Goal: Task Accomplishment & Management: Manage account settings

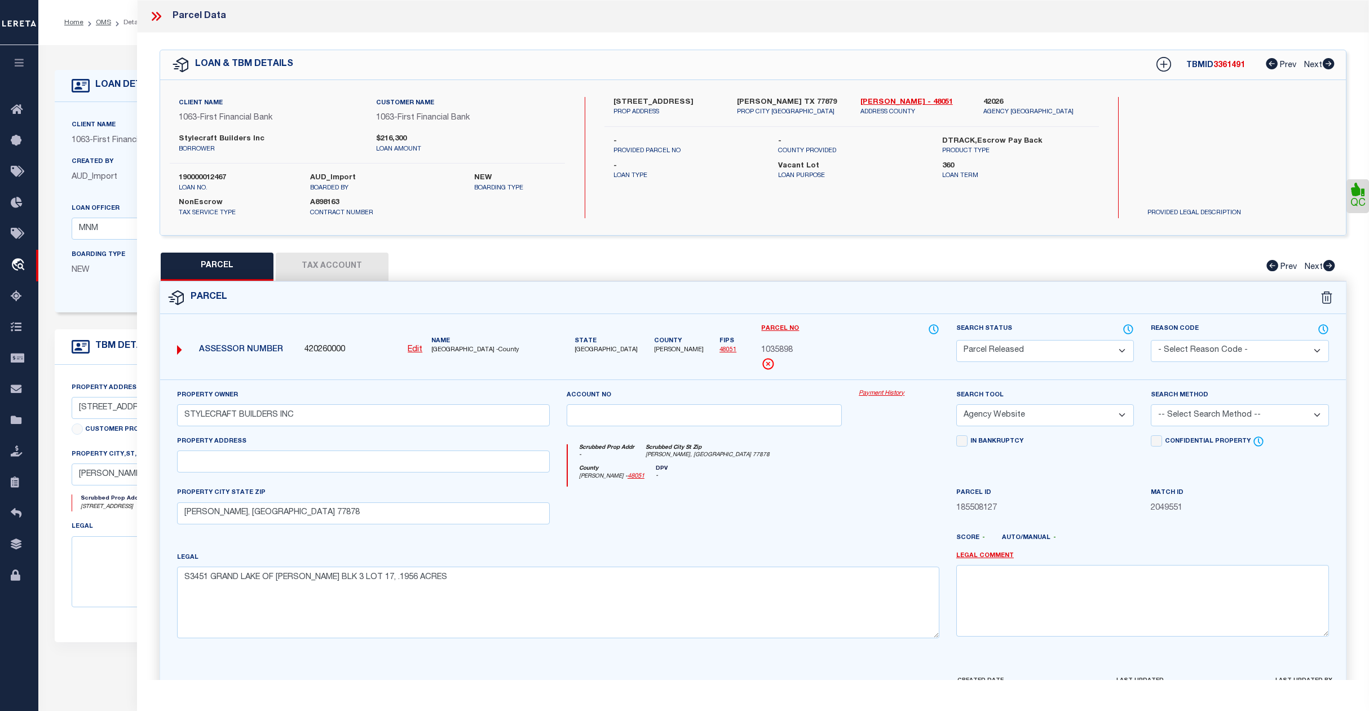
select select "PR"
select select "AGW"
select select "False"
select select "9376"
select select "3703"
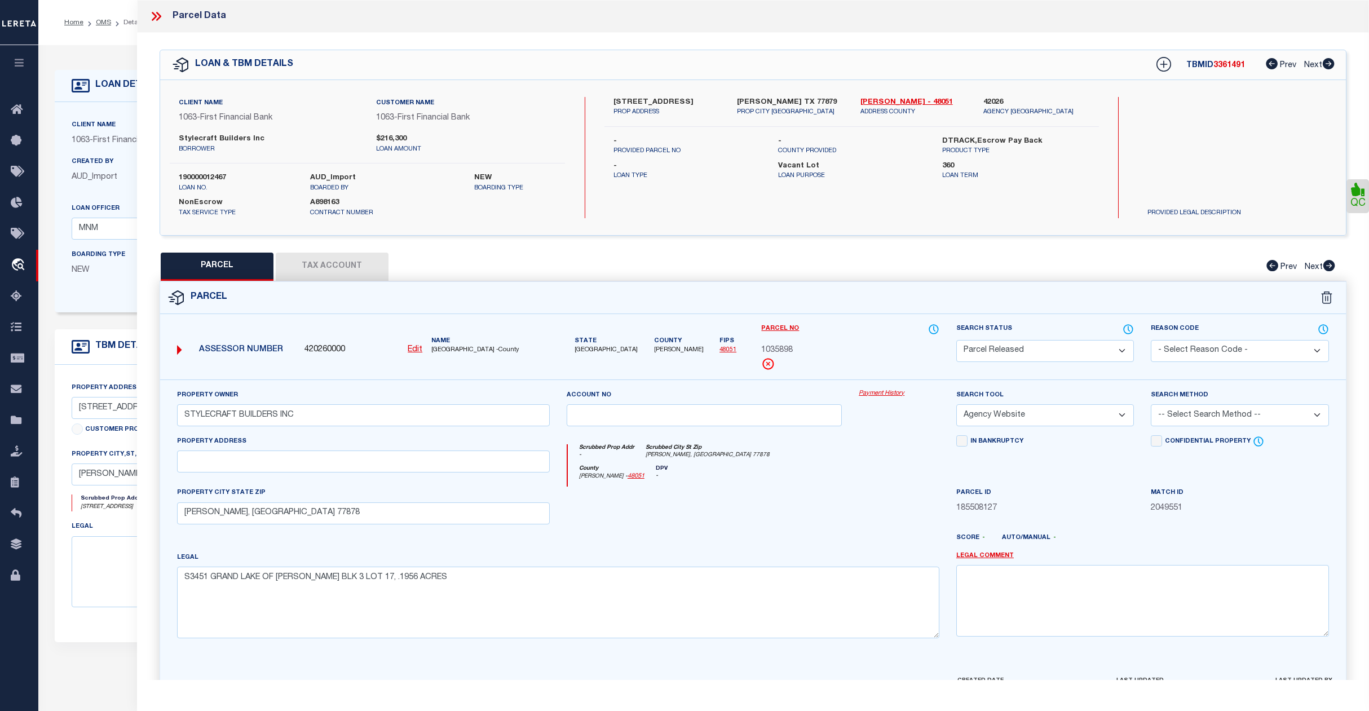
select select "400"
select select "NonEscrow"
click at [104, 17] on li "OMS" at bounding box center [97, 22] width 28 height 10
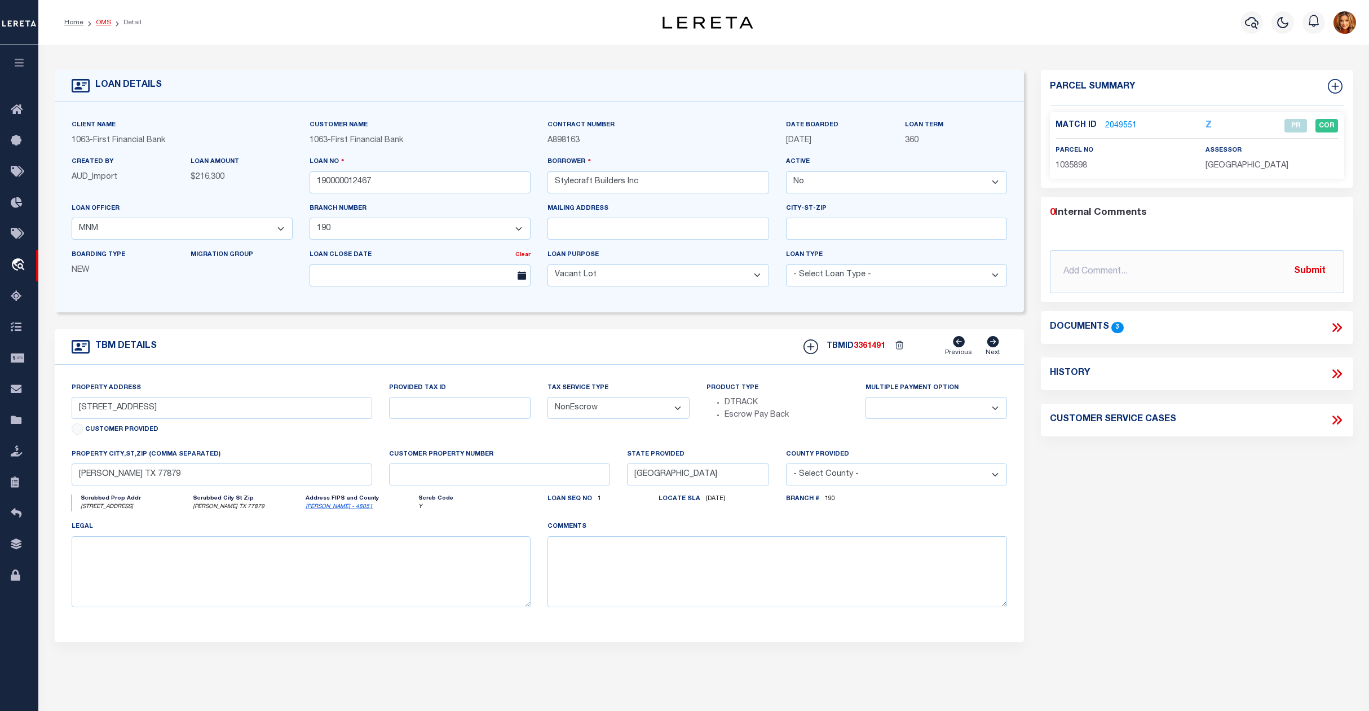
click at [104, 23] on link "OMS" at bounding box center [103, 22] width 15 height 7
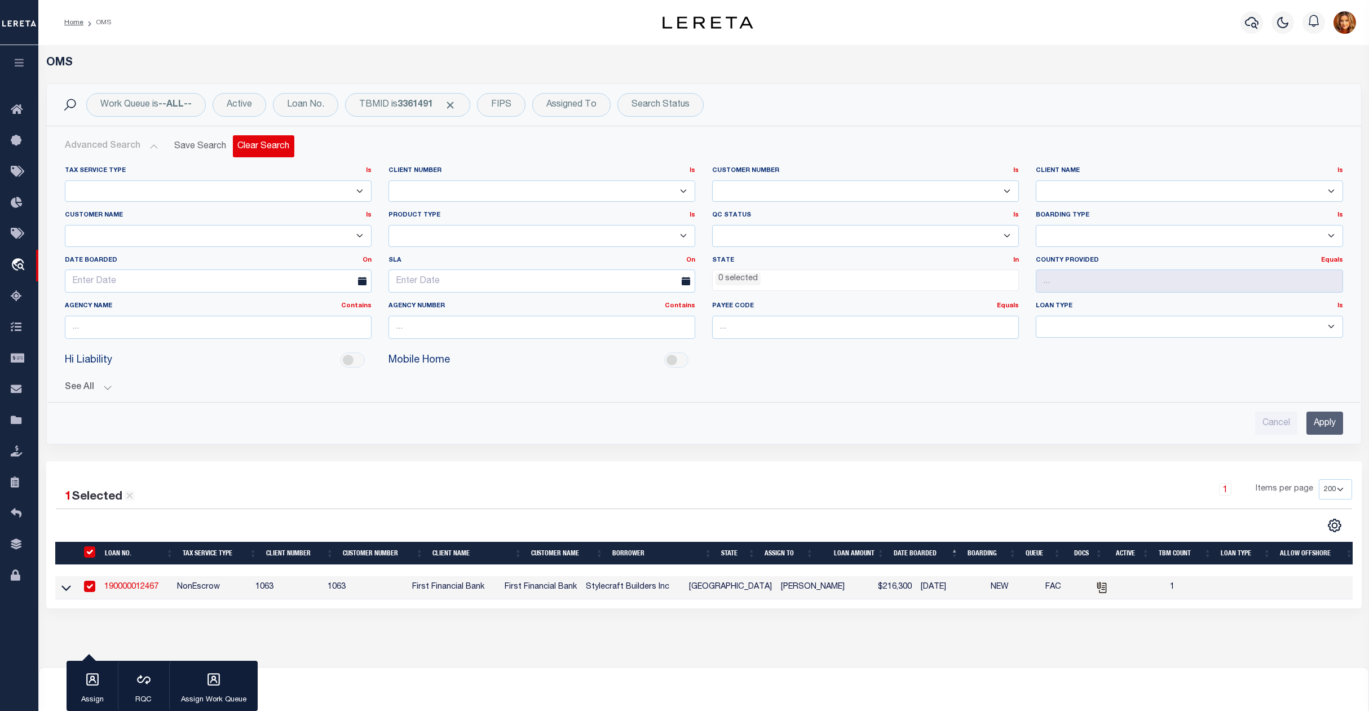
click at [274, 145] on button "Clear Search" at bounding box center [263, 146] width 61 height 22
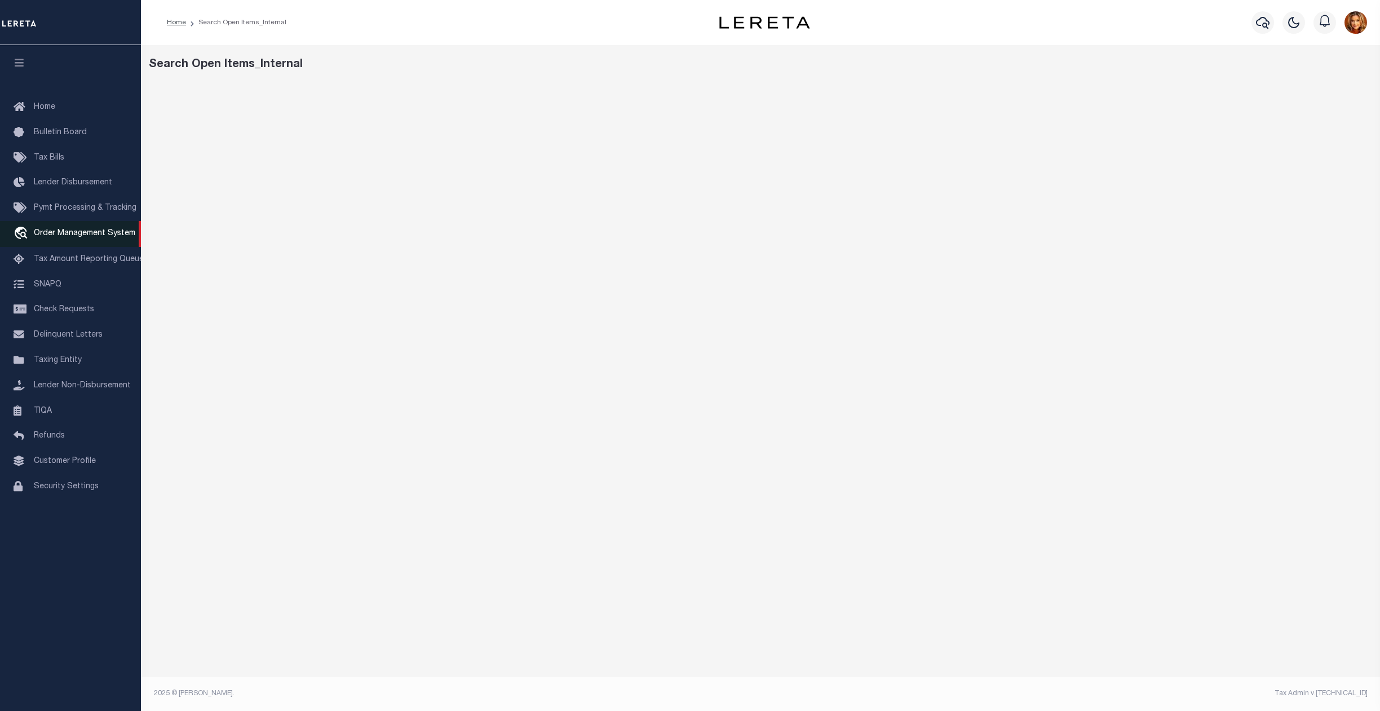
click at [73, 236] on span "Order Management System" at bounding box center [85, 234] width 102 height 8
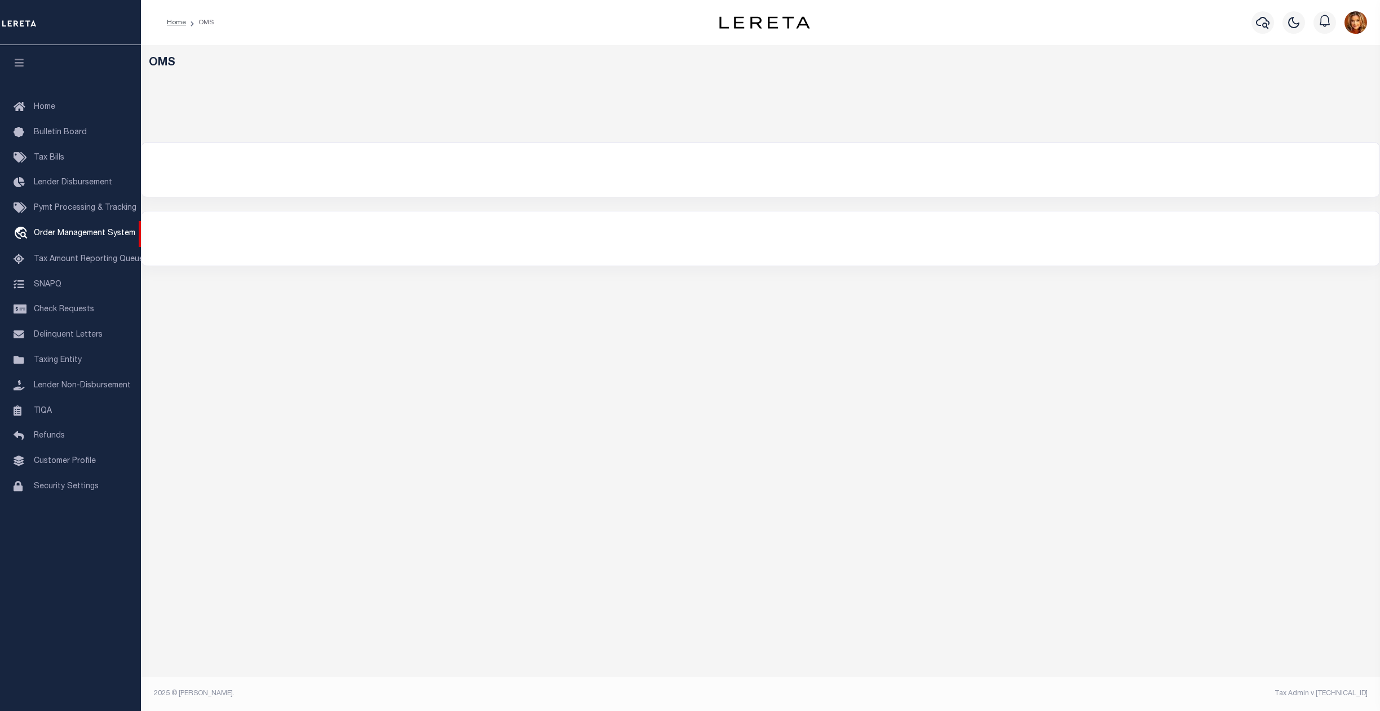
select select
select select "200"
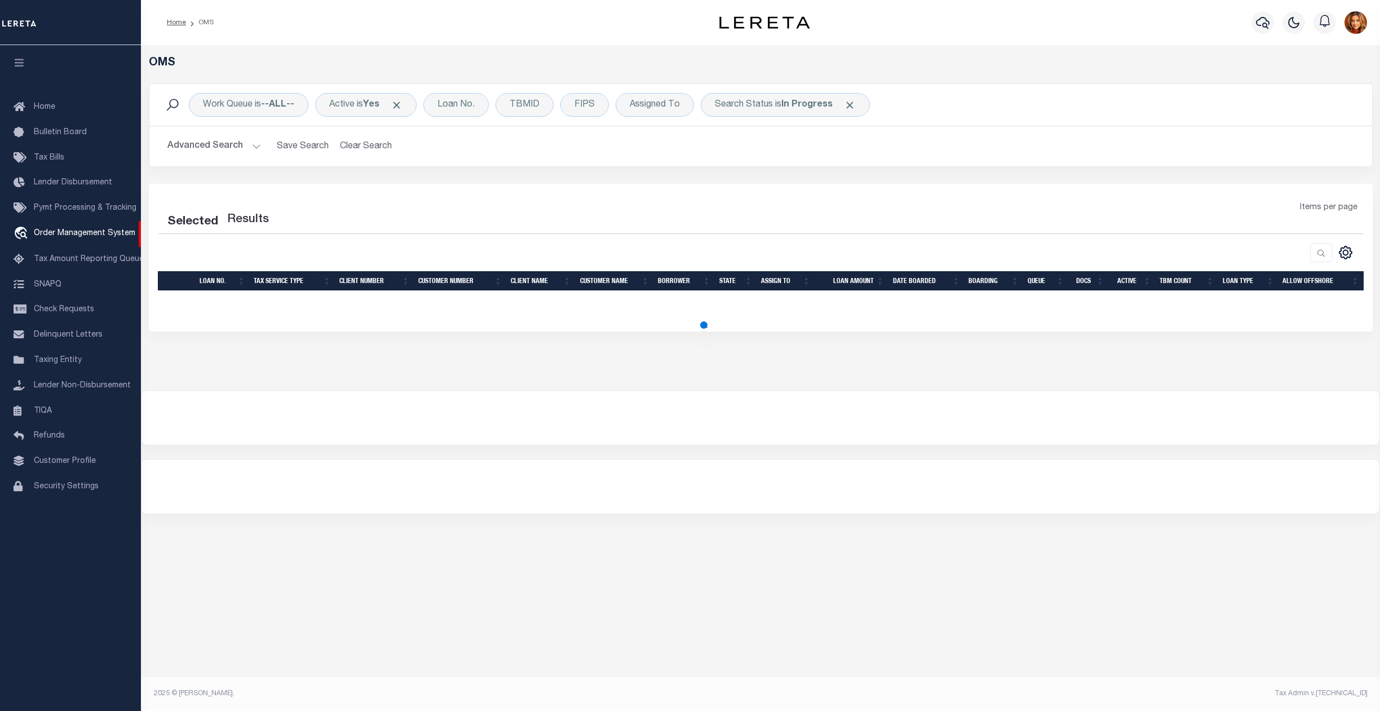
select select "200"
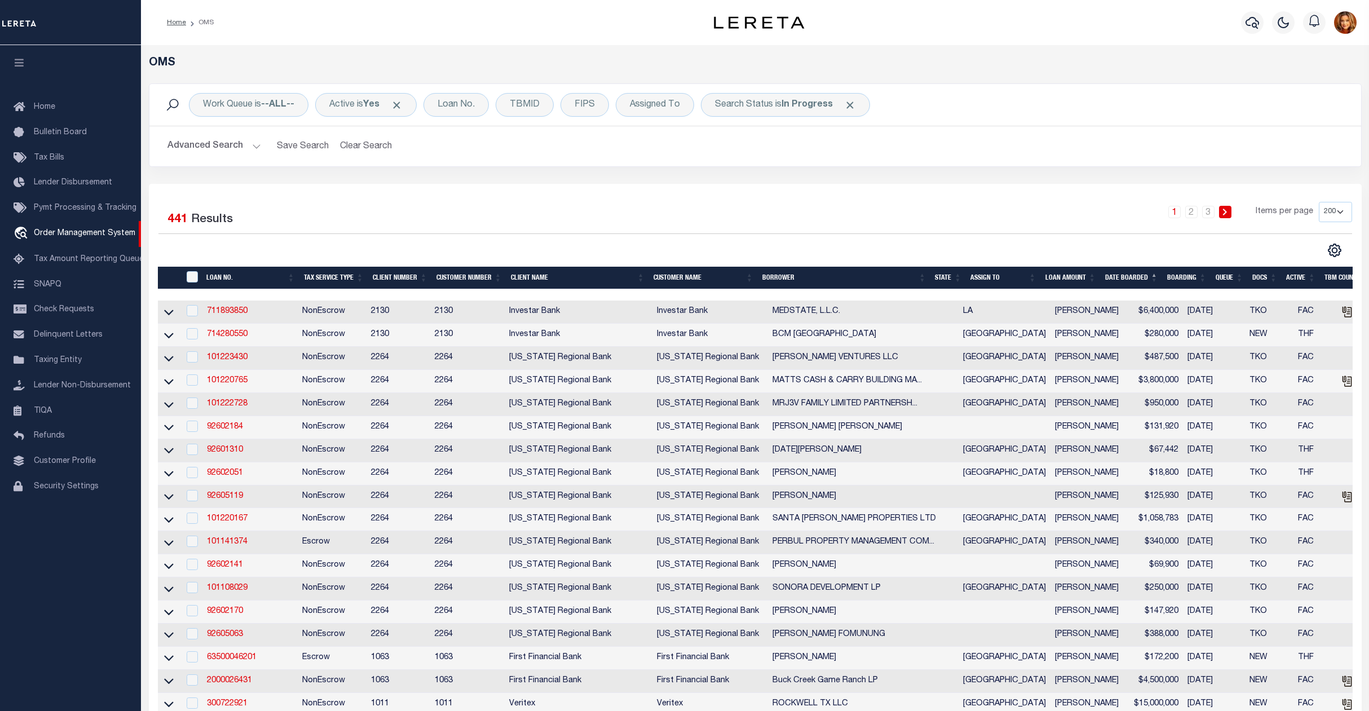
click at [202, 144] on button "Advanced Search" at bounding box center [214, 146] width 94 height 22
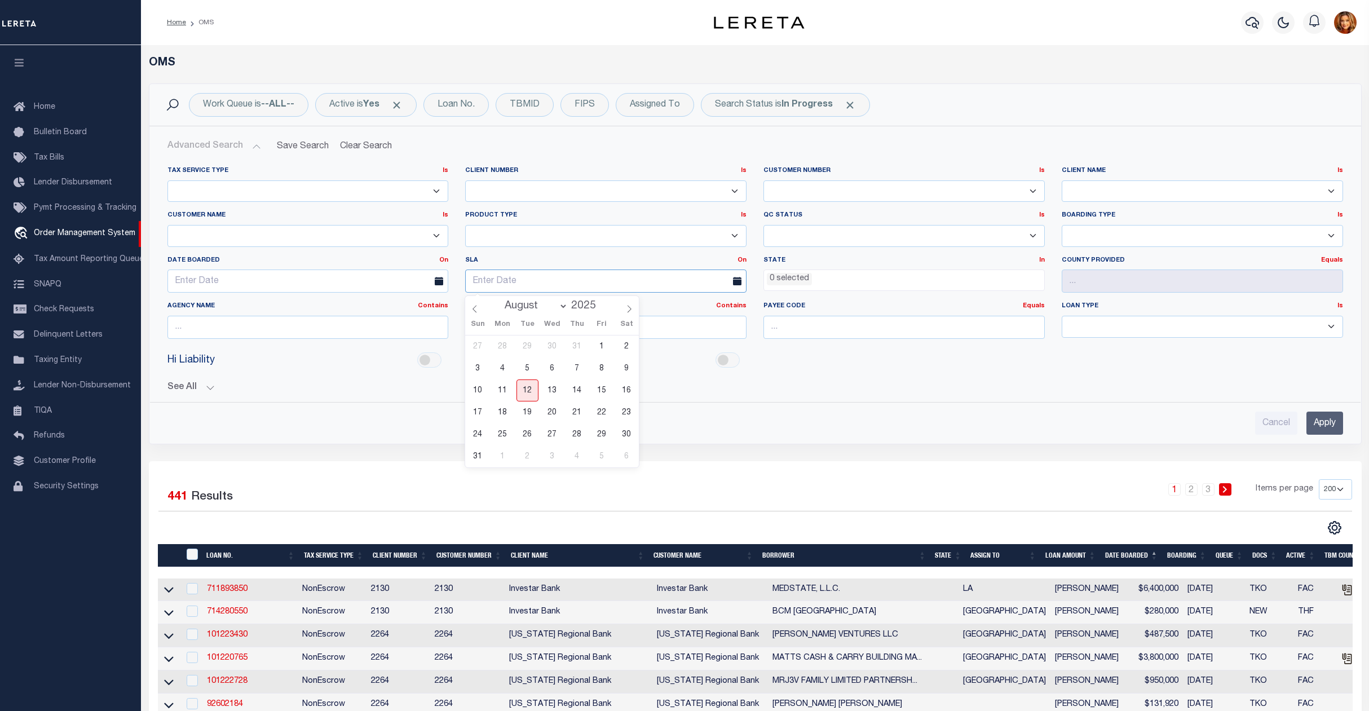
click at [524, 287] on input "text" at bounding box center [605, 281] width 281 height 23
click at [736, 259] on label "SLA On On After Before Between" at bounding box center [606, 261] width 298 height 10
click at [743, 260] on link "On" at bounding box center [742, 260] width 9 height 6
click at [680, 303] on link "Before" at bounding box center [701, 306] width 89 height 16
click at [491, 285] on input "text" at bounding box center [605, 281] width 281 height 23
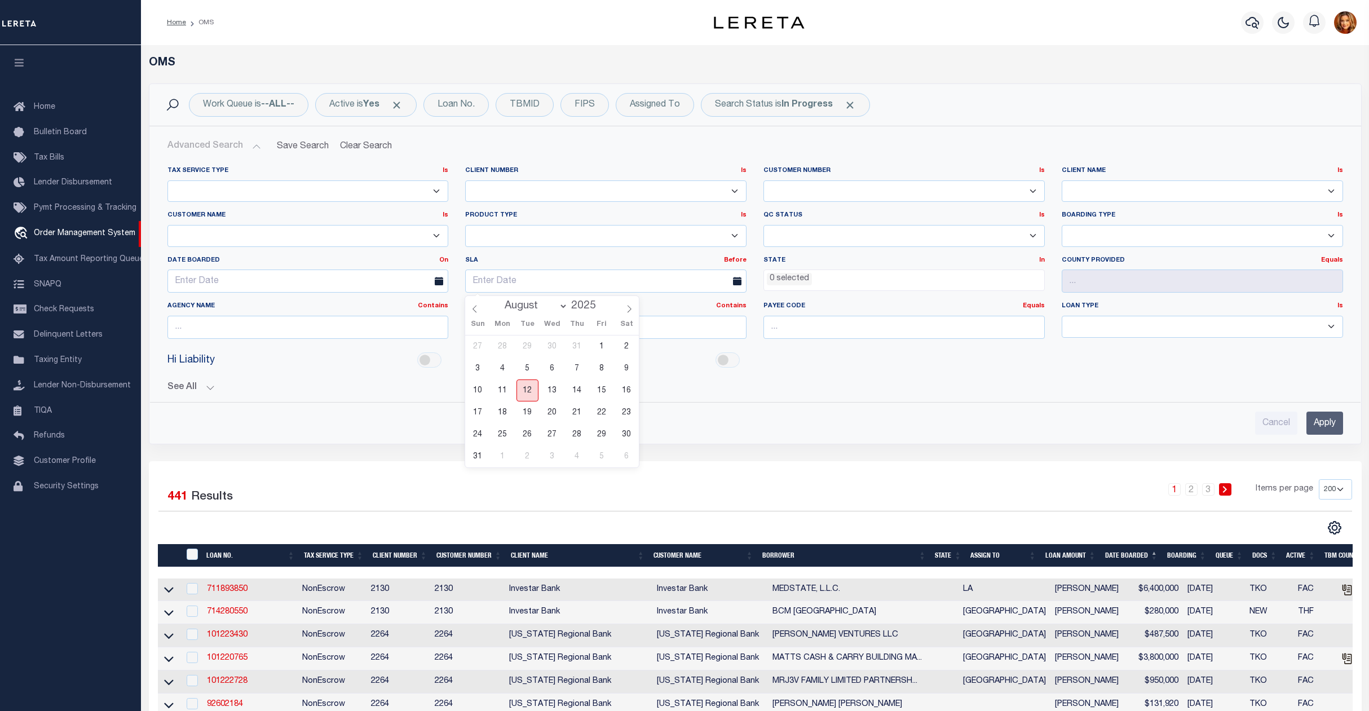
click at [527, 391] on span "12" at bounding box center [528, 391] width 22 height 22
type input "08-12-2025"
click at [1320, 427] on input "Apply" at bounding box center [1325, 423] width 37 height 23
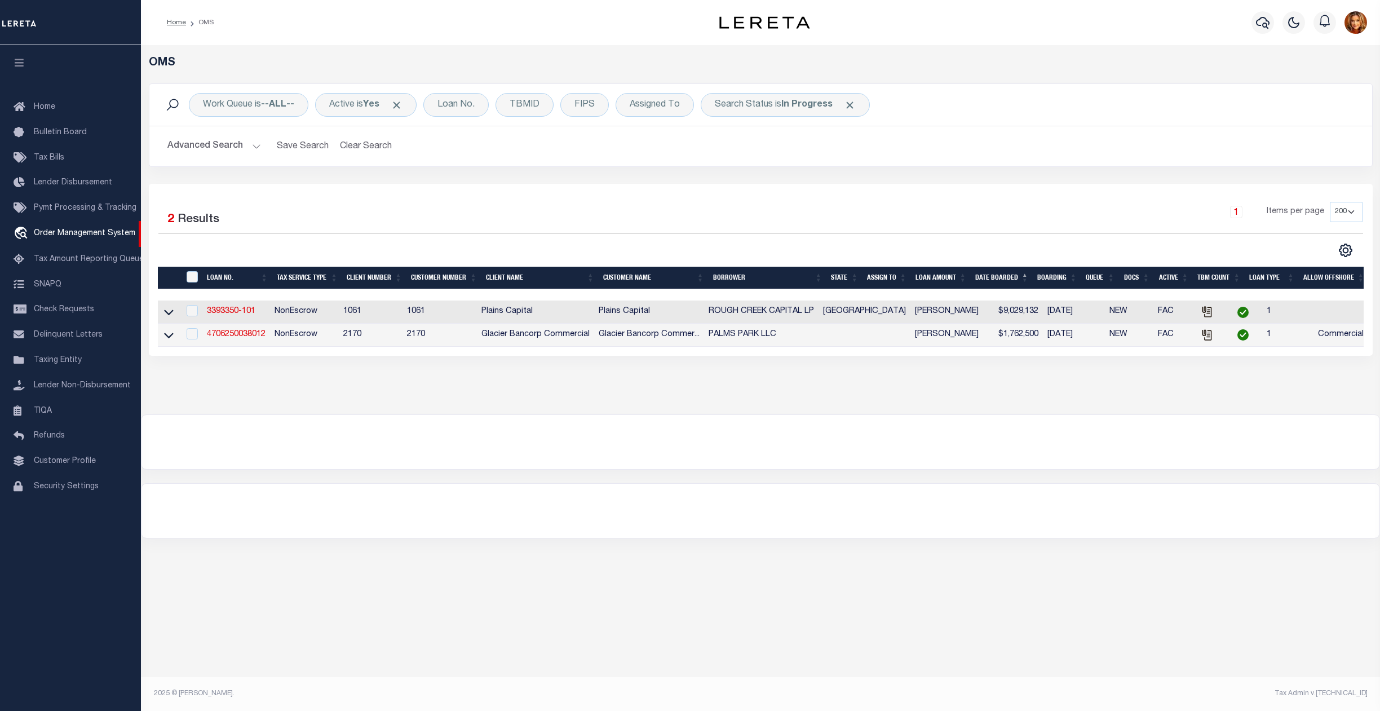
click at [192, 143] on button "Advanced Search" at bounding box center [214, 146] width 94 height 22
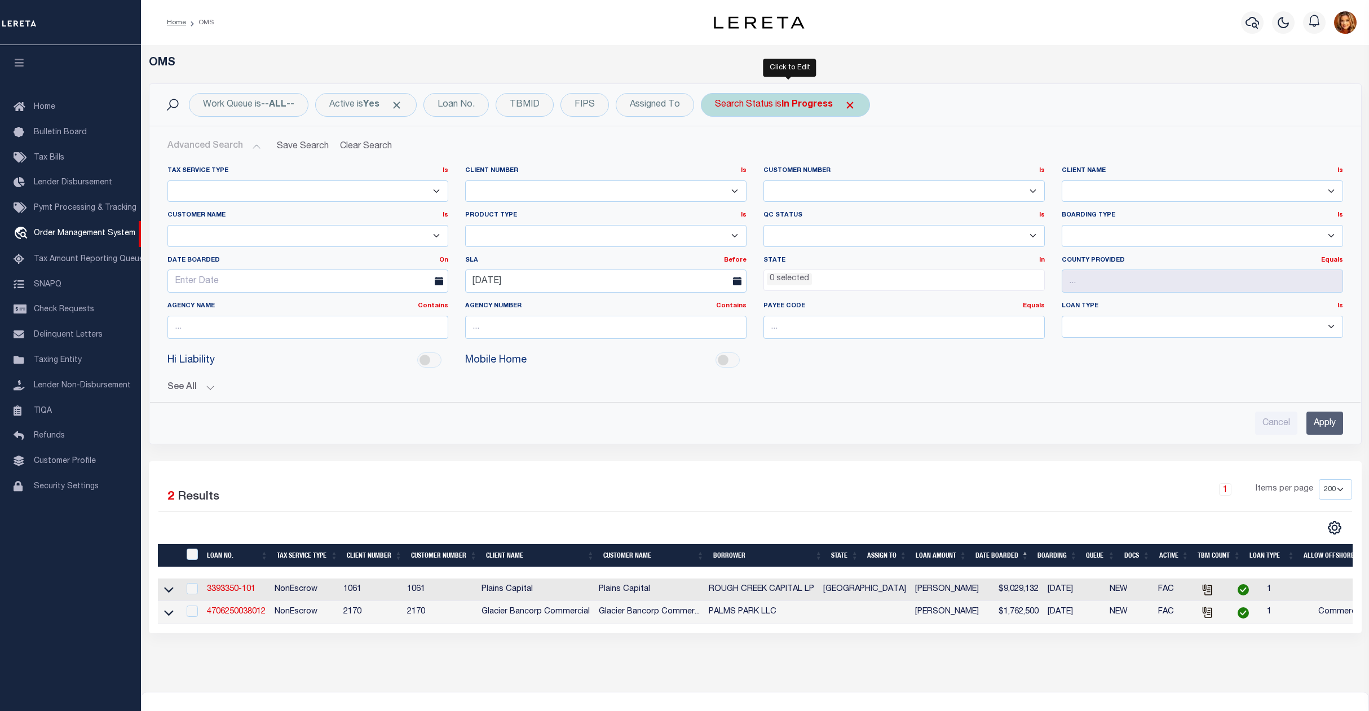
click at [804, 109] on b "In Progress" at bounding box center [807, 104] width 51 height 9
click at [745, 160] on select "Automated Search Bad Parcel Complete Duplicate Parcel High Dollar Reporting In …" at bounding box center [799, 159] width 166 height 21
select select "RD"
click at [719, 150] on select "Automated Search Bad Parcel Complete Duplicate Parcel High Dollar Reporting In …" at bounding box center [799, 159] width 166 height 21
click at [861, 184] on input "Apply" at bounding box center [864, 184] width 33 height 19
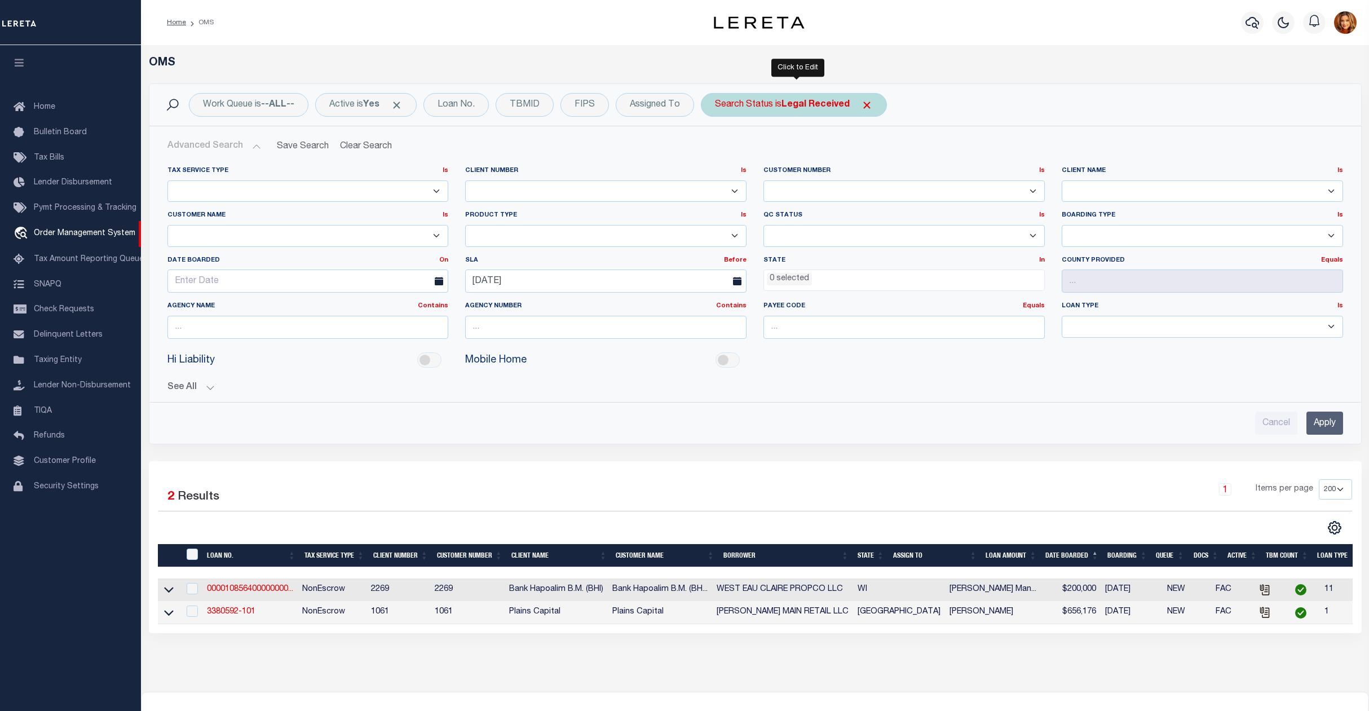
click at [817, 108] on b "Legal Received" at bounding box center [816, 104] width 68 height 9
click at [745, 159] on select "Automated Search Bad Parcel Complete Duplicate Parcel High Dollar Reporting In …" at bounding box center [799, 159] width 166 height 21
select select "QC"
click at [719, 150] on select "Automated Search Bad Parcel Complete Duplicate Parcel High Dollar Reporting In …" at bounding box center [799, 159] width 166 height 21
click at [864, 179] on input "Apply" at bounding box center [864, 184] width 33 height 19
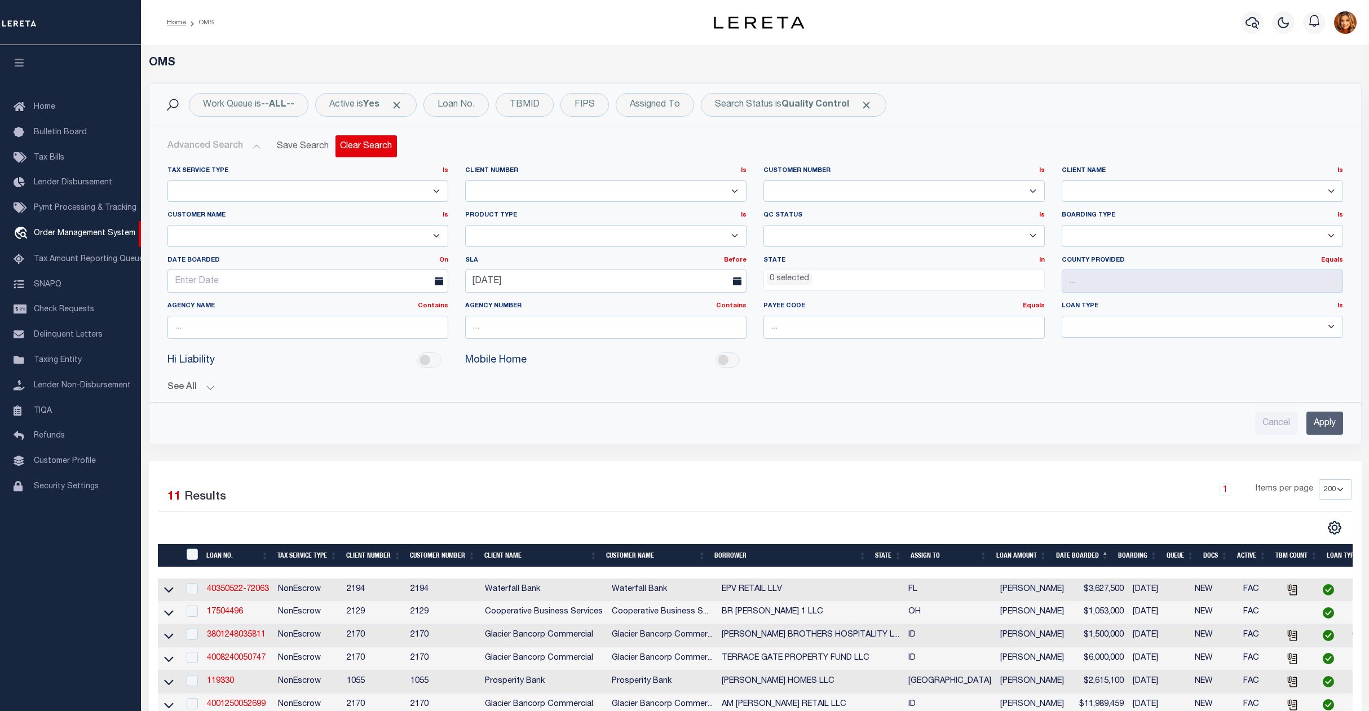
click at [351, 143] on button "Clear Search" at bounding box center [366, 146] width 61 height 22
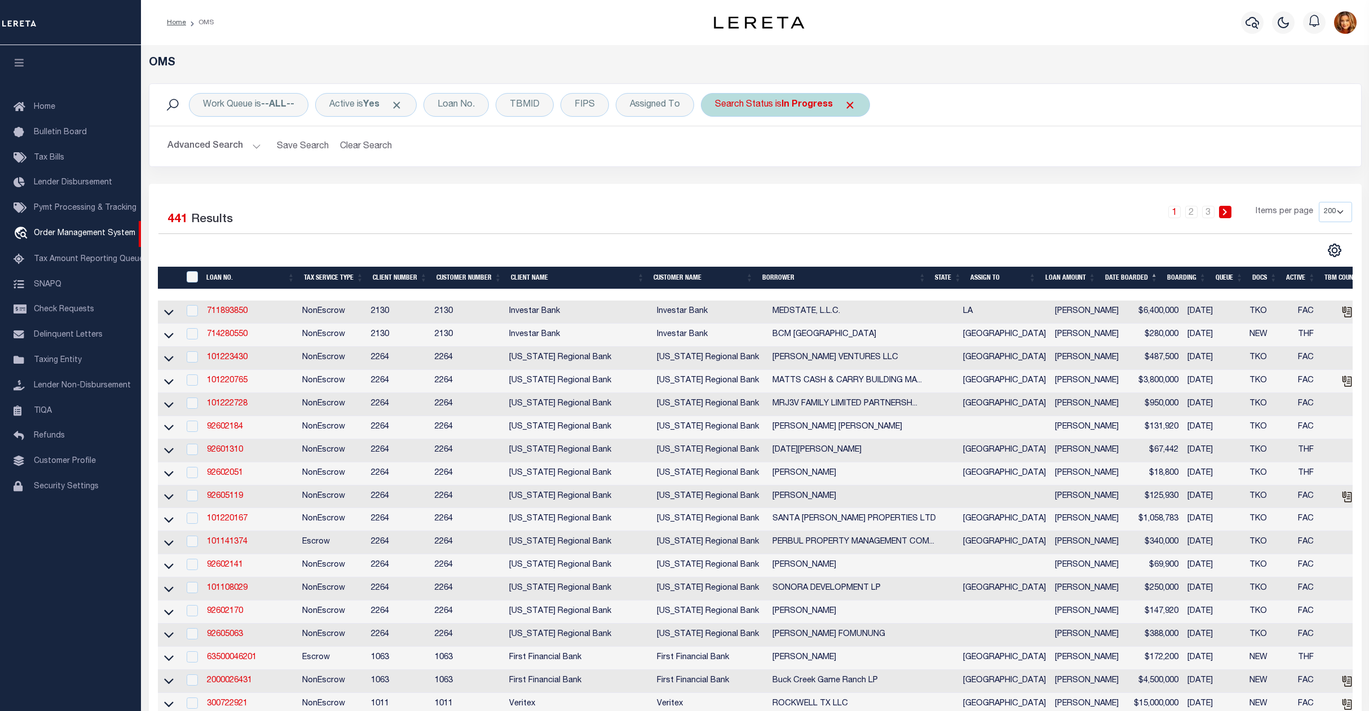
click at [813, 104] on b "In Progress" at bounding box center [807, 104] width 51 height 9
click at [758, 163] on select "Automated Search Bad Parcel Complete Duplicate Parcel High Dollar Reporting In …" at bounding box center [799, 159] width 166 height 21
select select "BP"
click at [719, 150] on select "Automated Search Bad Parcel Complete Duplicate Parcel High Dollar Reporting In …" at bounding box center [799, 159] width 166 height 21
click at [874, 186] on input "Apply" at bounding box center [864, 184] width 33 height 19
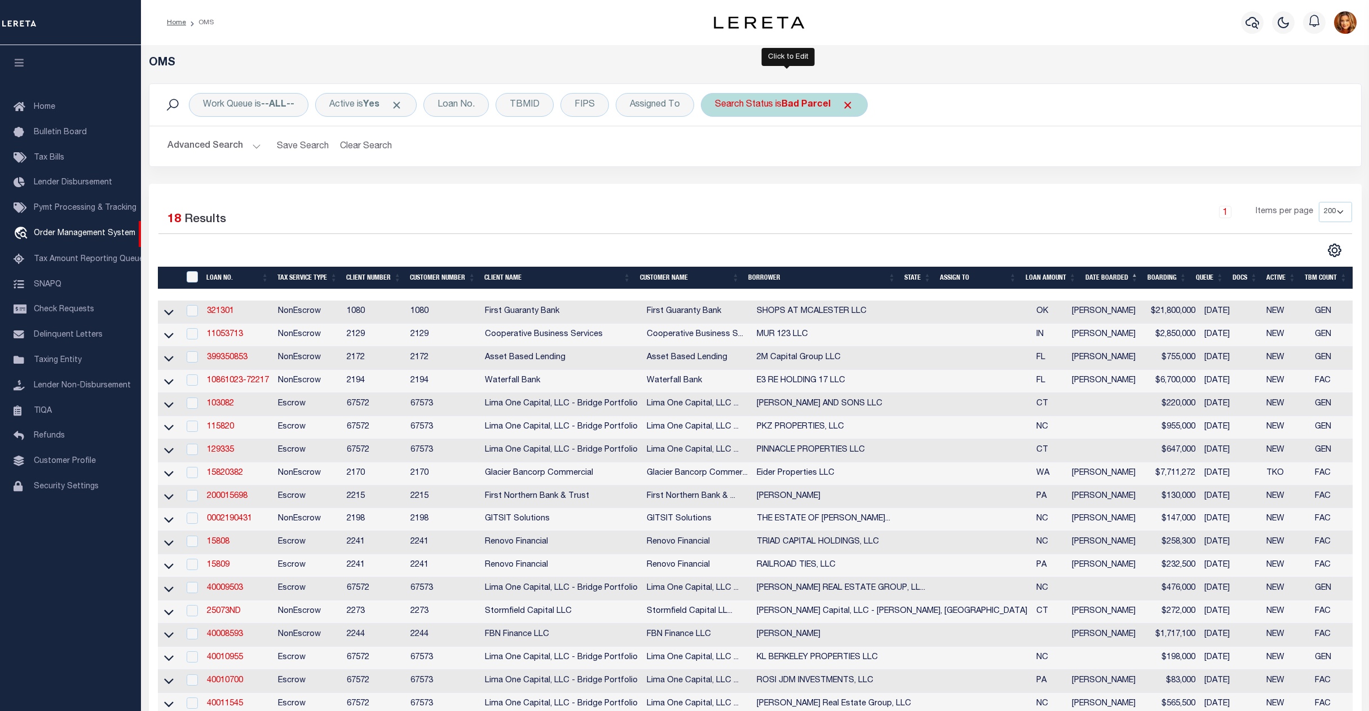
click at [798, 105] on b "Bad Parcel" at bounding box center [806, 104] width 49 height 9
click at [771, 162] on select "Automated Search Bad Parcel Complete Duplicate Parcel High Dollar Reporting In …" at bounding box center [799, 159] width 166 height 21
select select "OH"
click at [719, 150] on select "Automated Search Bad Parcel Complete Duplicate Parcel High Dollar Reporting In …" at bounding box center [799, 159] width 166 height 21
click at [866, 179] on input "Apply" at bounding box center [864, 184] width 33 height 19
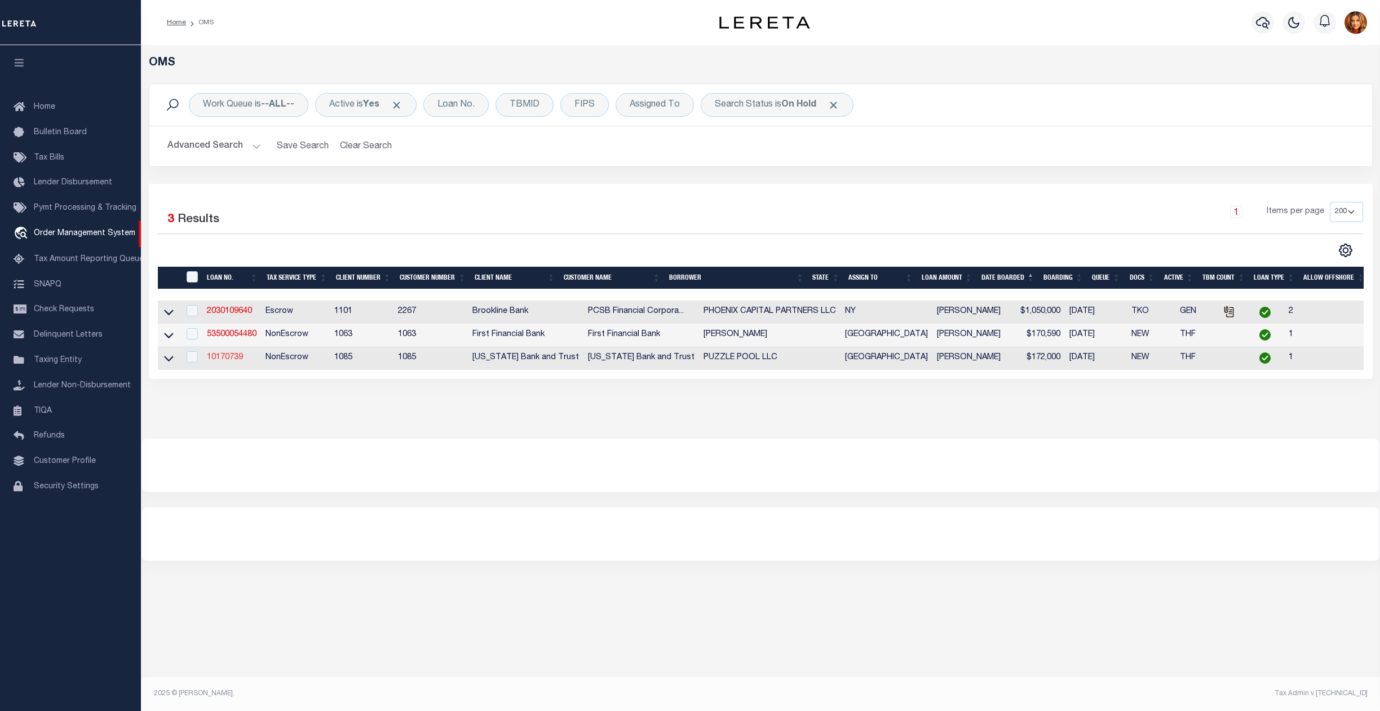
click at [223, 359] on link "10170739" at bounding box center [225, 358] width 36 height 8
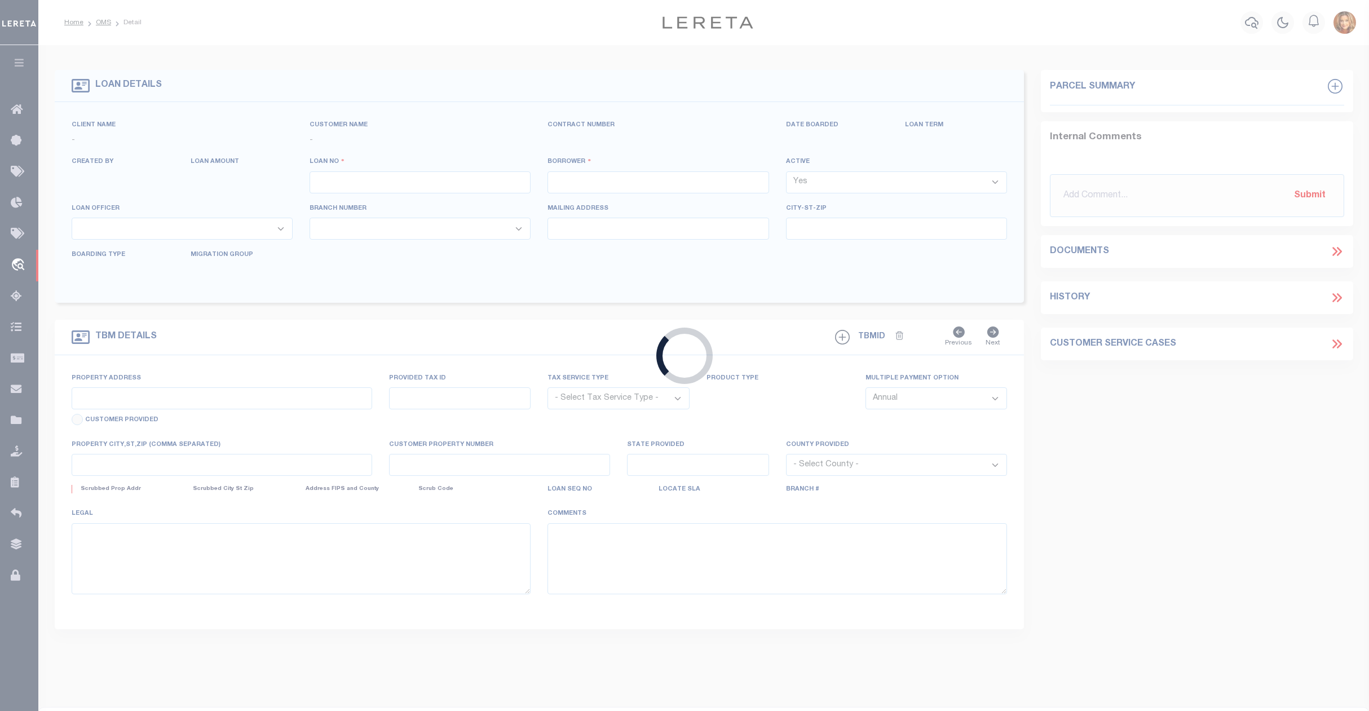
type input "10170739"
type input "PUZZLE POOL LLC"
select select
type input "9292 US HWY 80 W"
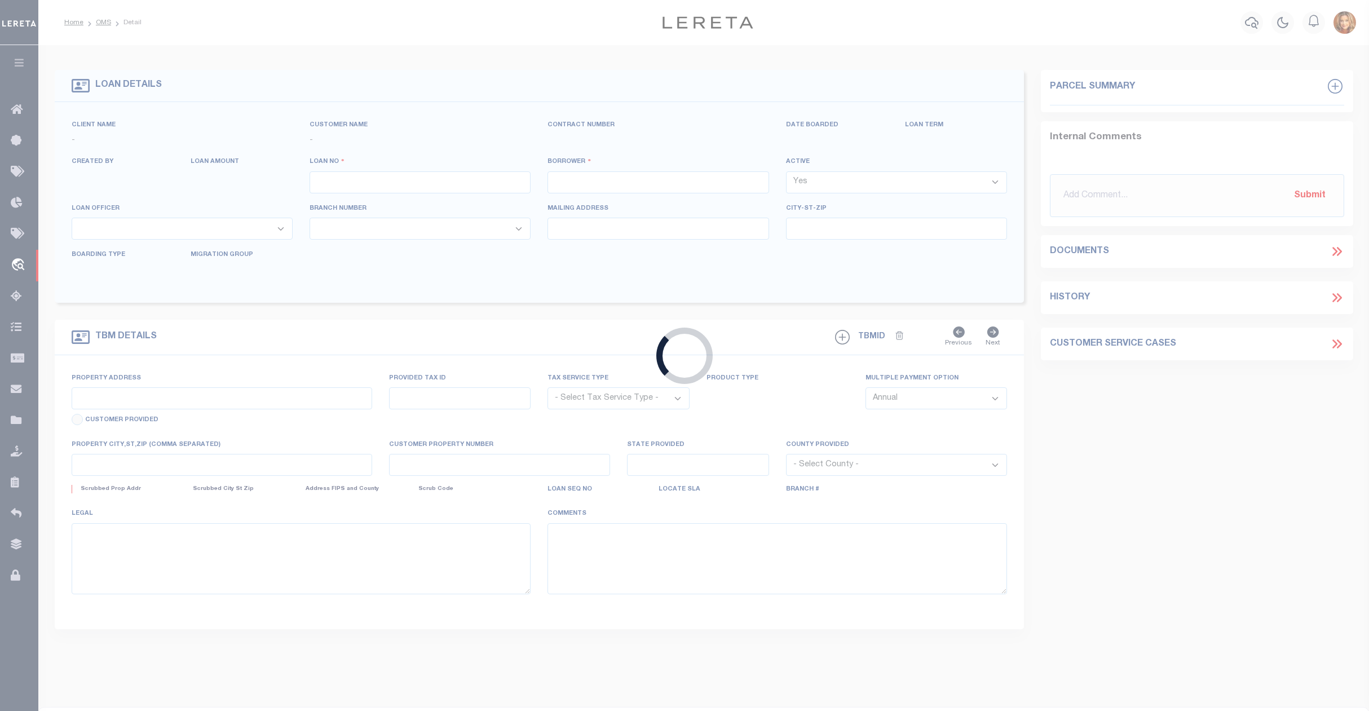
type input "MARSHALL TX 75670-8508"
select select
select select "NonEscrow"
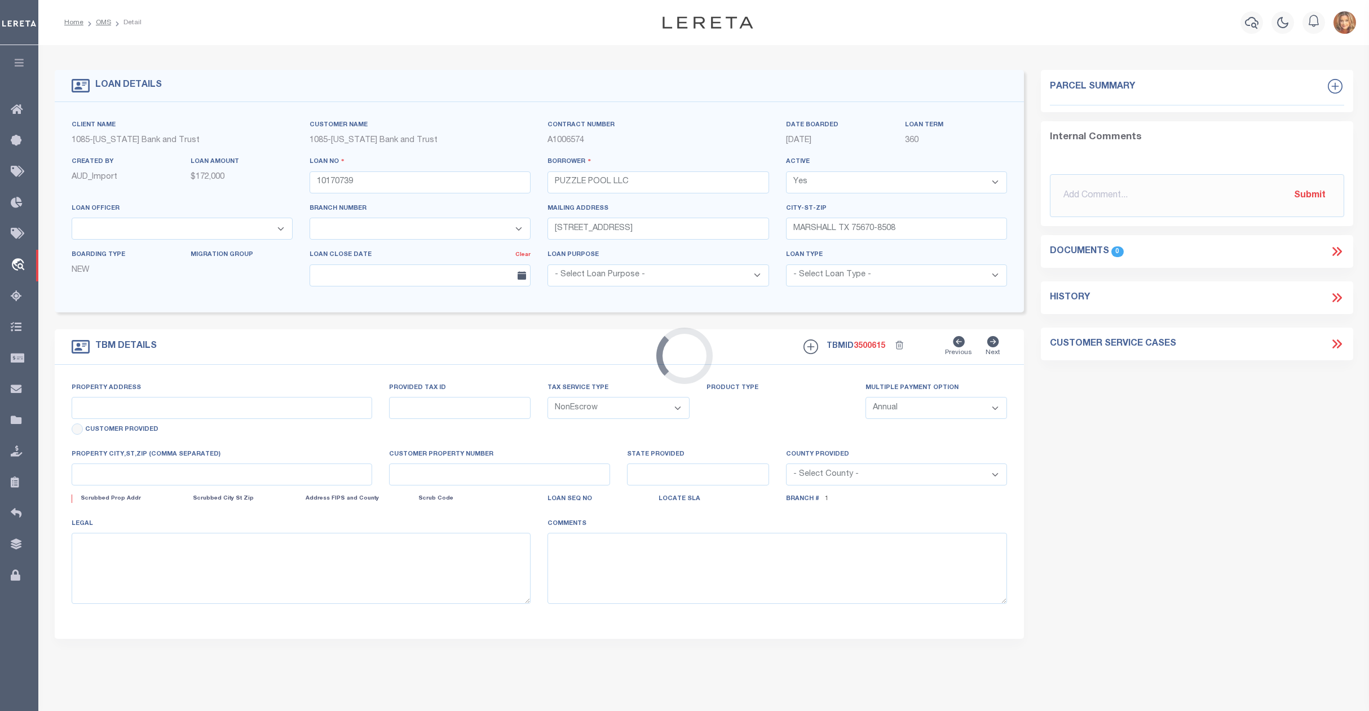
select select "1639"
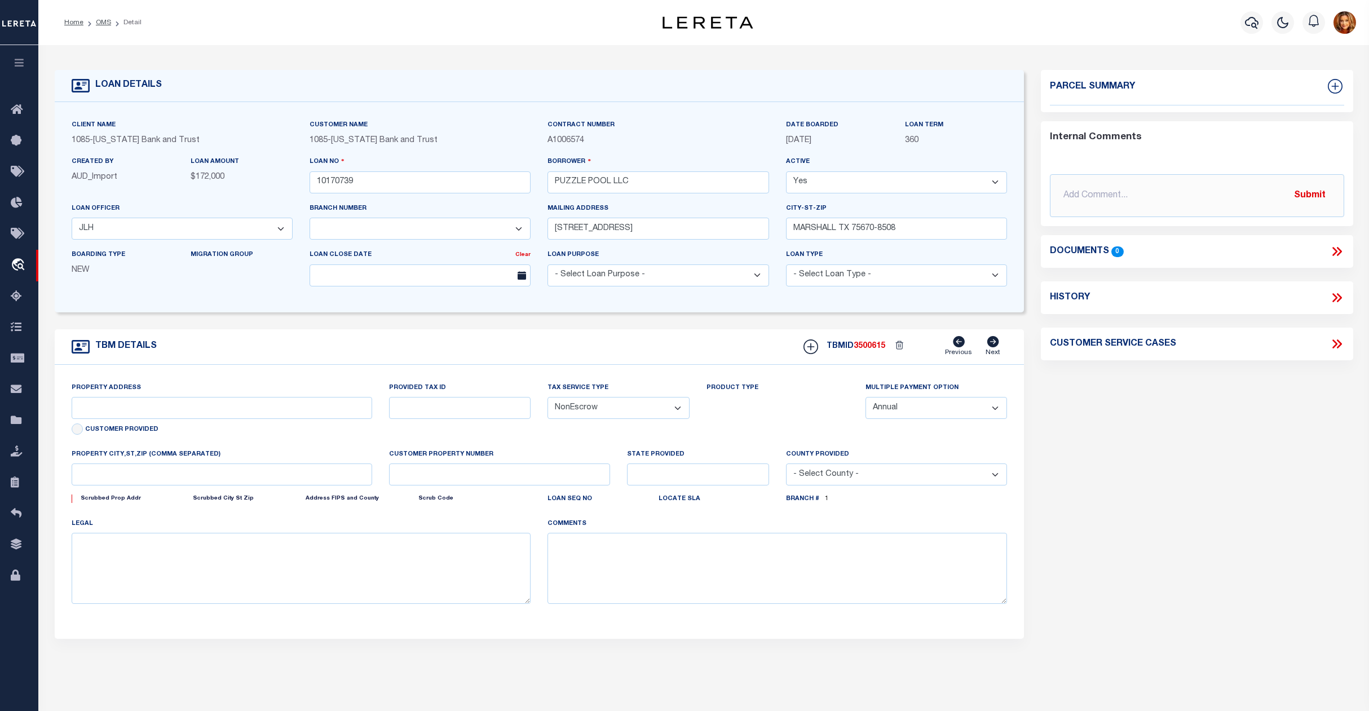
type input "2198 W UPSHUR AVE"
select select
type input "GLADEWATER , TX 756470000"
type input "TX"
select select
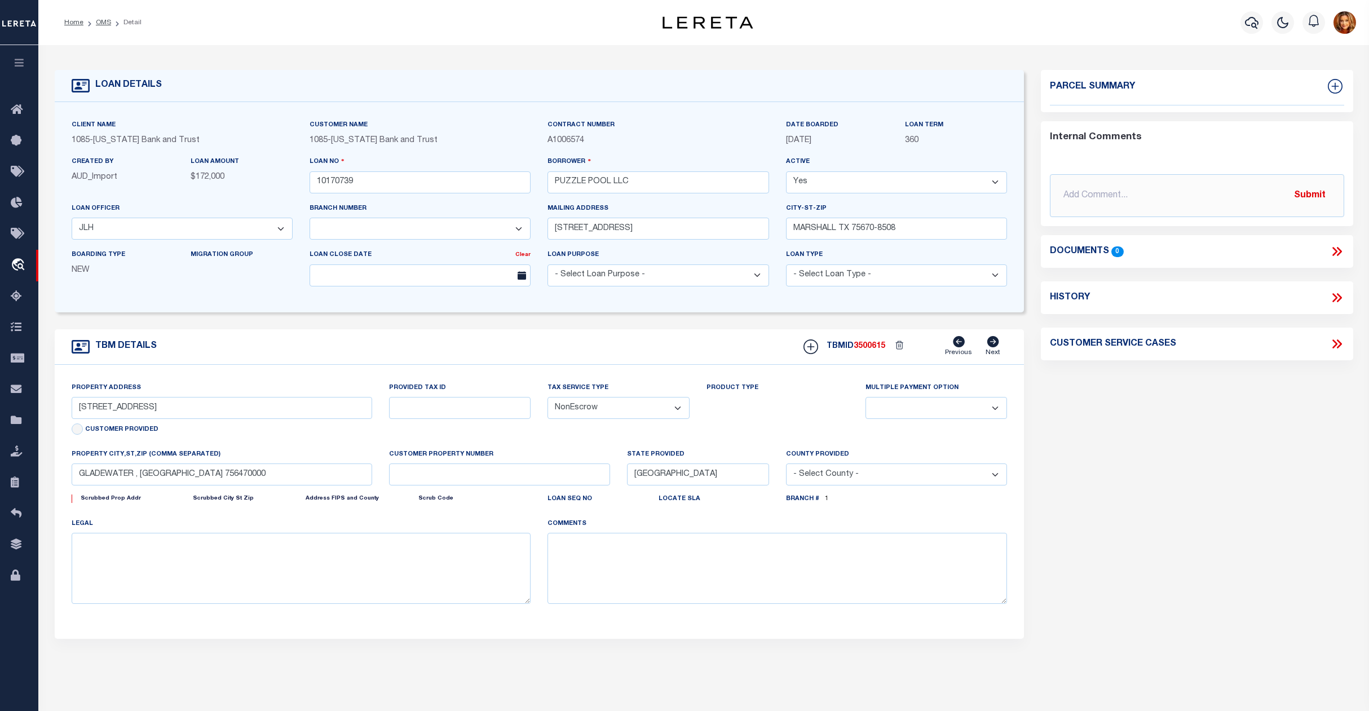
select select "882"
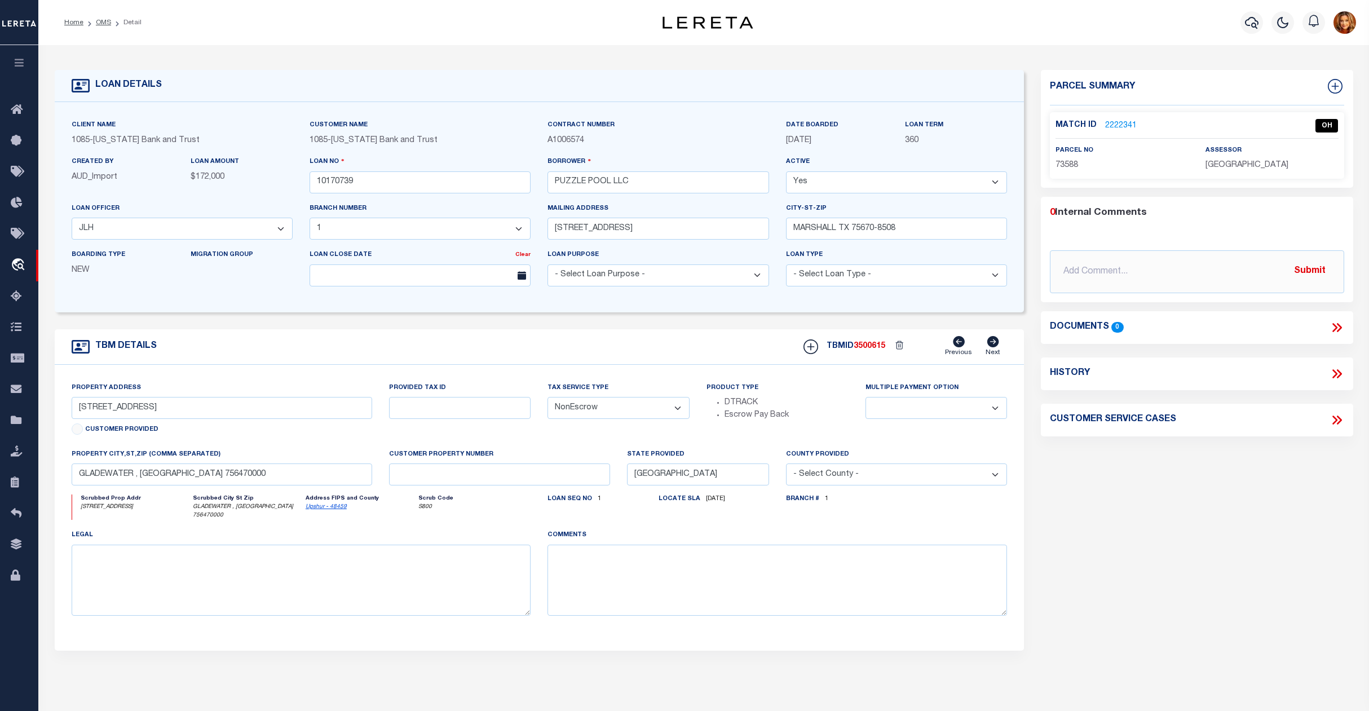
click at [1113, 122] on link "2222341" at bounding box center [1121, 126] width 32 height 12
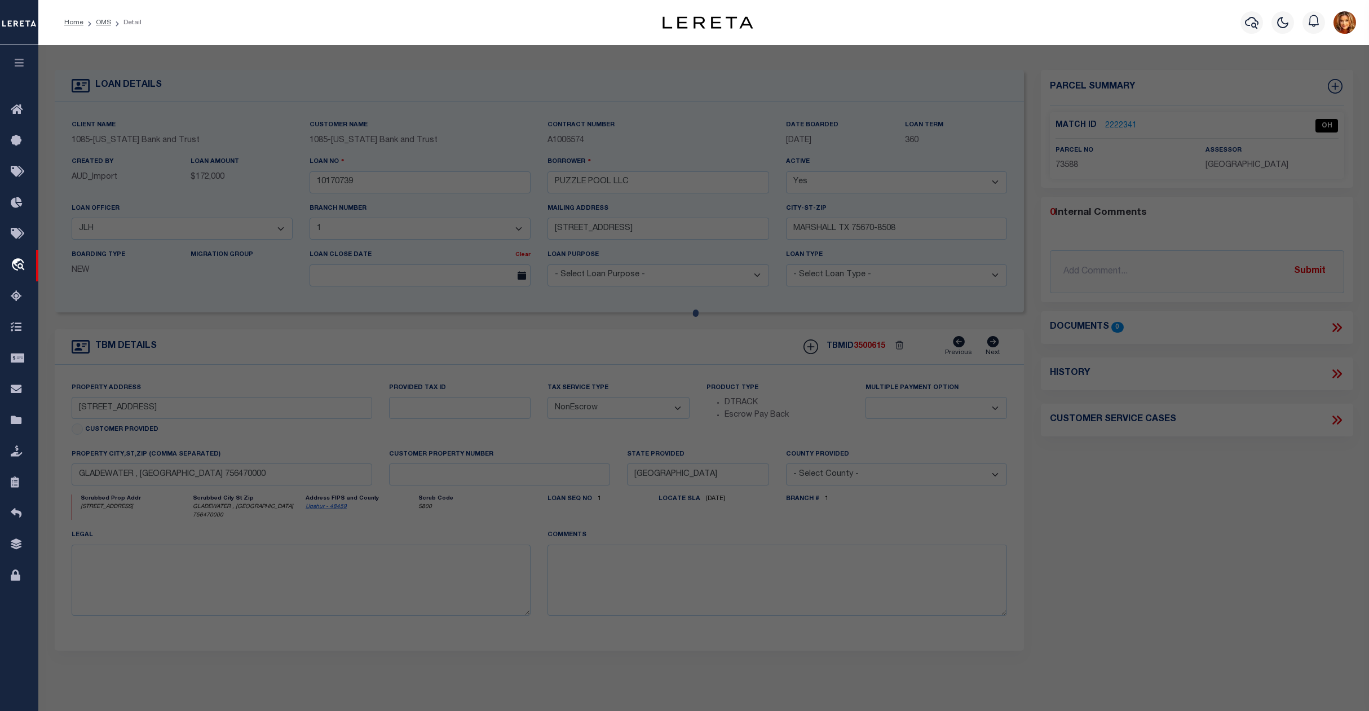
checkbox input "false"
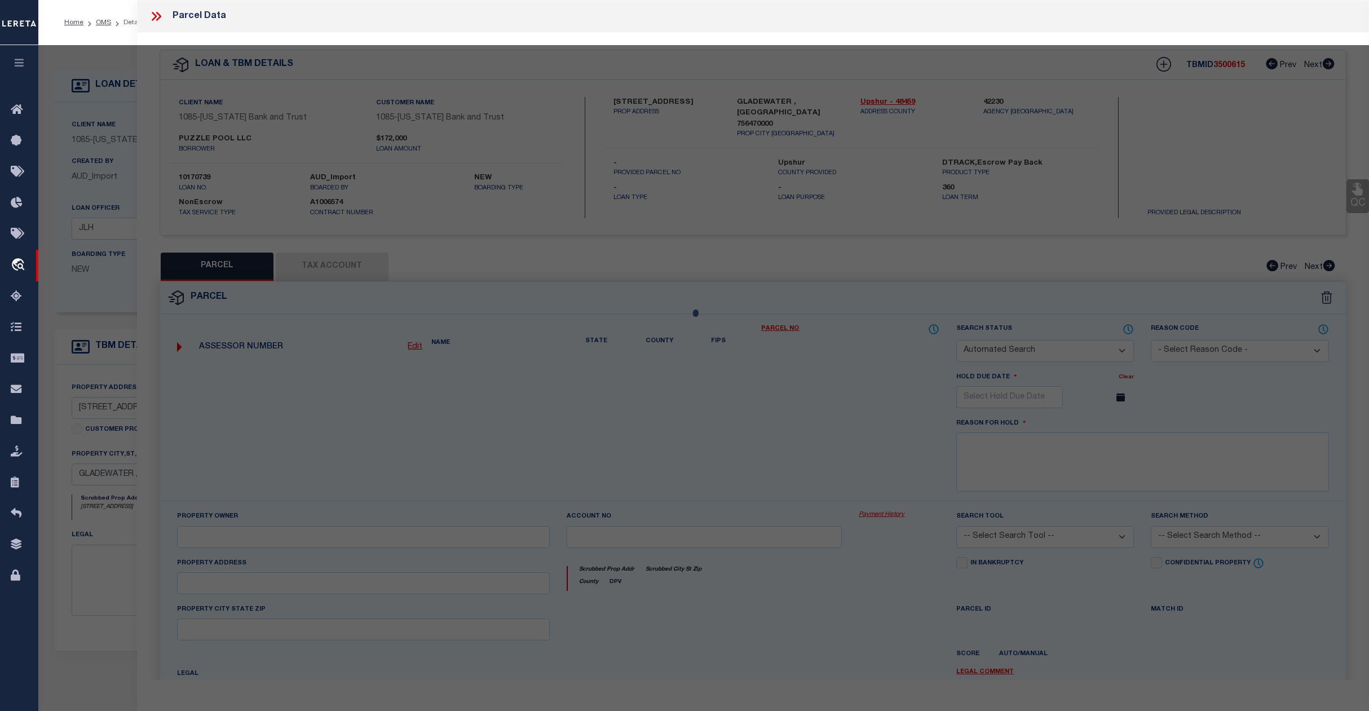
select select "OH"
type input "08/12/2025"
type textarea "Jurisdiction (Payeecode: 4818388000) must be set up for completed (CP) parcels"
type input "PUZZLE POOL LLC"
select select "AGW"
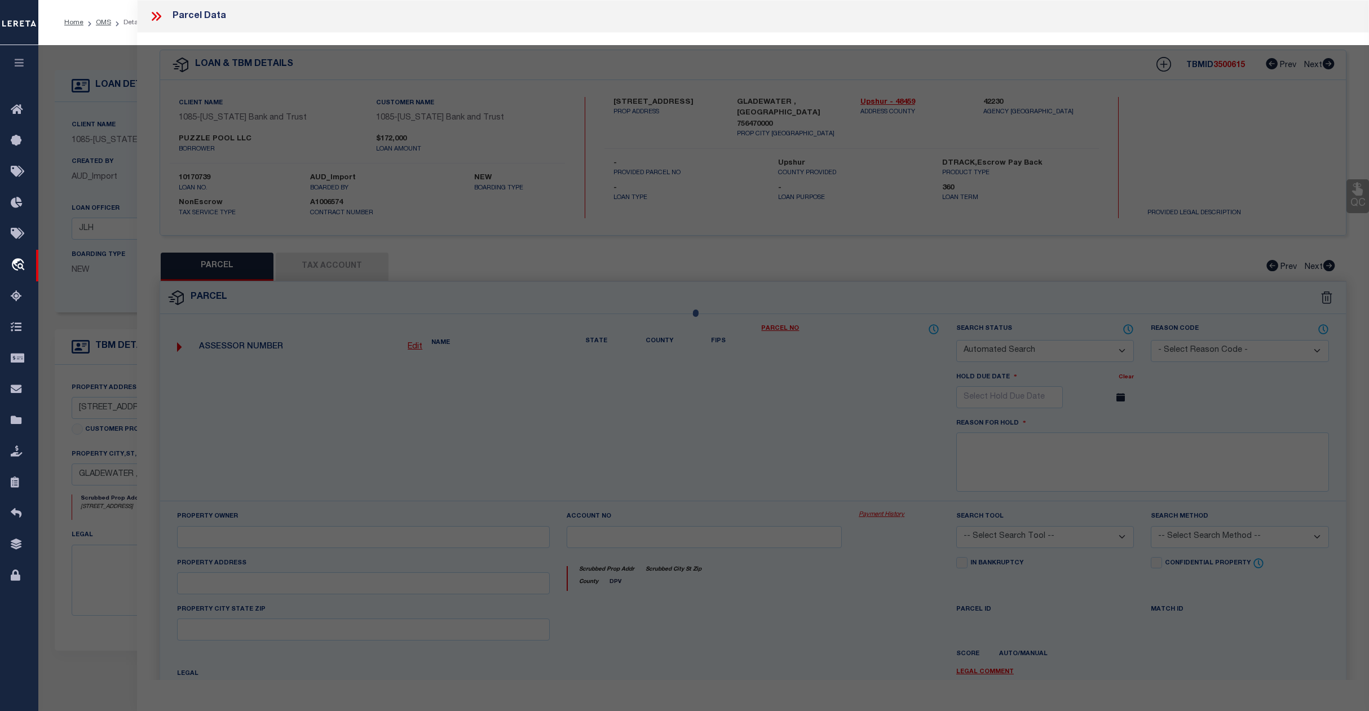
select select "ADD"
type input "2198 W UPSHUR AVE"
type input "GLADEWATER, TX"
type textarea "ABS A8 AUGUSTINE, HENRY W,TRACT 71-1, .314 ACRES & HOUSE"
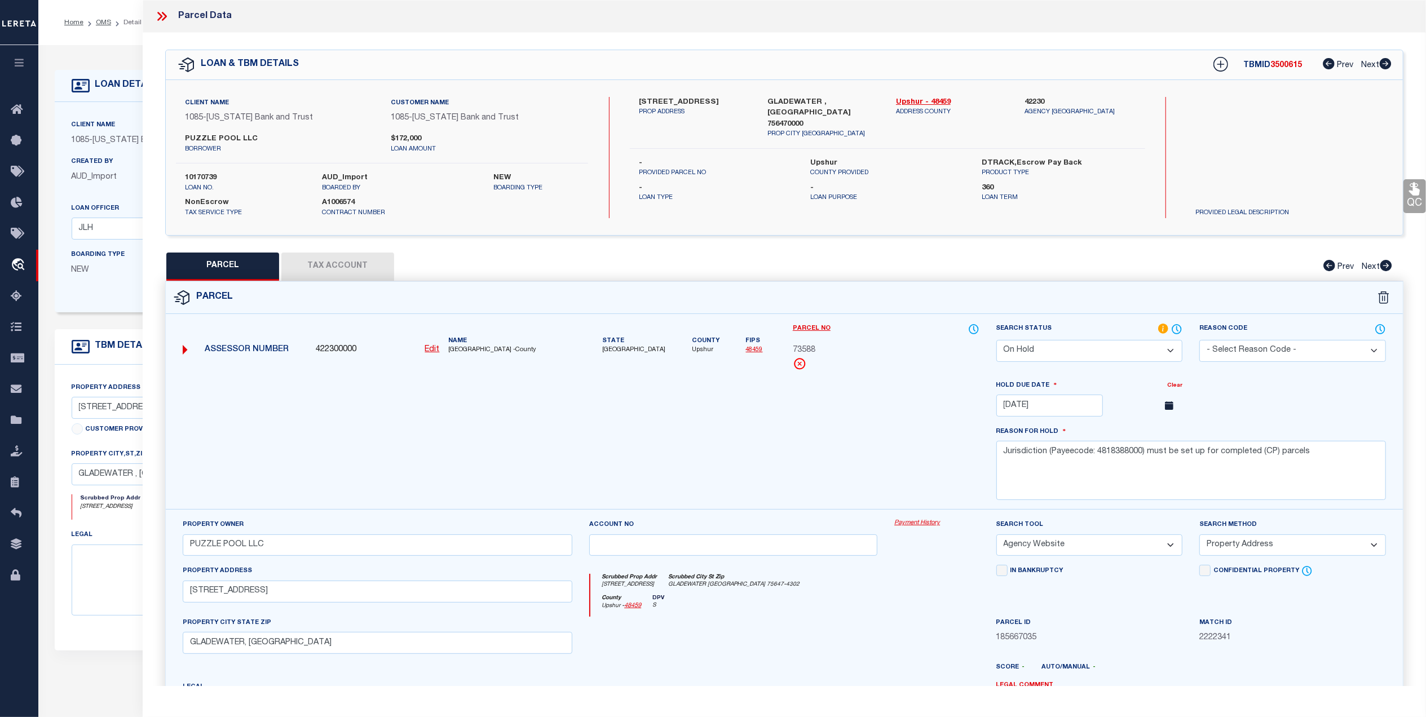
click at [329, 261] on button "Tax Account" at bounding box center [337, 267] width 113 height 28
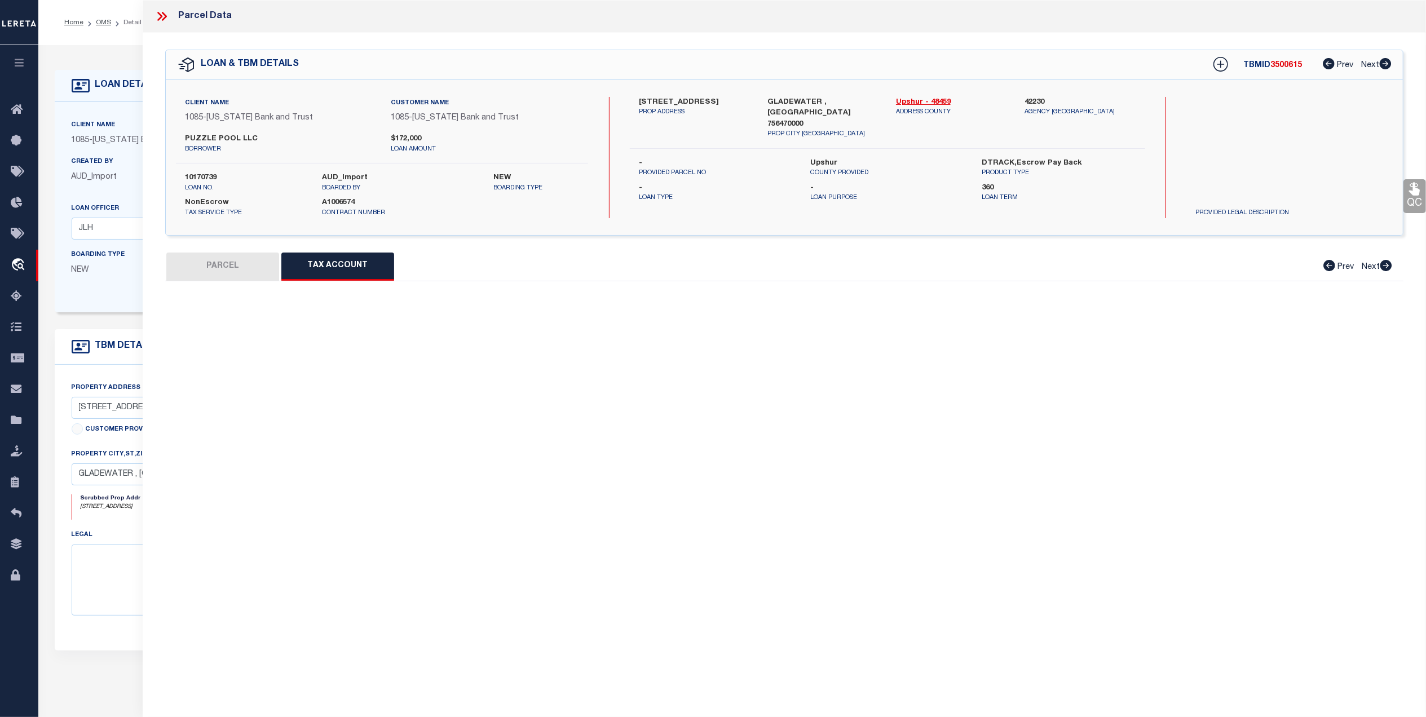
select select "100"
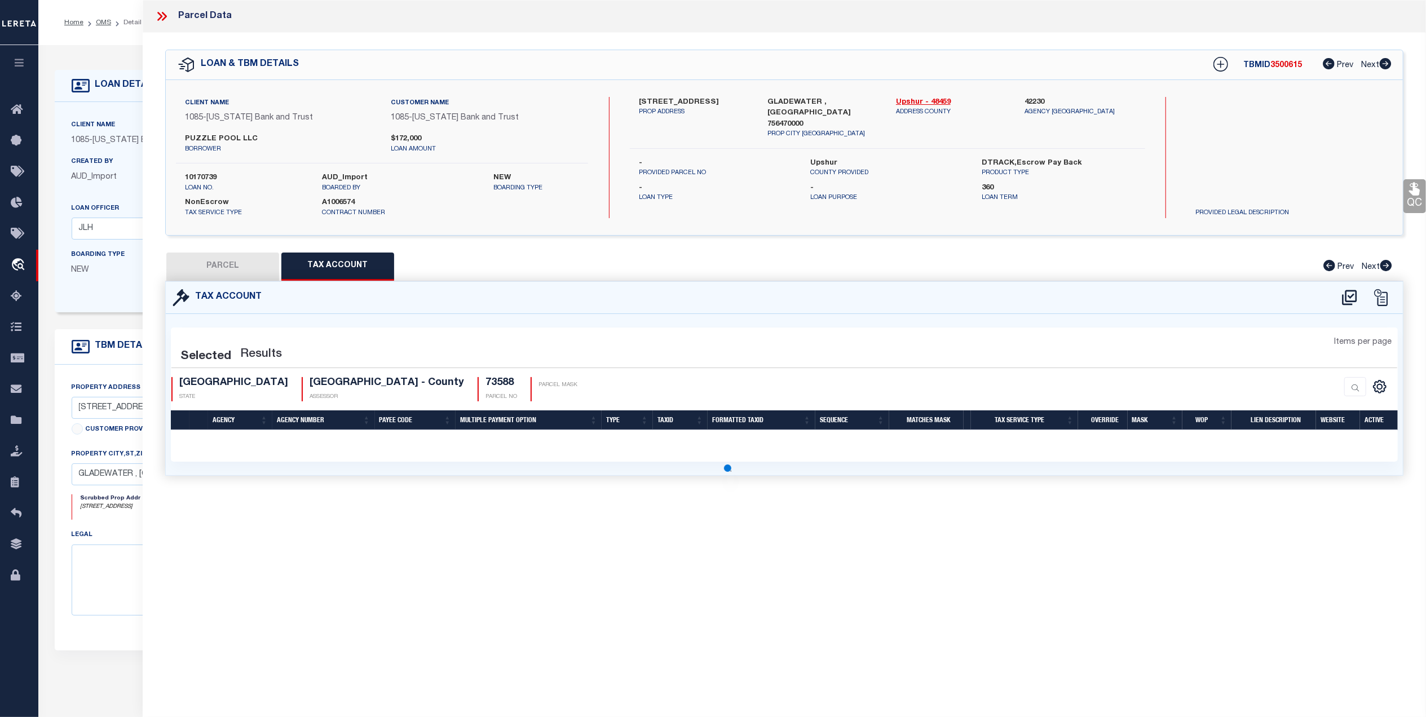
select select "100"
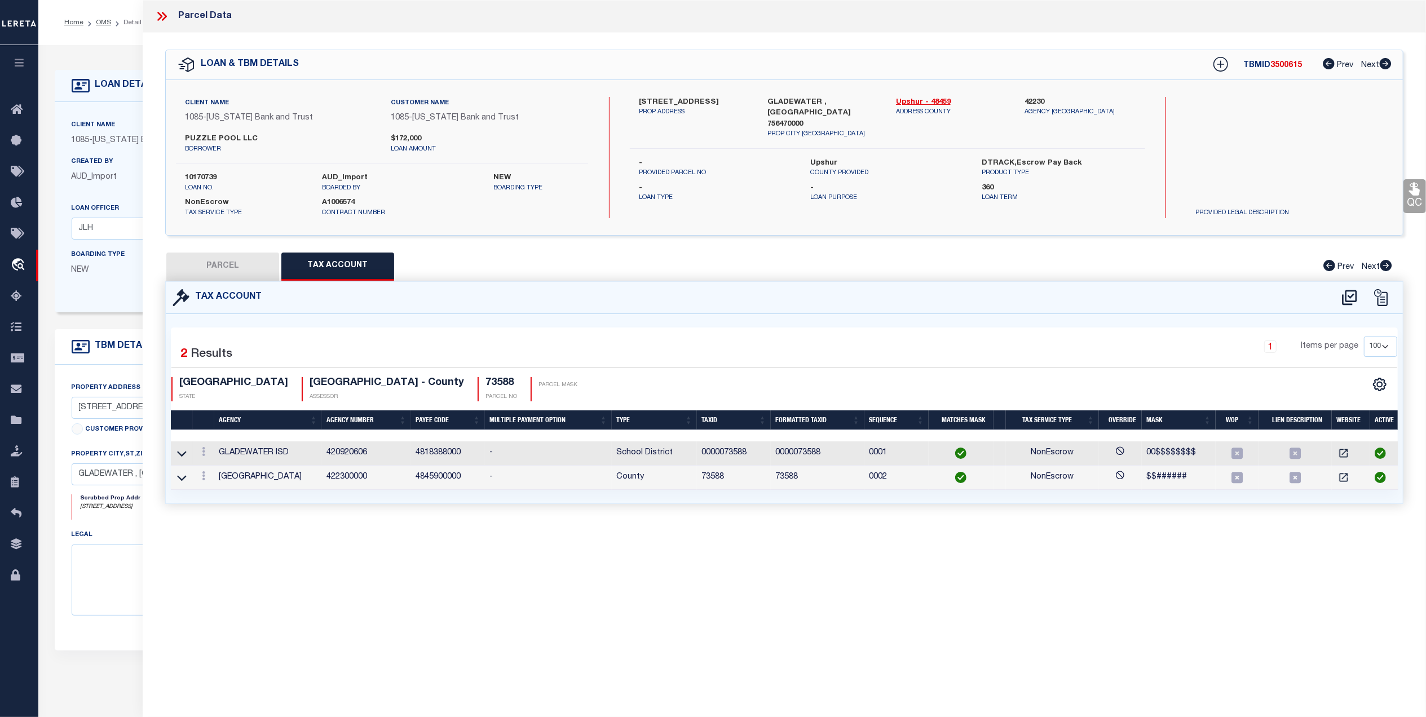
click at [226, 262] on button "PARCEL" at bounding box center [222, 267] width 113 height 28
select select "AS"
select select
checkbox input "false"
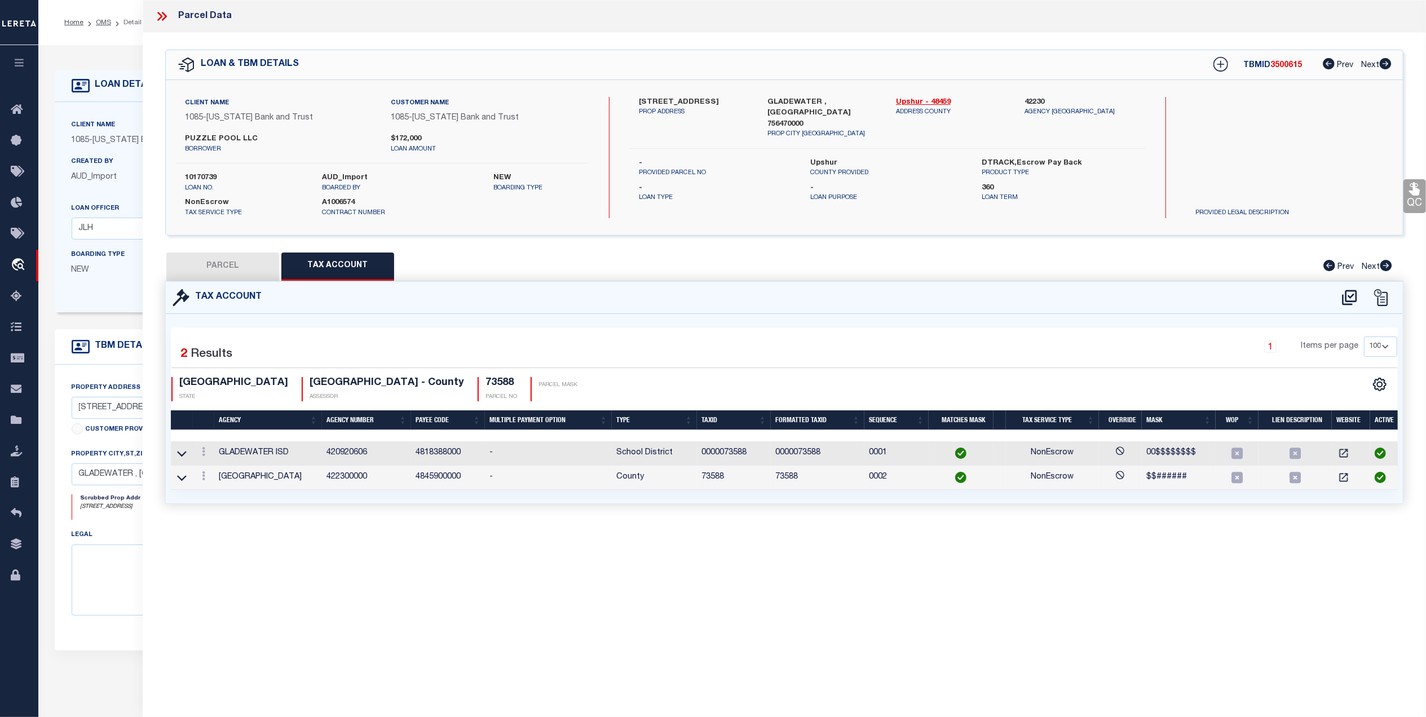
checkbox input "false"
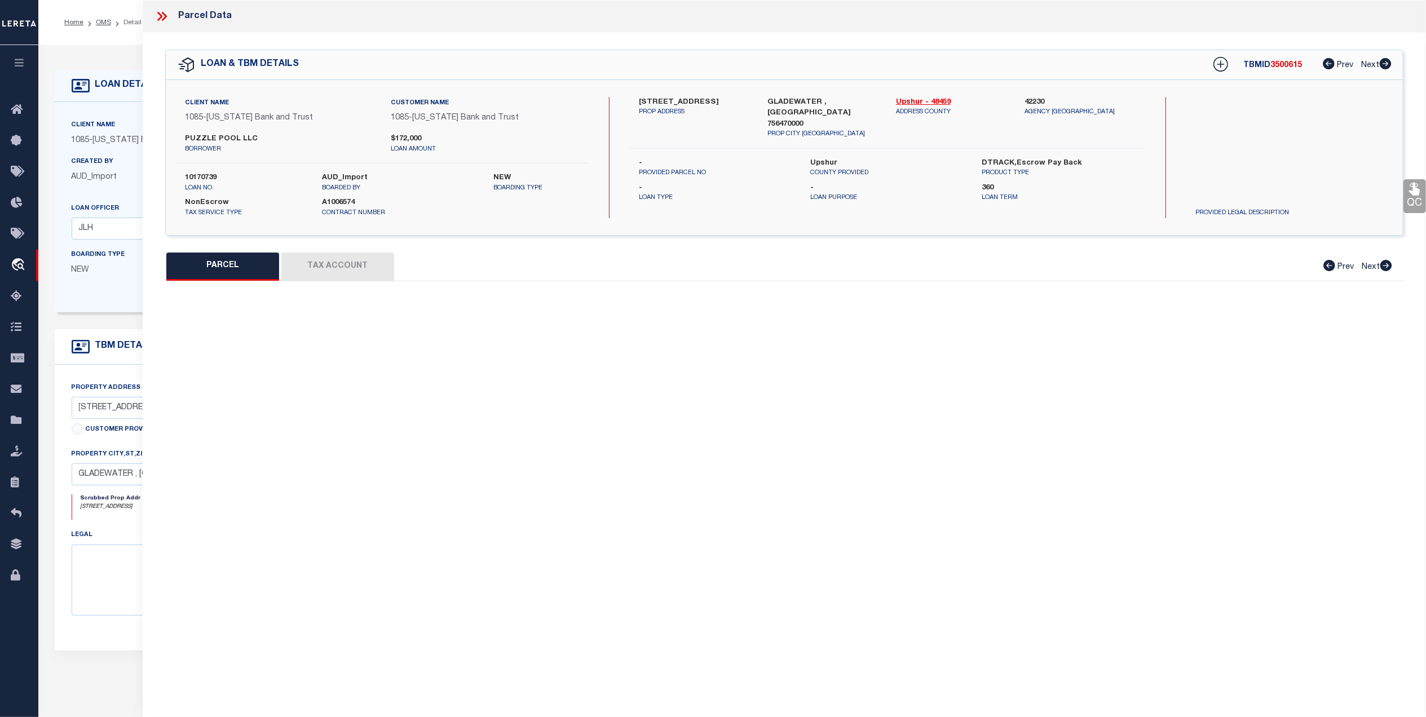
select select "OH"
type input "08/12/2025"
type textarea "Jurisdiction (Payeecode: 4818388000) must be set up for completed (CP) parcels"
type input "PUZZLE POOL LLC"
select select "AGW"
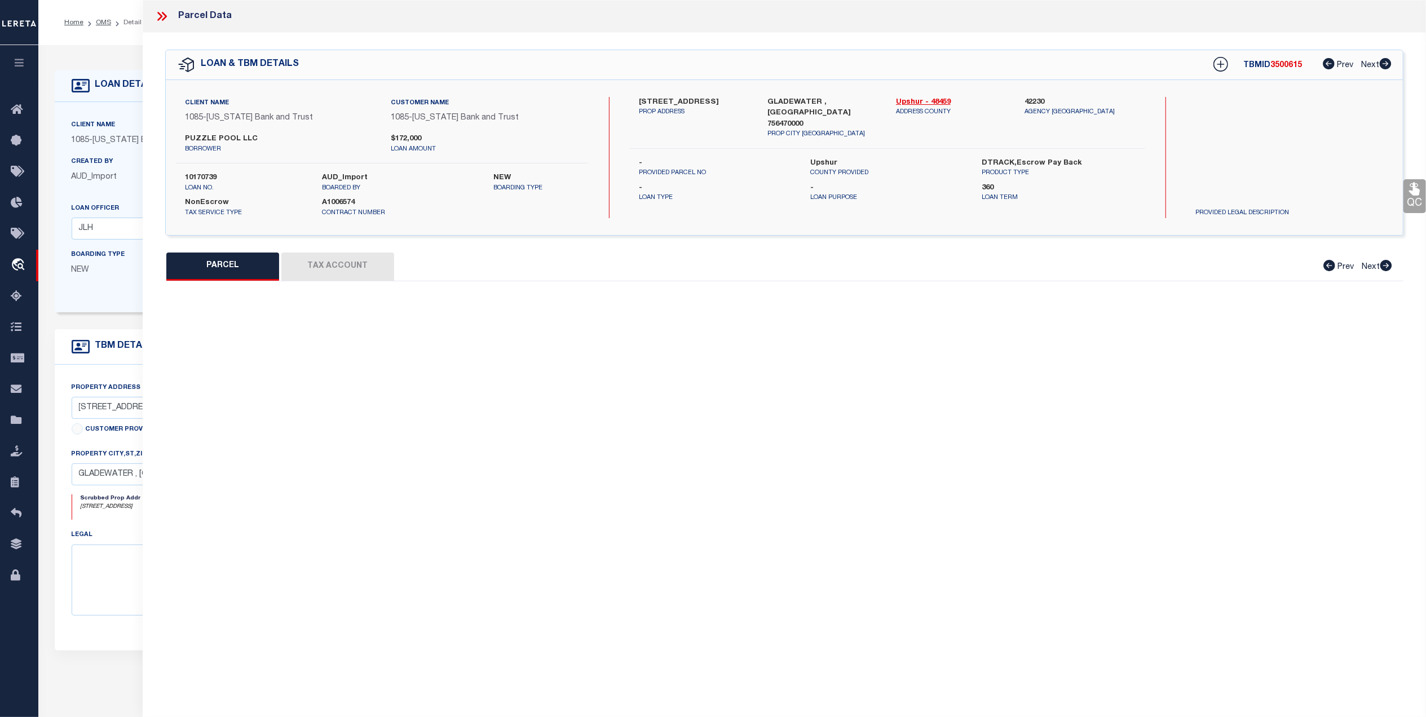
select select "ADD"
type input "2198 W UPSHUR AVE"
type input "GLADEWATER, TX"
type textarea "ABS A8 AUGUSTINE, HENRY W,TRACT 71-1, .314 ACRES & HOUSE"
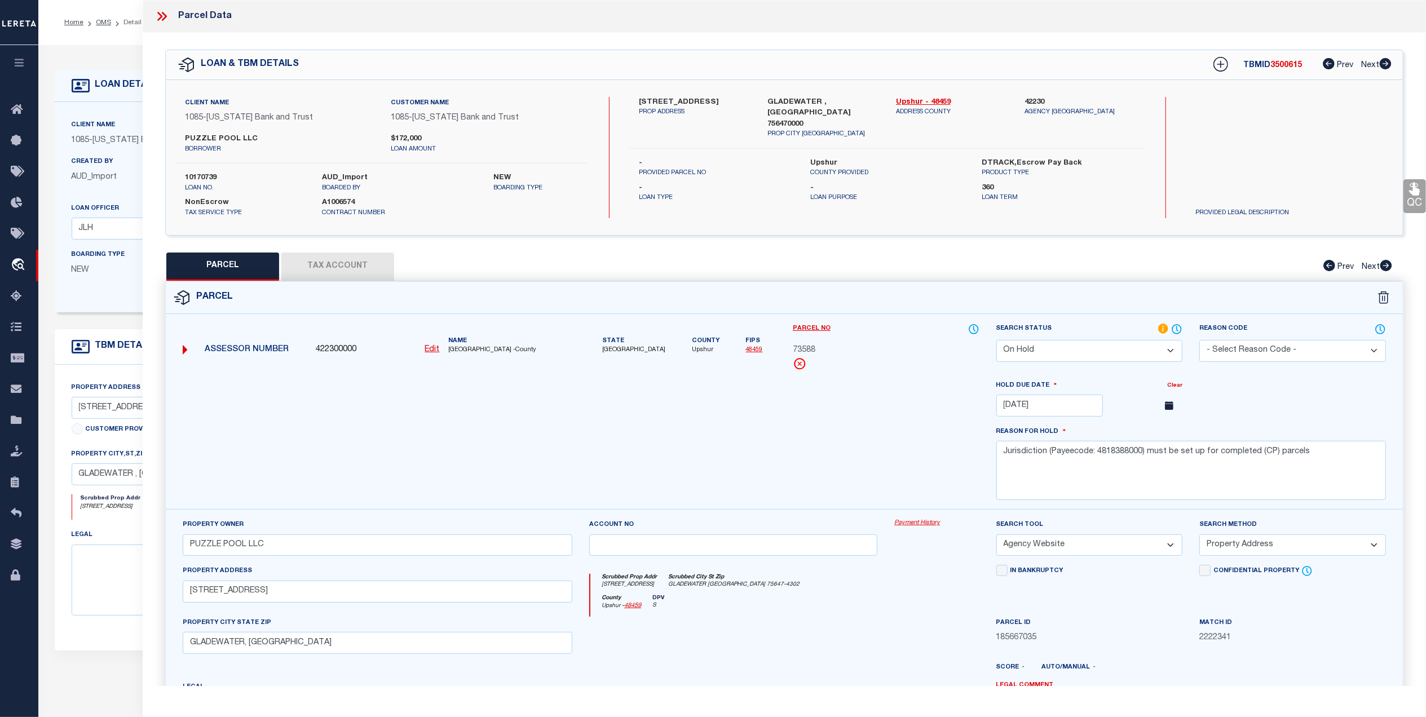
click at [1133, 350] on select "Automated Search Bad Parcel Complete Duplicate Parcel High Dollar Reporting In …" at bounding box center [1089, 351] width 187 height 22
click at [996, 340] on select "Automated Search Bad Parcel Complete Duplicate Parcel High Dollar Reporting In …" at bounding box center [1089, 351] width 187 height 22
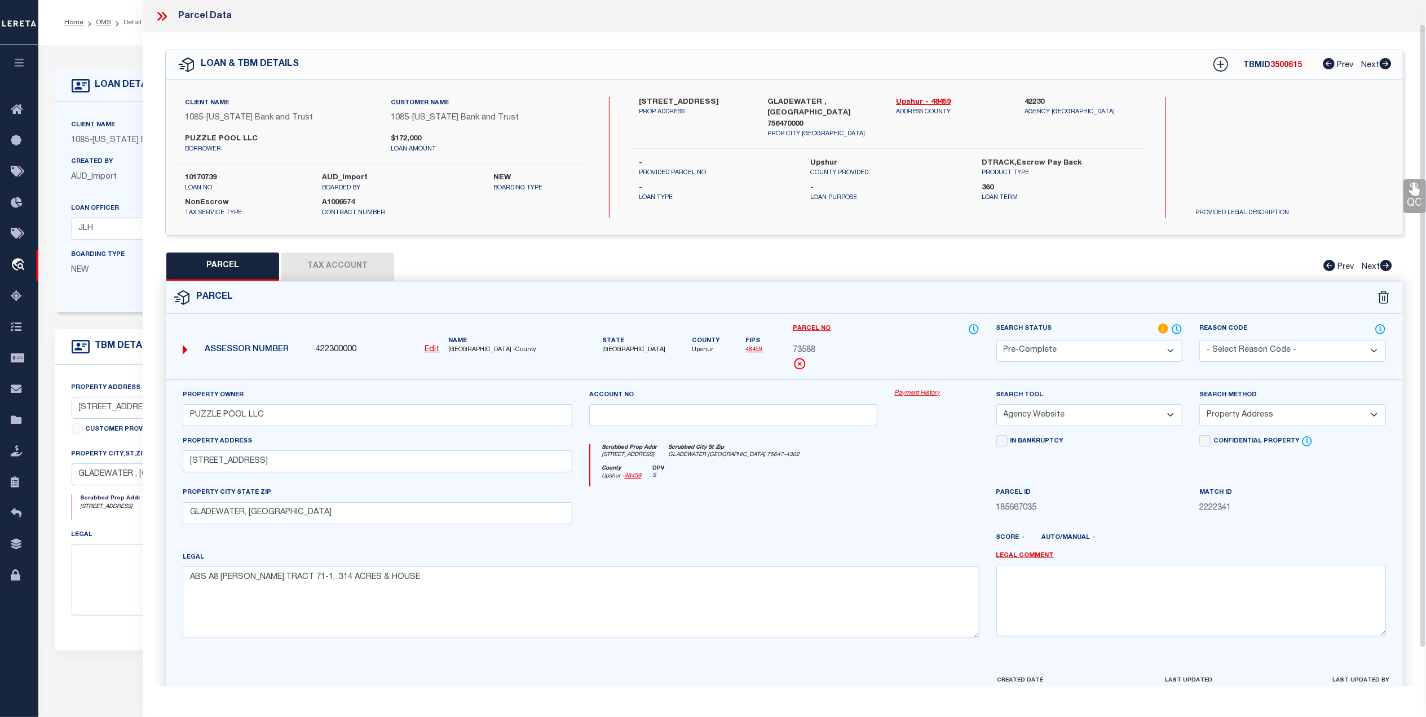
scroll to position [67, 0]
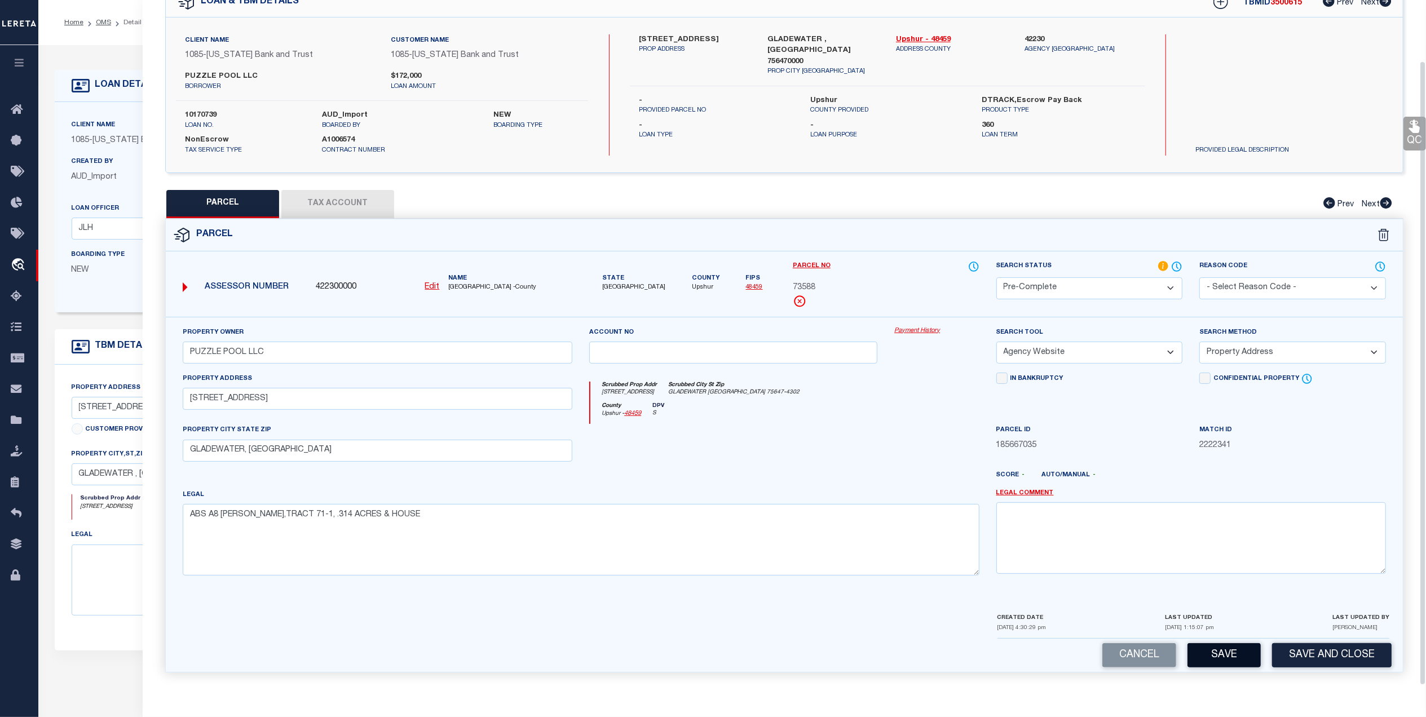
click at [1214, 657] on button "Save" at bounding box center [1224, 655] width 73 height 24
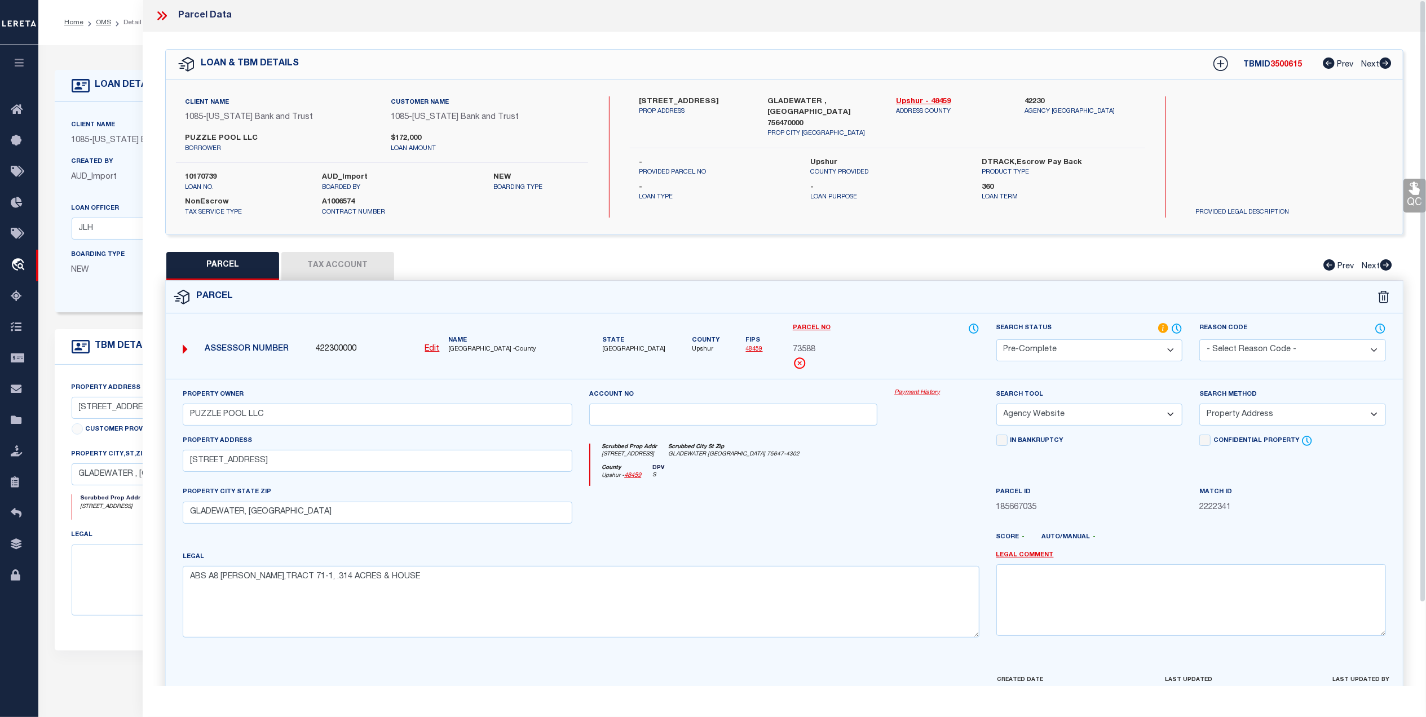
scroll to position [0, 0]
click at [1175, 347] on select "Automated Search Bad Parcel Complete Duplicate Parcel High Dollar Reporting In …" at bounding box center [1089, 351] width 187 height 22
click at [996, 340] on select "Automated Search Bad Parcel Complete Duplicate Parcel High Dollar Reporting In …" at bounding box center [1089, 351] width 187 height 22
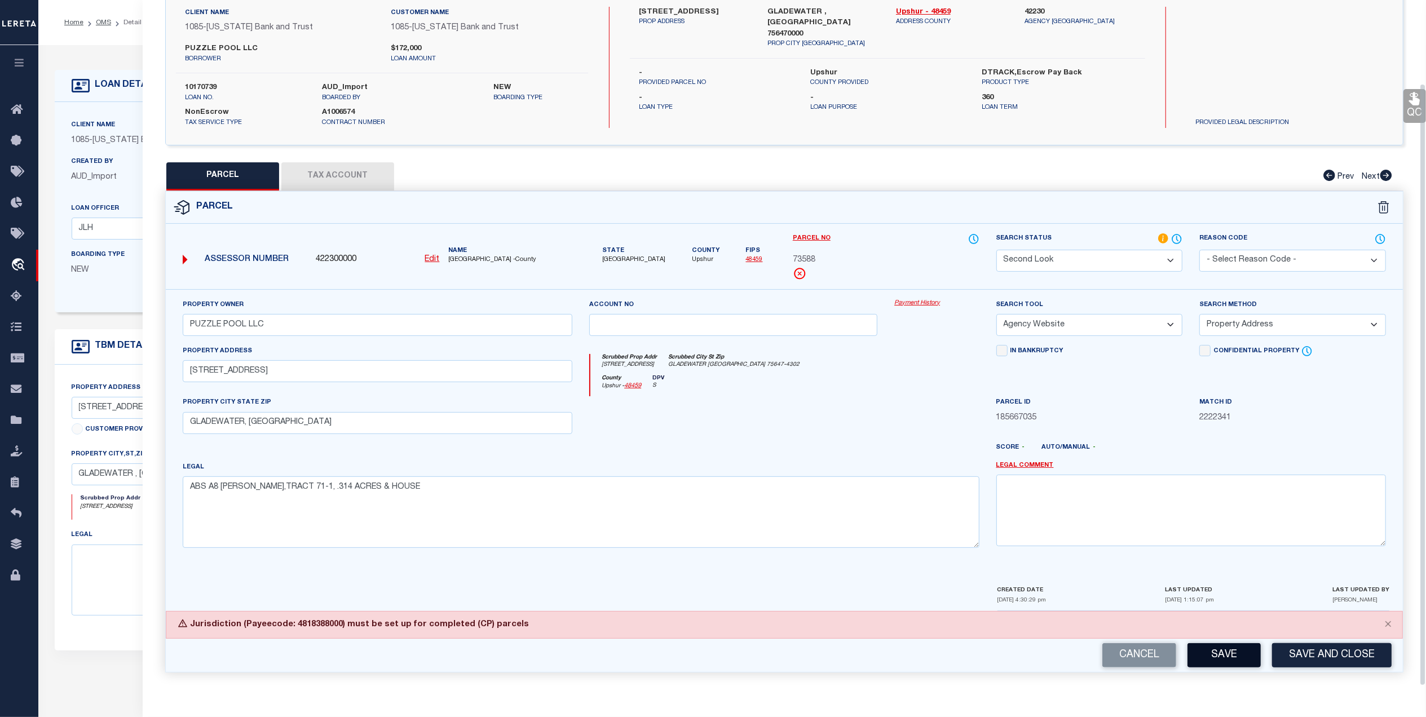
click at [1224, 648] on button "Save" at bounding box center [1224, 655] width 73 height 24
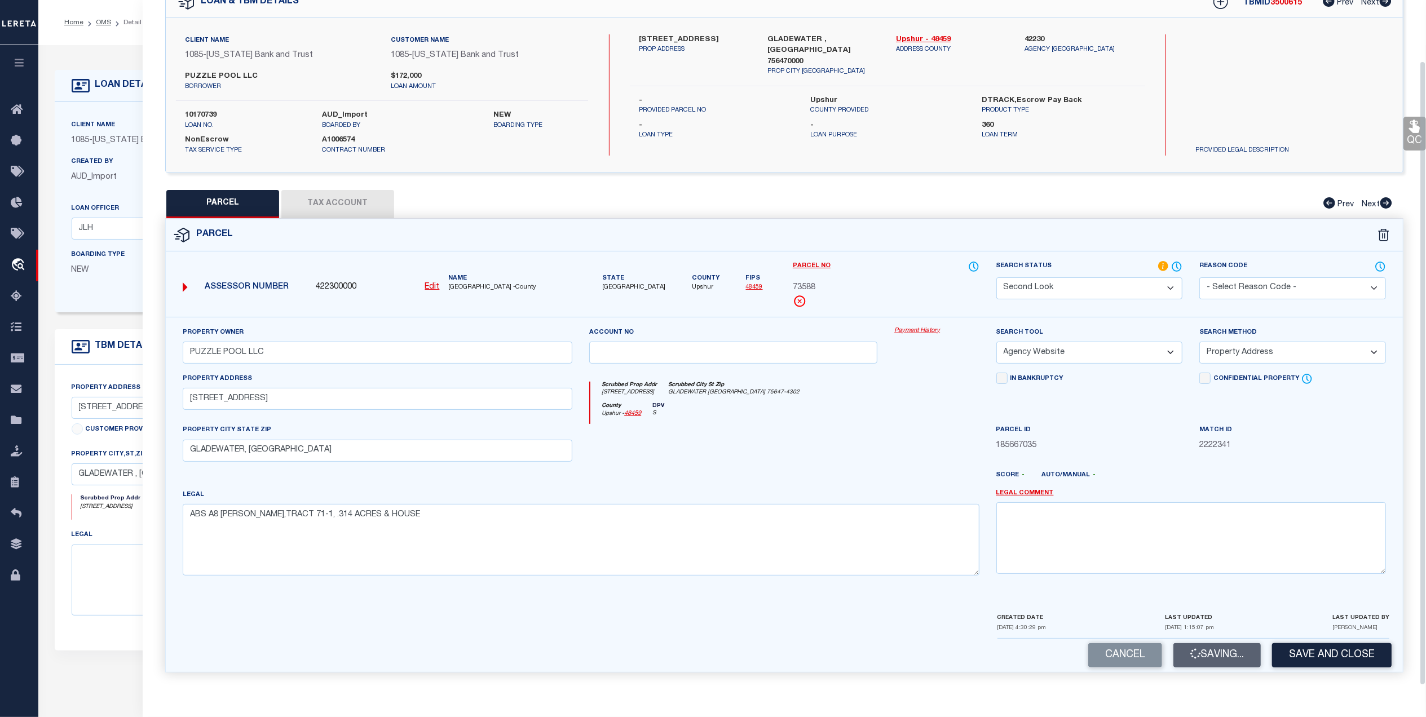
scroll to position [67, 0]
select select "AS"
select select
checkbox input "false"
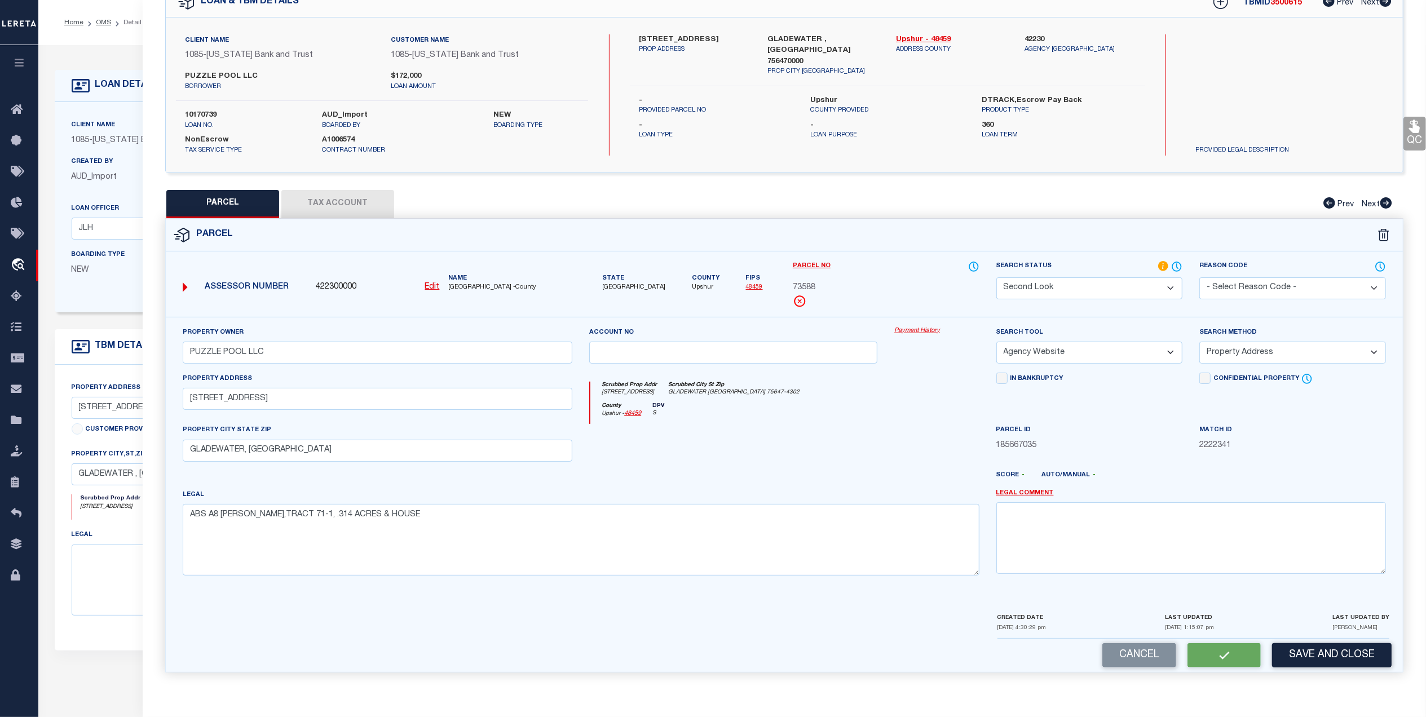
checkbox input "false"
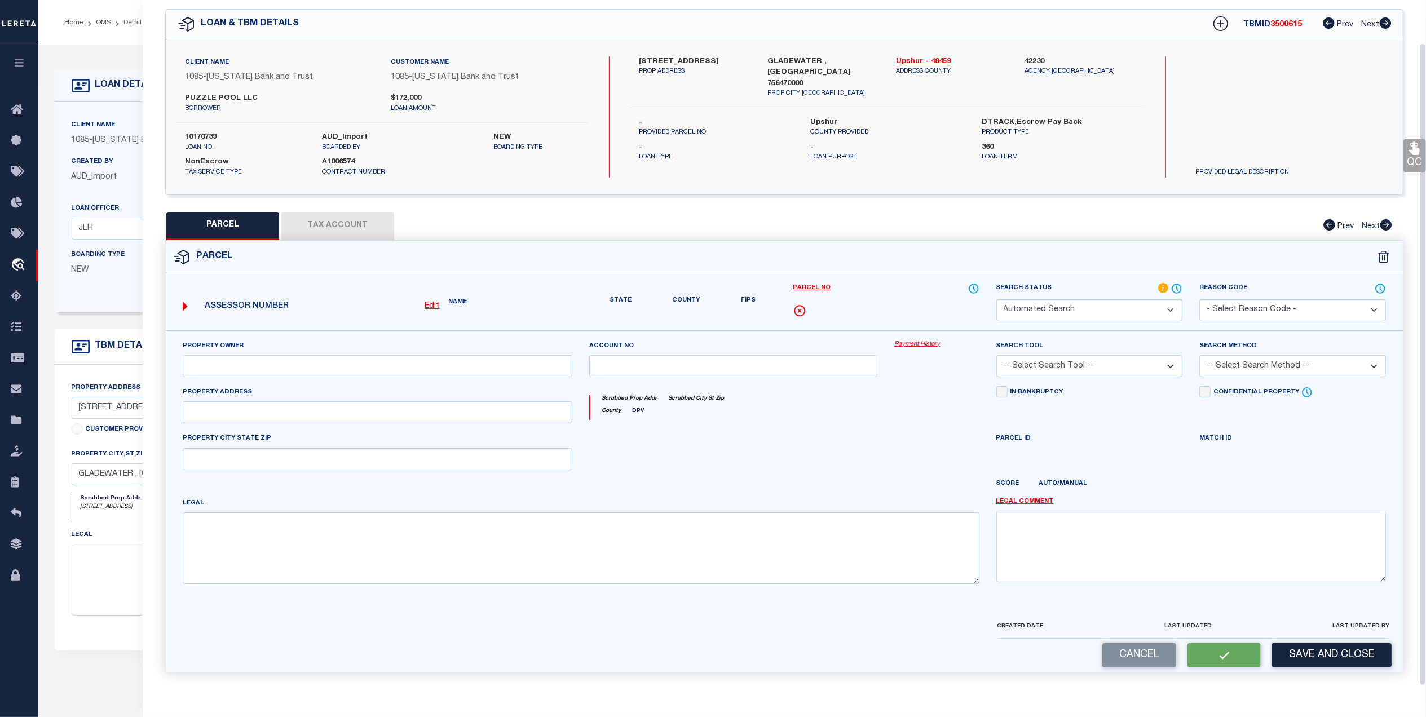
select select "SL"
type input "PUZZLE POOL LLC"
select select "AGW"
select select "ADD"
type input "2198 W UPSHUR AVE"
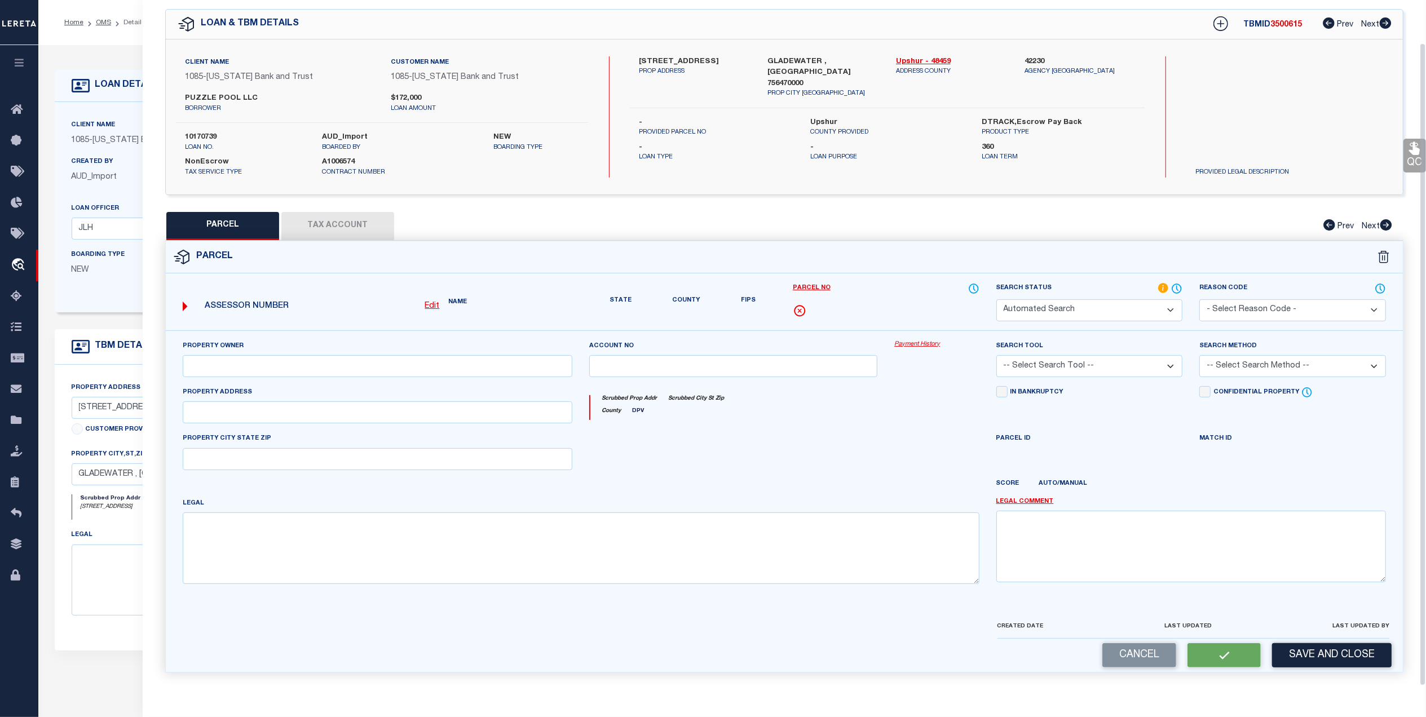
type input "GLADEWATER, TX"
type textarea "ABS A8 AUGUSTINE, HENRY W,TRACT 71-1, .314 ACRES & HOUSE"
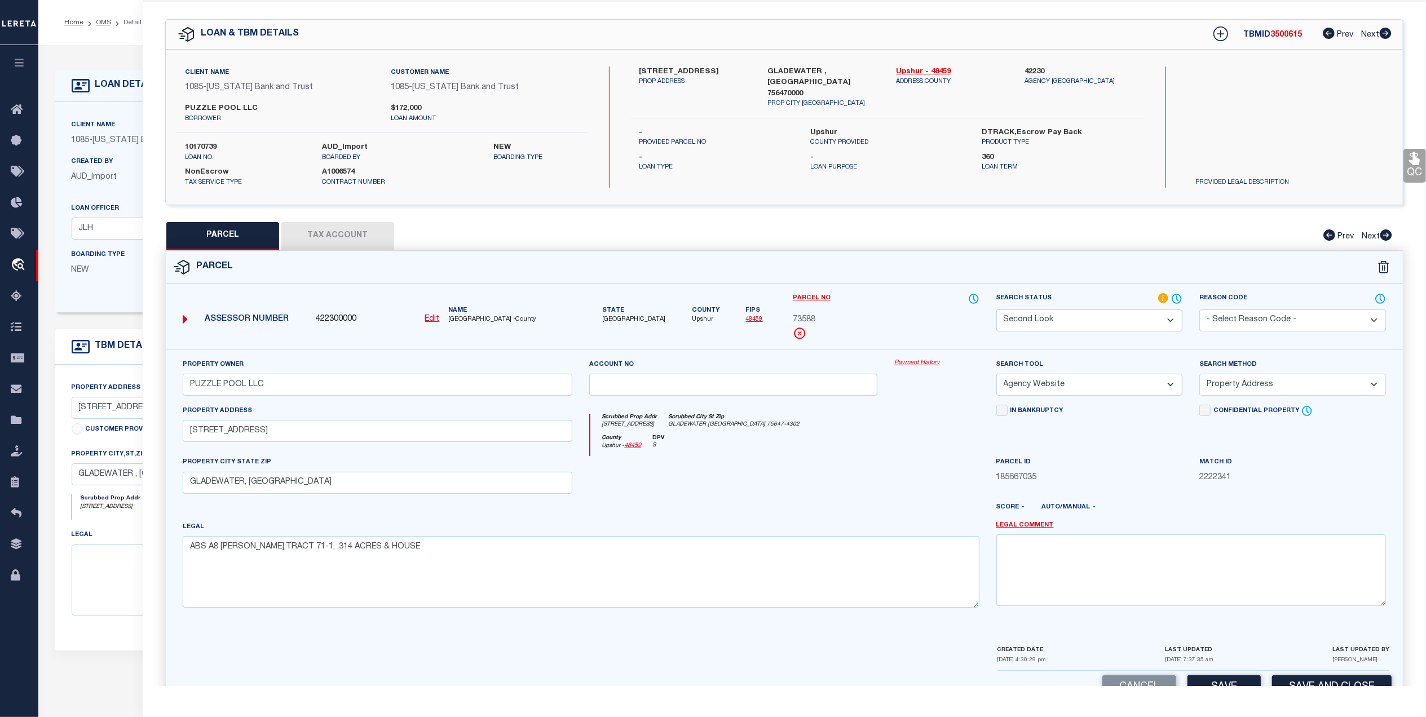
scroll to position [0, 0]
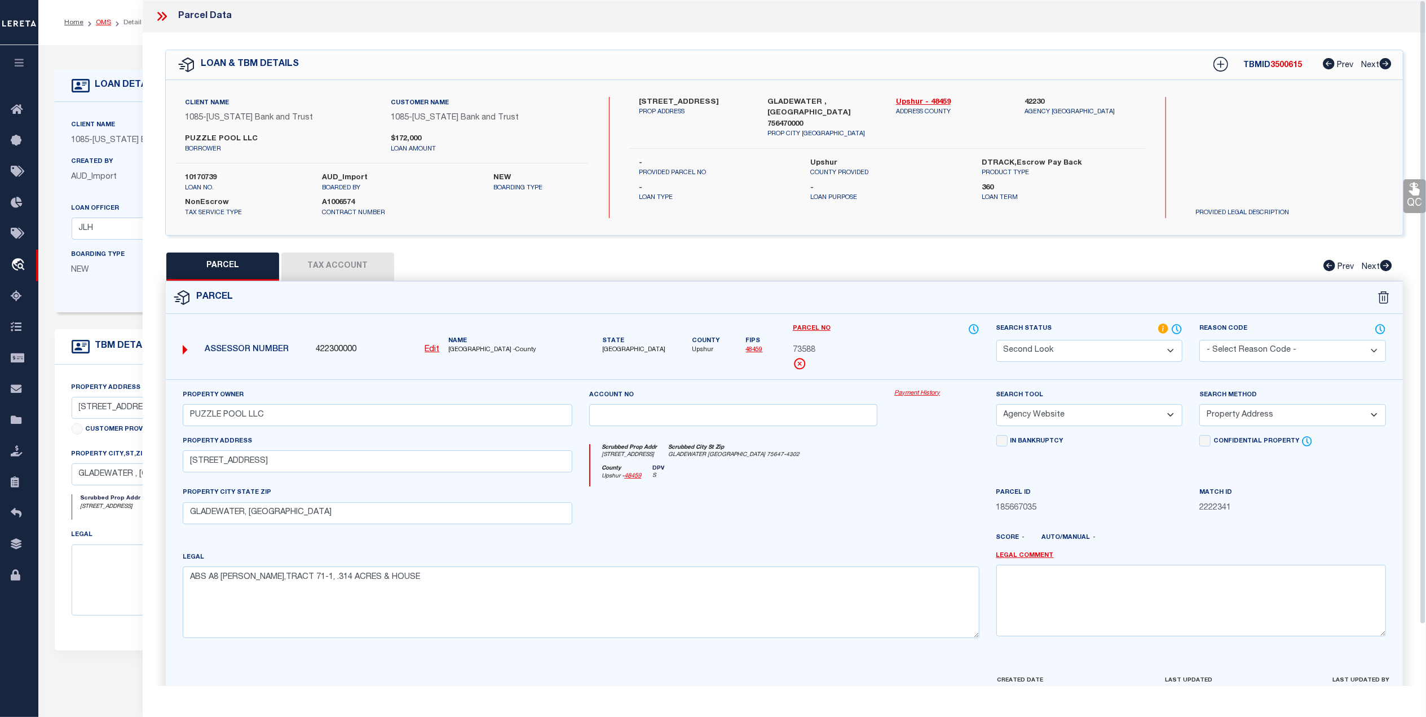
click at [102, 21] on link "OMS" at bounding box center [103, 22] width 15 height 7
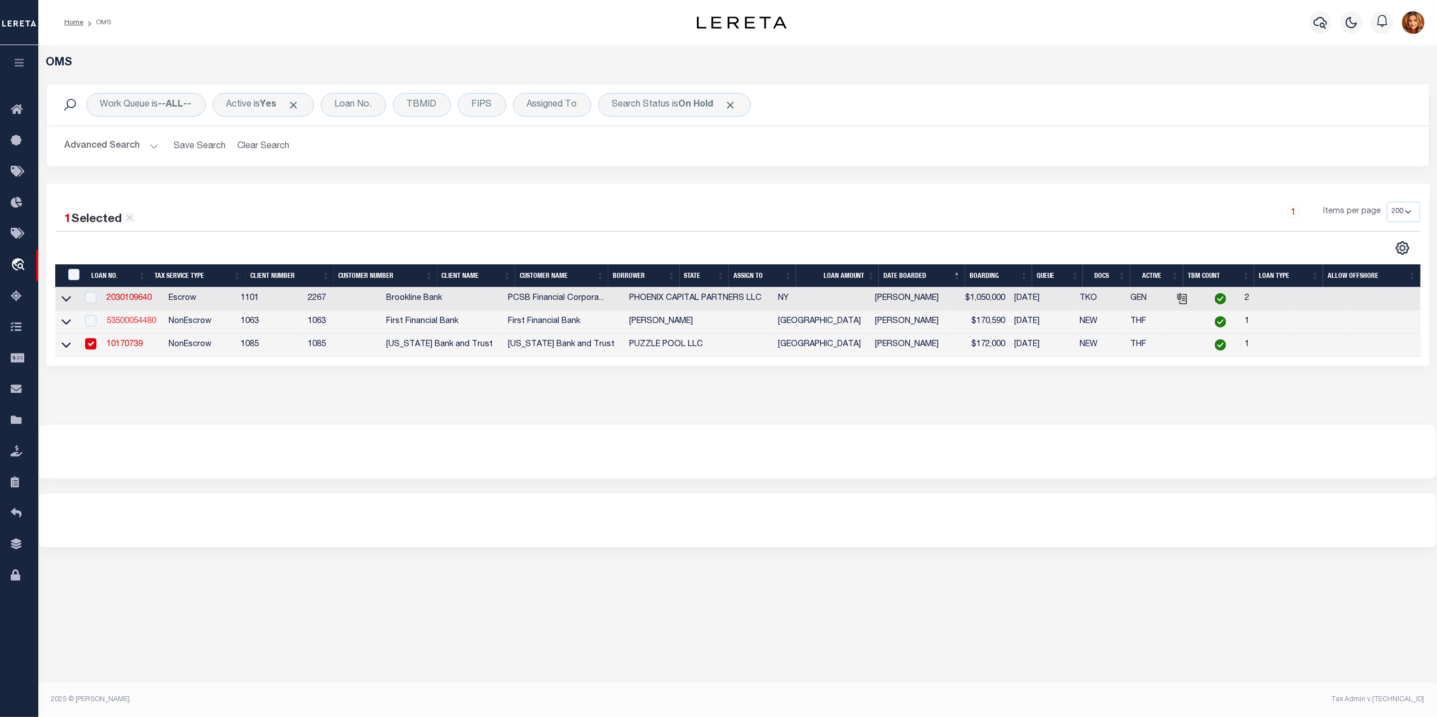
click at [131, 320] on link "53500054480" at bounding box center [132, 321] width 50 height 8
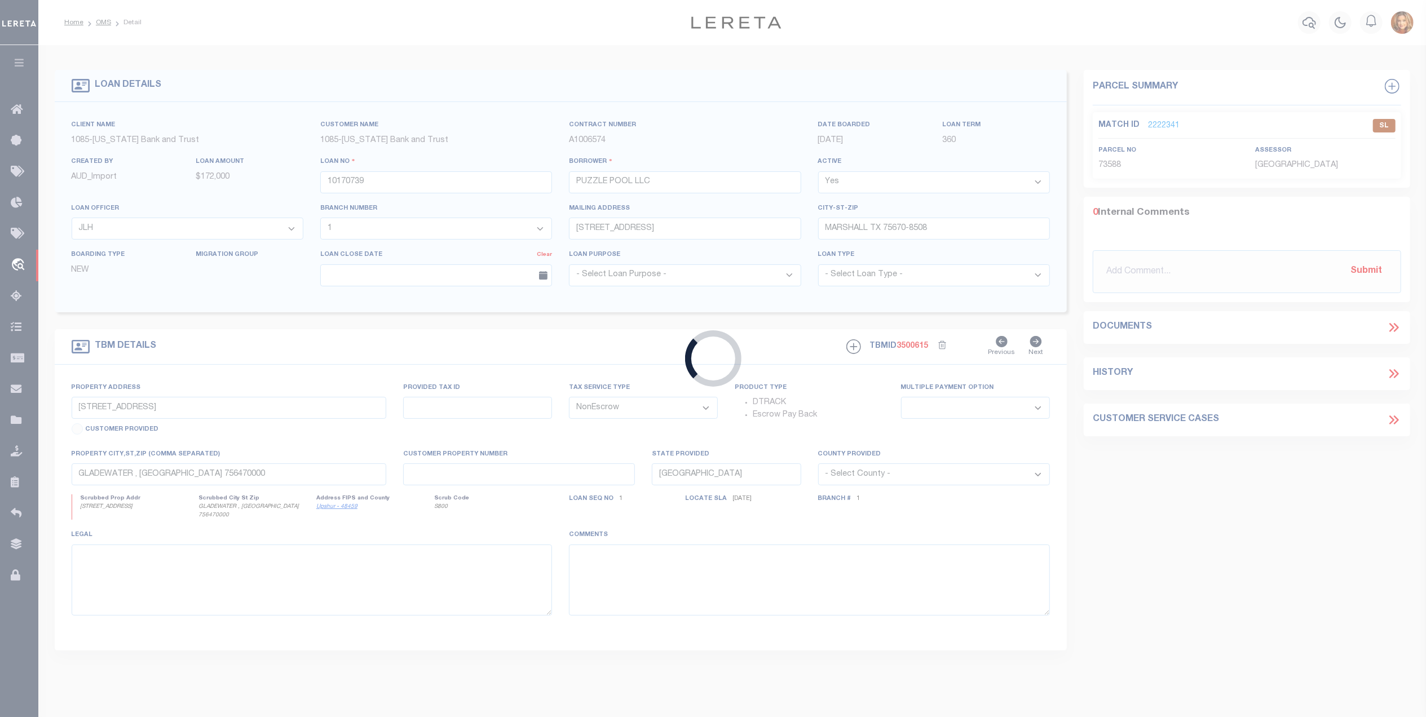
type input "53500054480"
type input "Dwayne Dale Bunch"
select select
select select "100"
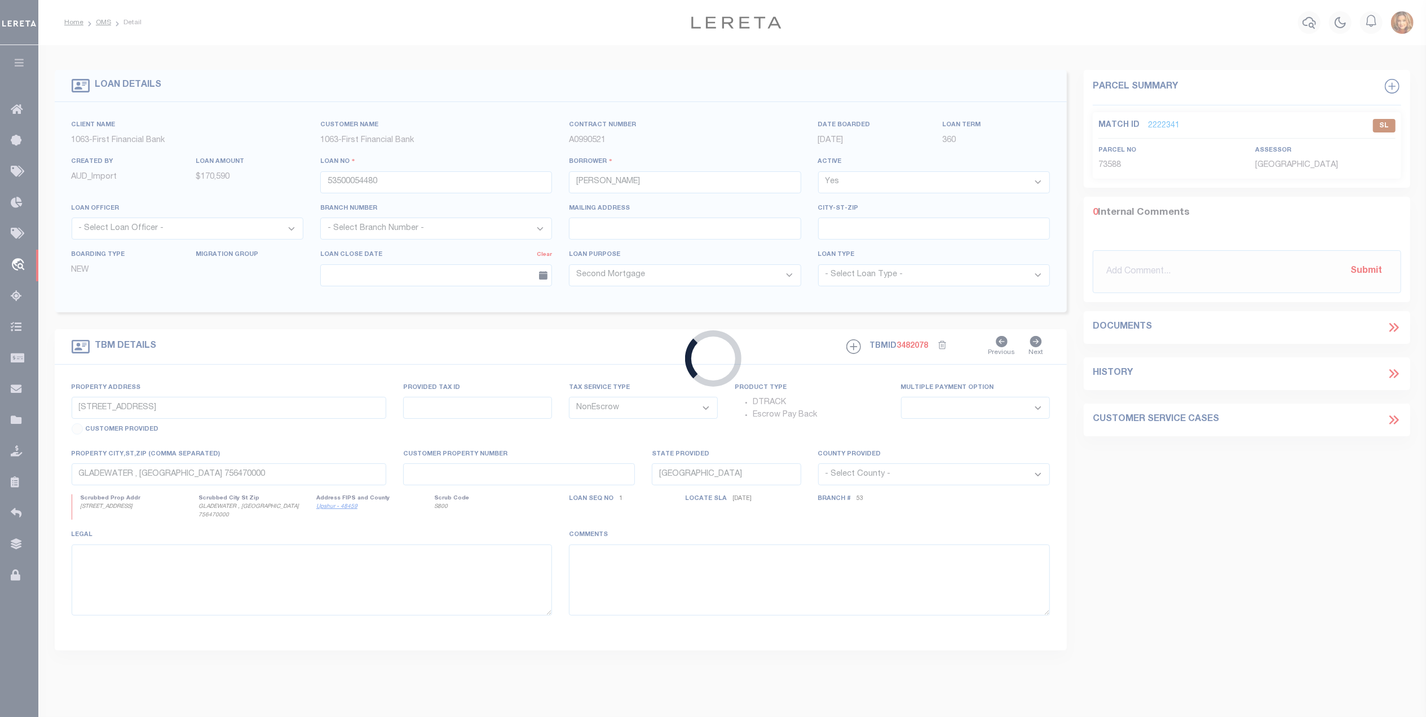
type input "1359 TUGGLE RD"
select select
type input "LIPAN TX 764624791"
select select
select select "15215"
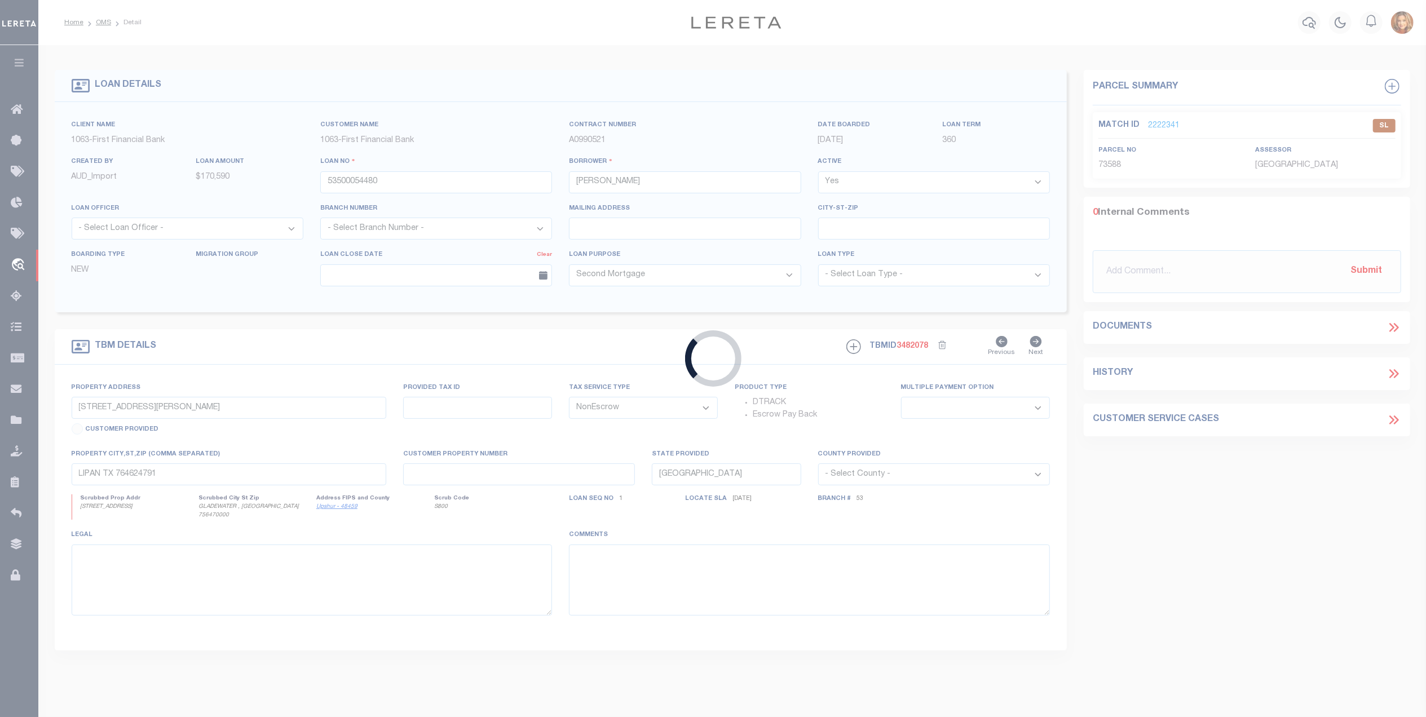
select select "521"
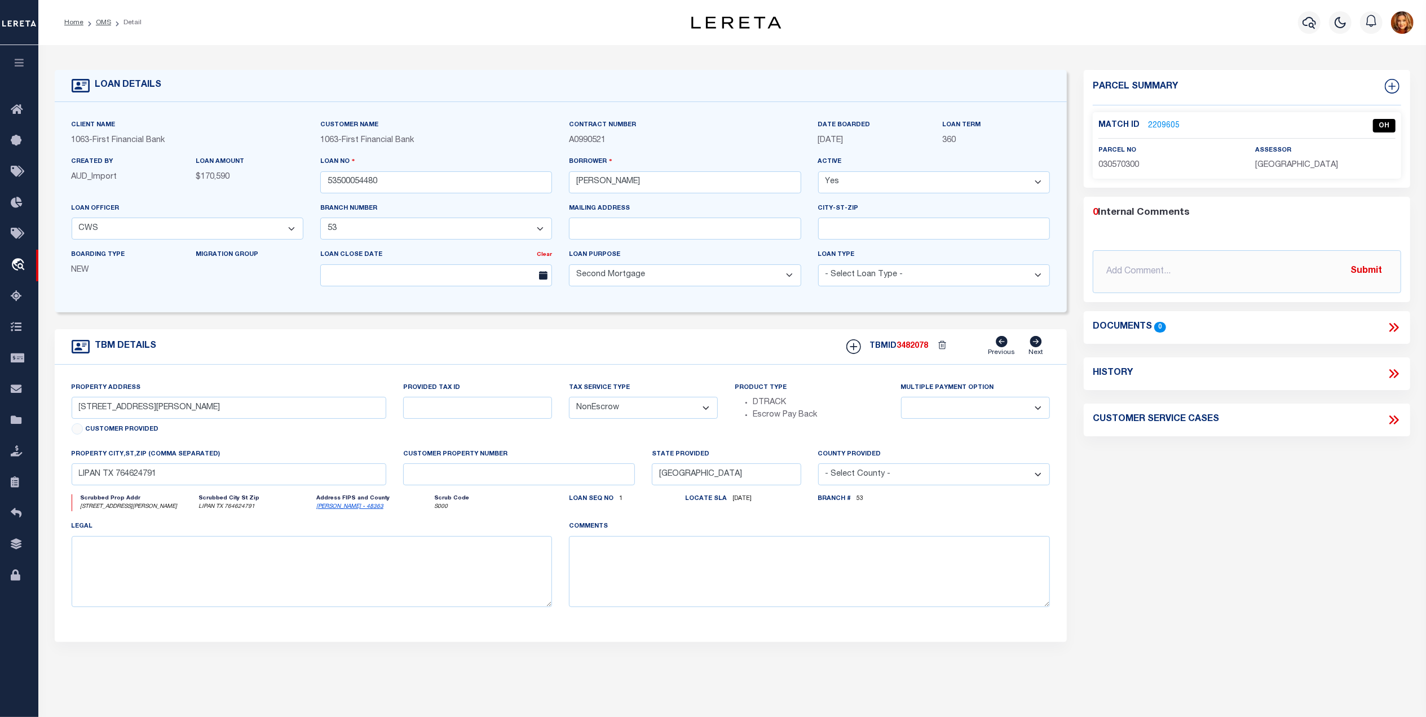
click at [1159, 124] on link "2209605" at bounding box center [1164, 126] width 32 height 12
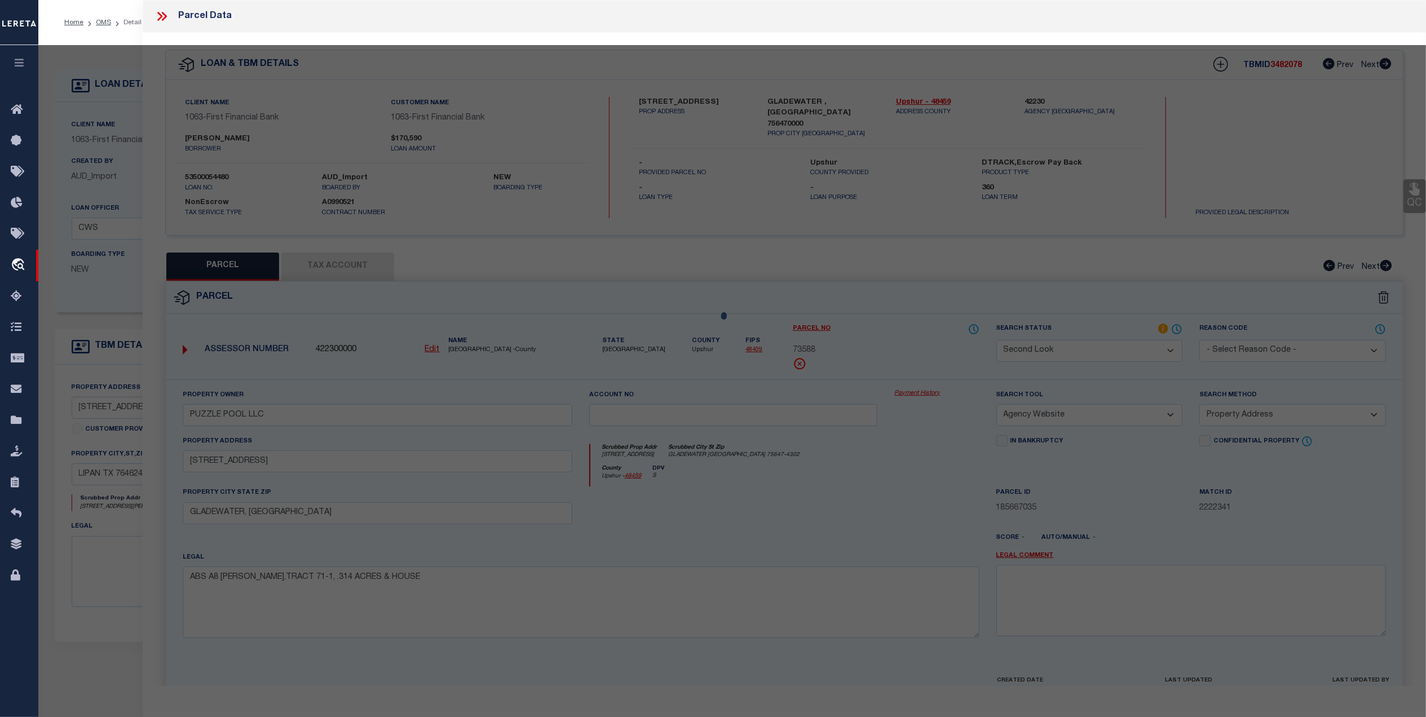
select select "AS"
select select
checkbox input "false"
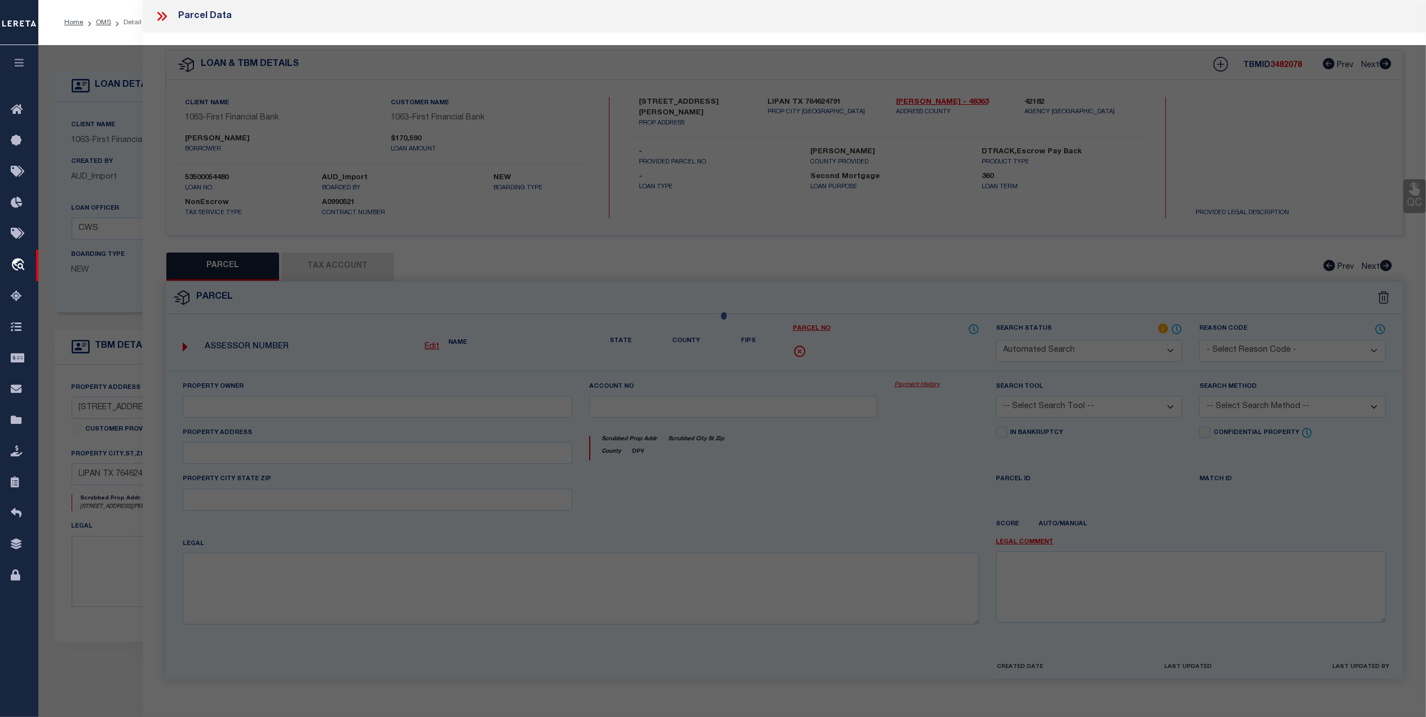
select select "OH"
type input "08/04/2025"
type textarea "Taxing Entity required for Palo Pinto county"
type input "BUNCH DWAYNE DALE"
select select "AGW"
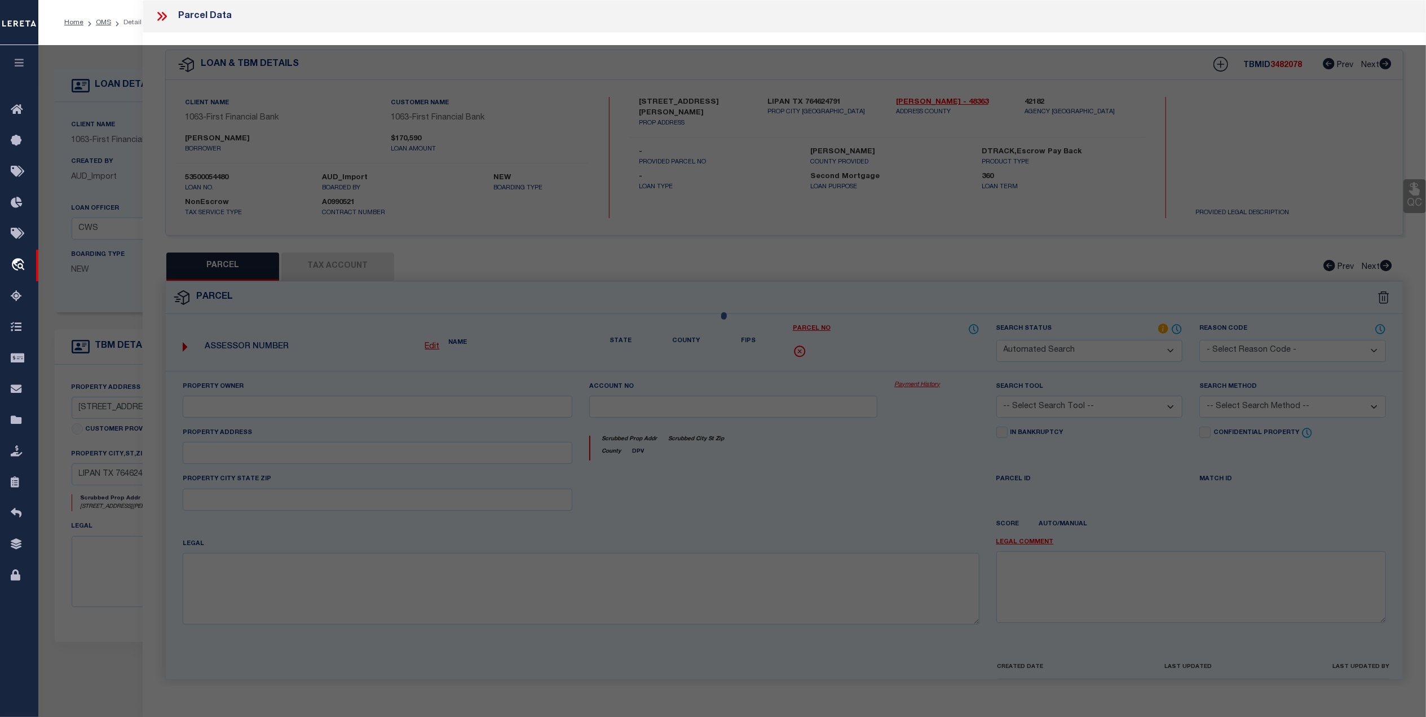
select select "ADD"
type input "TUGGLE RD 1359"
type textarea "Acres: 53.805, AB 431 TR 13-1A-1 GW TREIGHEN BLK 14 INCLUDES E 1/2 OF BLK 17 G#…"
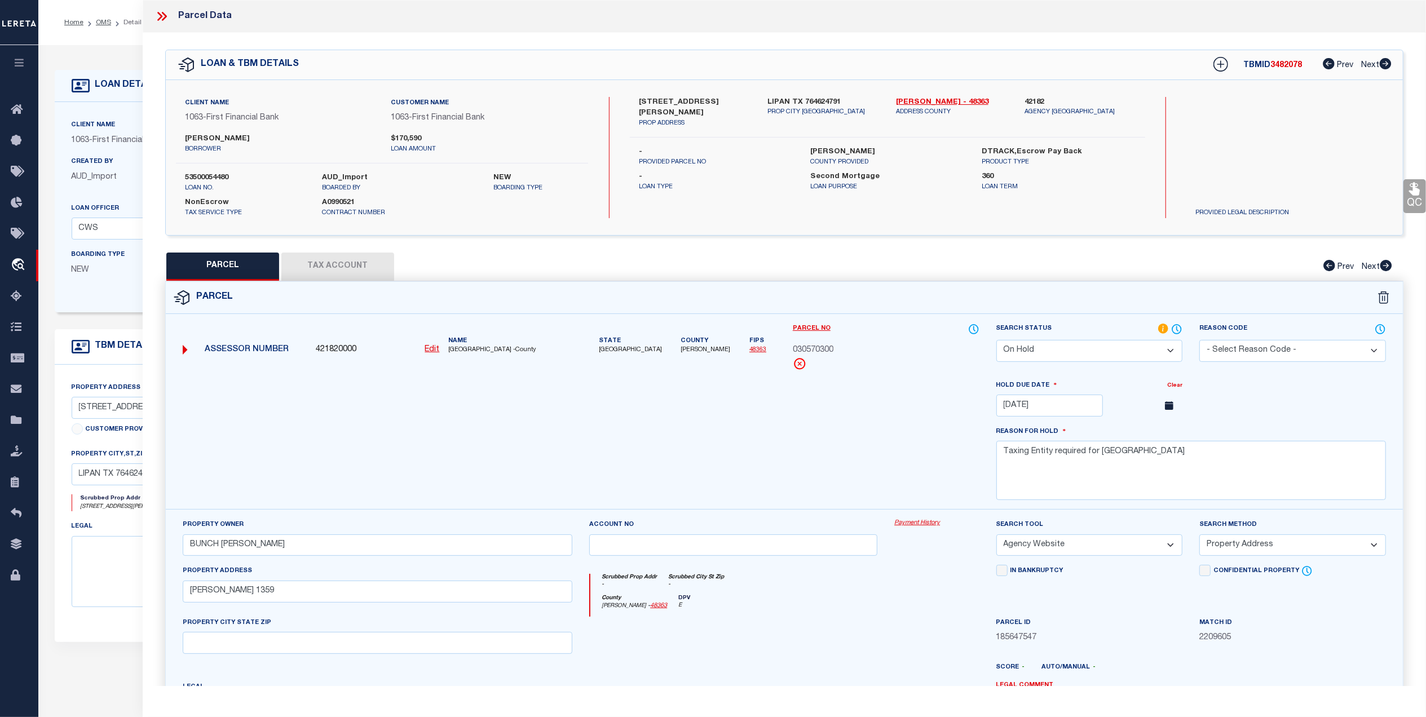
click at [343, 263] on button "Tax Account" at bounding box center [337, 267] width 113 height 28
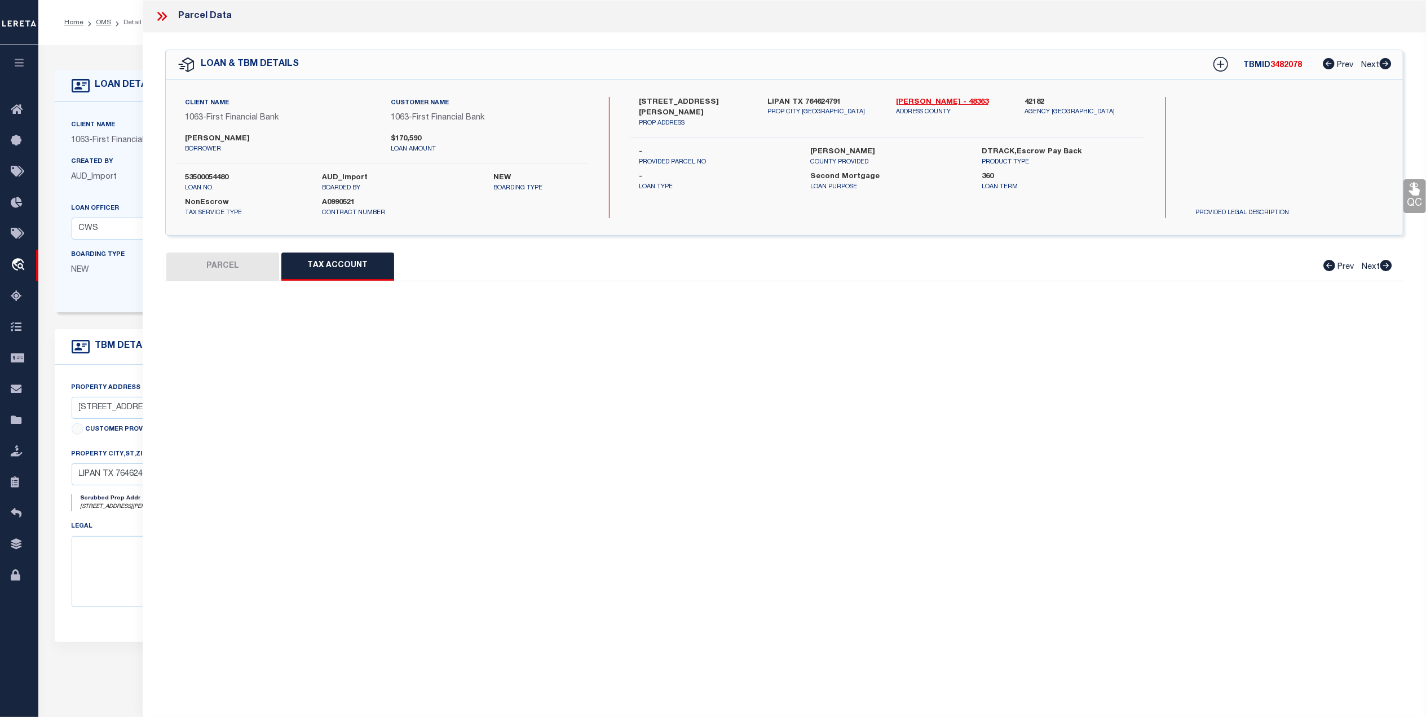
select select "100"
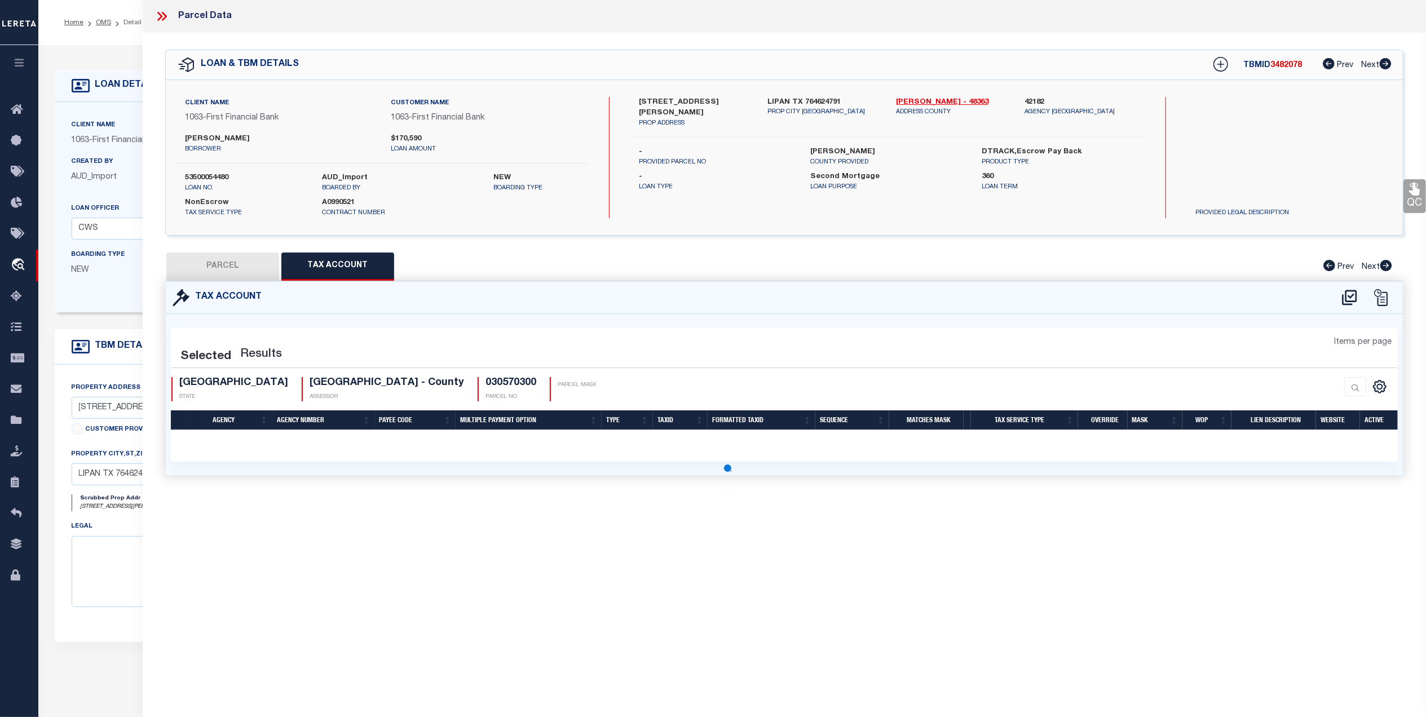
select select "100"
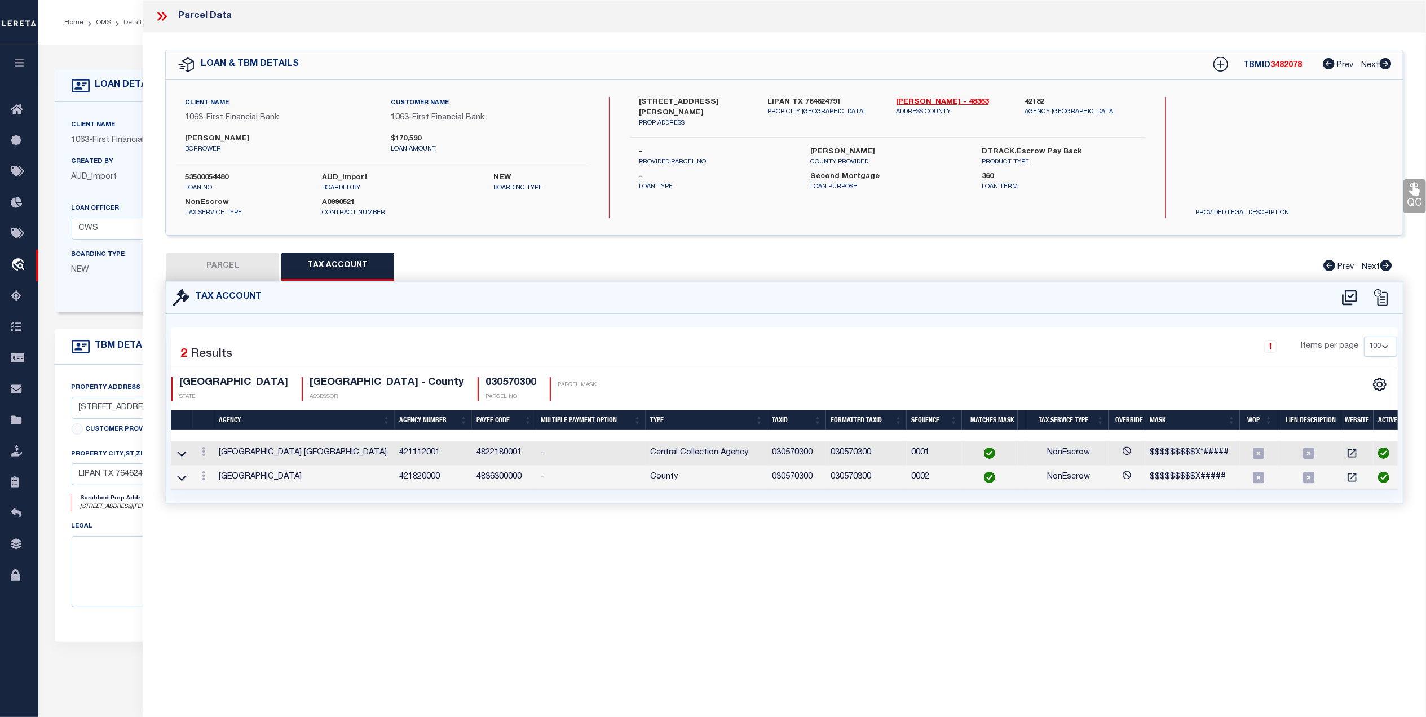
click at [215, 258] on button "PARCEL" at bounding box center [222, 267] width 113 height 28
select select "AS"
select select
checkbox input "false"
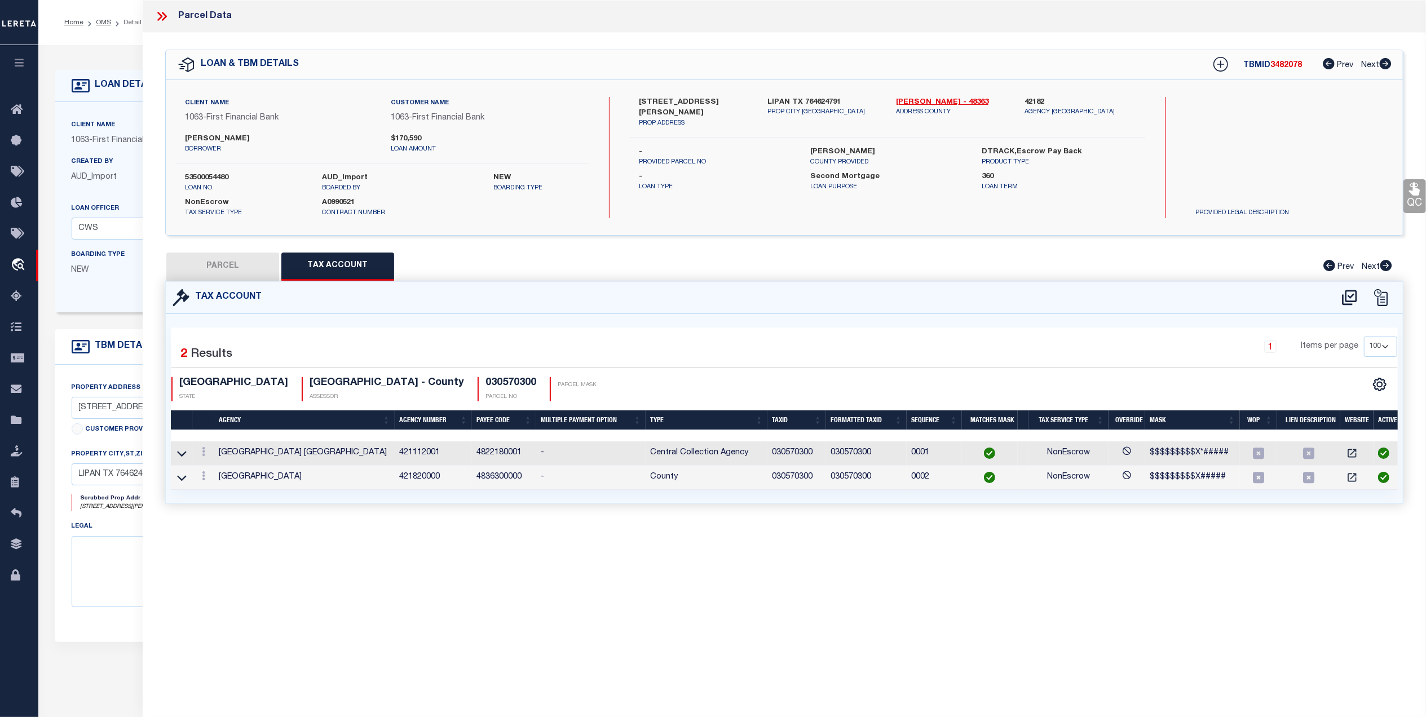
checkbox input "false"
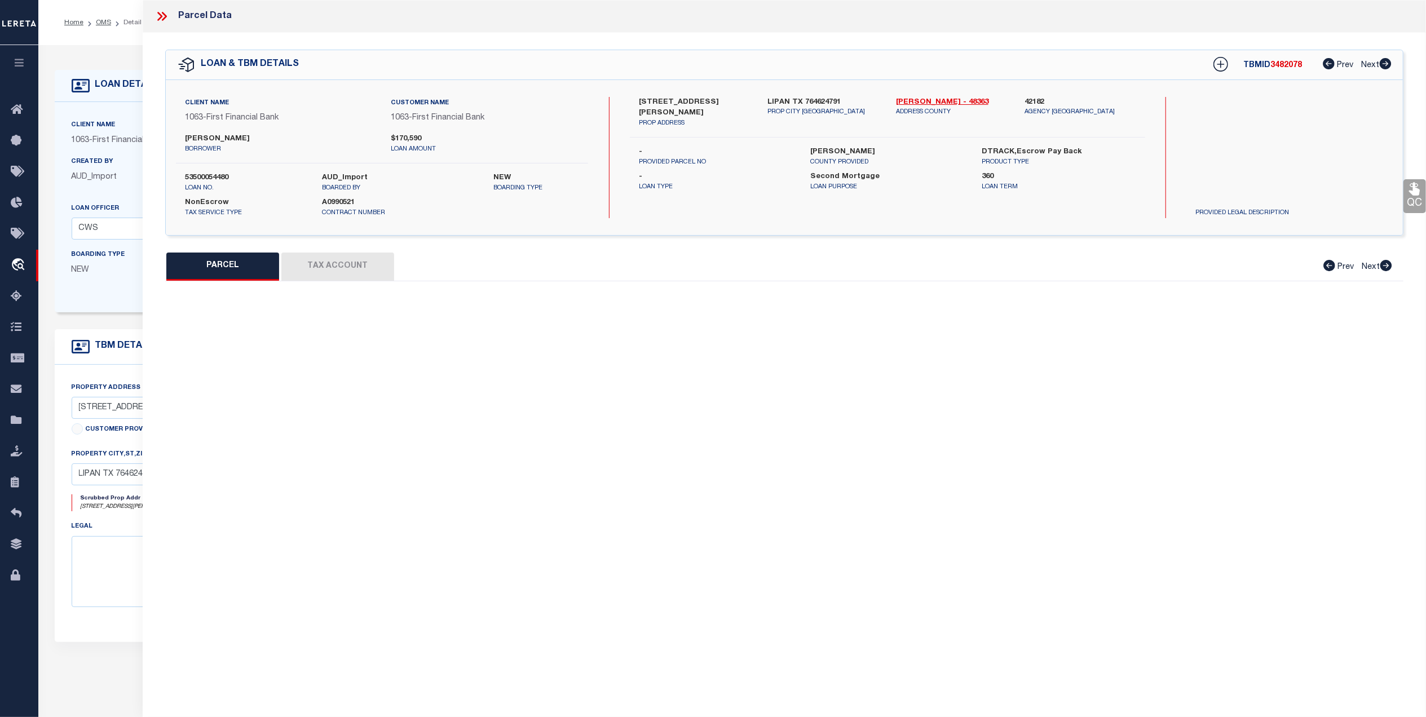
select select "OH"
type input "08/04/2025"
type textarea "Taxing Entity required for Palo Pinto county"
type input "BUNCH DWAYNE DALE"
select select "AGW"
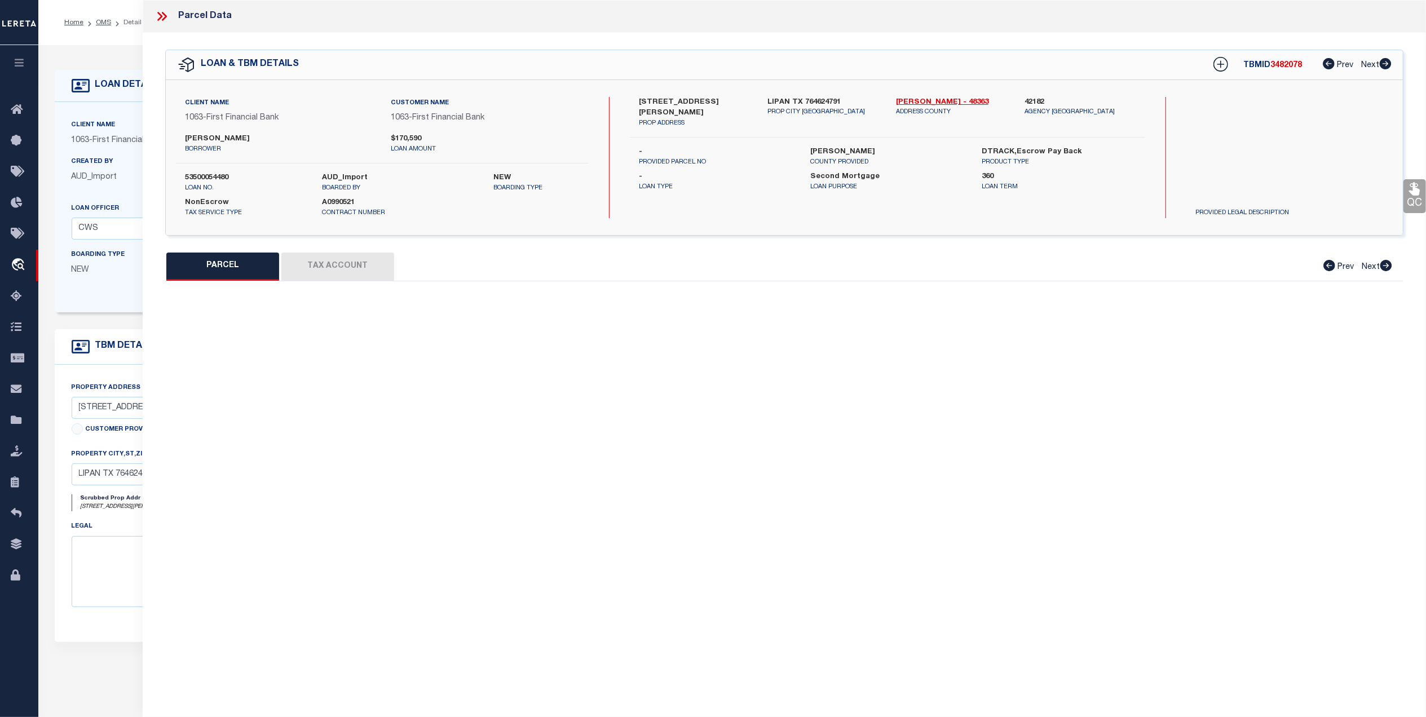
select select "ADD"
type input "TUGGLE RD 1359"
type textarea "Acres: 53.805, AB 431 TR 13-1A-1 GW TREIGHEN BLK 14 INCLUDES E 1/2 OF BLK 17 G#…"
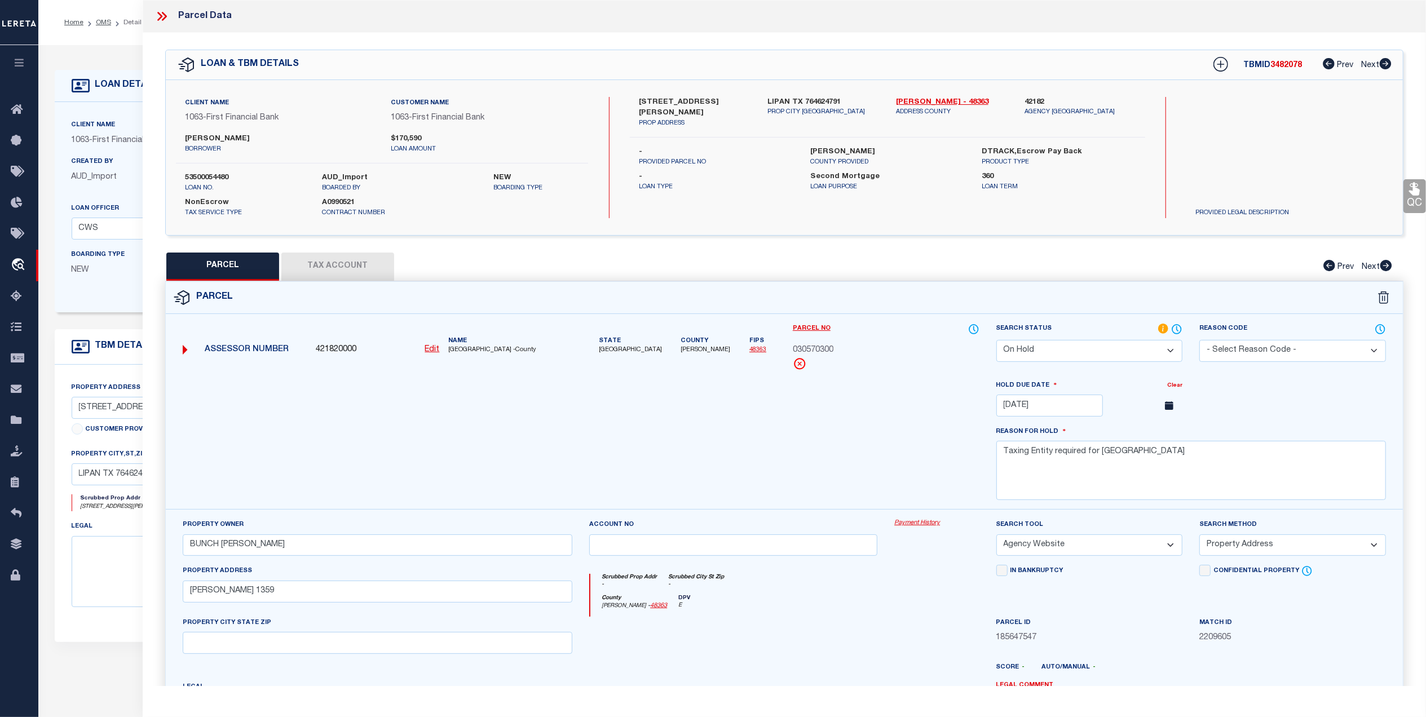
click at [1164, 359] on select "Automated Search Bad Parcel Complete Duplicate Parcel High Dollar Reporting In …" at bounding box center [1089, 351] width 187 height 22
click at [996, 340] on select "Automated Search Bad Parcel Complete Duplicate Parcel High Dollar Reporting In …" at bounding box center [1089, 351] width 187 height 22
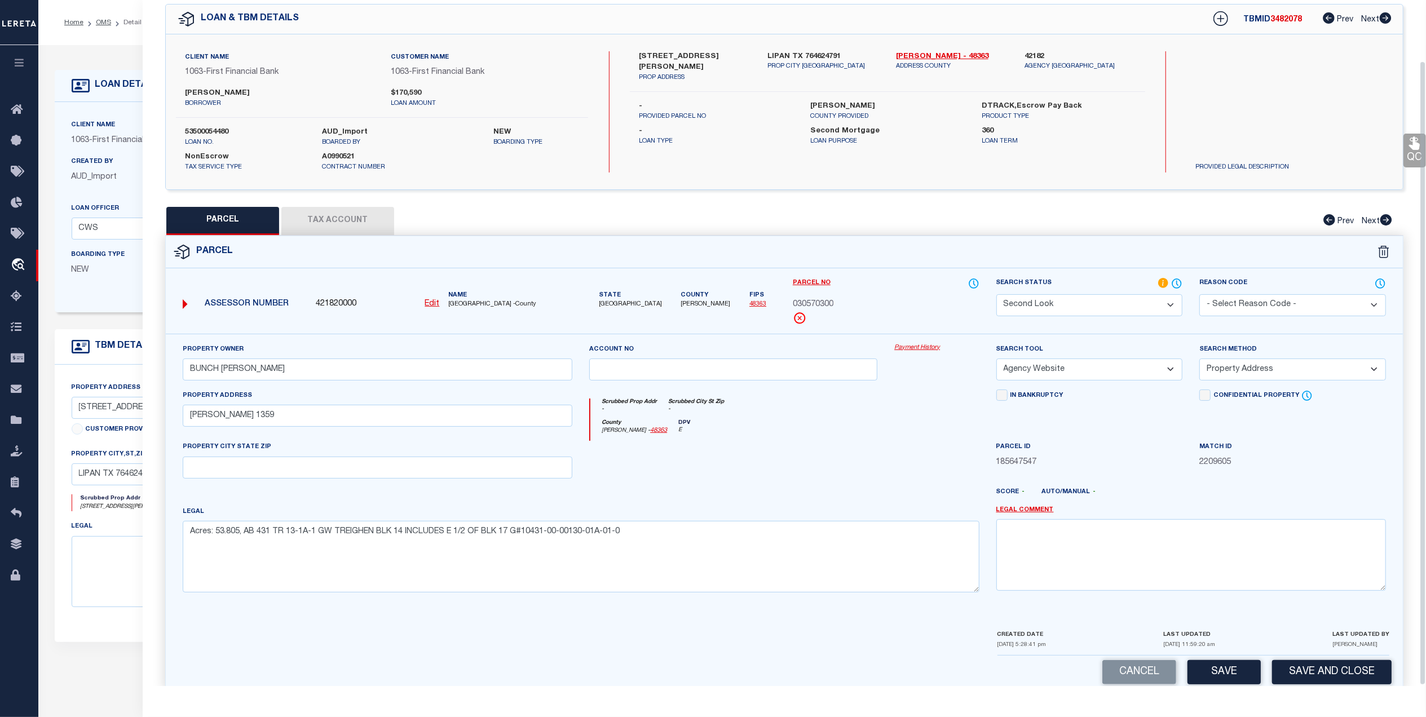
scroll to position [67, 0]
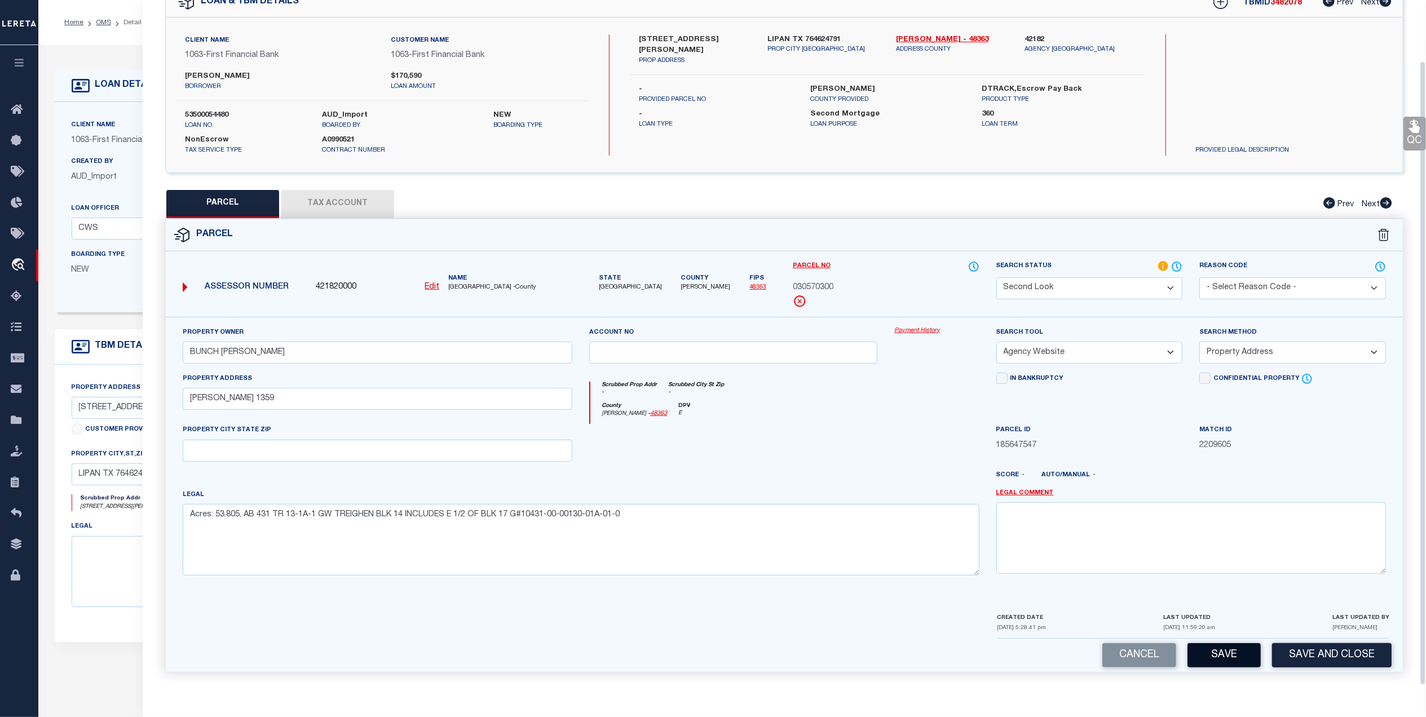
click at [1212, 656] on button "Save" at bounding box center [1224, 655] width 73 height 24
select select "AS"
select select
checkbox input "false"
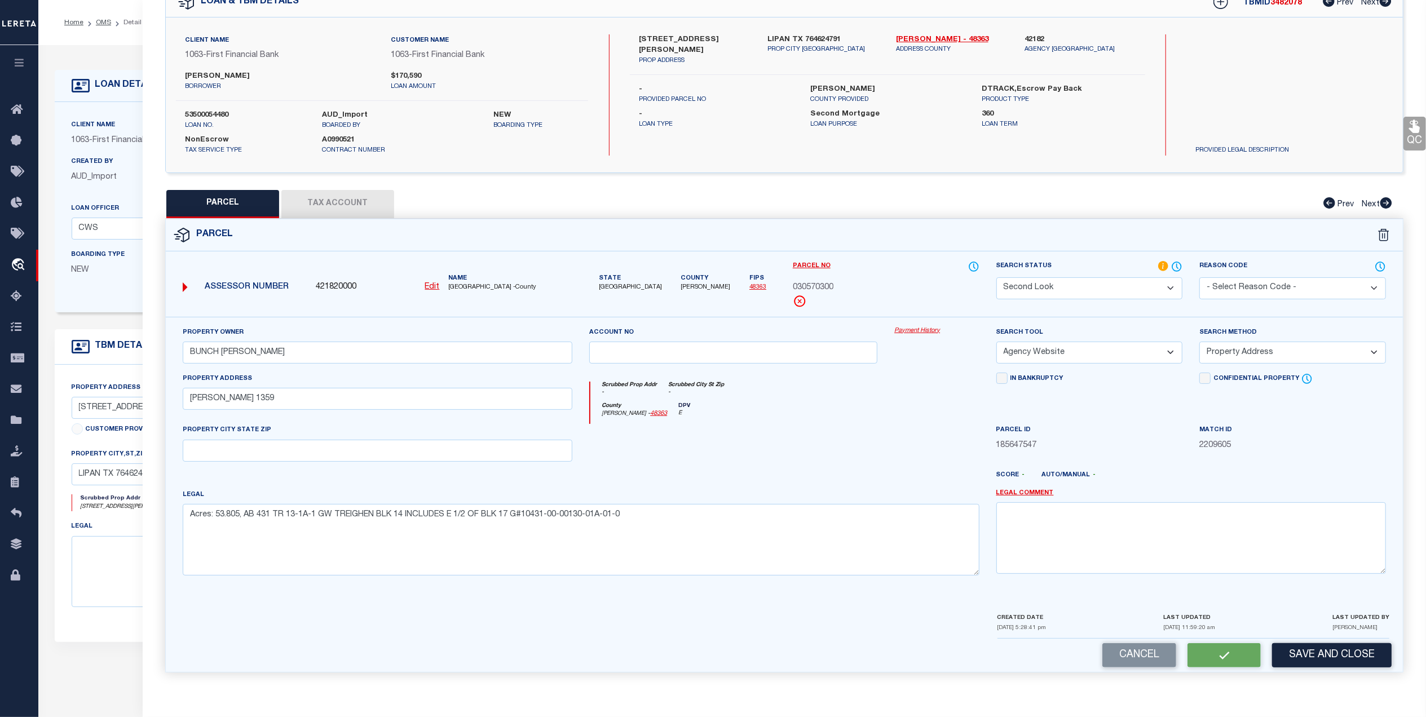
checkbox input "false"
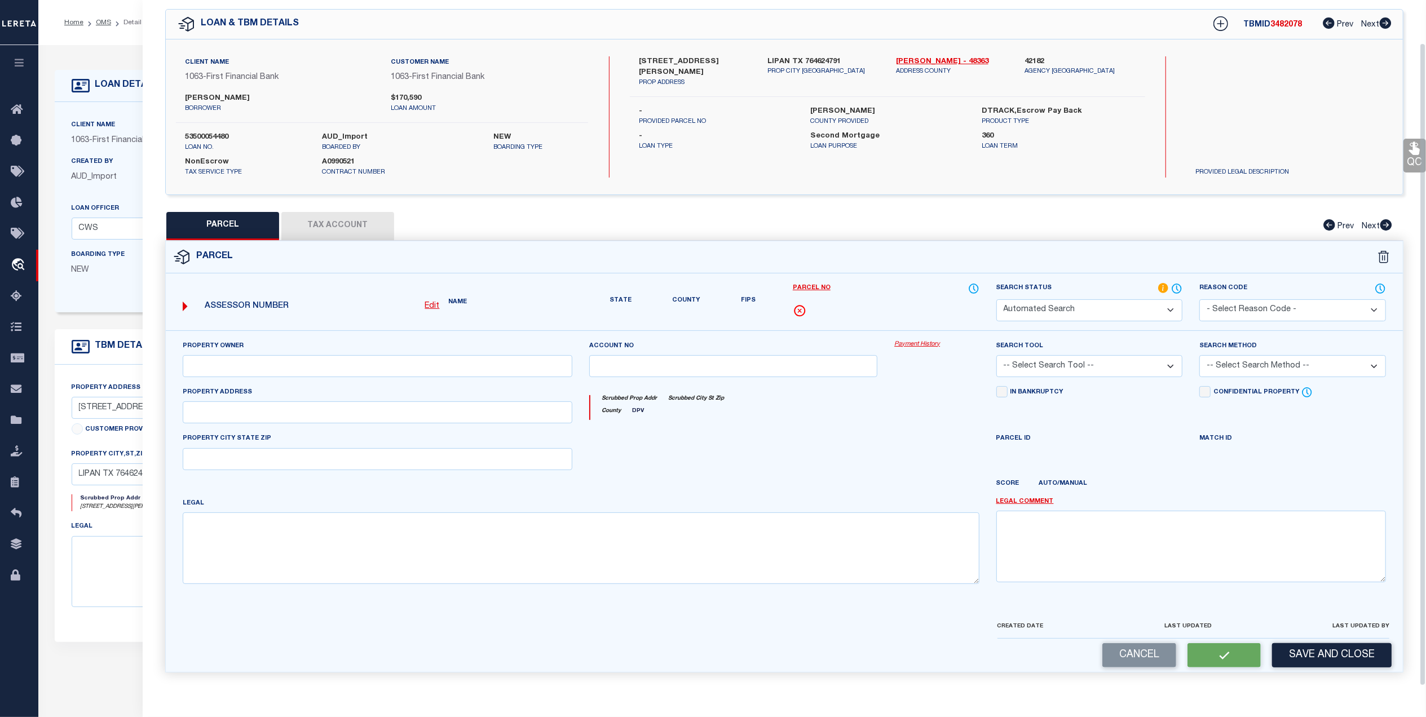
select select "SL"
type input "BUNCH DWAYNE DALE"
select select "AGW"
select select "ADD"
type input "TUGGLE RD 1359"
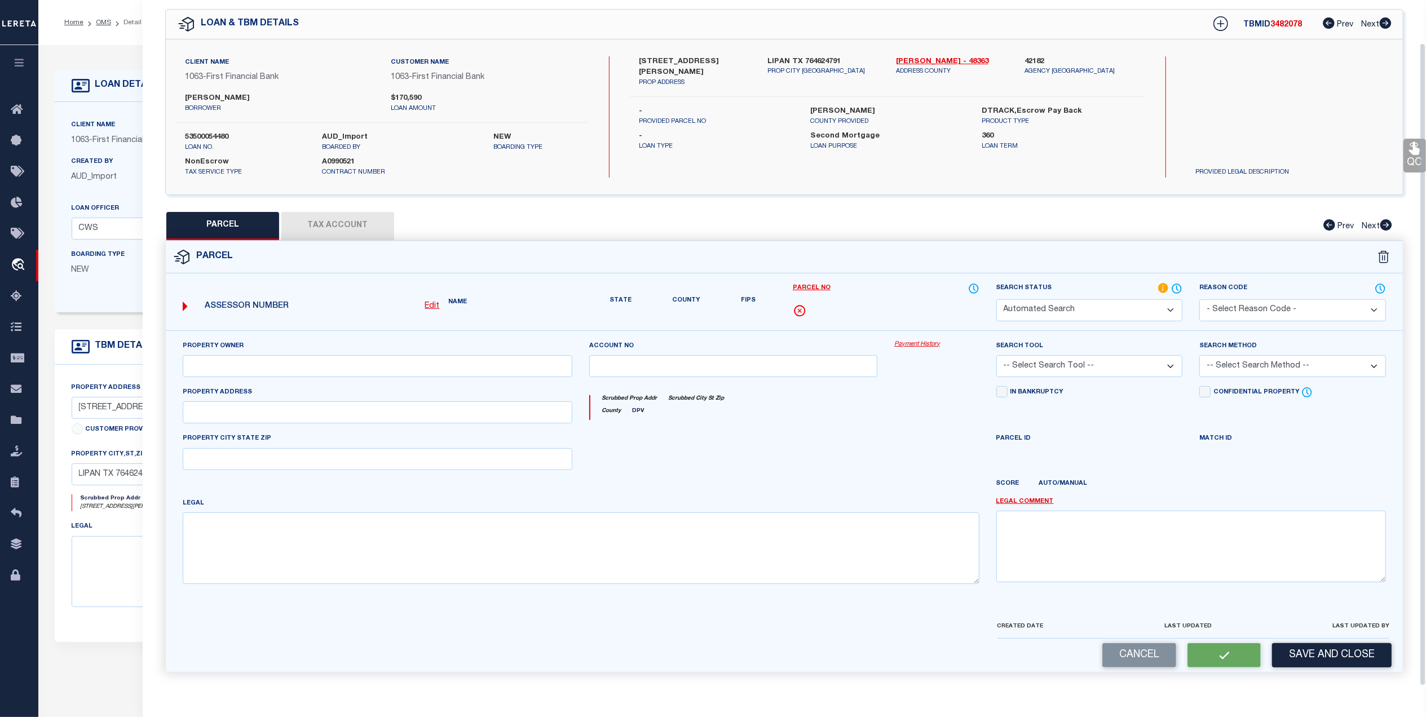
type textarea "Acres: 53.805, AB 431 TR 13-1A-1 GW TREIGHEN BLK 14 INCLUDES E 1/2 OF BLK 17 G#…"
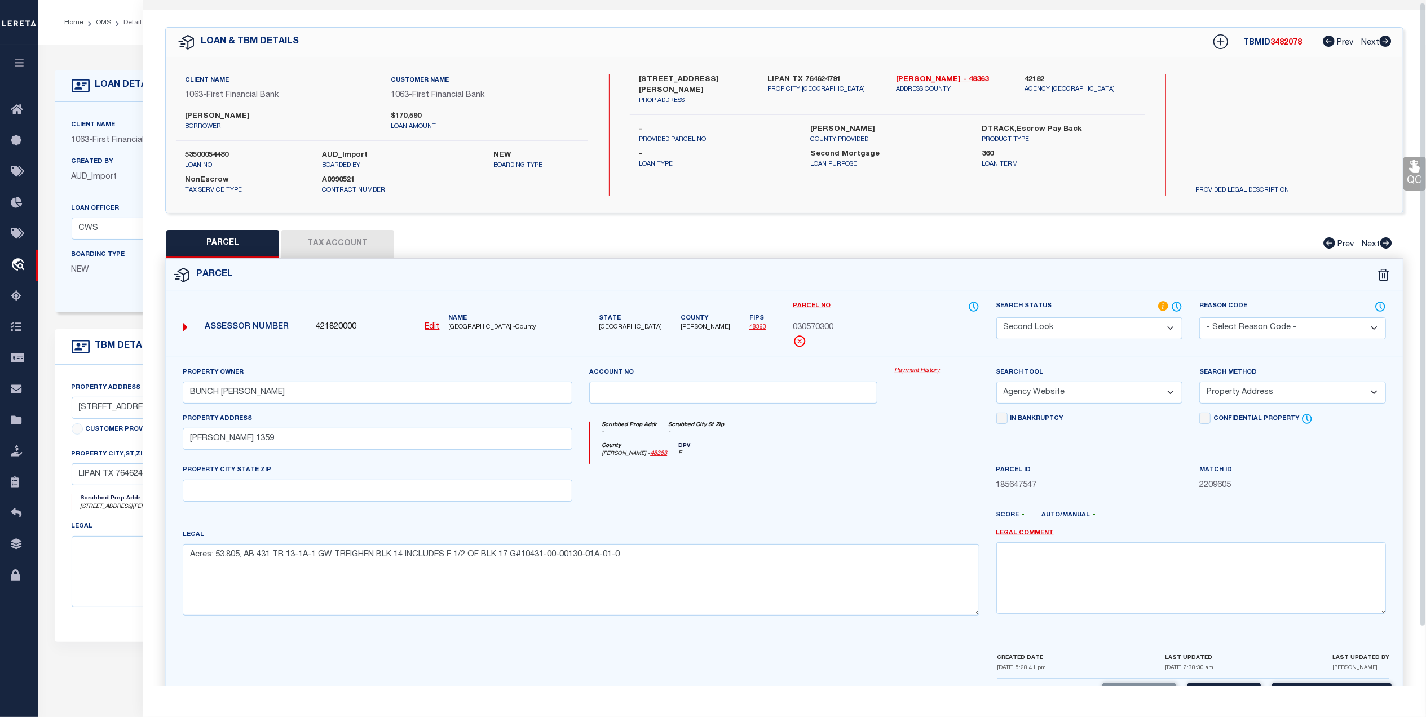
scroll to position [0, 0]
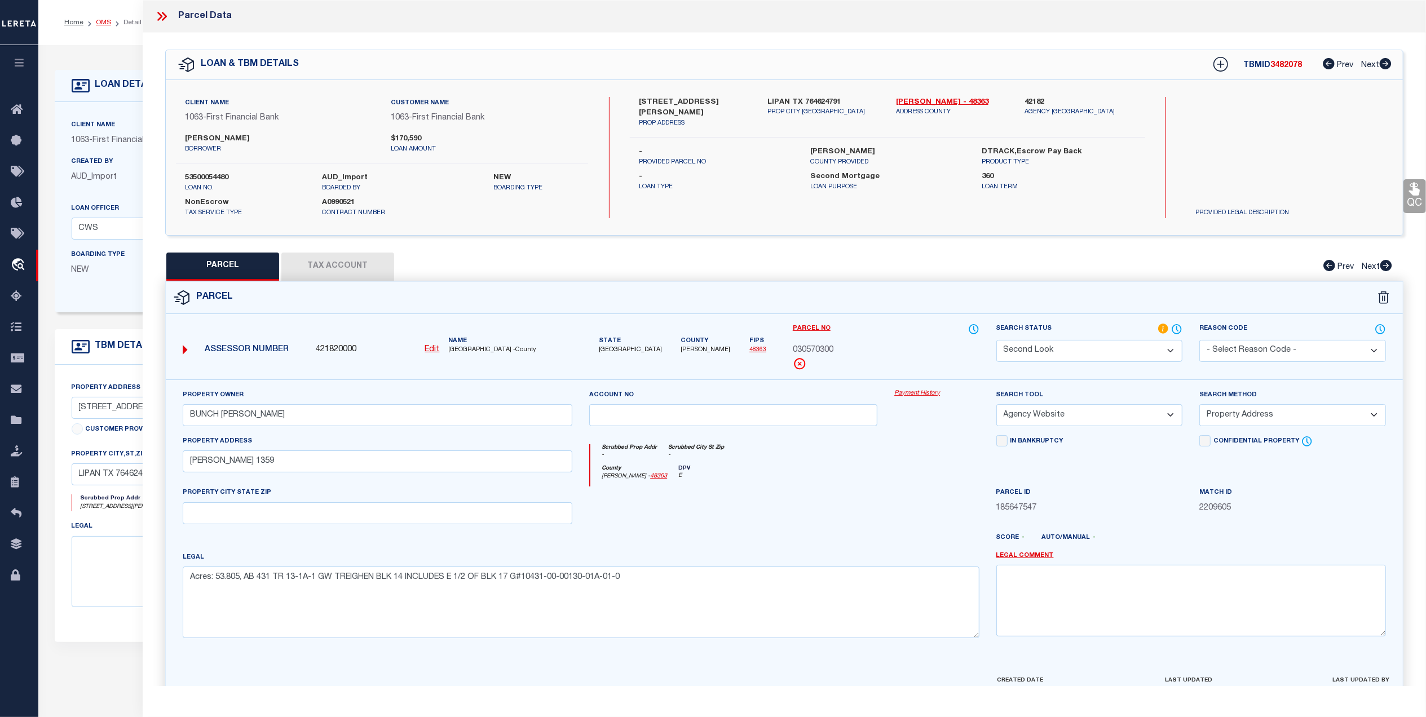
click at [107, 20] on link "OMS" at bounding box center [103, 22] width 15 height 7
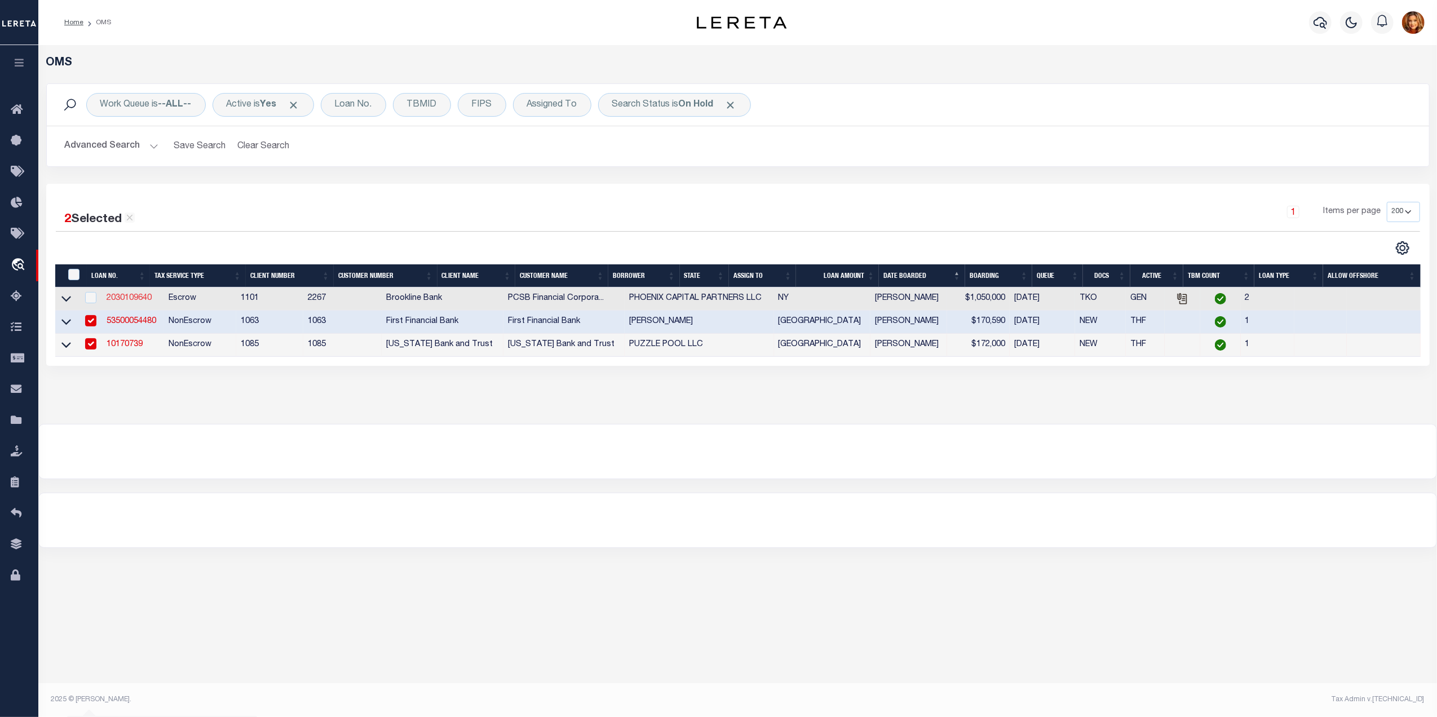
click at [132, 301] on link "2030109640" at bounding box center [129, 298] width 45 height 8
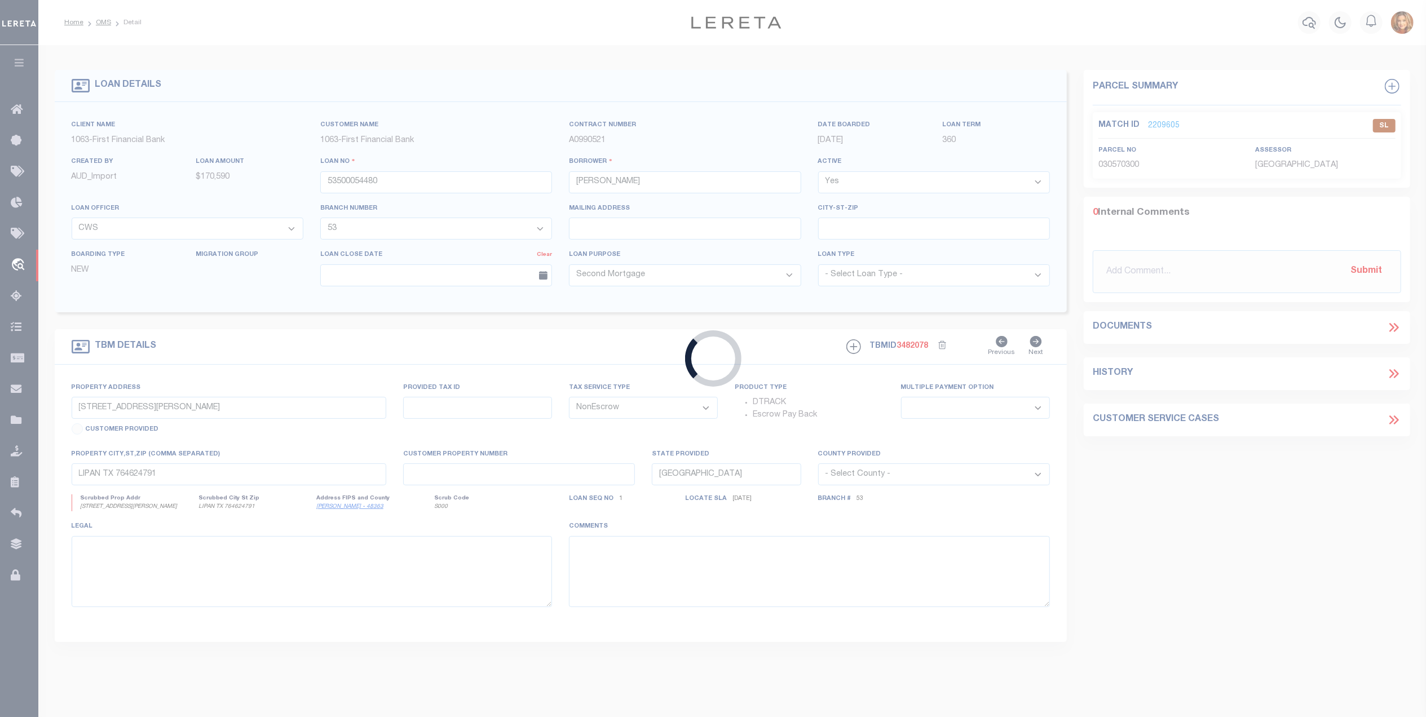
type input "2030109640"
type input "PHOENIX CAPITAL PARTNERS LLC"
select select
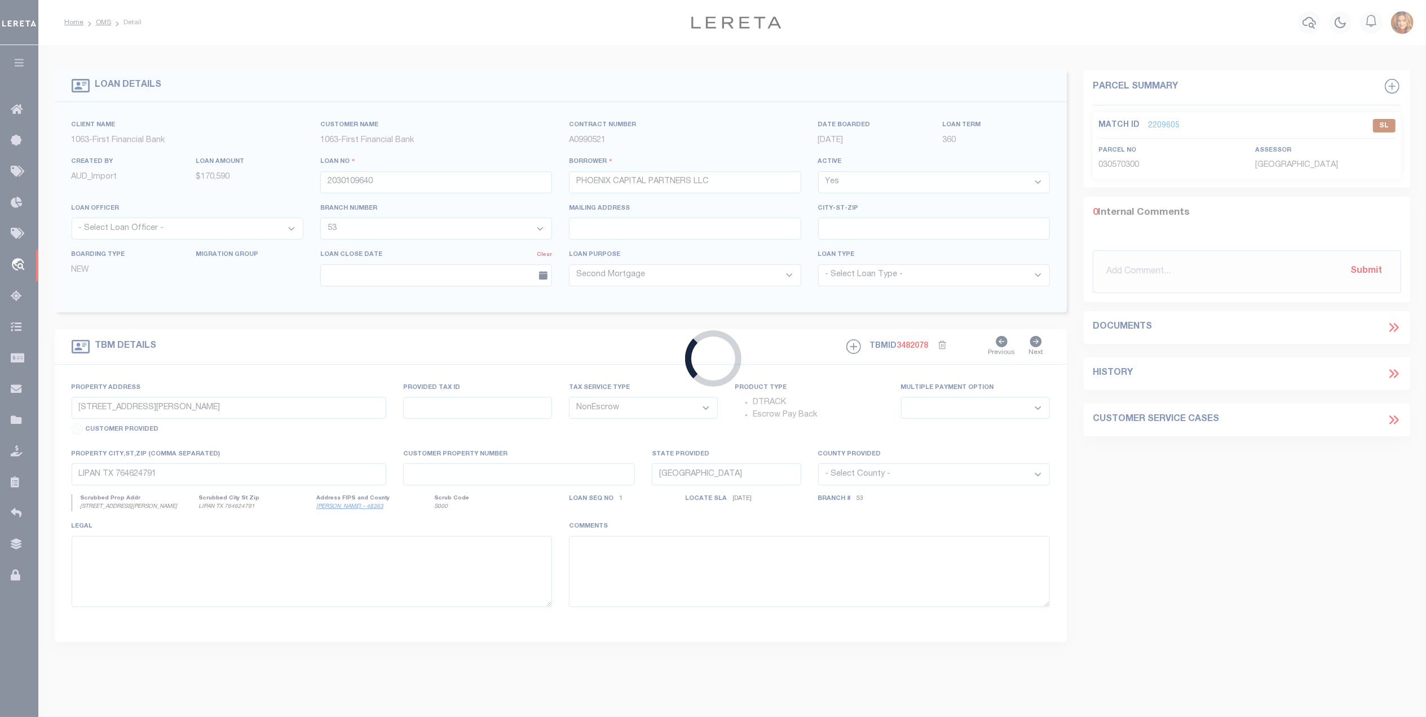
select select "Escrow"
type input "287 BOWMAN AVENUE"
type input "0545-032."
type input "PURCHASE NY 10577"
type input "15071"
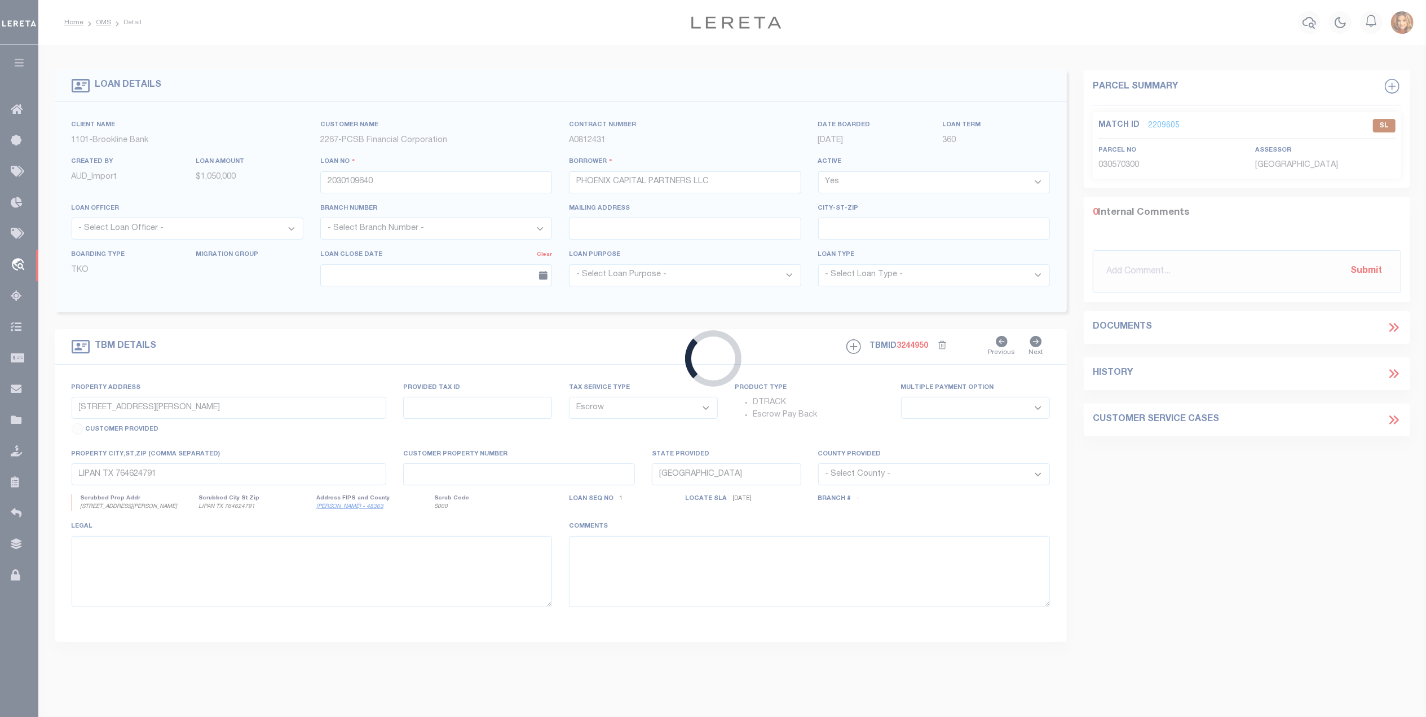
type input "NY"
select select
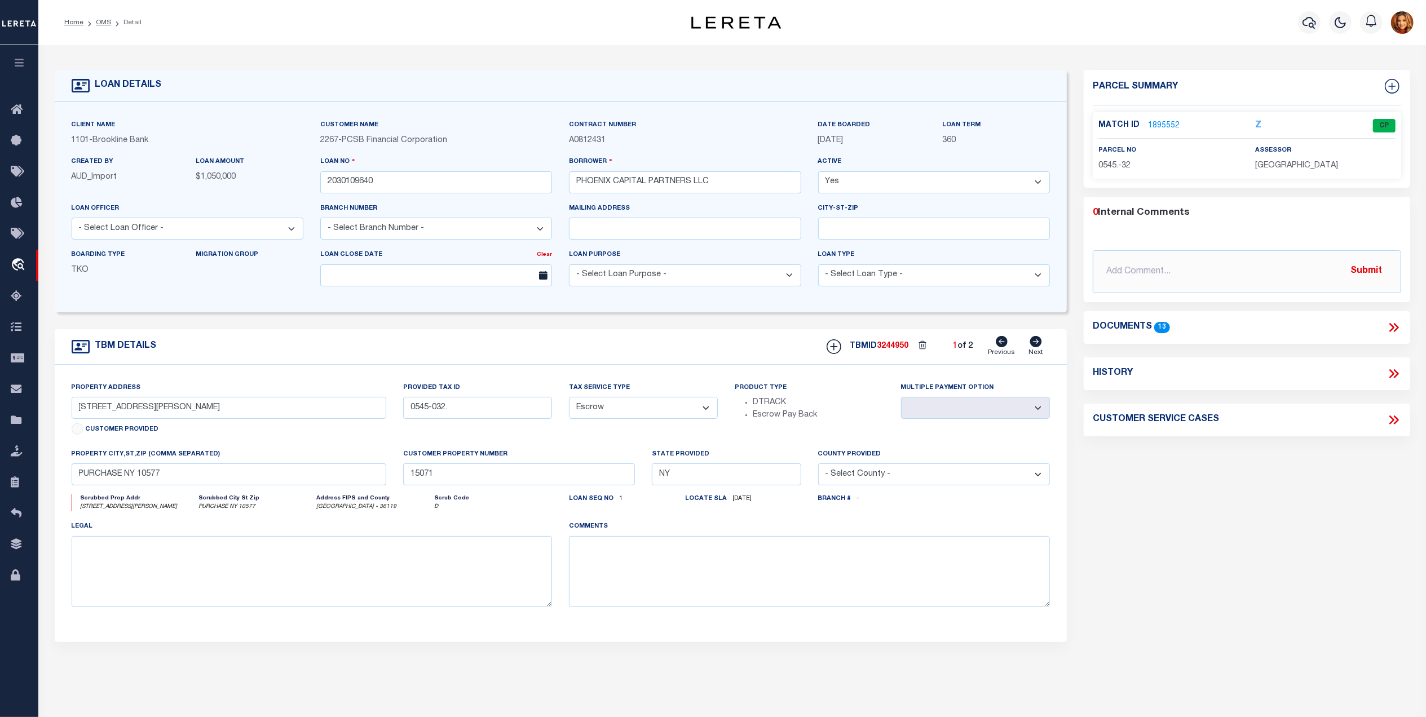
click at [1036, 342] on icon at bounding box center [1036, 341] width 12 height 11
type input "55480514102500010010000000"
select select
type textarea "LEGAL DESCRIPTION ON FILE. DOCUMENT ID: 0135821501"
type textarea "TAX ID Update last comment: Wrong agency"
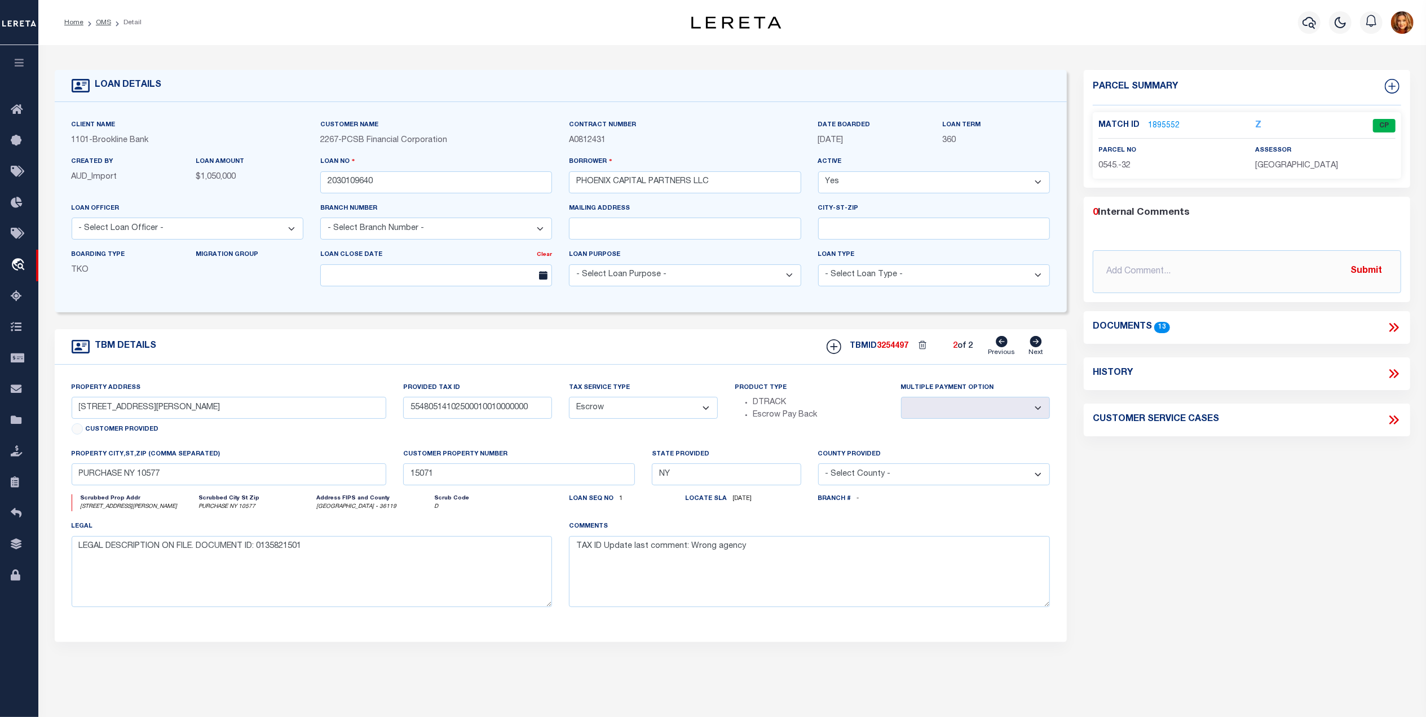
select select
click at [1160, 122] on link "1910210" at bounding box center [1164, 126] width 32 height 12
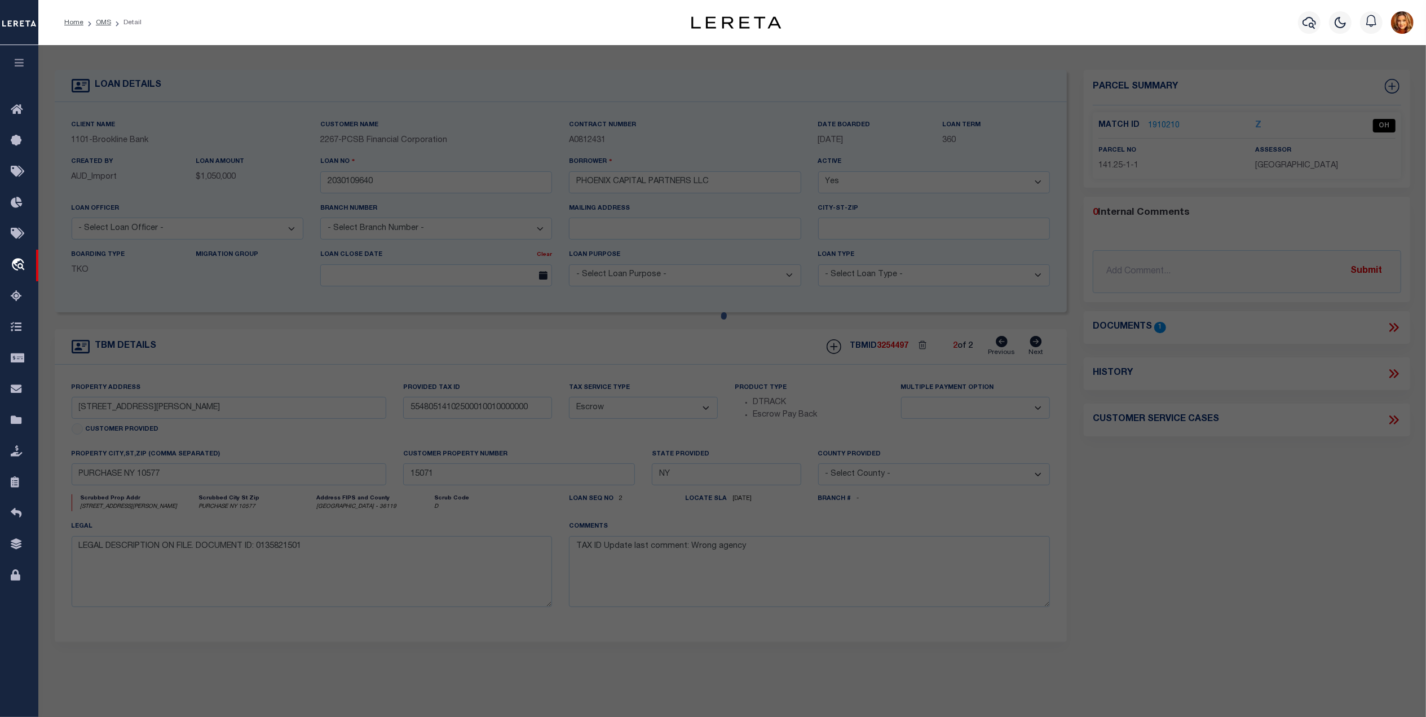
select select "AS"
select select
checkbox input "false"
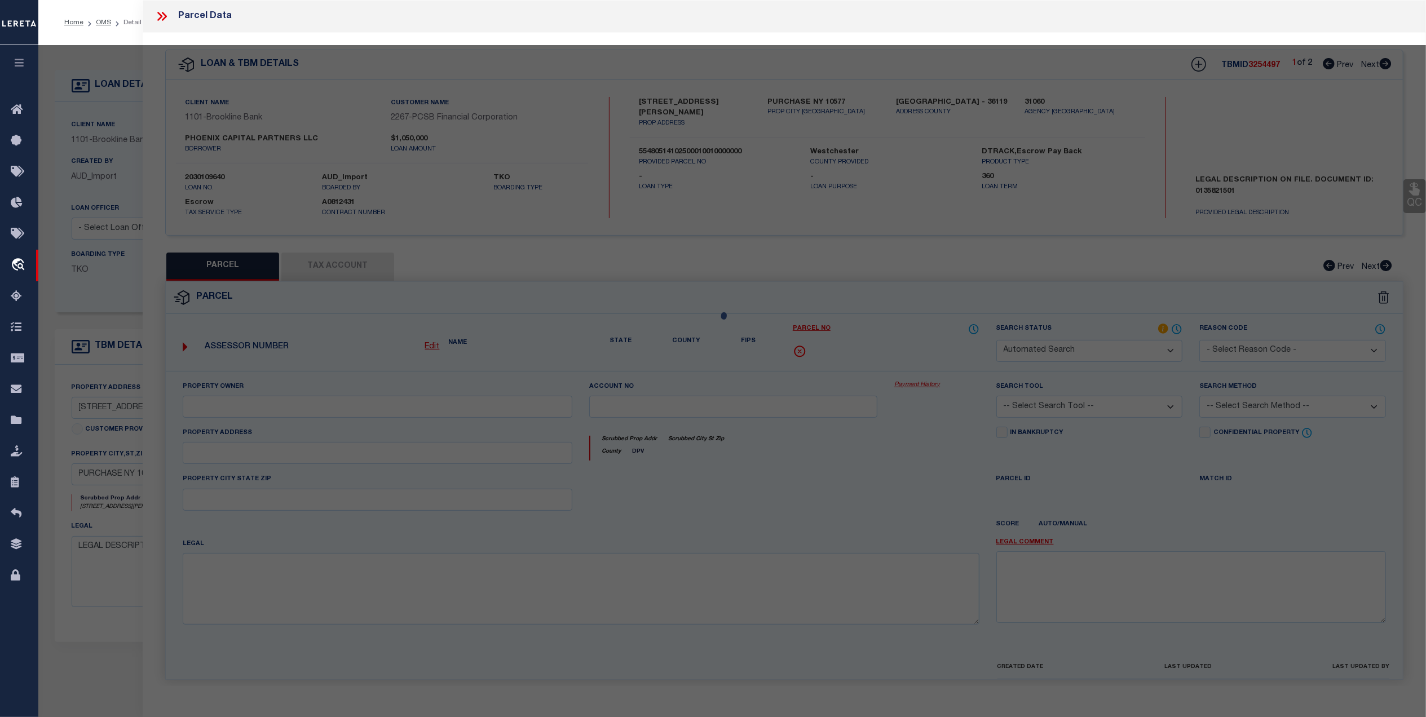
select select "OH"
type input "08/31/2025"
type textarea "500 error code"
select select "AGW"
select select "ADD"
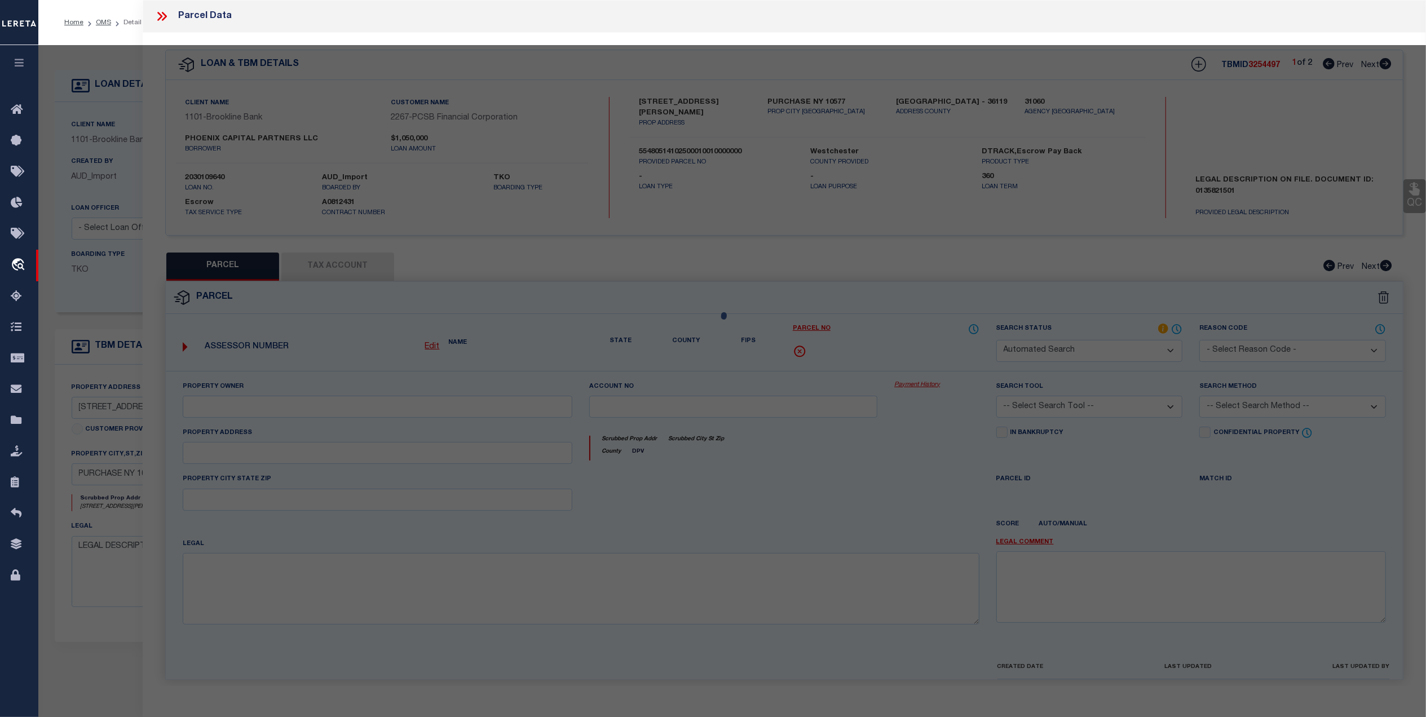
type textarea "Wrong agency"
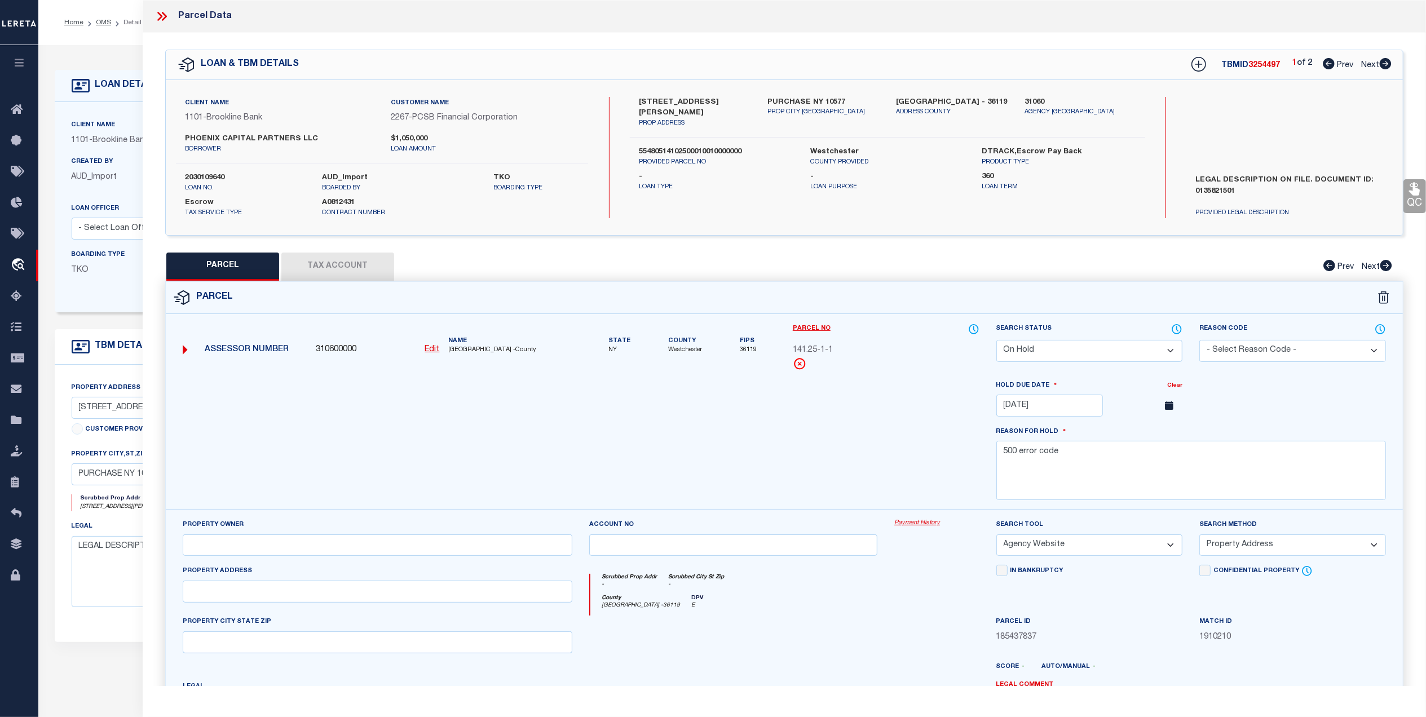
click at [343, 254] on button "Tax Account" at bounding box center [337, 267] width 113 height 28
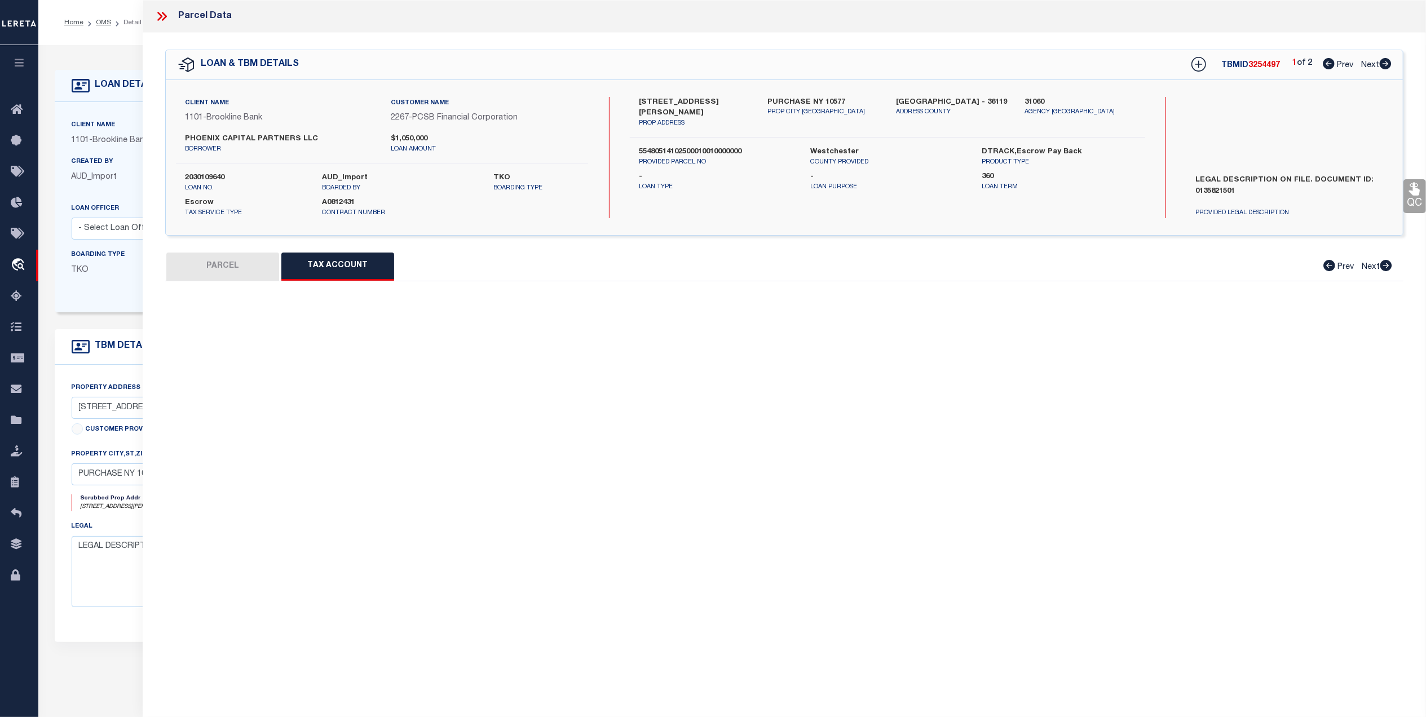
select select "100"
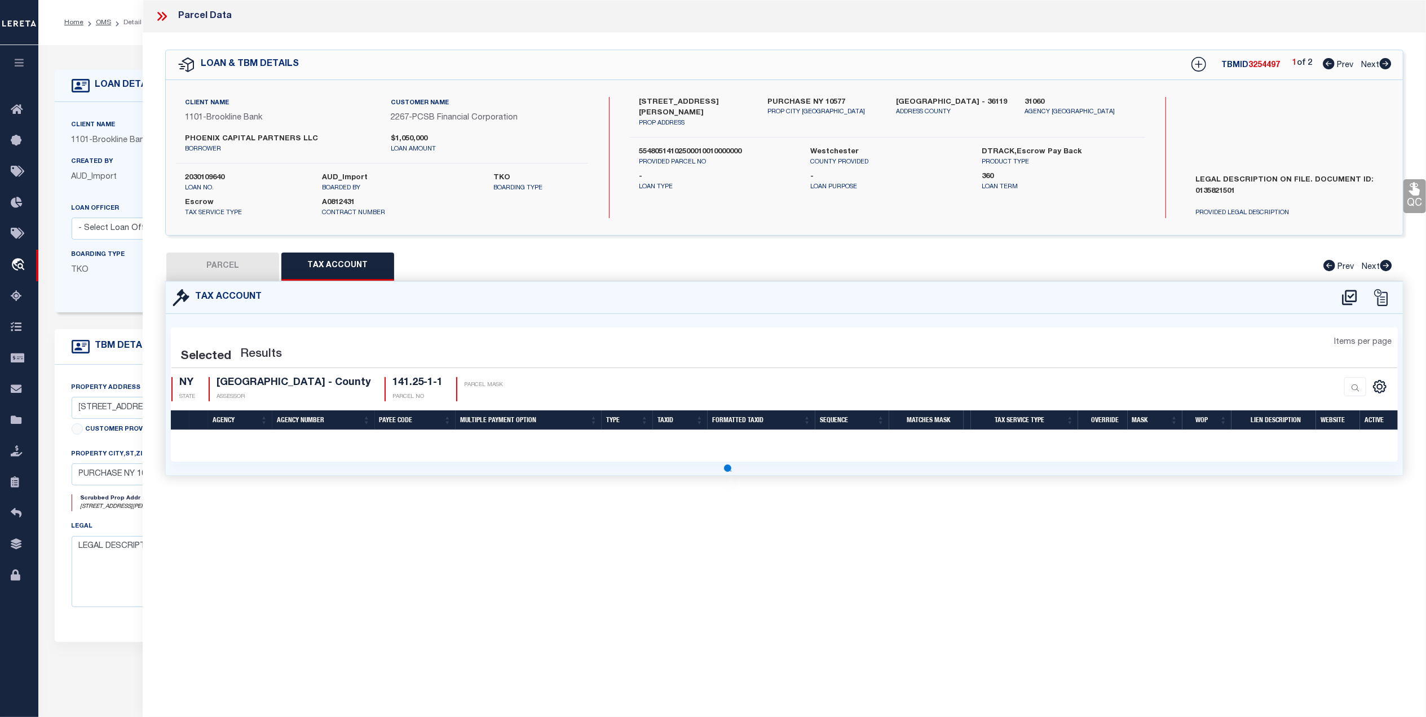
select select "100"
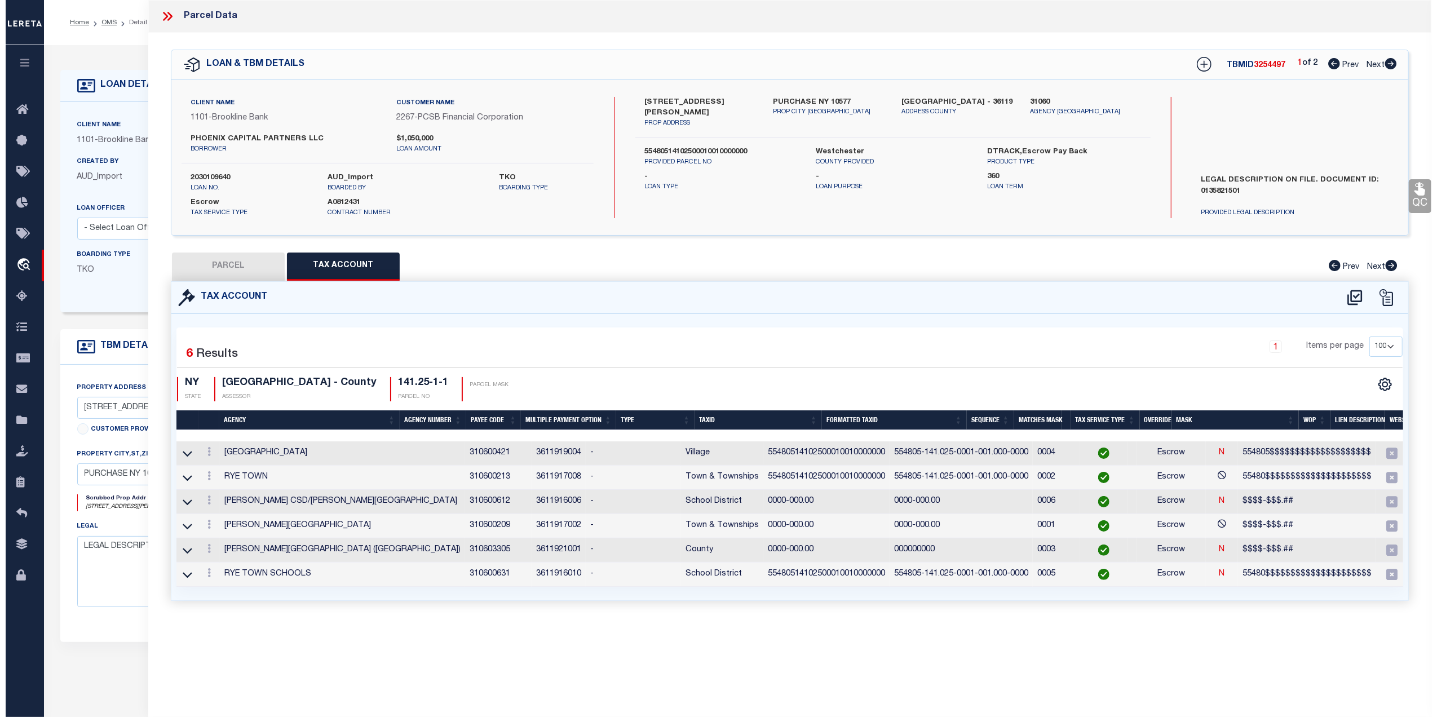
scroll to position [0, 34]
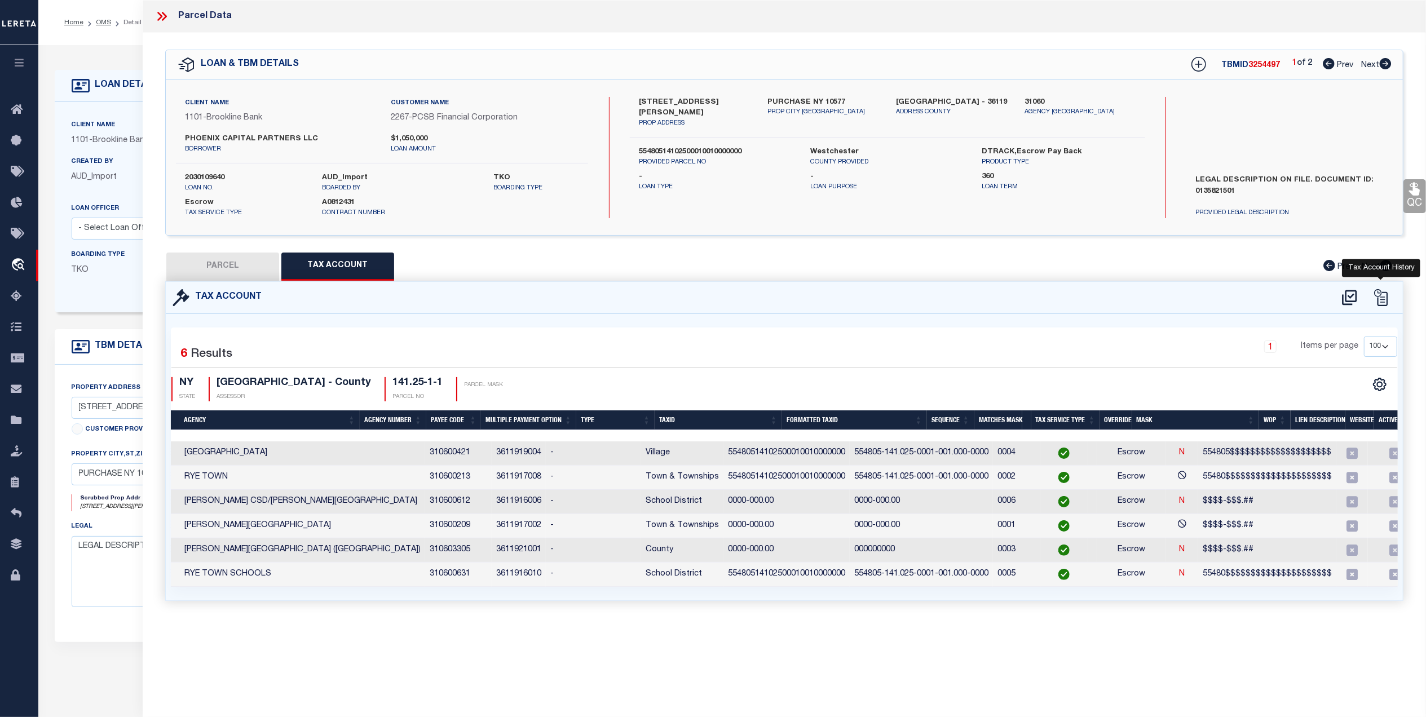
click at [1380, 301] on icon at bounding box center [1381, 297] width 17 height 17
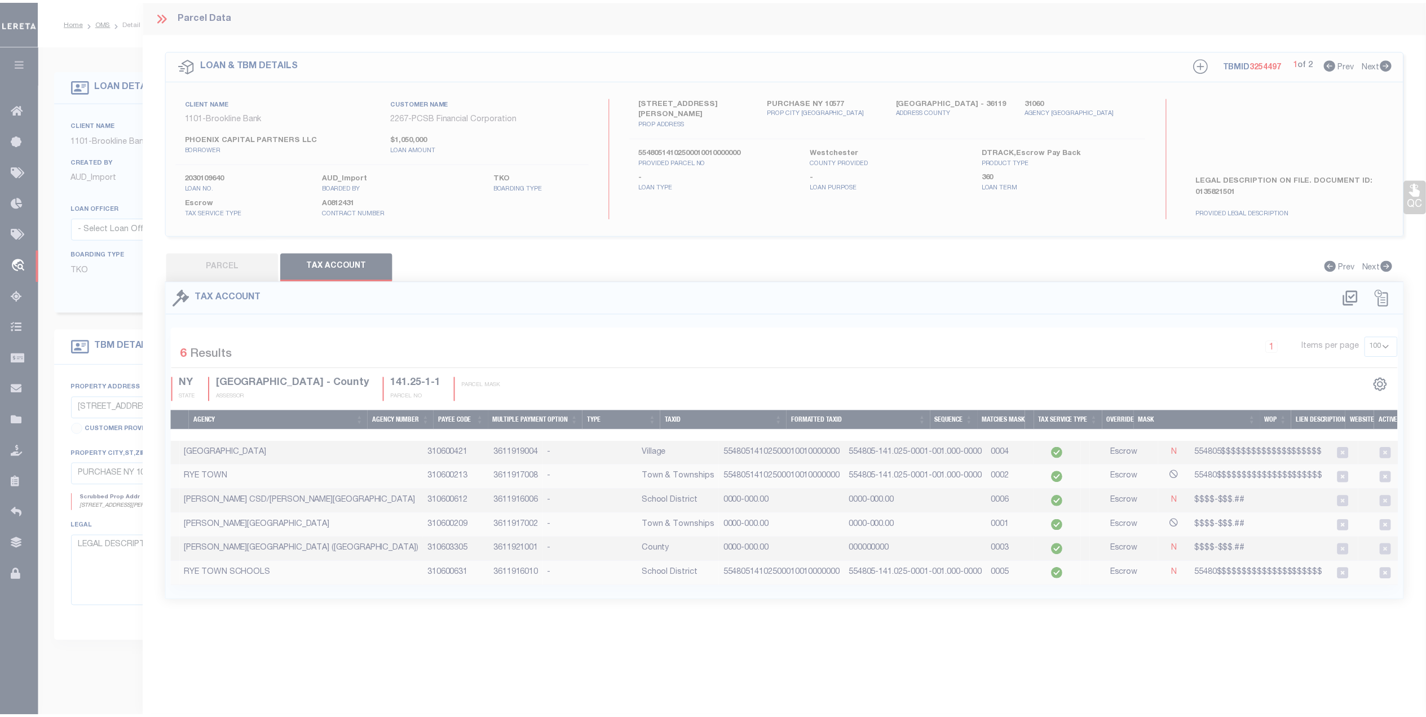
scroll to position [0, 25]
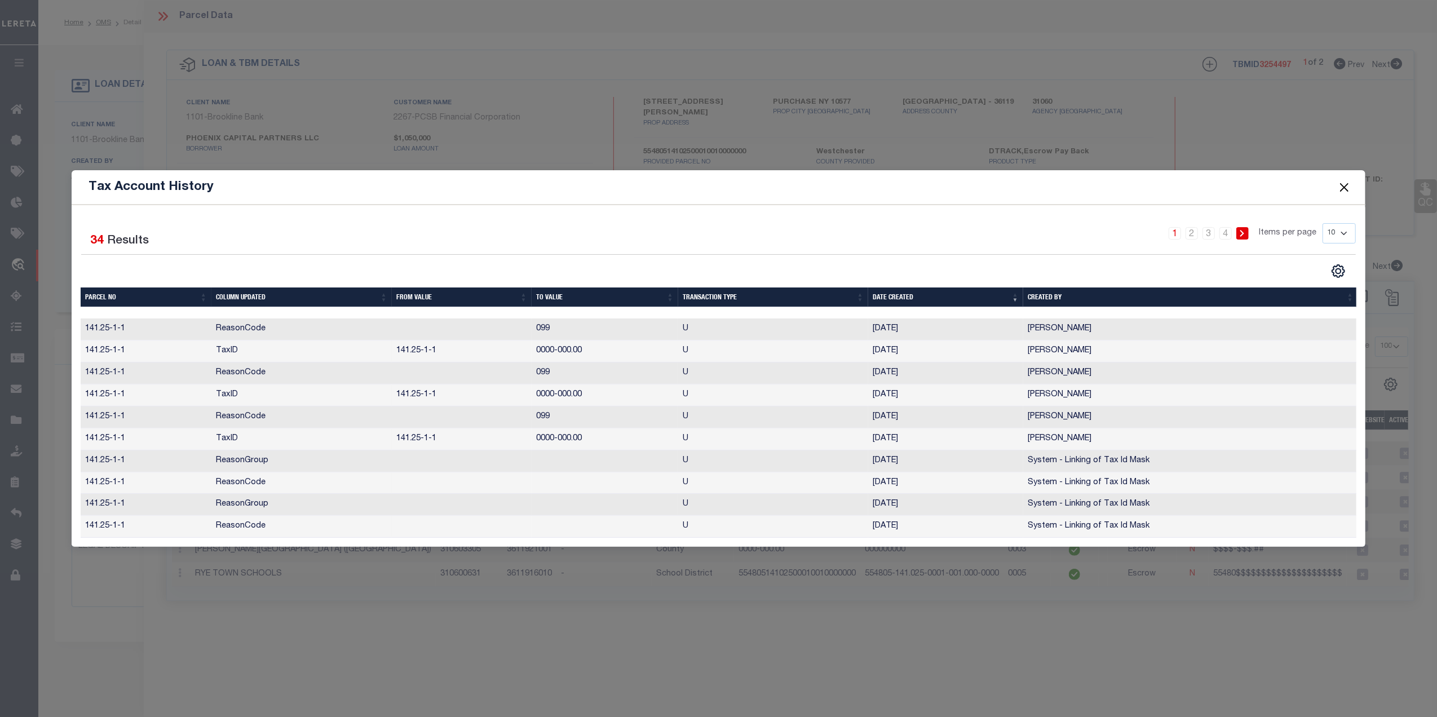
drag, startPoint x: 1345, startPoint y: 181, endPoint x: 1306, endPoint y: 198, distance: 42.7
click at [1343, 181] on button "Close" at bounding box center [1344, 187] width 15 height 15
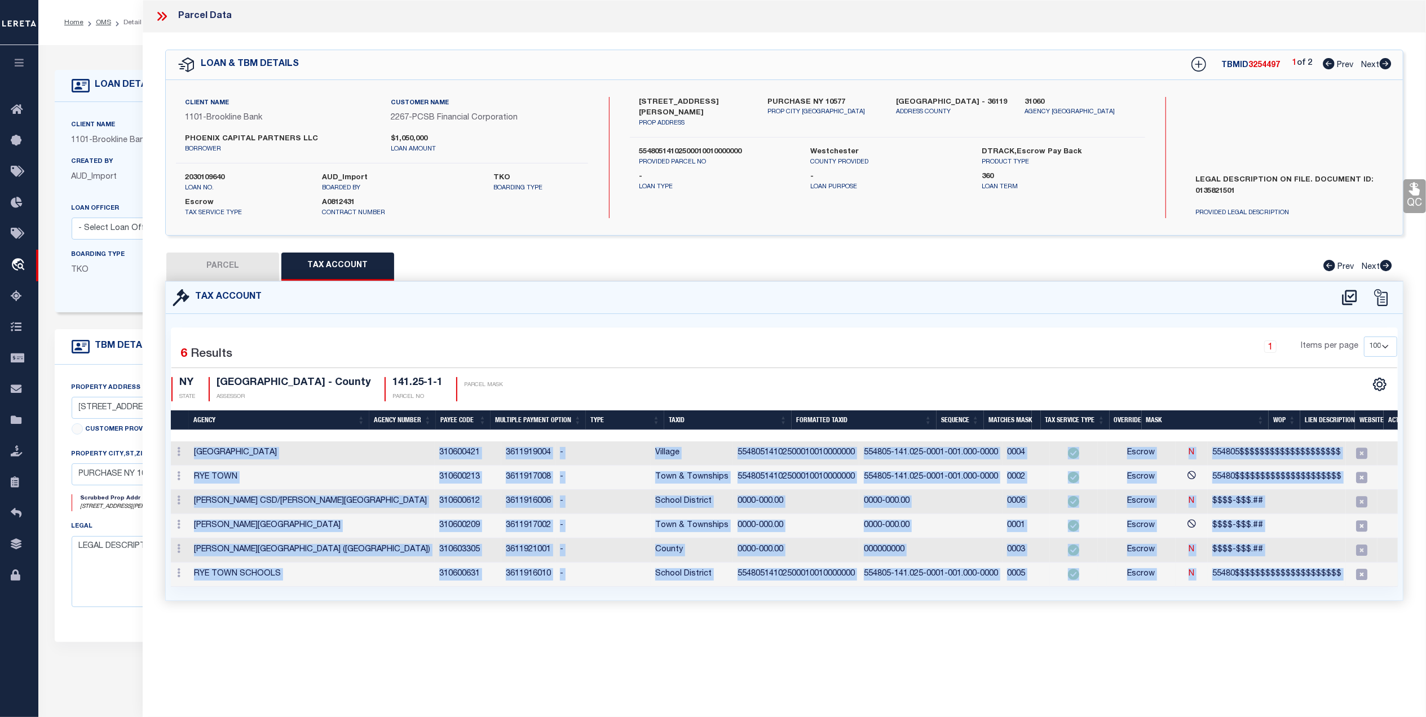
drag, startPoint x: 1227, startPoint y: 601, endPoint x: 1331, endPoint y: 590, distance: 104.9
click at [1331, 590] on div "1 Selected 6 Results 1 Items per page 10 25 50 100 NY" at bounding box center [784, 457] width 1237 height 286
click at [178, 529] on icon at bounding box center [178, 524] width 3 height 9
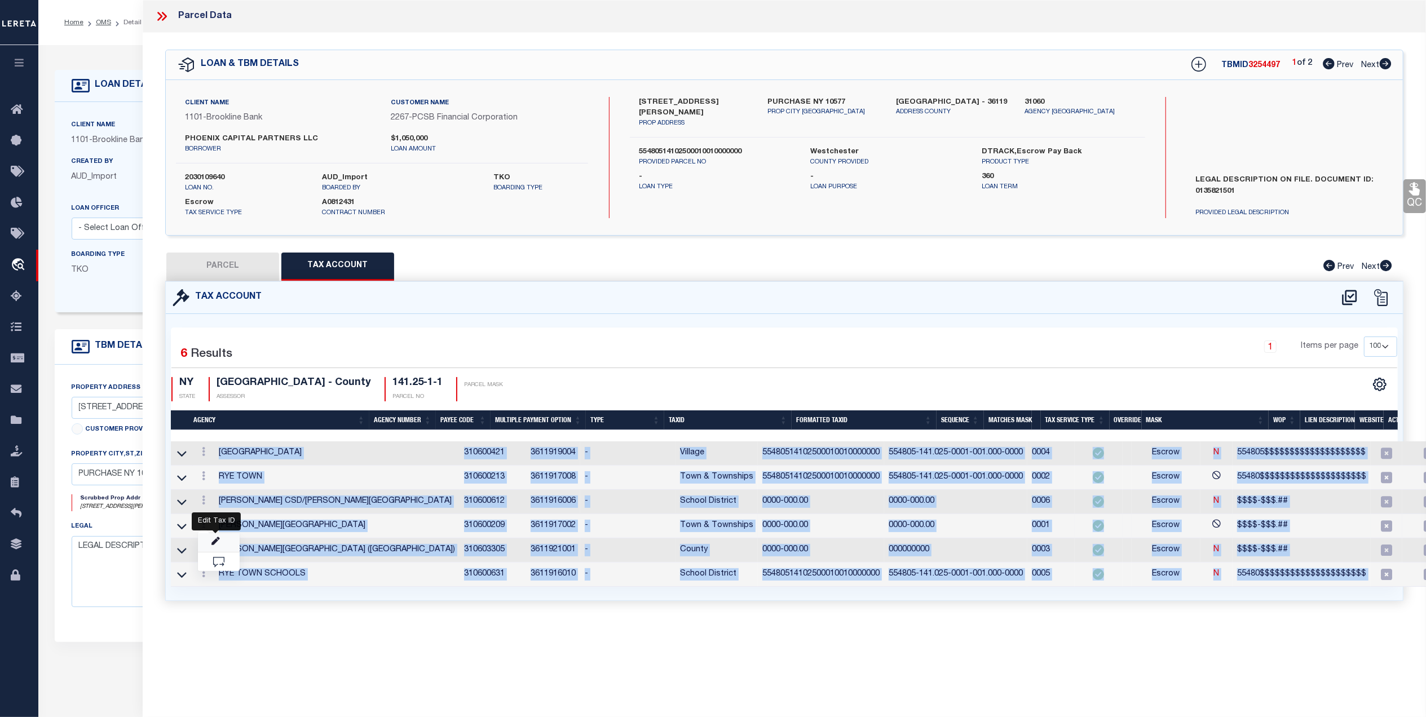
click at [213, 546] on icon "" at bounding box center [215, 541] width 8 height 8
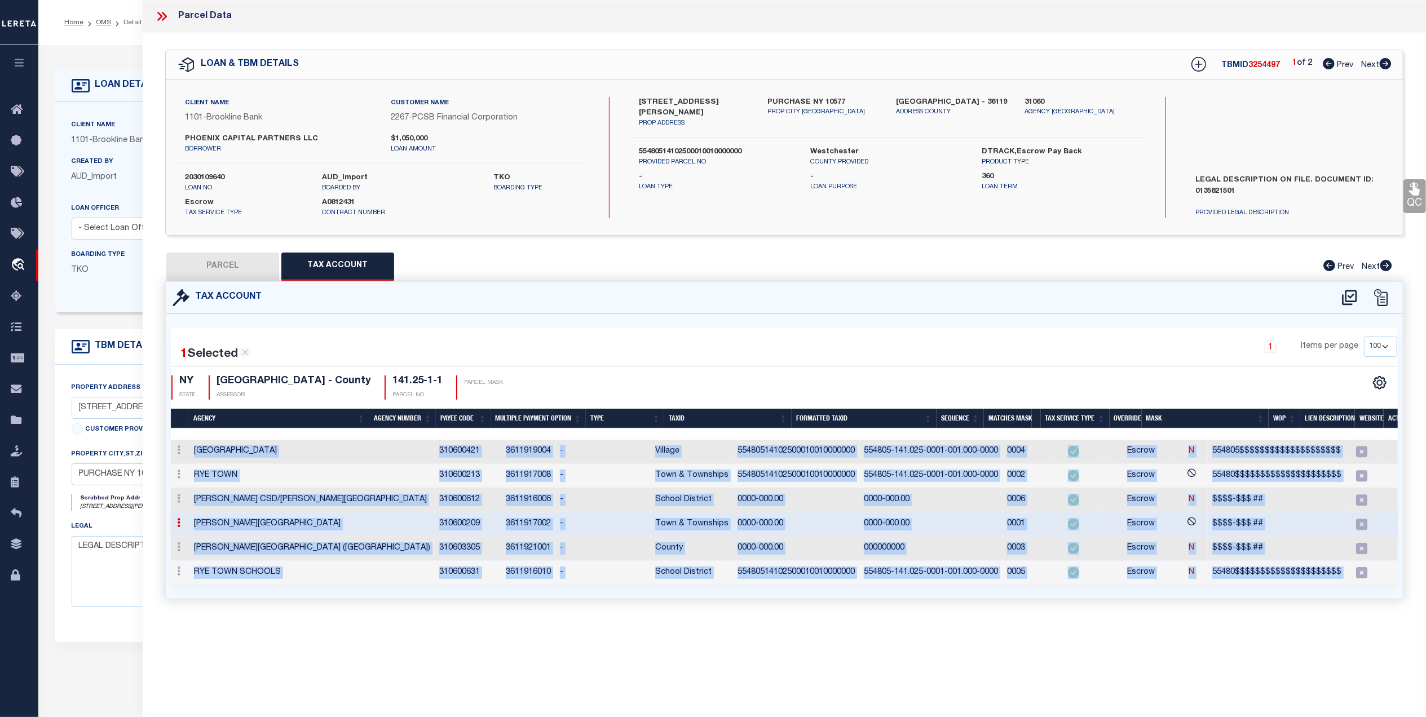
type input "0000-000.00"
type textarea "$$$$-$$$.##"
checkbox input "true"
select select "099"
type textarea "Wrong agency"
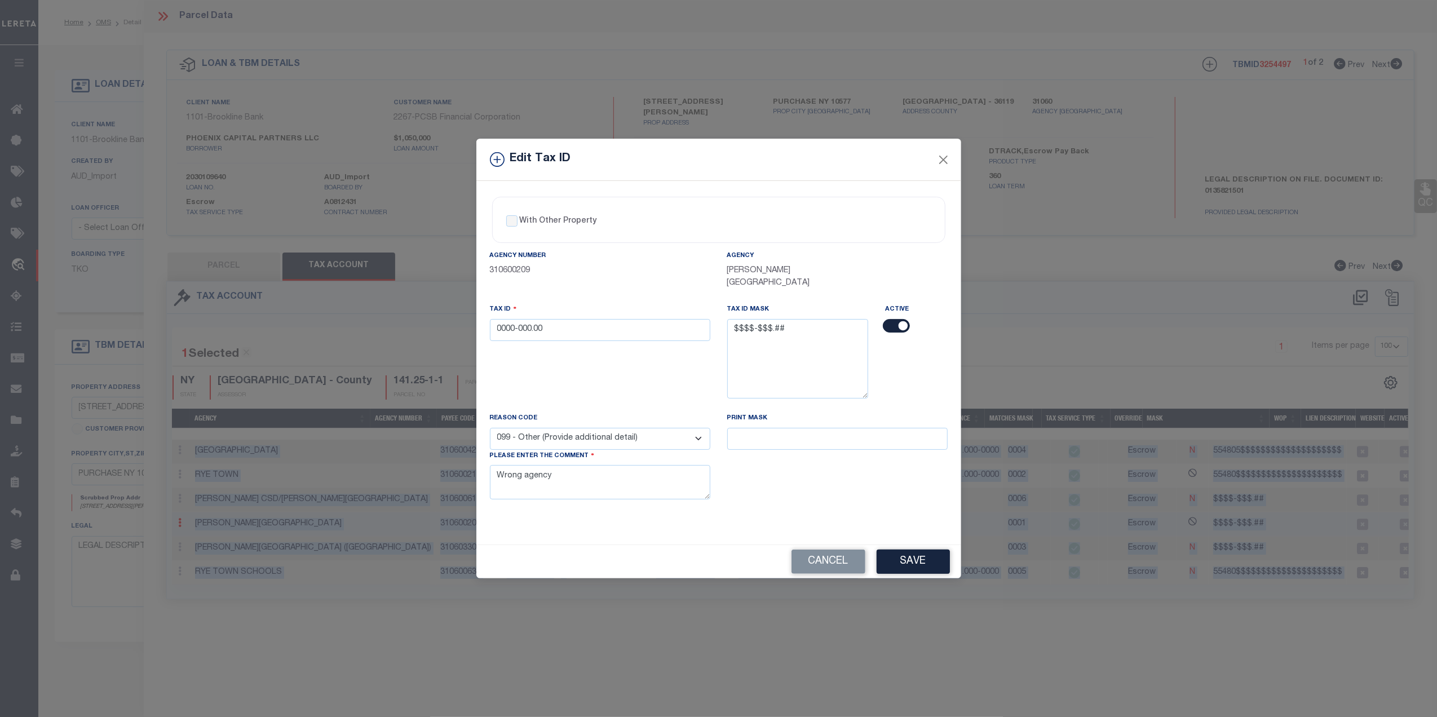
click at [900, 319] on input "checkbox" at bounding box center [896, 326] width 27 height 14
checkbox input "false"
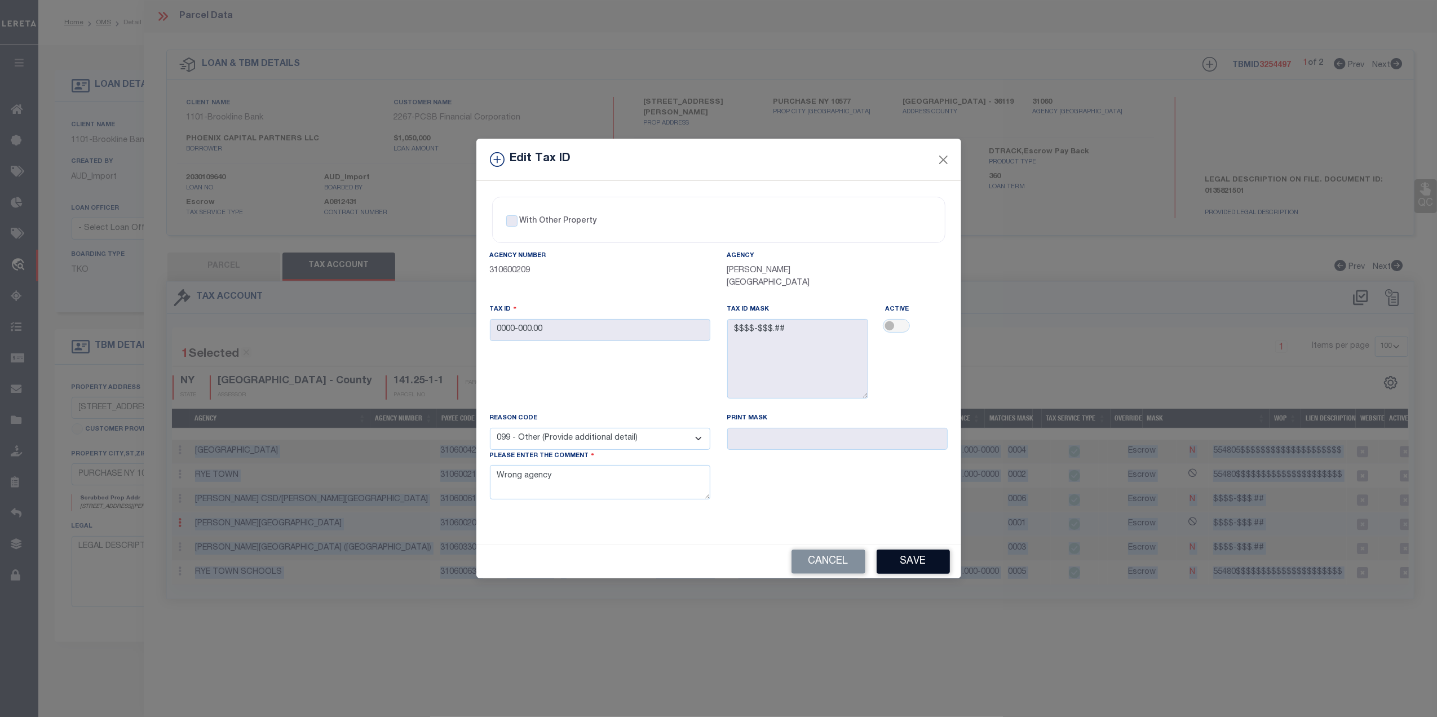
click at [925, 562] on button "Save" at bounding box center [913, 562] width 73 height 24
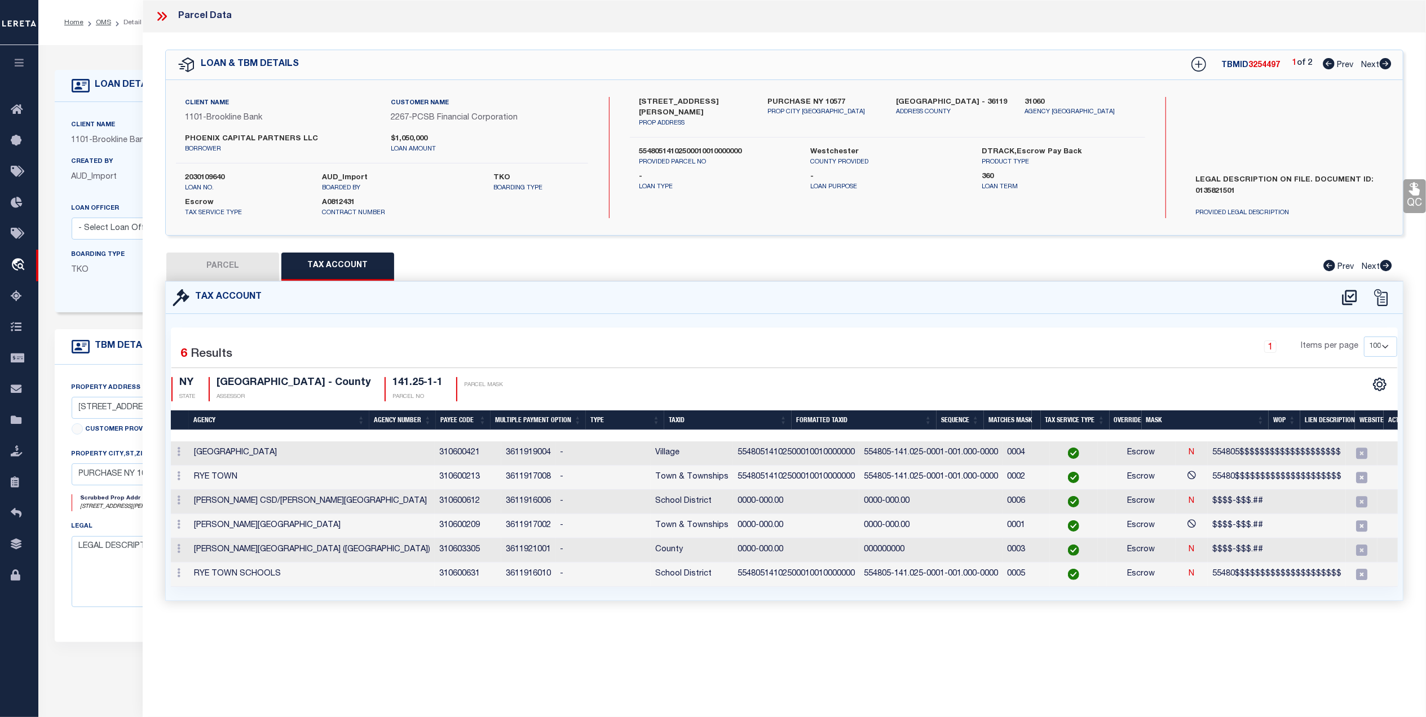
type input "0545-032."
select select
click at [584, 670] on div "Parcel Data QC QC QC - Select Status - Ready to QC" at bounding box center [784, 343] width 1283 height 686
click at [177, 553] on icon at bounding box center [178, 548] width 3 height 9
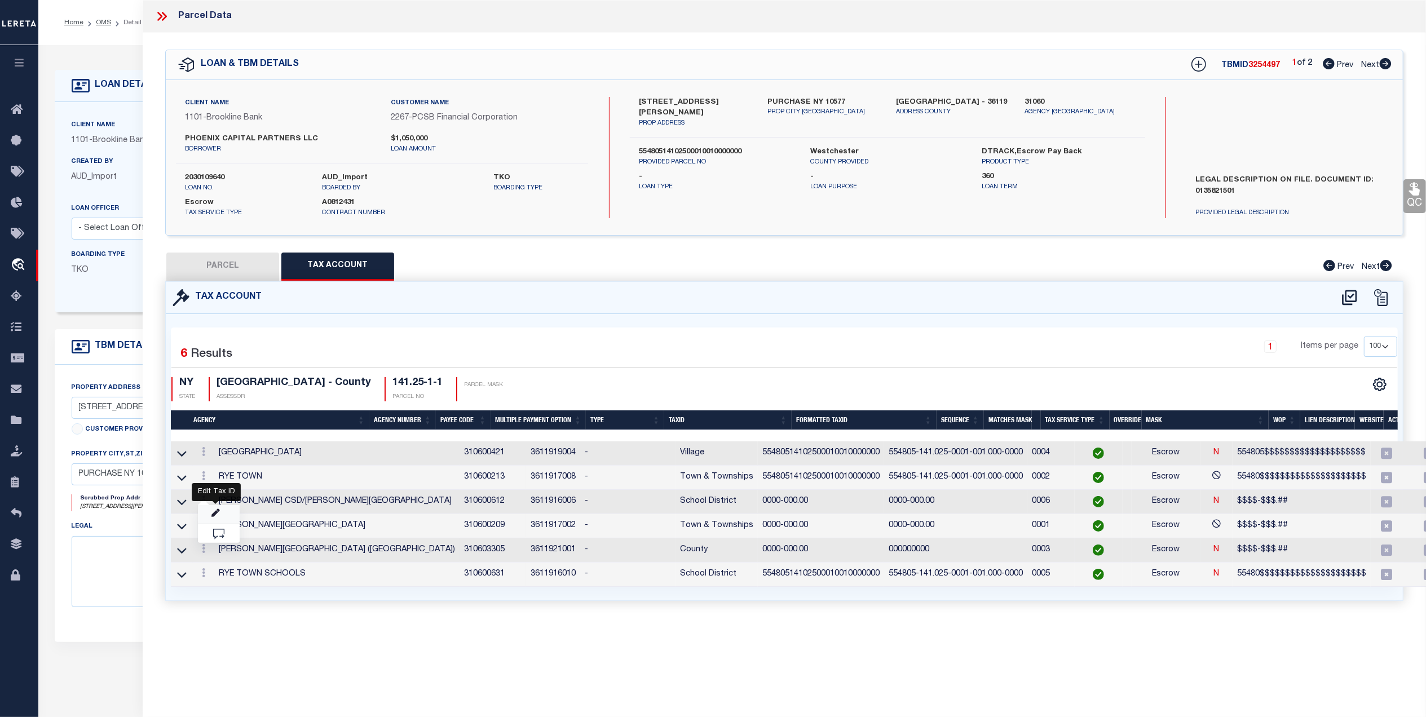
click at [214, 515] on icon at bounding box center [215, 513] width 8 height 8
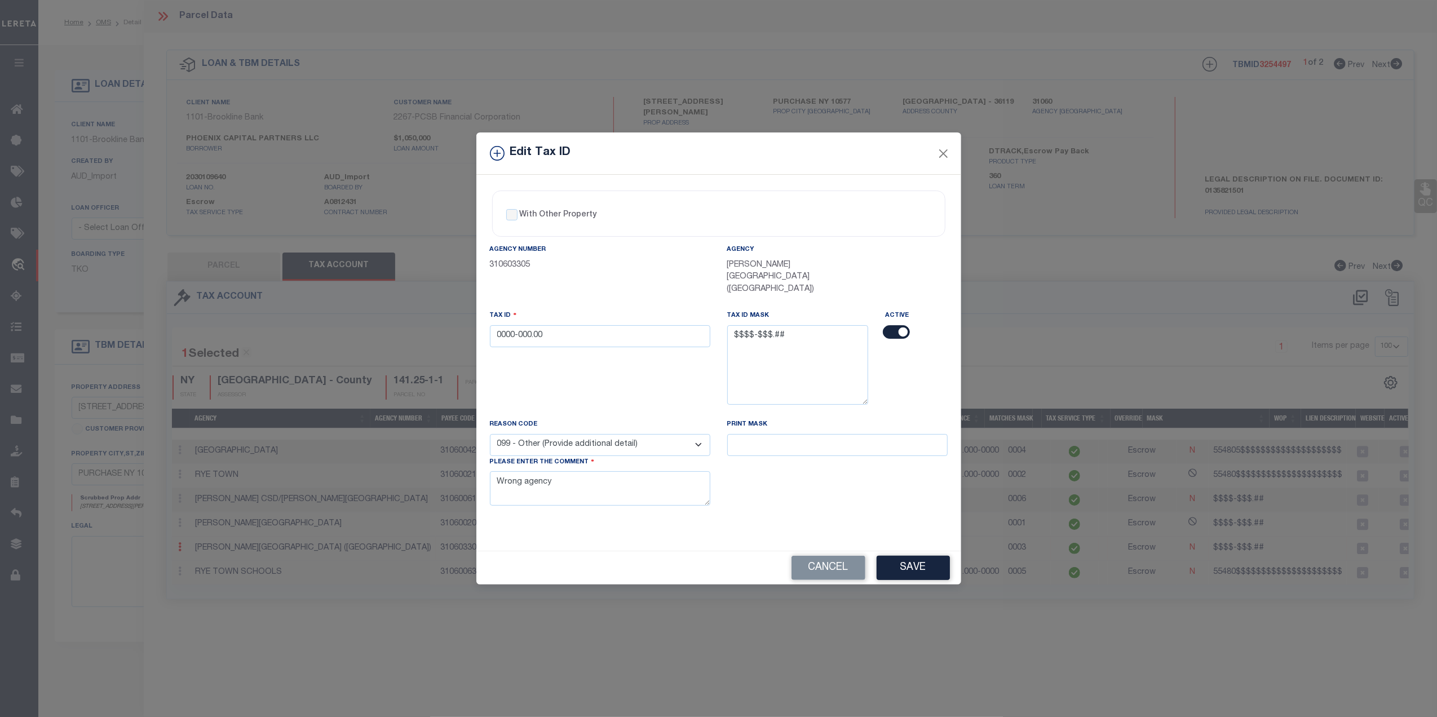
click at [889, 325] on input "checkbox" at bounding box center [896, 332] width 27 height 14
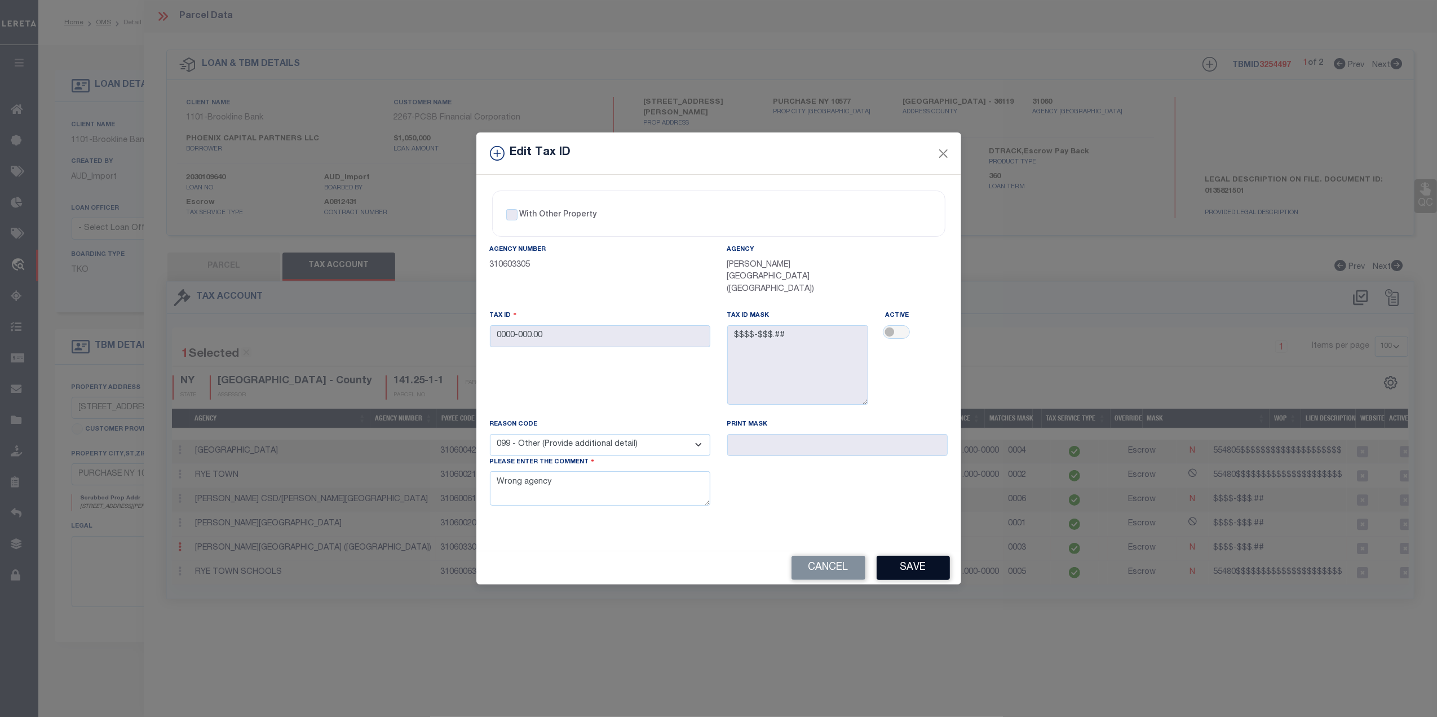
click at [912, 559] on button "Save" at bounding box center [913, 568] width 73 height 24
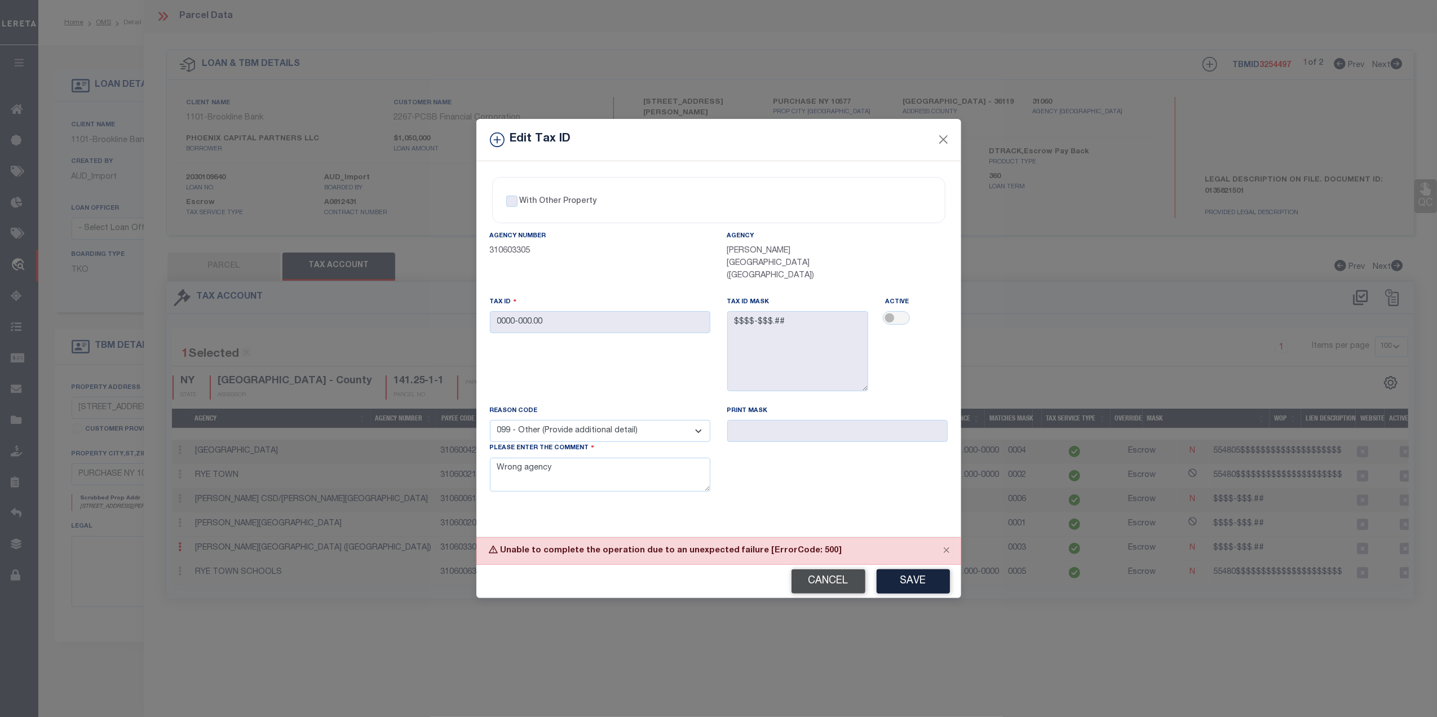
click at [839, 581] on button "Cancel" at bounding box center [829, 582] width 74 height 24
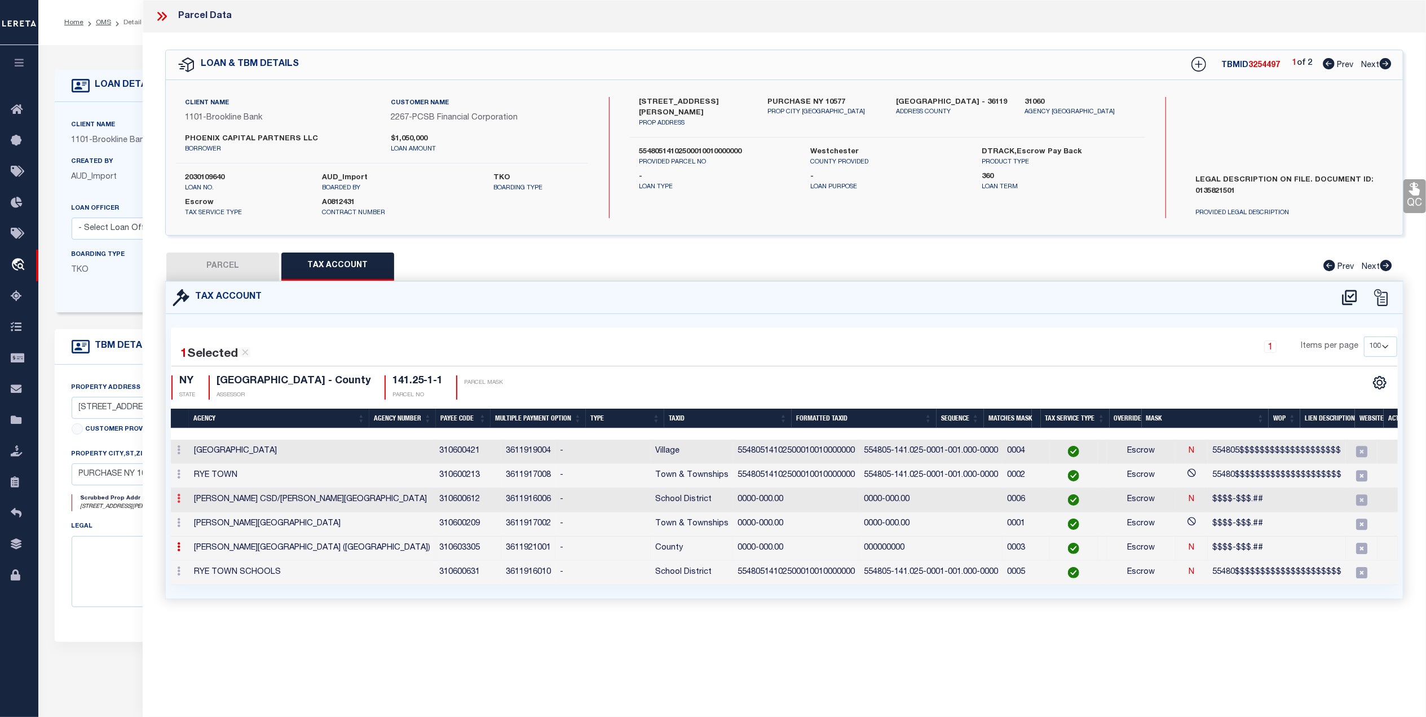
click at [179, 503] on icon at bounding box center [178, 498] width 3 height 9
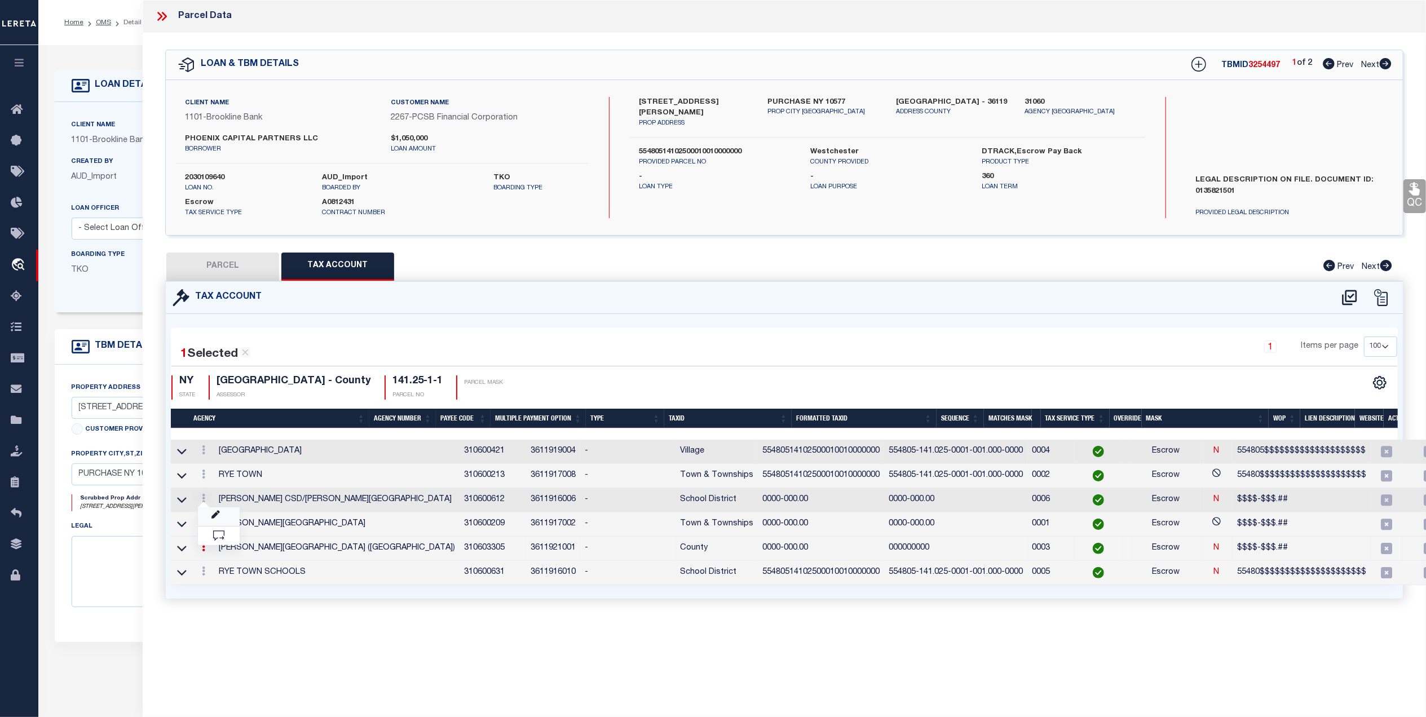
click at [222, 515] on link at bounding box center [219, 517] width 42 height 19
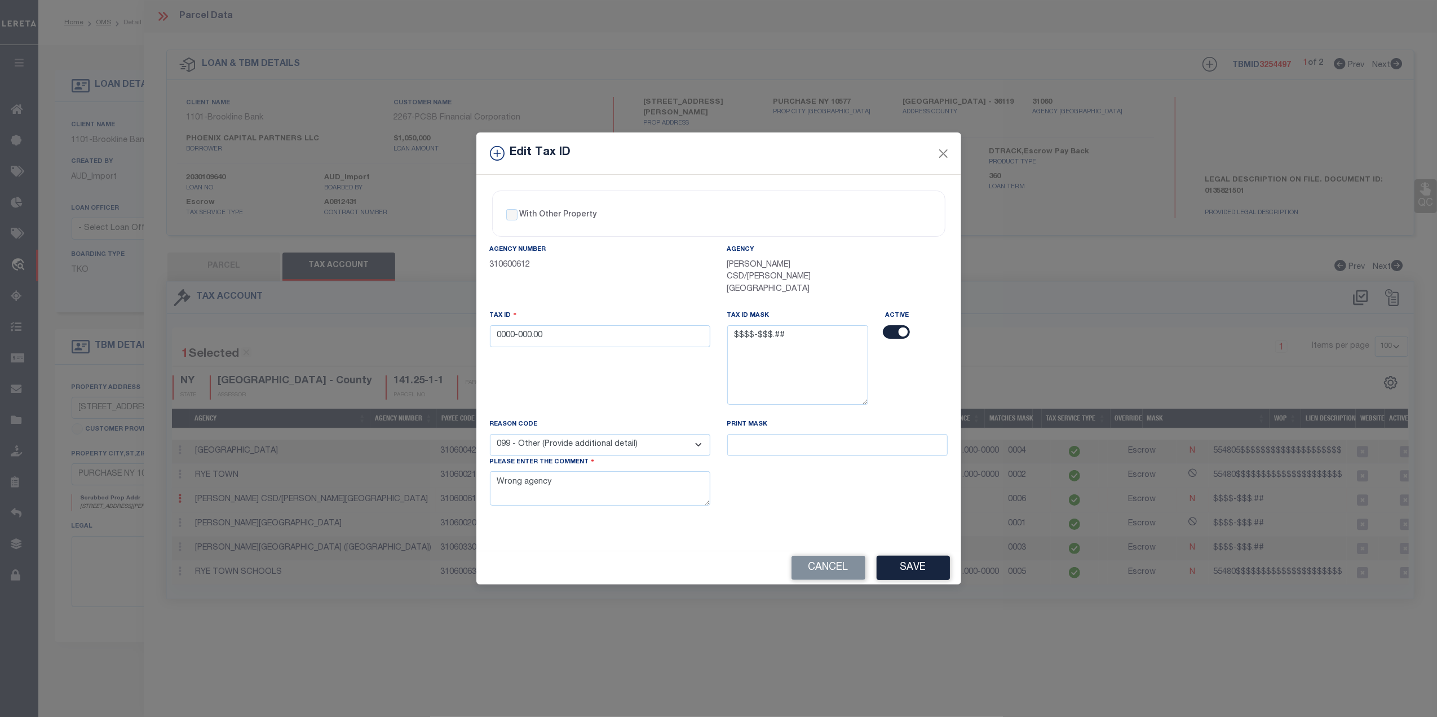
click at [891, 325] on input "checkbox" at bounding box center [896, 332] width 27 height 14
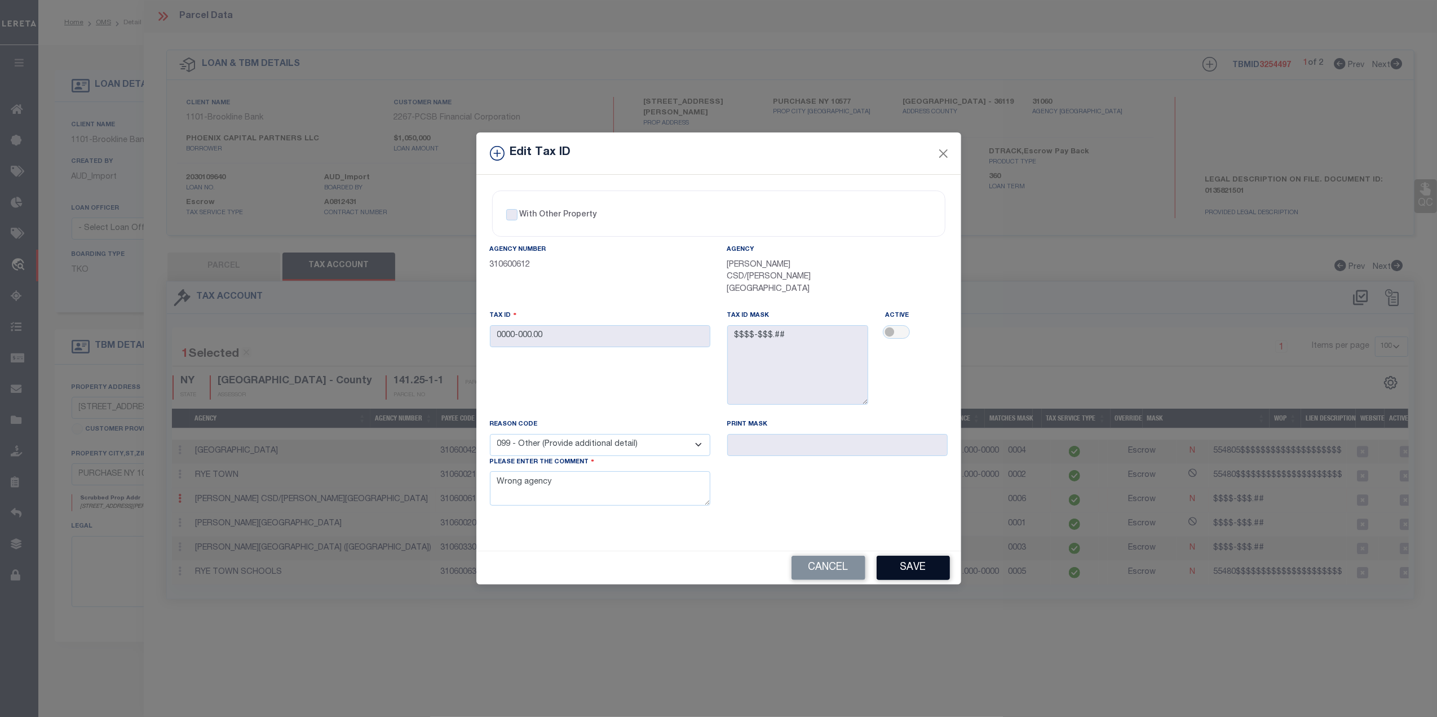
click at [928, 564] on button "Save" at bounding box center [913, 568] width 73 height 24
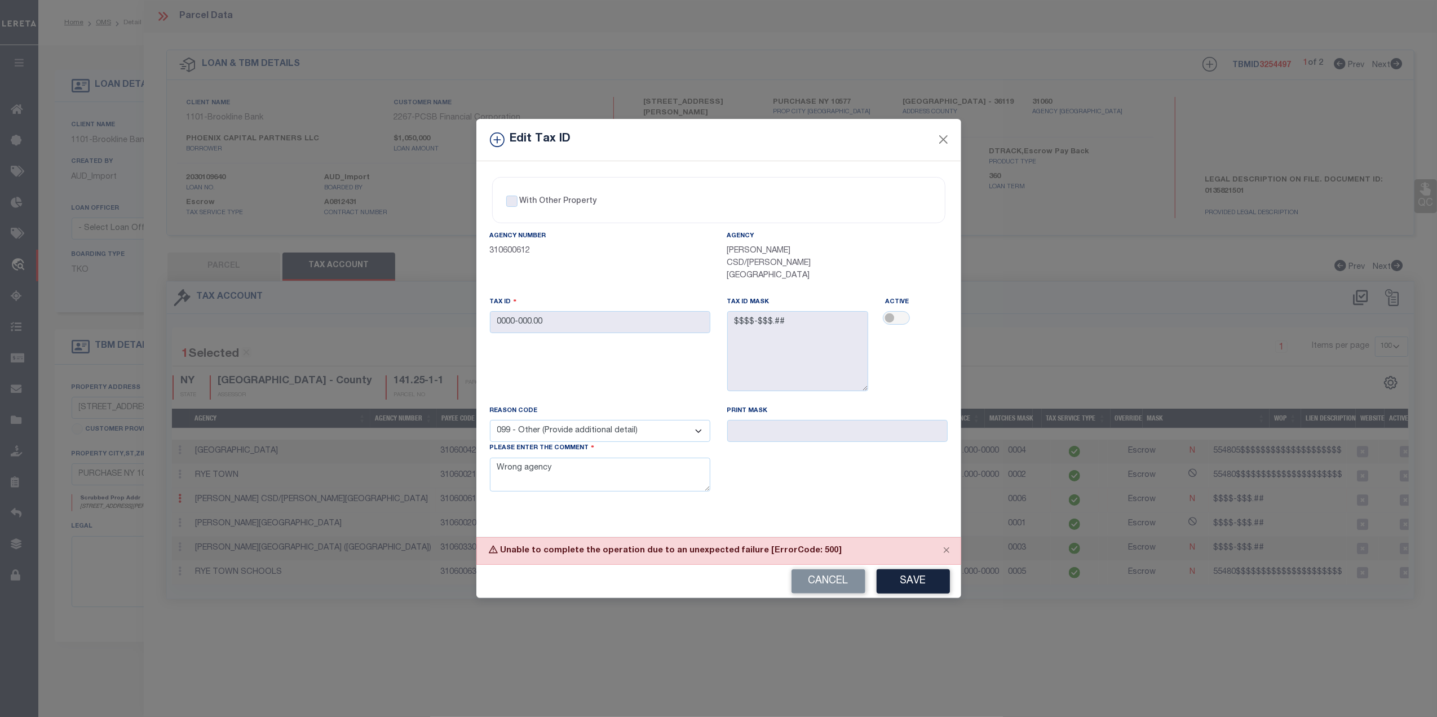
click at [811, 643] on div "Edit Tax ID With Other Property With Other Property Type Temporary" at bounding box center [718, 358] width 1437 height 717
click at [838, 573] on button "Cancel" at bounding box center [829, 582] width 74 height 24
checkbox input "true"
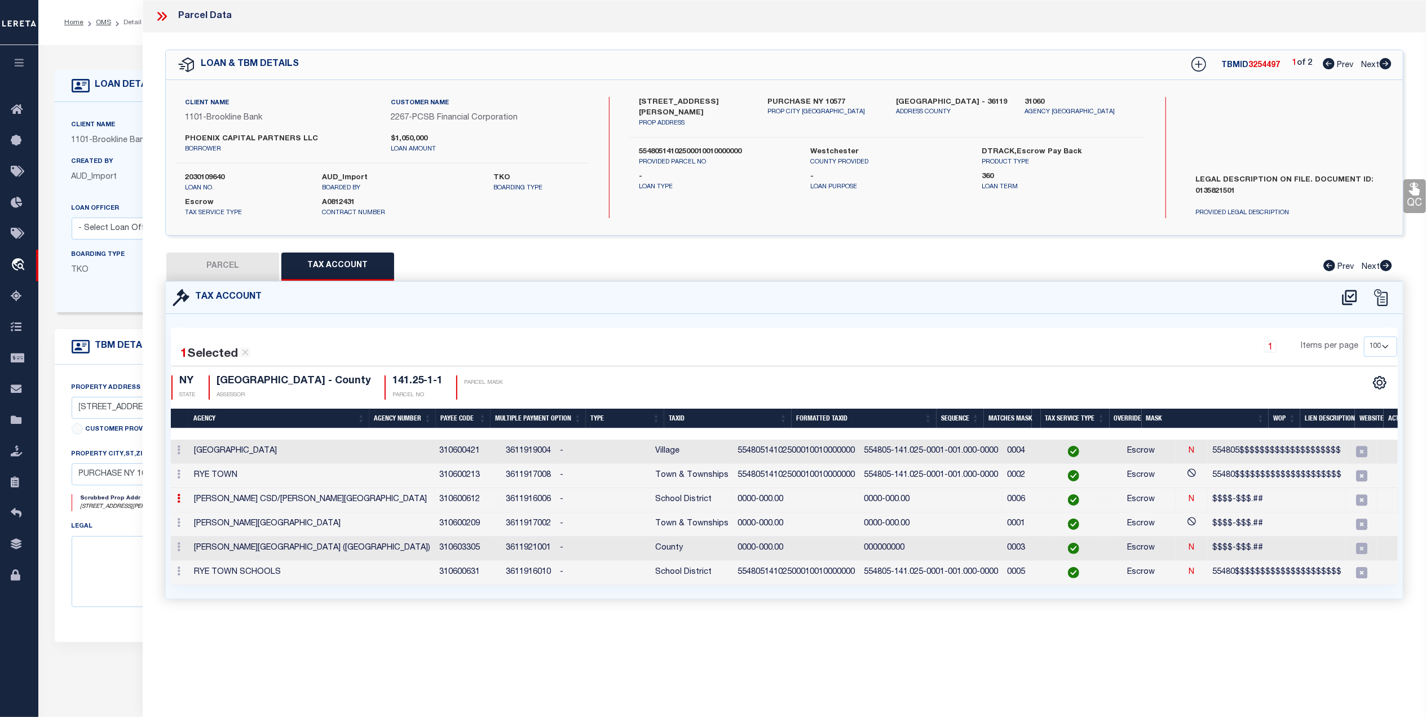
click at [229, 267] on button "PARCEL" at bounding box center [222, 267] width 113 height 28
select select "AS"
select select
checkbox input "false"
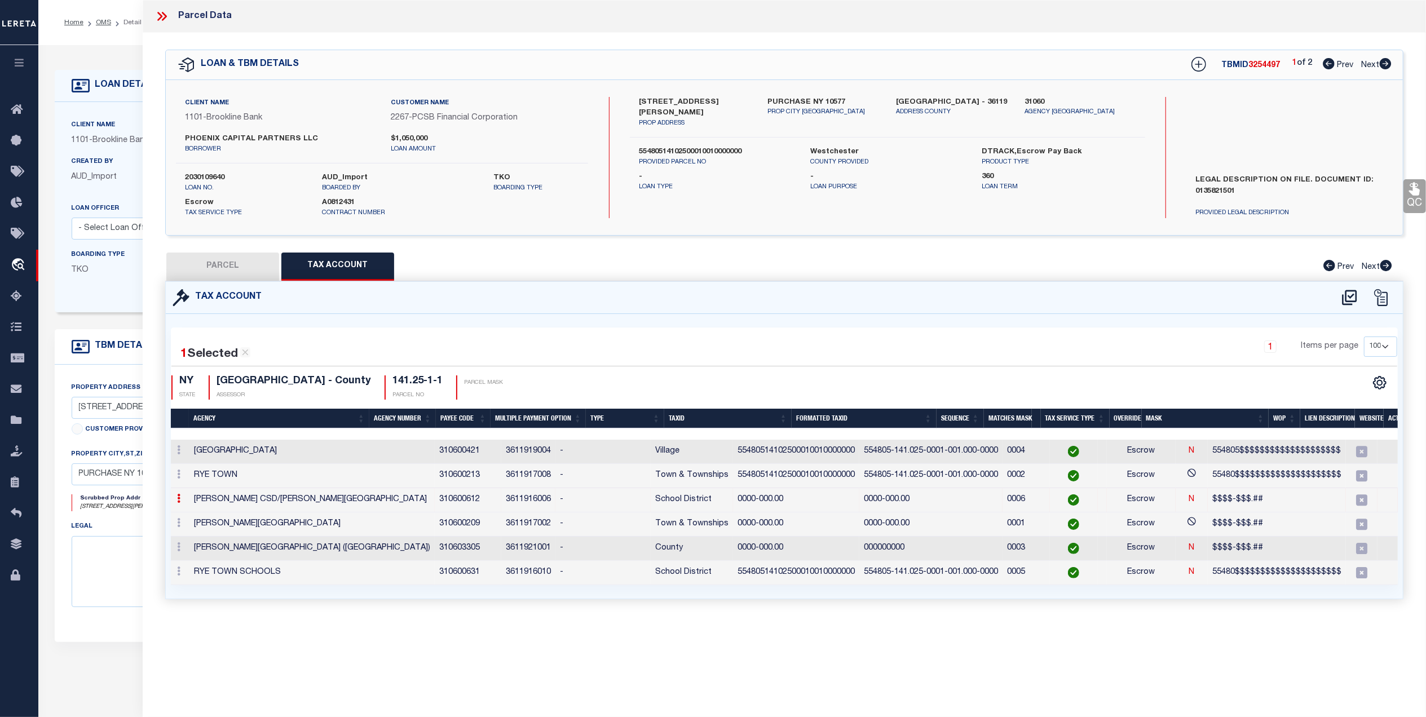
checkbox input "false"
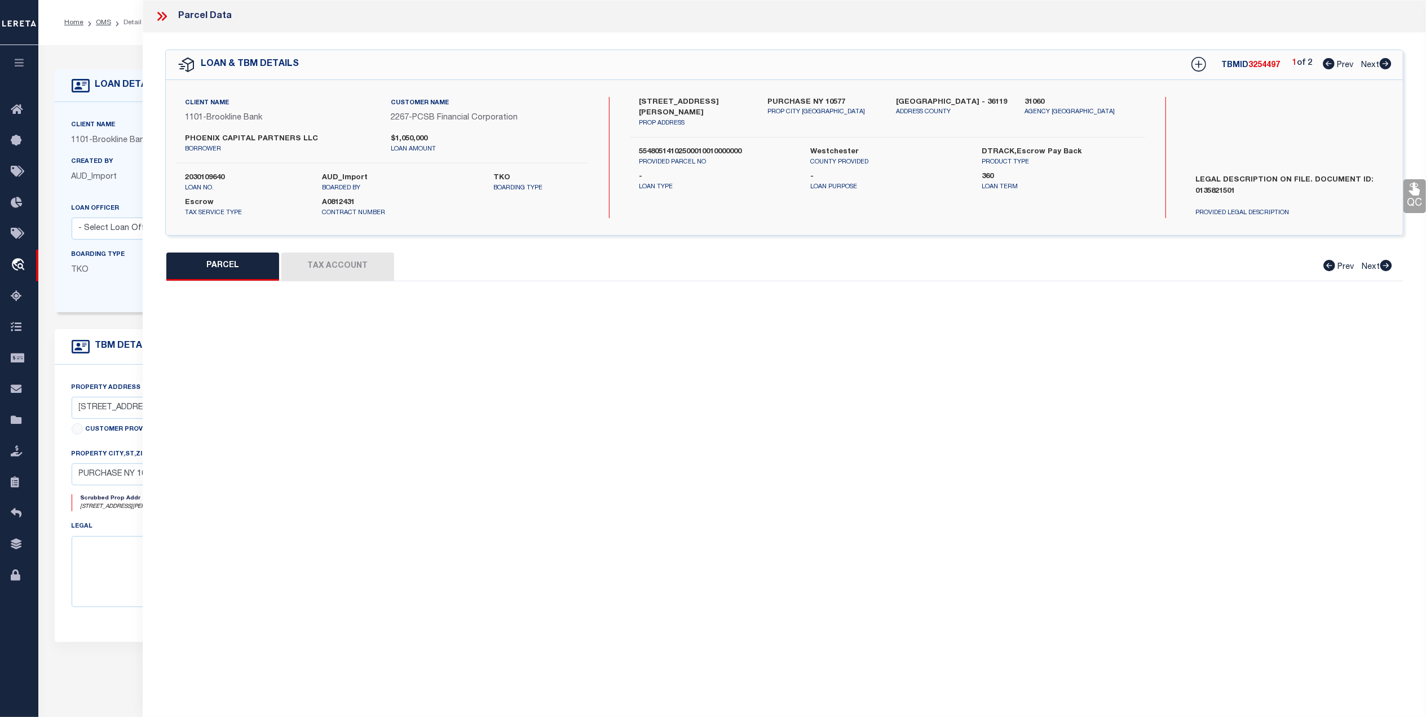
select select "OH"
type input "08/31/2025"
type textarea "500 error code"
select select "AGW"
select select "ADD"
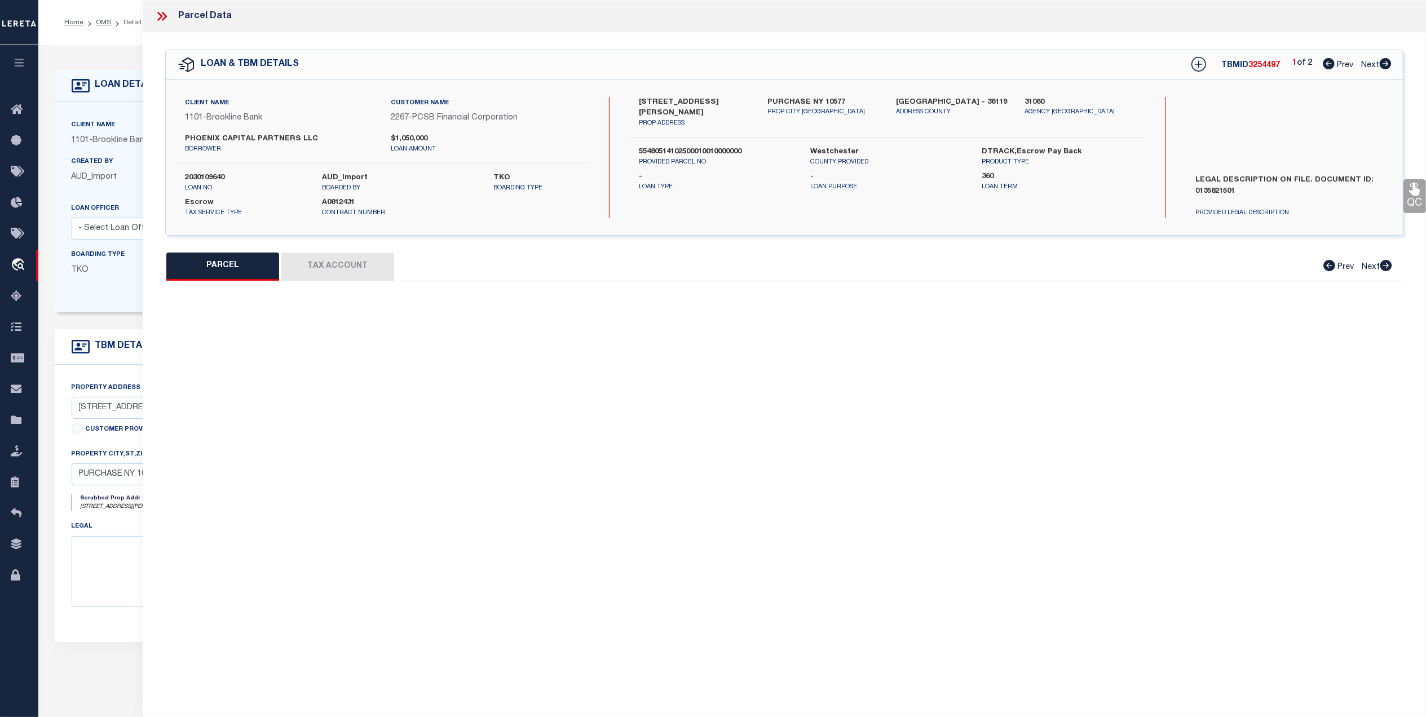
type textarea "Wrong agency"
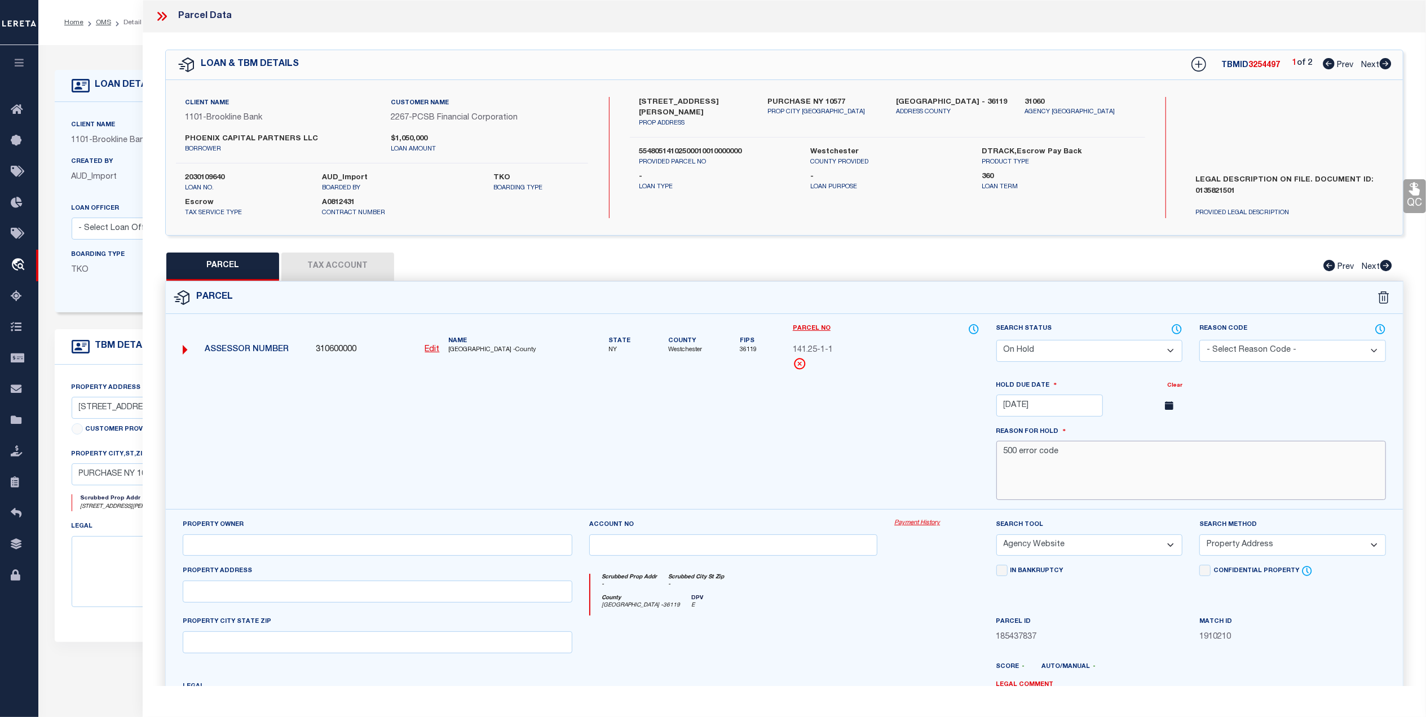
click at [1076, 461] on textarea "500 error code" at bounding box center [1191, 470] width 390 height 59
click at [1145, 356] on select "Automated Search Bad Parcel Complete Duplicate Parcel High Dollar Reporting In …" at bounding box center [1089, 351] width 187 height 22
select select "SL"
click at [996, 340] on select "Automated Search Bad Parcel Complete Duplicate Parcel High Dollar Reporting In …" at bounding box center [1089, 351] width 187 height 22
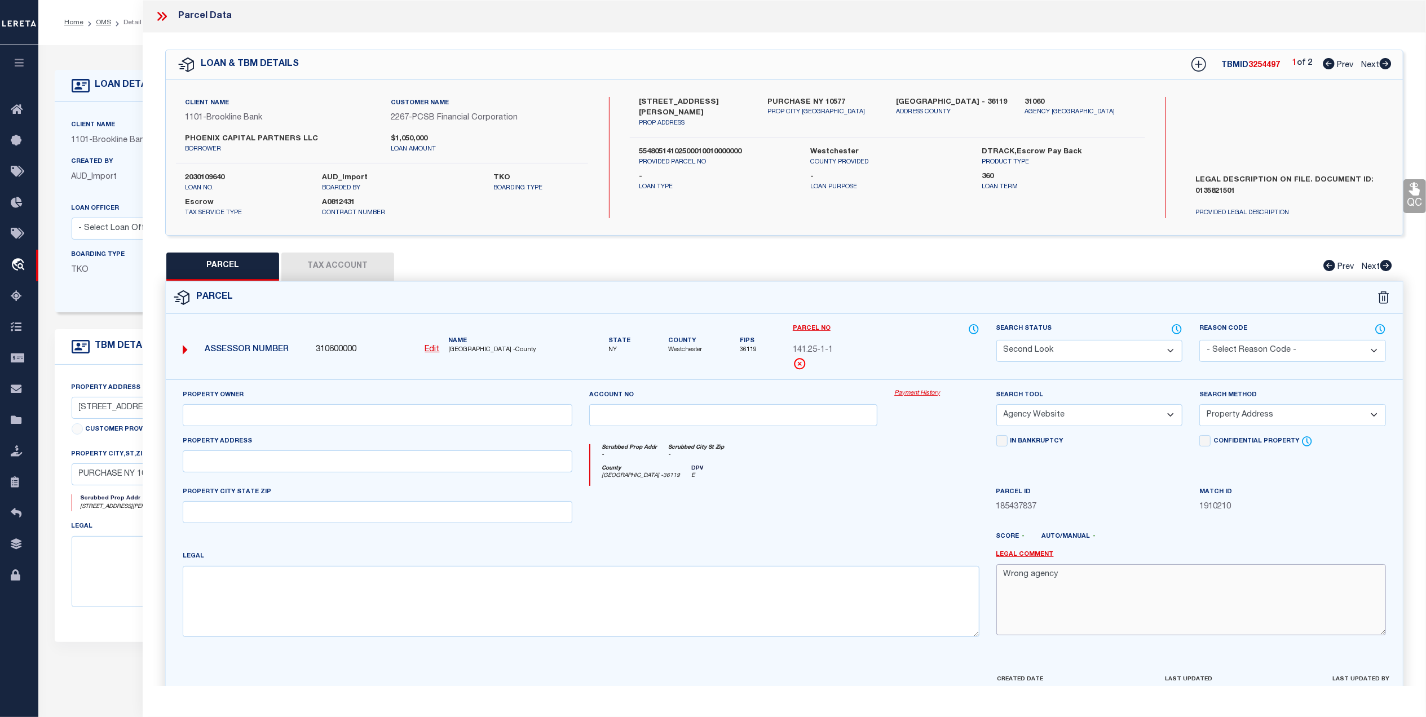
drag, startPoint x: 1081, startPoint y: 580, endPoint x: 906, endPoint y: 581, distance: 175.4
click at [906, 581] on div "Property Owner Account no Payment History Search Tool -- Select Search Tool -- …" at bounding box center [784, 518] width 1220 height 258
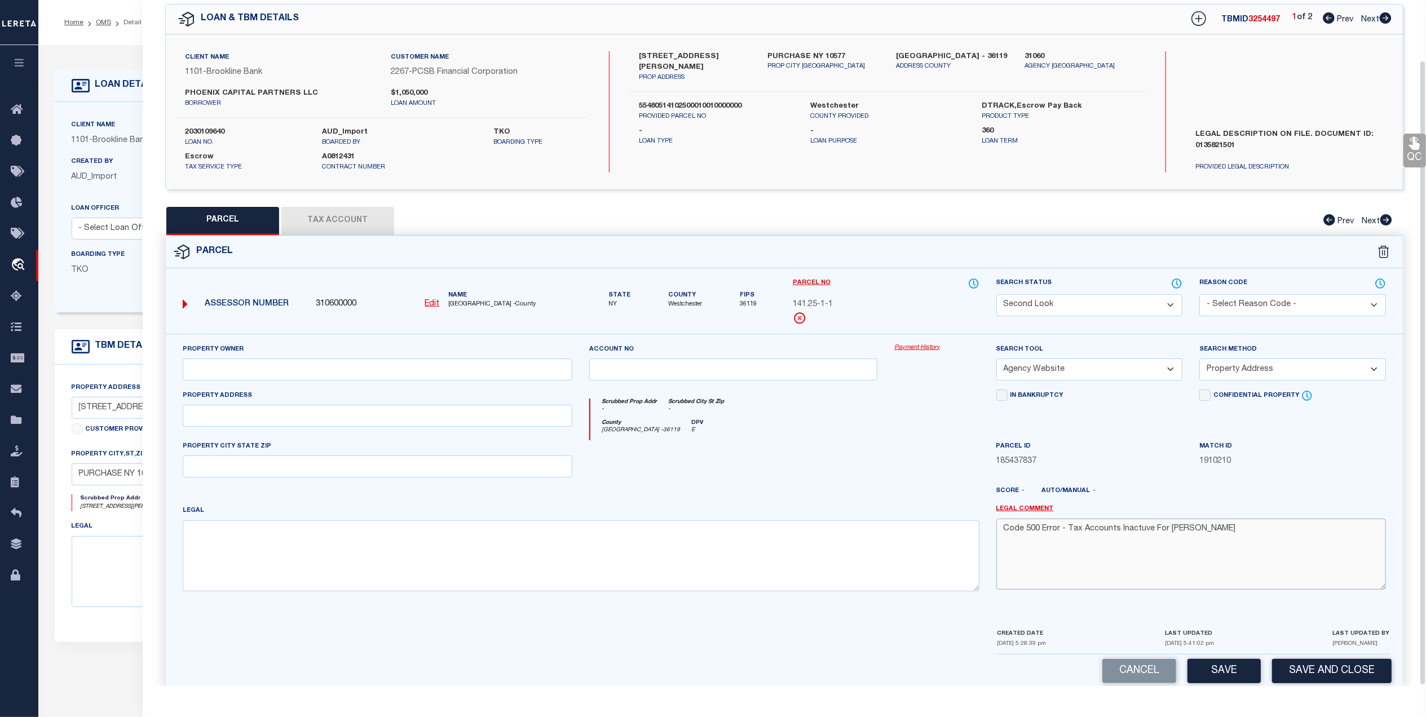
scroll to position [66, 0]
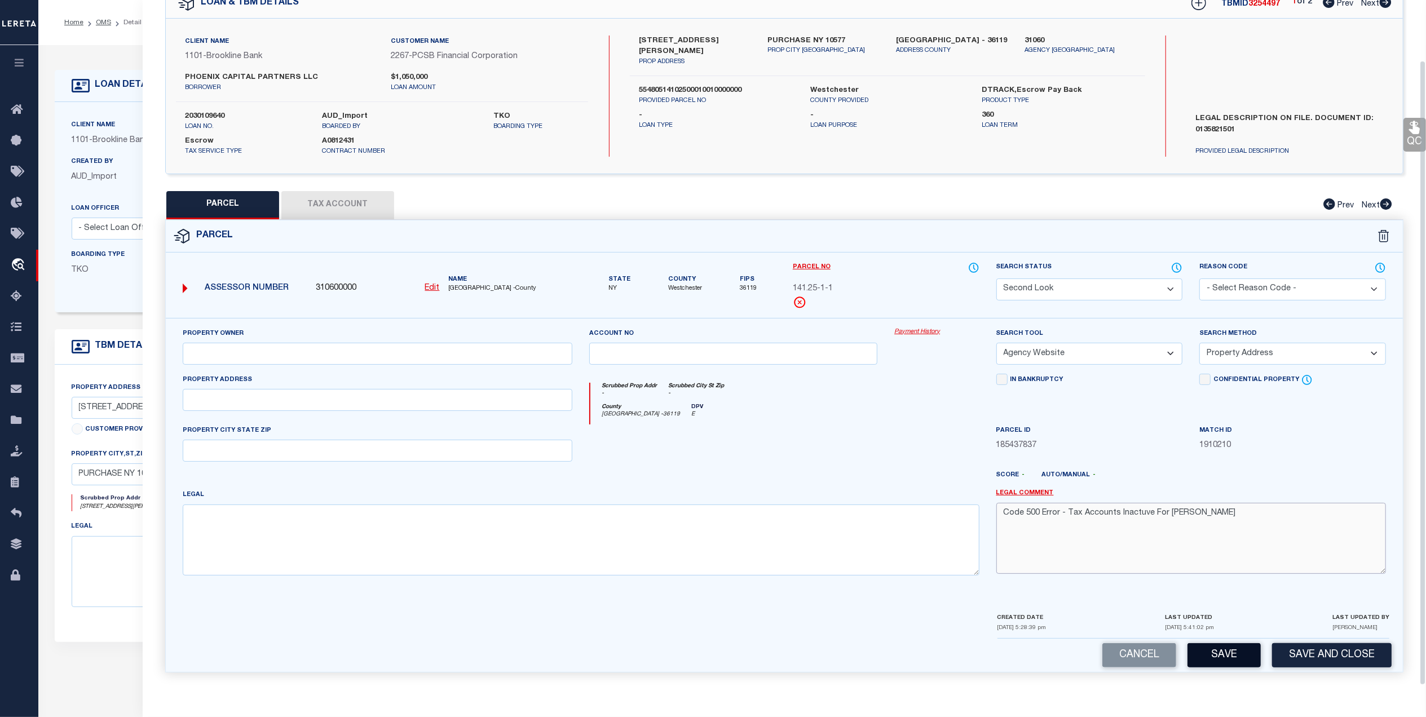
type textarea "Code 500 Error - Tax Accounts Inactuve For Harrison"
click at [1219, 660] on button "Save" at bounding box center [1224, 655] width 73 height 24
select select "AS"
select select
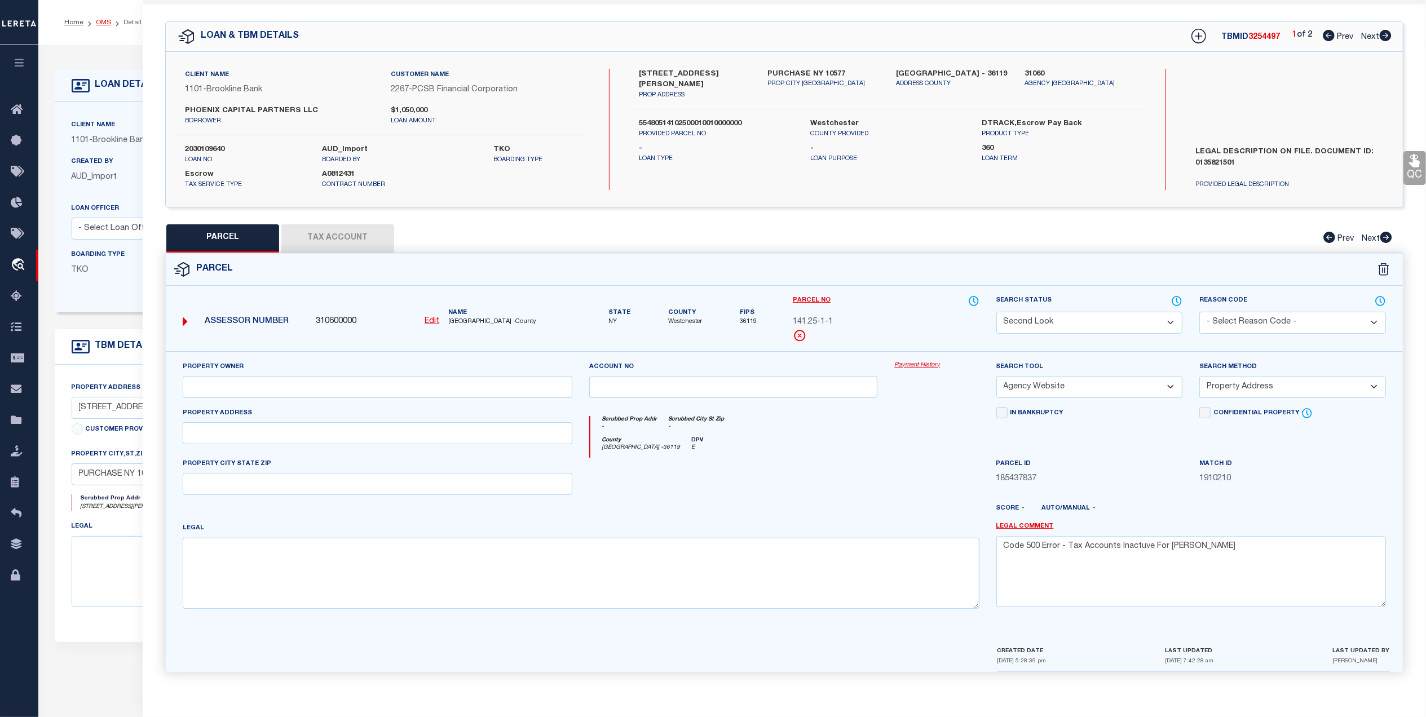
click at [104, 19] on link "OMS" at bounding box center [103, 22] width 15 height 7
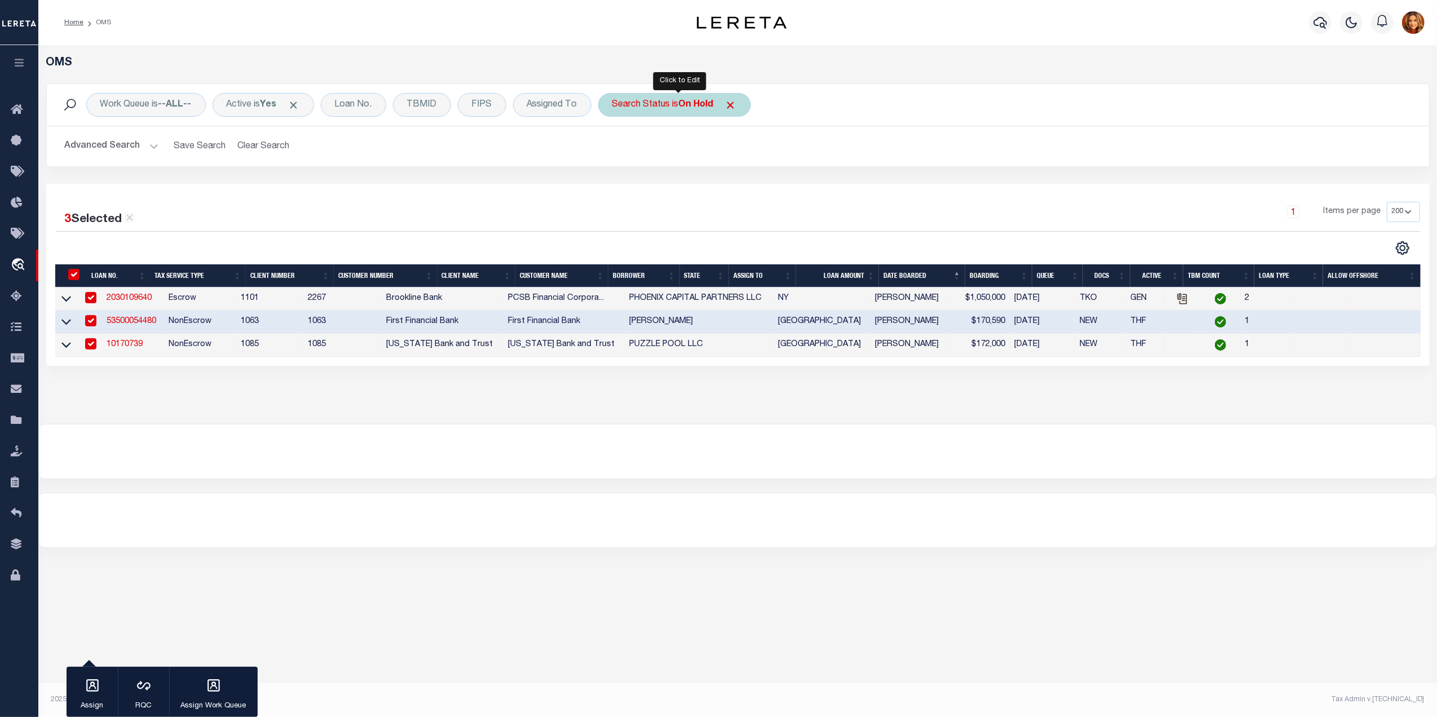
click at [702, 111] on div "Search Status is On Hold" at bounding box center [674, 105] width 153 height 24
click at [651, 158] on select "Automated Search Bad Parcel Complete Duplicate Parcel High Dollar Reporting In …" at bounding box center [696, 159] width 166 height 21
click at [616, 150] on select "Automated Search Bad Parcel Complete Duplicate Parcel High Dollar Reporting In …" at bounding box center [696, 159] width 166 height 21
click at [764, 183] on input "Apply" at bounding box center [761, 184] width 33 height 19
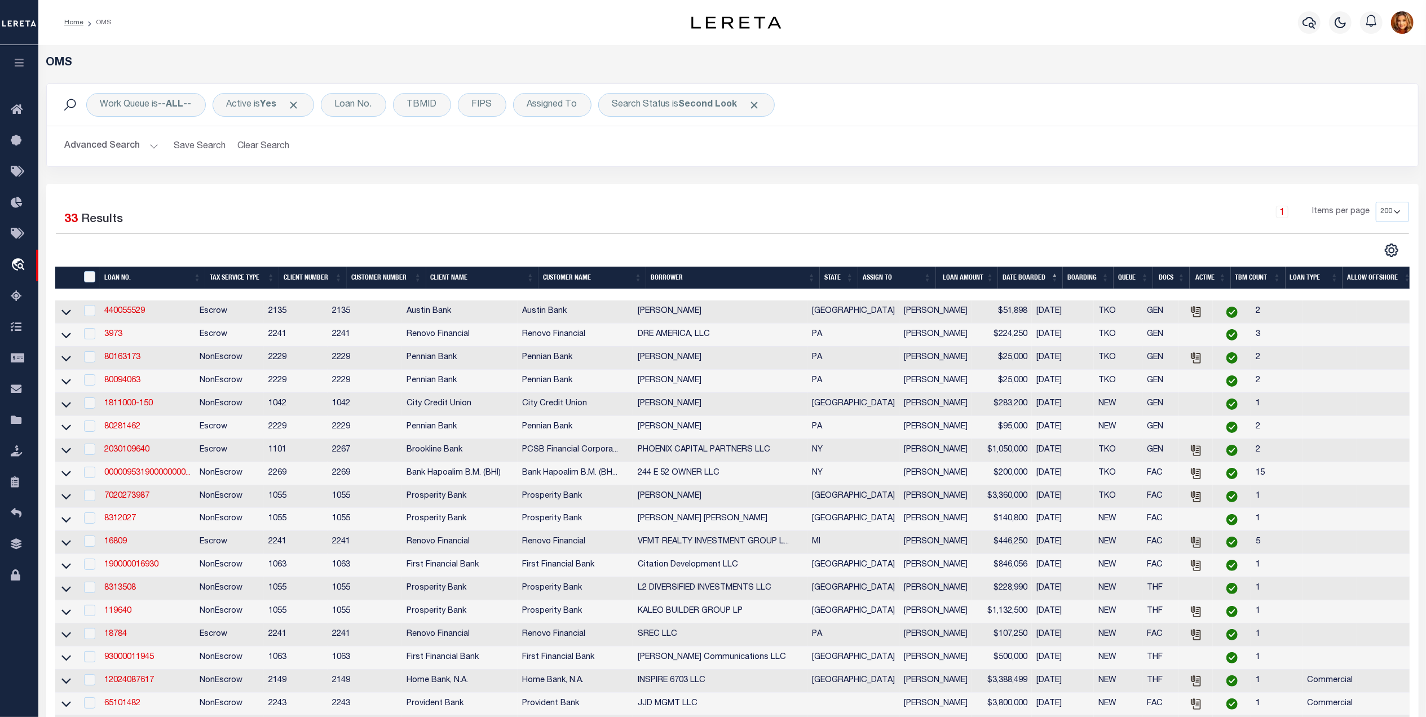
click at [881, 278] on th "ASSIGN TO" at bounding box center [897, 278] width 78 height 23
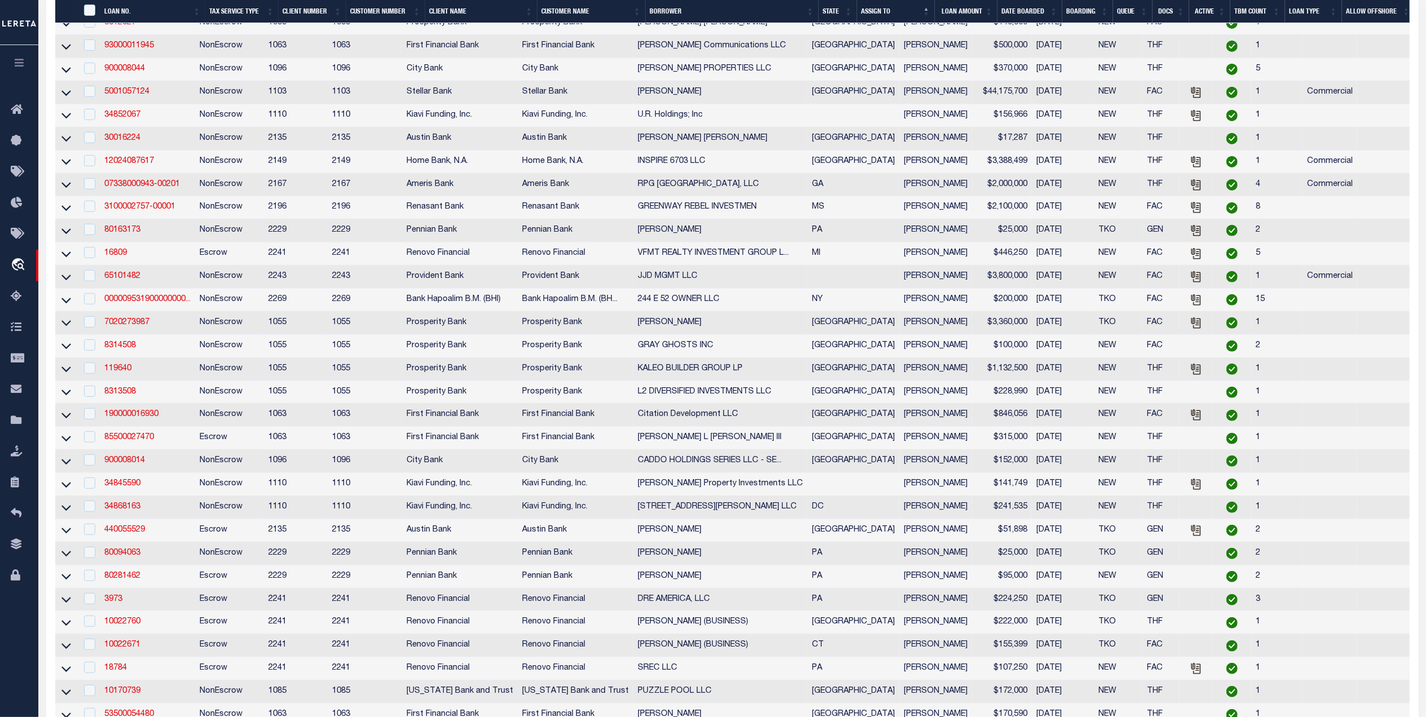
scroll to position [574, 0]
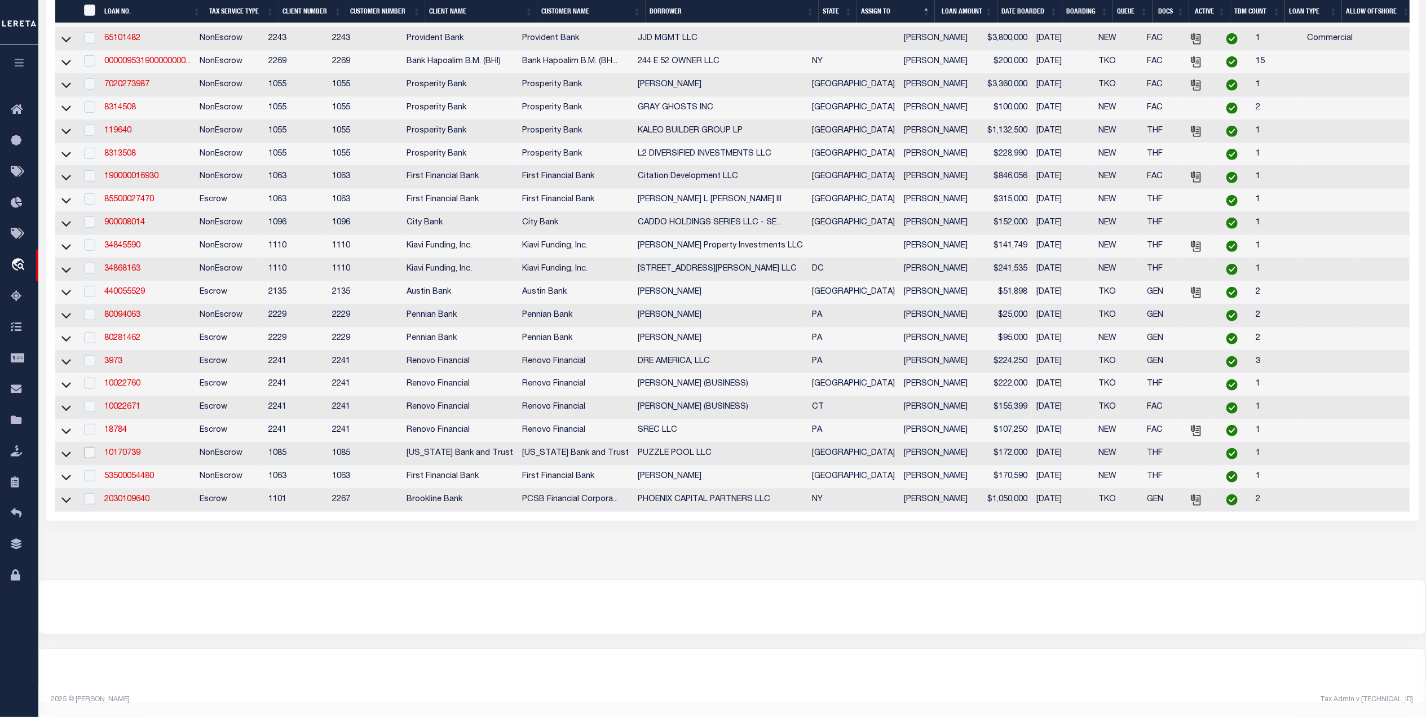
click at [90, 447] on input "checkbox" at bounding box center [89, 452] width 11 height 11
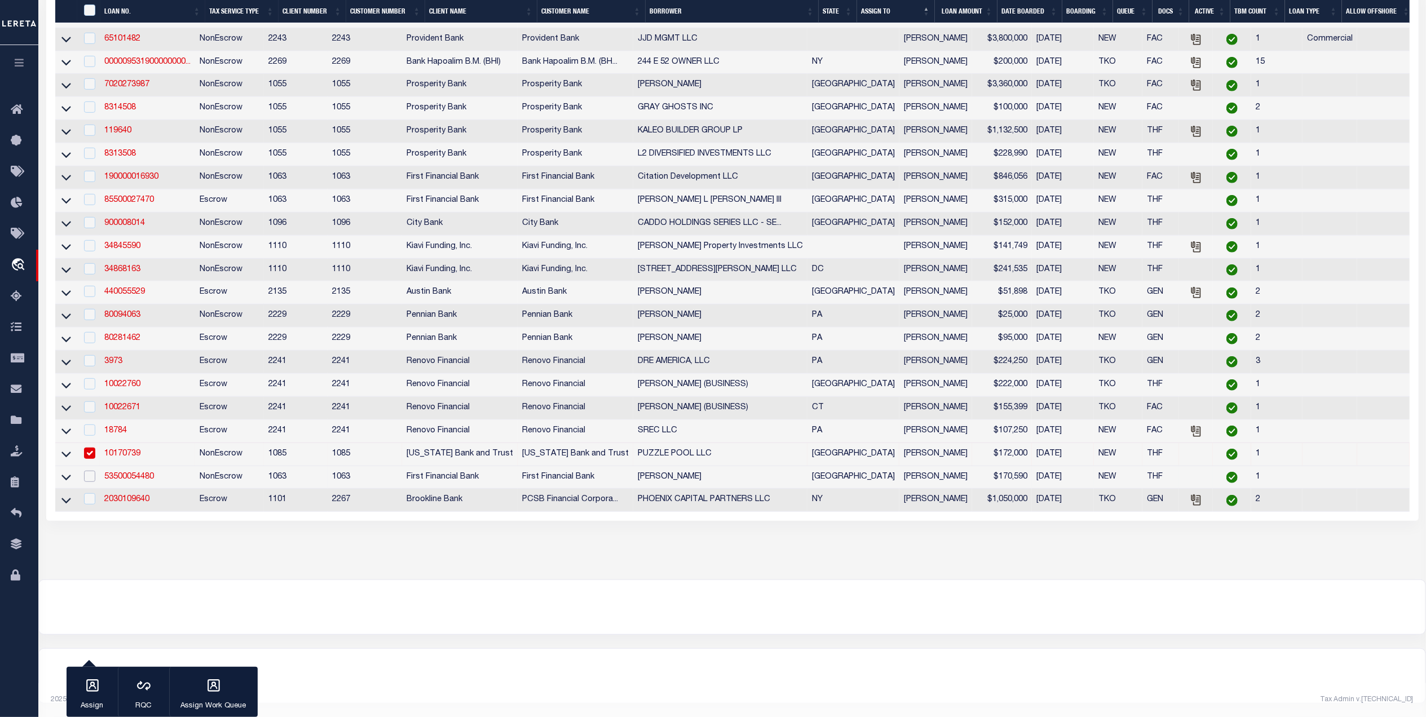
click at [87, 471] on input "checkbox" at bounding box center [89, 476] width 11 height 11
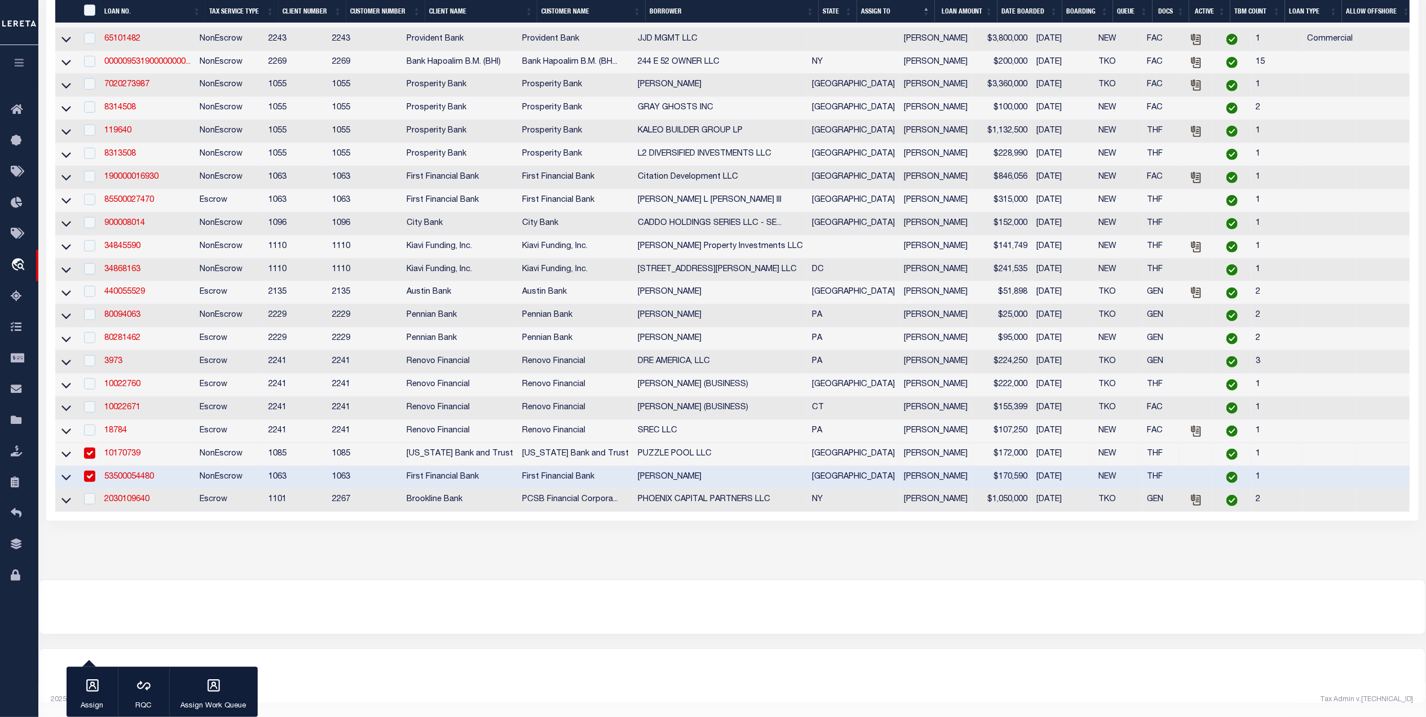
scroll to position [549, 0]
click at [91, 505] on input "checkbox" at bounding box center [89, 498] width 11 height 11
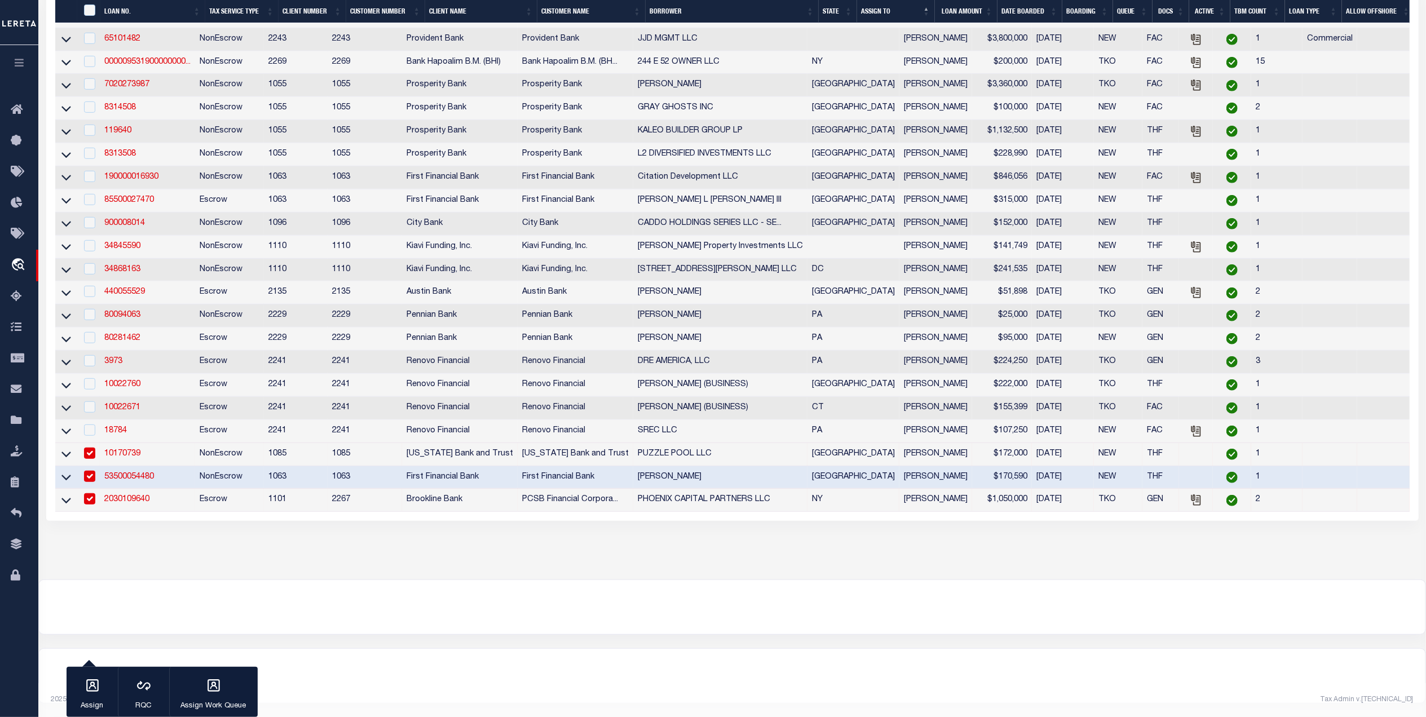
click at [125, 458] on link "10170739" at bounding box center [122, 454] width 36 height 8
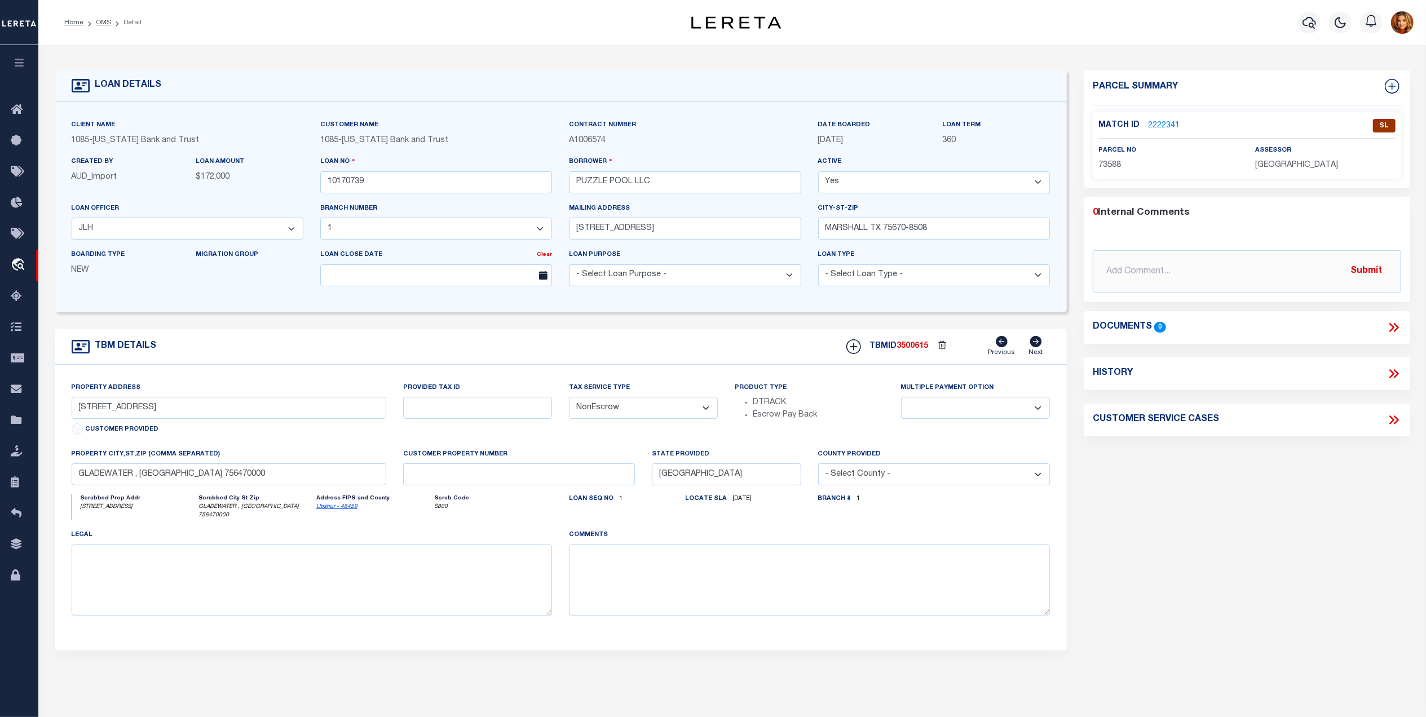
click at [1156, 125] on link "2222341" at bounding box center [1164, 126] width 32 height 12
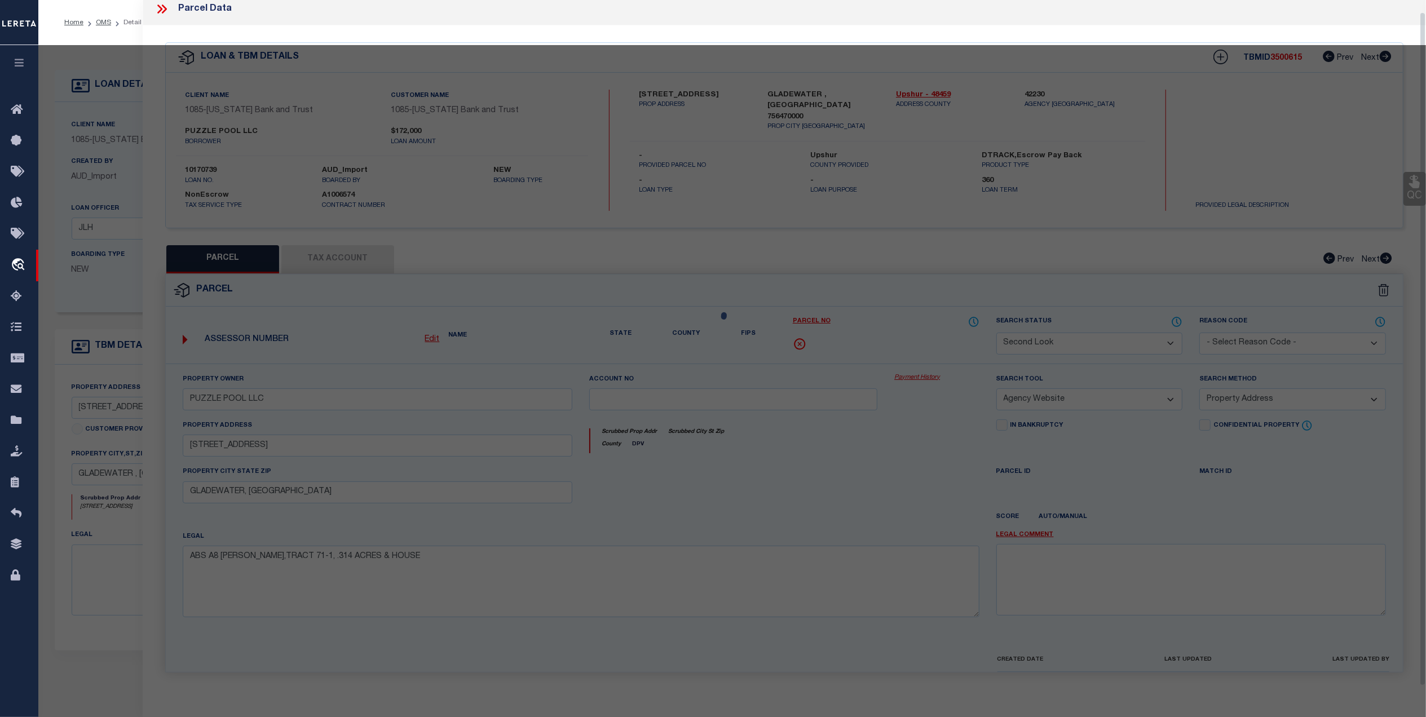
scroll to position [33, 0]
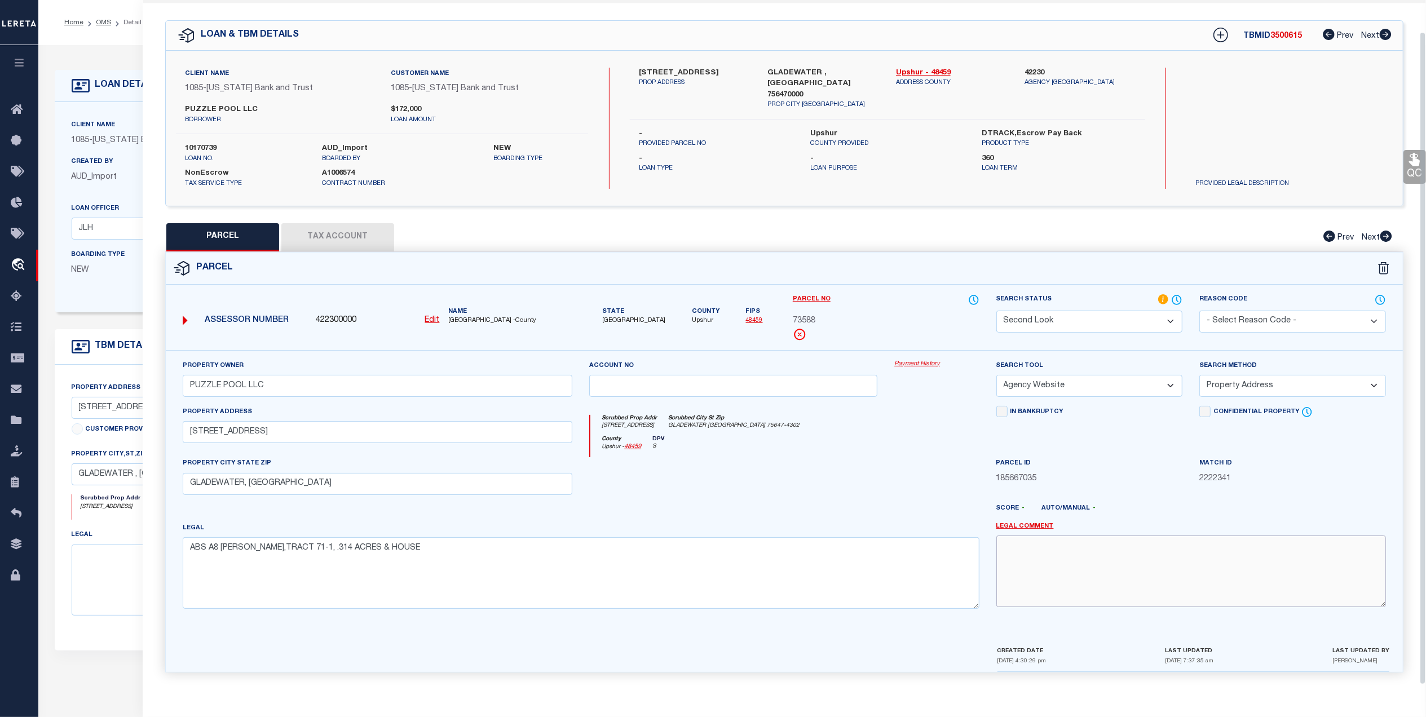
click at [1021, 546] on textarea at bounding box center [1191, 571] width 390 height 71
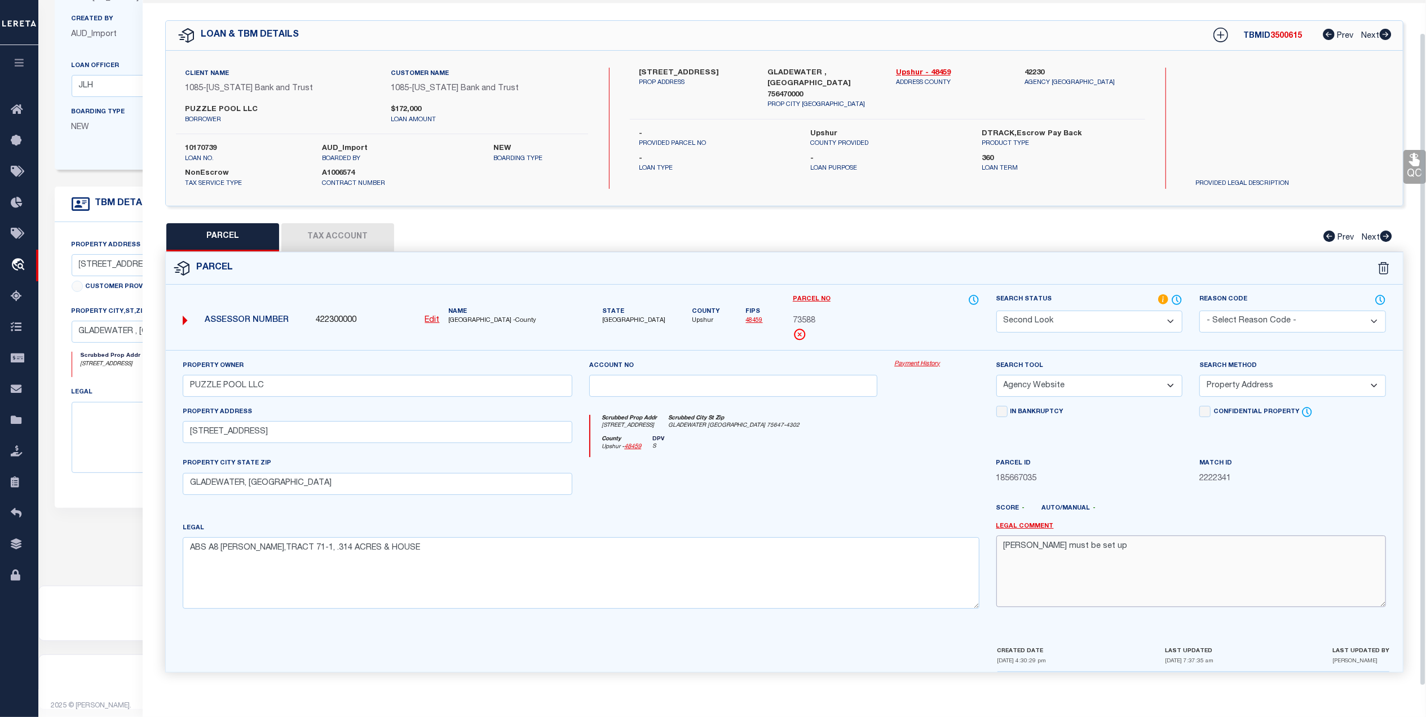
scroll to position [149, 0]
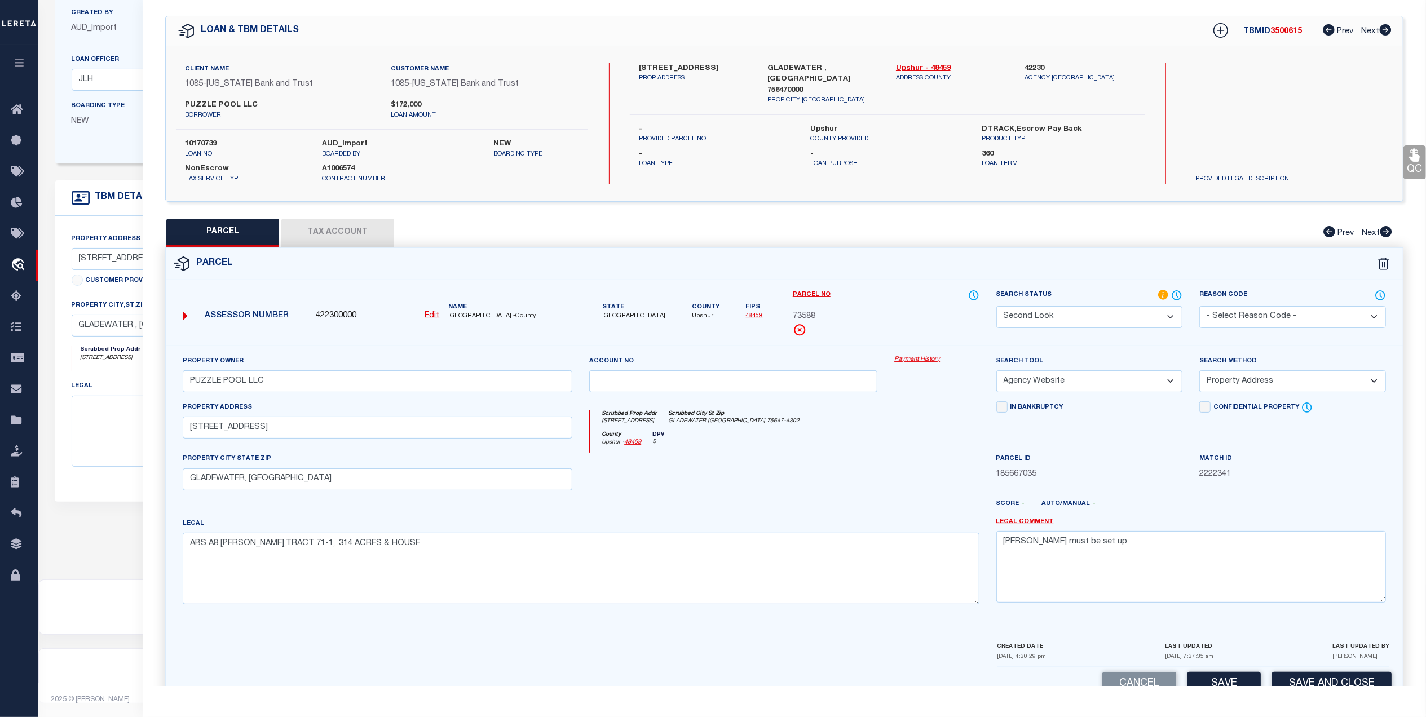
click at [1334, 618] on div "Property Owner PUZZLE POOL LLC Account no Payment History Search Tool -- Select…" at bounding box center [784, 493] width 1237 height 295
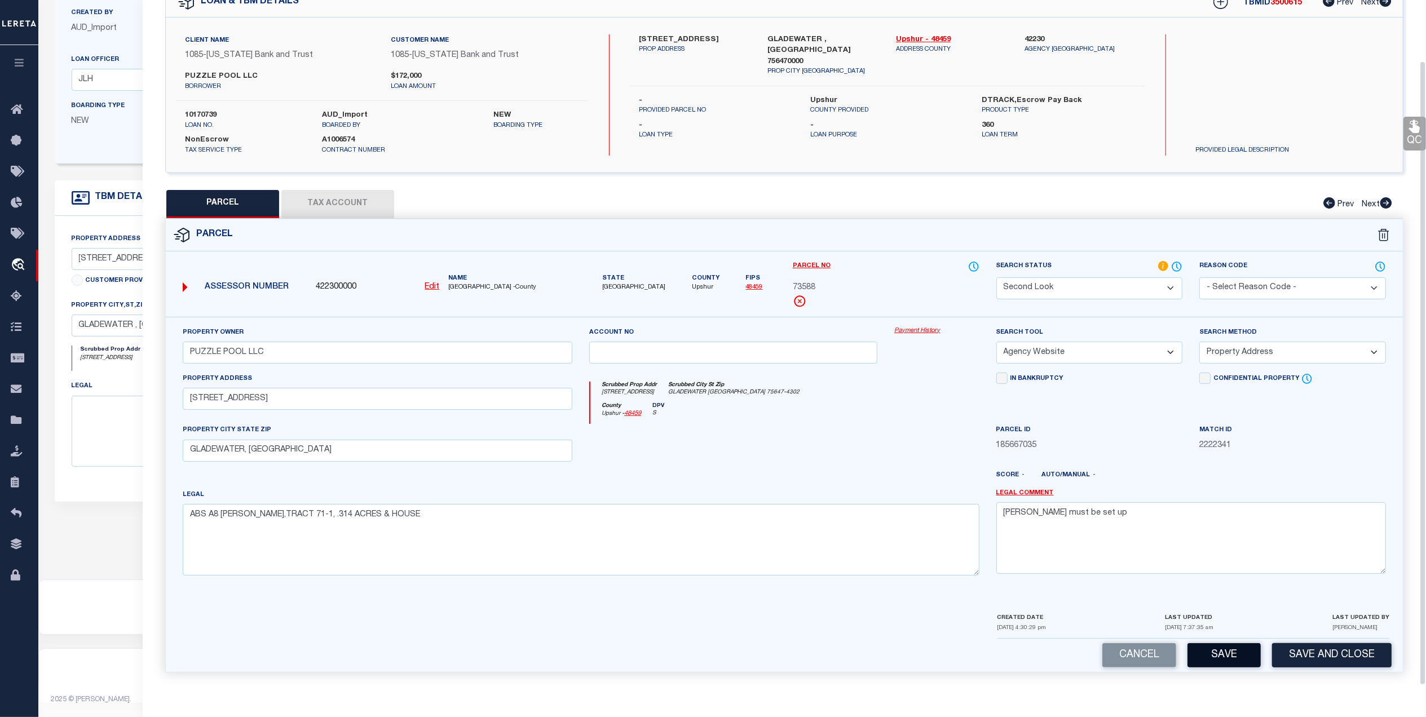
click at [1237, 657] on button "Save" at bounding box center [1224, 655] width 73 height 24
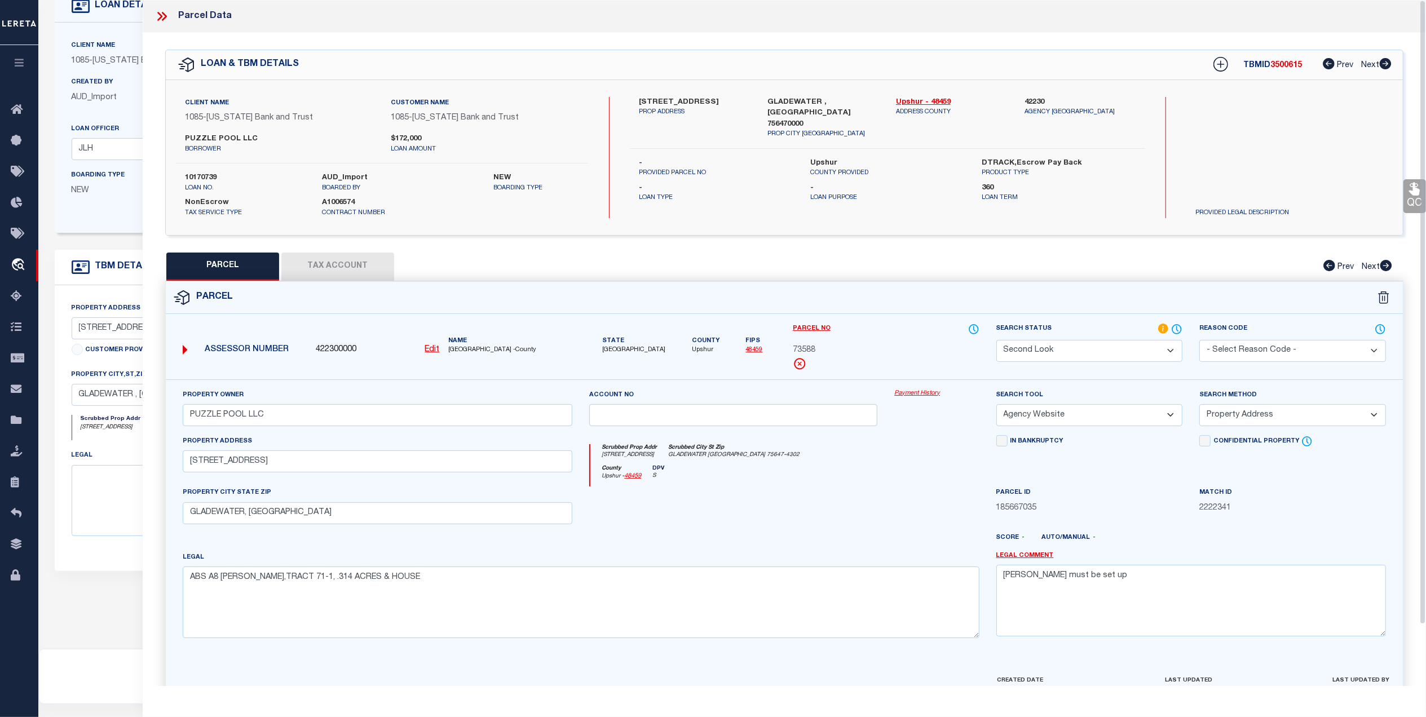
scroll to position [0, 0]
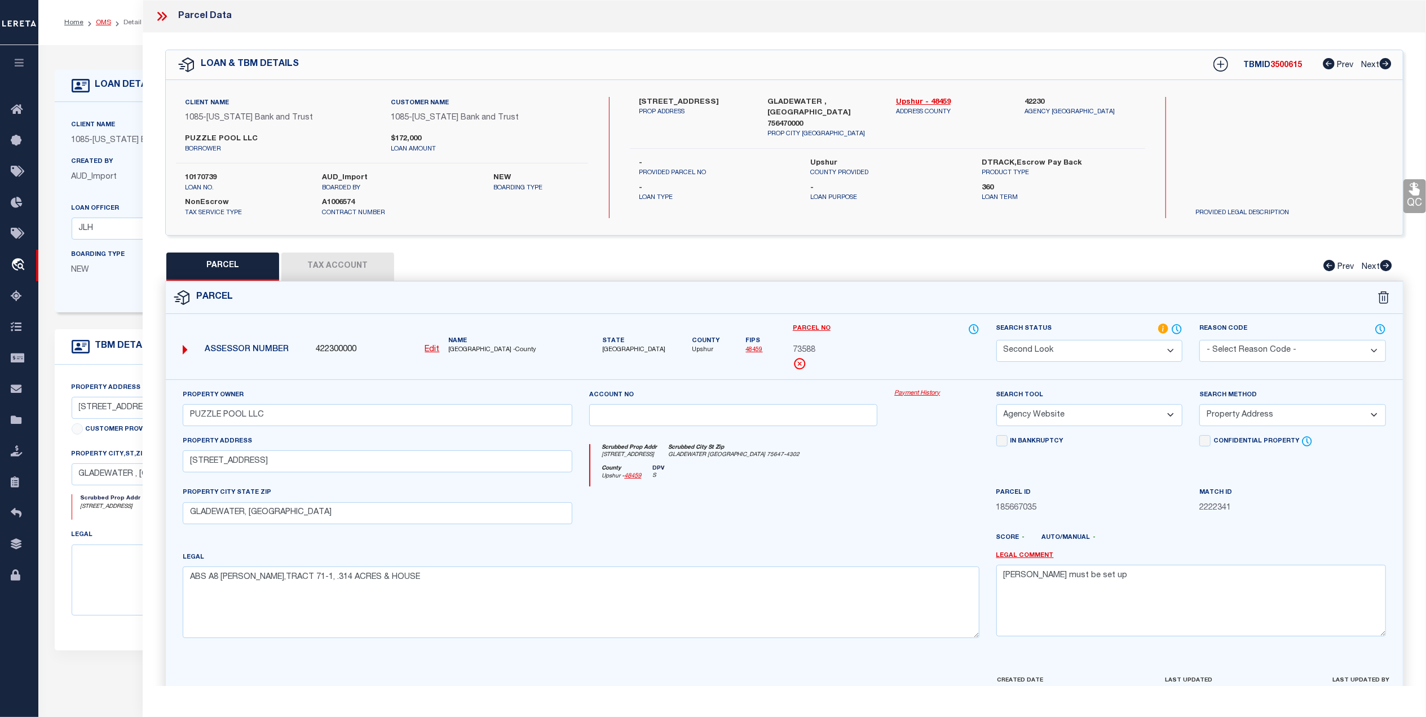
click at [100, 26] on link "OMS" at bounding box center [103, 22] width 15 height 7
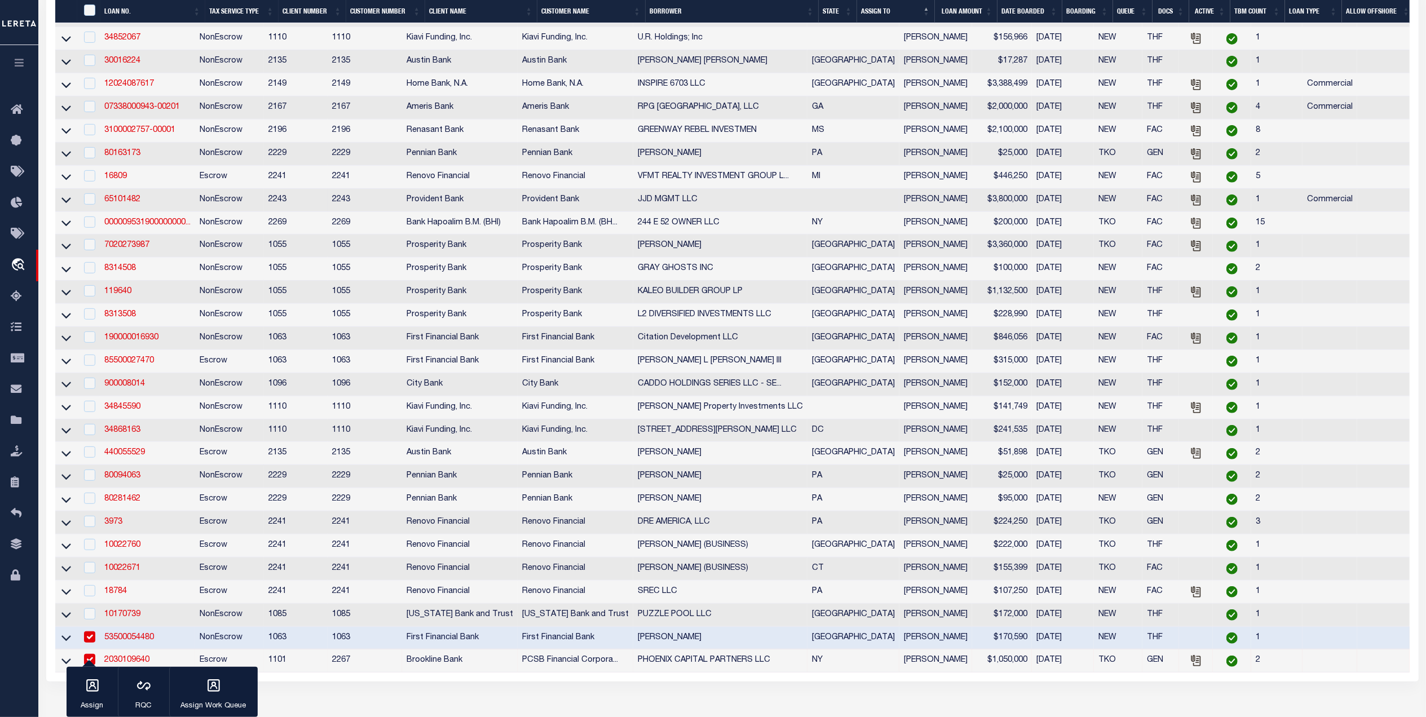
scroll to position [572, 0]
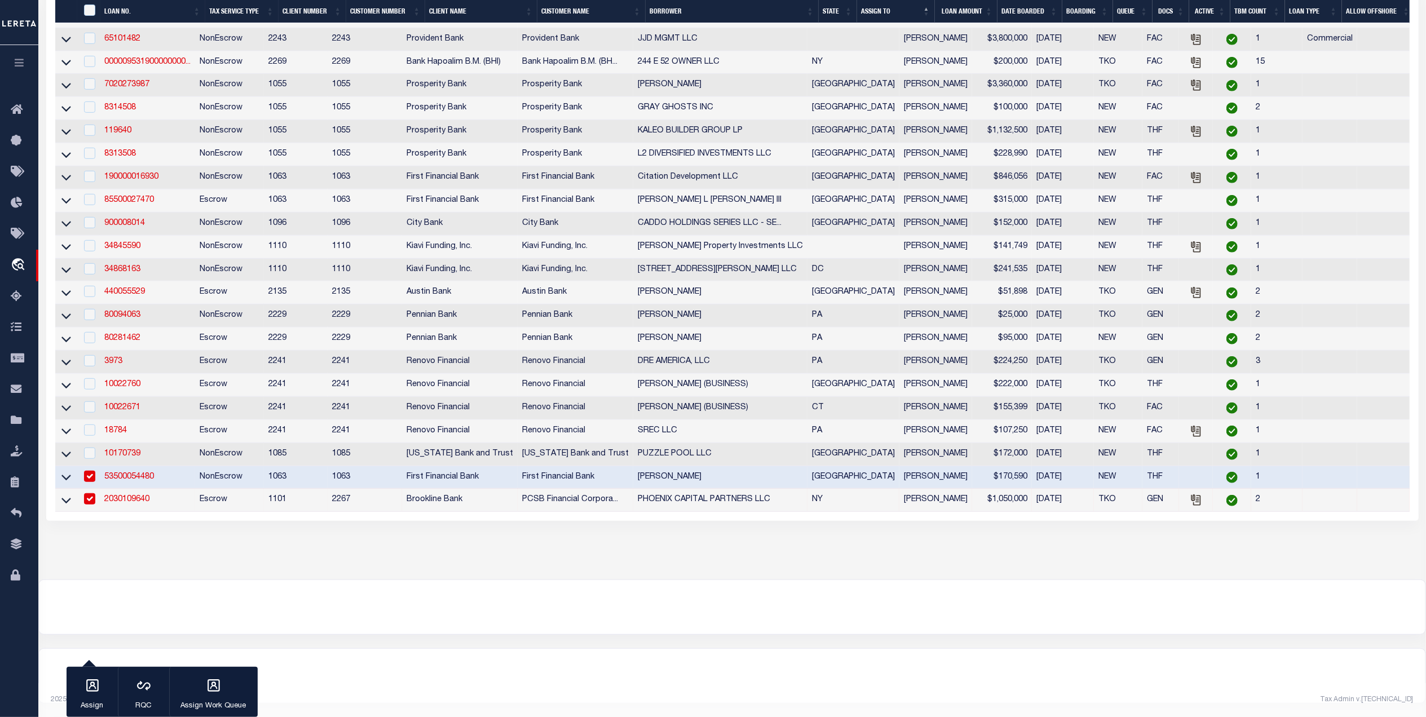
click at [131, 473] on link "53500054480" at bounding box center [129, 477] width 50 height 8
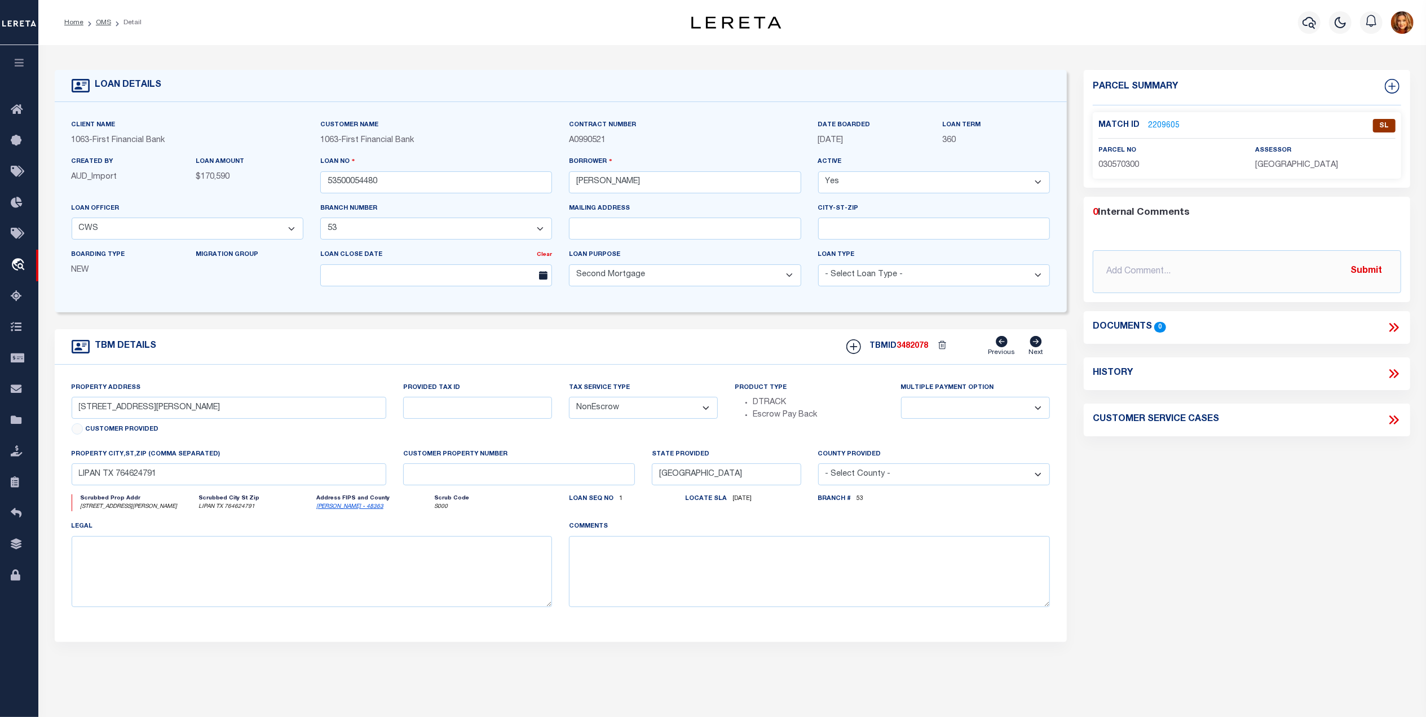
click at [1164, 125] on link "2209605" at bounding box center [1164, 126] width 32 height 12
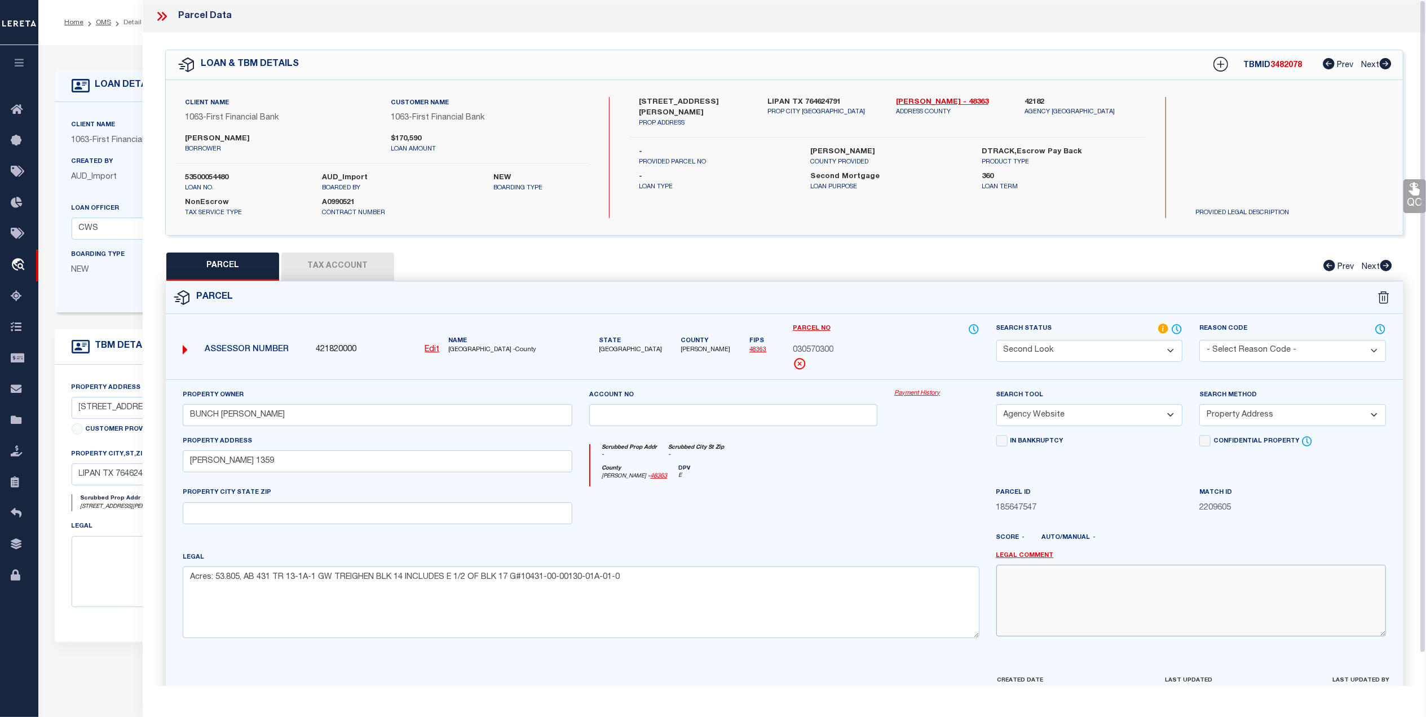
click at [1026, 580] on textarea at bounding box center [1191, 600] width 390 height 71
drag, startPoint x: 1009, startPoint y: 580, endPoint x: 1016, endPoint y: 586, distance: 9.2
click at [1009, 592] on textarea "Juti must be set up" at bounding box center [1191, 600] width 390 height 71
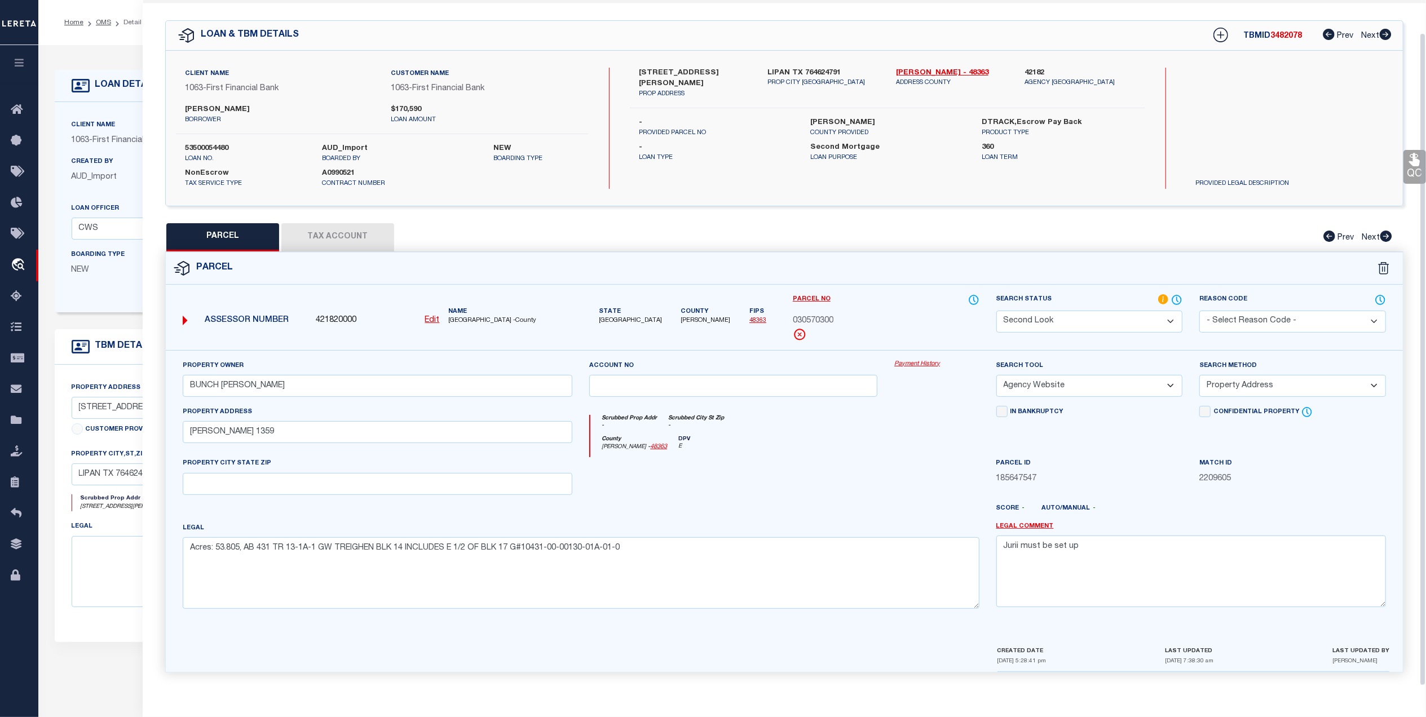
click at [1286, 637] on div "Property Owner BUNCH DWAYNE DALE Account no Payment History Search Tool -- Sele…" at bounding box center [784, 497] width 1237 height 295
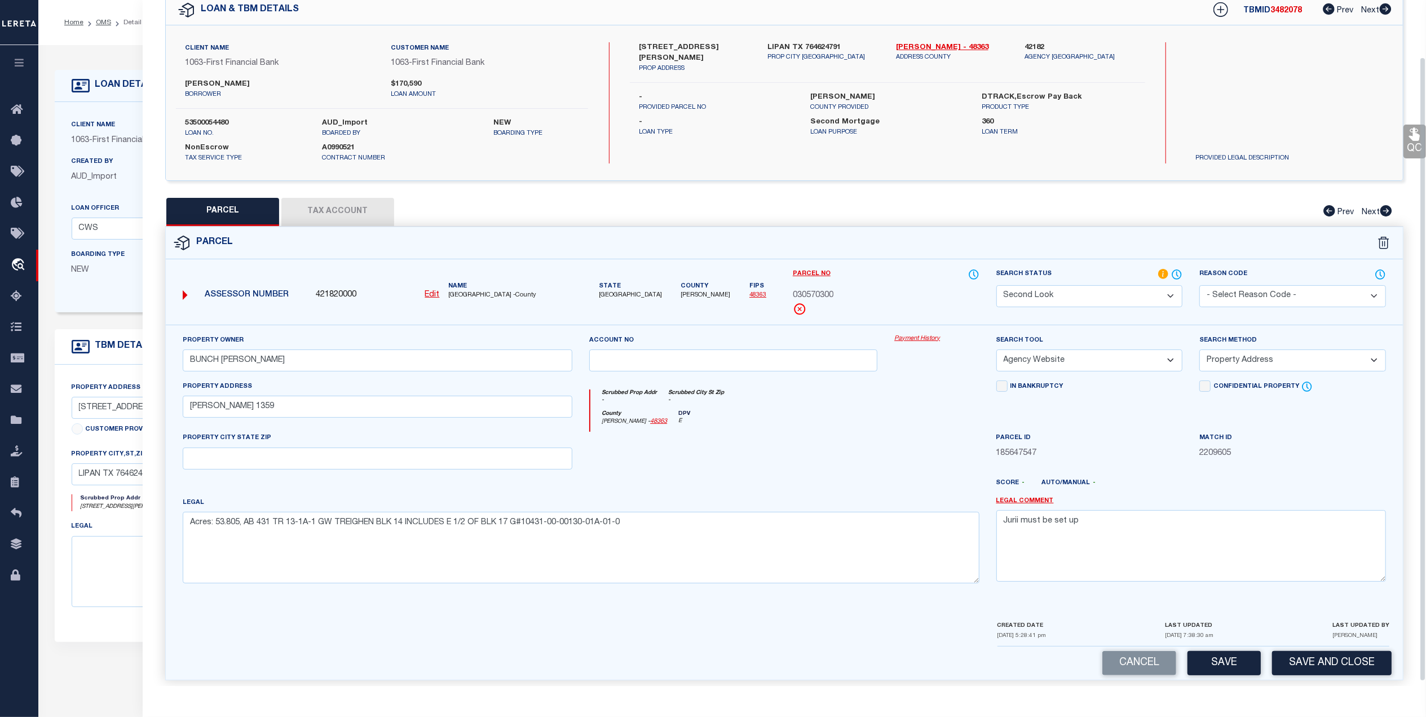
scroll to position [67, 0]
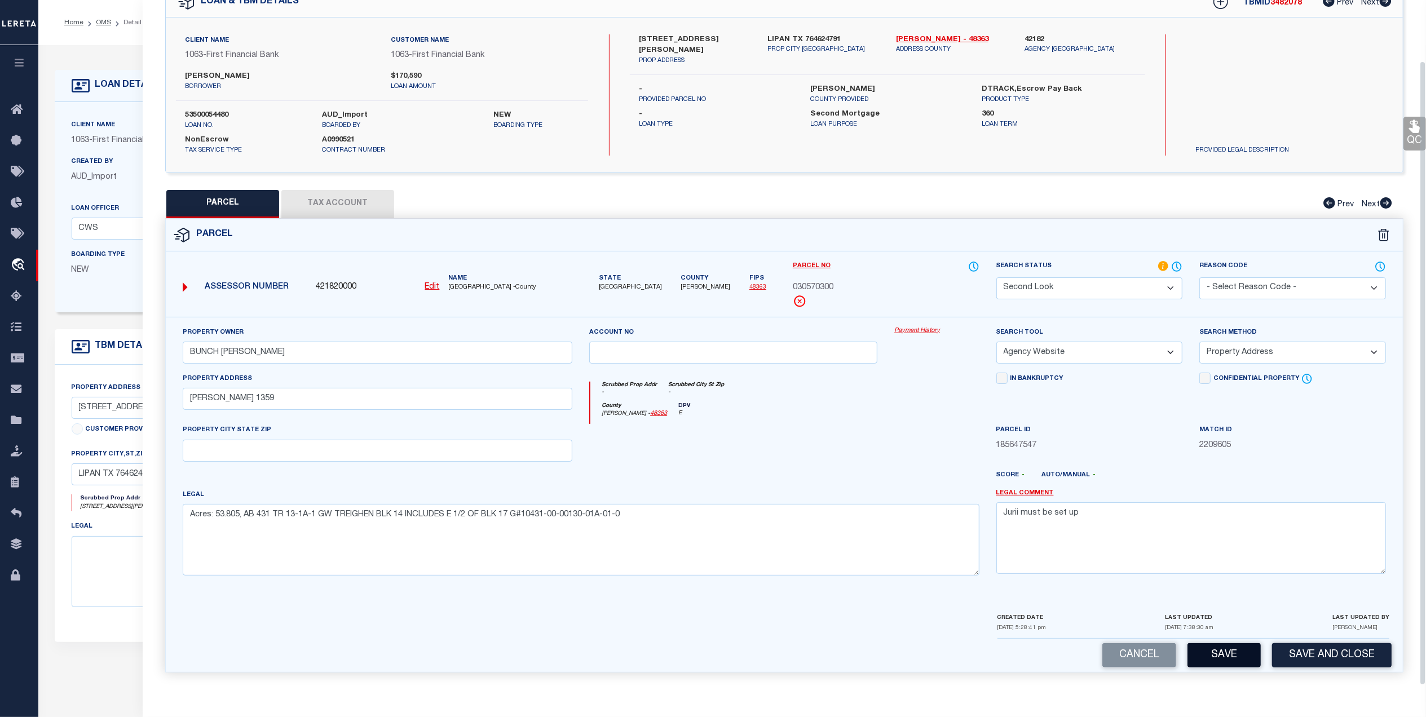
click at [1219, 653] on button "Save" at bounding box center [1224, 655] width 73 height 24
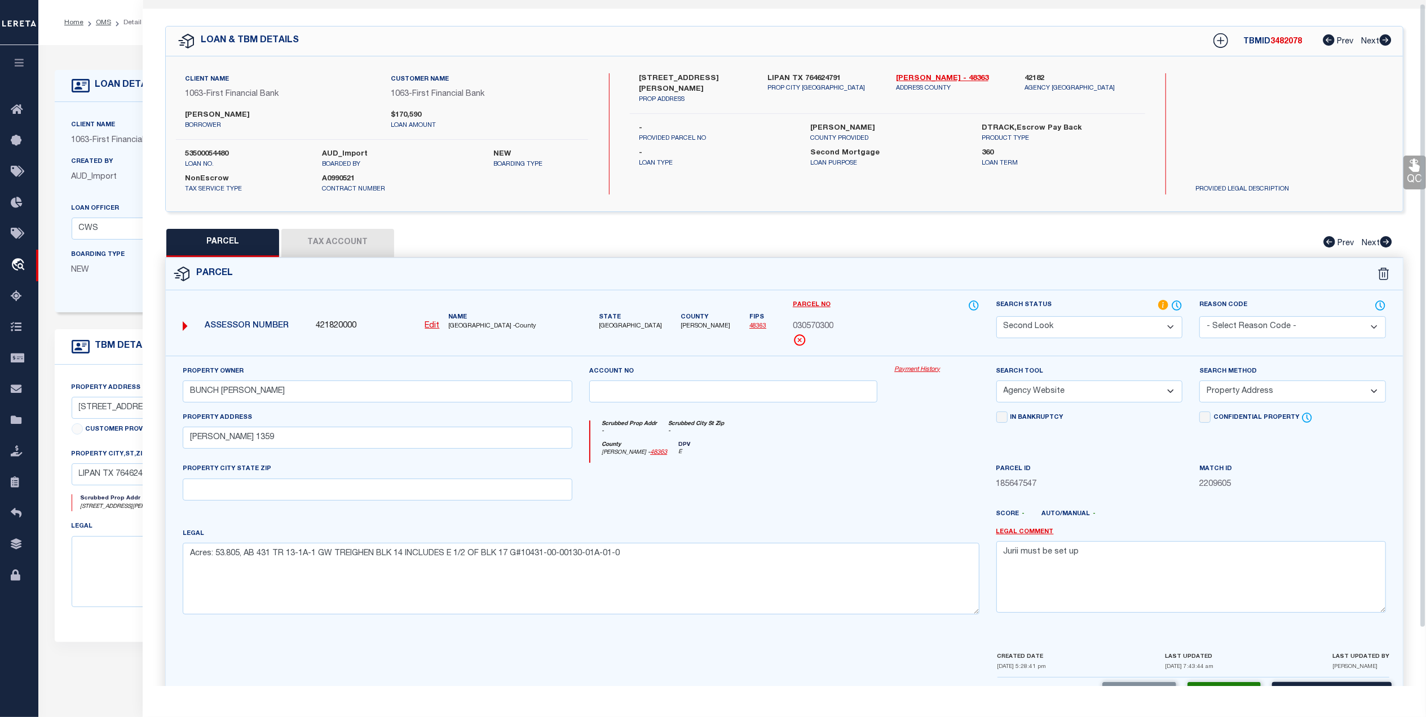
scroll to position [0, 0]
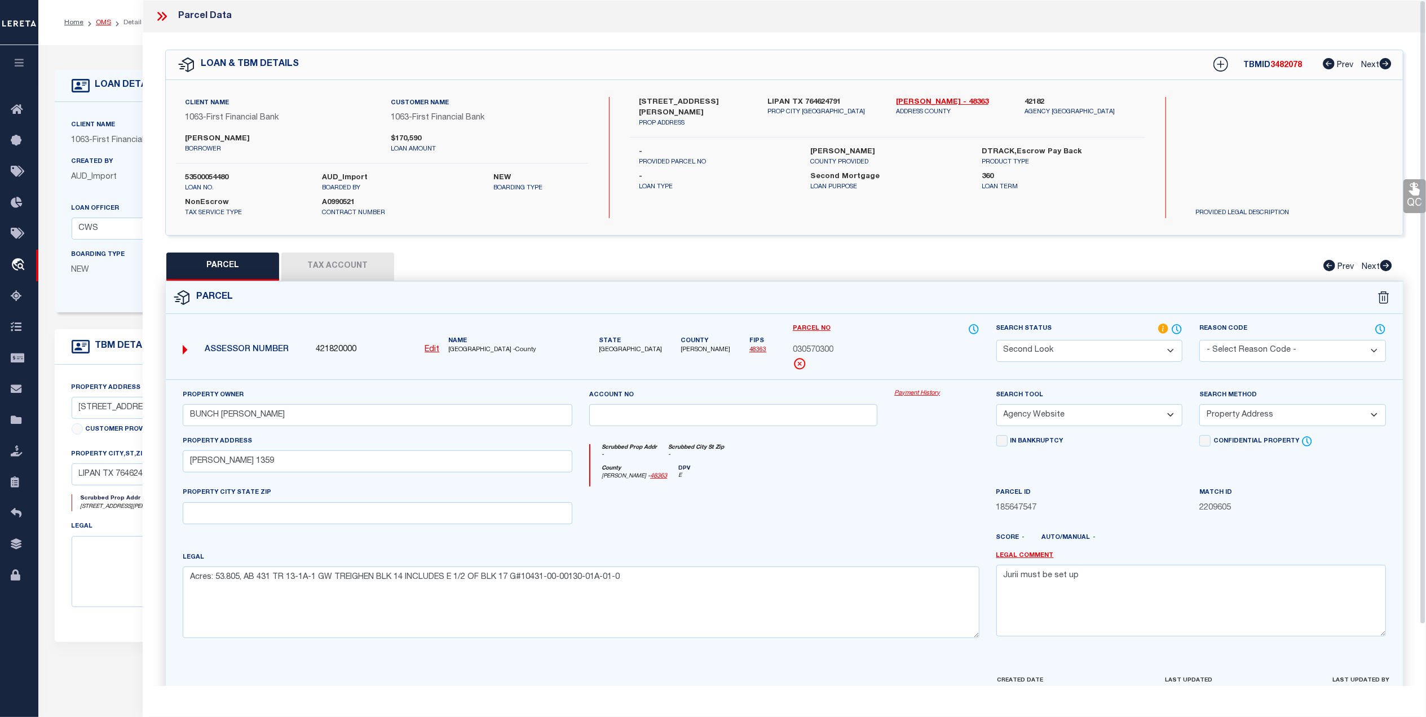
click at [102, 23] on link "OMS" at bounding box center [103, 22] width 15 height 7
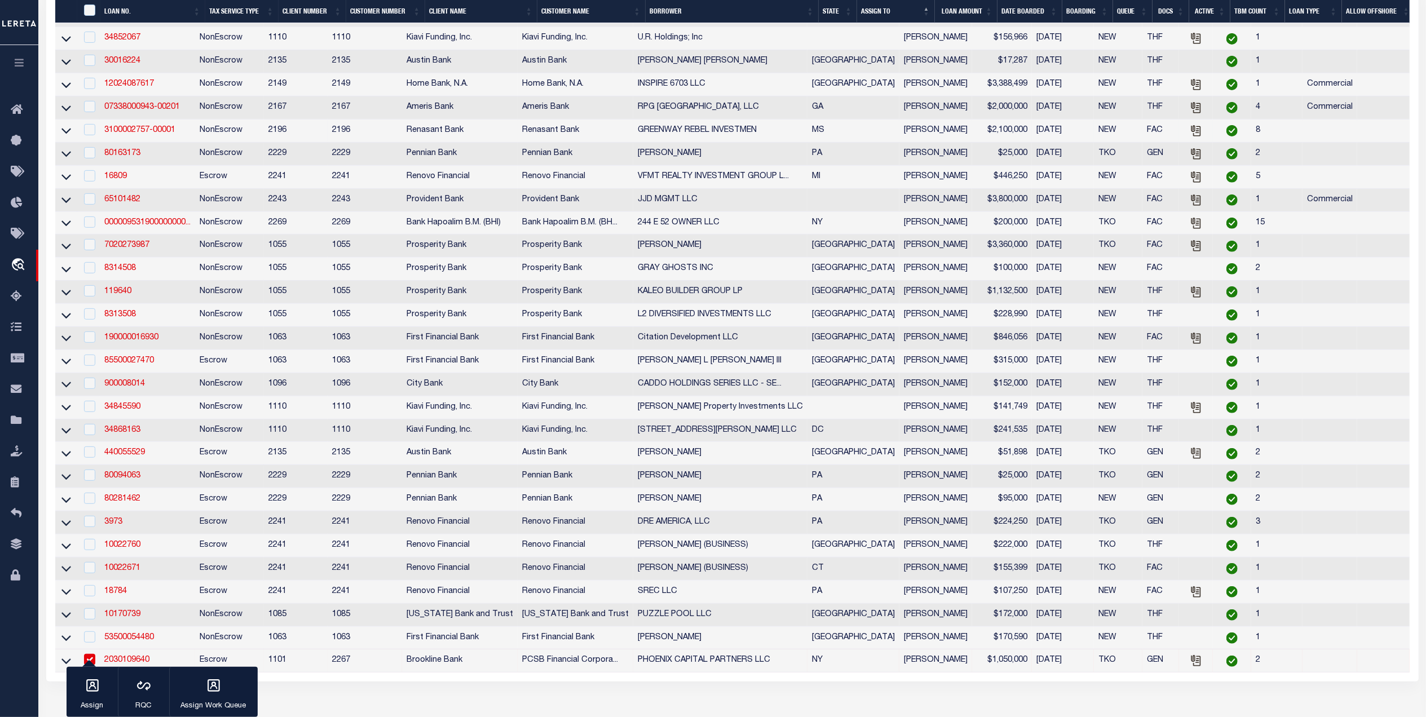
scroll to position [572, 0]
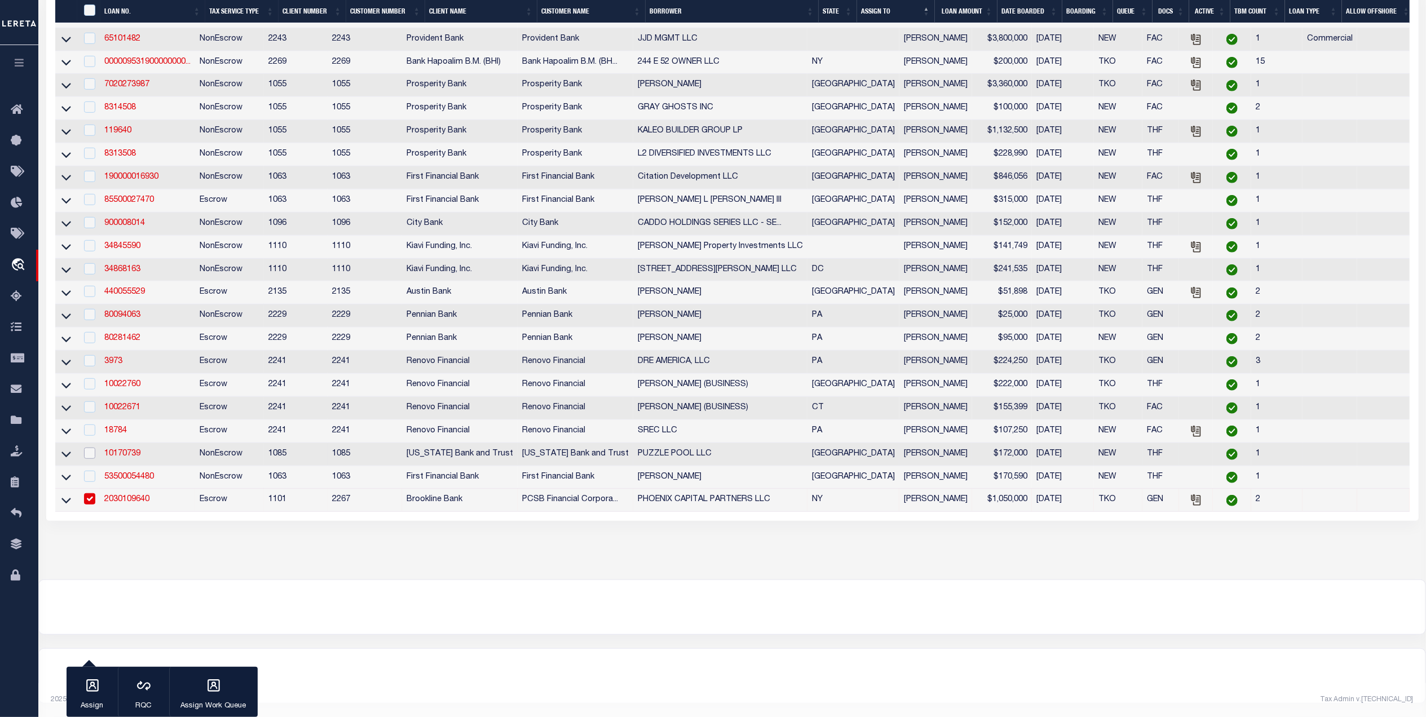
click at [89, 448] on input "checkbox" at bounding box center [89, 453] width 11 height 11
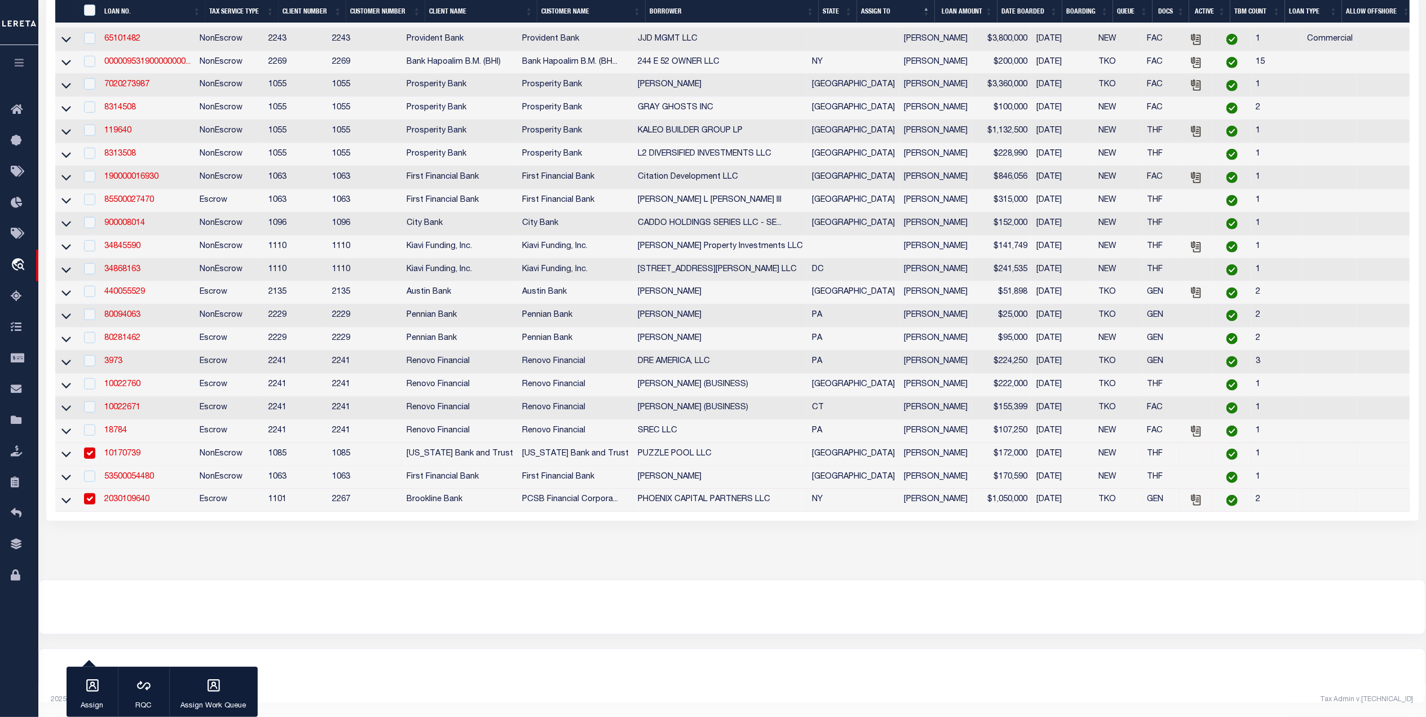
click at [92, 466] on td at bounding box center [88, 454] width 23 height 23
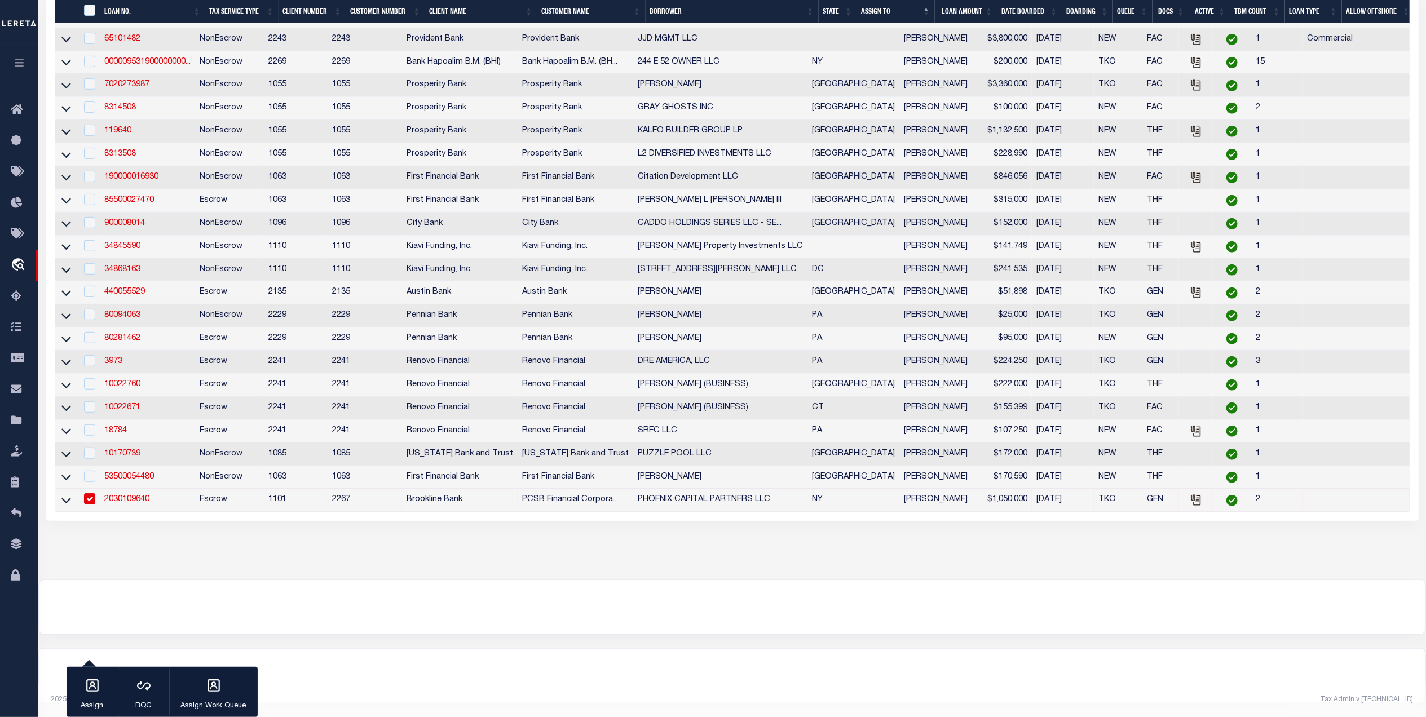
scroll to position [549, 0]
click at [91, 459] on input "checkbox" at bounding box center [89, 453] width 11 height 11
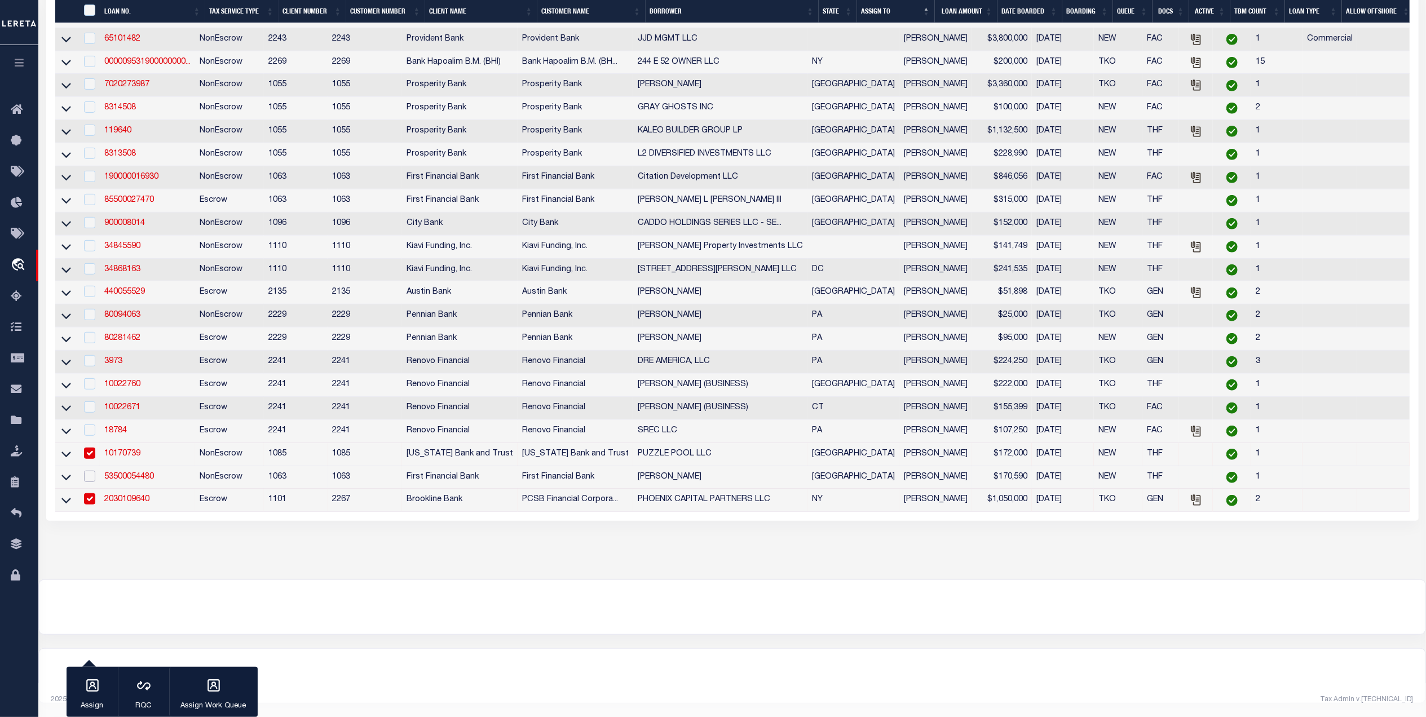
click at [91, 482] on input "checkbox" at bounding box center [89, 476] width 11 height 11
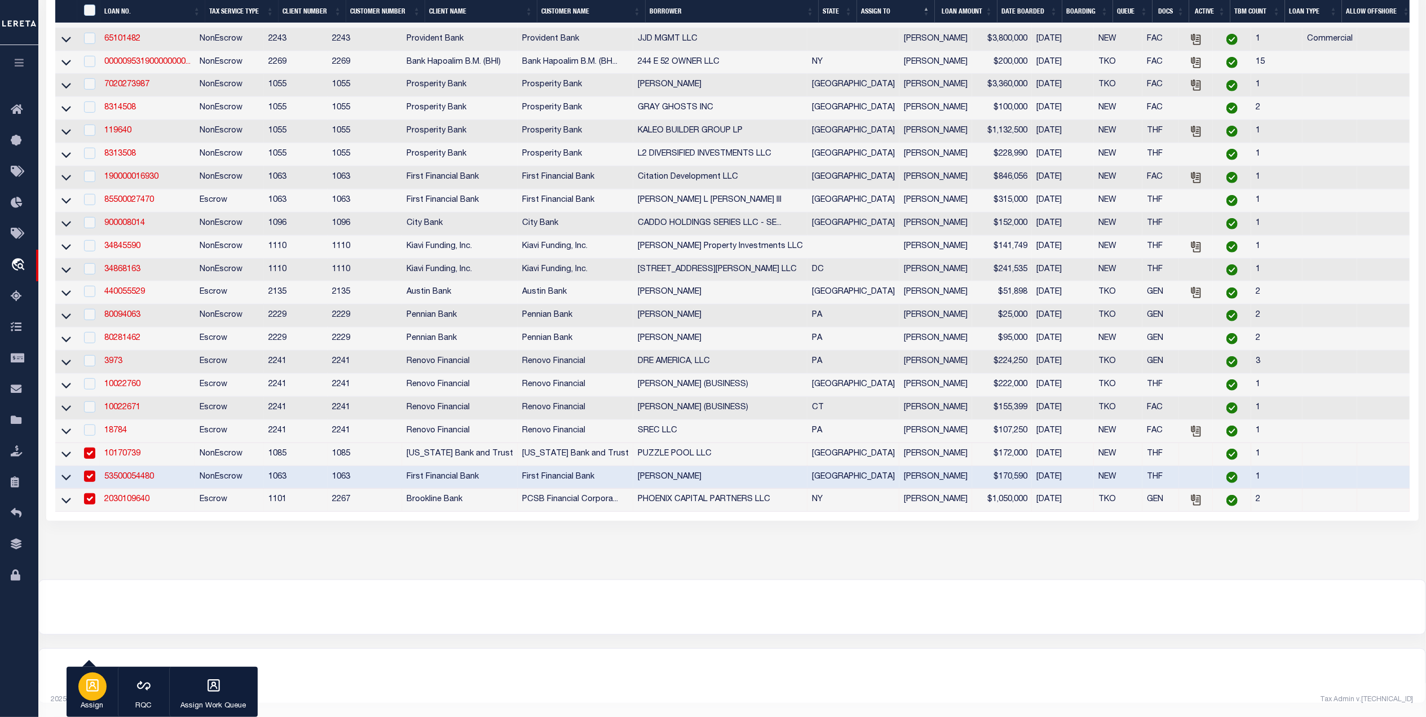
click at [90, 697] on div "button" at bounding box center [92, 687] width 28 height 28
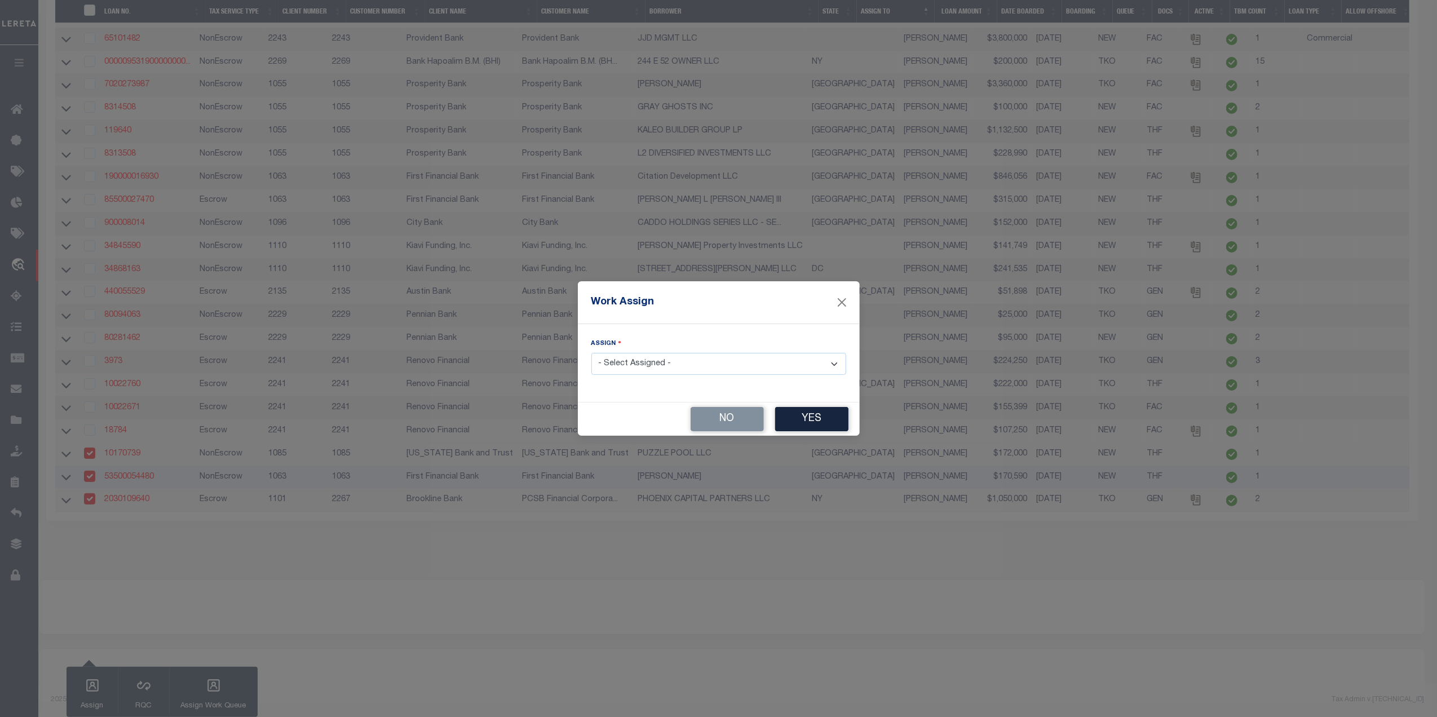
click at [686, 369] on select "- Select Assigned - --Unassigned-- Abdul Muzain Agustin Fernandez Ahmad Darwish…" at bounding box center [719, 364] width 255 height 22
click at [592, 354] on select "- Select Assigned - --Unassigned-- Abdul Muzain Agustin Fernandez Ahmad Darwish…" at bounding box center [719, 364] width 255 height 22
click at [820, 411] on button "Yes" at bounding box center [811, 419] width 73 height 24
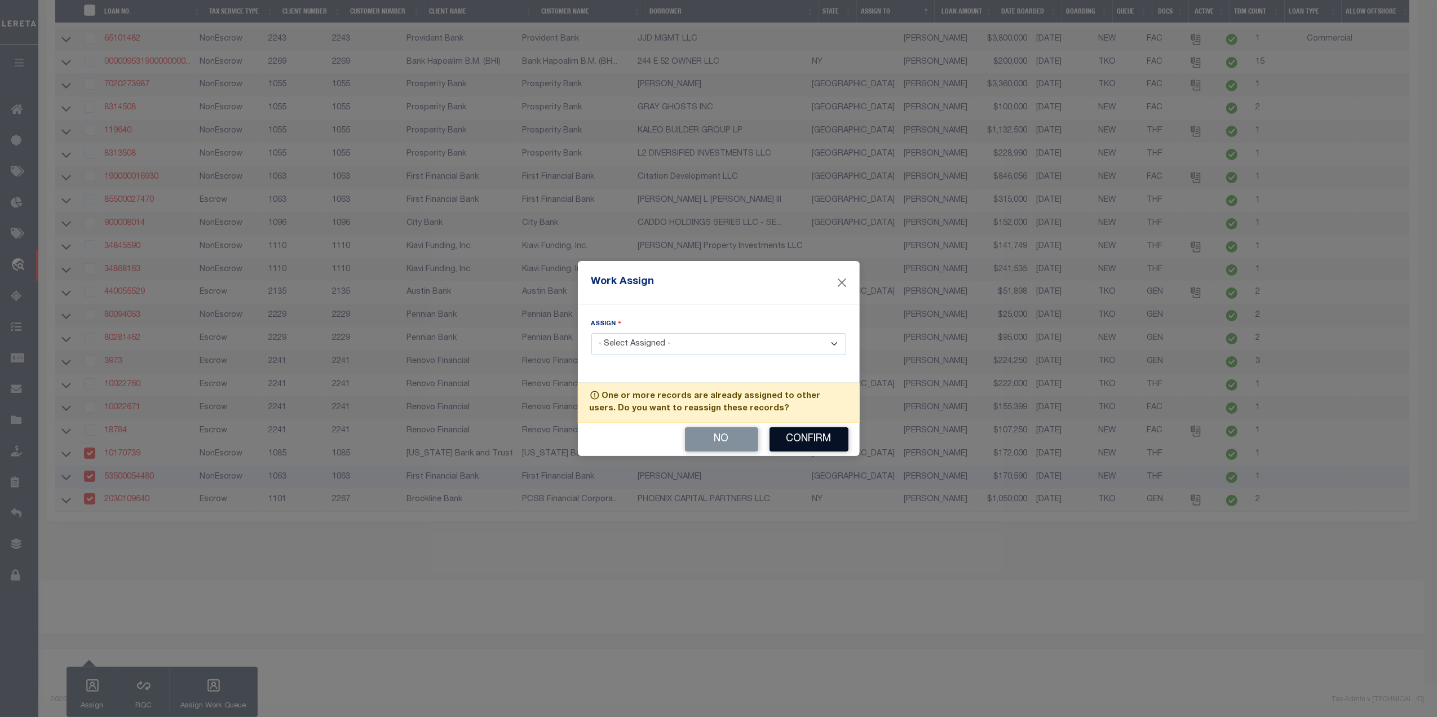
click at [823, 432] on button "Confirm" at bounding box center [809, 439] width 79 height 24
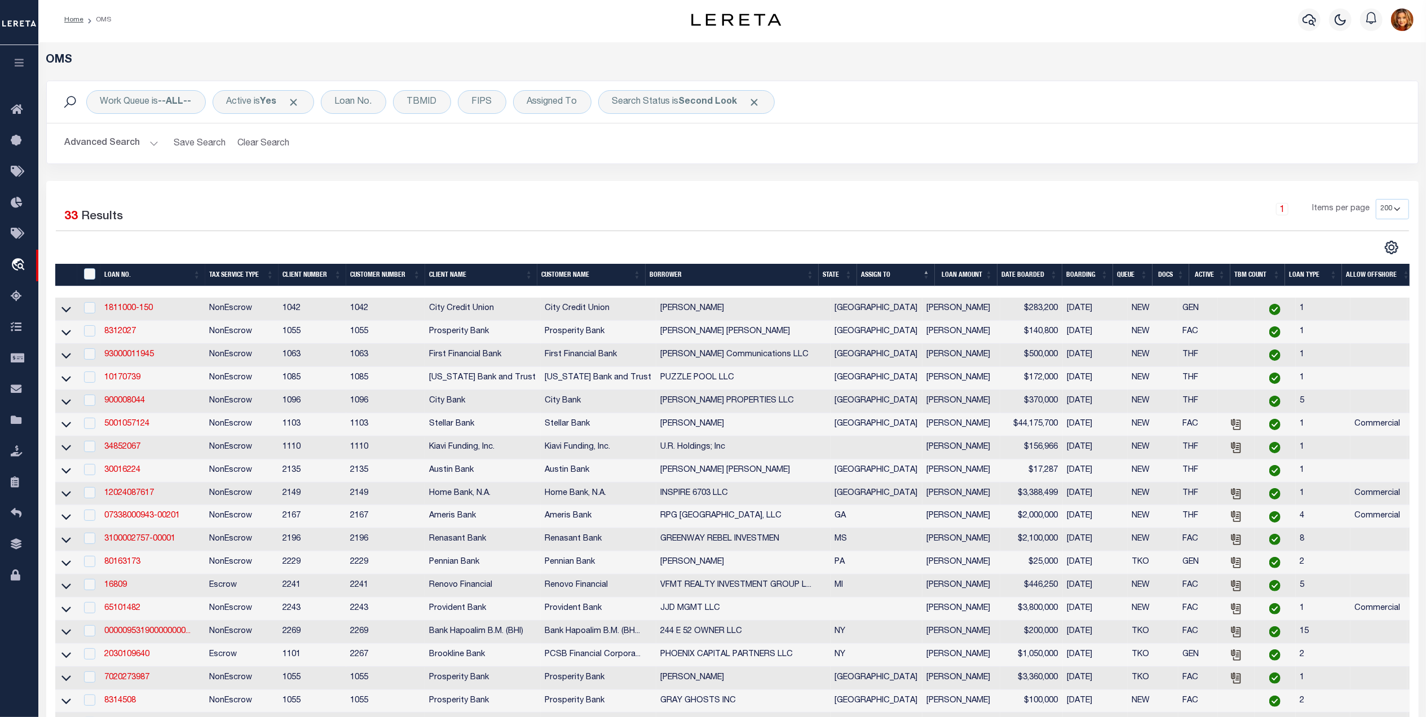
scroll to position [0, 0]
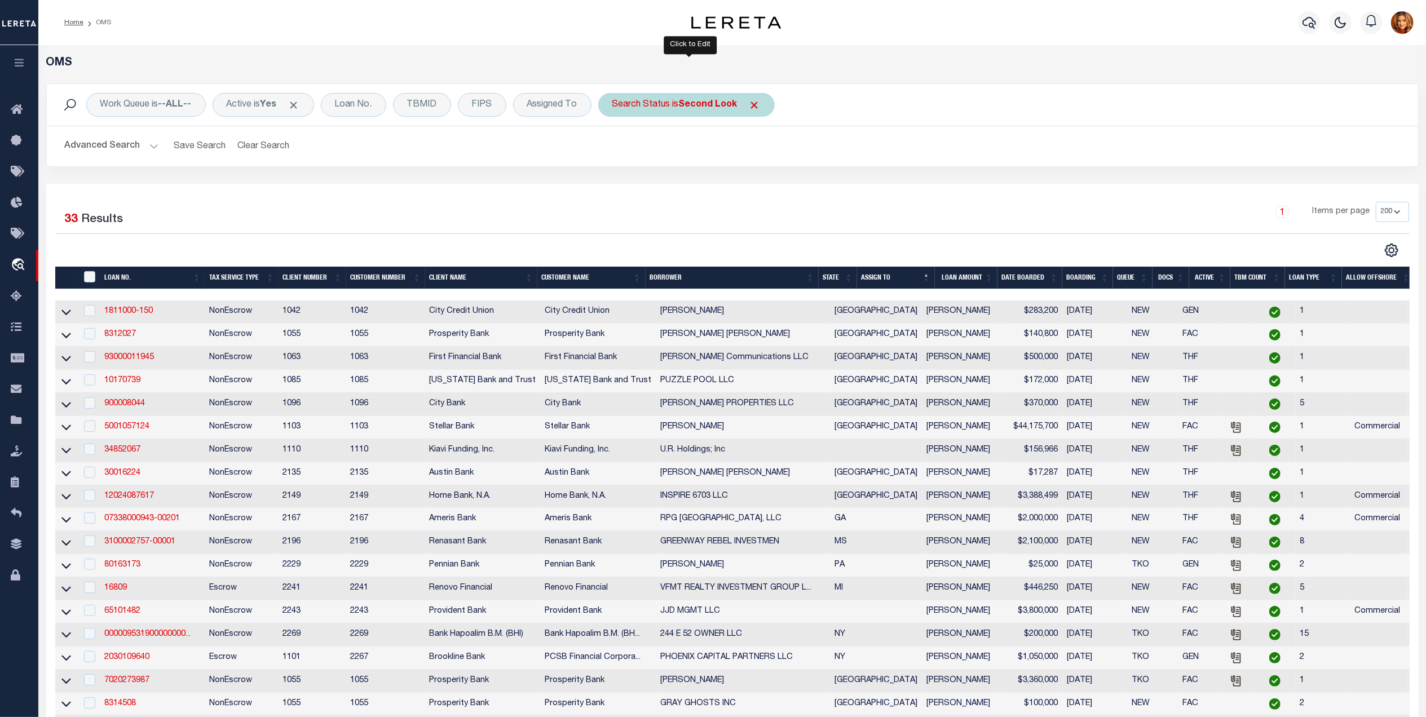
click at [716, 103] on b "Second Look" at bounding box center [708, 104] width 59 height 9
click at [652, 156] on select "Automated Search Bad Parcel Complete Duplicate Parcel High Dollar Reporting In …" at bounding box center [696, 159] width 166 height 21
click at [616, 150] on select "Automated Search Bad Parcel Complete Duplicate Parcel High Dollar Reporting In …" at bounding box center [696, 159] width 166 height 21
click at [766, 183] on input "Apply" at bounding box center [761, 184] width 33 height 19
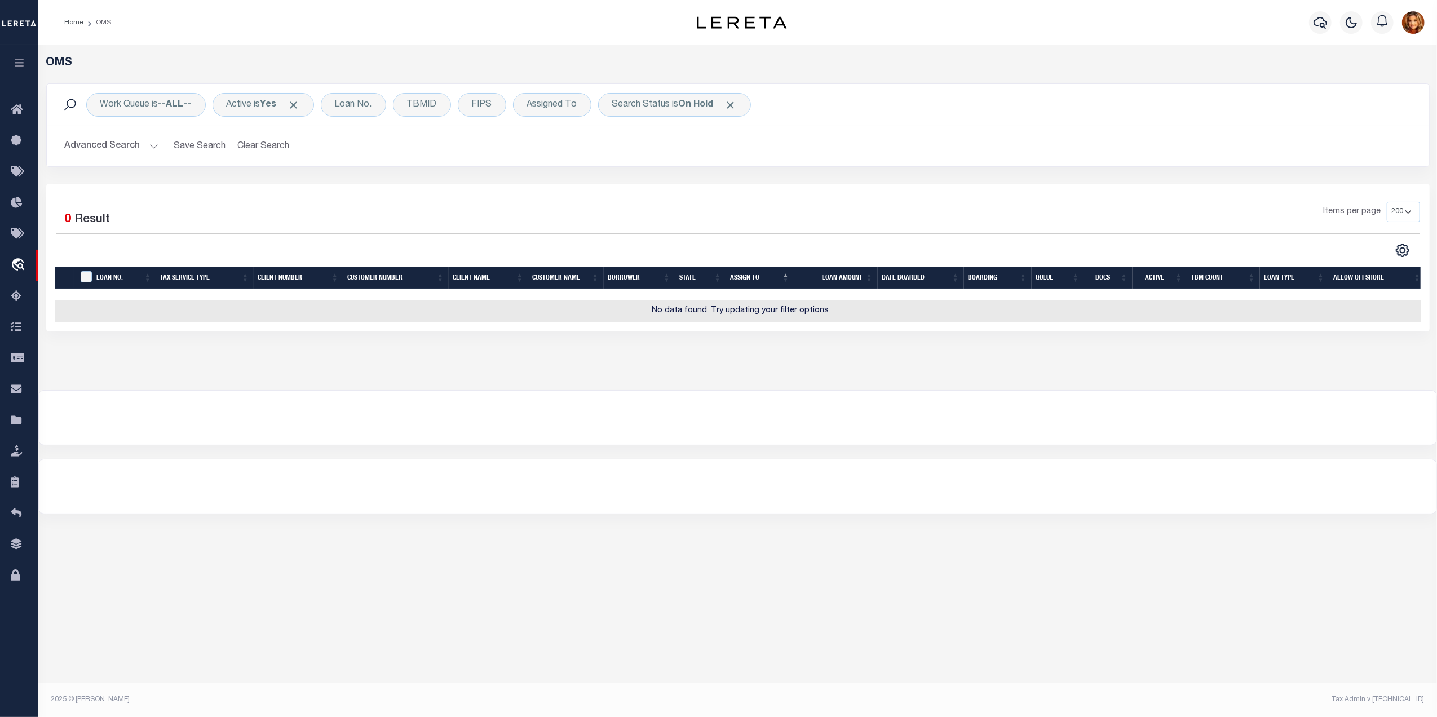
click at [95, 145] on button "Advanced Search" at bounding box center [112, 146] width 94 height 22
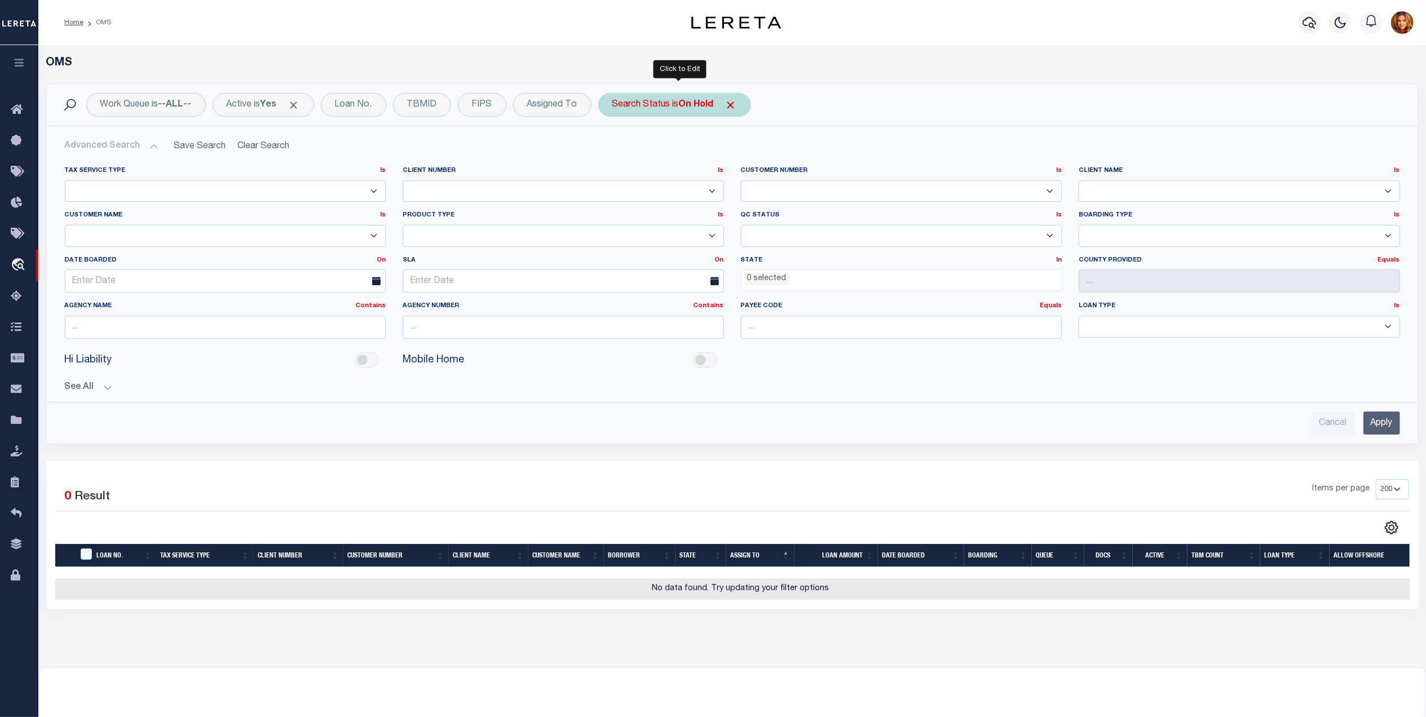
click at [695, 109] on b "On Hold" at bounding box center [696, 104] width 35 height 9
click at [641, 157] on select "Automated Search Bad Parcel Complete Duplicate Parcel High Dollar Reporting In …" at bounding box center [696, 159] width 166 height 21
click at [616, 150] on select "Automated Search Bad Parcel Complete Duplicate Parcel High Dollar Reporting In …" at bounding box center [696, 159] width 166 height 21
click at [765, 186] on input "Apply" at bounding box center [761, 184] width 33 height 19
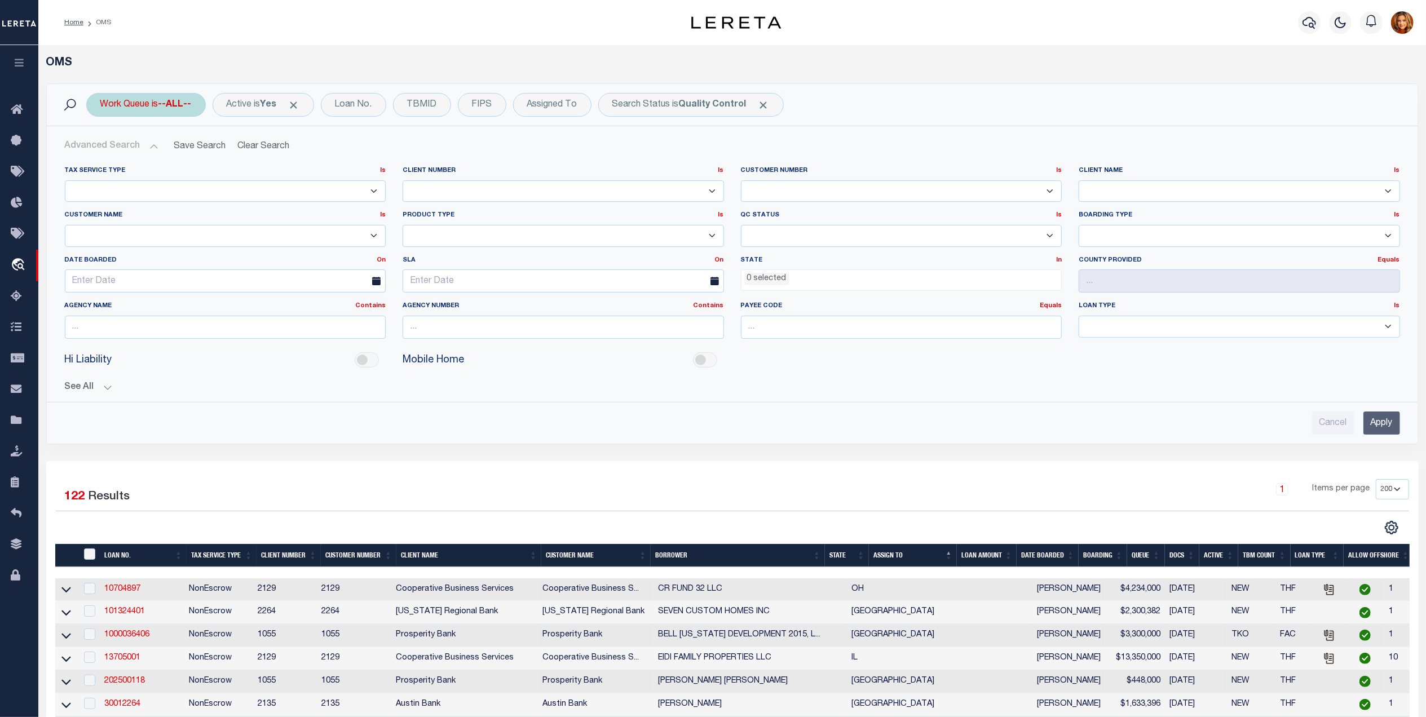
click at [164, 95] on div "Work Queue is --ALL--" at bounding box center [146, 105] width 120 height 24
click at [130, 157] on select "--ALL-- factRSystems General ThoughtFocus" at bounding box center [184, 159] width 166 height 21
click at [101, 150] on select "--ALL-- factRSystems General ThoughtFocus" at bounding box center [184, 159] width 166 height 21
click at [249, 186] on input "Apply" at bounding box center [249, 184] width 33 height 19
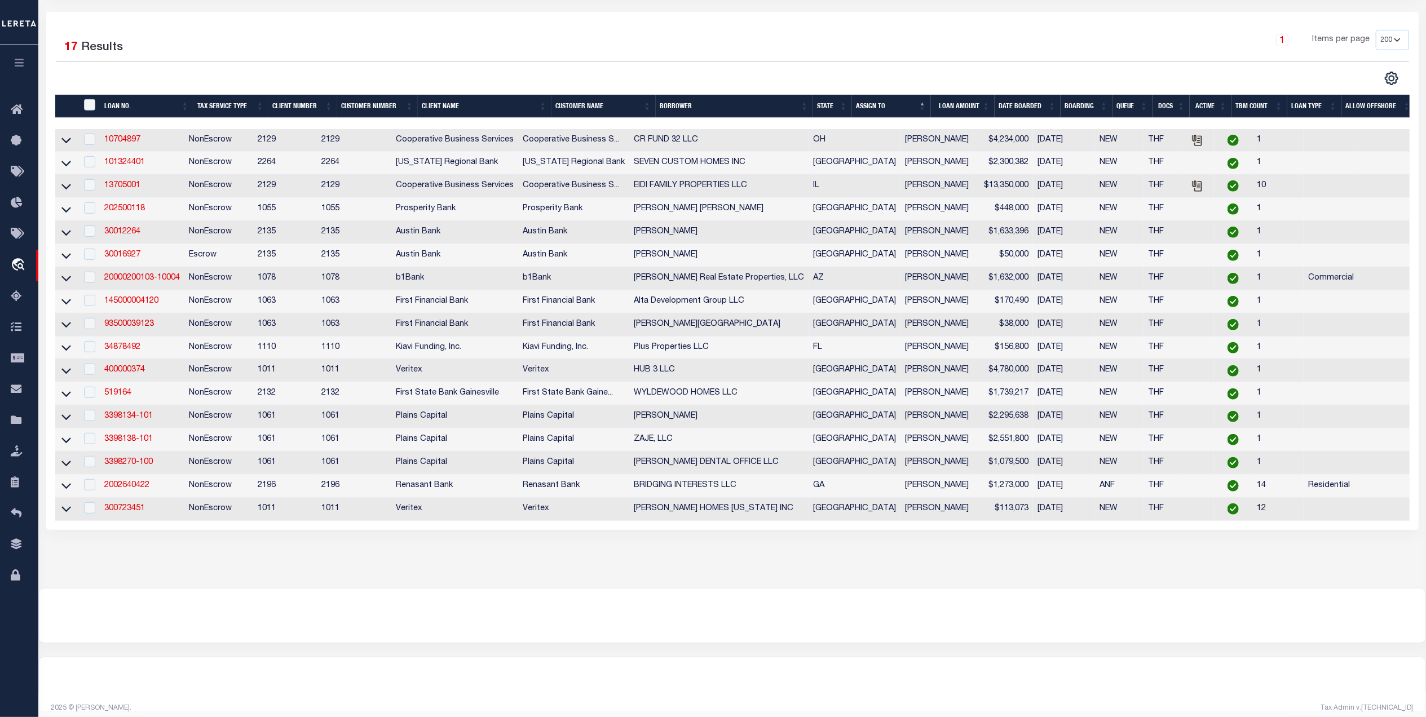
scroll to position [451, 0]
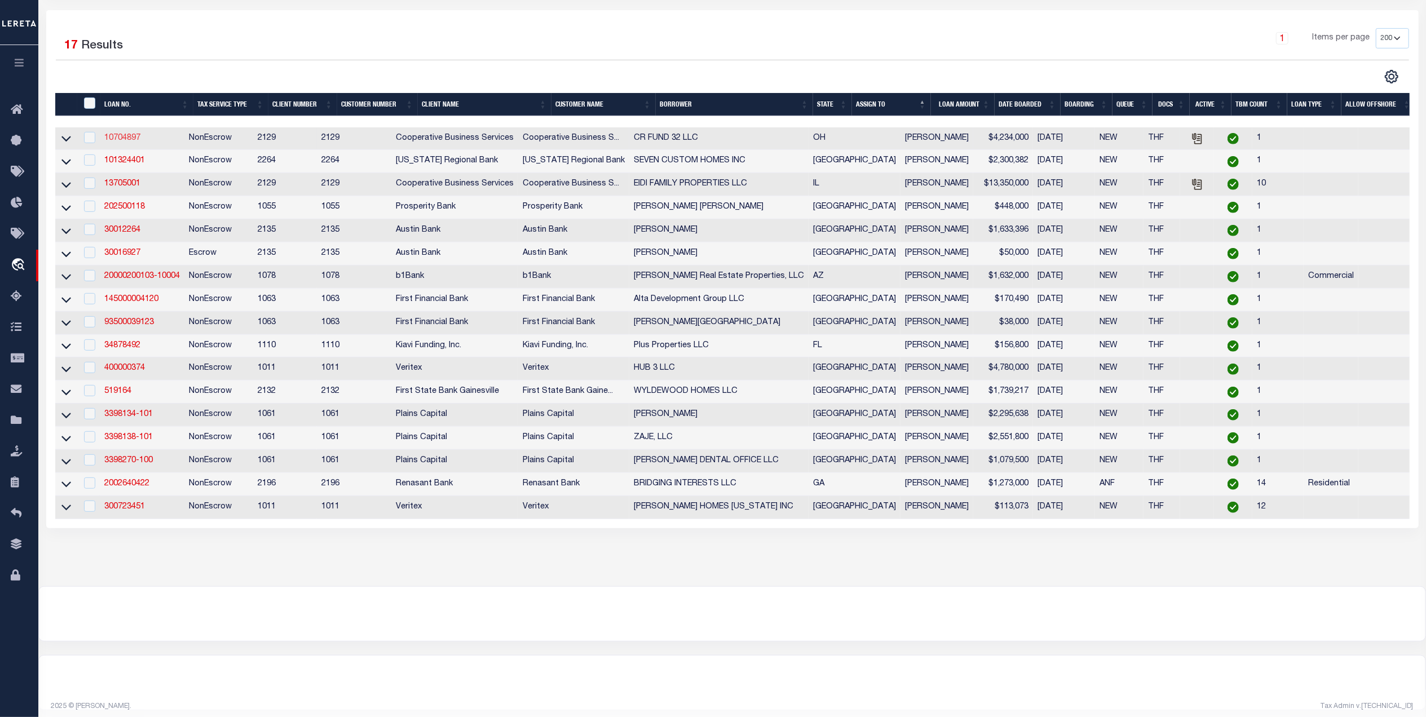
click at [127, 142] on link "10704897" at bounding box center [122, 138] width 36 height 8
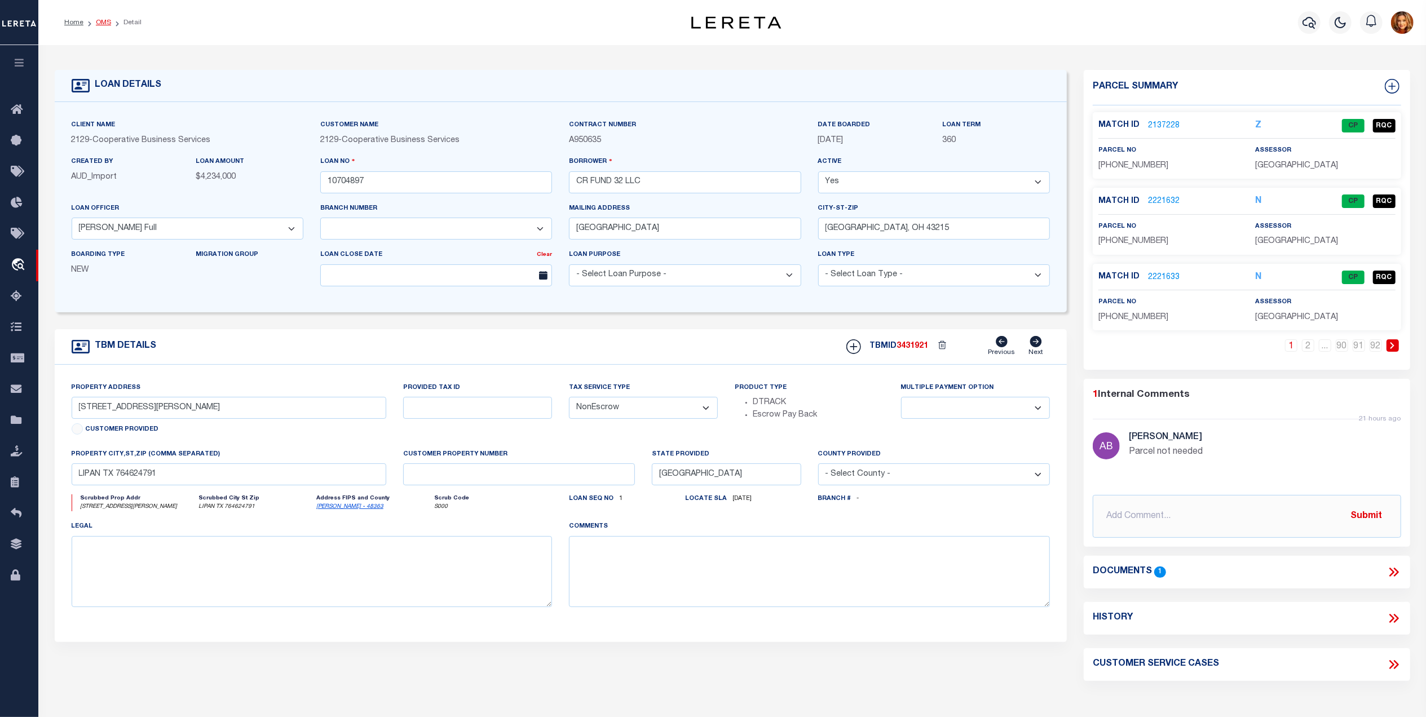
click at [98, 23] on link "OMS" at bounding box center [103, 22] width 15 height 7
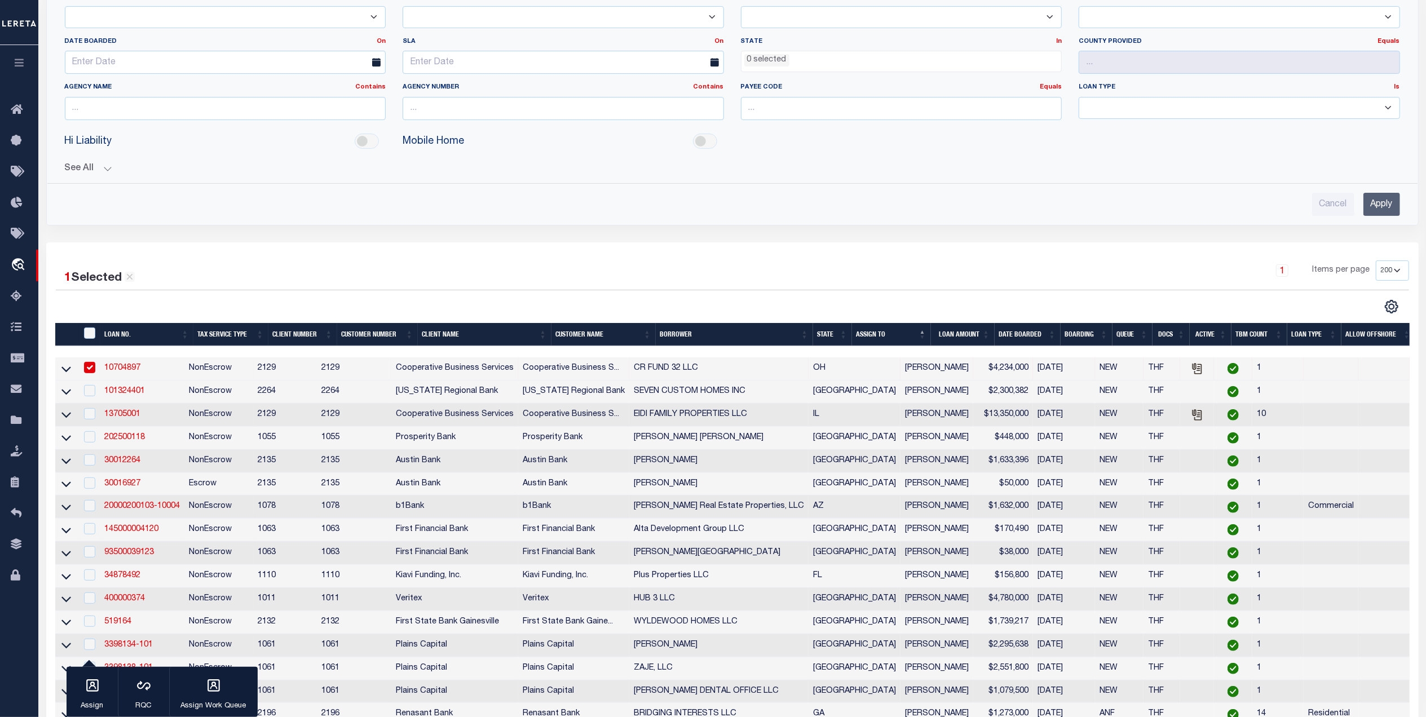
scroll to position [226, 0]
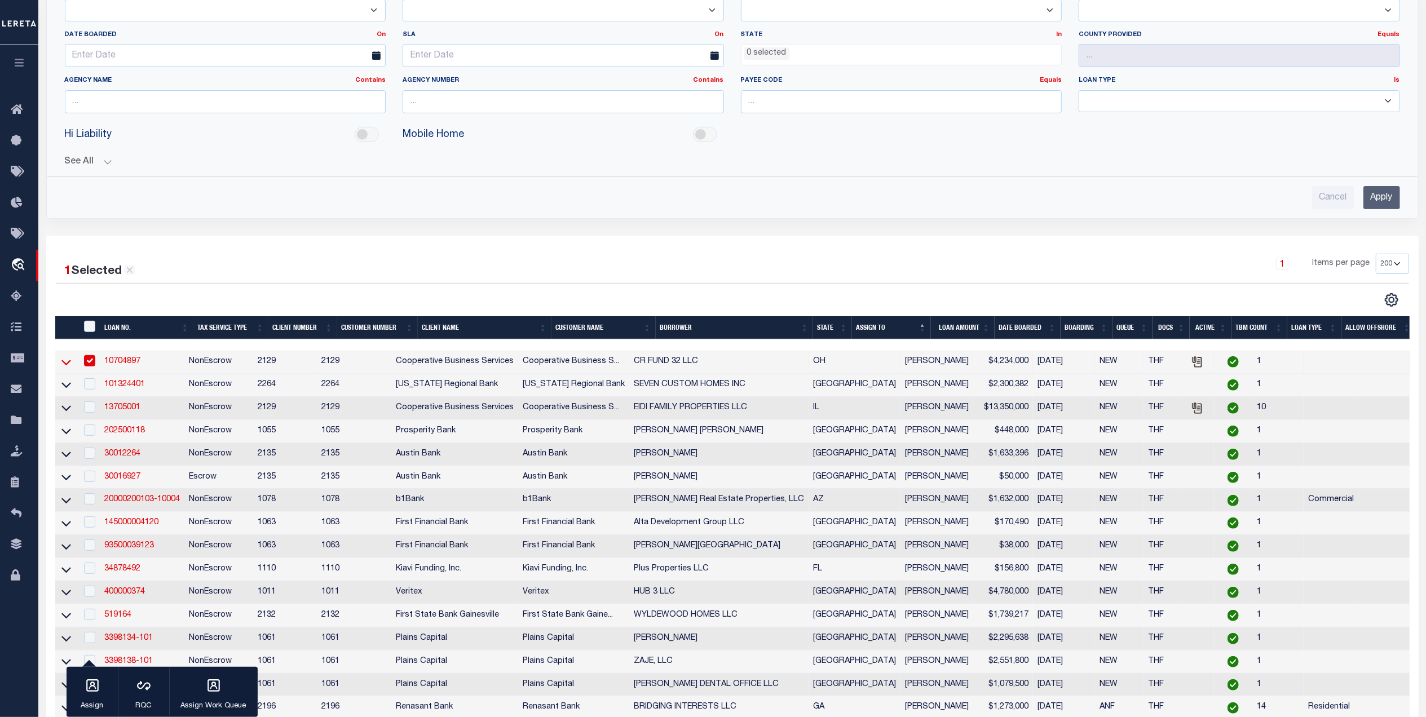
click at [65, 365] on icon at bounding box center [66, 363] width 10 height 6
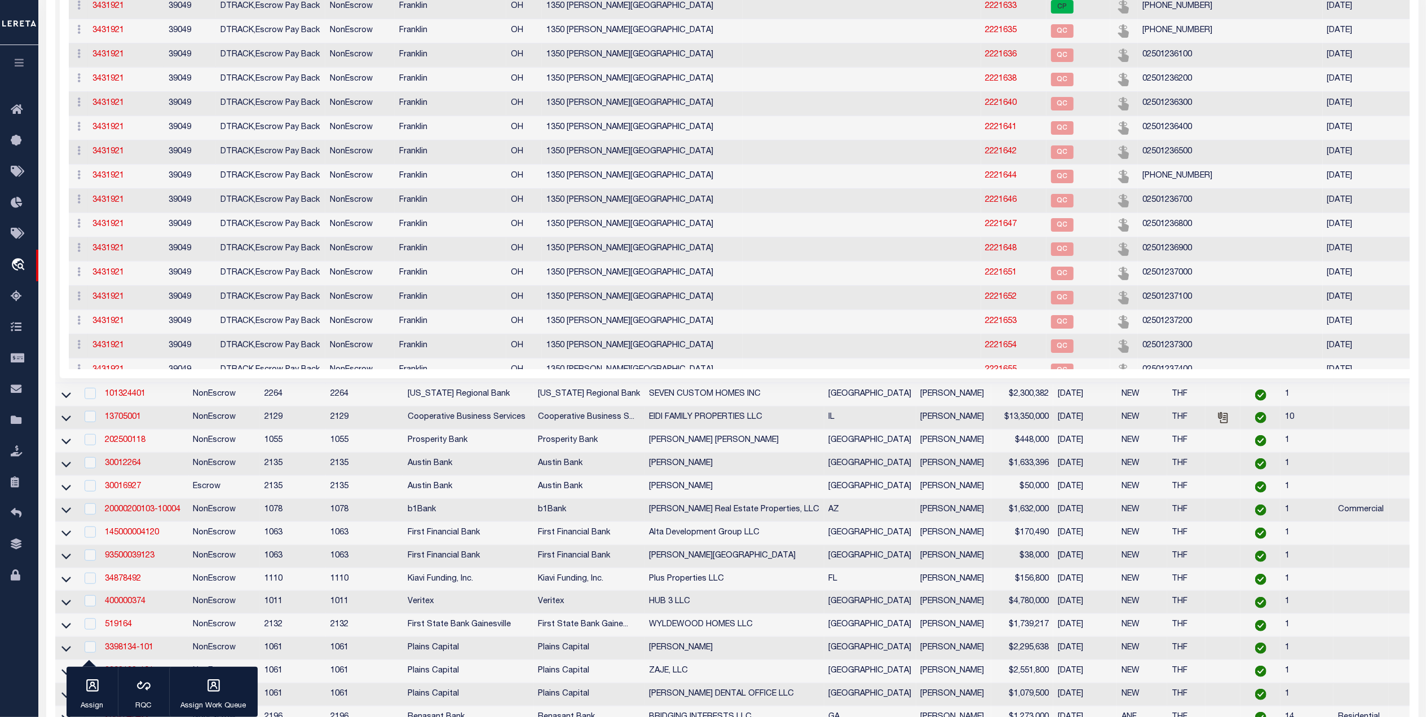
scroll to position [376, 0]
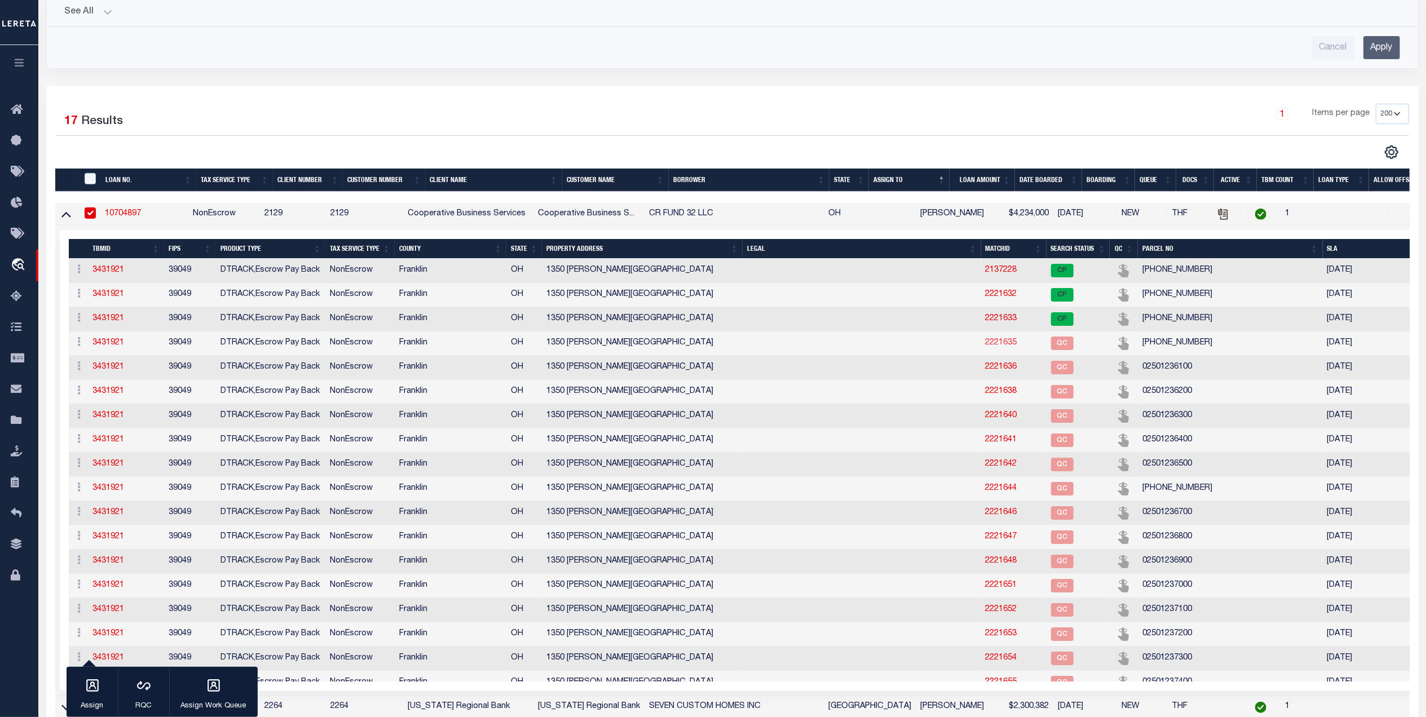
click at [995, 347] on link "2221635" at bounding box center [1002, 343] width 32 height 8
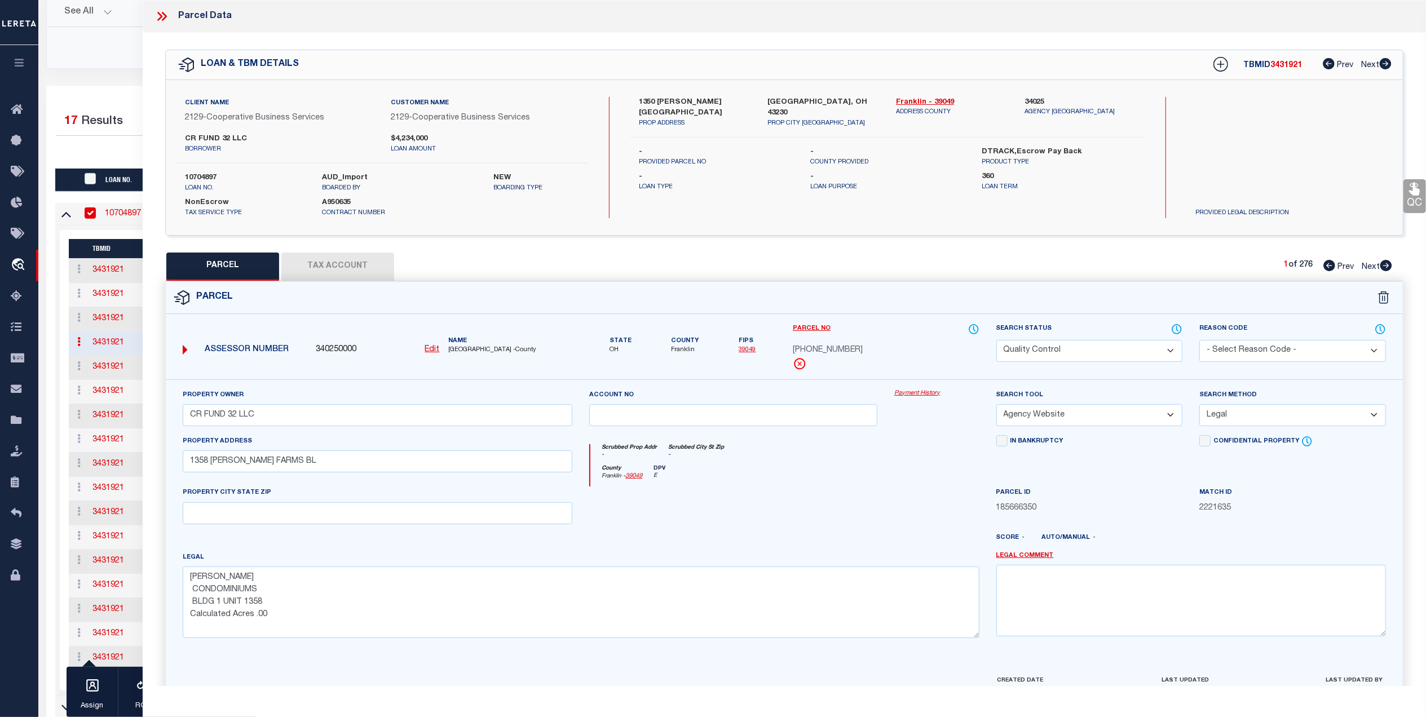
click at [1092, 348] on select "Automated Search Bad Parcel Complete Duplicate Parcel High Dollar Reporting In …" at bounding box center [1089, 351] width 187 height 22
click at [996, 340] on select "Automated Search Bad Parcel Complete Duplicate Parcel High Dollar Reporting In …" at bounding box center [1089, 351] width 187 height 22
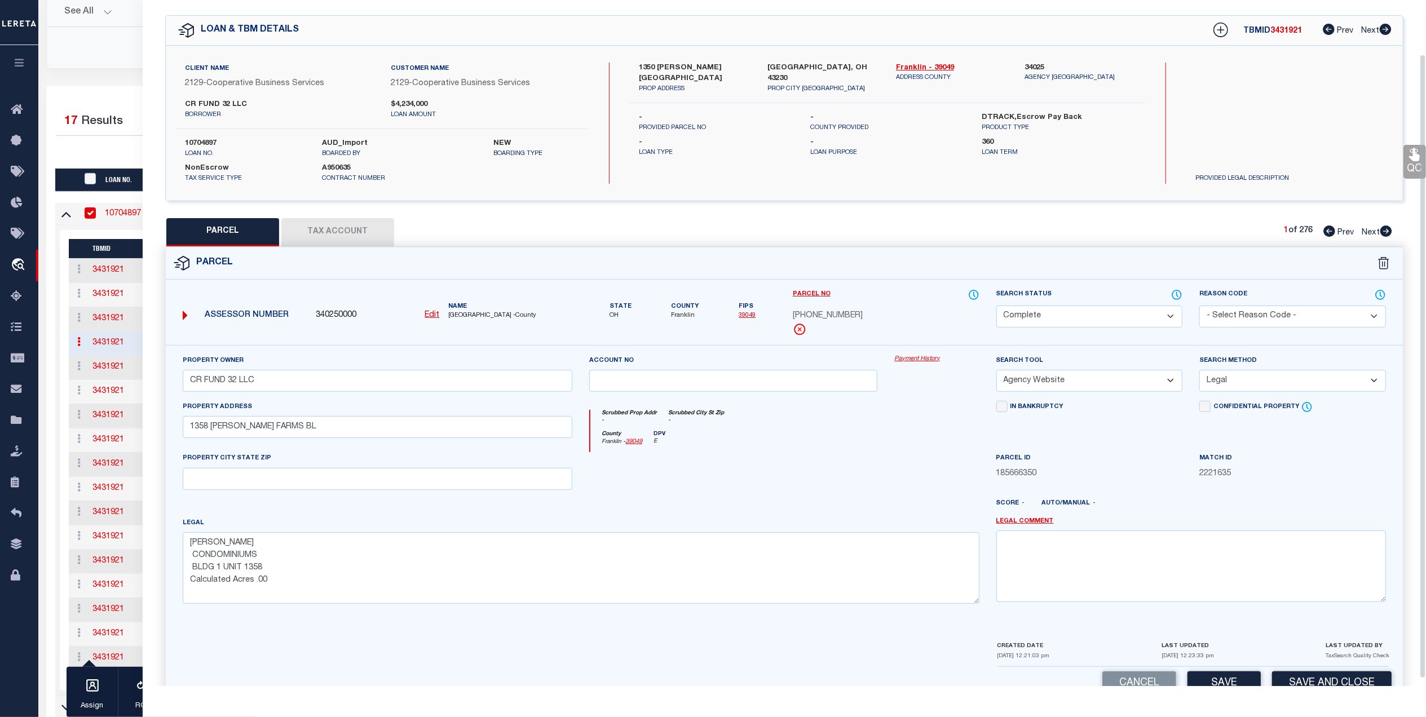
scroll to position [67, 0]
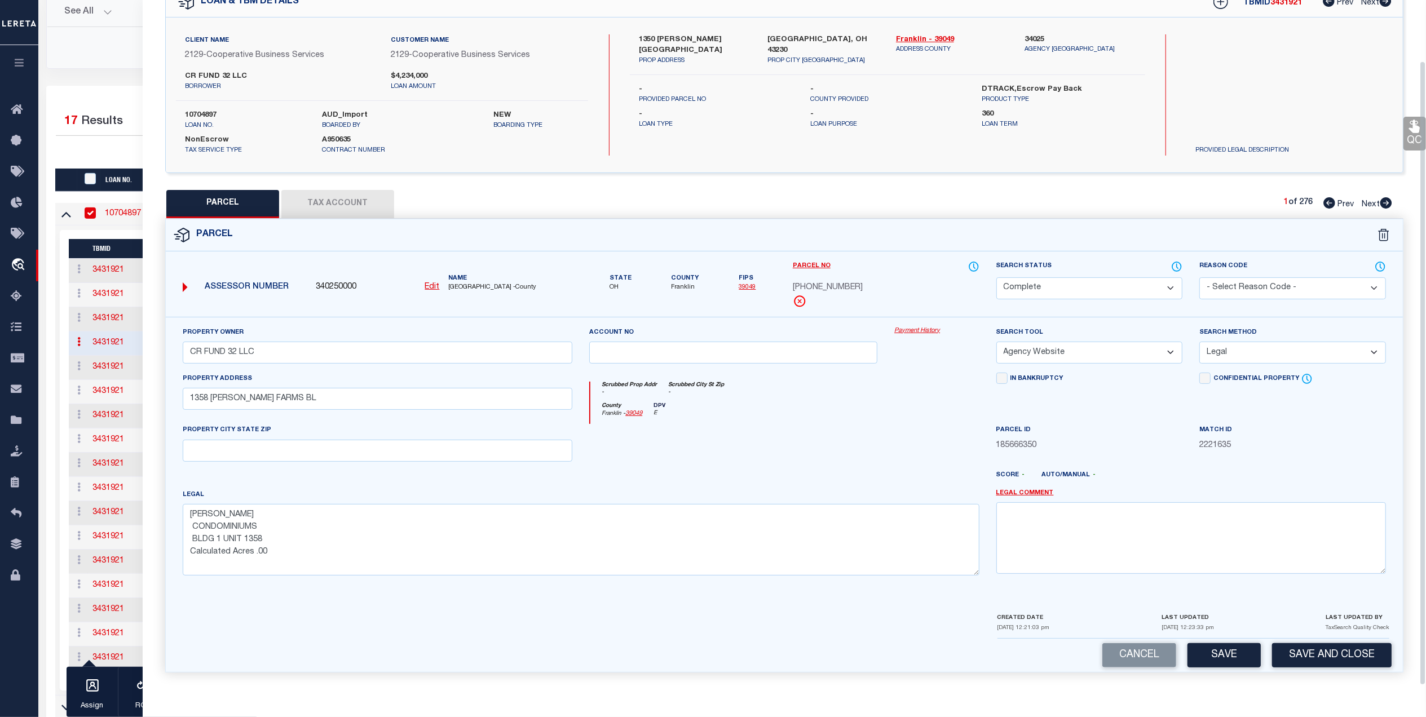
click at [1221, 638] on div "CREATED DATE 08/07/2025 12:21:03 pm LAST UPDATED 08/07/2025 12:23:33 pm LAST UP…" at bounding box center [1194, 625] width 392 height 27
click at [1226, 655] on button "Save" at bounding box center [1224, 655] width 73 height 24
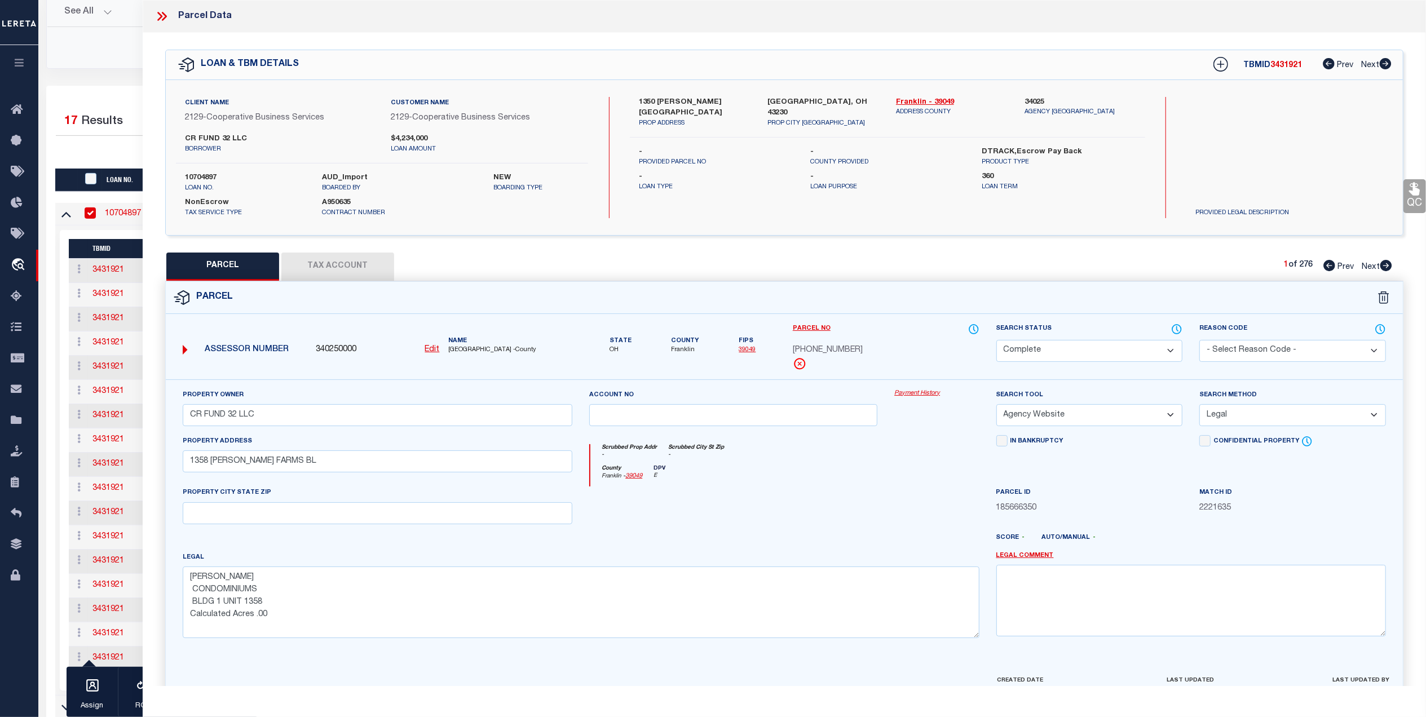
click at [1367, 268] on span "Next" at bounding box center [1371, 267] width 18 height 8
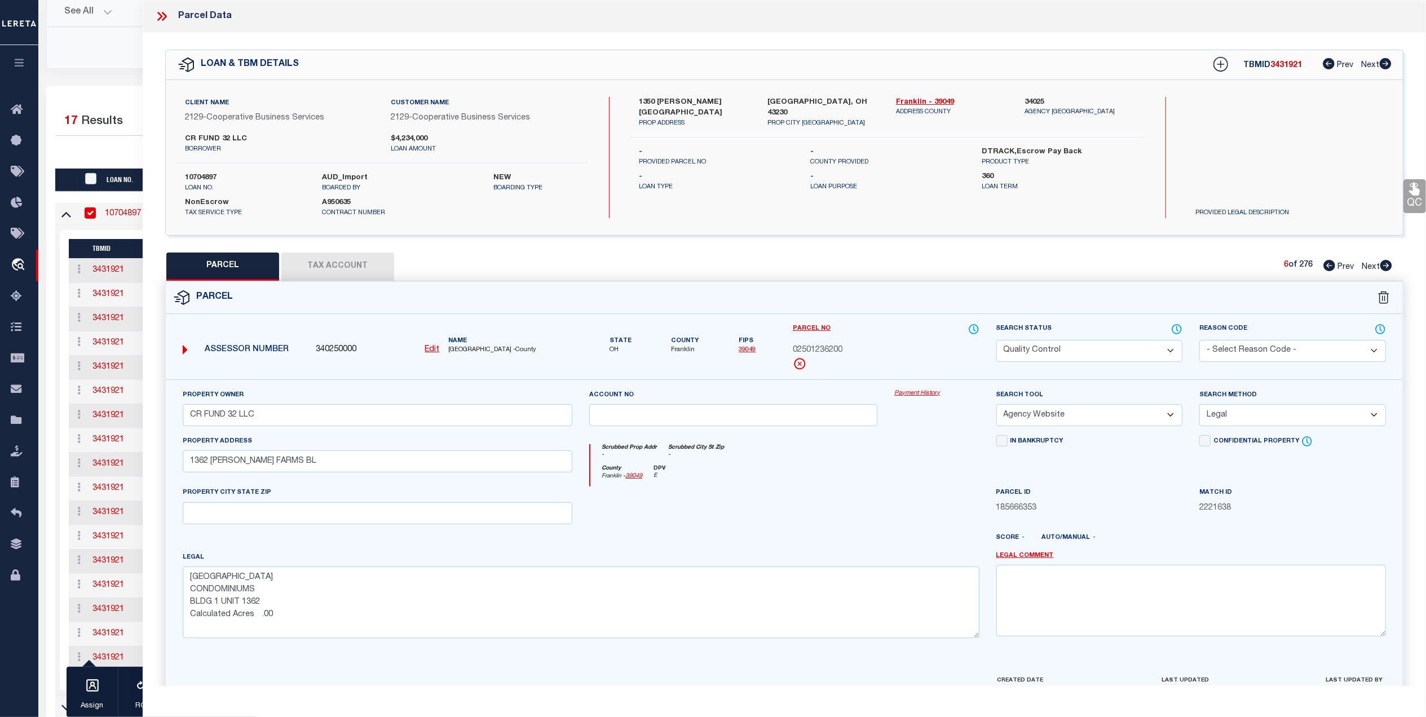
click at [1099, 350] on select "Automated Search Bad Parcel Complete Duplicate Parcel High Dollar Reporting In …" at bounding box center [1089, 351] width 187 height 22
click at [996, 340] on select "Automated Search Bad Parcel Complete Duplicate Parcel High Dollar Reporting In …" at bounding box center [1089, 351] width 187 height 22
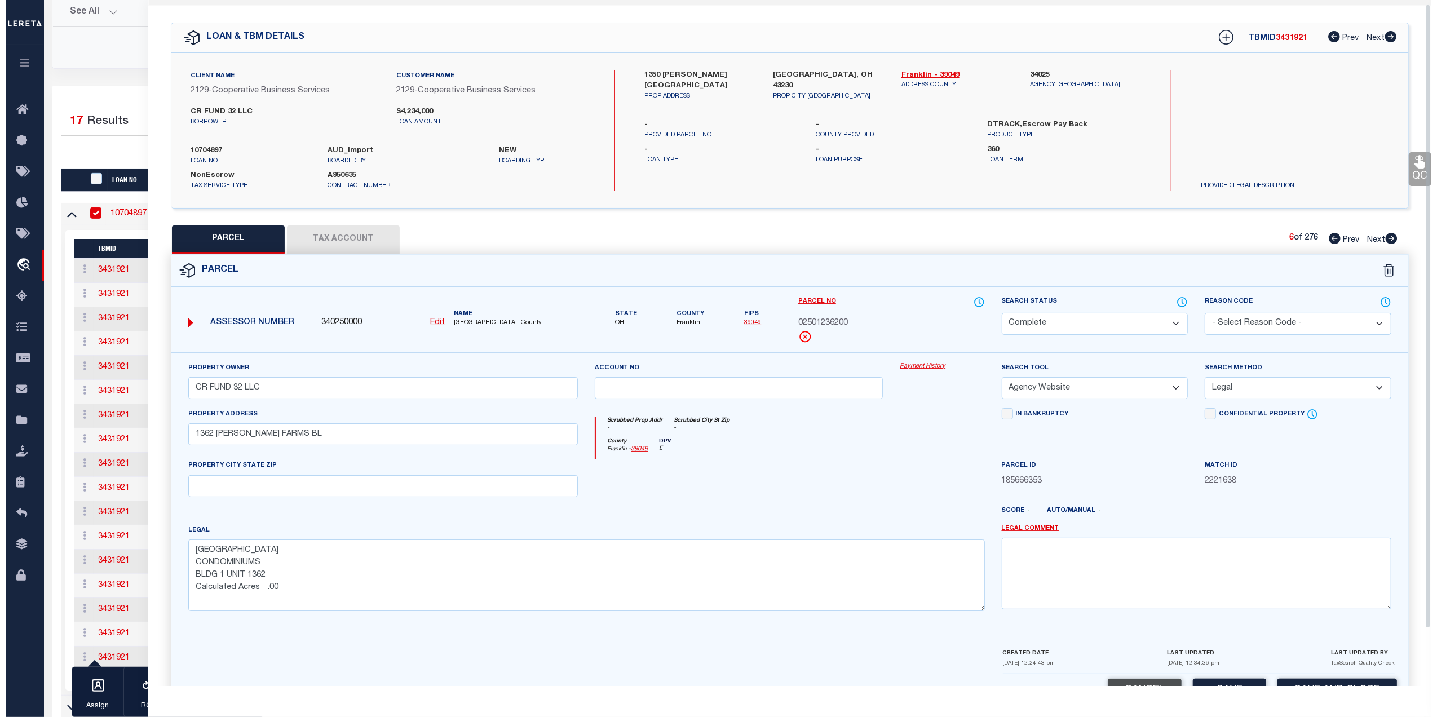
scroll to position [67, 0]
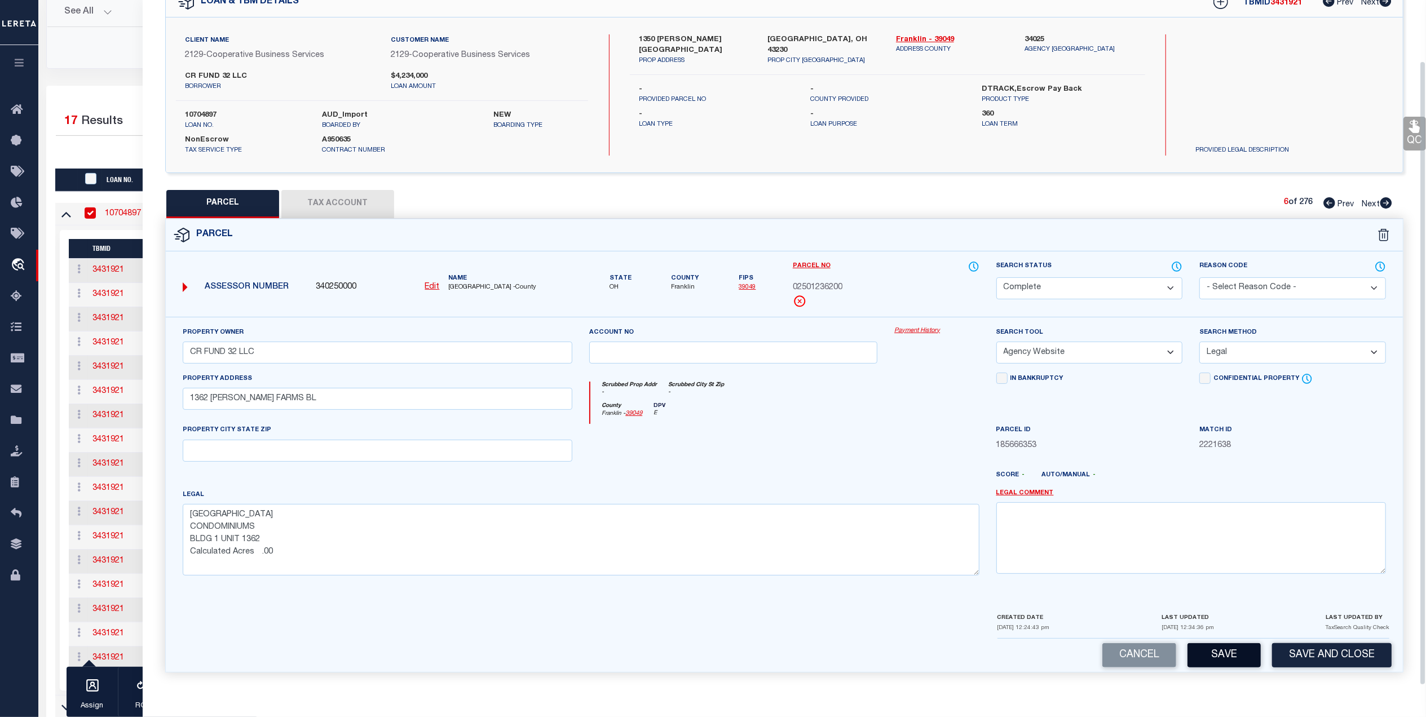
click at [1219, 657] on button "Save" at bounding box center [1224, 655] width 73 height 24
click at [1375, 201] on span "Next" at bounding box center [1371, 205] width 18 height 8
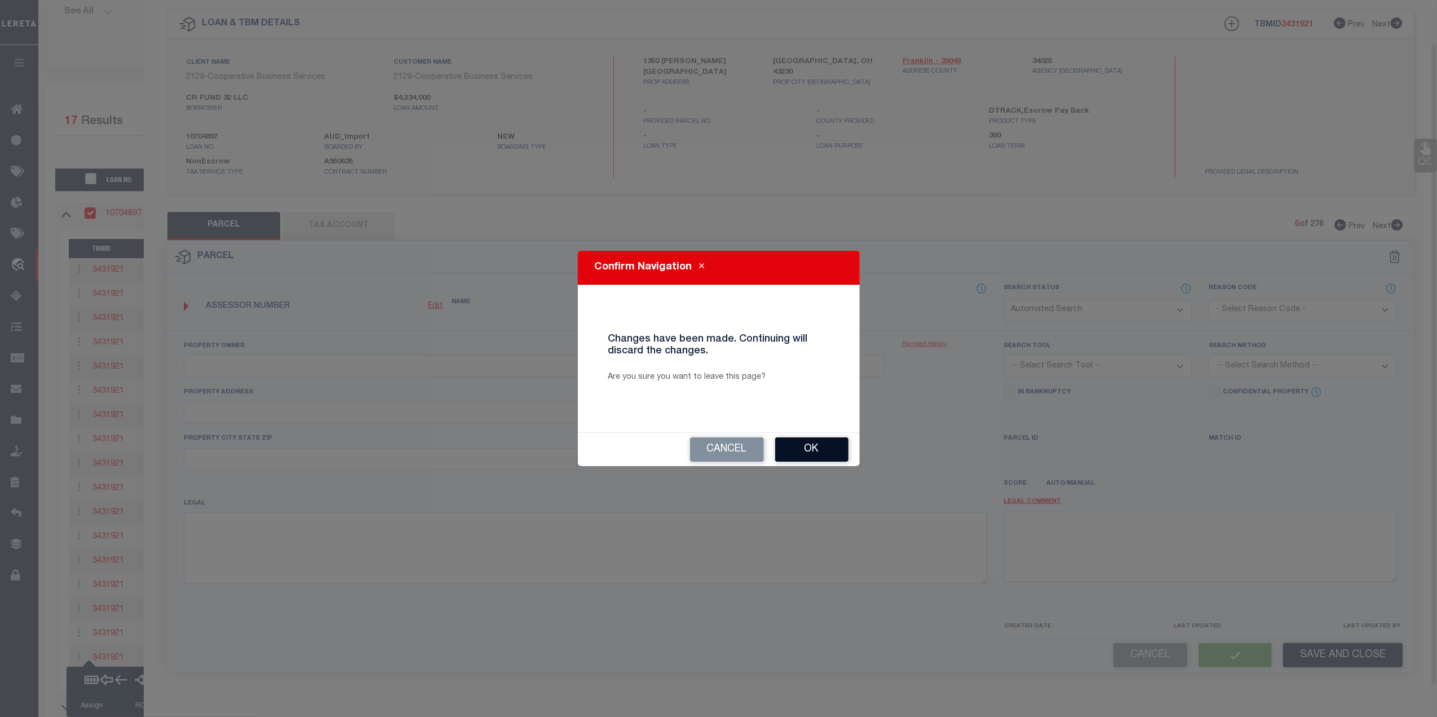
click at [800, 458] on button "Ok" at bounding box center [811, 450] width 73 height 24
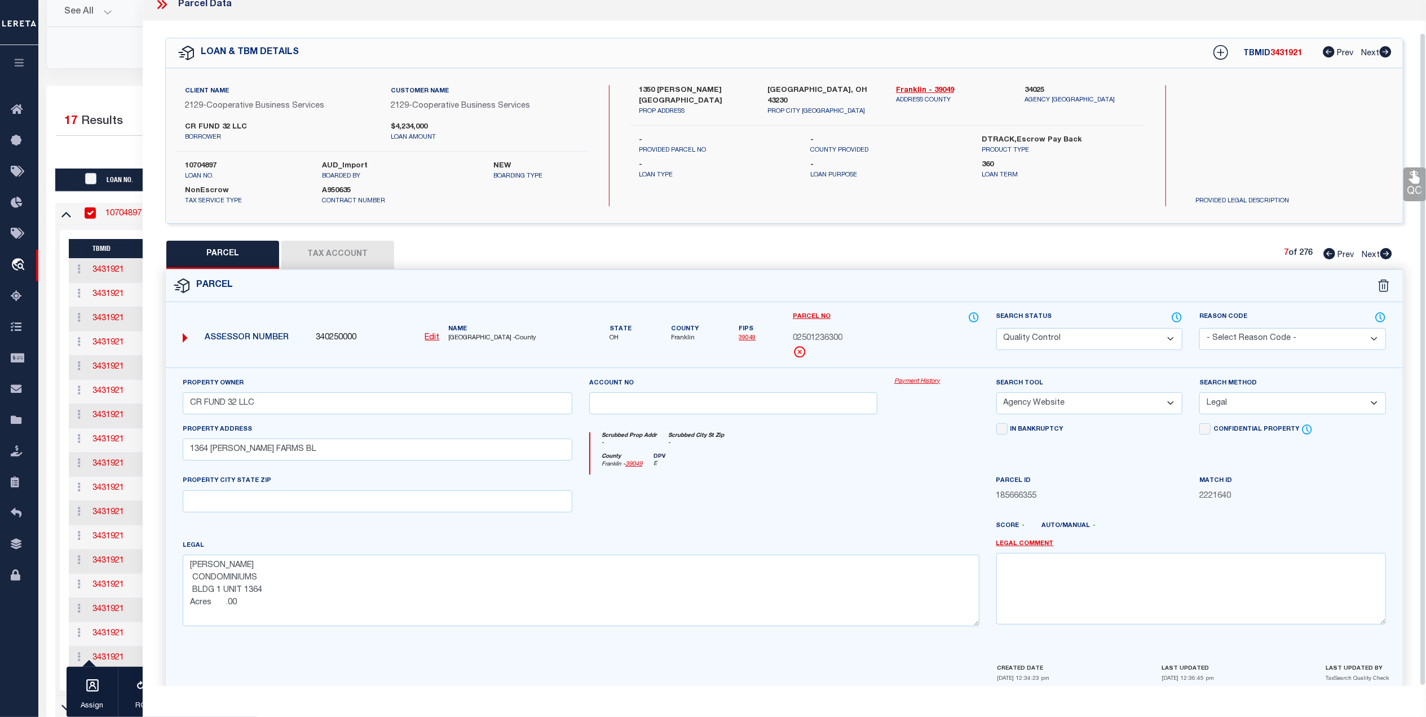
scroll to position [34, 0]
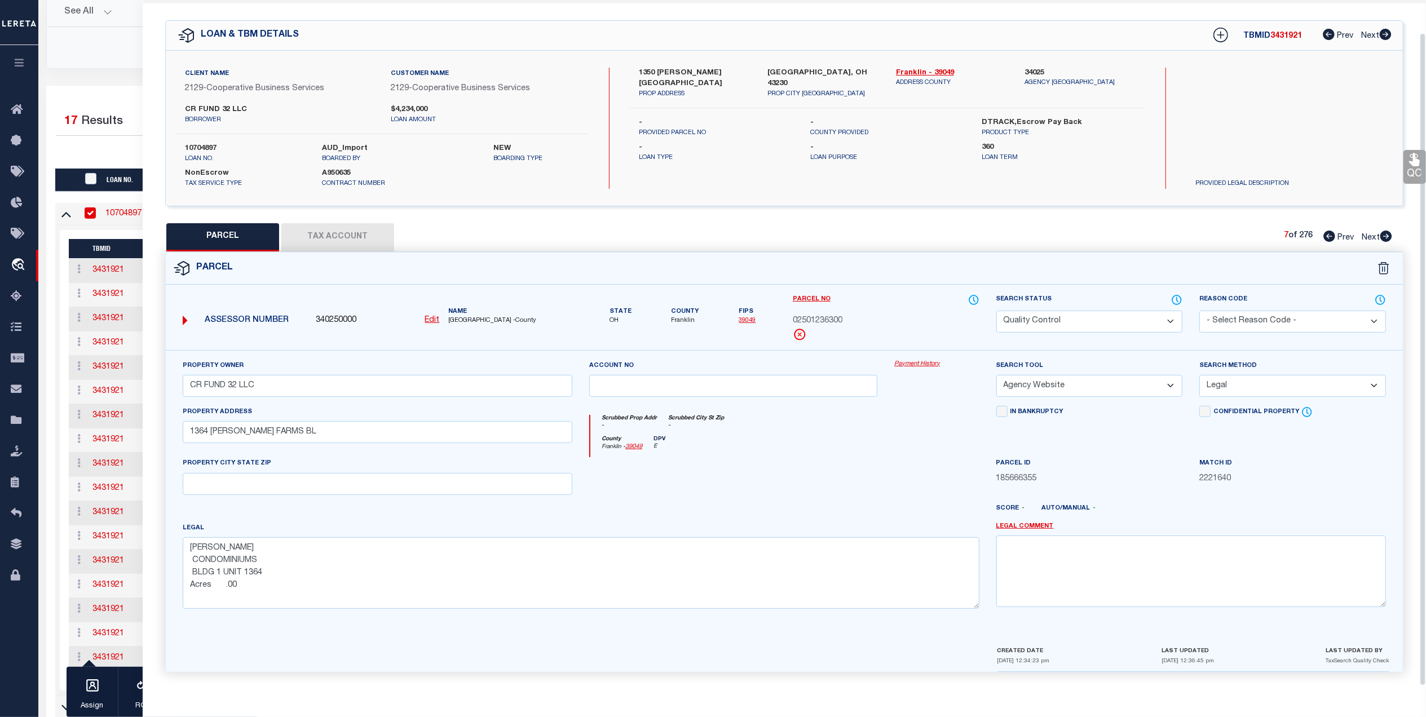
click at [1083, 314] on select "Automated Search Bad Parcel Complete Duplicate Parcel High Dollar Reporting In …" at bounding box center [1089, 322] width 187 height 22
click at [996, 311] on select "Automated Search Bad Parcel Complete Duplicate Parcel High Dollar Reporting In …" at bounding box center [1089, 322] width 187 height 22
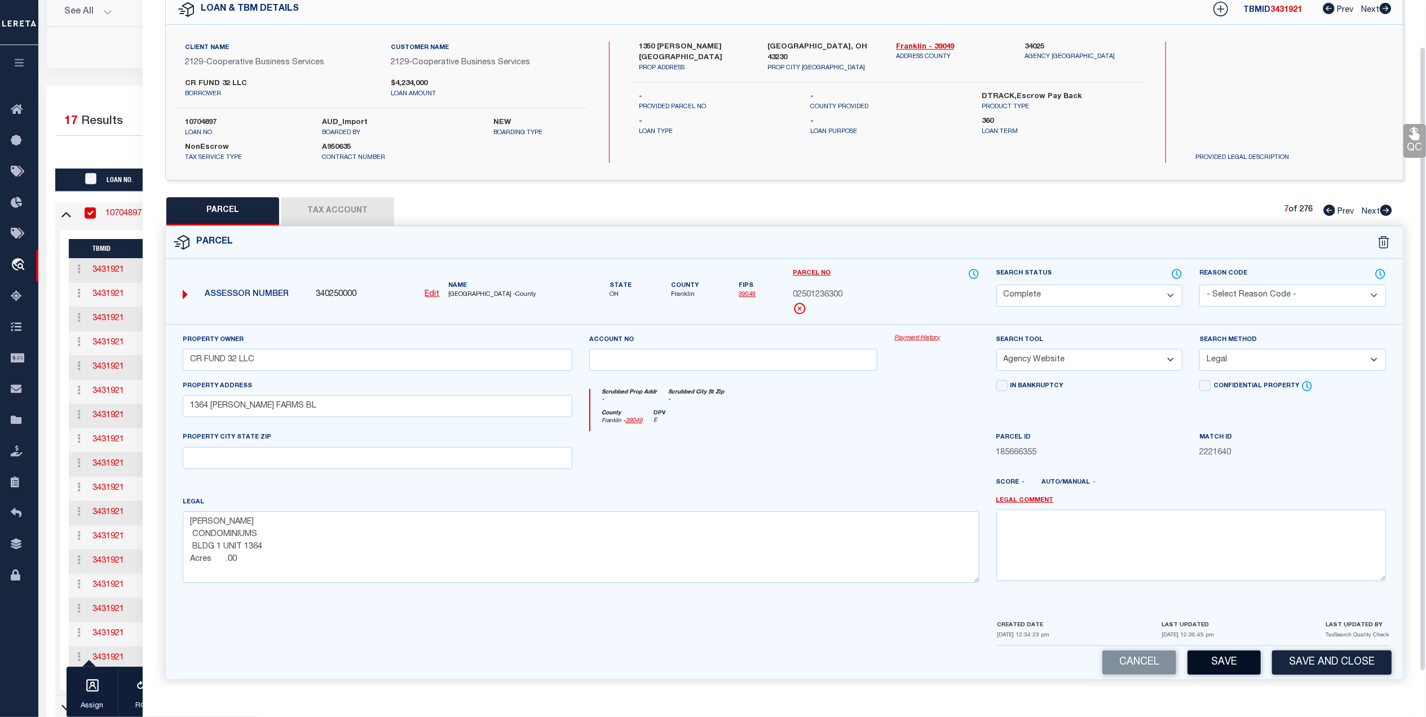
scroll to position [67, 0]
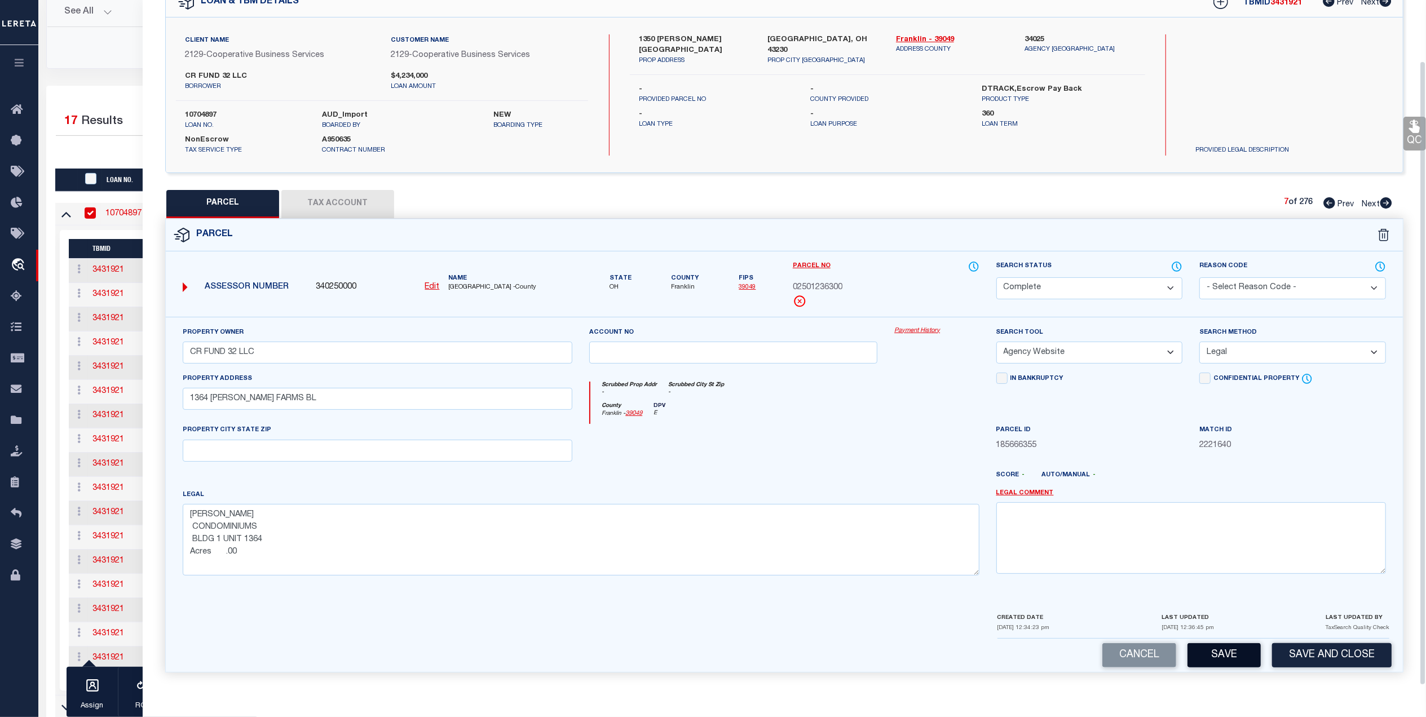
click at [1205, 653] on button "Save" at bounding box center [1224, 655] width 73 height 24
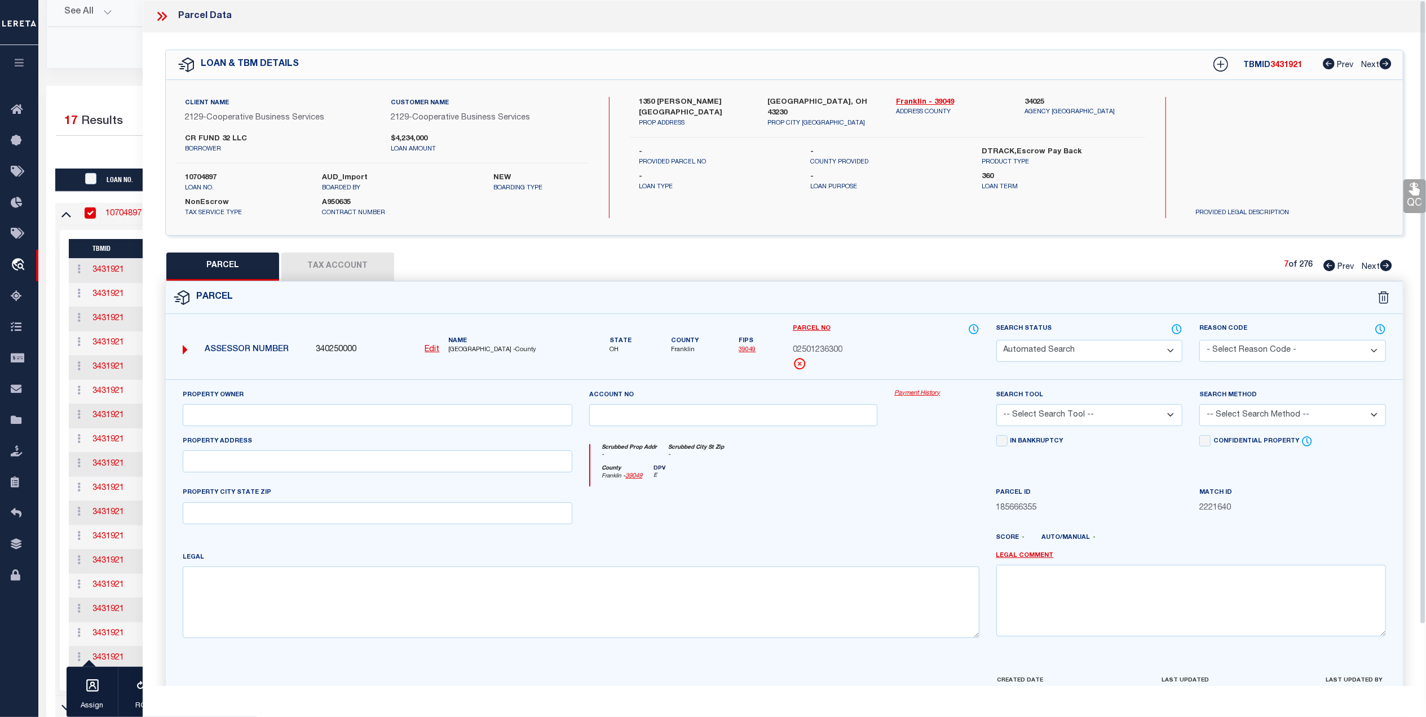
click at [93, 47] on div "Cancel Apply" at bounding box center [732, 47] width 1335 height 23
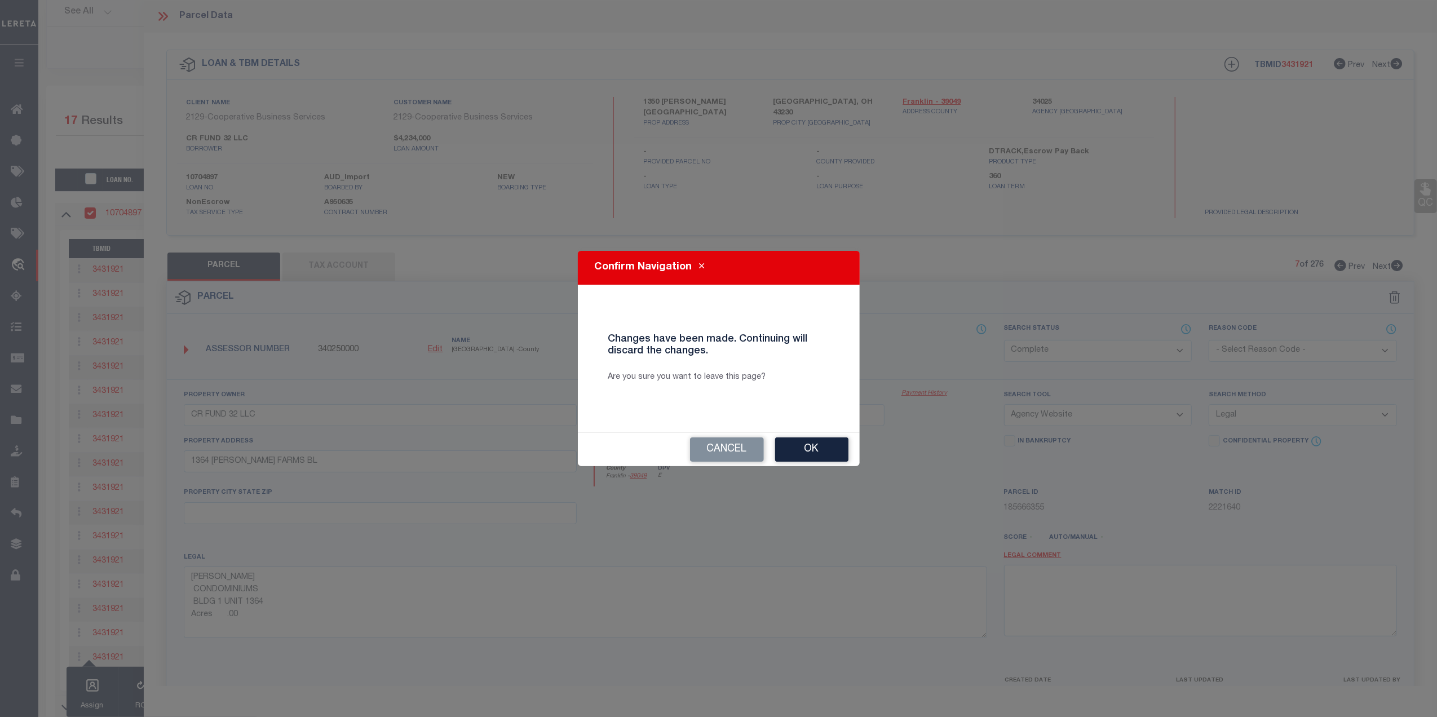
click at [97, 42] on div "Confirm Navigation Changes have been made. Continuing will discard the changes.…" at bounding box center [718, 358] width 1437 height 717
drag, startPoint x: 814, startPoint y: 445, endPoint x: 362, endPoint y: 140, distance: 545.5
click at [806, 439] on button "Ok" at bounding box center [811, 450] width 73 height 24
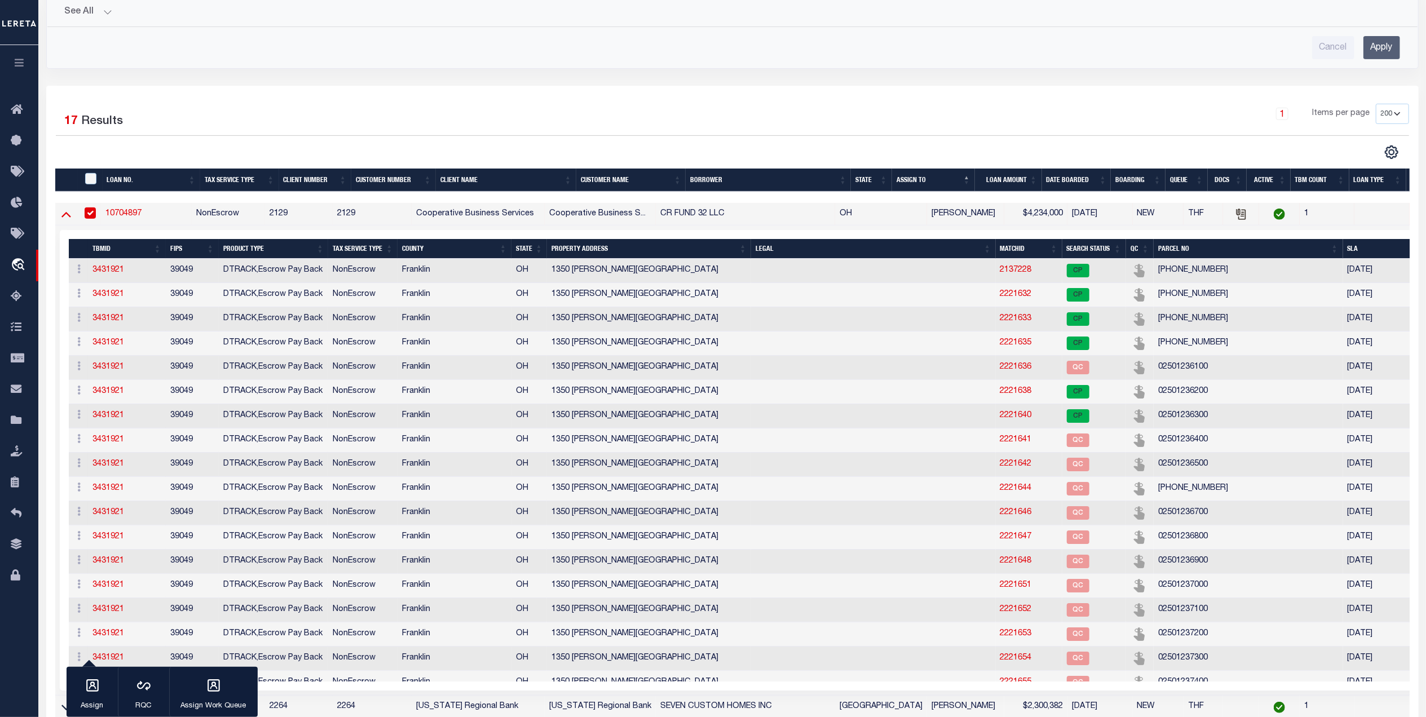
click at [66, 218] on icon at bounding box center [66, 214] width 10 height 12
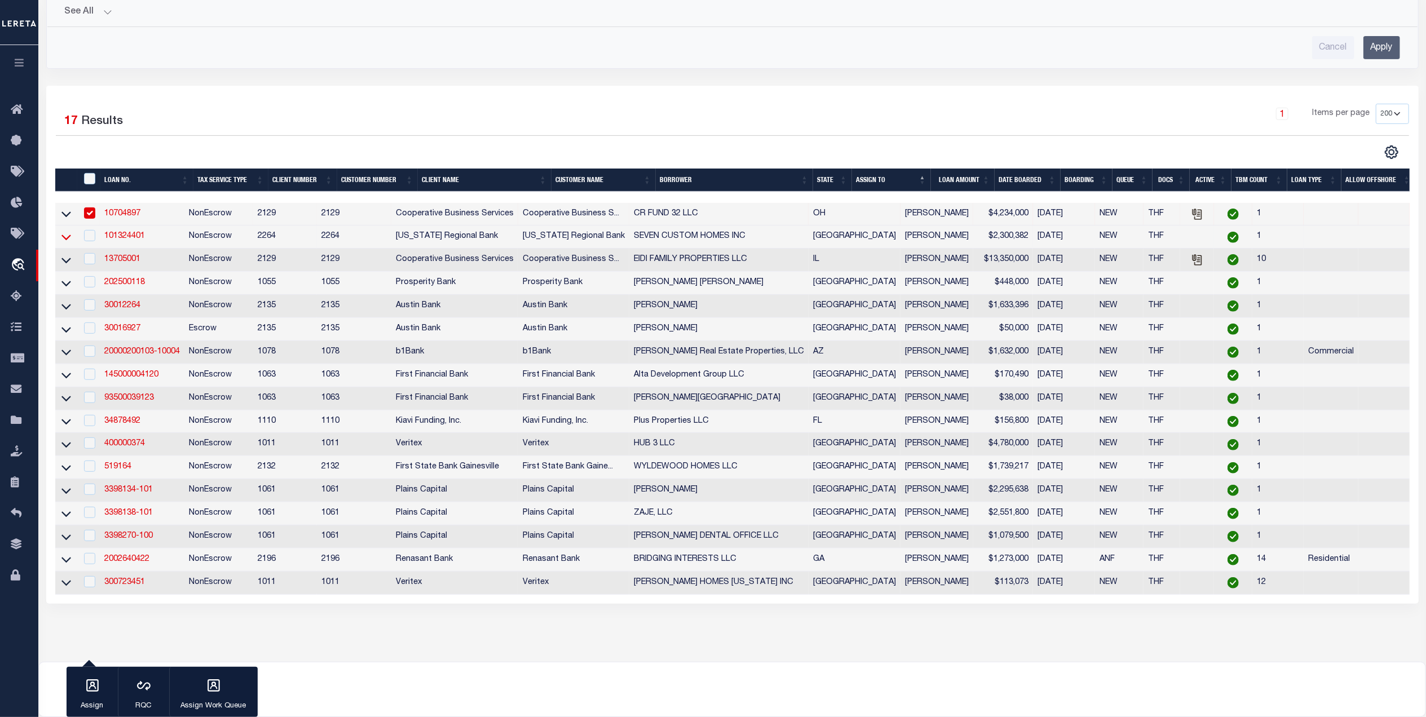
click at [64, 241] on icon at bounding box center [66, 238] width 10 height 6
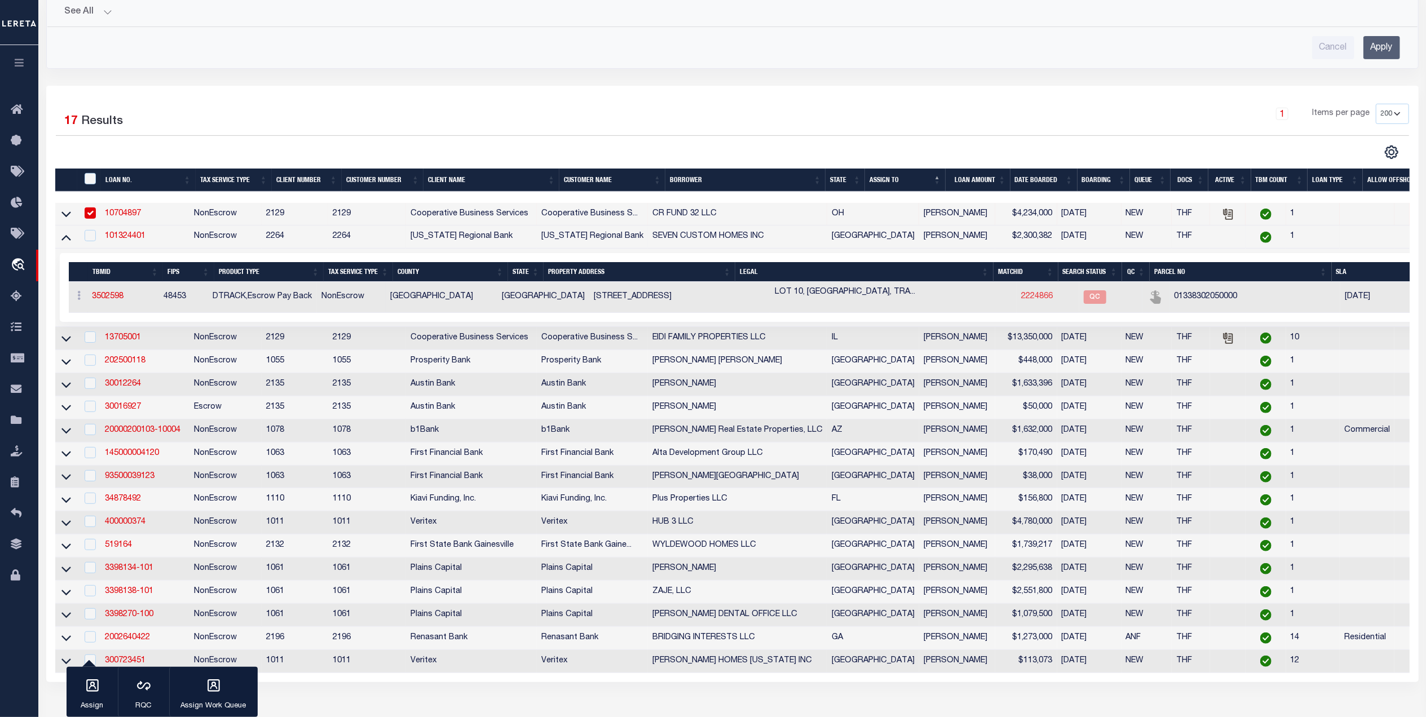
click at [1021, 298] on link "2224866" at bounding box center [1037, 297] width 32 height 8
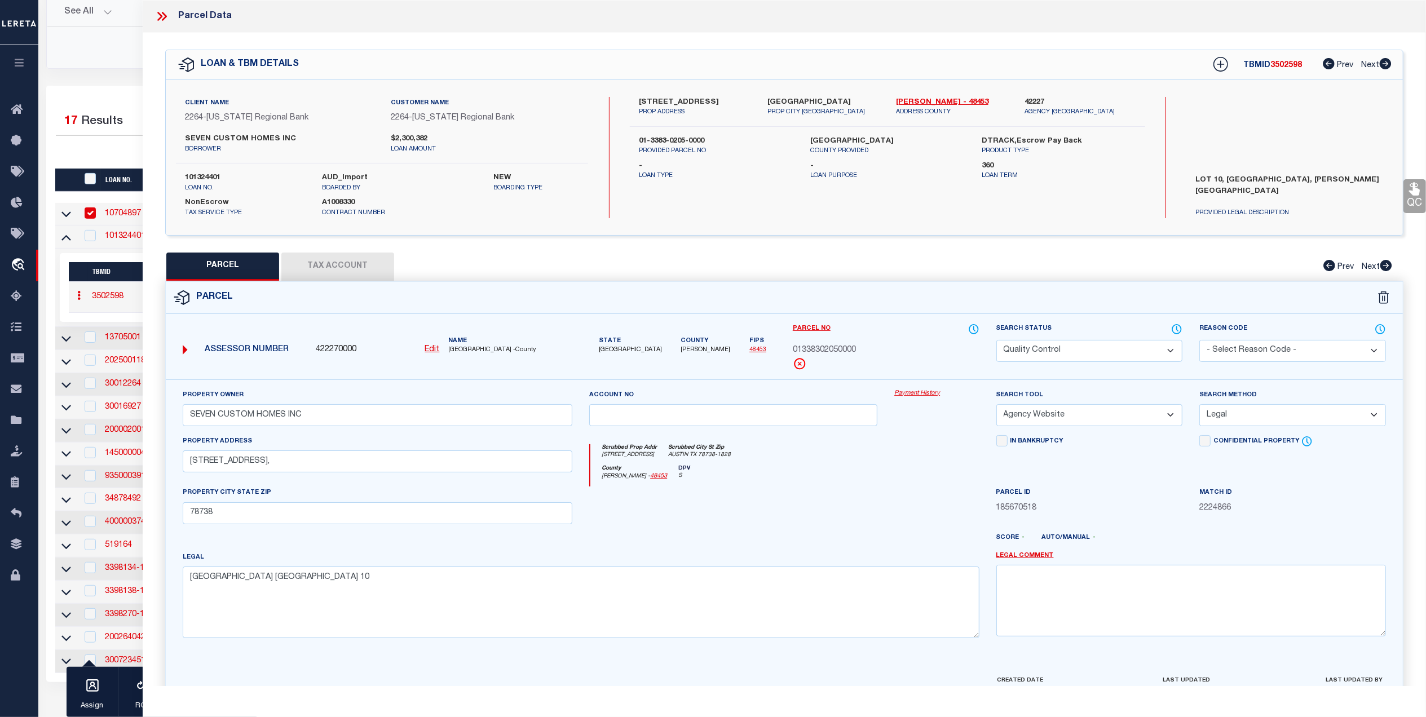
click at [1083, 355] on select "Automated Search Bad Parcel Complete Duplicate Parcel High Dollar Reporting In …" at bounding box center [1089, 351] width 187 height 22
click at [996, 340] on select "Automated Search Bad Parcel Complete Duplicate Parcel High Dollar Reporting In …" at bounding box center [1089, 351] width 187 height 22
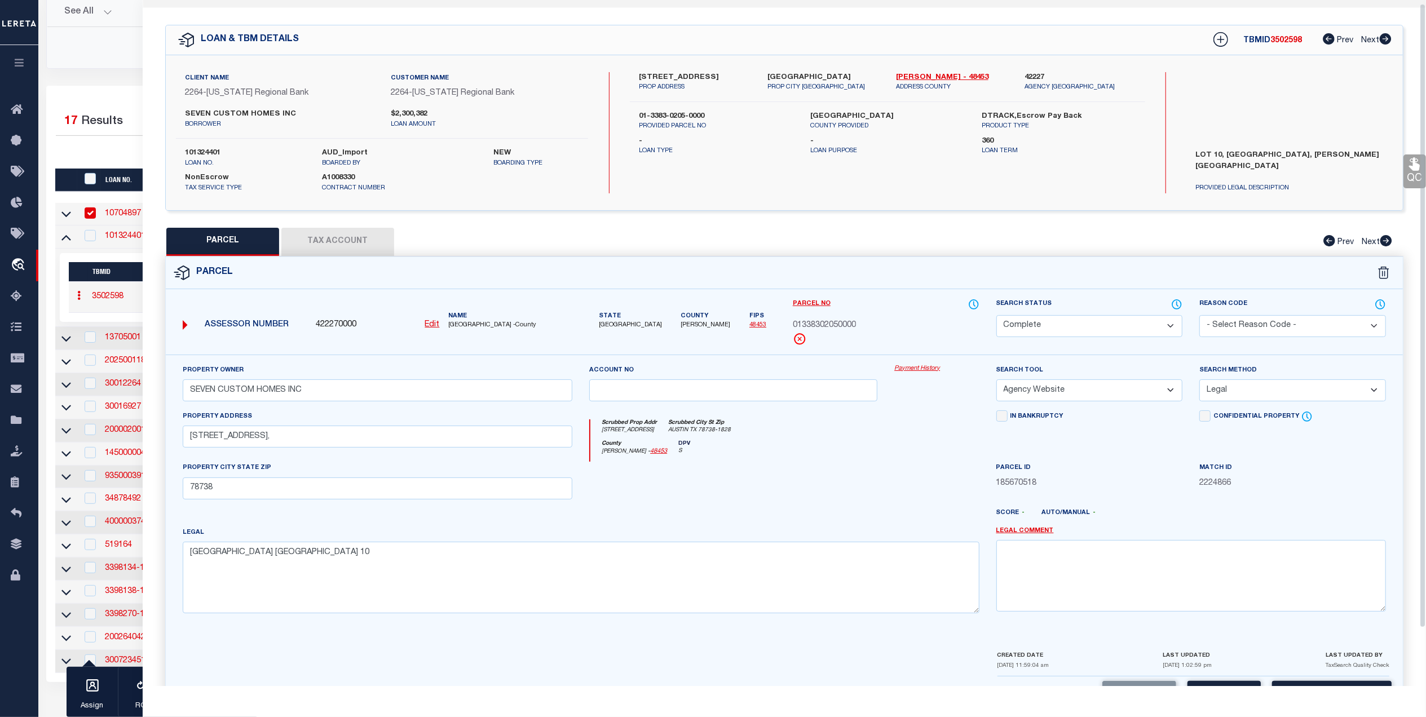
scroll to position [67, 0]
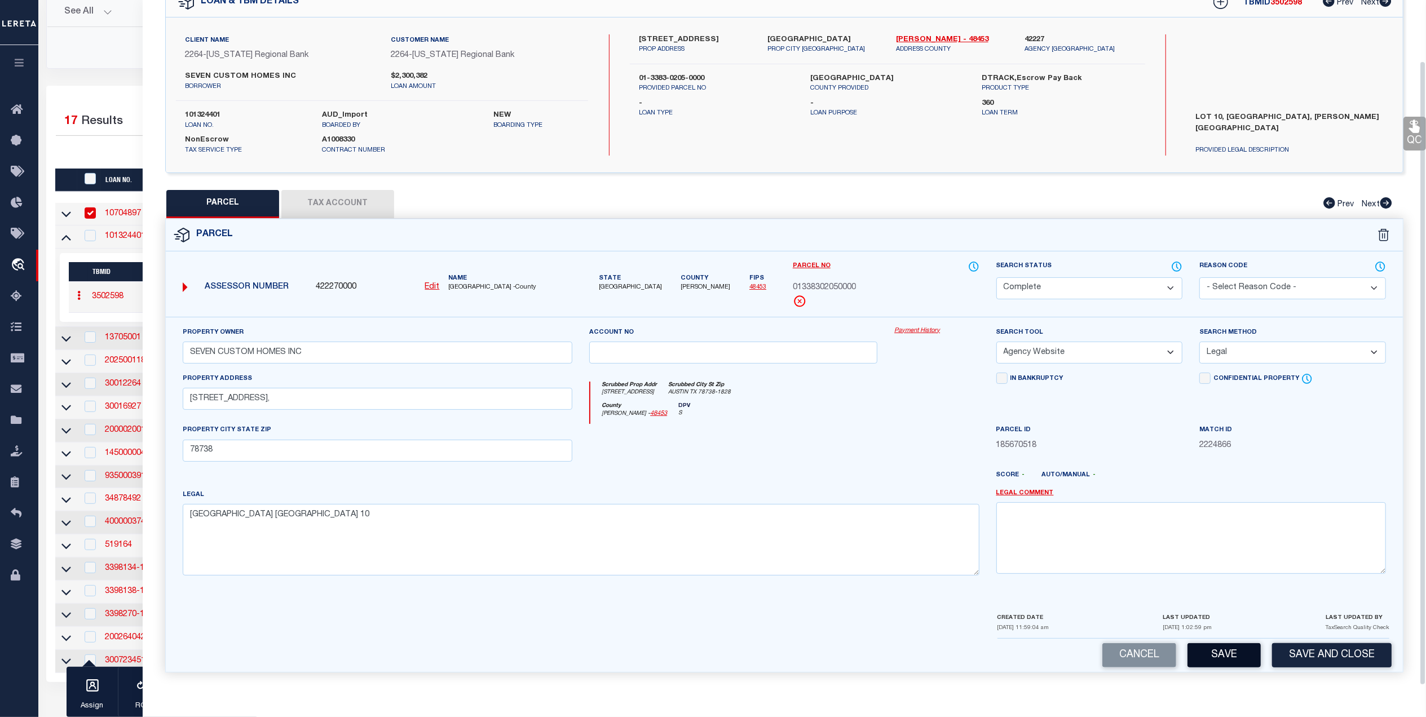
click at [1217, 652] on button "Save" at bounding box center [1224, 655] width 73 height 24
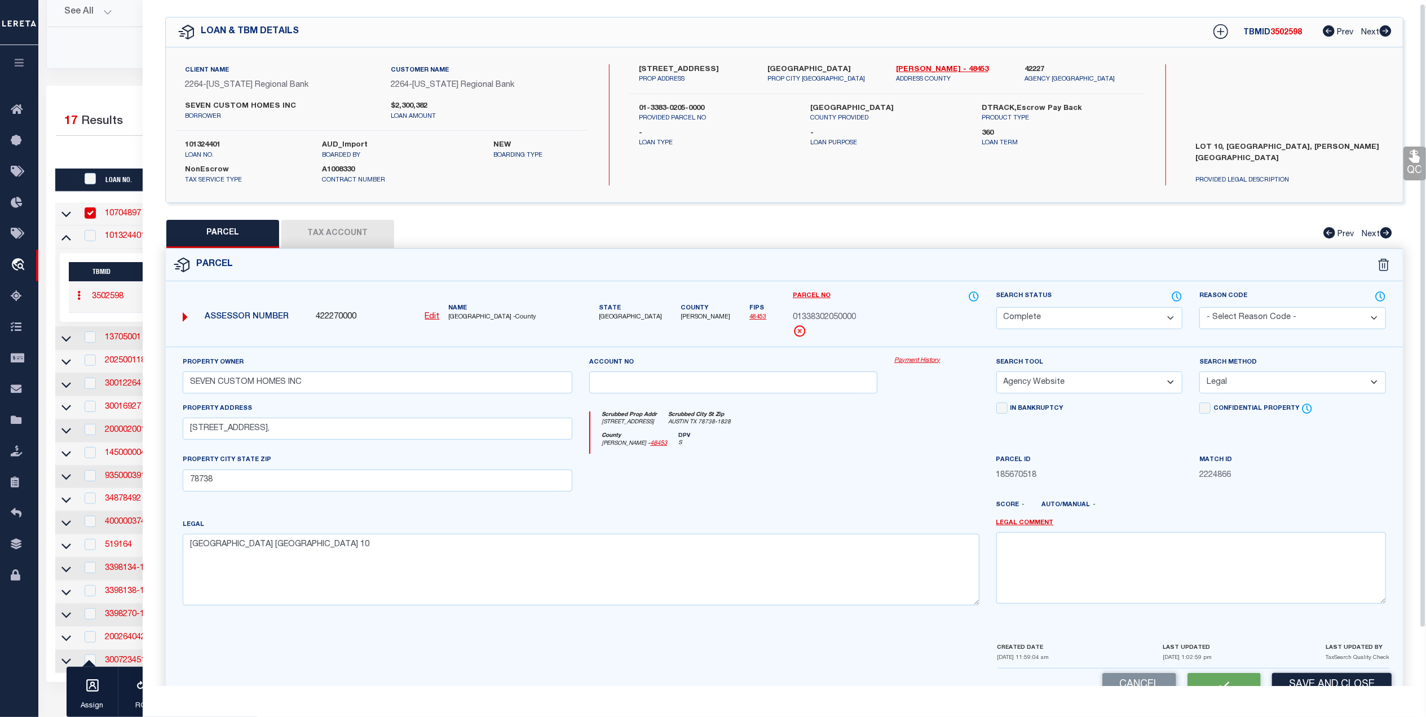
scroll to position [0, 0]
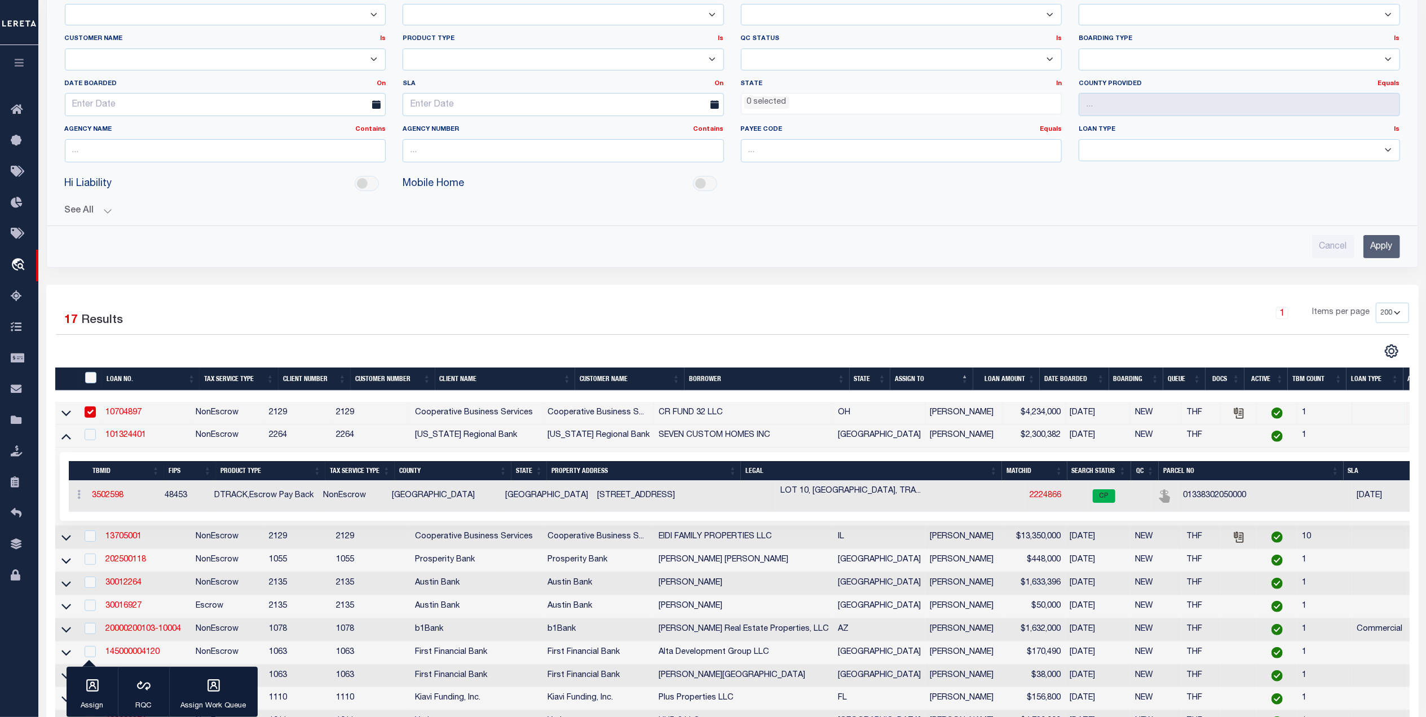
scroll to position [301, 0]
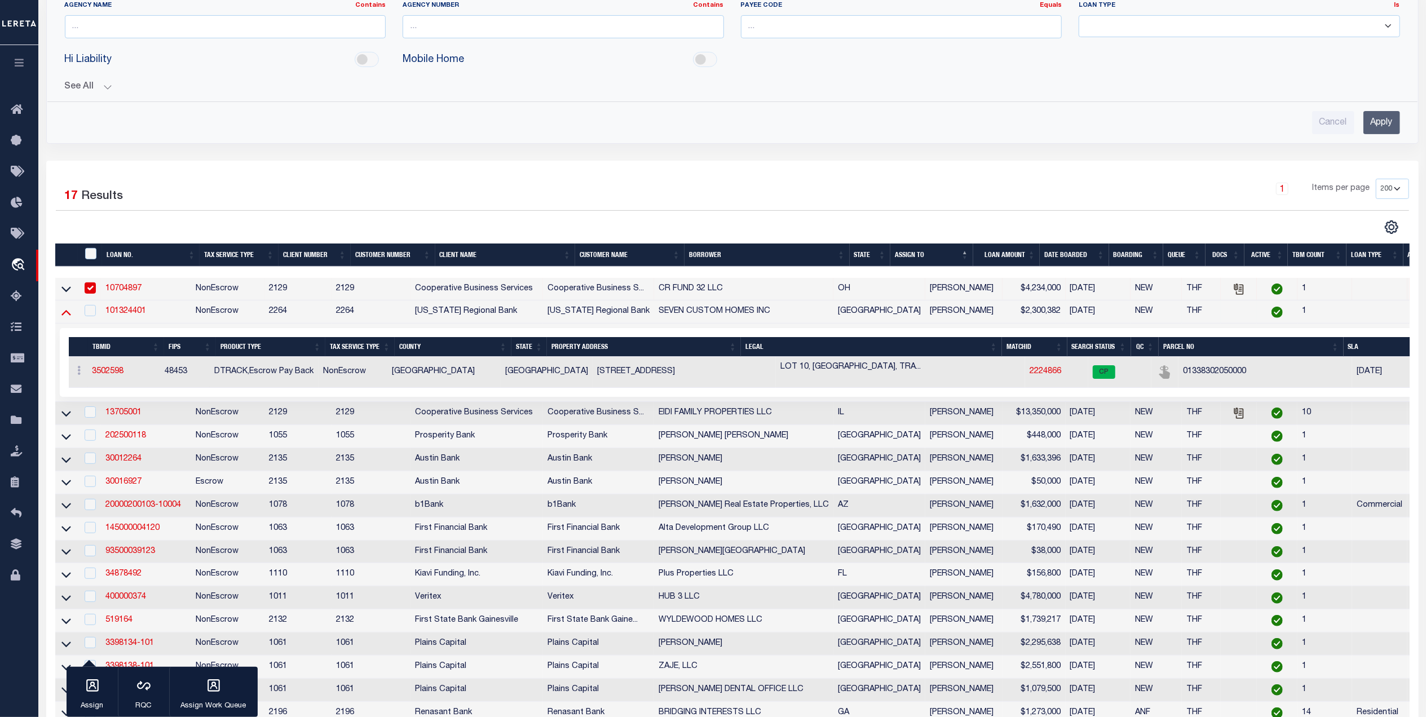
click at [65, 318] on icon at bounding box center [66, 312] width 10 height 12
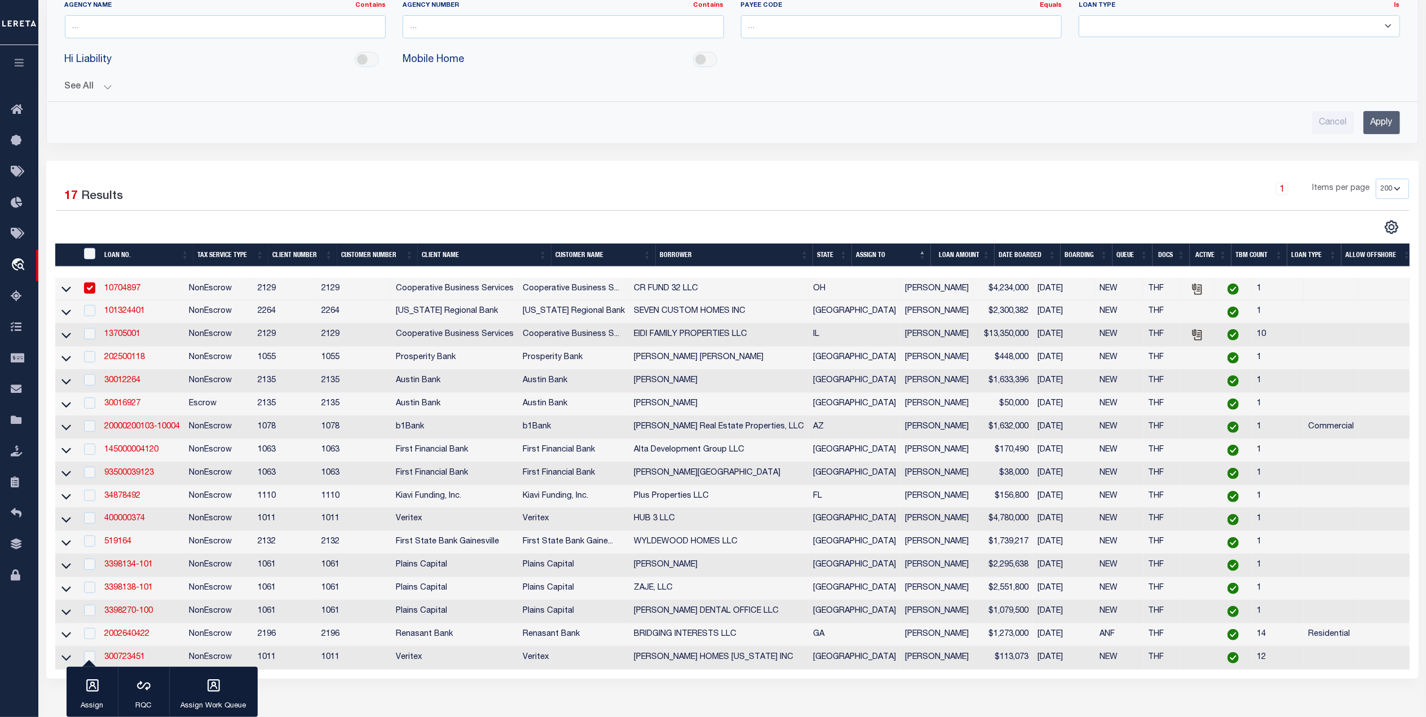
scroll to position [150, 0]
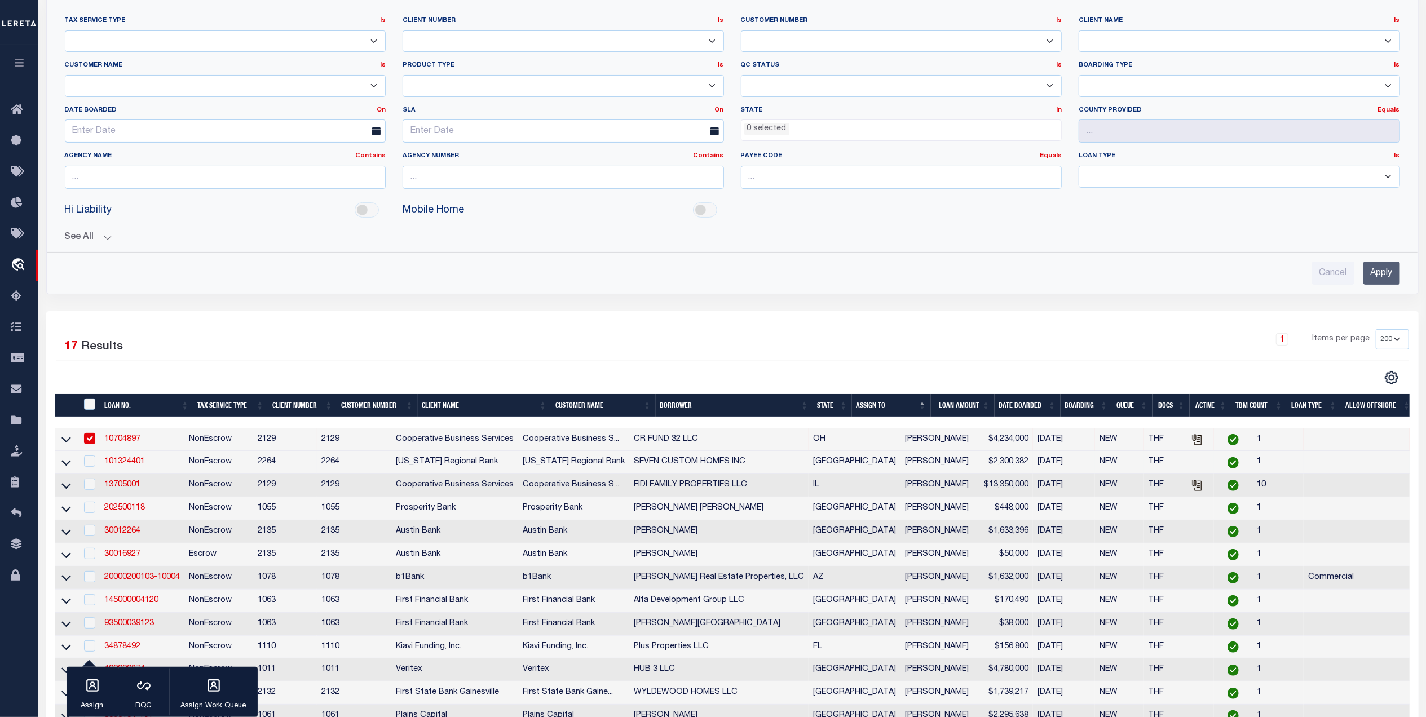
drag, startPoint x: 1414, startPoint y: 273, endPoint x: 1397, endPoint y: 272, distance: 17.0
click at [1380, 272] on div "Advanced Search Save Search Clear Search tblSearchTopScreen_dynamictable_____De…" at bounding box center [732, 134] width 1370 height 299
click at [1380, 272] on input "Apply" at bounding box center [1382, 273] width 37 height 23
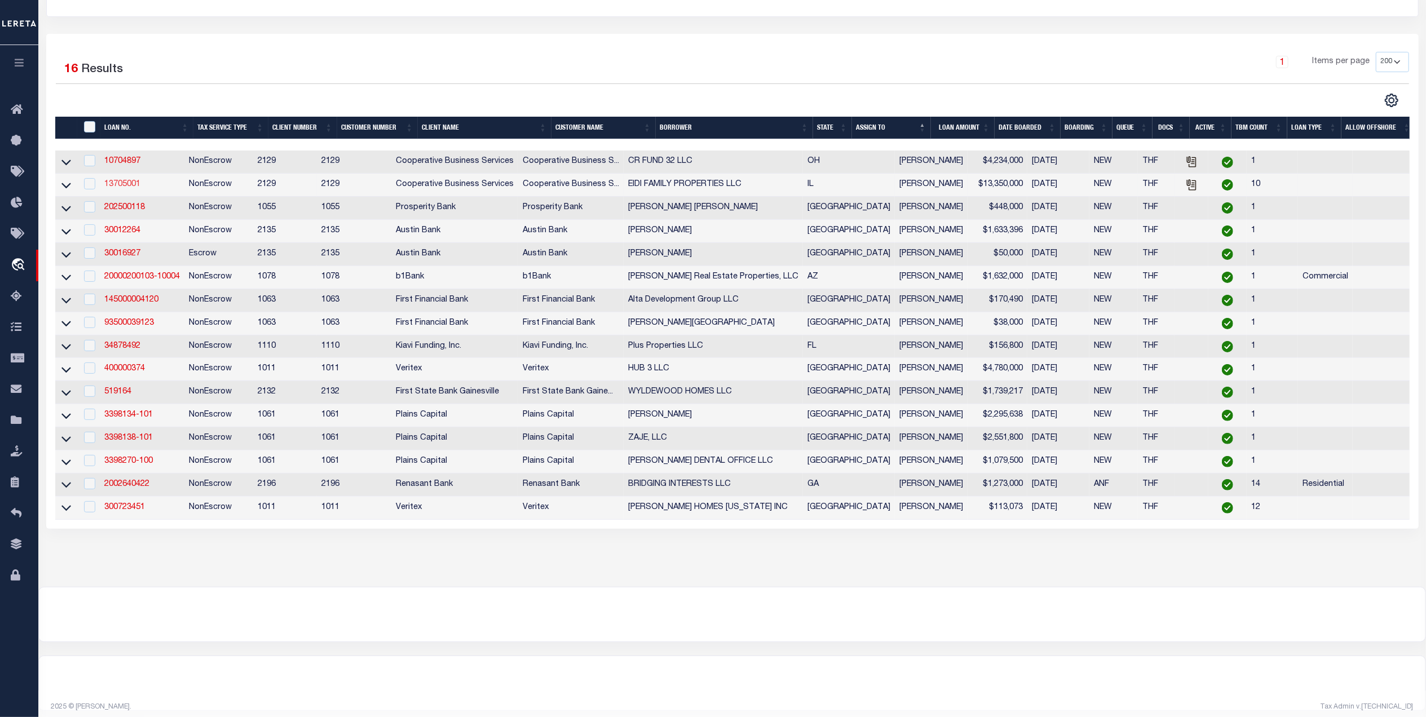
click at [125, 186] on link "13705001" at bounding box center [122, 184] width 36 height 8
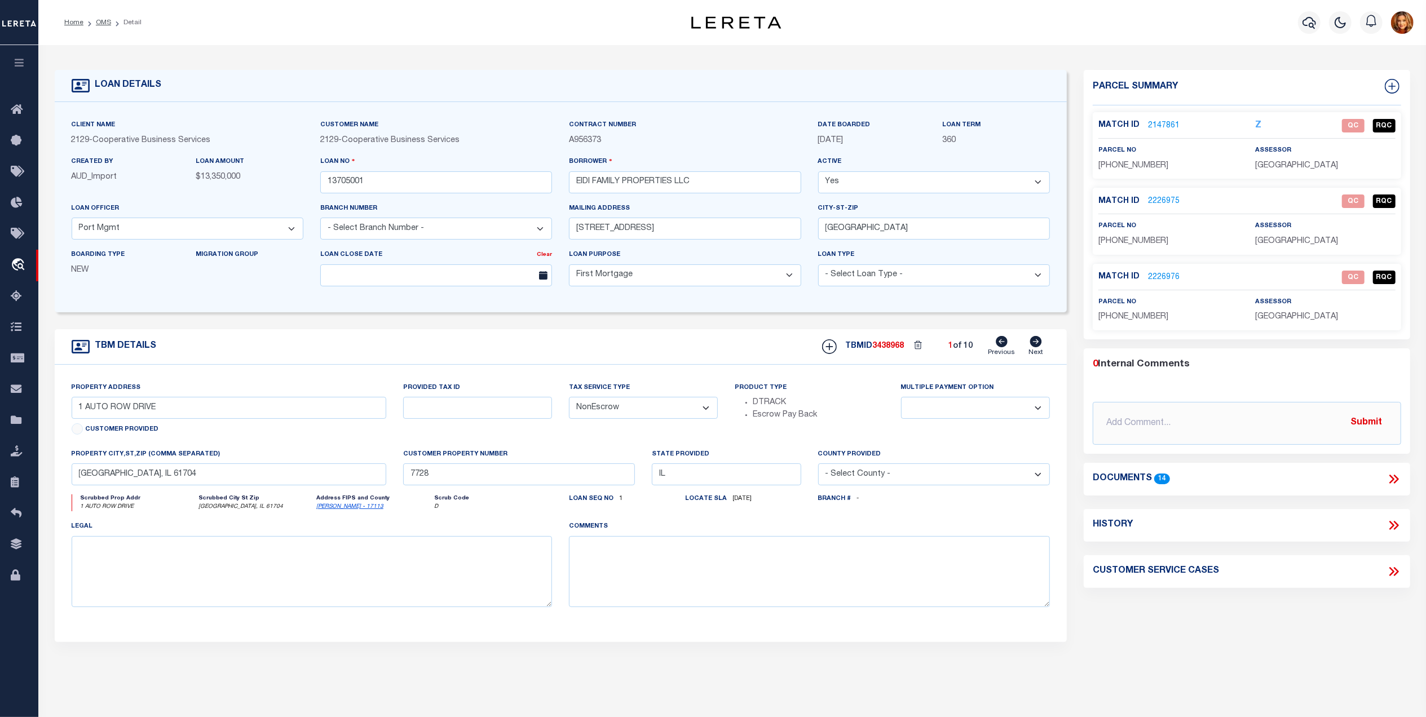
click at [1162, 124] on link "2147861" at bounding box center [1164, 126] width 32 height 12
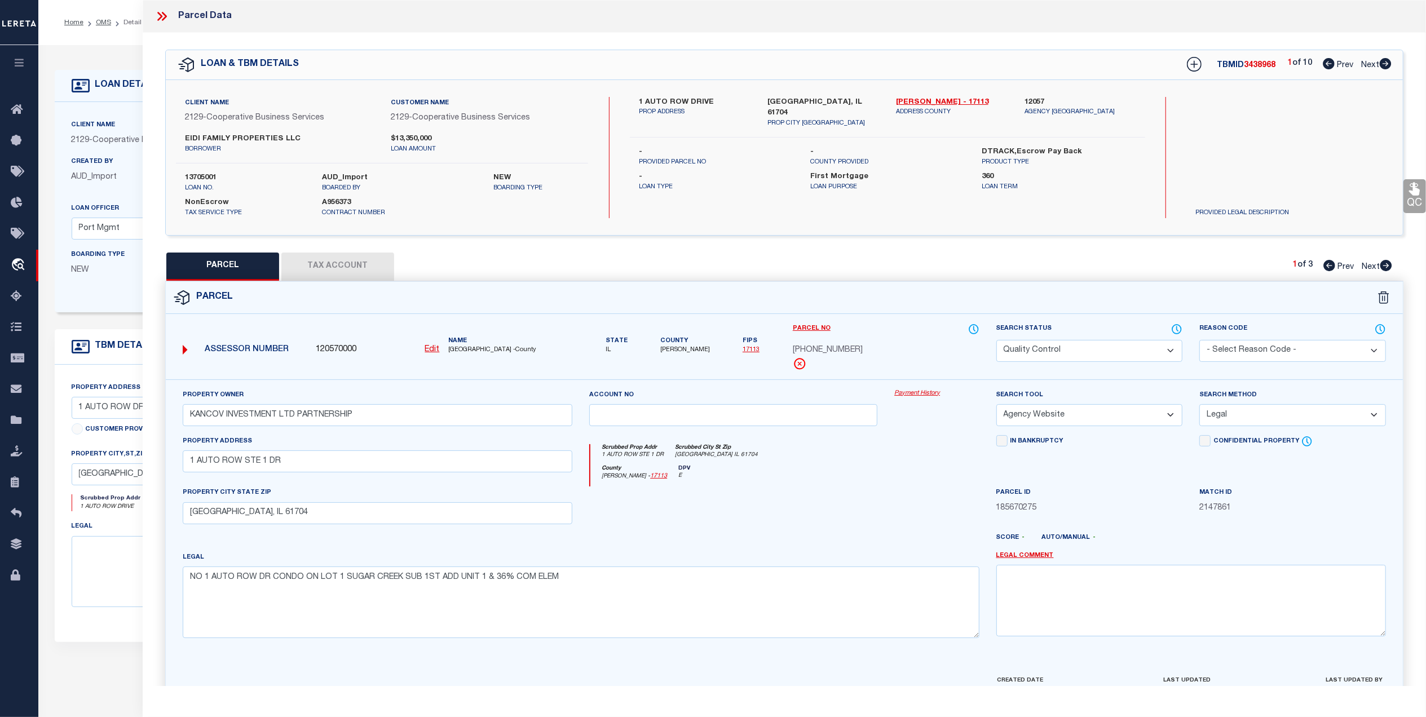
click at [1104, 345] on select "Automated Search Bad Parcel Complete Duplicate Parcel High Dollar Reporting In …" at bounding box center [1089, 351] width 187 height 22
click at [996, 340] on select "Automated Search Bad Parcel Complete Duplicate Parcel High Dollar Reporting In …" at bounding box center [1089, 351] width 187 height 22
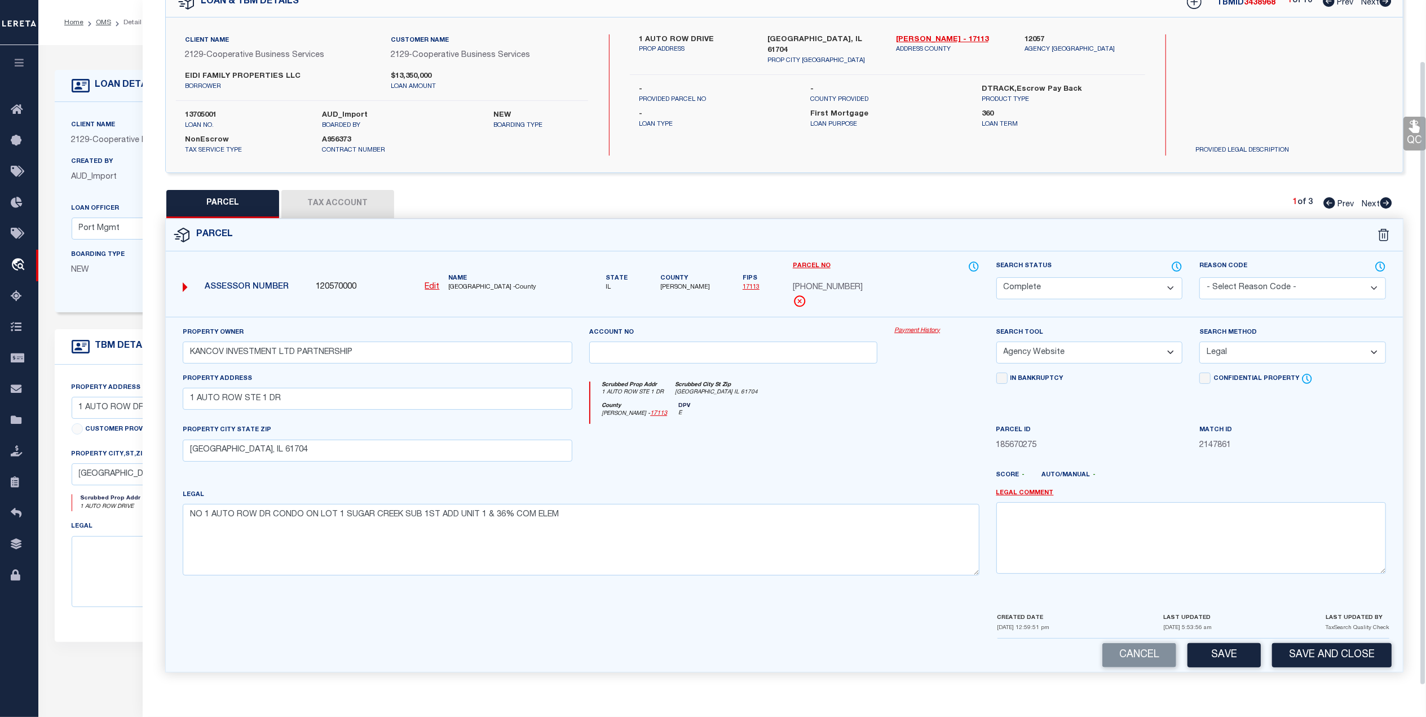
scroll to position [67, 0]
click at [1228, 655] on button "Save" at bounding box center [1224, 655] width 73 height 24
click at [1371, 201] on span "Next" at bounding box center [1371, 205] width 18 height 8
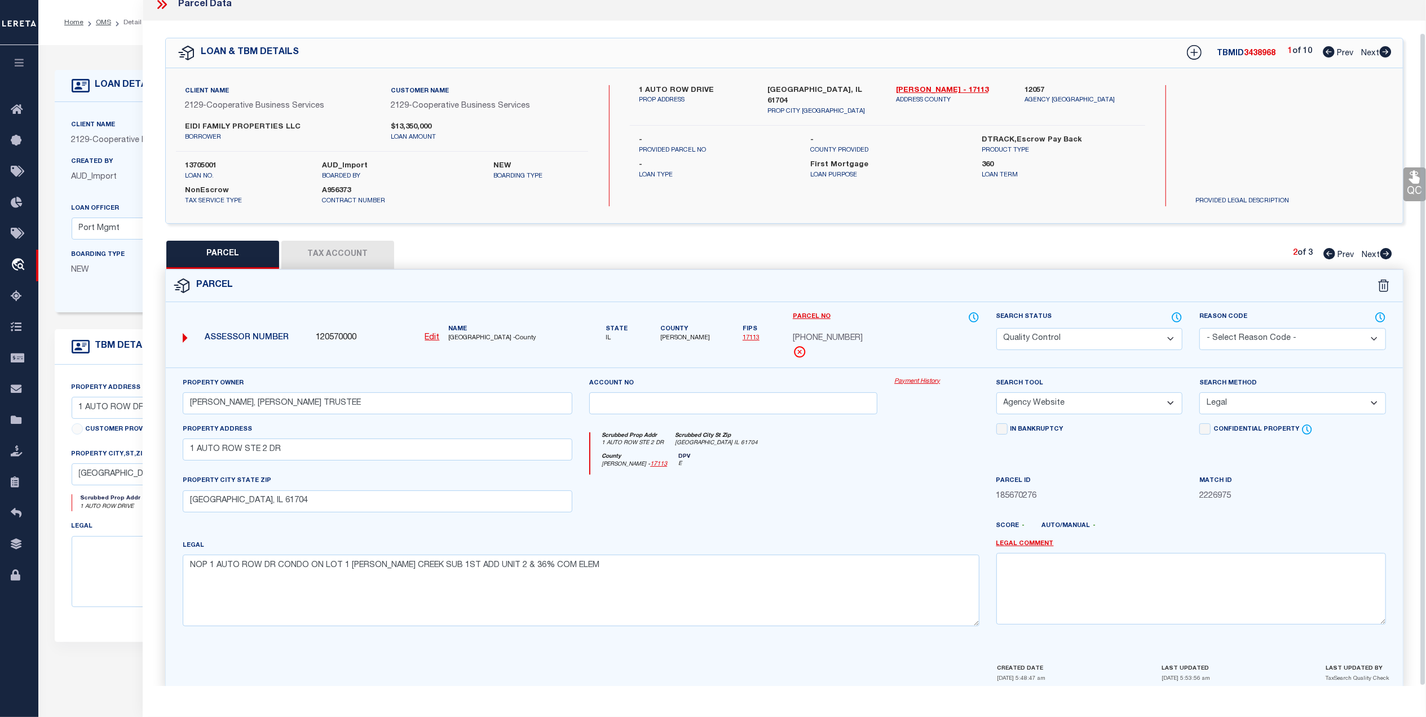
scroll to position [34, 0]
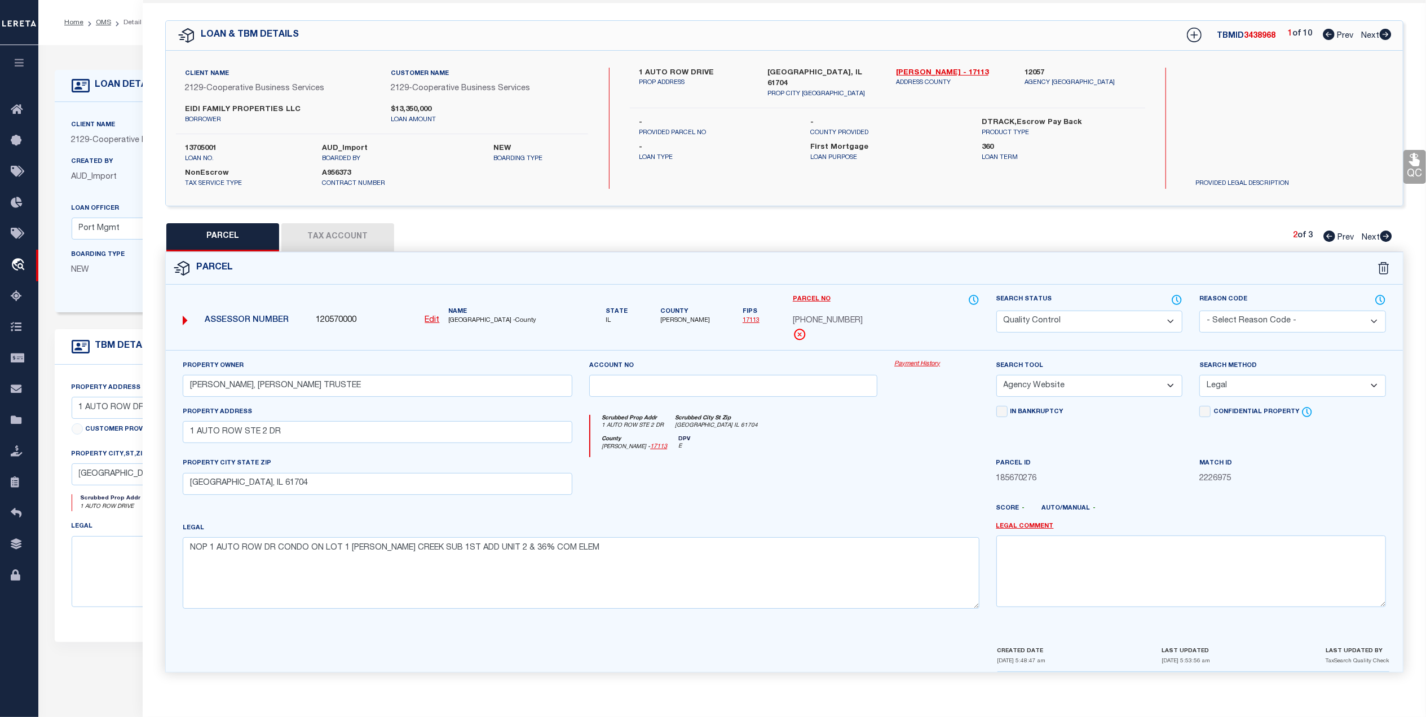
click at [1086, 311] on select "Automated Search Bad Parcel Complete Duplicate Parcel High Dollar Reporting In …" at bounding box center [1089, 322] width 187 height 22
click at [996, 311] on select "Automated Search Bad Parcel Complete Duplicate Parcel High Dollar Reporting In …" at bounding box center [1089, 322] width 187 height 22
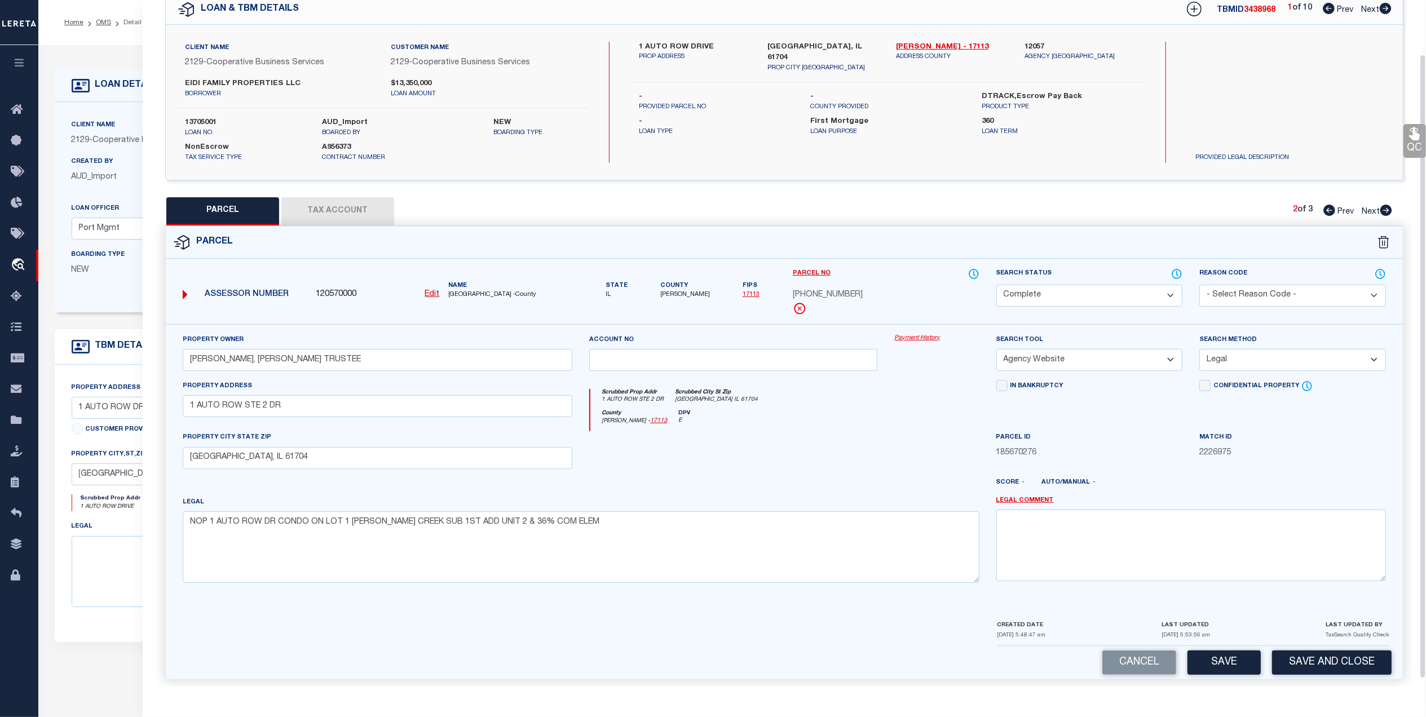
scroll to position [67, 0]
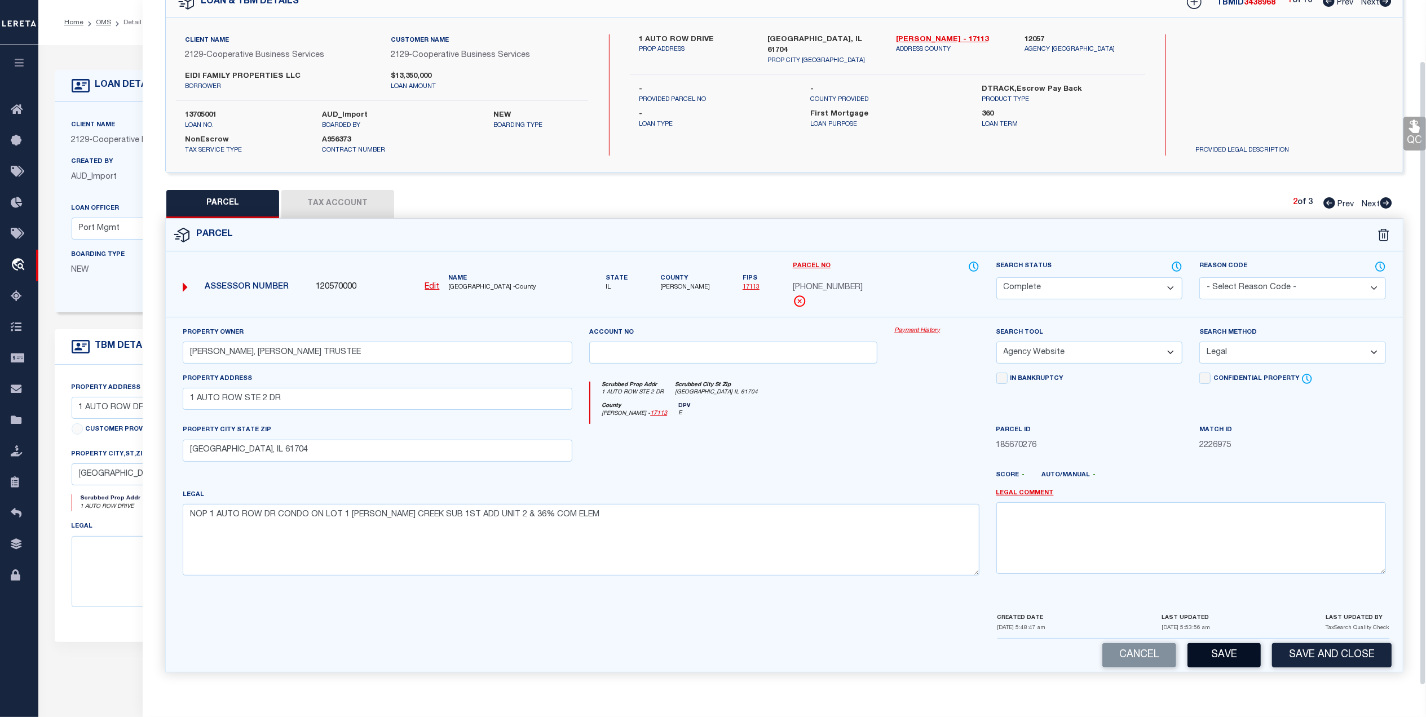
click at [1216, 654] on button "Save" at bounding box center [1224, 655] width 73 height 24
click at [1367, 201] on span "Next" at bounding box center [1371, 205] width 18 height 8
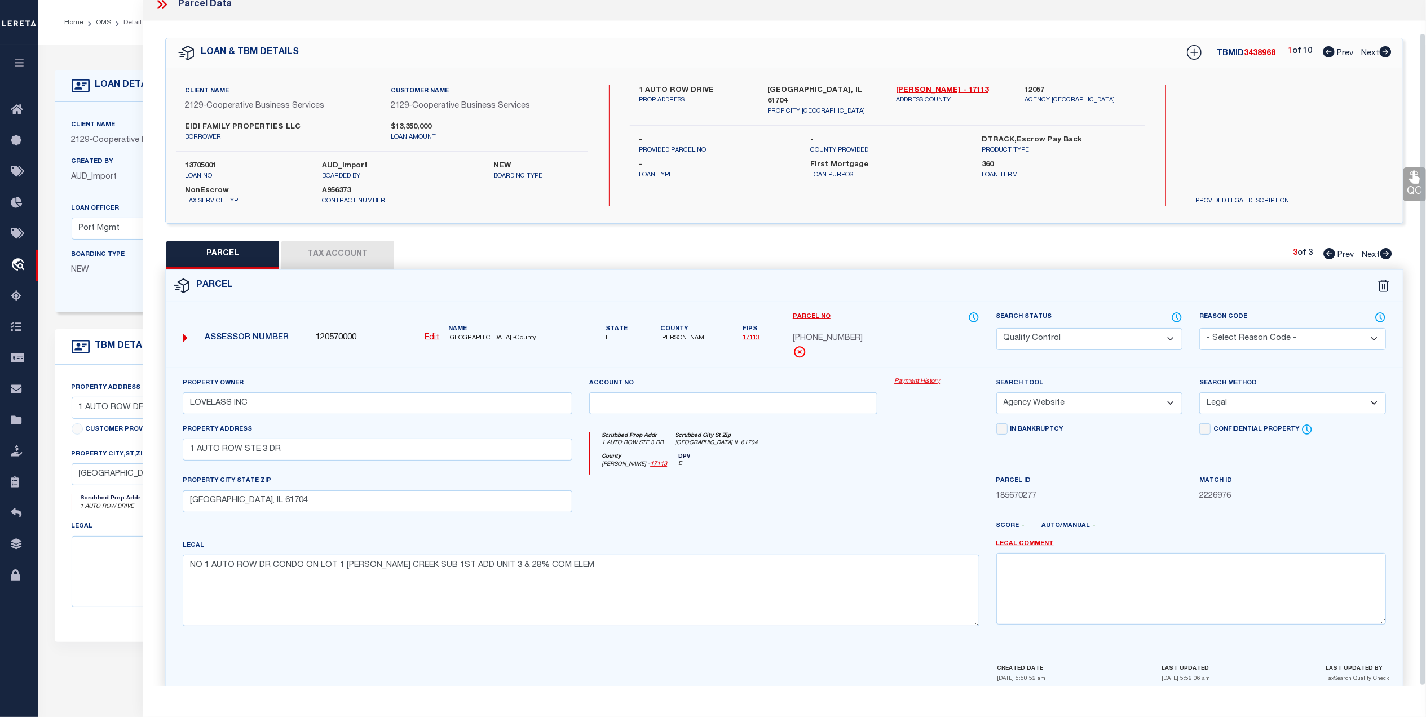
scroll to position [34, 0]
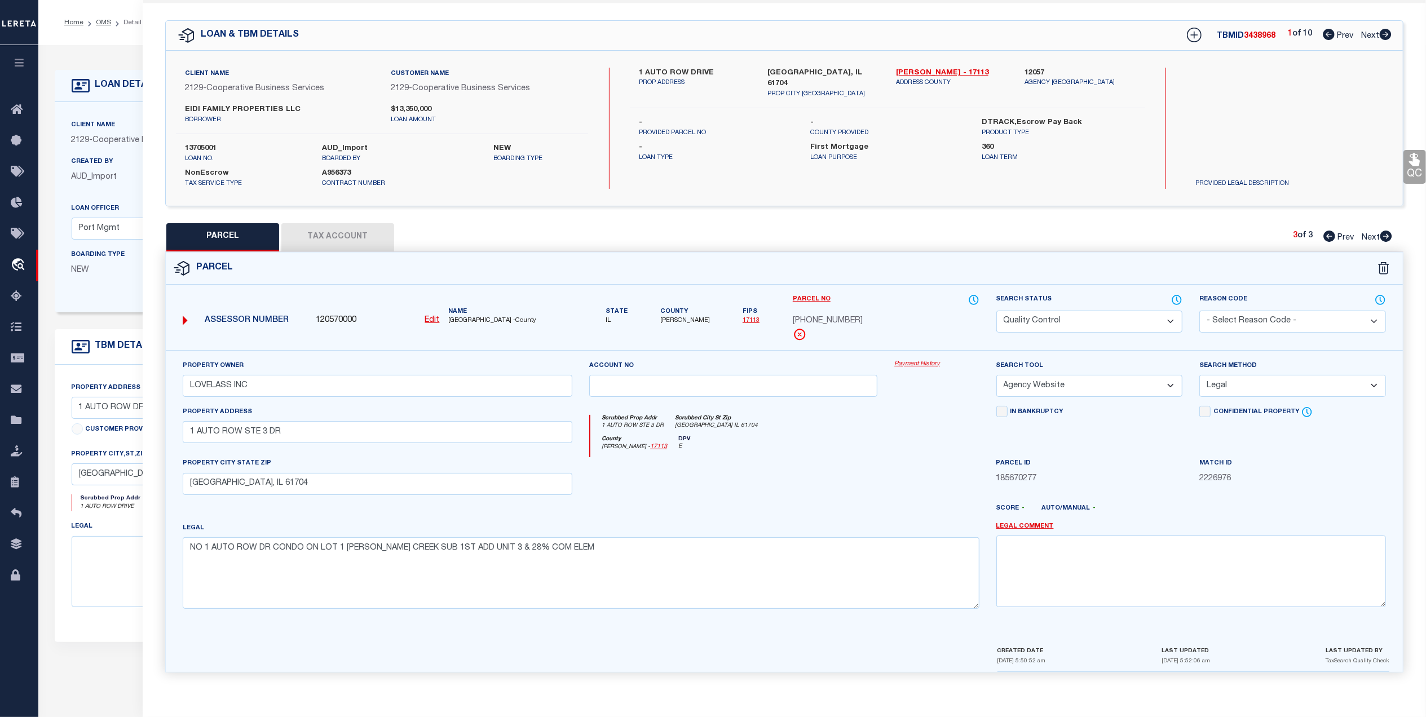
click at [1087, 311] on select "Automated Search Bad Parcel Complete Duplicate Parcel High Dollar Reporting In …" at bounding box center [1089, 322] width 187 height 22
click at [996, 311] on select "Automated Search Bad Parcel Complete Duplicate Parcel High Dollar Reporting In …" at bounding box center [1089, 322] width 187 height 22
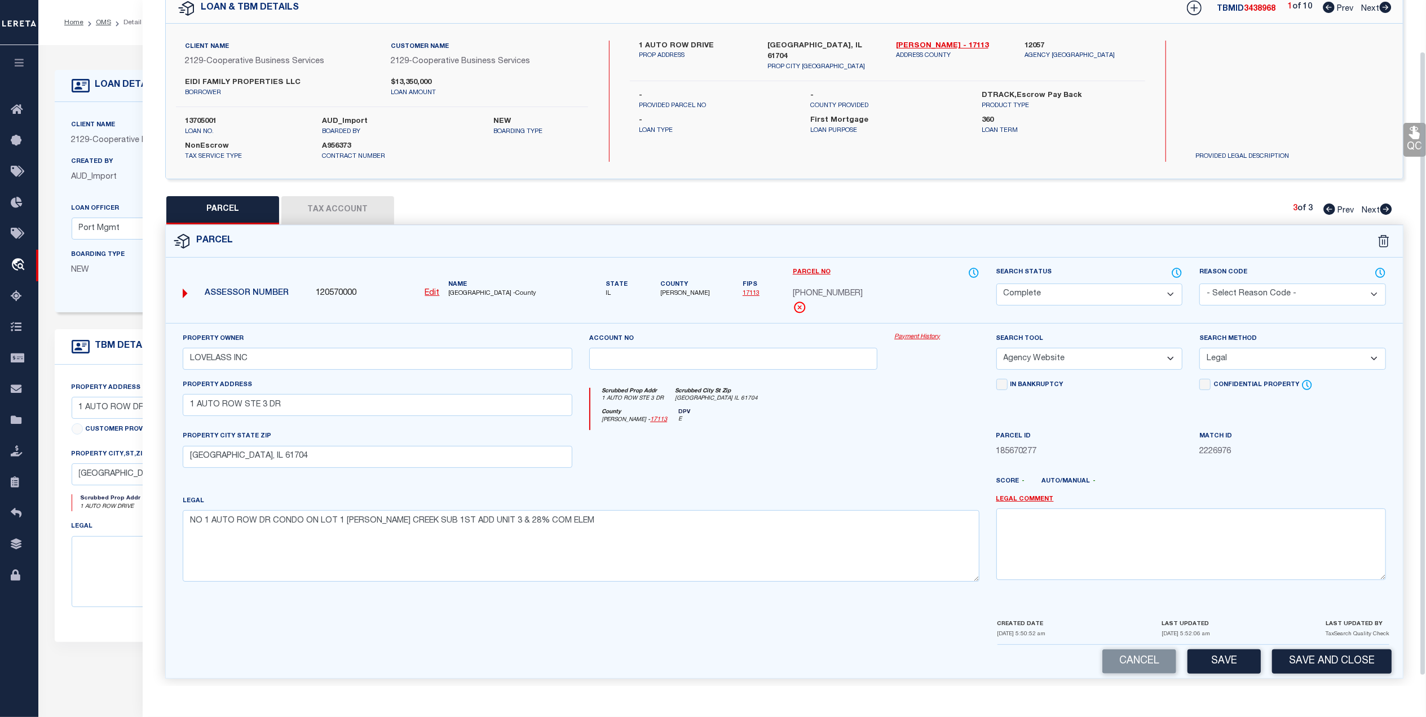
scroll to position [67, 0]
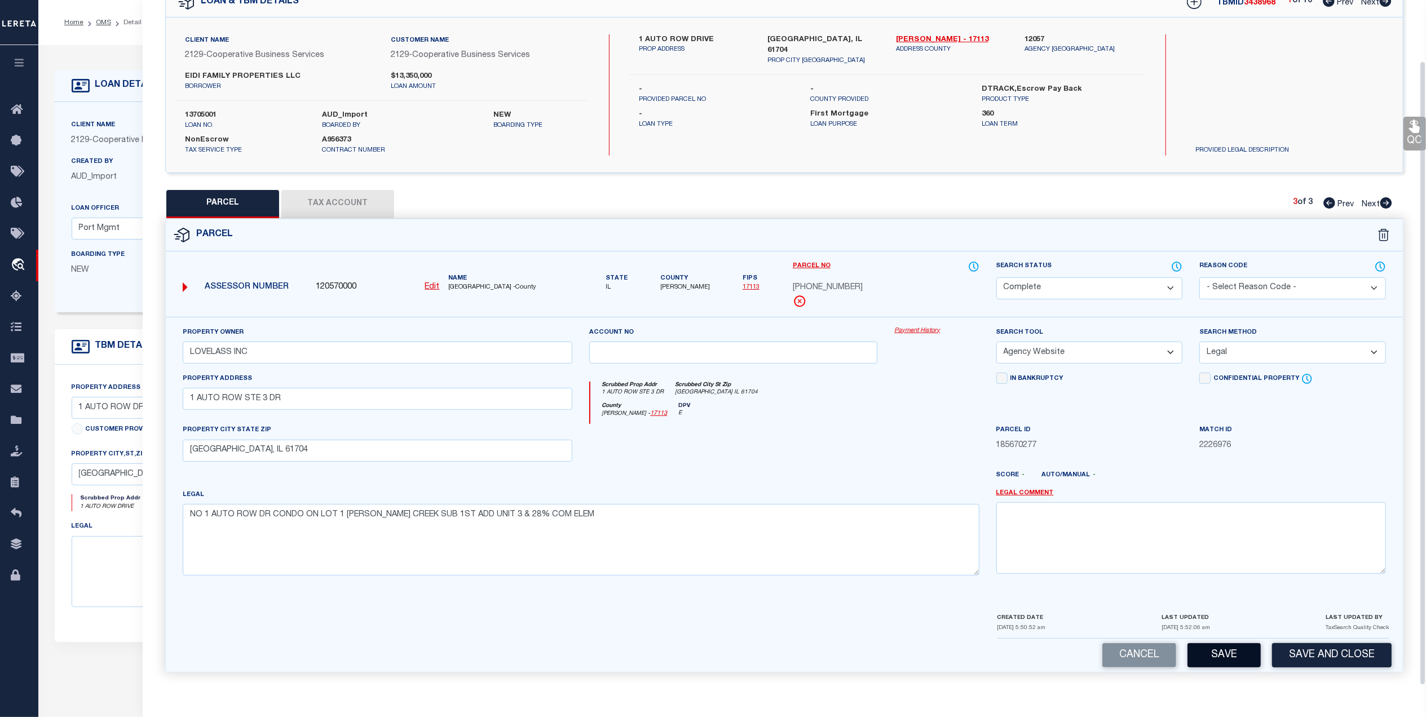
click at [1218, 656] on button "Save" at bounding box center [1224, 655] width 73 height 24
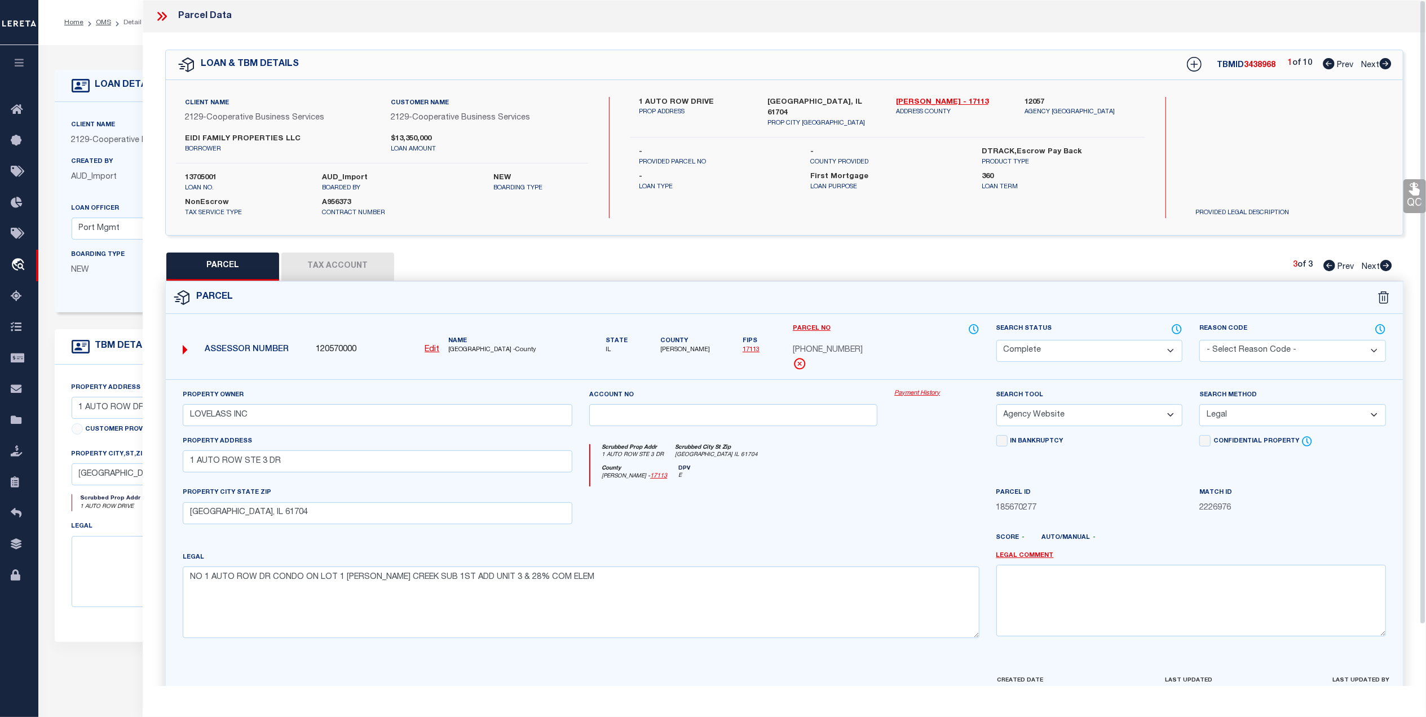
click at [1373, 62] on span "Next" at bounding box center [1370, 65] width 18 height 8
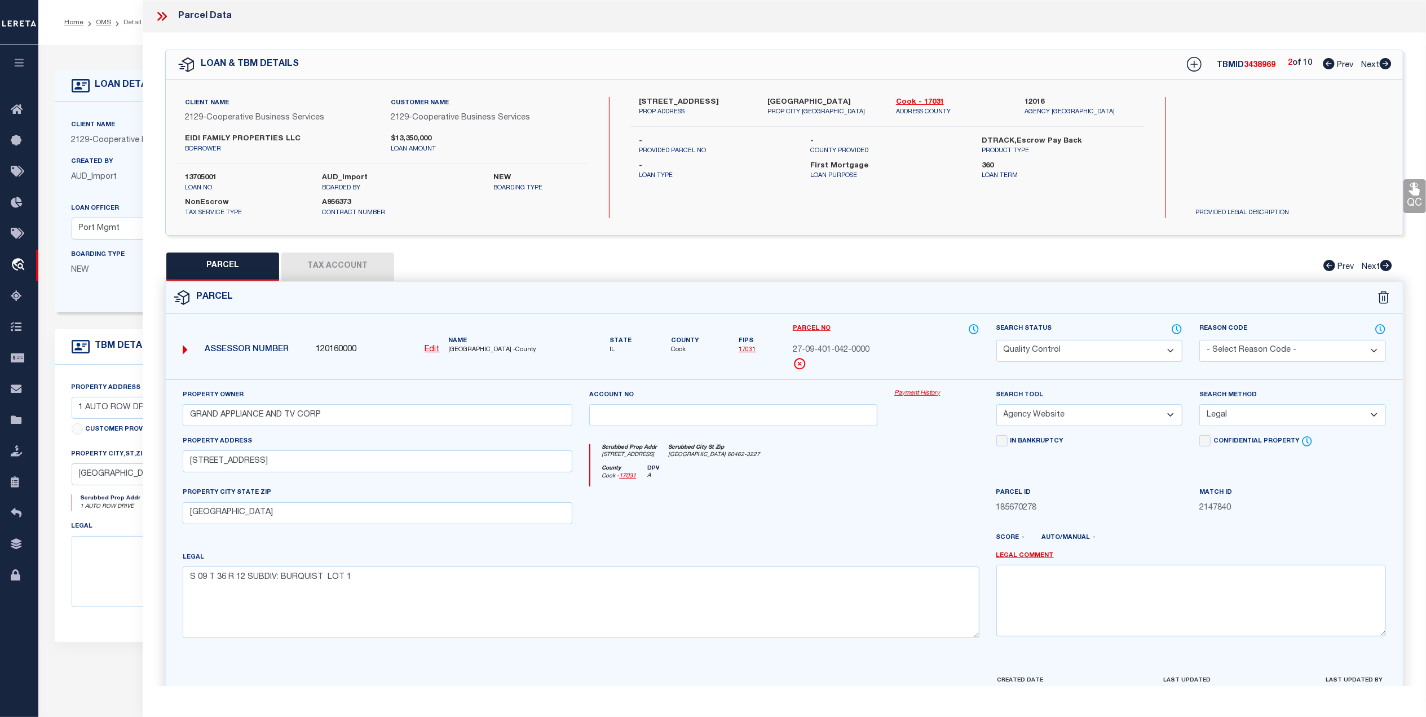
click at [1090, 352] on select "Automated Search Bad Parcel Complete Duplicate Parcel High Dollar Reporting In …" at bounding box center [1089, 351] width 187 height 22
click at [996, 340] on select "Automated Search Bad Parcel Complete Duplicate Parcel High Dollar Reporting In …" at bounding box center [1089, 351] width 187 height 22
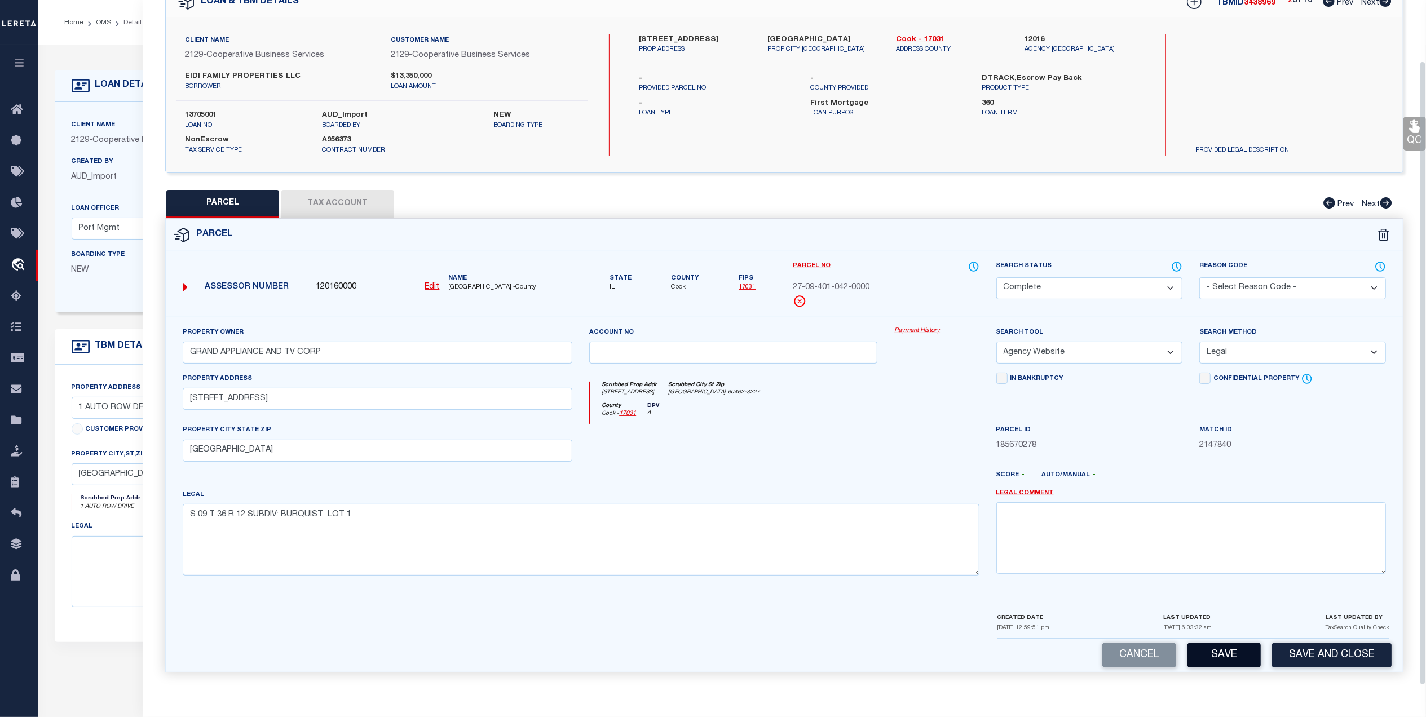
click at [1210, 650] on button "Save" at bounding box center [1224, 655] width 73 height 24
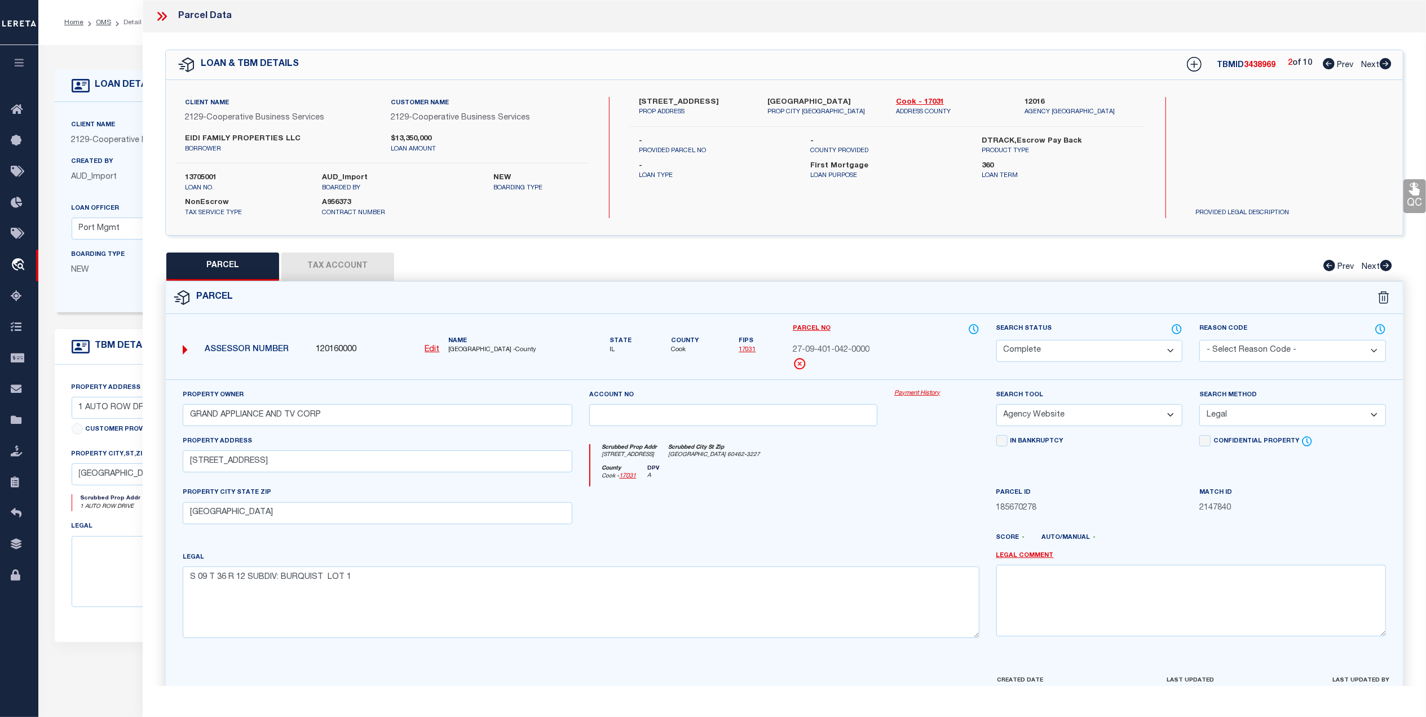
click at [1368, 64] on span "Next" at bounding box center [1370, 65] width 18 height 8
click at [1118, 356] on select "Automated Search Bad Parcel Complete Duplicate Parcel High Dollar Reporting In …" at bounding box center [1089, 351] width 187 height 22
click at [996, 340] on select "Automated Search Bad Parcel Complete Duplicate Parcel High Dollar Reporting In …" at bounding box center [1089, 351] width 187 height 22
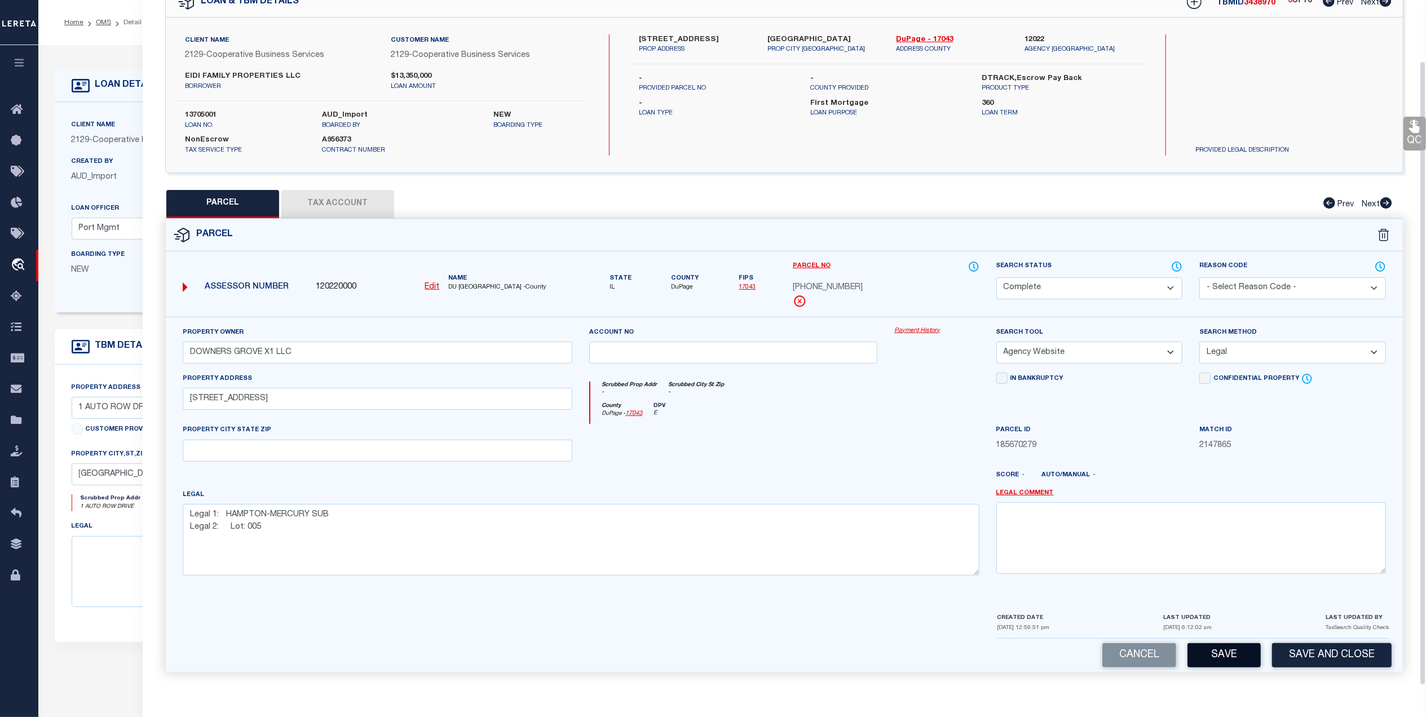
click at [1217, 655] on button "Save" at bounding box center [1224, 655] width 73 height 24
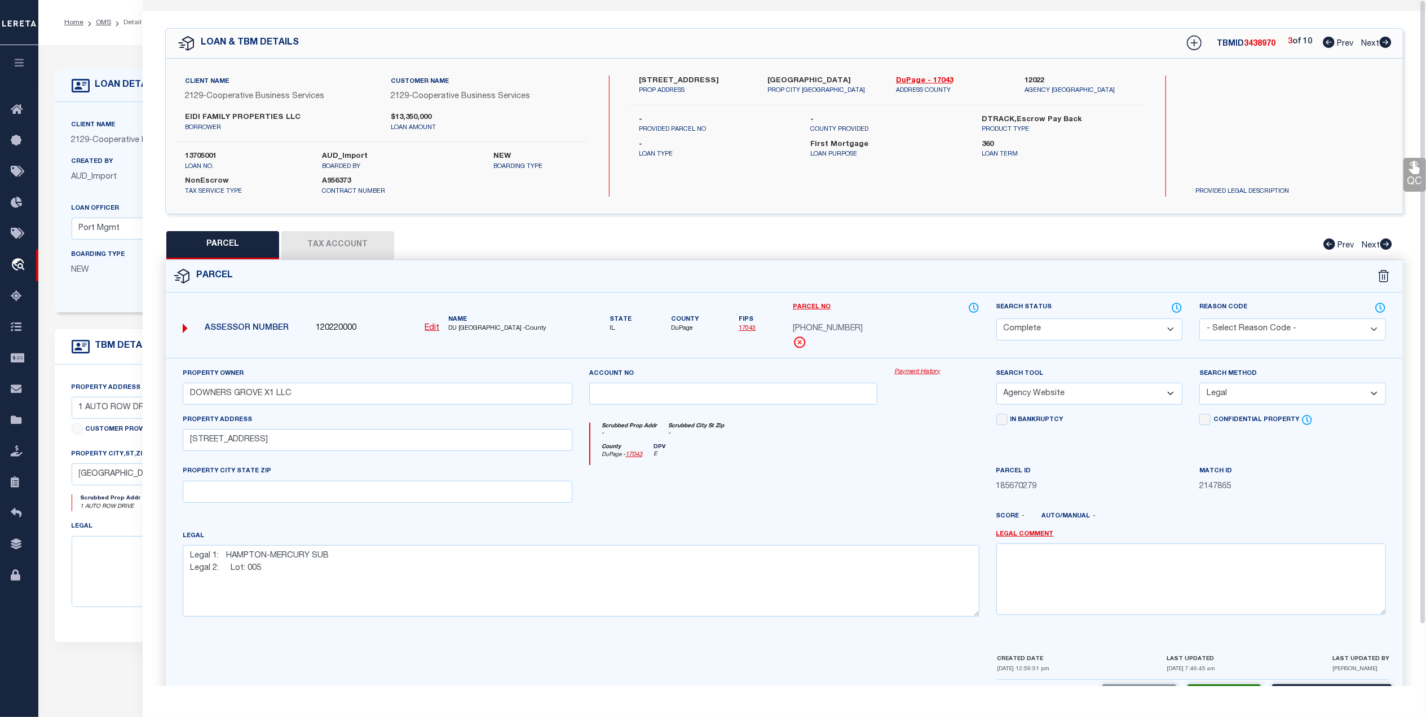
scroll to position [0, 0]
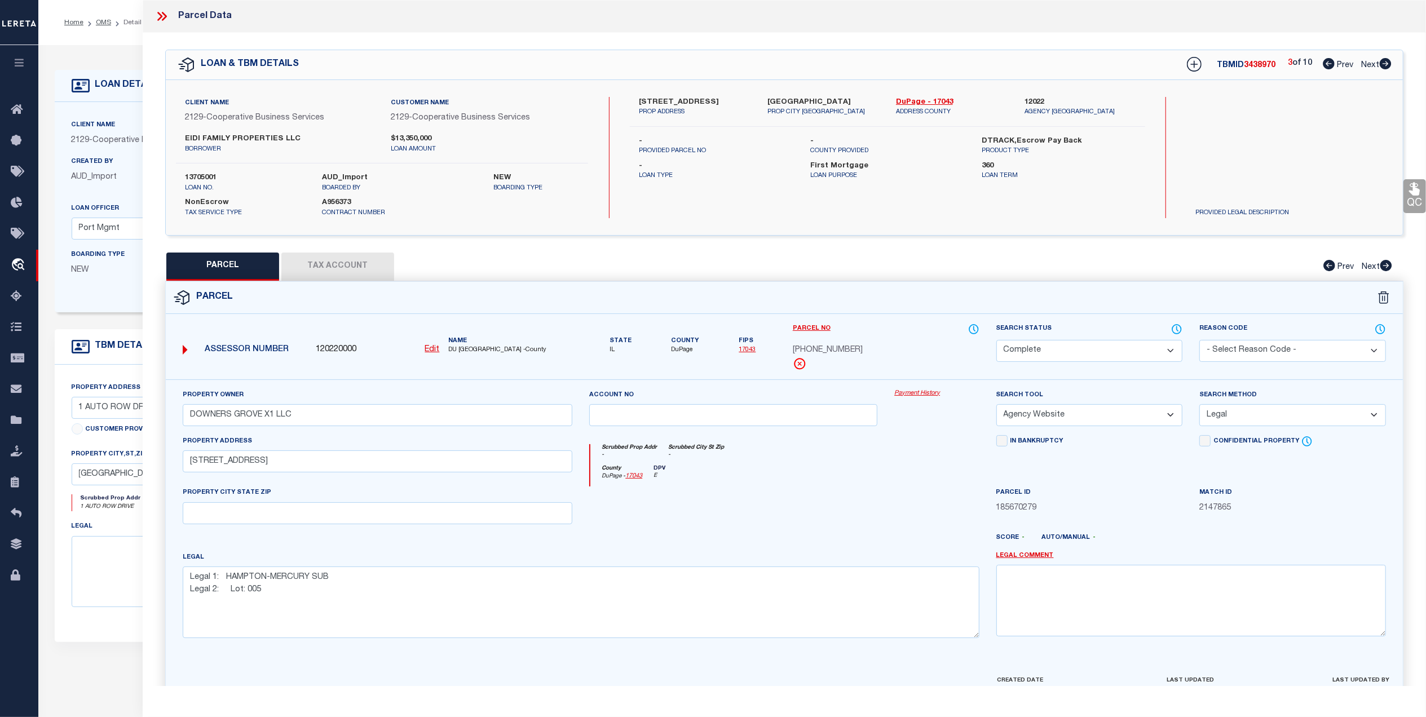
click at [1371, 66] on span "Next" at bounding box center [1370, 65] width 18 height 8
click at [1086, 351] on select "Automated Search Bad Parcel Complete Duplicate Parcel High Dollar Reporting In …" at bounding box center [1089, 351] width 187 height 22
click at [996, 340] on select "Automated Search Bad Parcel Complete Duplicate Parcel High Dollar Reporting In …" at bounding box center [1089, 351] width 187 height 22
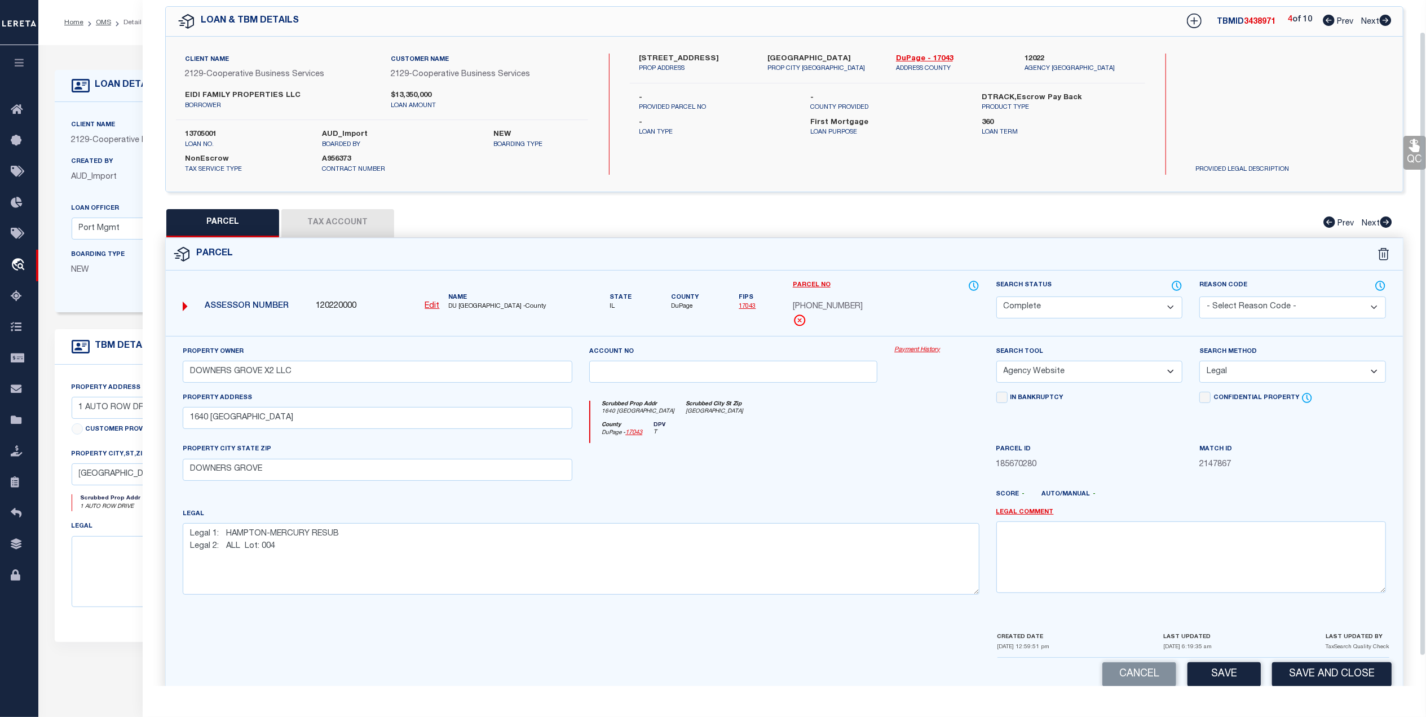
scroll to position [67, 0]
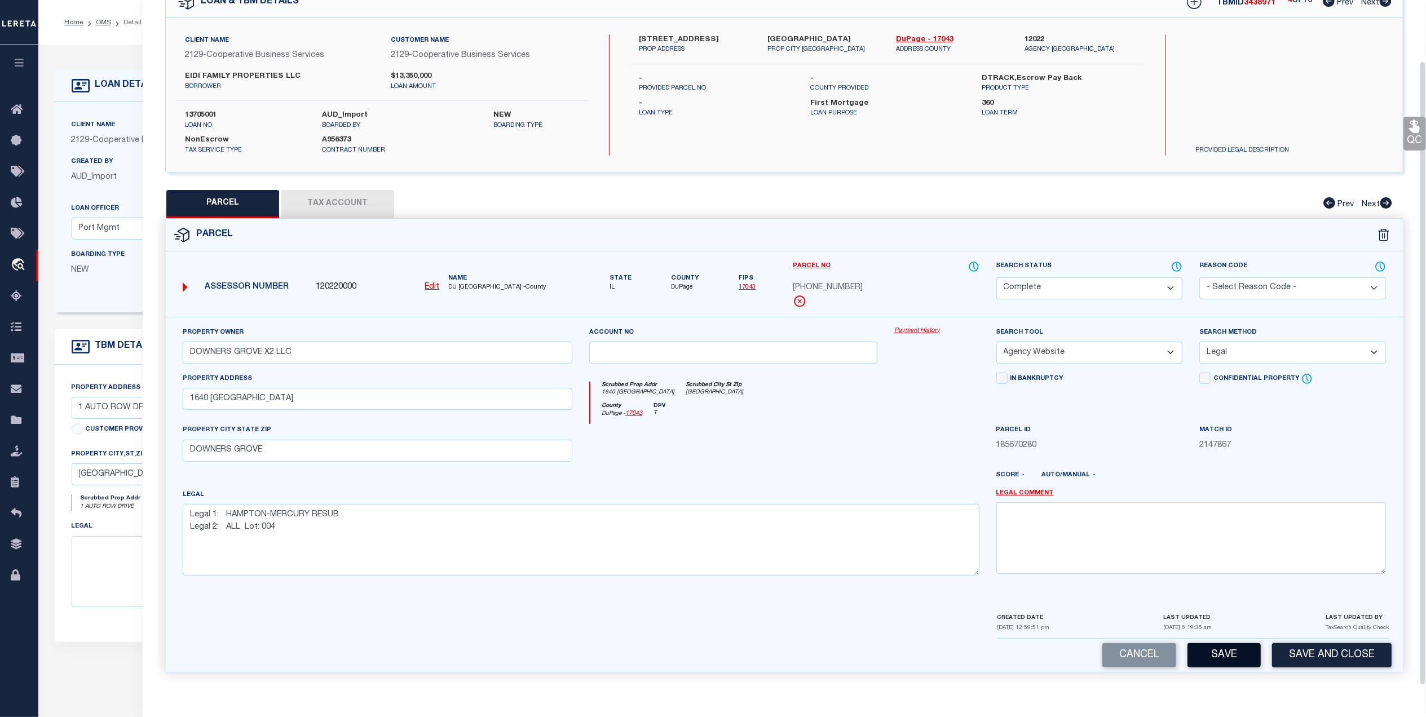
click at [1210, 654] on button "Save" at bounding box center [1224, 655] width 73 height 24
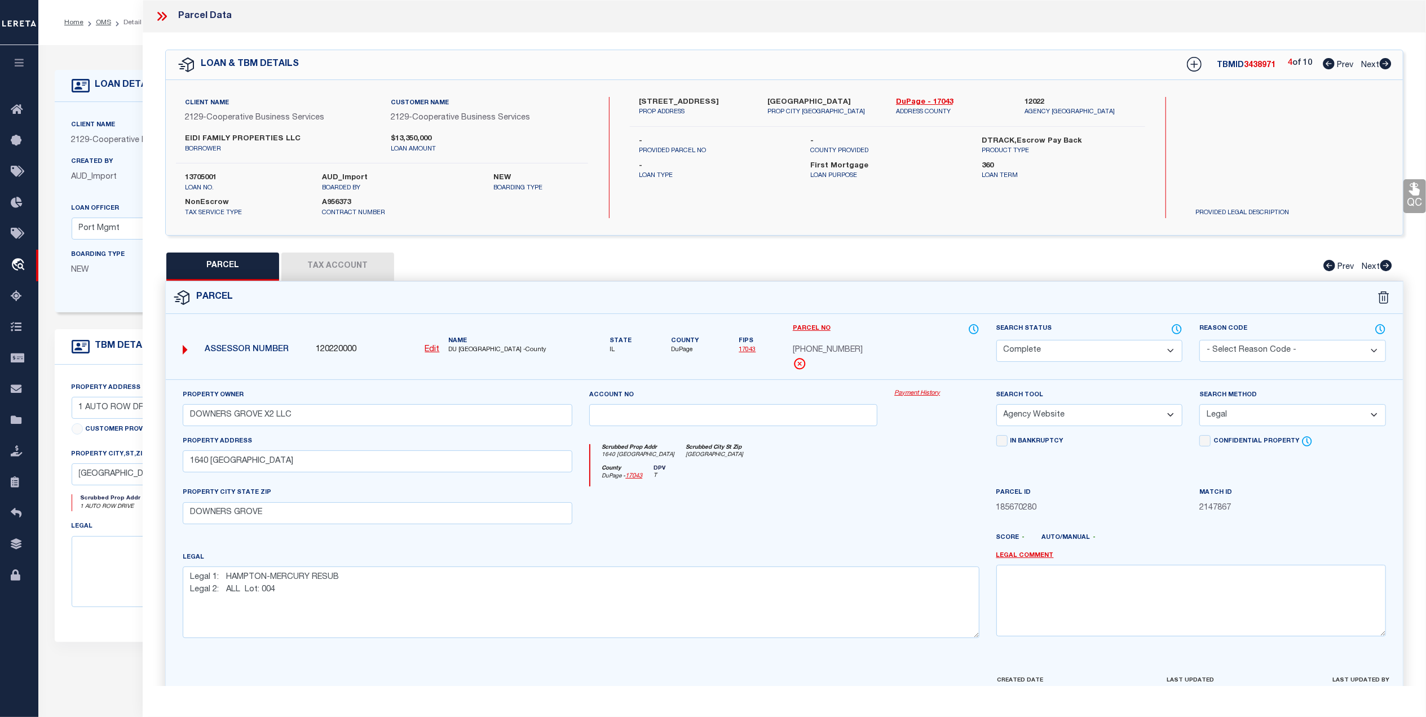
click at [1369, 62] on span "Next" at bounding box center [1370, 65] width 18 height 8
click at [1086, 352] on select "Automated Search Bad Parcel Complete Duplicate Parcel High Dollar Reporting In …" at bounding box center [1089, 351] width 187 height 22
click at [996, 340] on select "Automated Search Bad Parcel Complete Duplicate Parcel High Dollar Reporting In …" at bounding box center [1089, 351] width 187 height 22
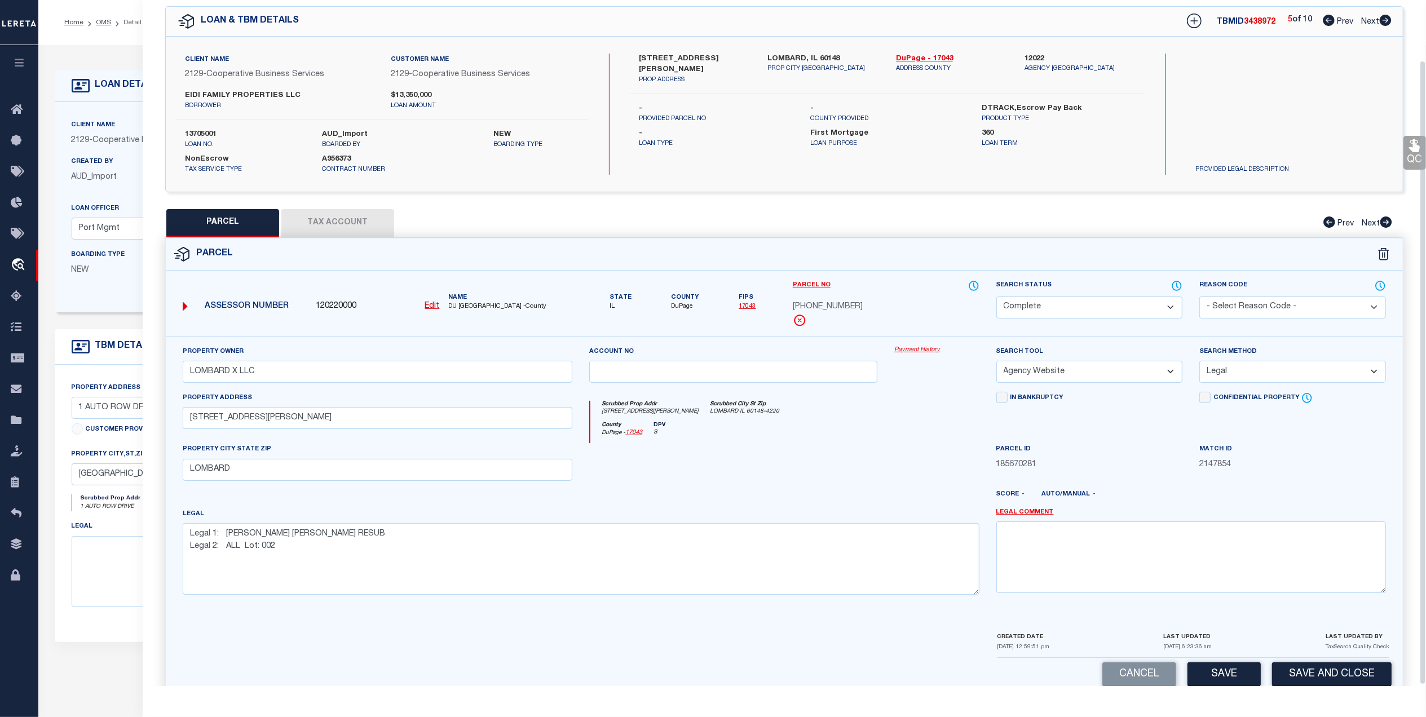
scroll to position [67, 0]
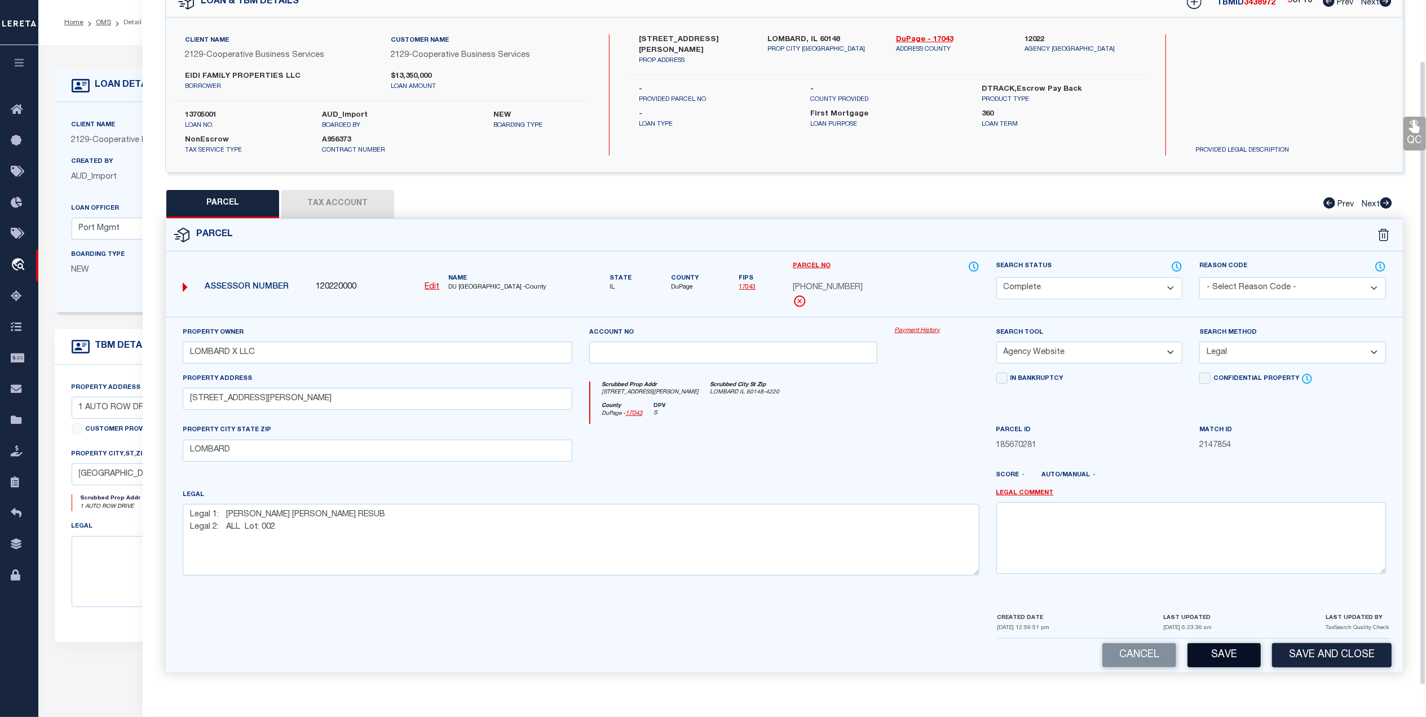
click at [1217, 662] on button "Save" at bounding box center [1224, 655] width 73 height 24
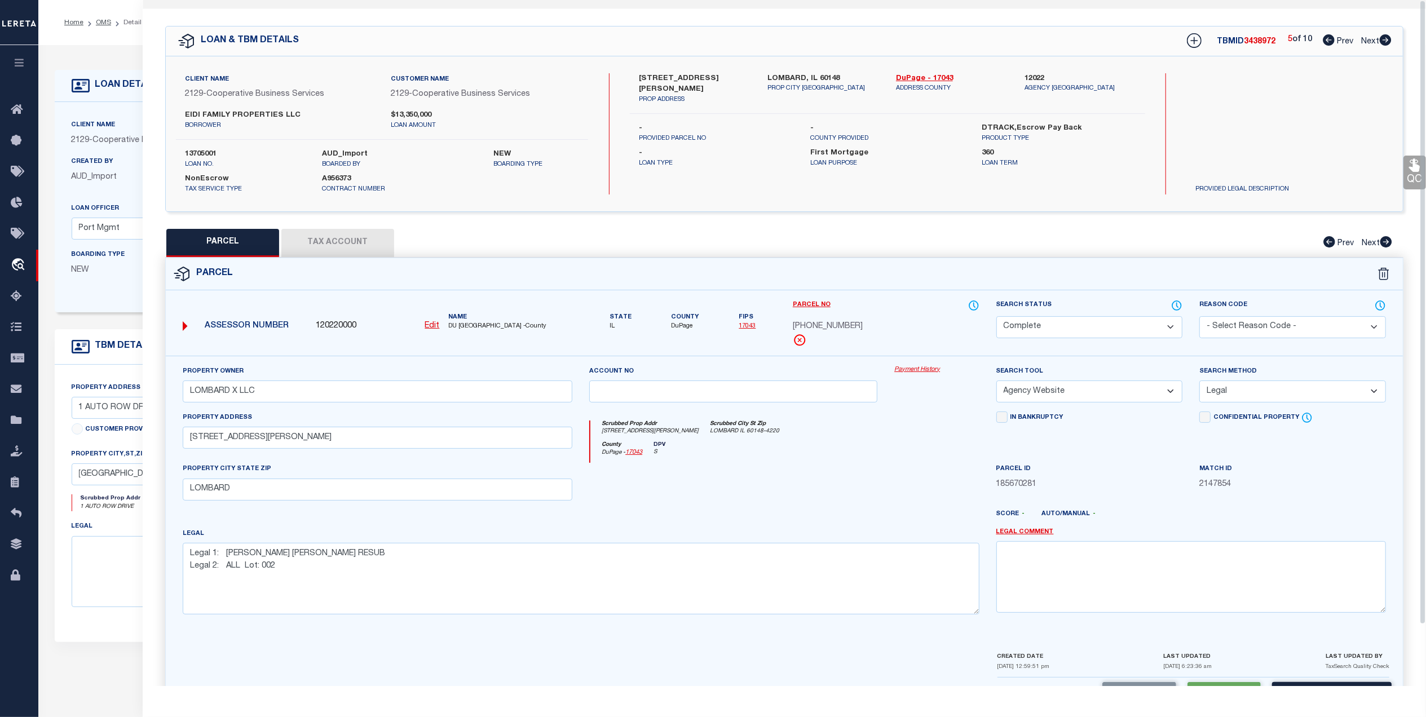
scroll to position [0, 0]
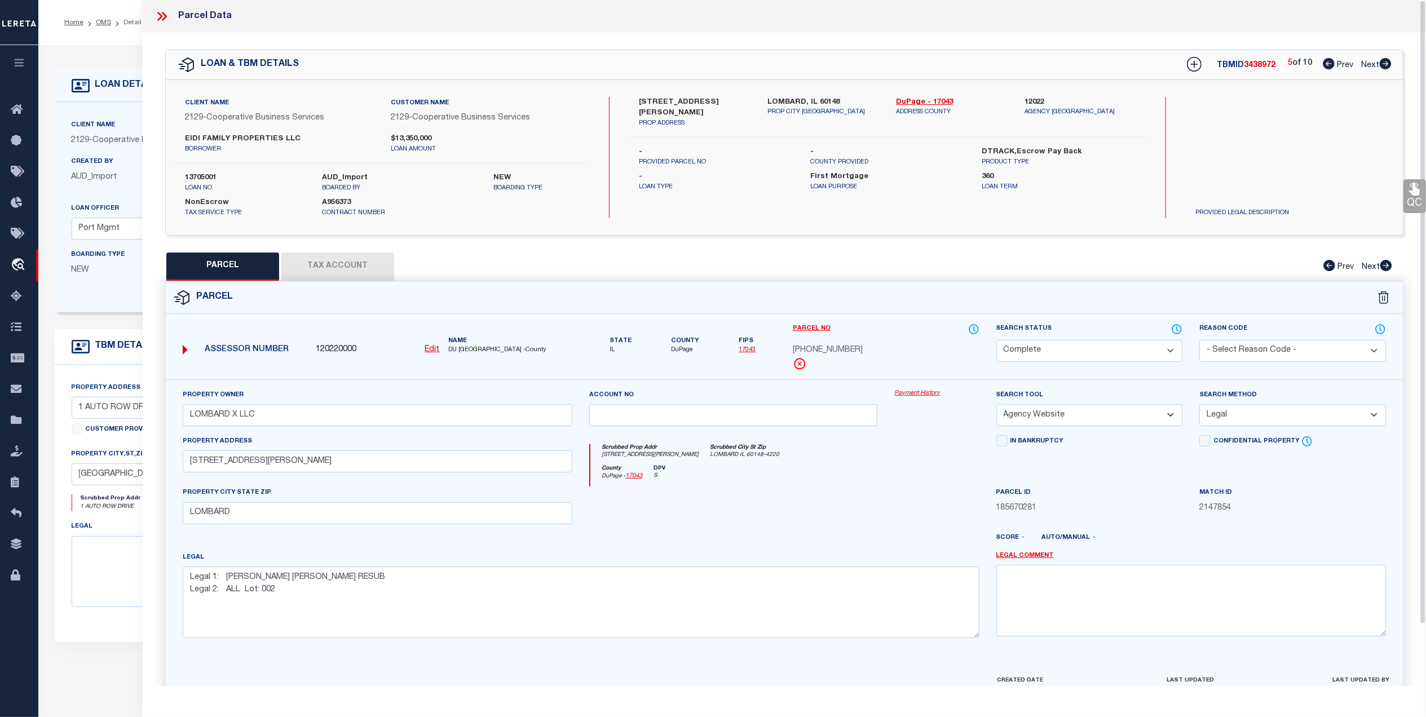
click at [1370, 62] on span "Next" at bounding box center [1370, 65] width 18 height 8
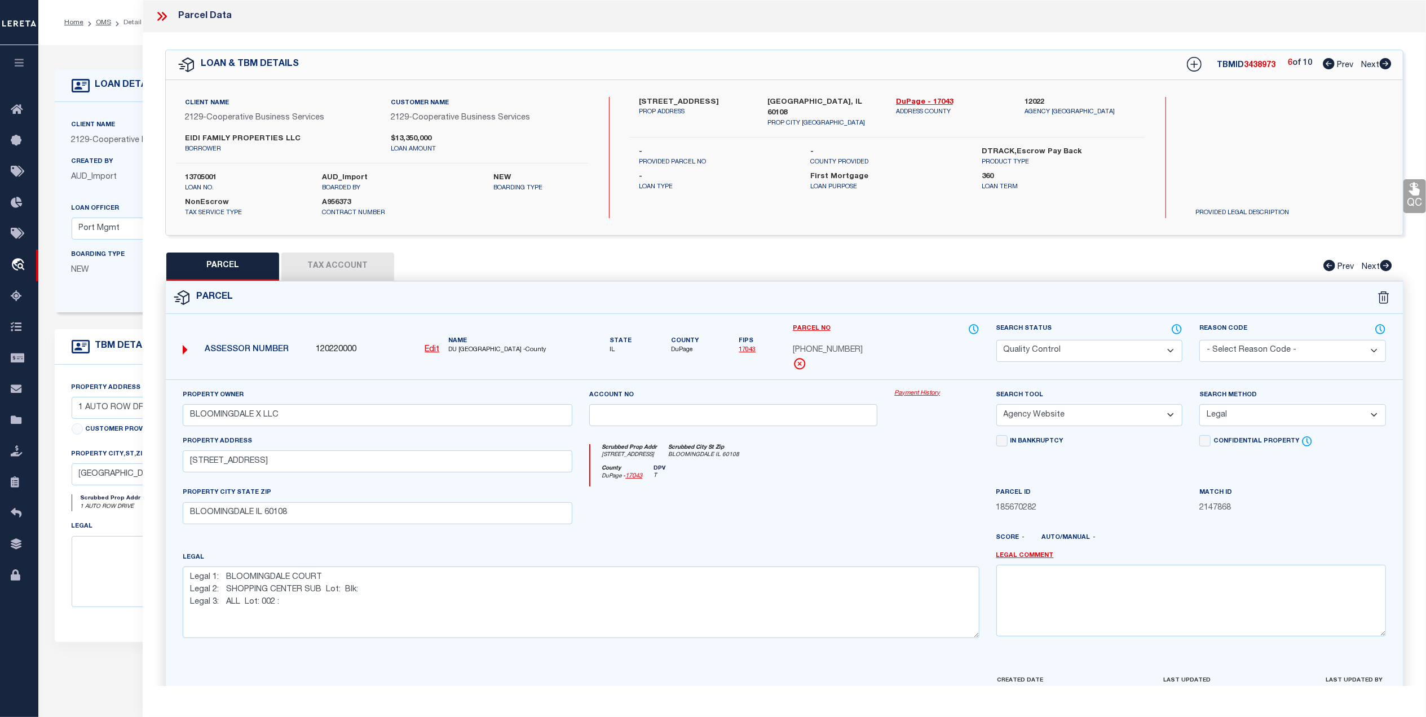
click at [1097, 356] on select "Automated Search Bad Parcel Complete Duplicate Parcel High Dollar Reporting In …" at bounding box center [1089, 351] width 187 height 22
click at [996, 340] on select "Automated Search Bad Parcel Complete Duplicate Parcel High Dollar Reporting In …" at bounding box center [1089, 351] width 187 height 22
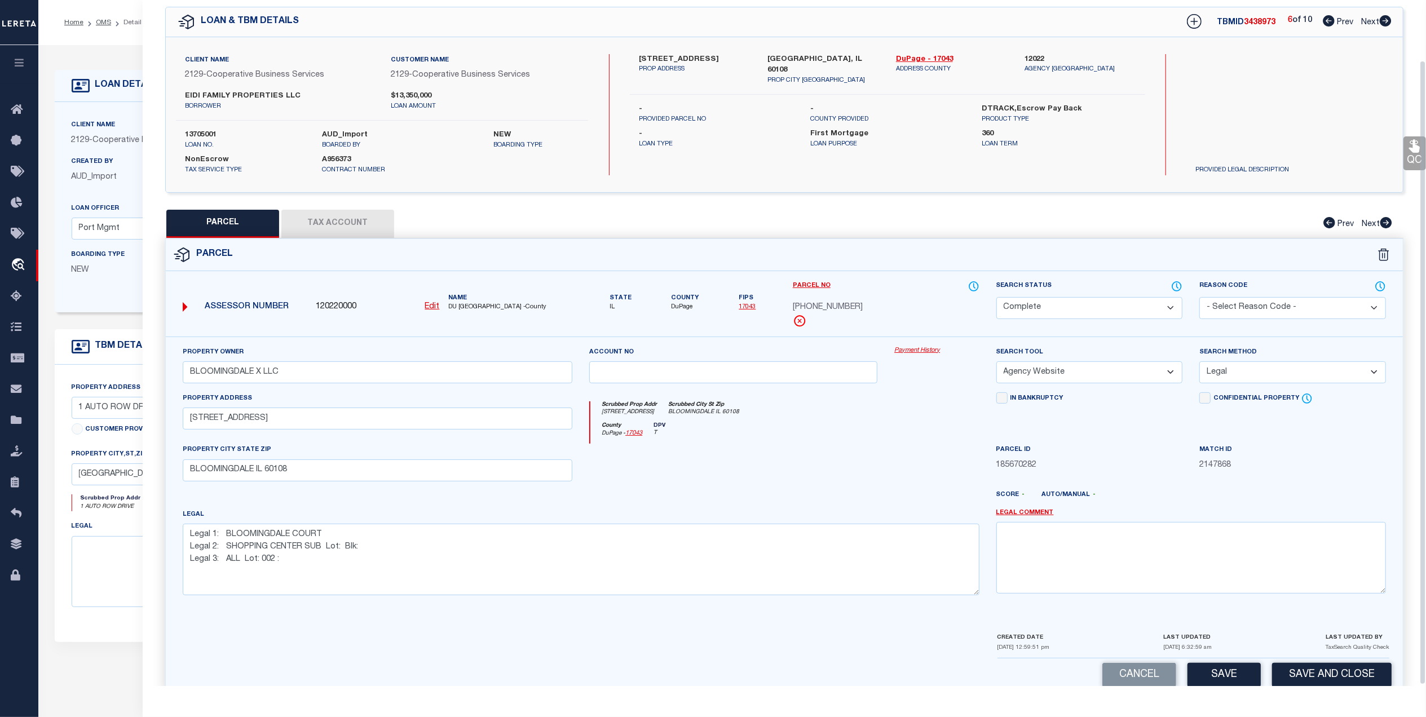
scroll to position [67, 0]
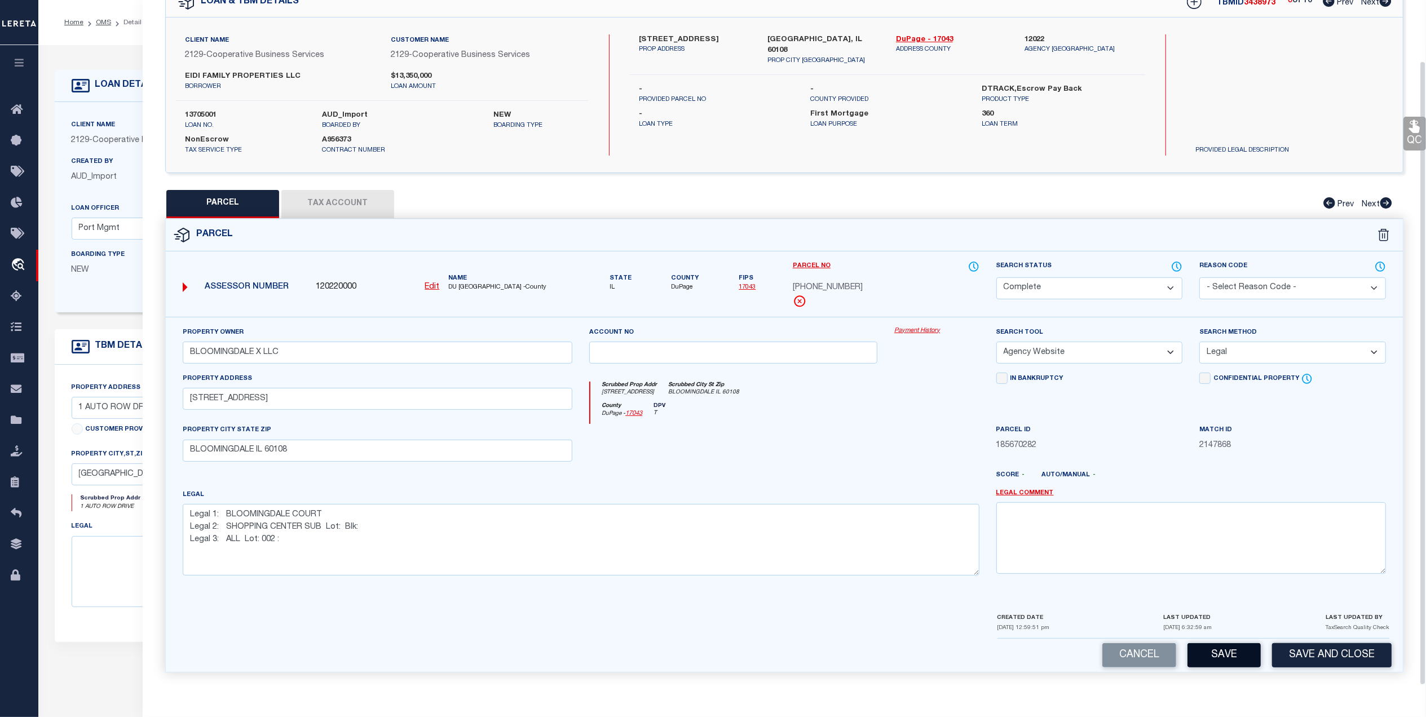
click at [1228, 657] on button "Save" at bounding box center [1224, 655] width 73 height 24
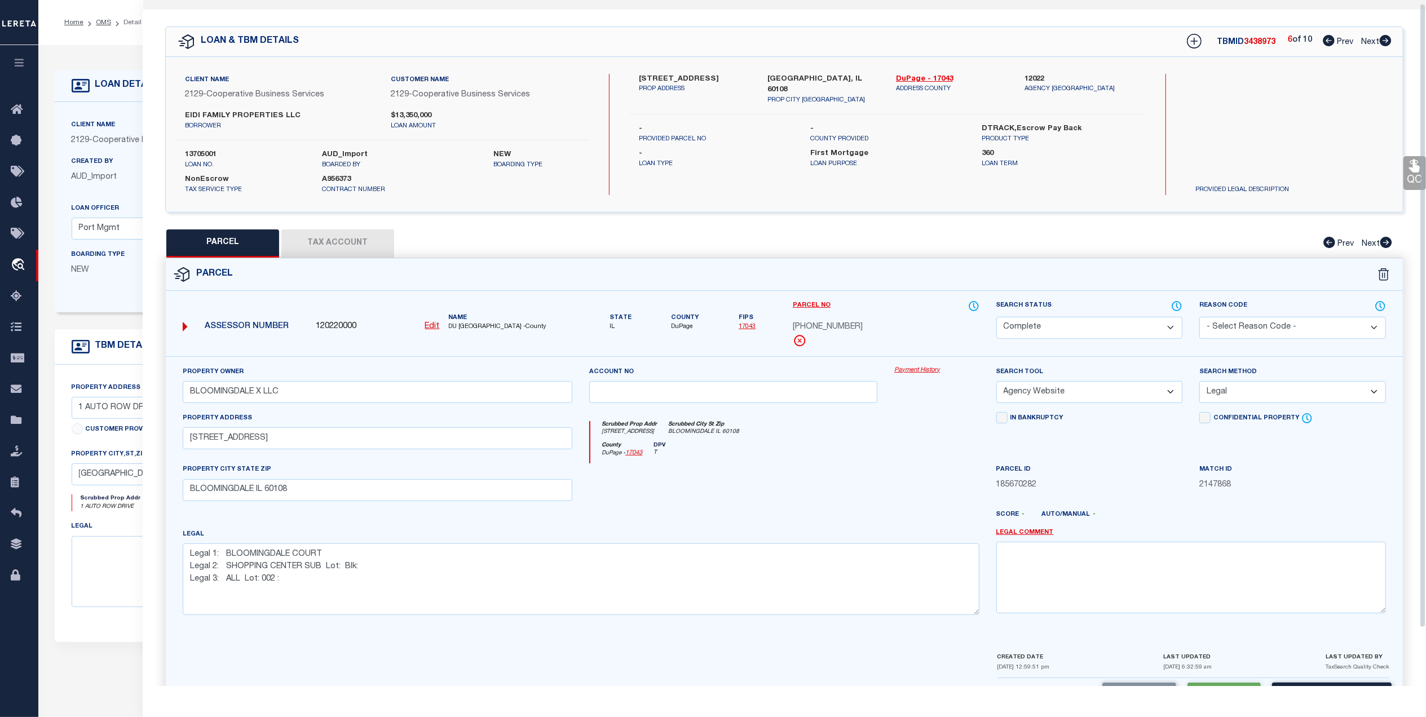
scroll to position [0, 0]
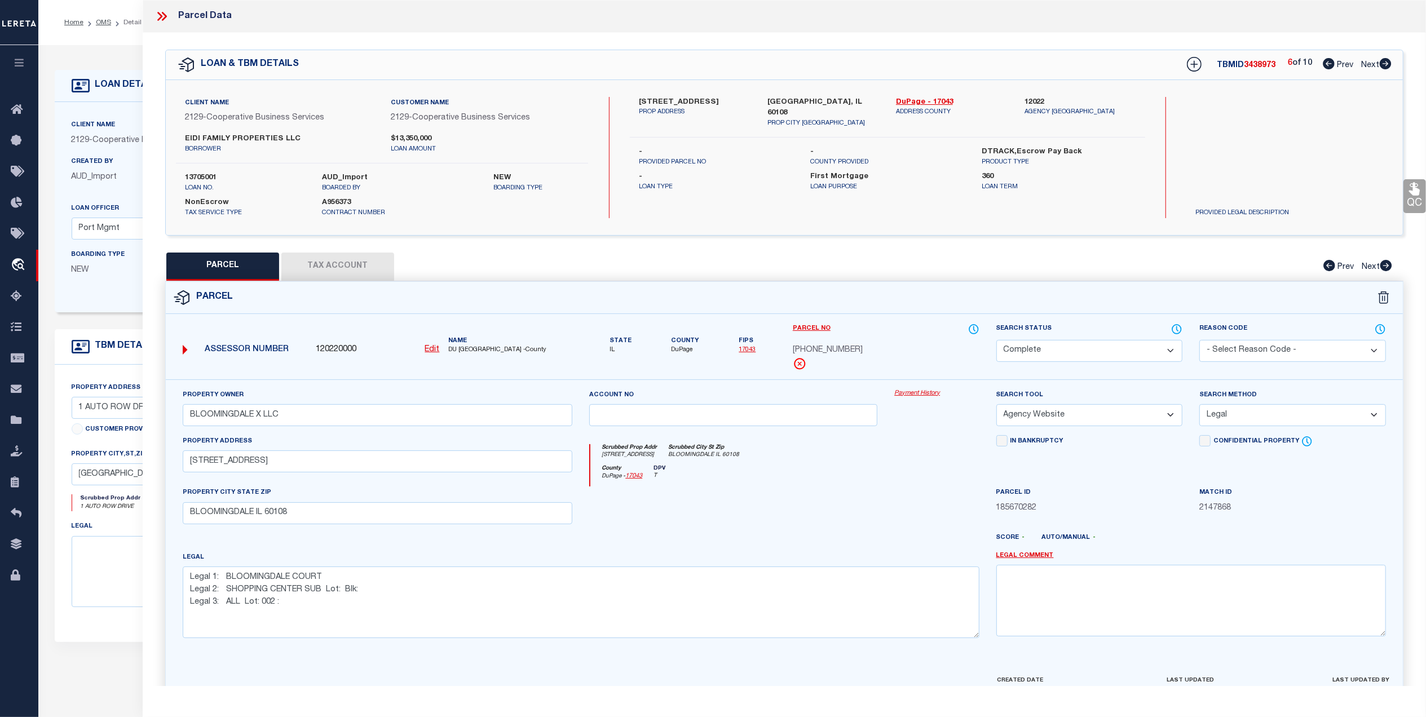
click at [1370, 64] on span "Next" at bounding box center [1370, 65] width 18 height 8
click at [1120, 351] on select "Automated Search Bad Parcel Complete Duplicate Parcel High Dollar Reporting In …" at bounding box center [1089, 351] width 187 height 22
click at [996, 340] on select "Automated Search Bad Parcel Complete Duplicate Parcel High Dollar Reporting In …" at bounding box center [1089, 351] width 187 height 22
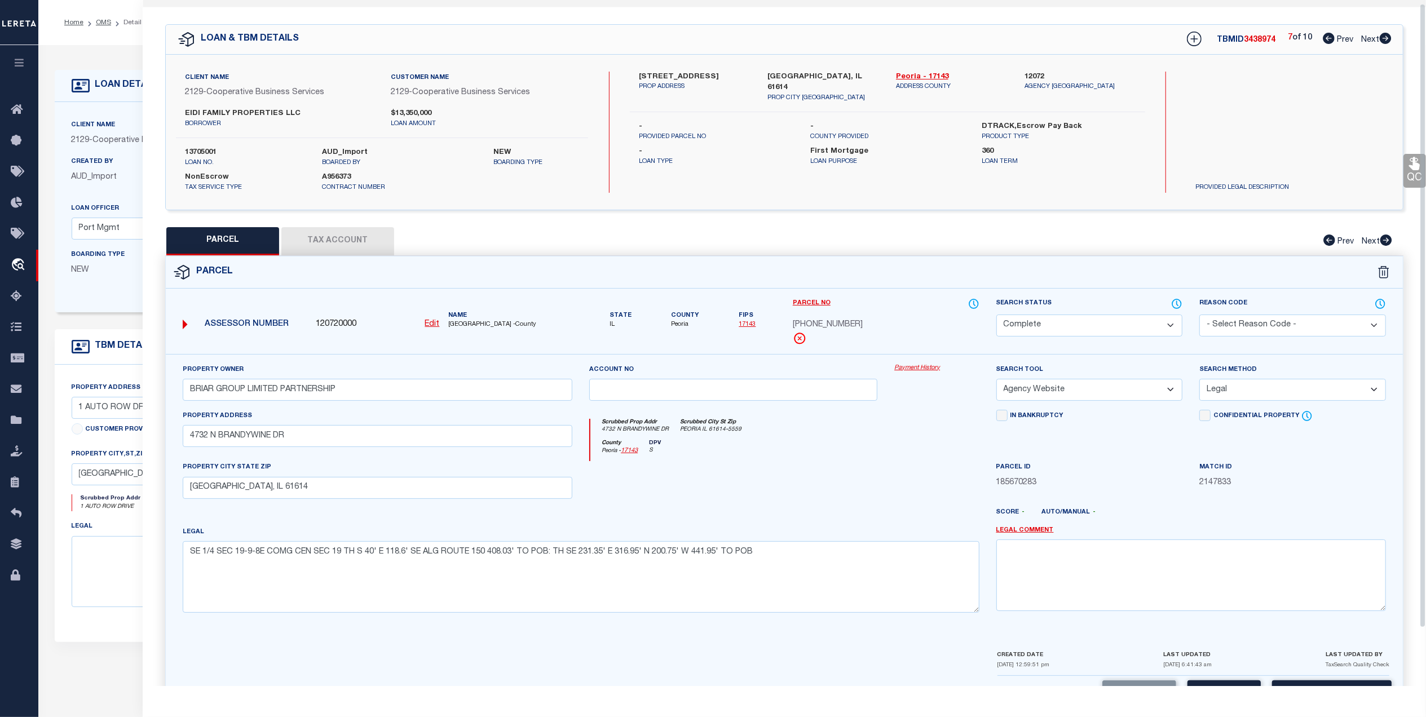
scroll to position [67, 0]
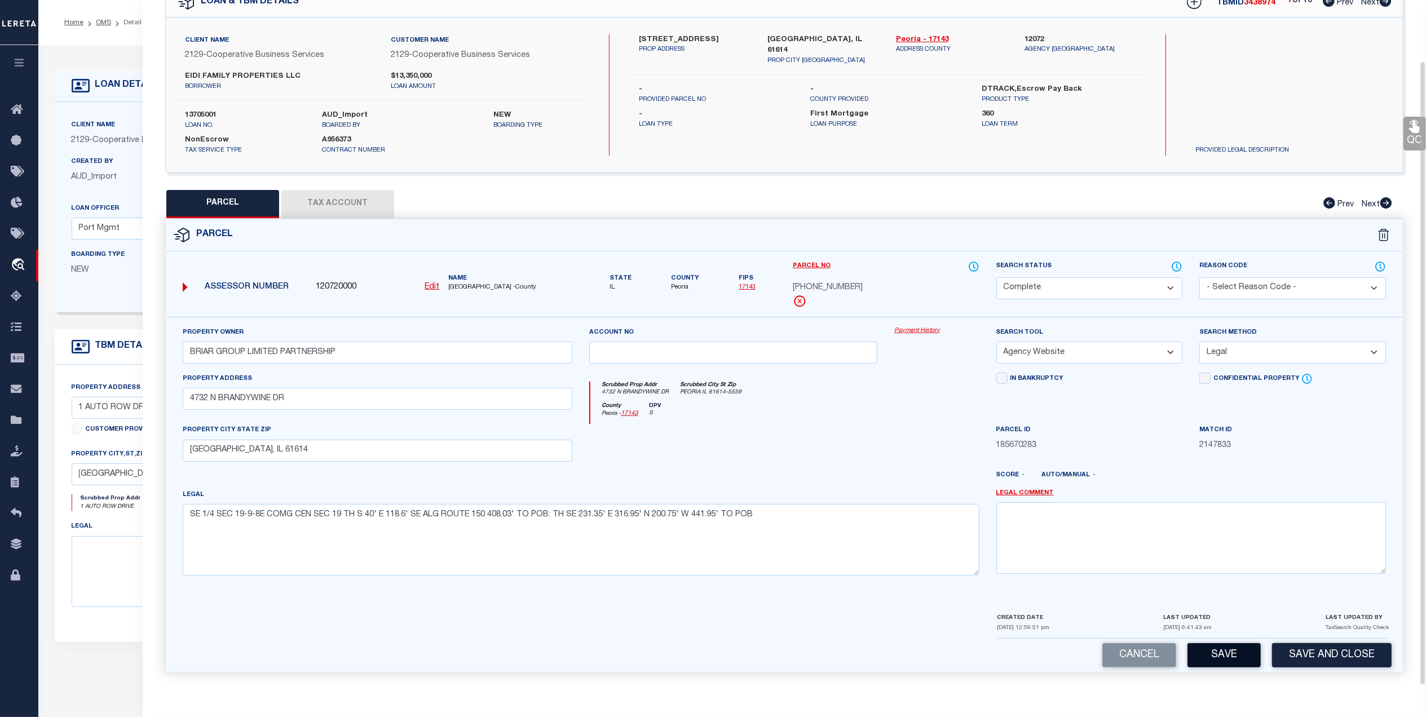
click at [1225, 653] on button "Save" at bounding box center [1224, 655] width 73 height 24
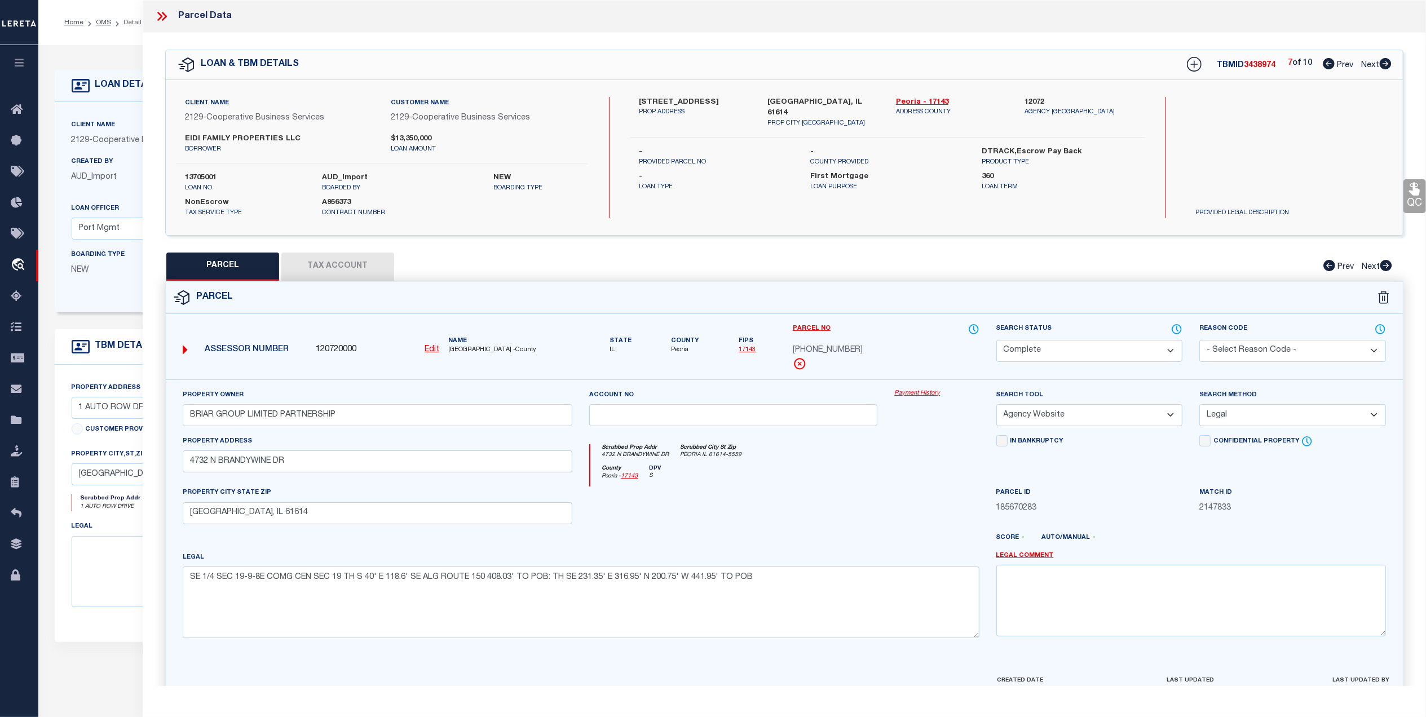
click at [1369, 63] on span "Next" at bounding box center [1370, 65] width 18 height 8
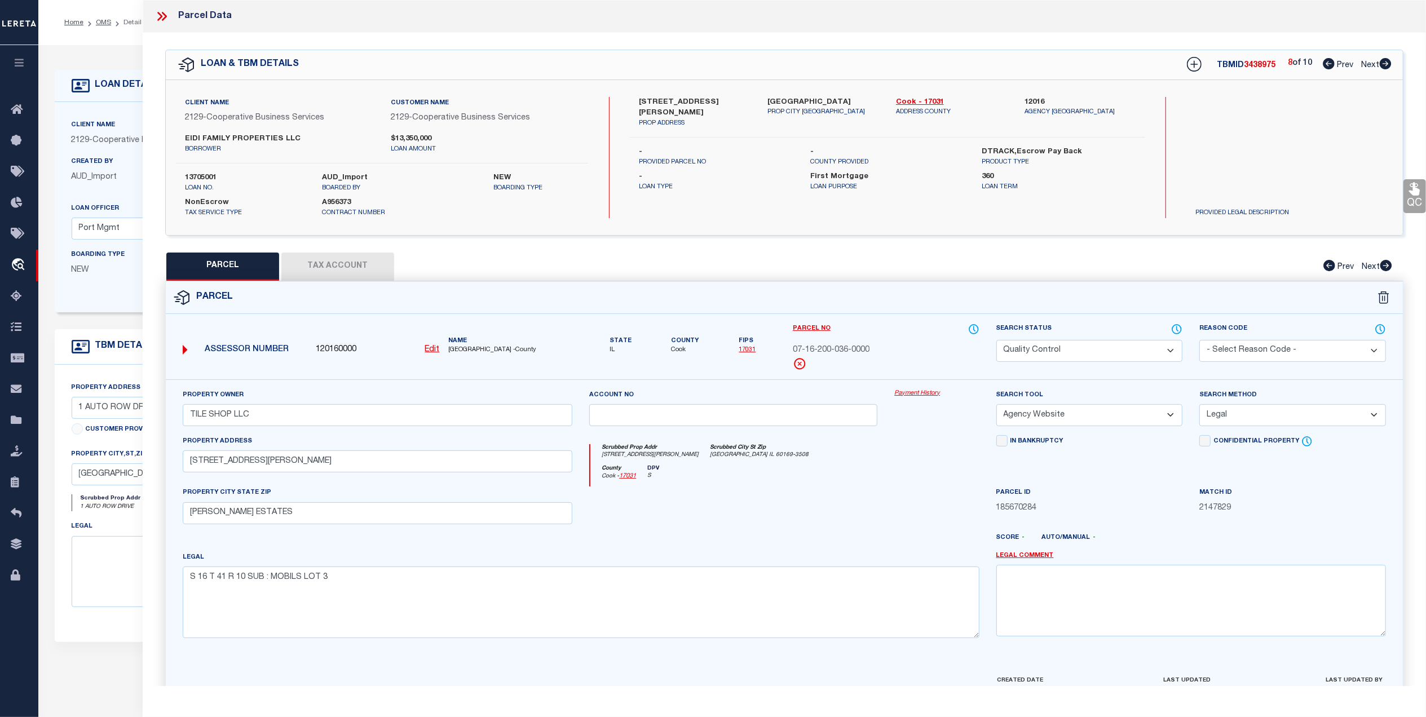
click at [1110, 350] on select "Automated Search Bad Parcel Complete Duplicate Parcel High Dollar Reporting In …" at bounding box center [1089, 351] width 187 height 22
click at [996, 340] on select "Automated Search Bad Parcel Complete Duplicate Parcel High Dollar Reporting In …" at bounding box center [1089, 351] width 187 height 22
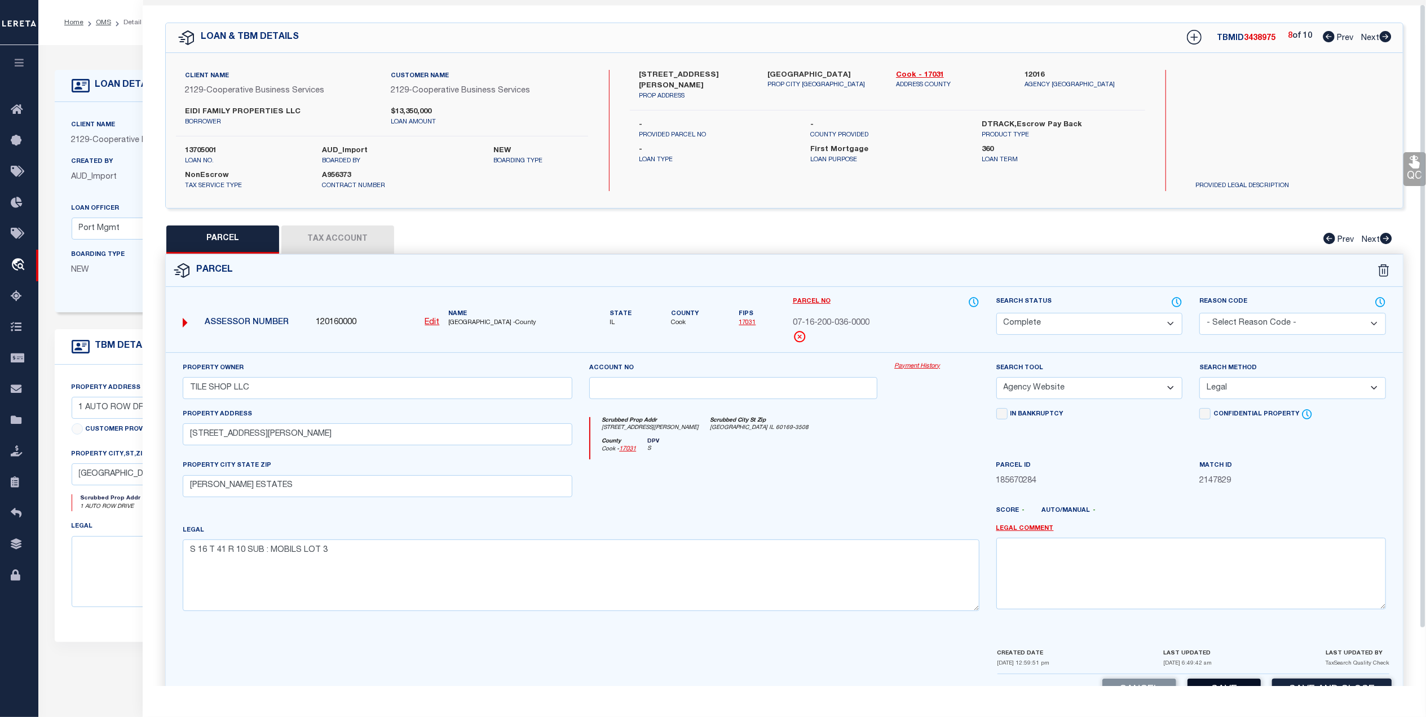
scroll to position [67, 0]
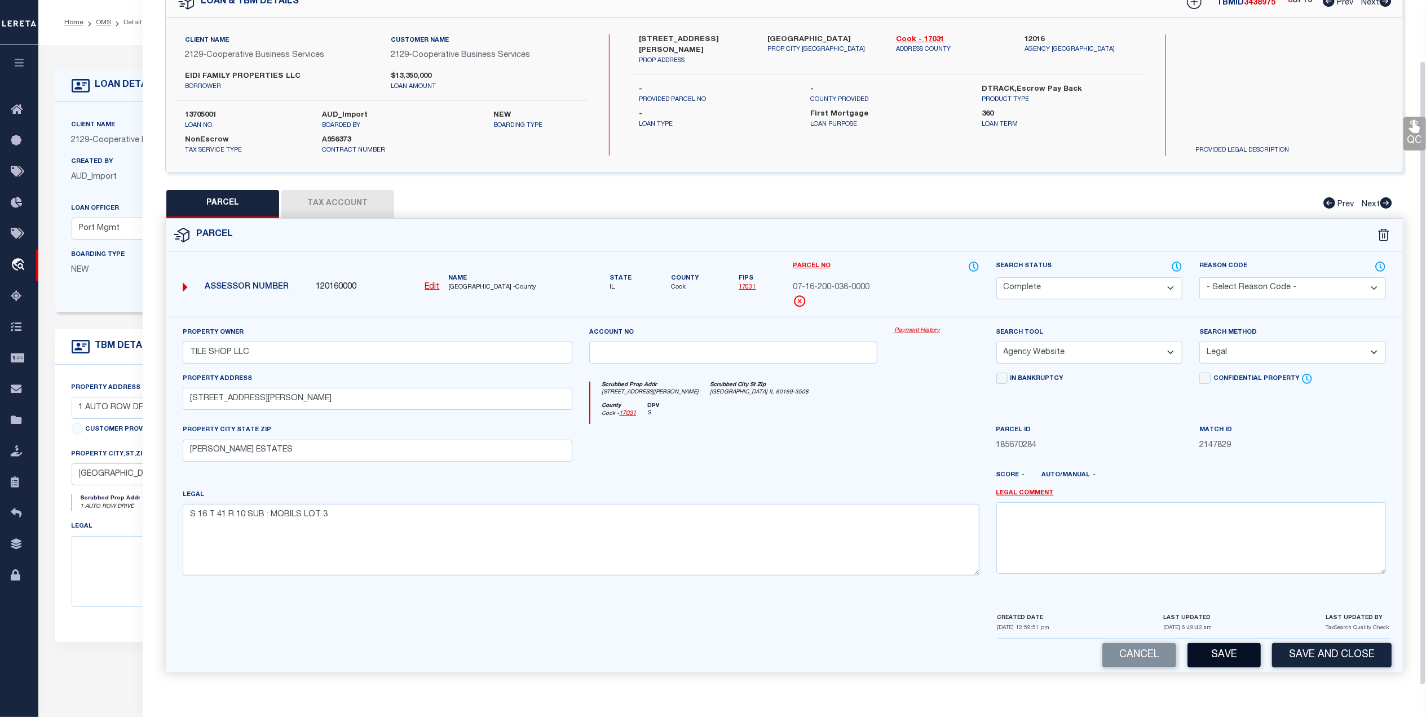
click at [1225, 652] on button "Save" at bounding box center [1224, 655] width 73 height 24
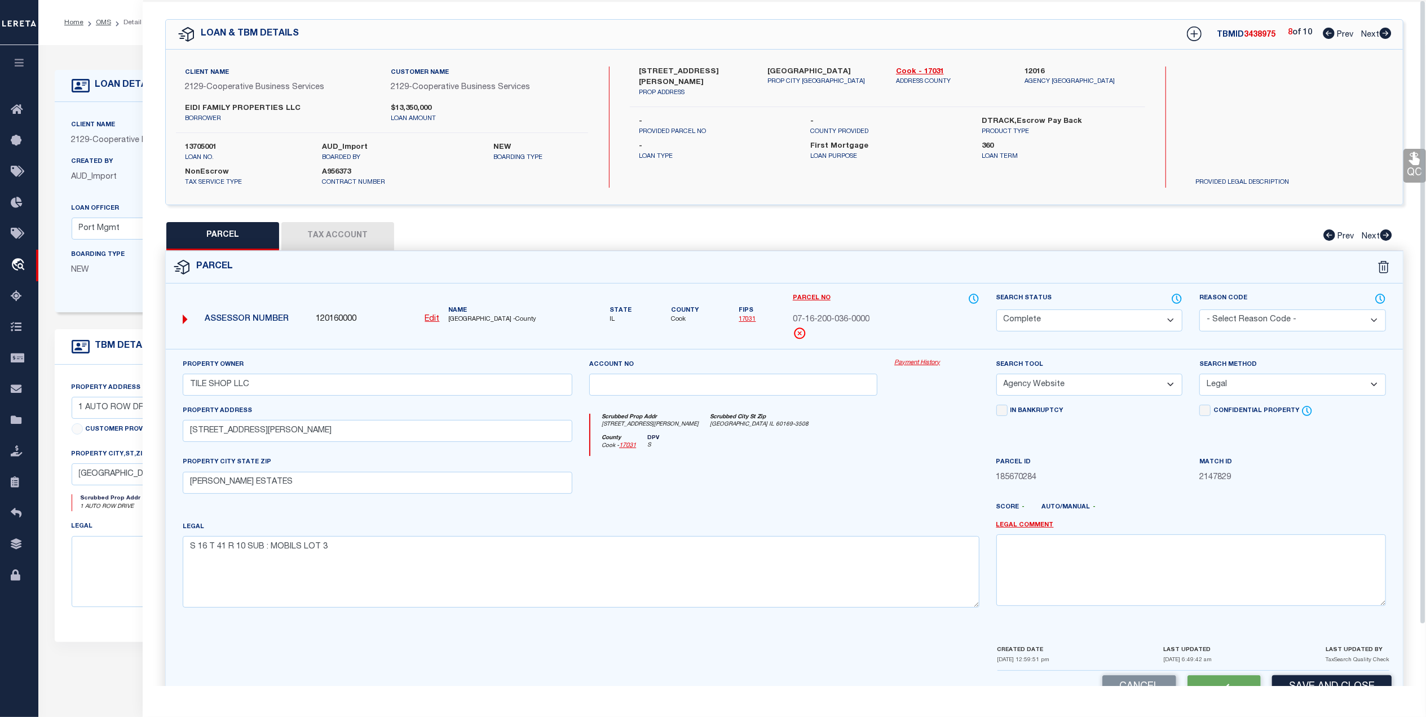
scroll to position [0, 0]
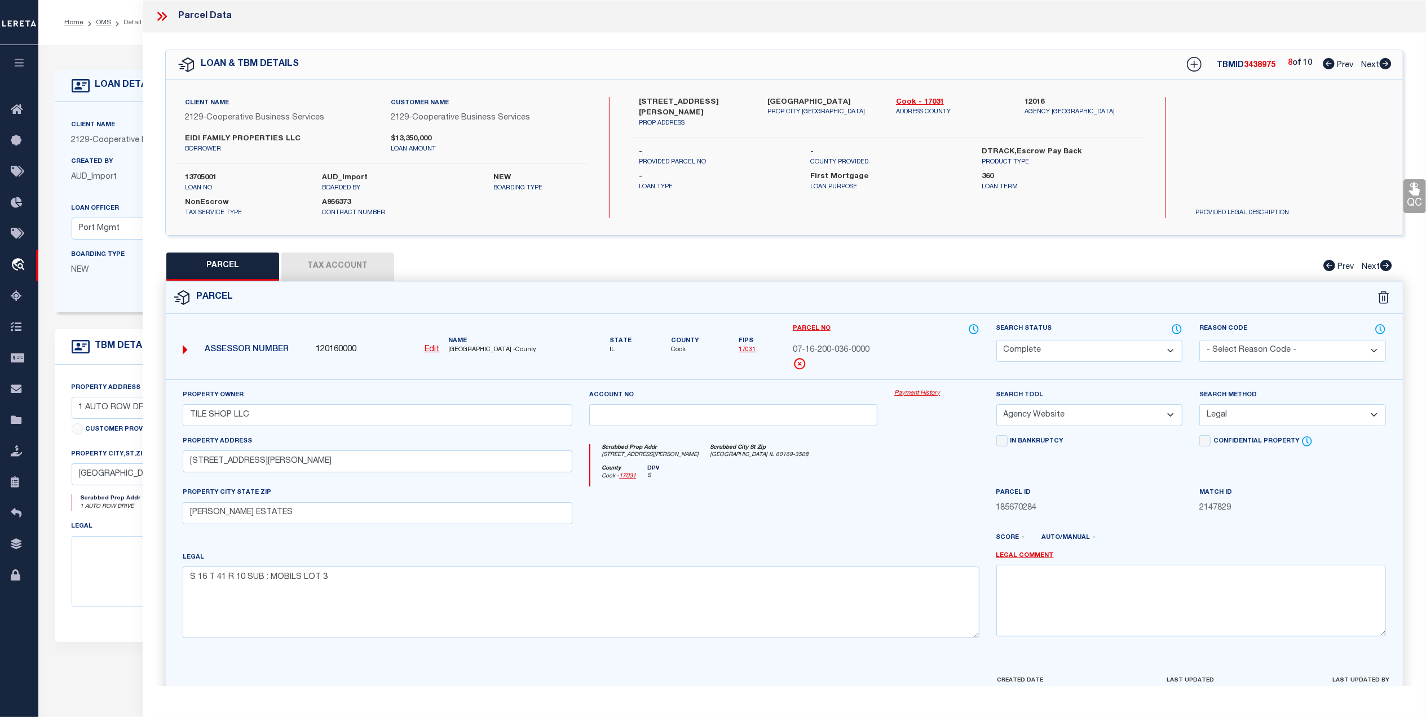
click at [1366, 65] on span "Next" at bounding box center [1370, 65] width 18 height 8
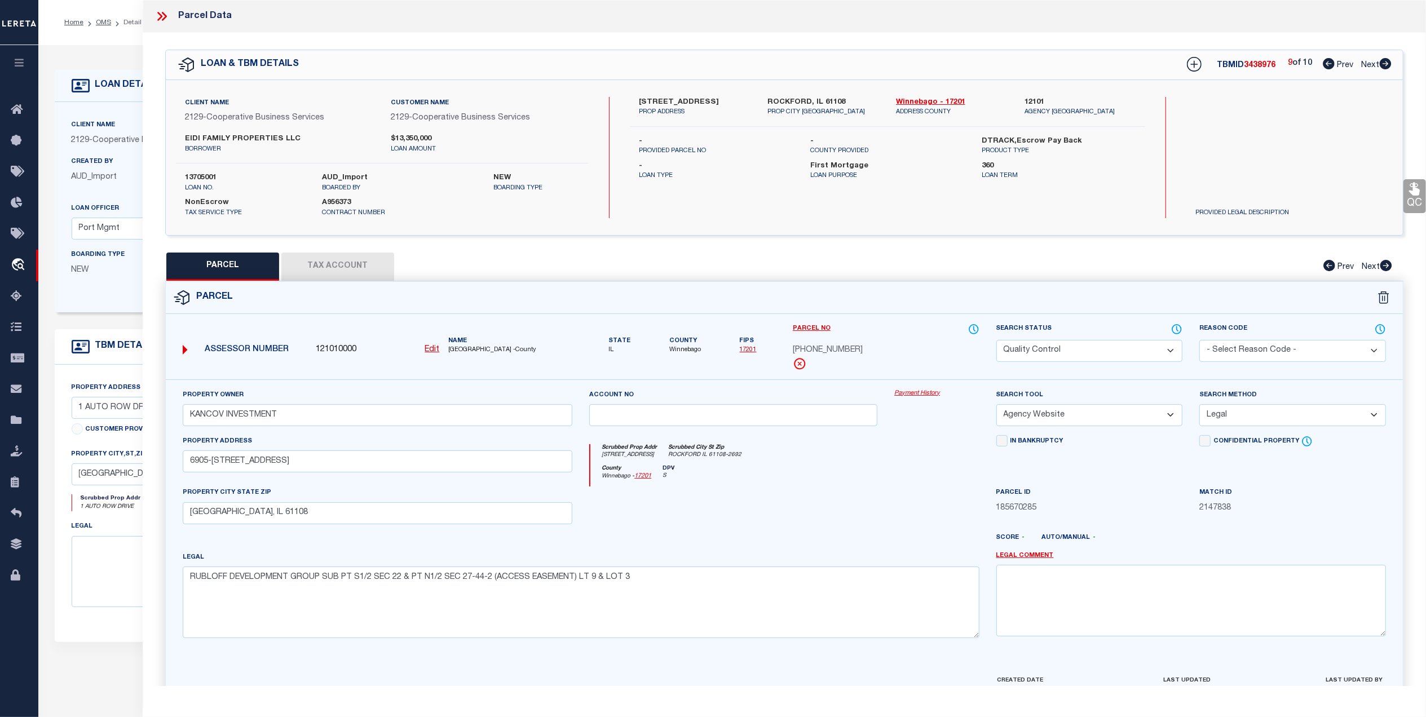
click at [1104, 356] on select "Automated Search Bad Parcel Complete Duplicate Parcel High Dollar Reporting In …" at bounding box center [1089, 351] width 187 height 22
click at [996, 340] on select "Automated Search Bad Parcel Complete Duplicate Parcel High Dollar Reporting In …" at bounding box center [1089, 351] width 187 height 22
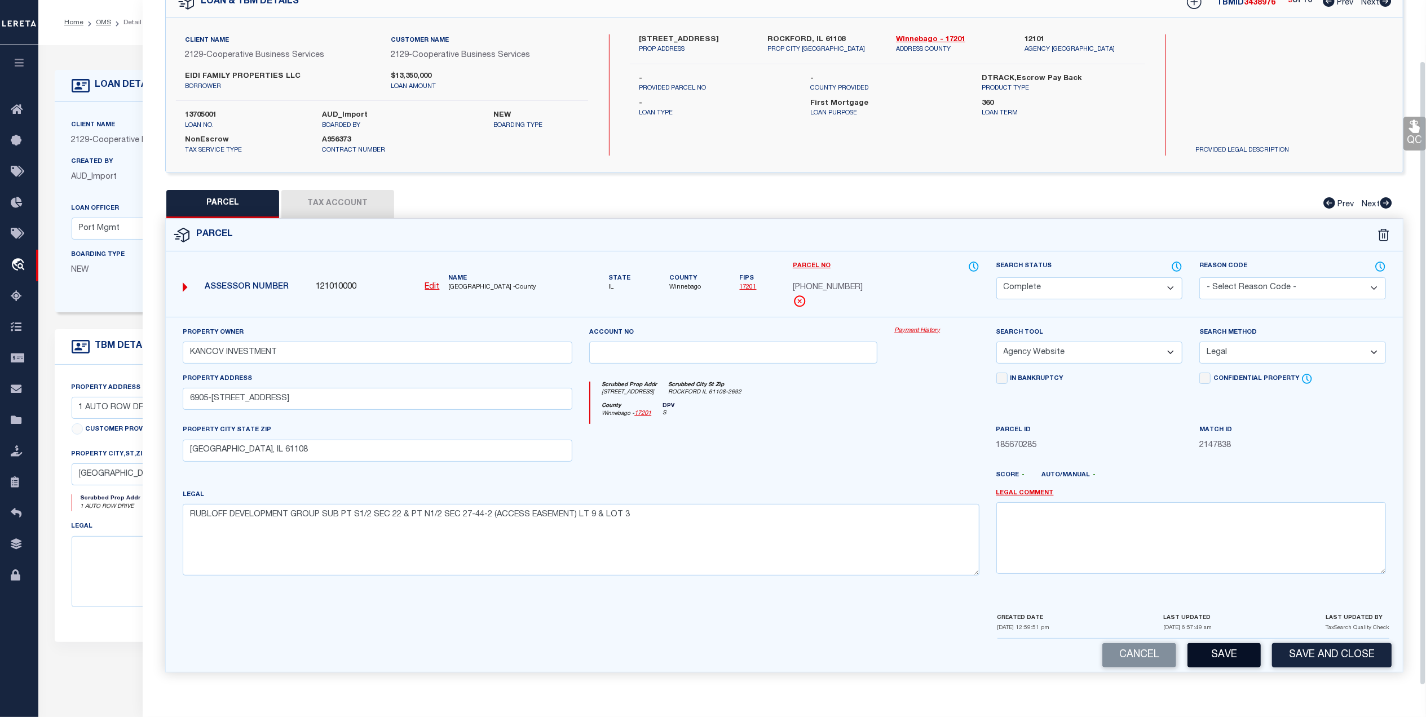
click at [1220, 652] on button "Save" at bounding box center [1224, 655] width 73 height 24
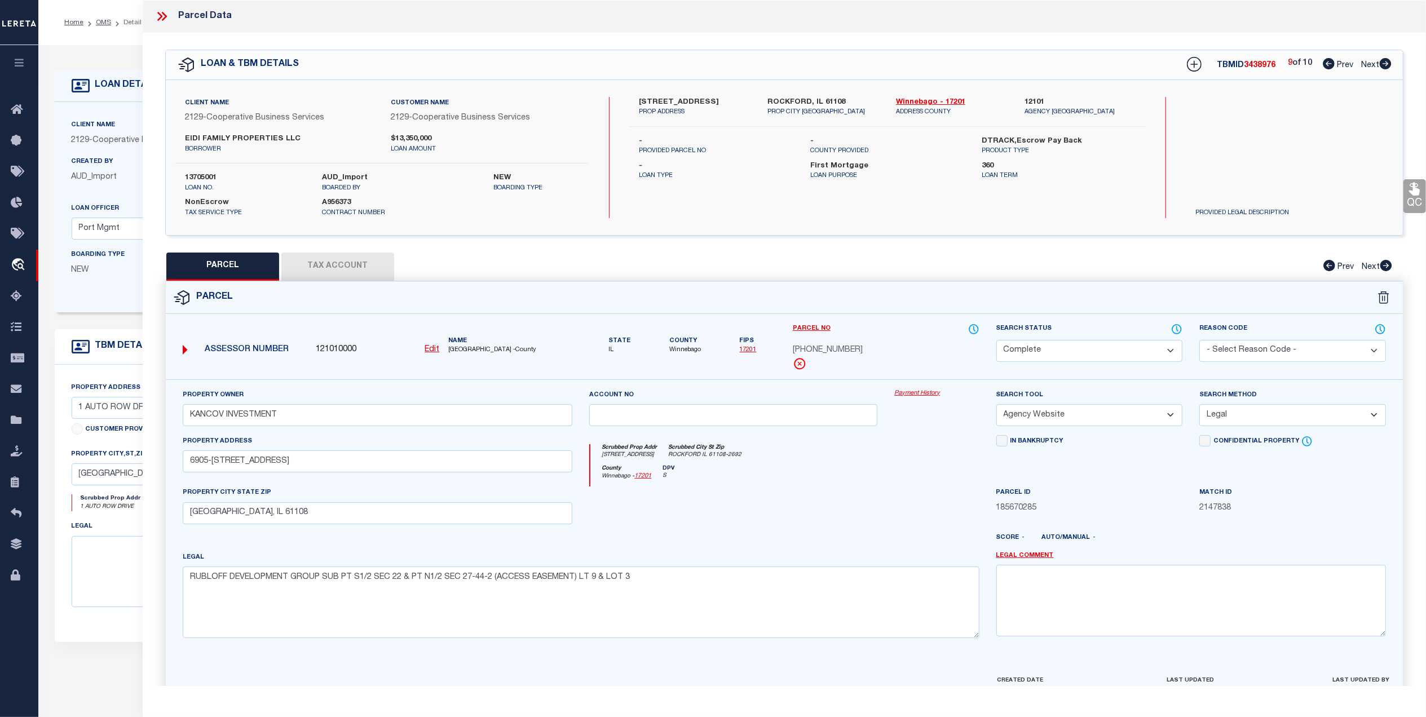
click at [1370, 64] on span "Next" at bounding box center [1370, 65] width 18 height 8
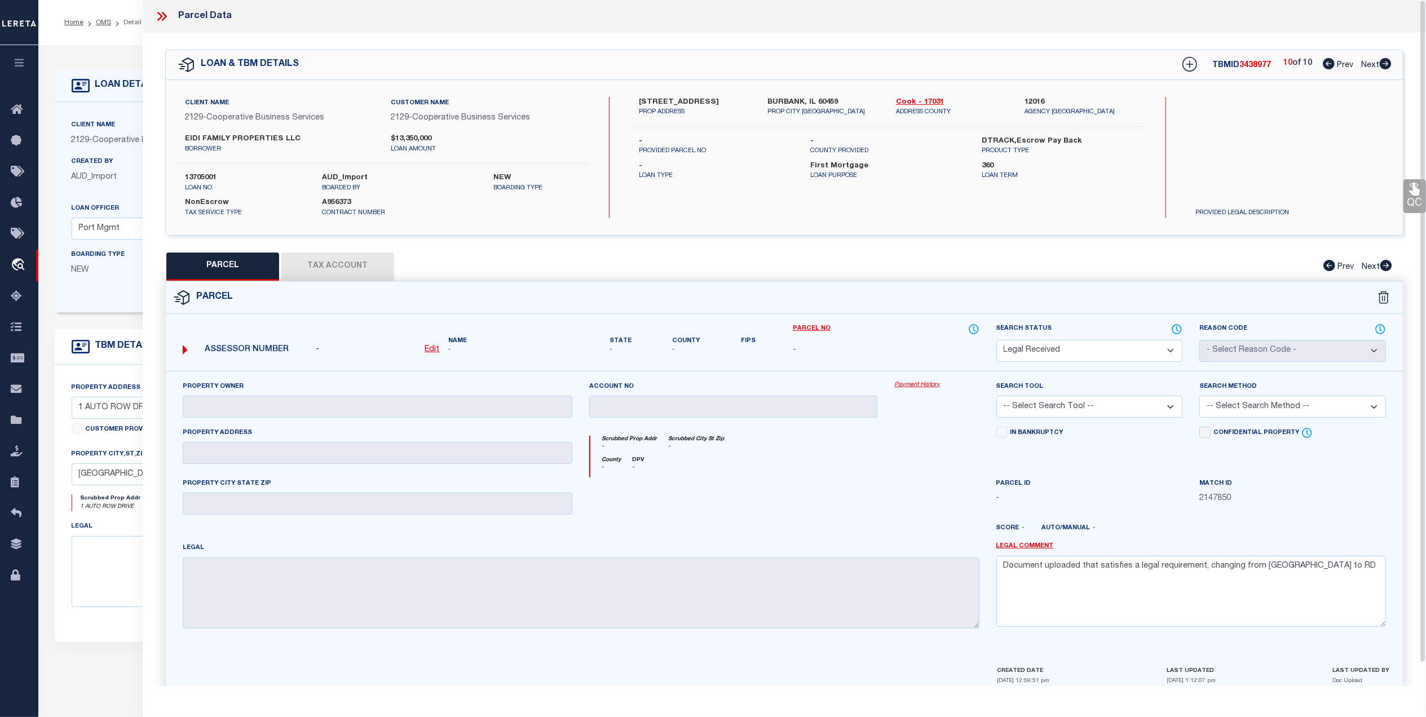
click at [159, 16] on icon at bounding box center [162, 16] width 15 height 15
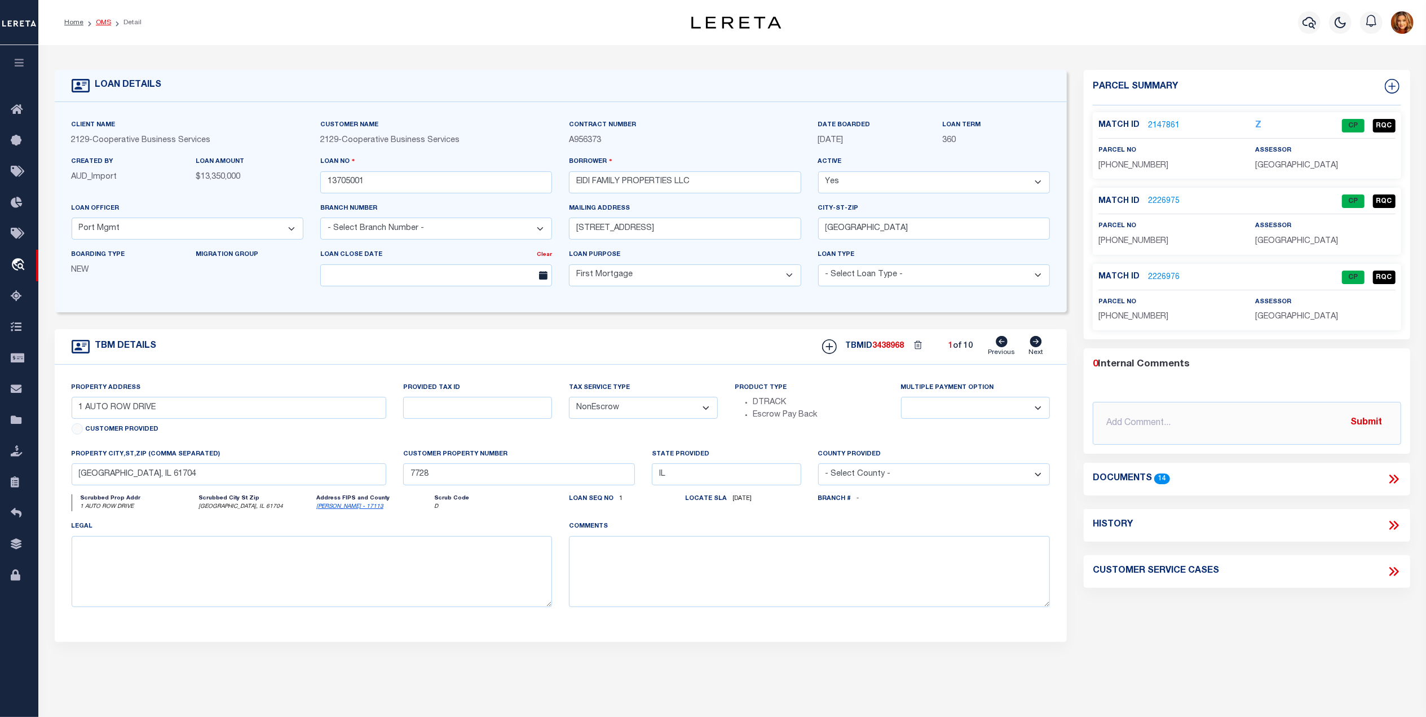
click at [97, 23] on link "OMS" at bounding box center [103, 22] width 15 height 7
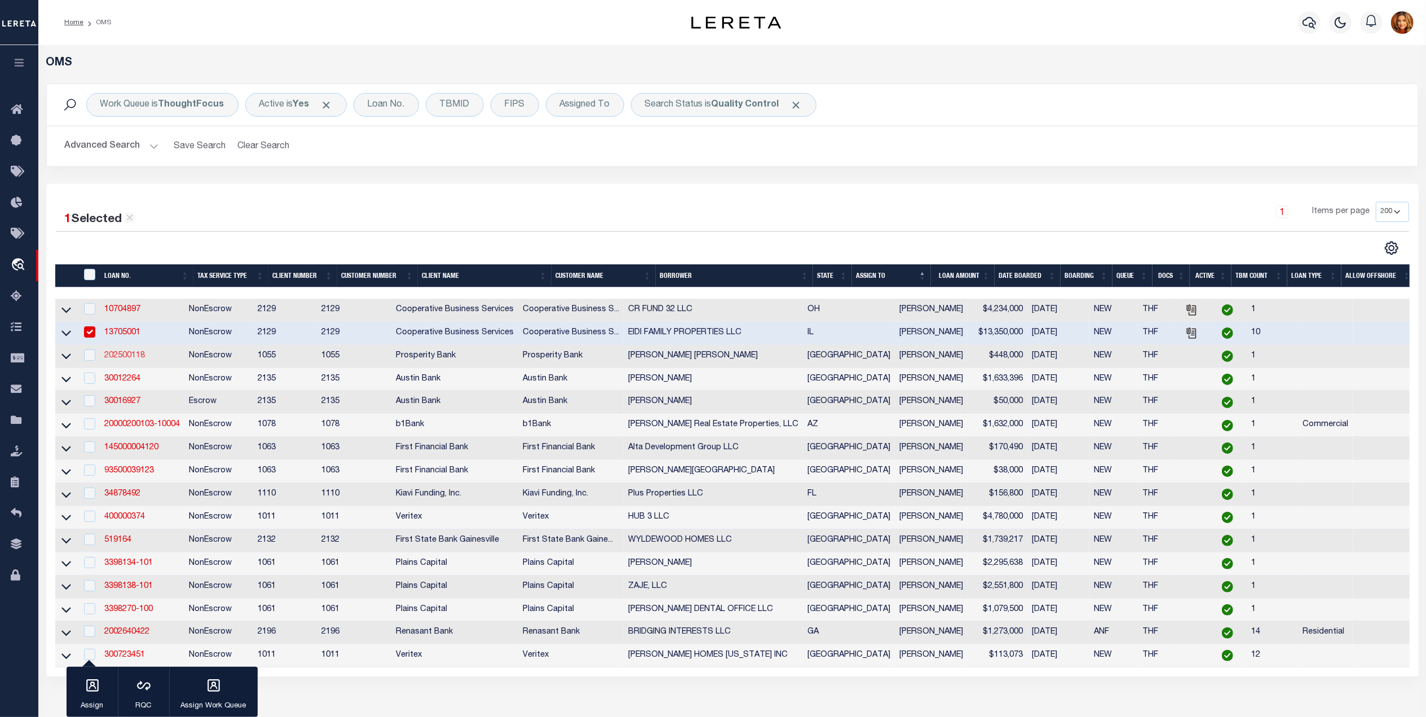
click at [120, 360] on link "202500118" at bounding box center [124, 356] width 41 height 8
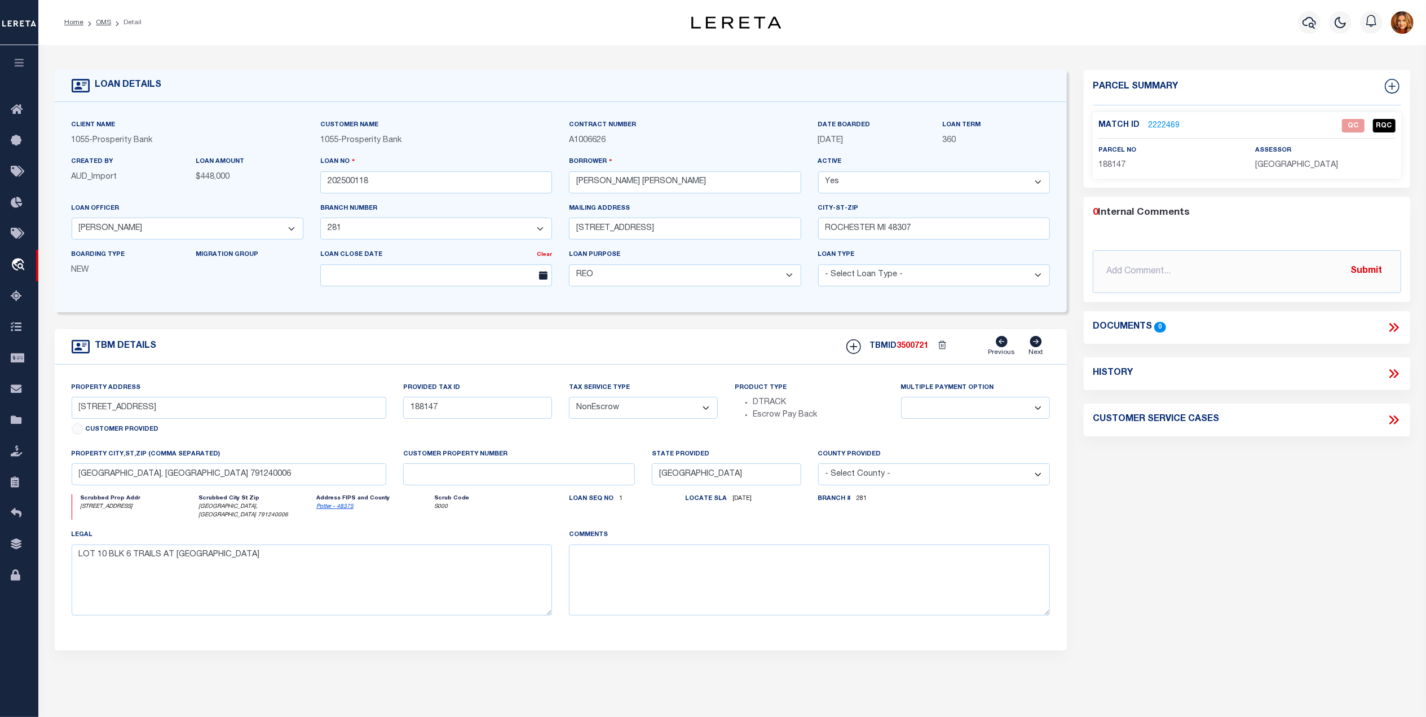
click at [1164, 123] on link "2222469" at bounding box center [1164, 126] width 32 height 12
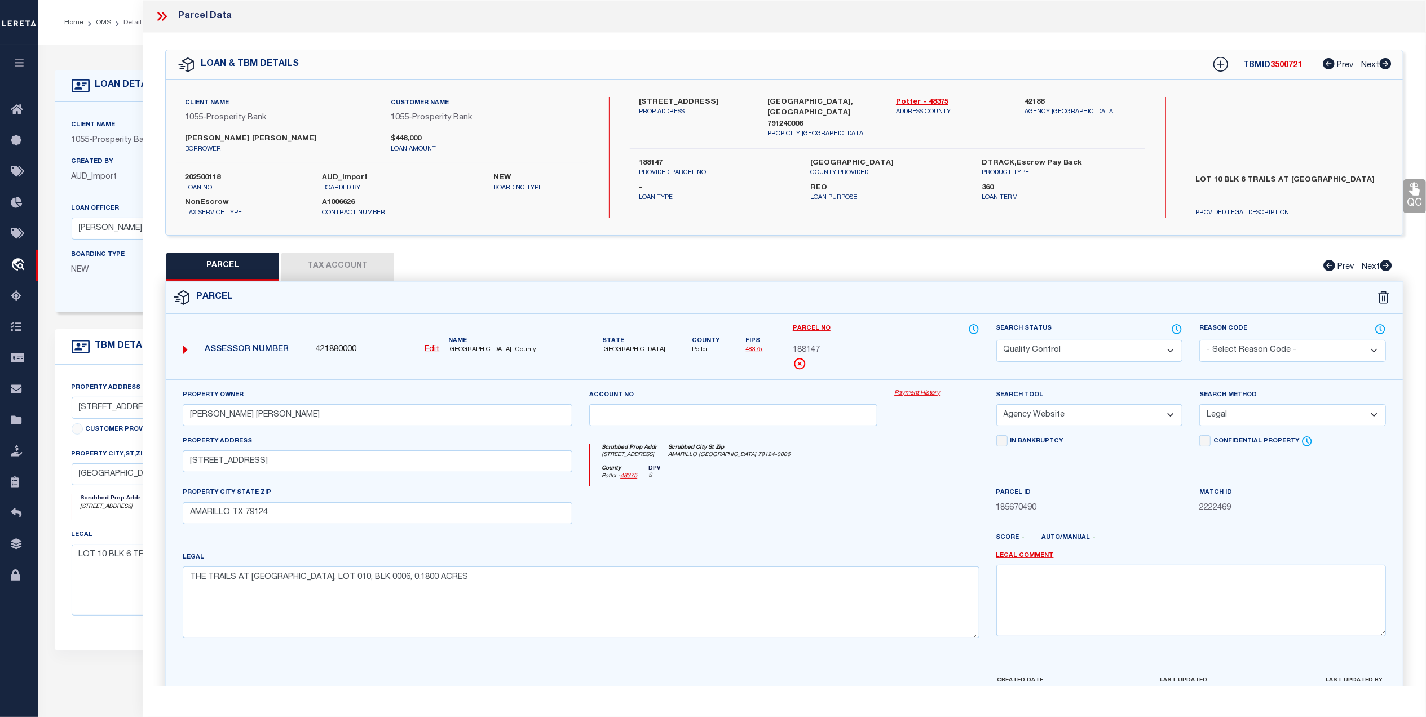
click at [1102, 348] on select "Automated Search Bad Parcel Complete Duplicate Parcel High Dollar Reporting In …" at bounding box center [1089, 351] width 187 height 22
click at [996, 340] on select "Automated Search Bad Parcel Complete Duplicate Parcel High Dollar Reporting In …" at bounding box center [1089, 351] width 187 height 22
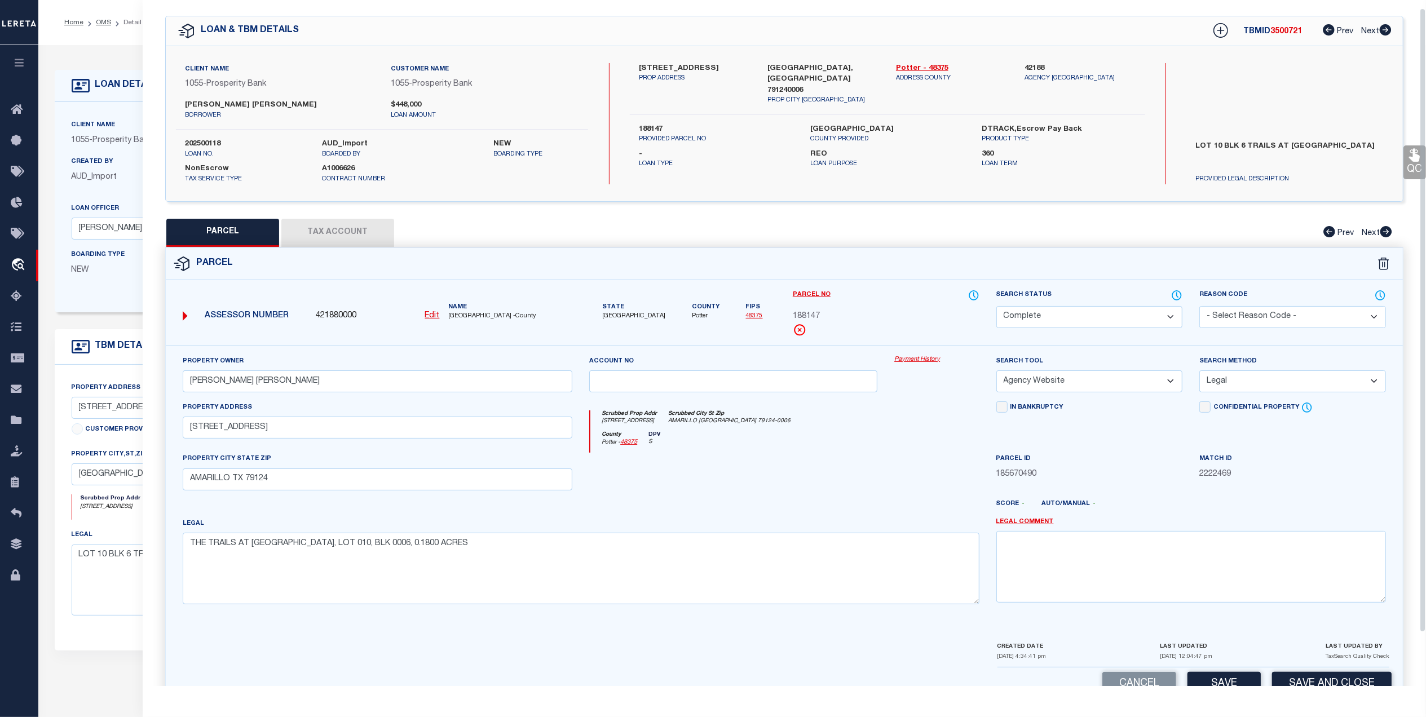
scroll to position [67, 0]
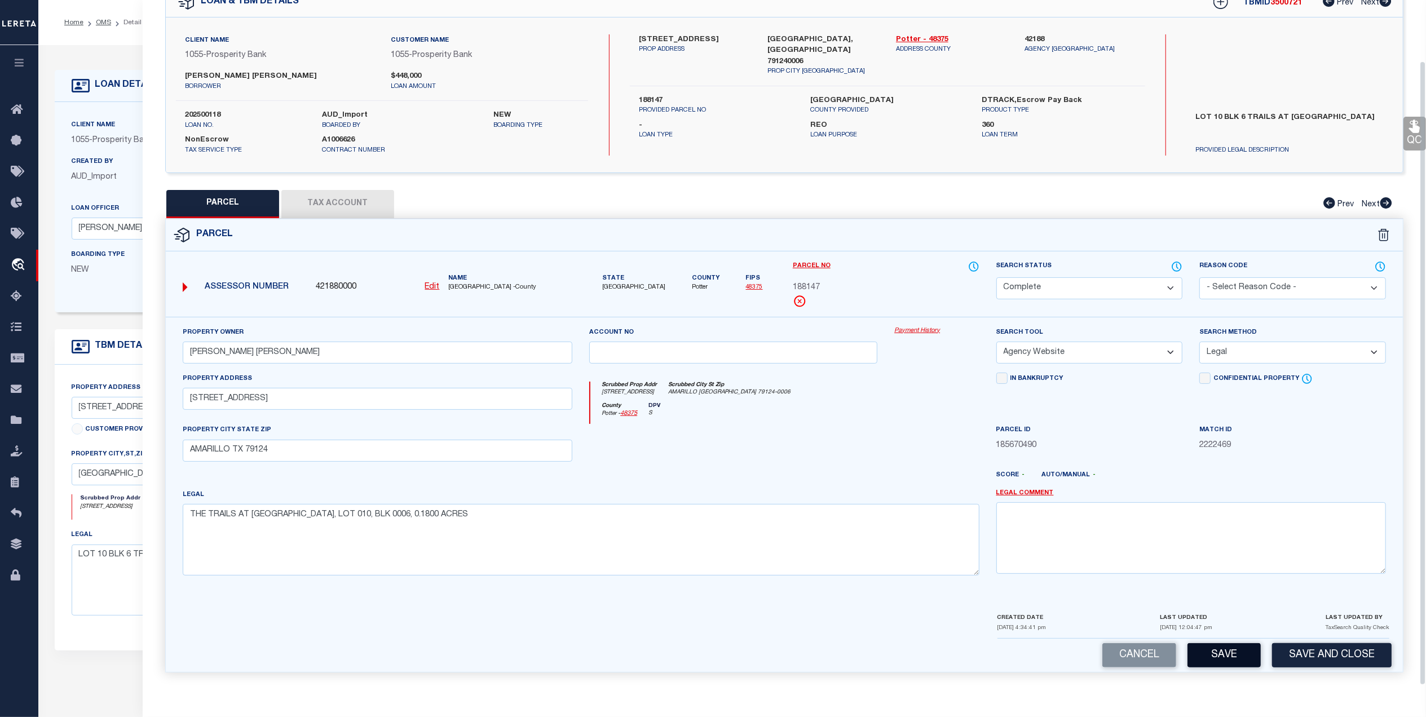
click at [1229, 651] on button "Save" at bounding box center [1224, 655] width 73 height 24
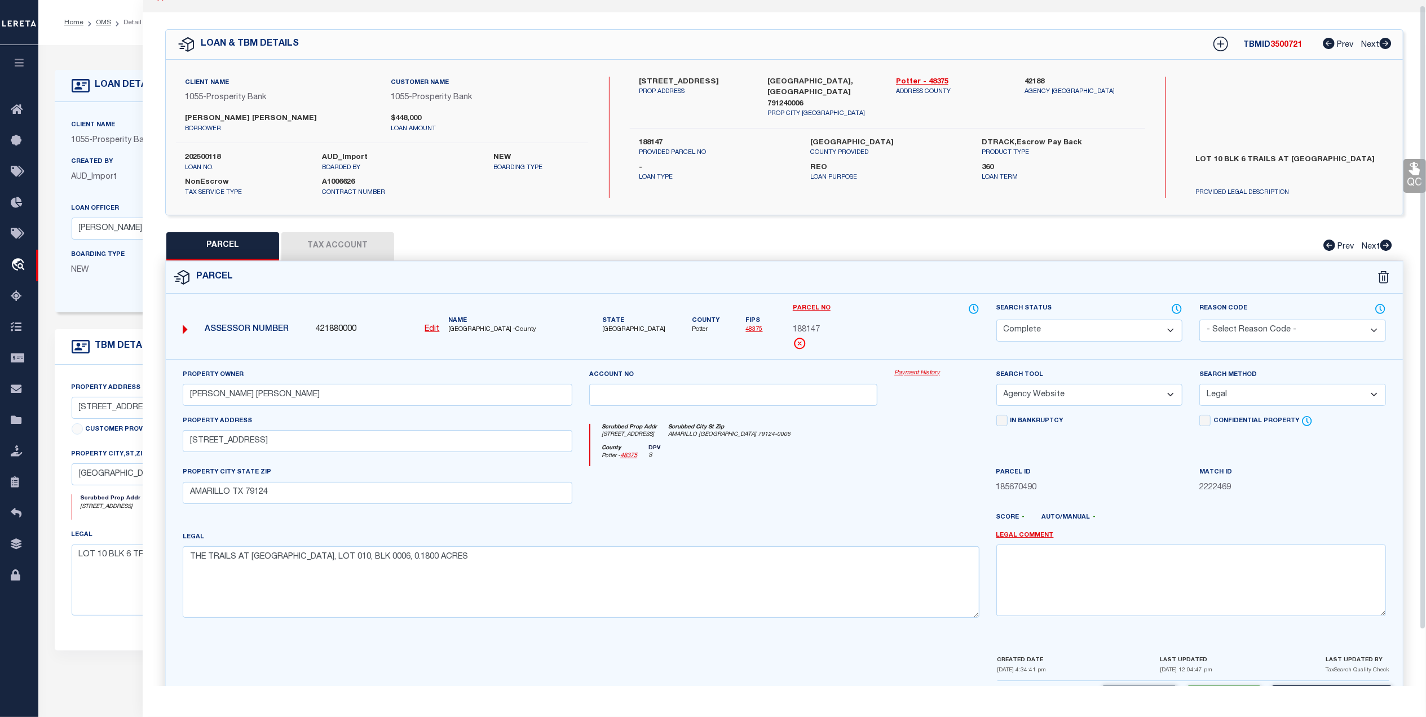
scroll to position [0, 0]
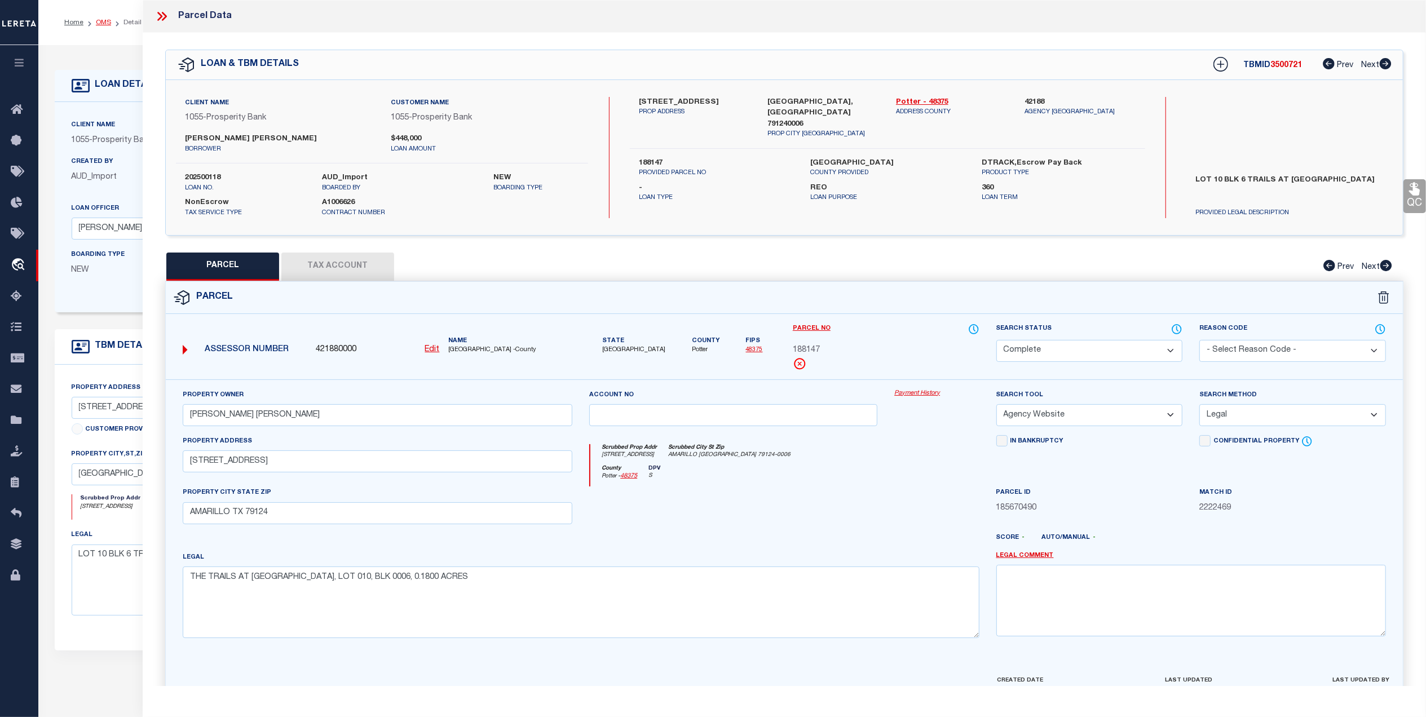
click at [104, 24] on link "OMS" at bounding box center [103, 22] width 15 height 7
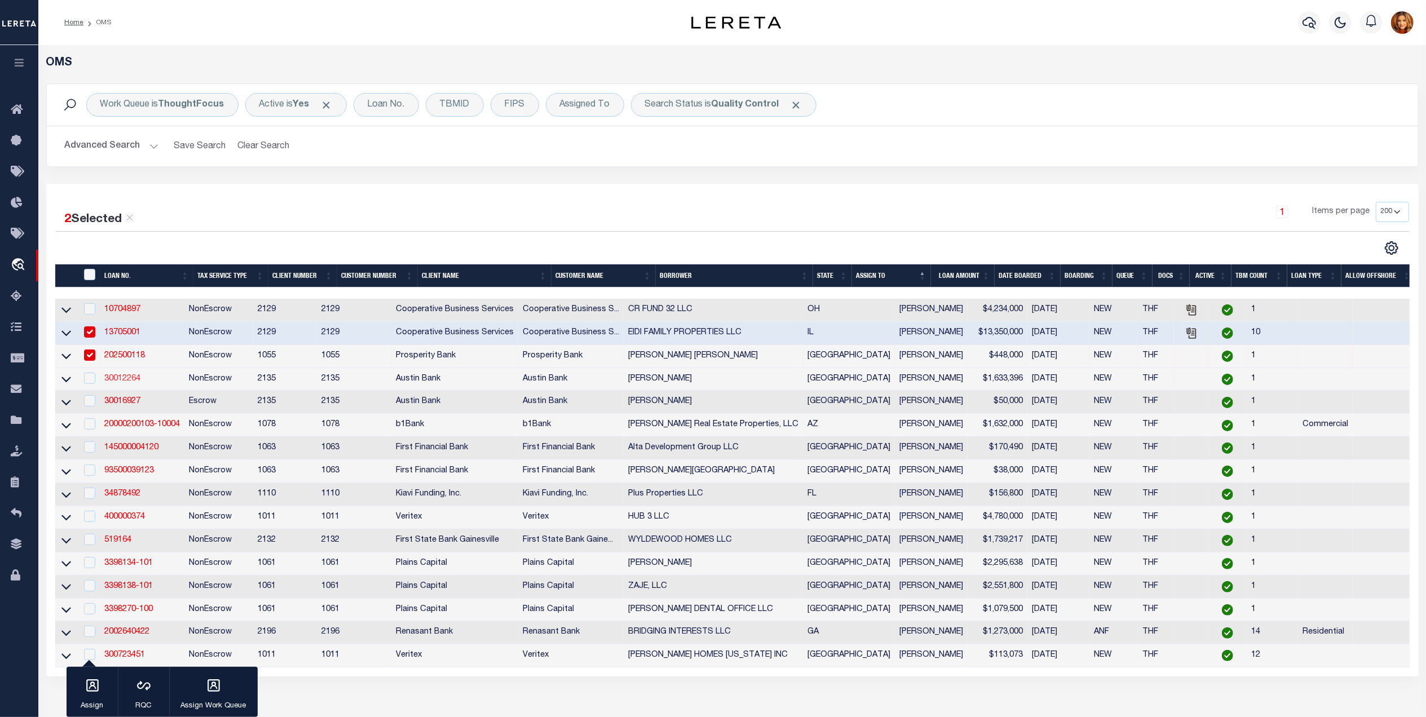
click at [121, 379] on link "30012264" at bounding box center [122, 379] width 36 height 8
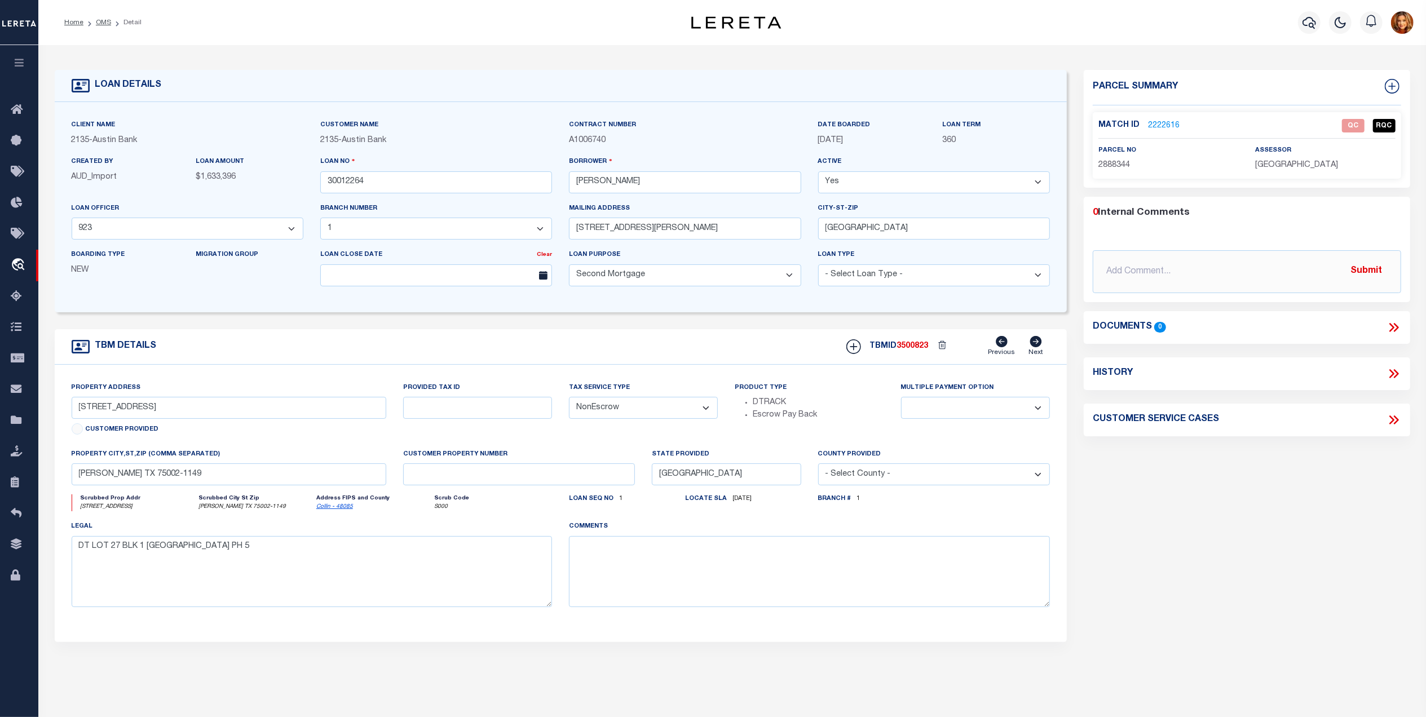
click at [1172, 125] on link "2222616" at bounding box center [1164, 126] width 32 height 12
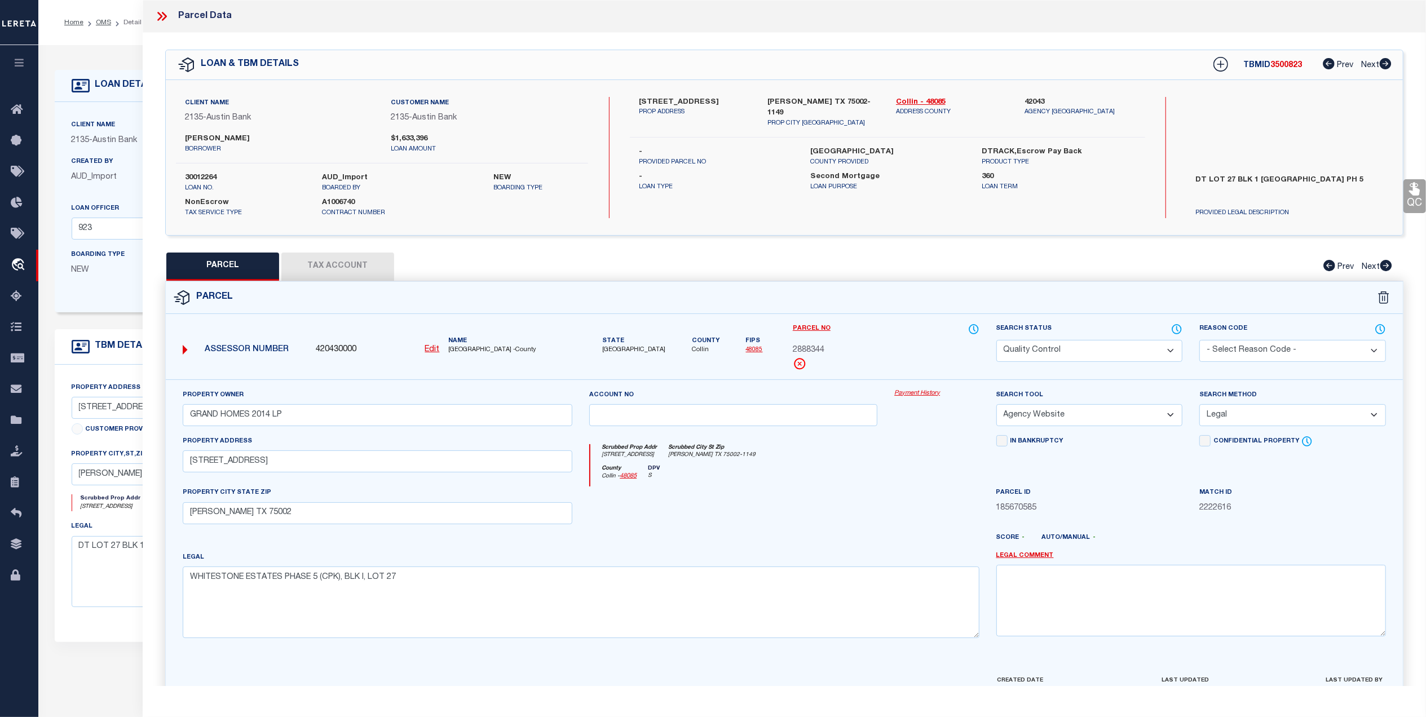
click at [1126, 350] on select "Automated Search Bad Parcel Complete Duplicate Parcel High Dollar Reporting In …" at bounding box center [1089, 351] width 187 height 22
click at [996, 340] on select "Automated Search Bad Parcel Complete Duplicate Parcel High Dollar Reporting In …" at bounding box center [1089, 351] width 187 height 22
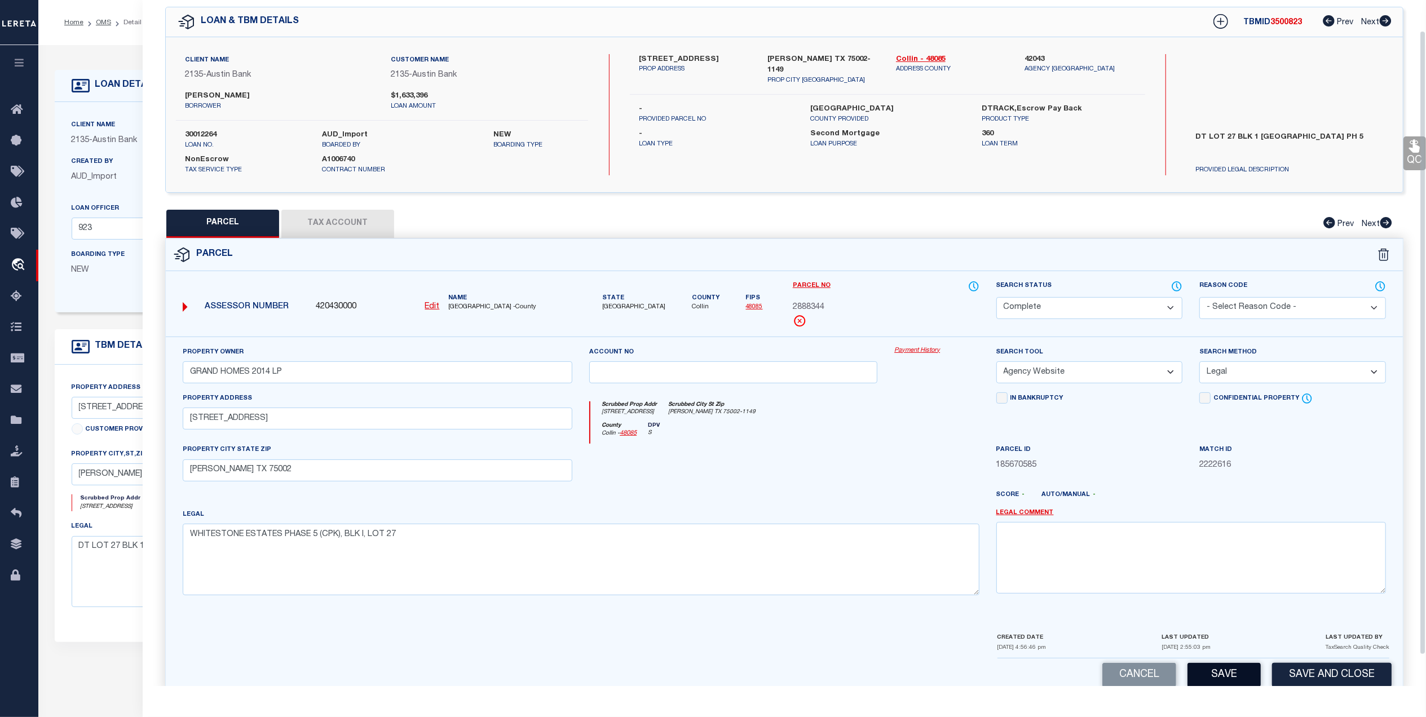
scroll to position [67, 0]
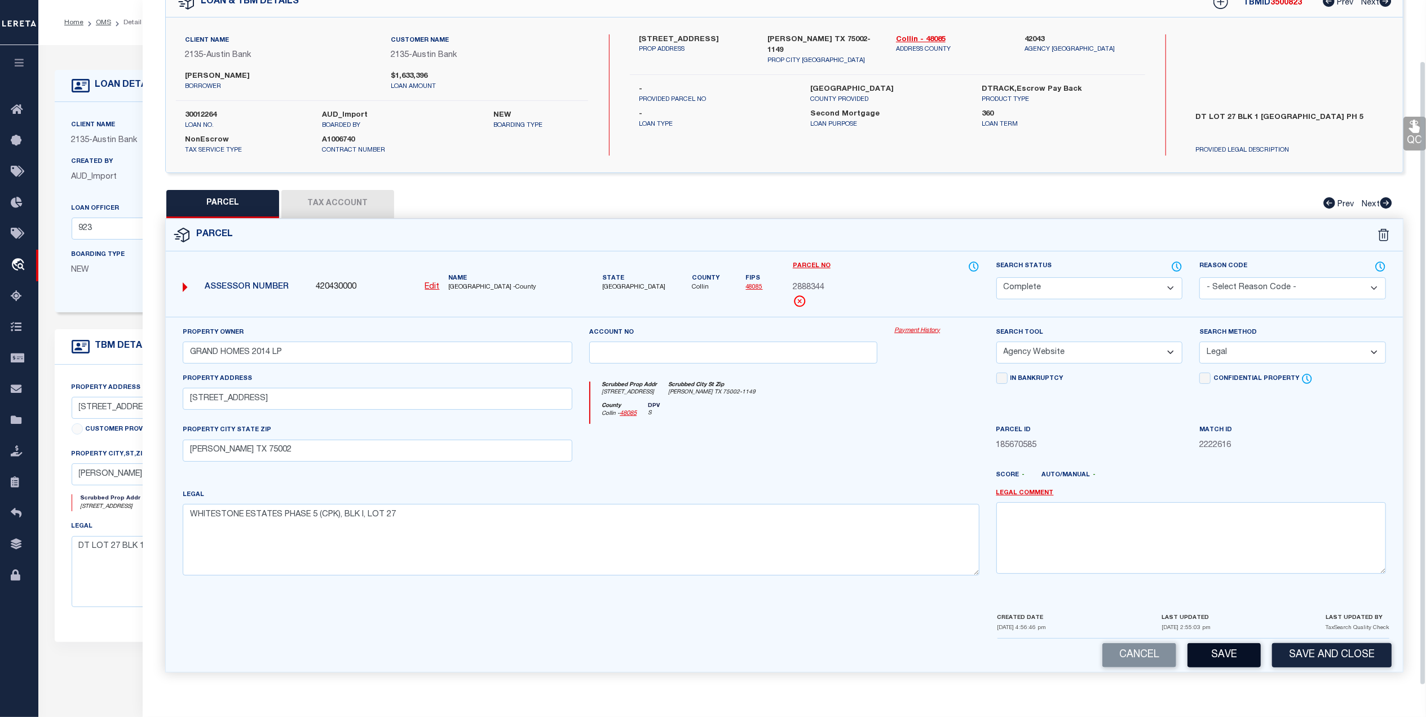
click at [1234, 657] on button "Save" at bounding box center [1224, 655] width 73 height 24
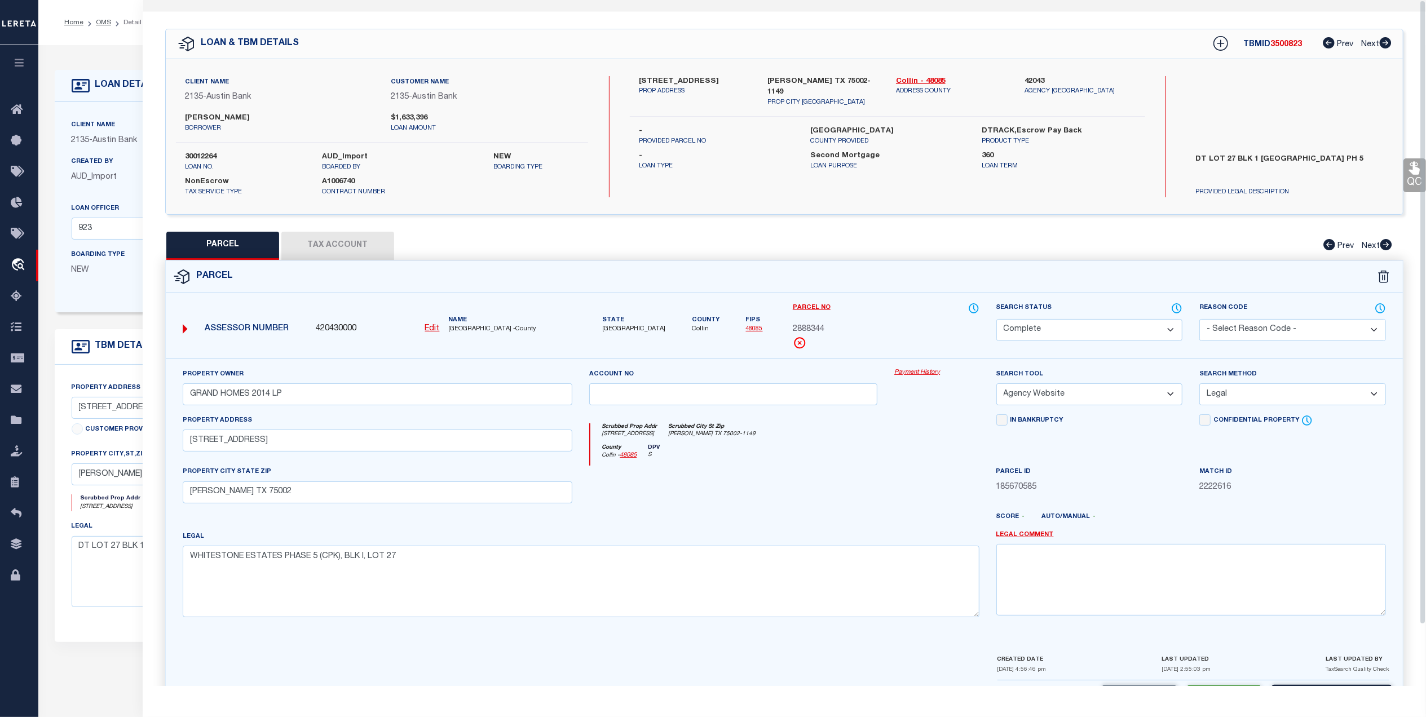
scroll to position [0, 0]
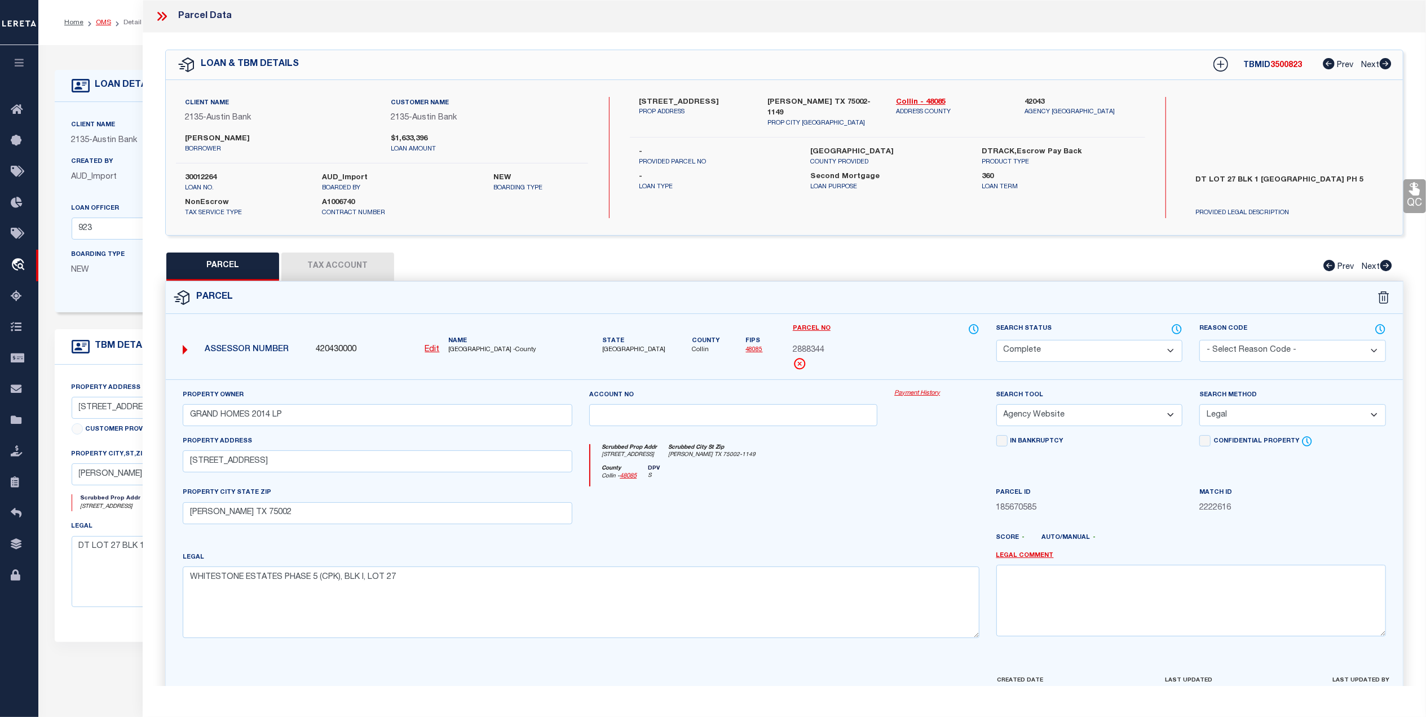
click at [99, 19] on link "OMS" at bounding box center [103, 22] width 15 height 7
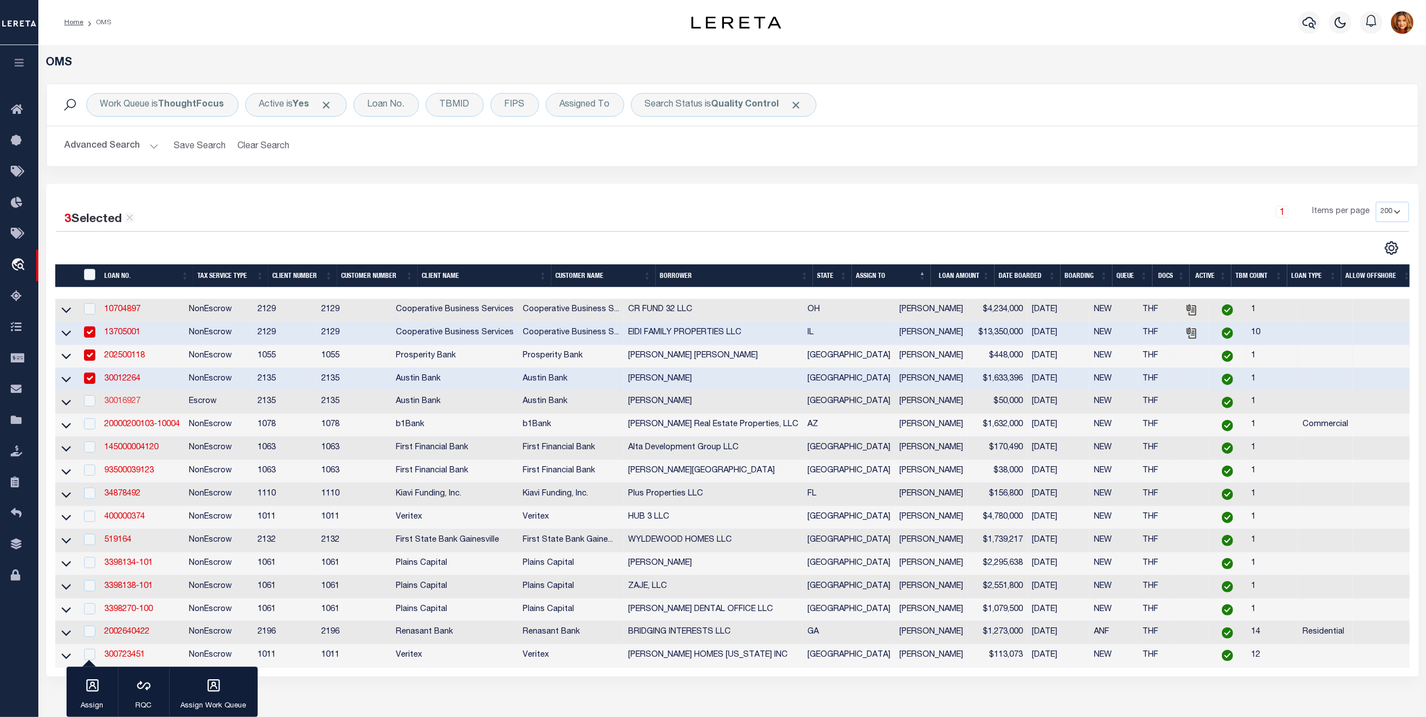
click at [112, 405] on link "30016927" at bounding box center [122, 402] width 36 height 8
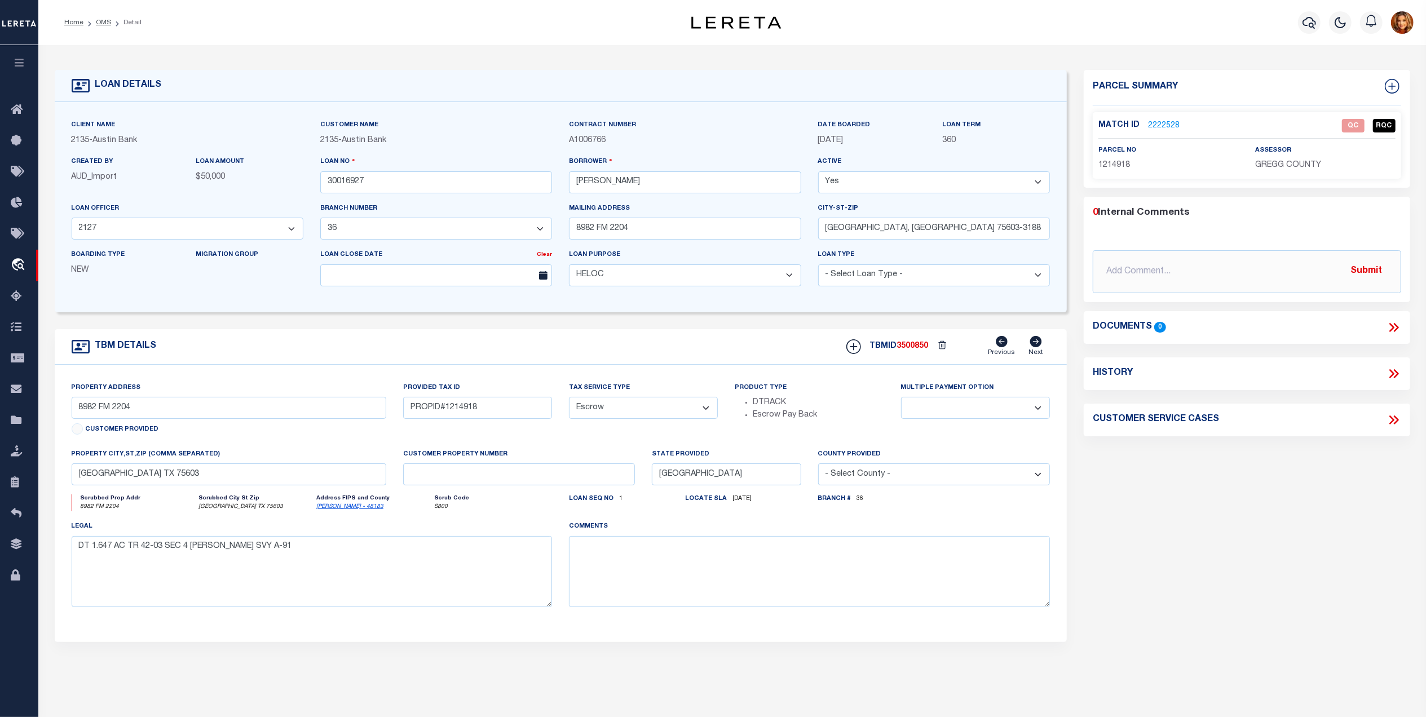
click at [1161, 125] on link "2222528" at bounding box center [1164, 126] width 32 height 12
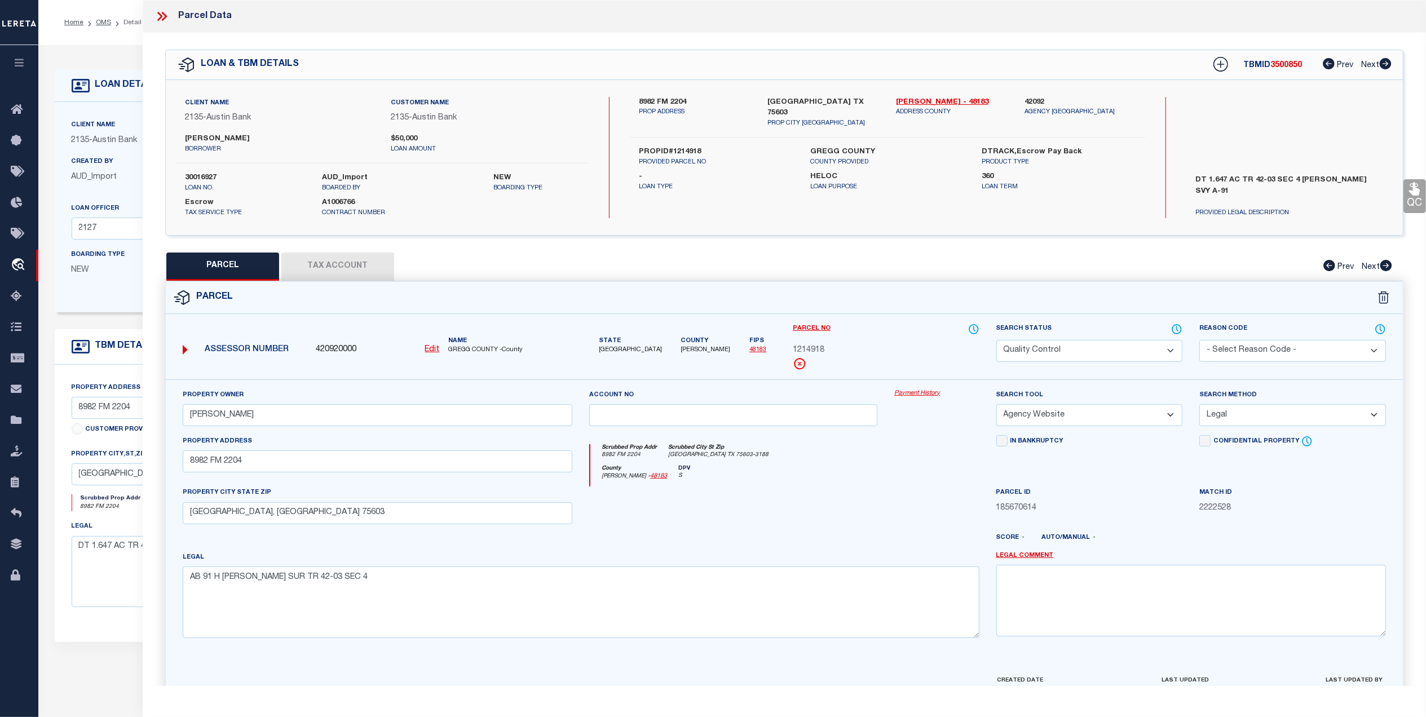
click at [1109, 350] on select "Automated Search Bad Parcel Complete Duplicate Parcel High Dollar Reporting In …" at bounding box center [1089, 351] width 187 height 22
click at [996, 340] on select "Automated Search Bad Parcel Complete Duplicate Parcel High Dollar Reporting In …" at bounding box center [1089, 351] width 187 height 22
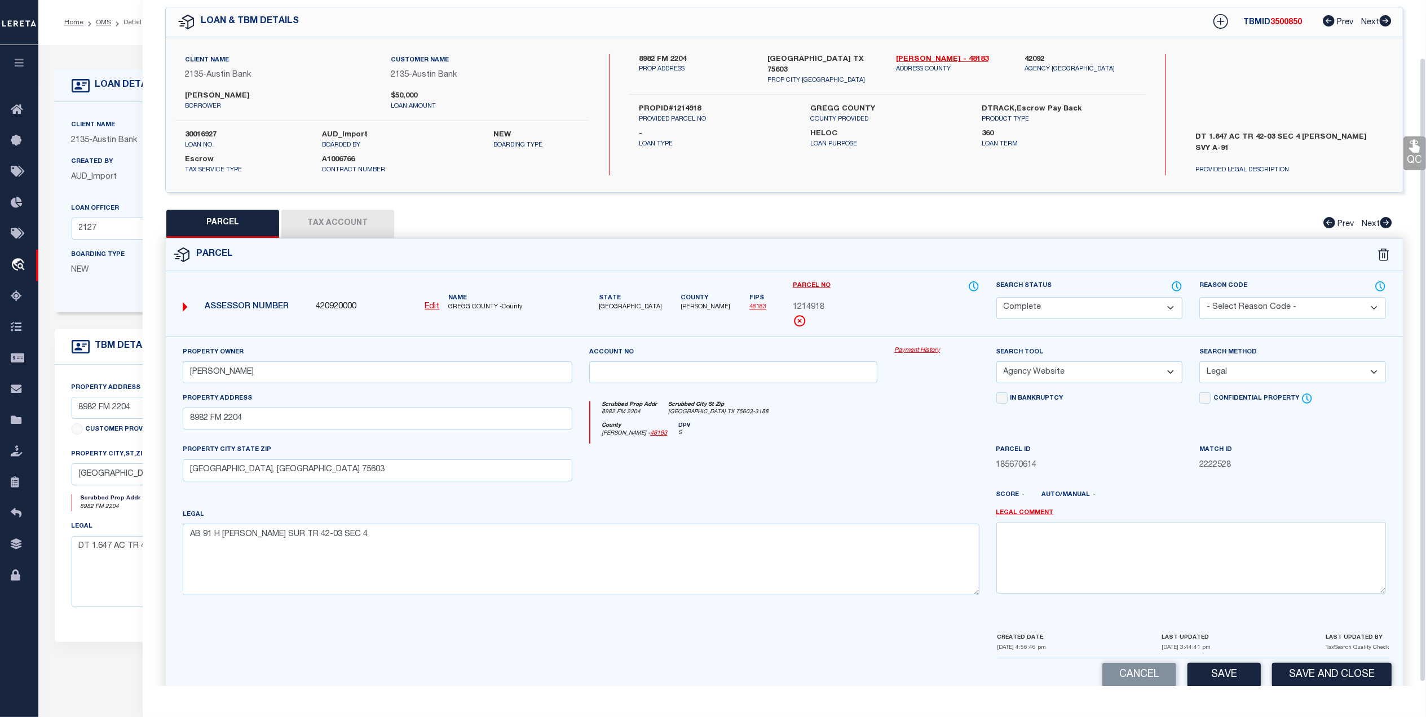
scroll to position [67, 0]
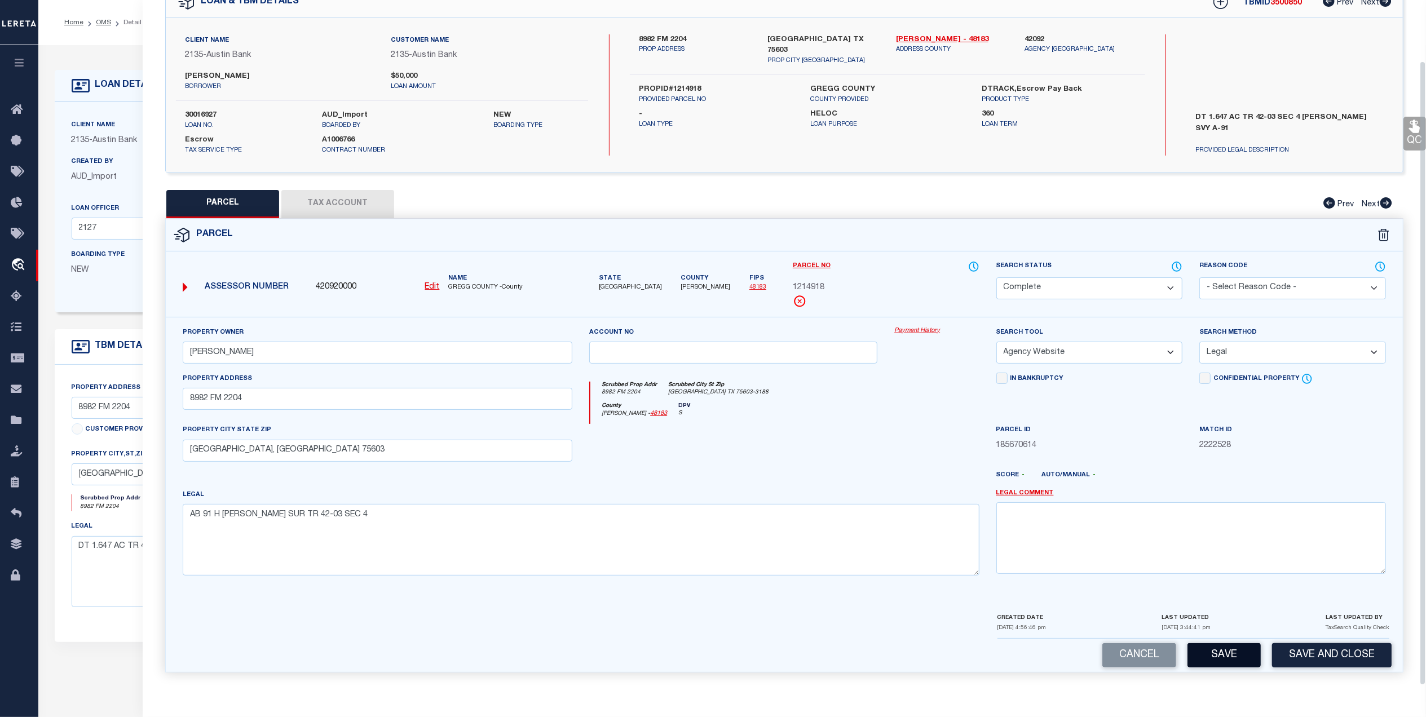
click at [1226, 658] on button "Save" at bounding box center [1224, 655] width 73 height 24
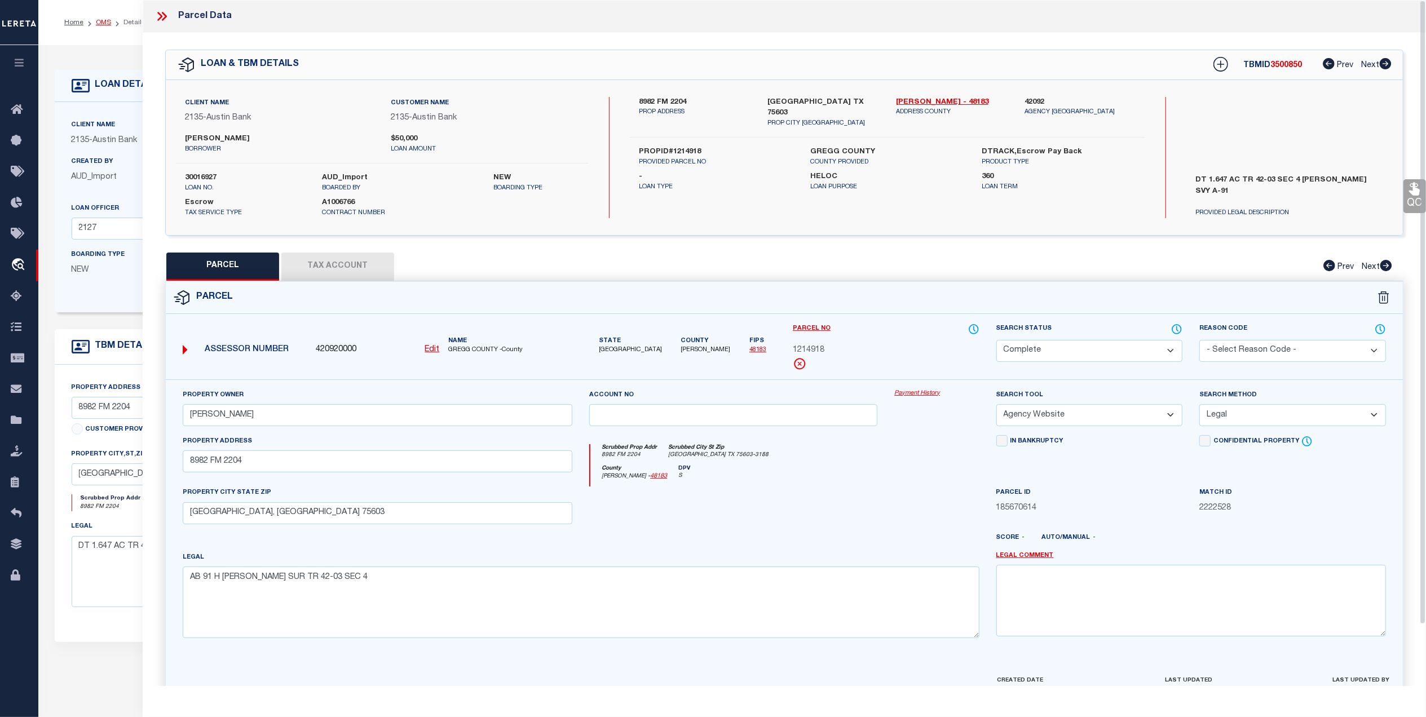
click at [99, 23] on link "OMS" at bounding box center [103, 22] width 15 height 7
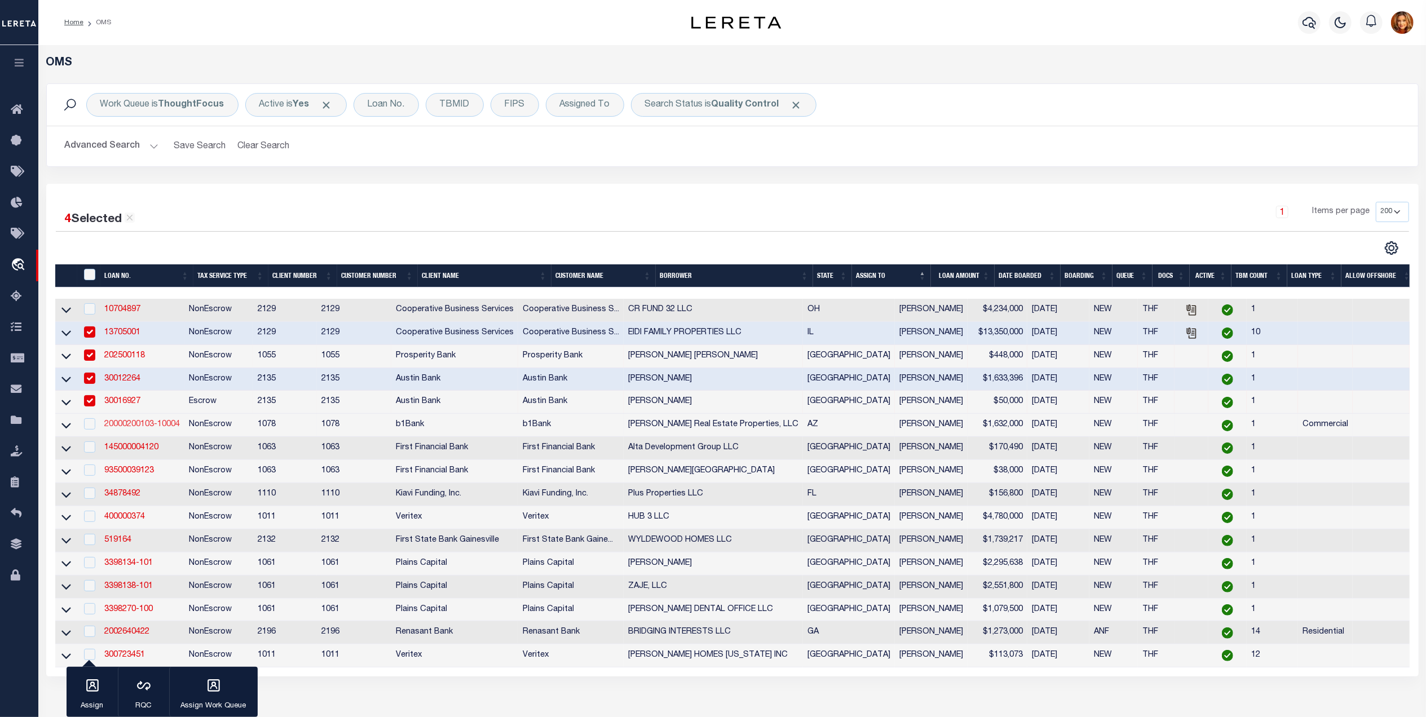
click at [127, 427] on link "20000200103-10004" at bounding box center [142, 425] width 76 height 8
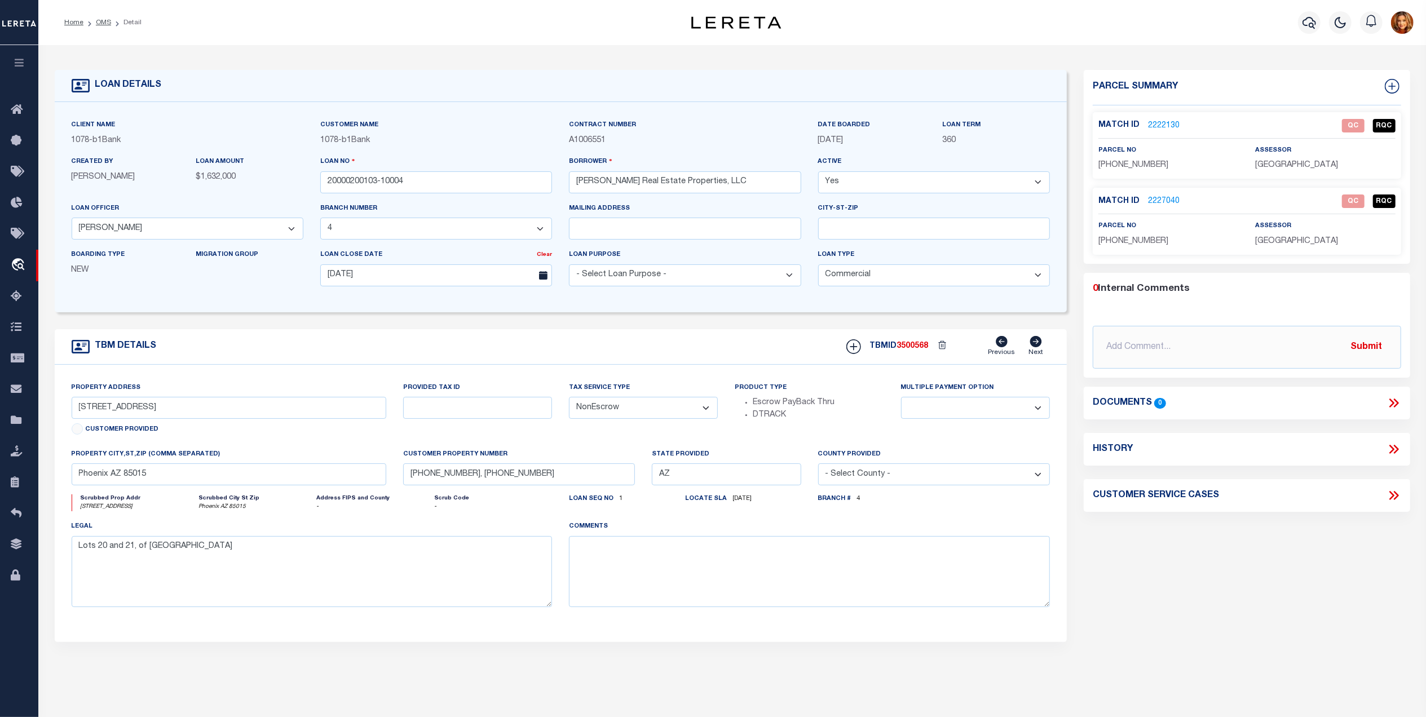
click at [1158, 125] on link "2222130" at bounding box center [1164, 126] width 32 height 12
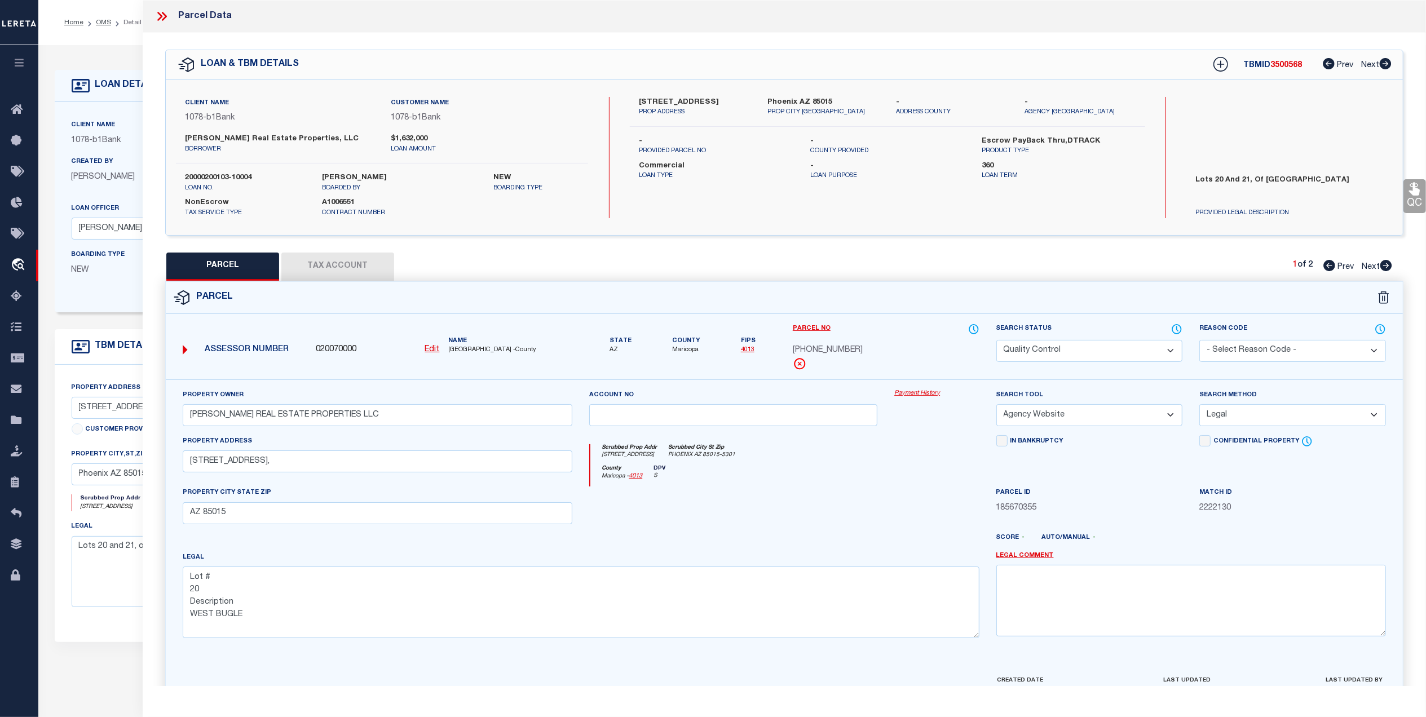
click at [1170, 352] on select "Automated Search Bad Parcel Complete Duplicate Parcel High Dollar Reporting In …" at bounding box center [1089, 351] width 187 height 22
click at [996, 340] on select "Automated Search Bad Parcel Complete Duplicate Parcel High Dollar Reporting In …" at bounding box center [1089, 351] width 187 height 22
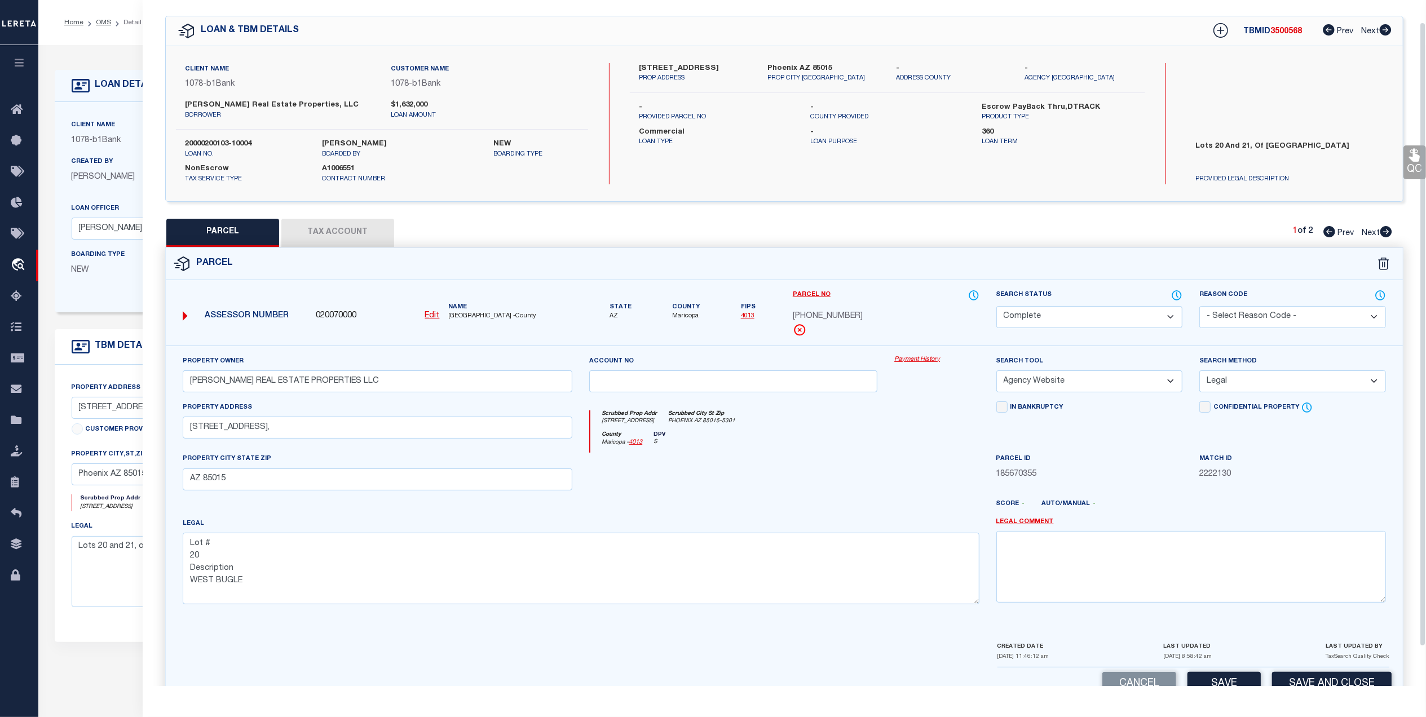
scroll to position [67, 0]
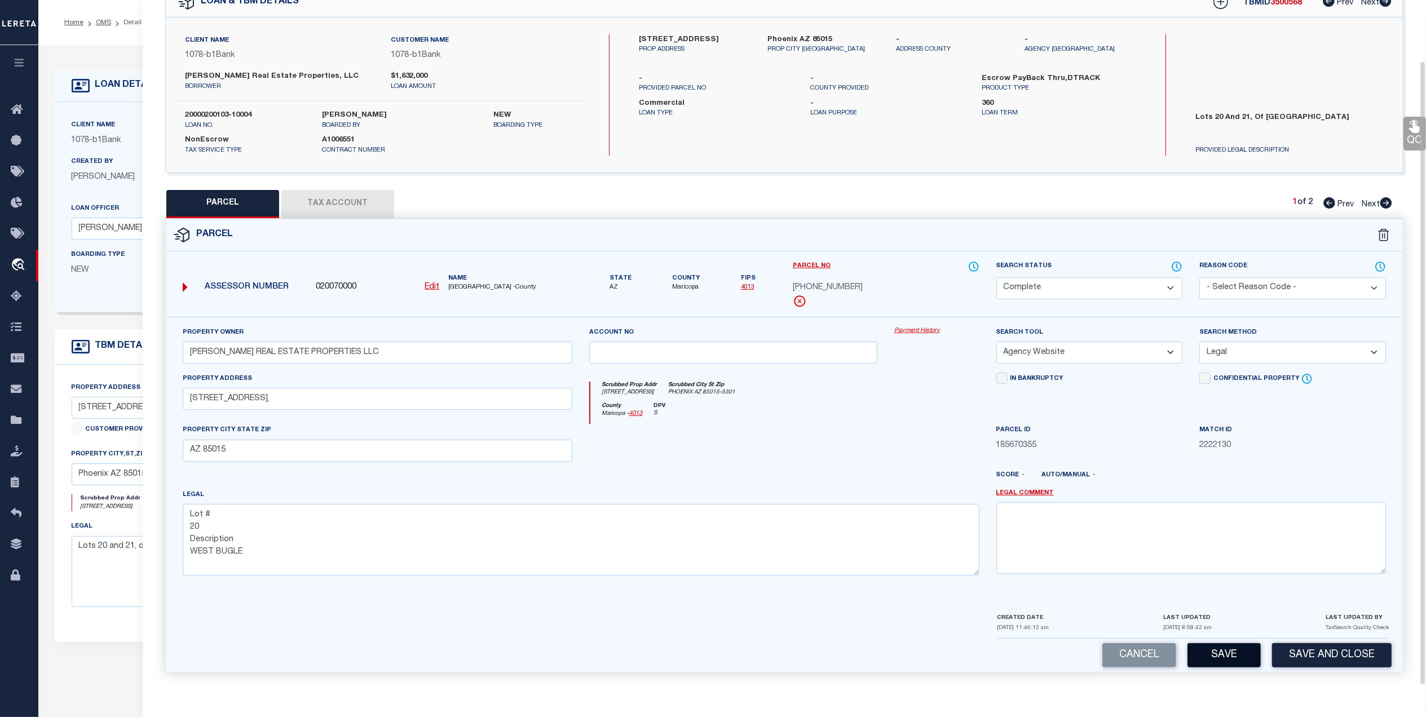
click at [1211, 653] on button "Save" at bounding box center [1224, 655] width 73 height 24
click at [1365, 201] on span "Next" at bounding box center [1371, 205] width 18 height 8
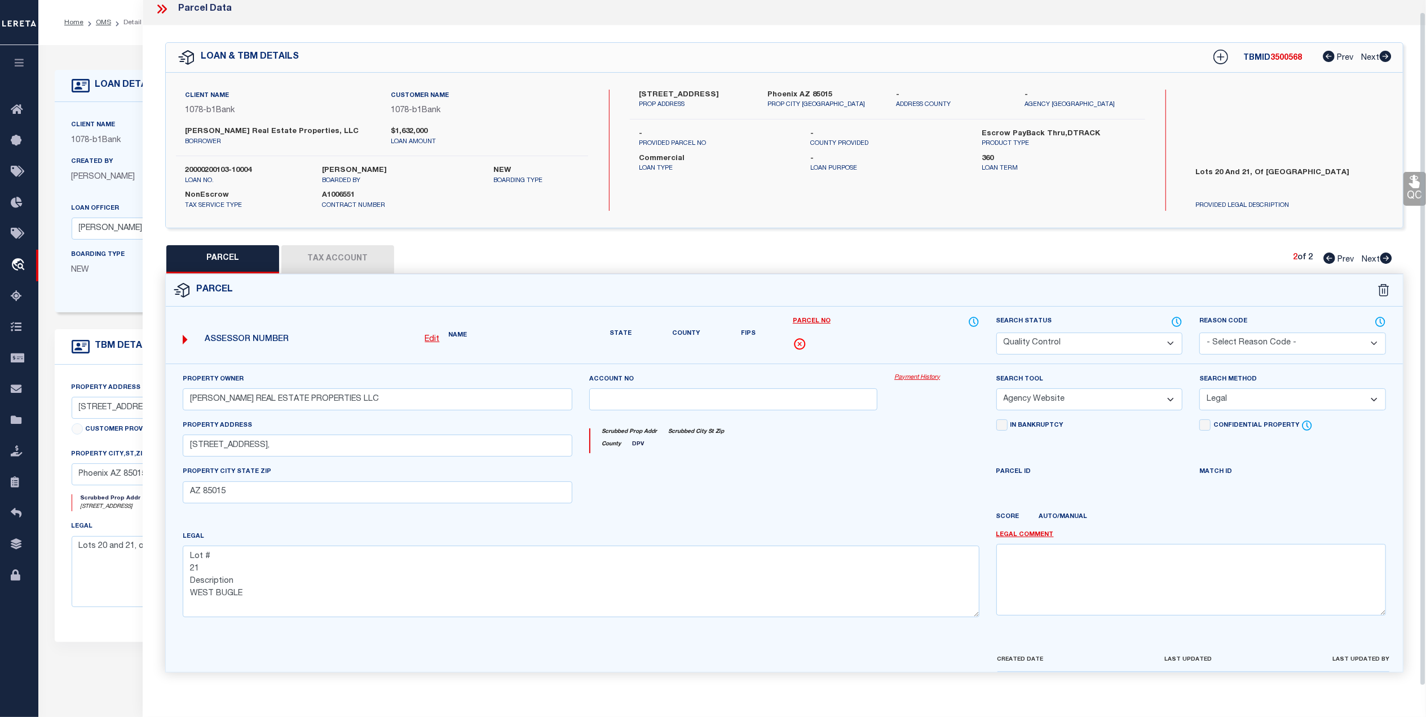
scroll to position [34, 0]
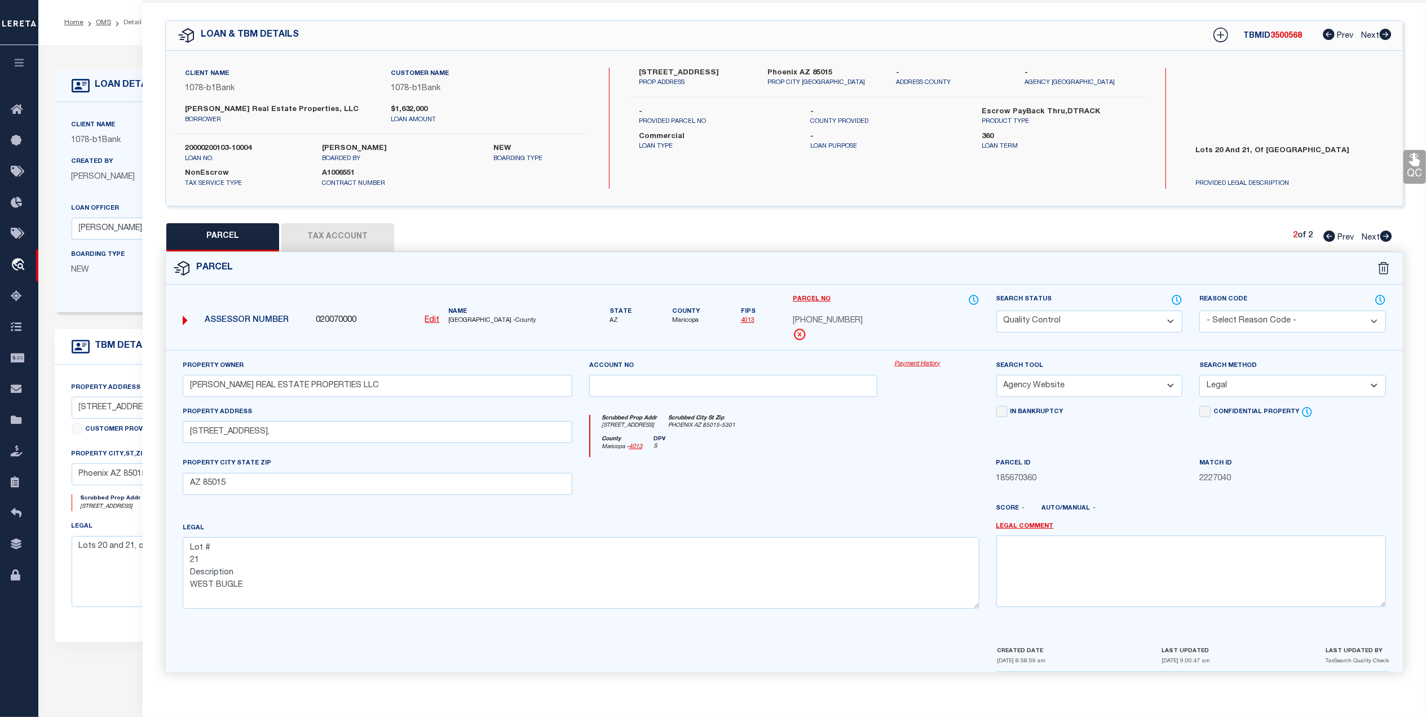
click at [1088, 312] on select "Automated Search Bad Parcel Complete Duplicate Parcel High Dollar Reporting In …" at bounding box center [1089, 322] width 187 height 22
click at [996, 311] on select "Automated Search Bad Parcel Complete Duplicate Parcel High Dollar Reporting In …" at bounding box center [1089, 322] width 187 height 22
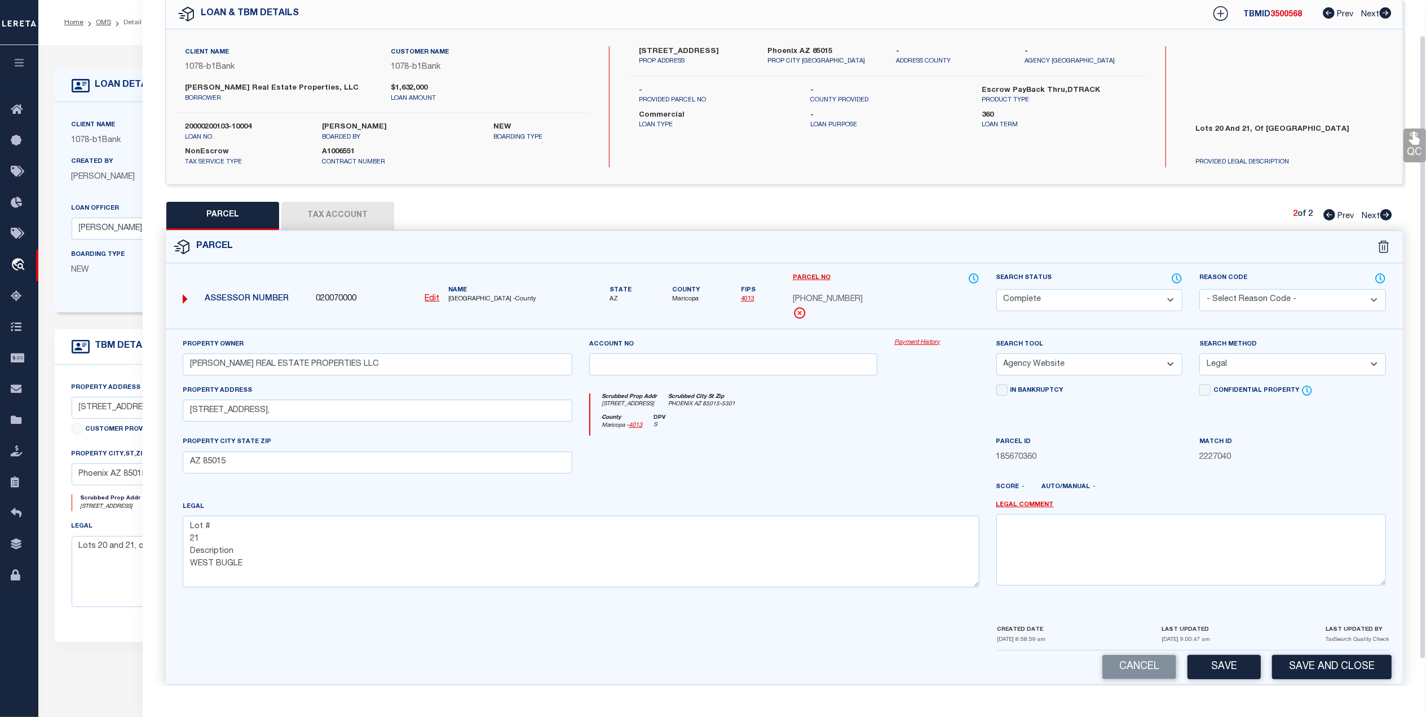
scroll to position [67, 0]
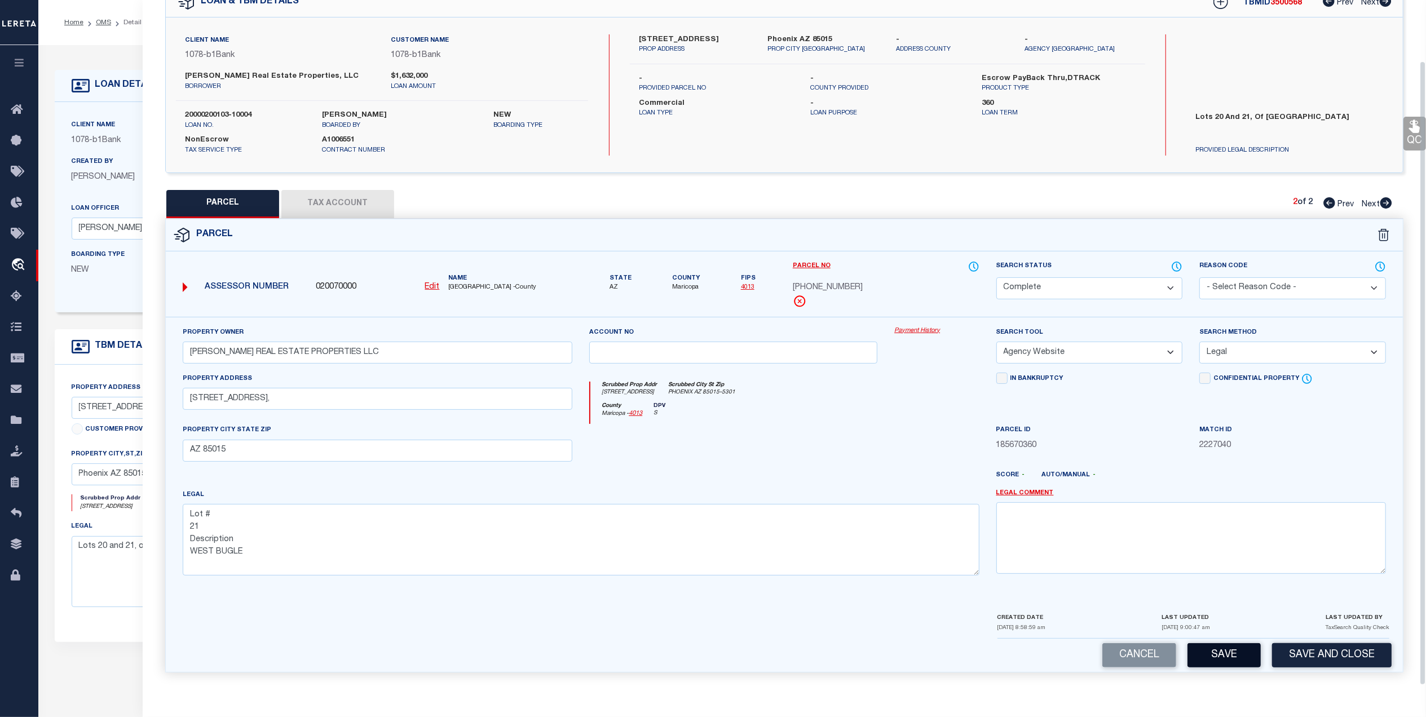
click at [1224, 652] on button "Save" at bounding box center [1224, 655] width 73 height 24
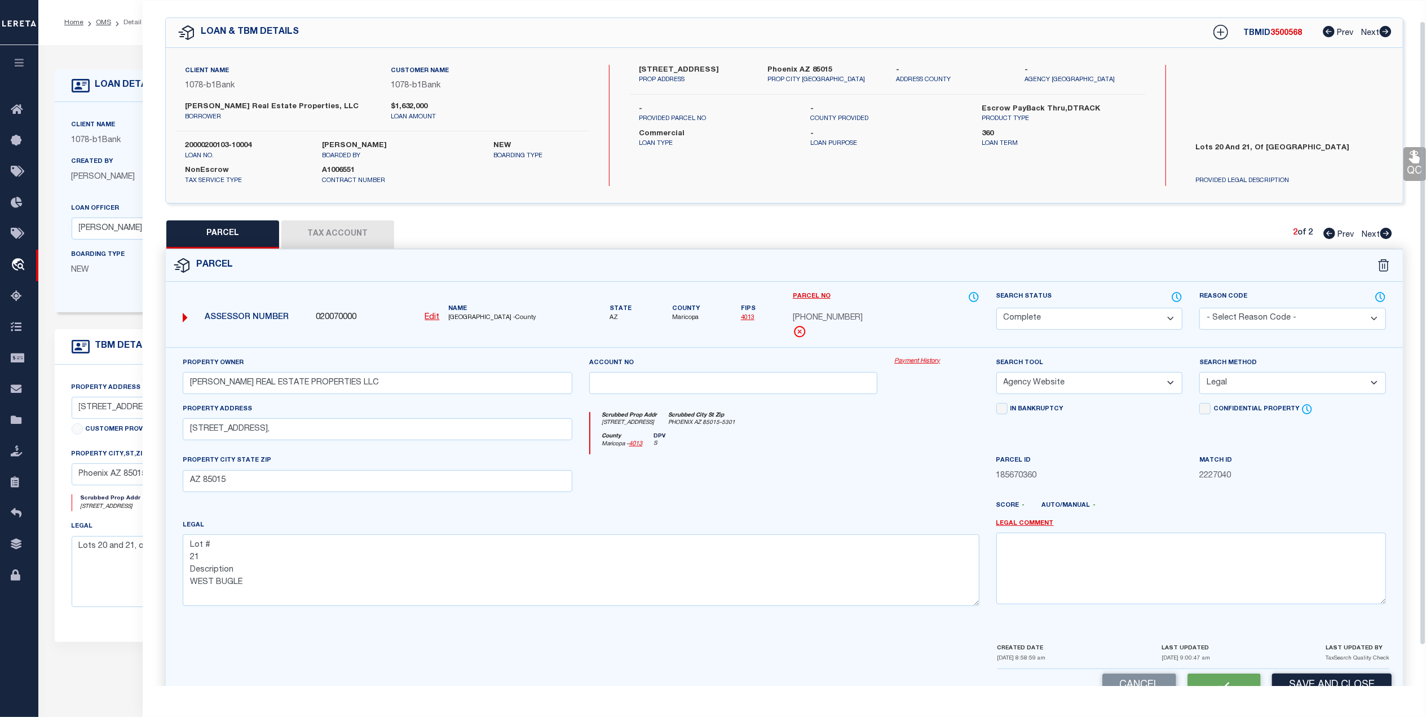
scroll to position [0, 0]
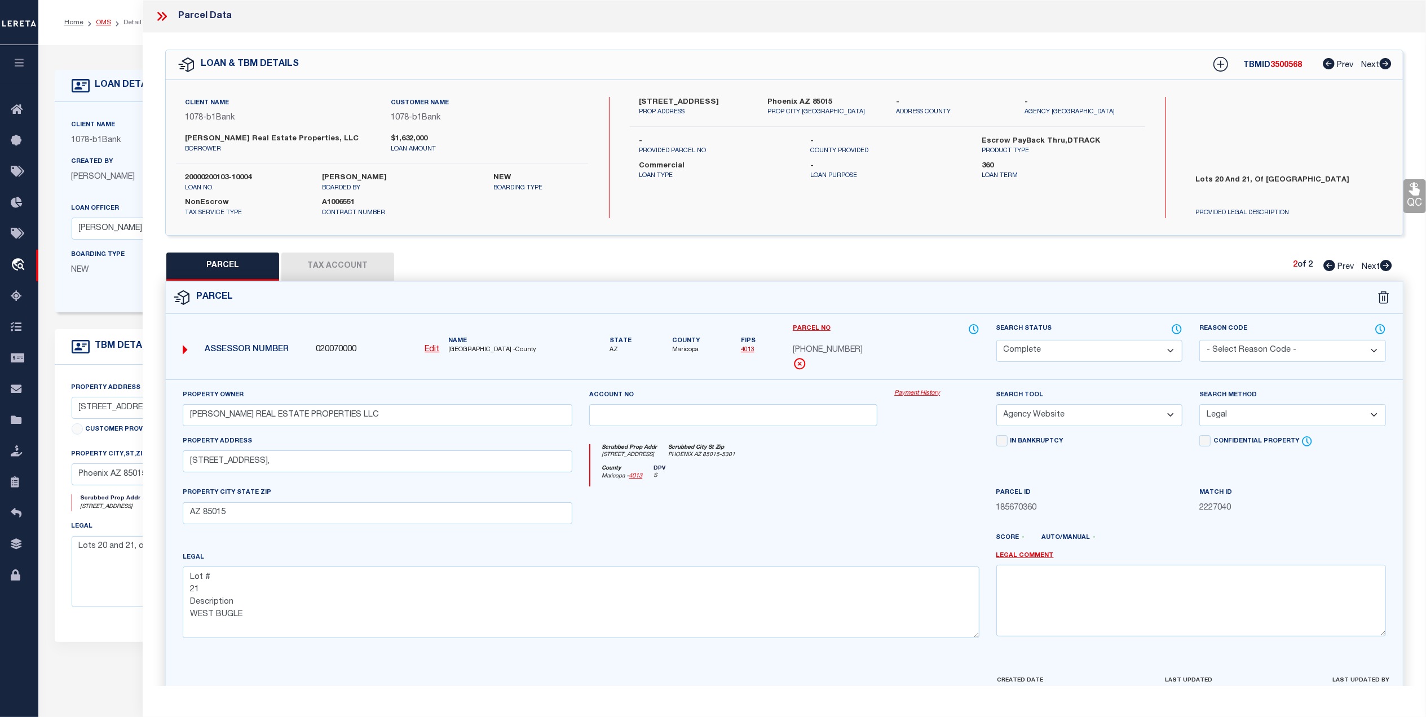
click at [107, 25] on link "OMS" at bounding box center [103, 22] width 15 height 7
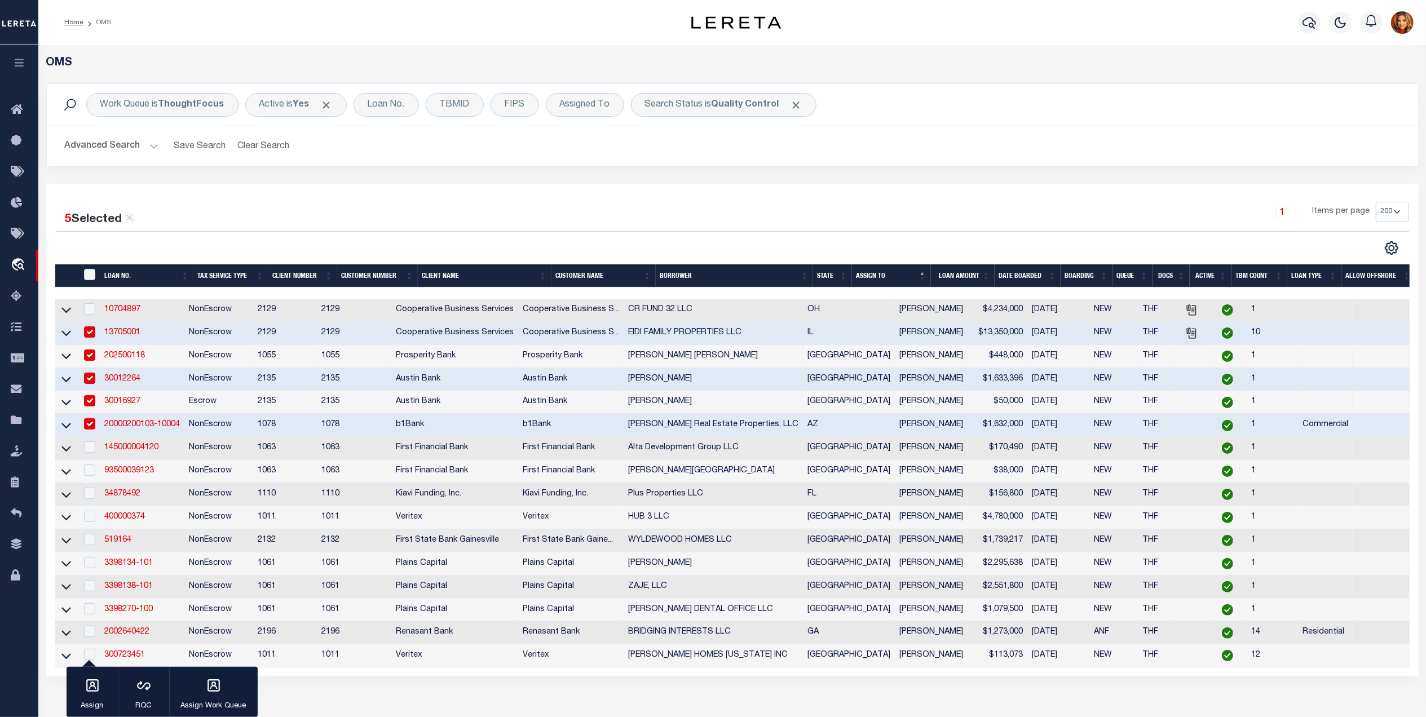
click at [114, 149] on button "Advanced Search" at bounding box center [112, 146] width 94 height 22
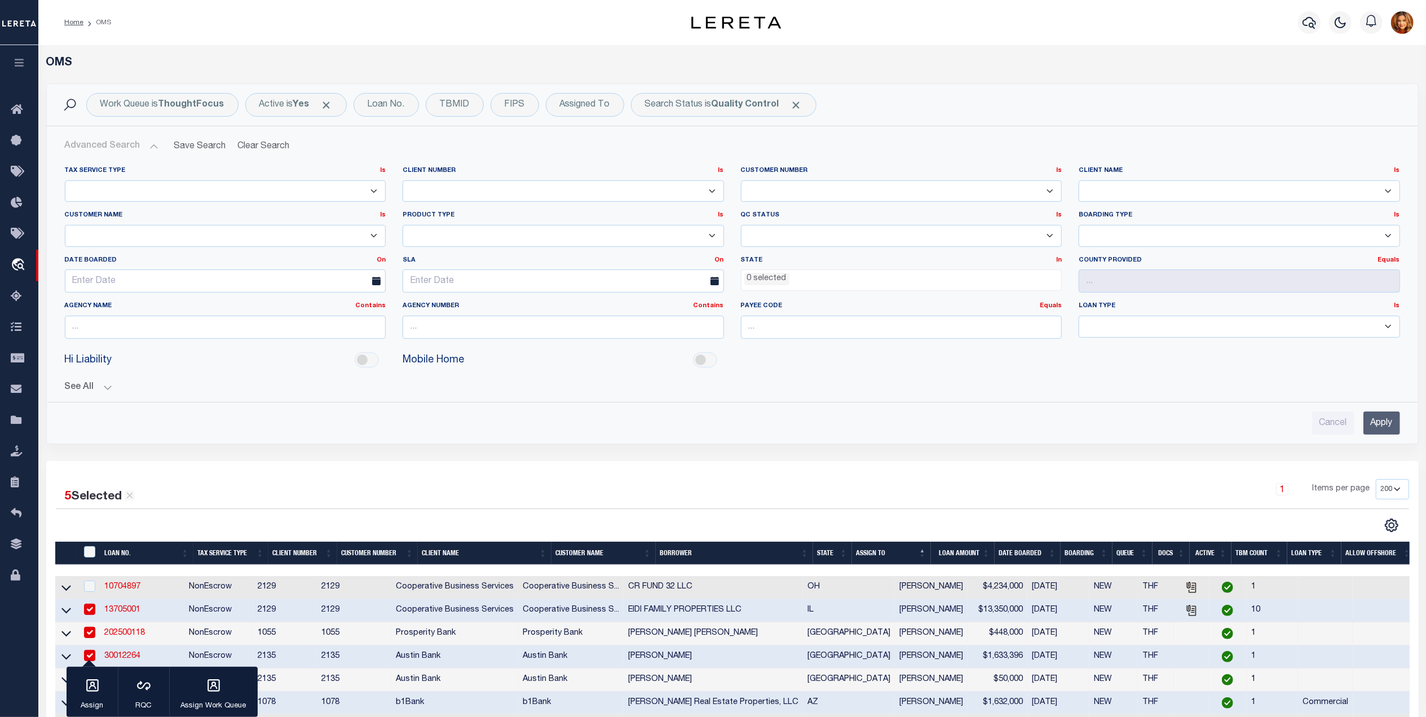
click at [1378, 421] on input "Apply" at bounding box center [1382, 423] width 37 height 23
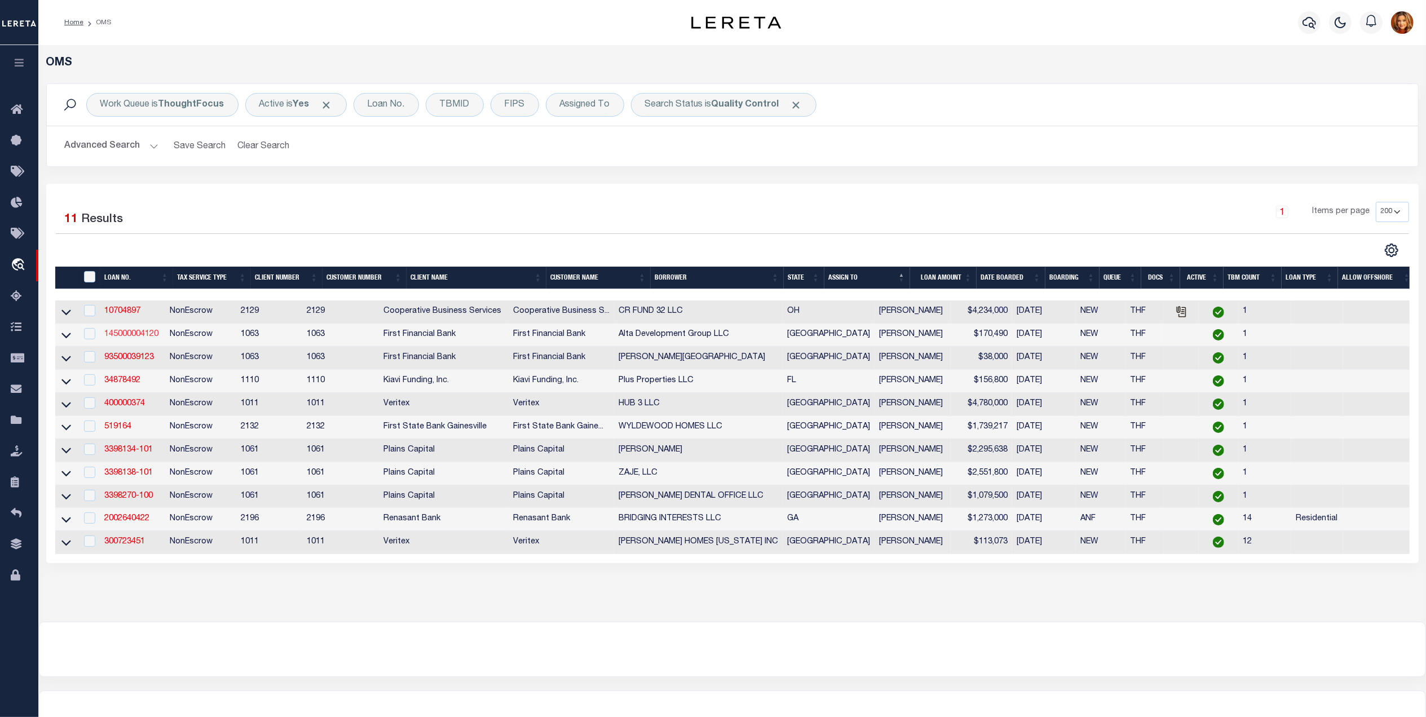
click at [127, 338] on link "145000004120" at bounding box center [131, 334] width 54 height 8
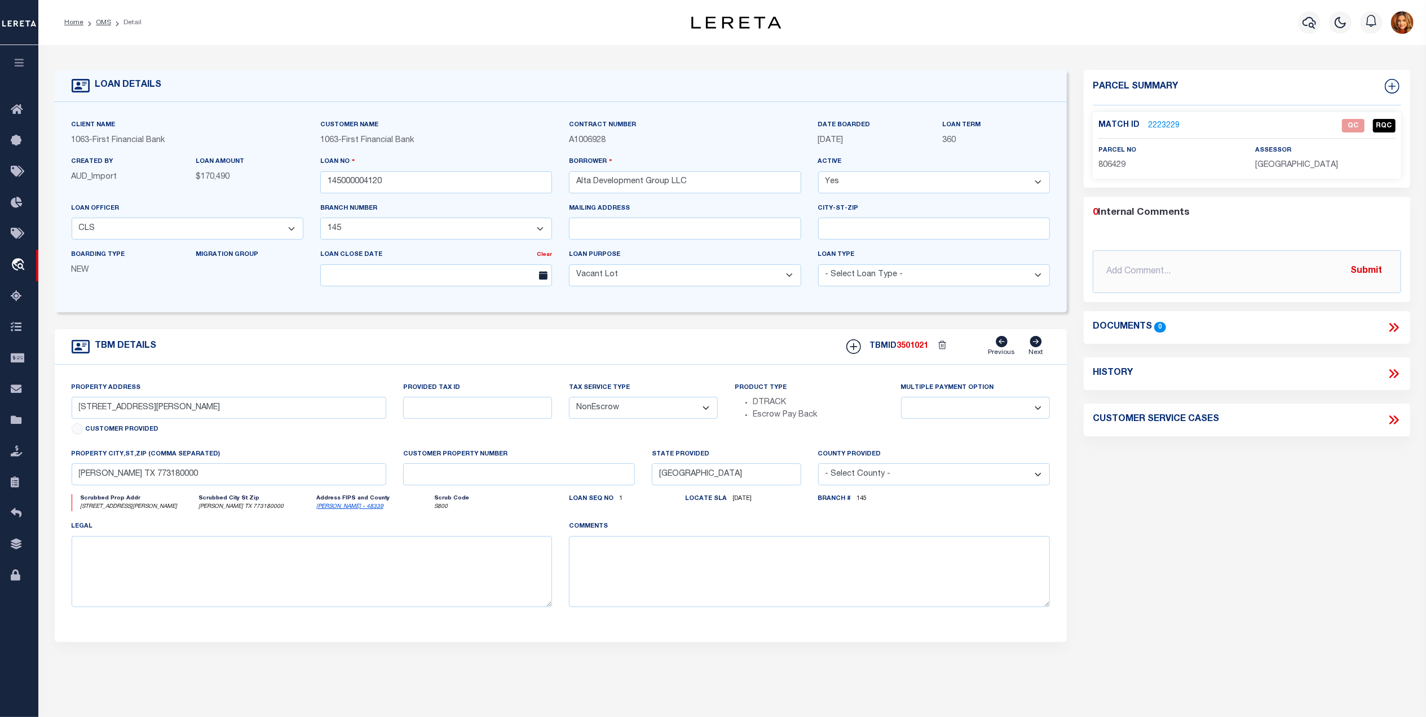
click at [1165, 120] on p "2223229" at bounding box center [1164, 126] width 32 height 12
click at [1165, 125] on link "2223229" at bounding box center [1164, 126] width 32 height 12
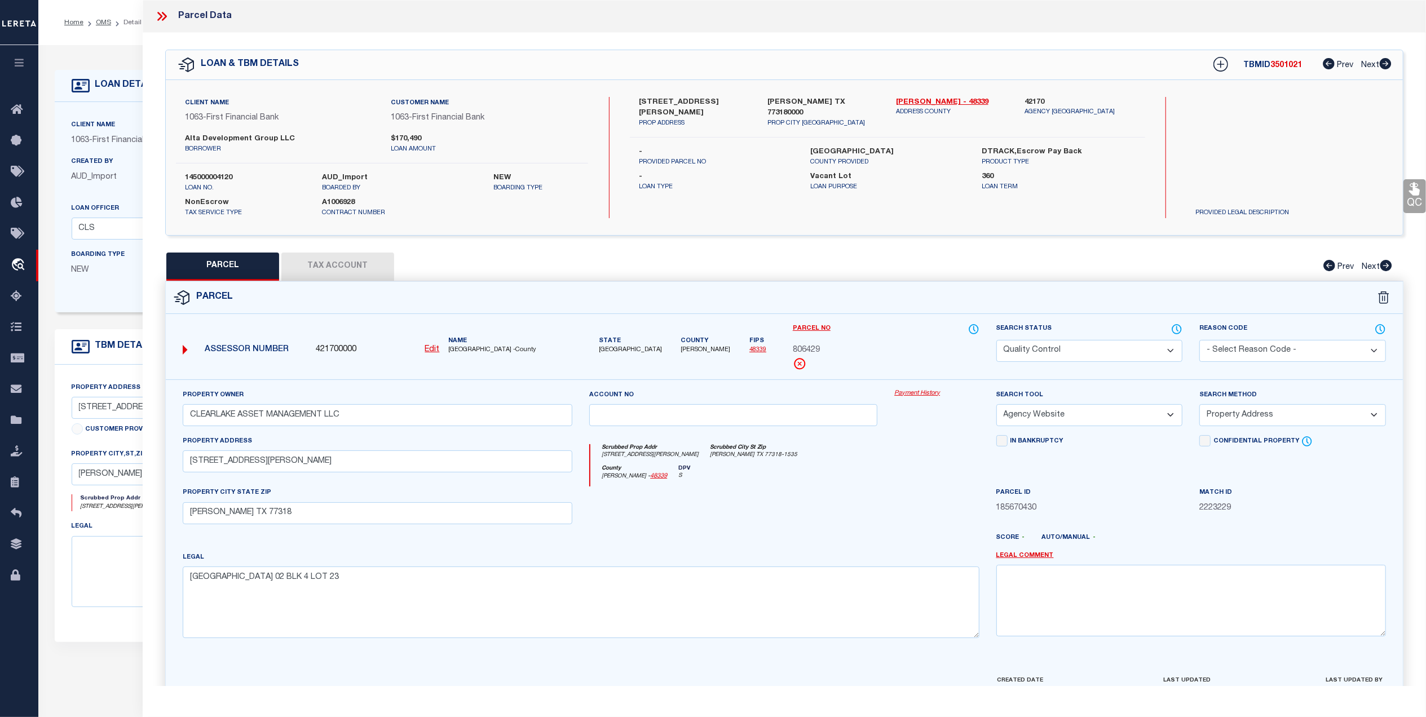
click at [1086, 351] on select "Automated Search Bad Parcel Complete Duplicate Parcel High Dollar Reporting In …" at bounding box center [1089, 351] width 187 height 22
click at [996, 340] on select "Automated Search Bad Parcel Complete Duplicate Parcel High Dollar Reporting In …" at bounding box center [1089, 351] width 187 height 22
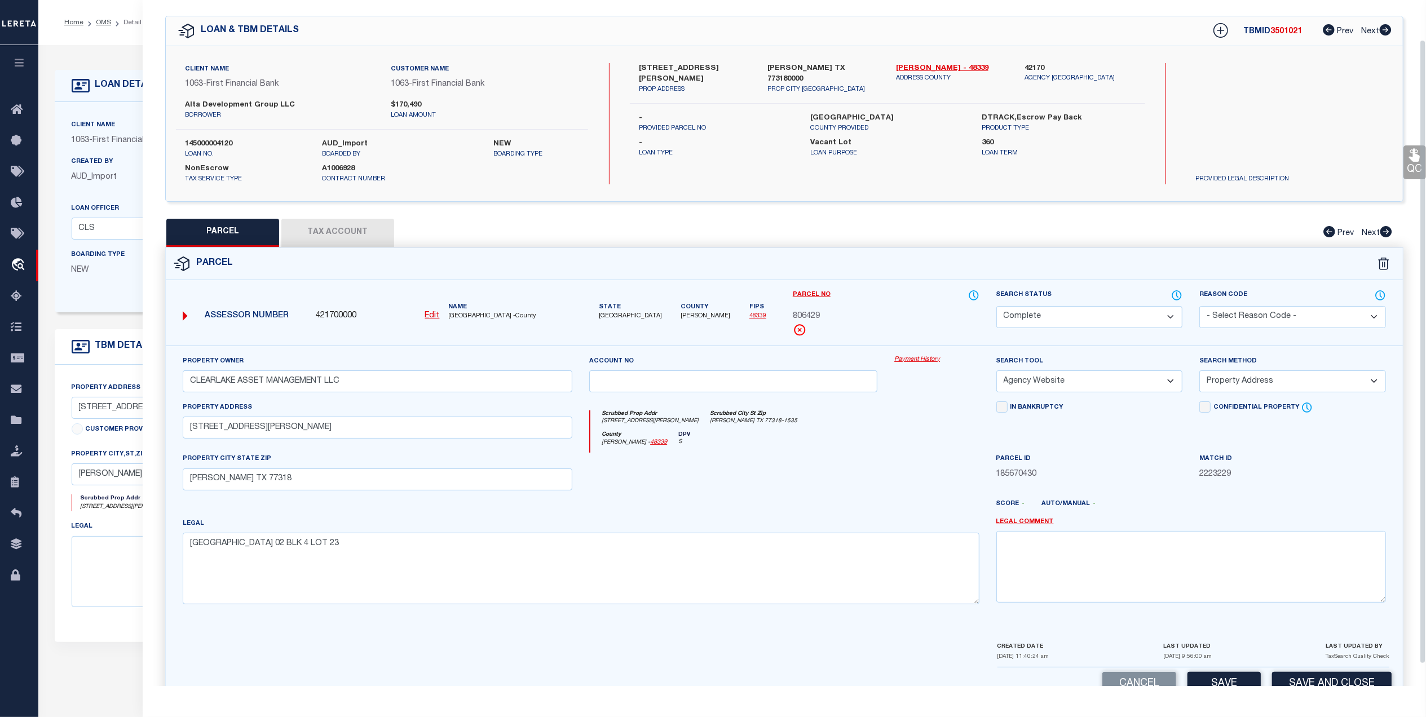
scroll to position [67, 0]
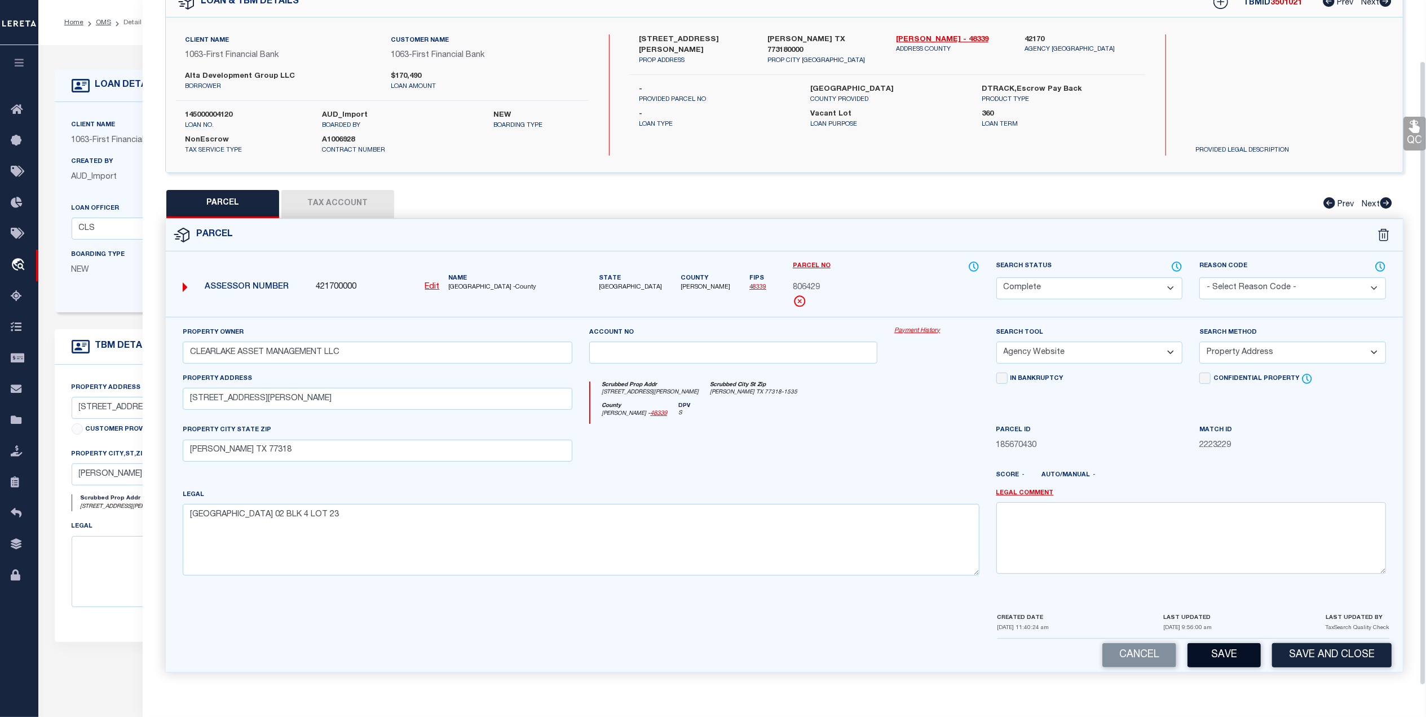
click at [1241, 658] on button "Save" at bounding box center [1224, 655] width 73 height 24
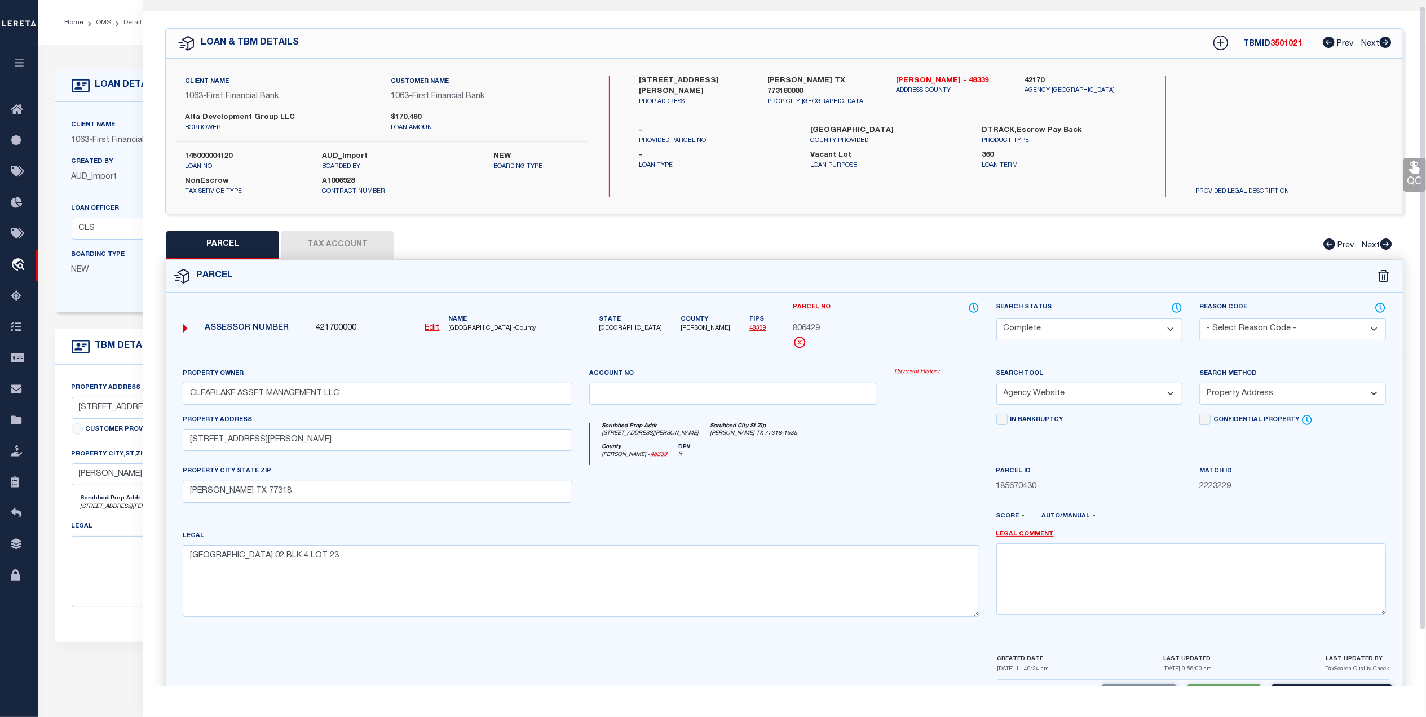
scroll to position [0, 0]
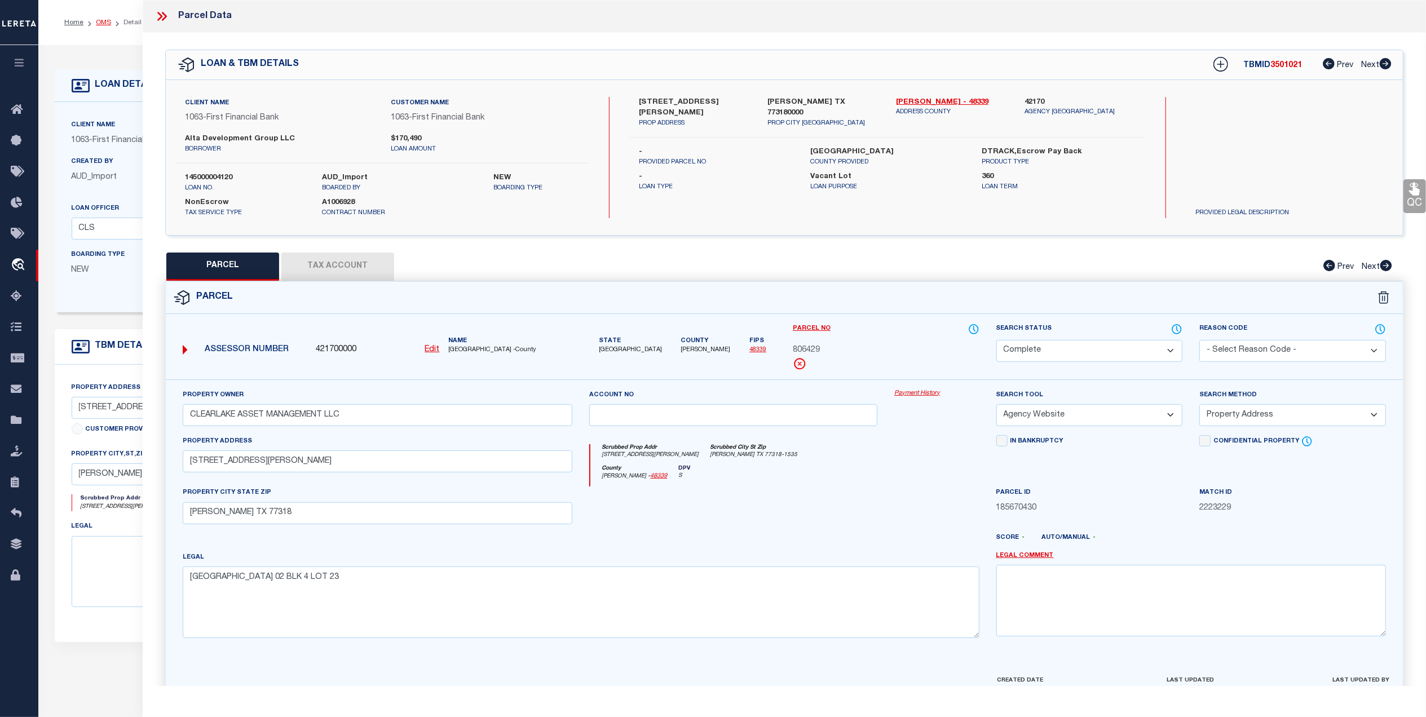
click at [103, 24] on link "OMS" at bounding box center [103, 22] width 15 height 7
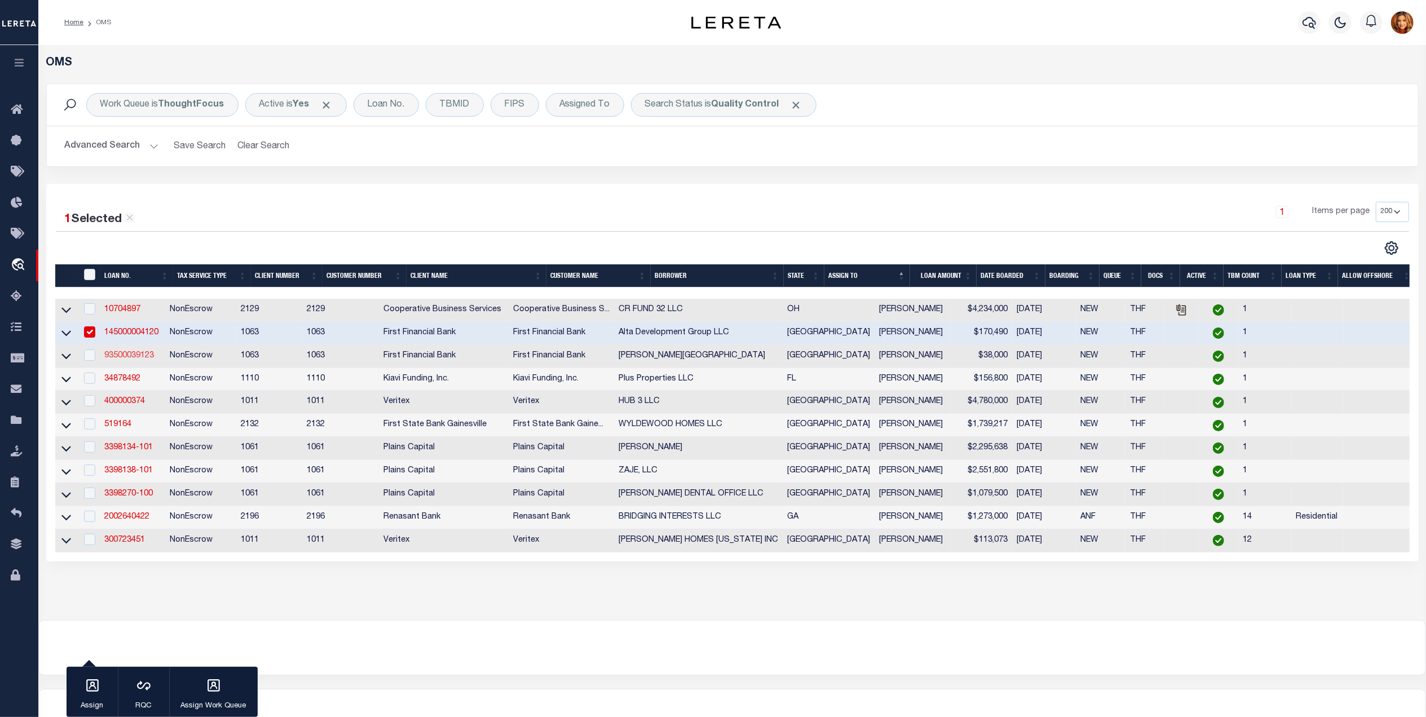
click at [118, 359] on link "93500039123" at bounding box center [129, 356] width 50 height 8
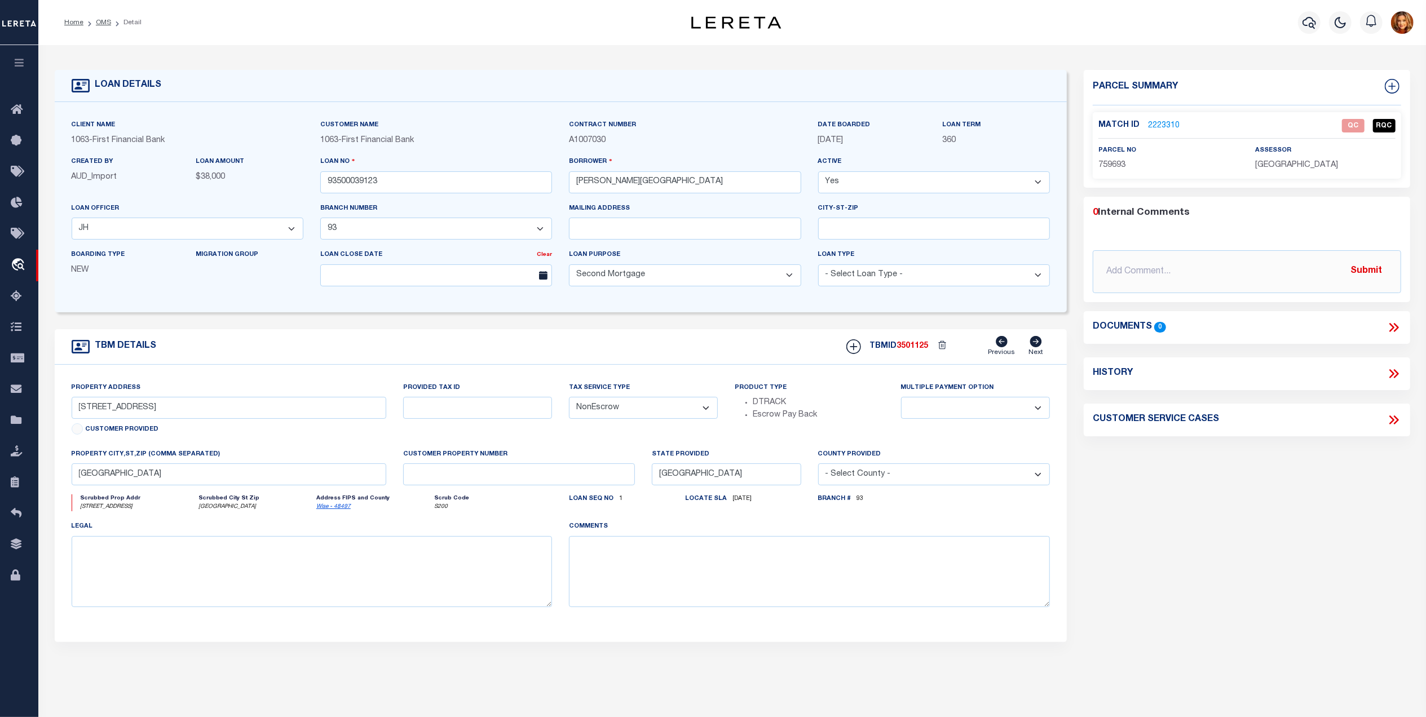
click at [1162, 123] on link "2223310" at bounding box center [1164, 126] width 32 height 12
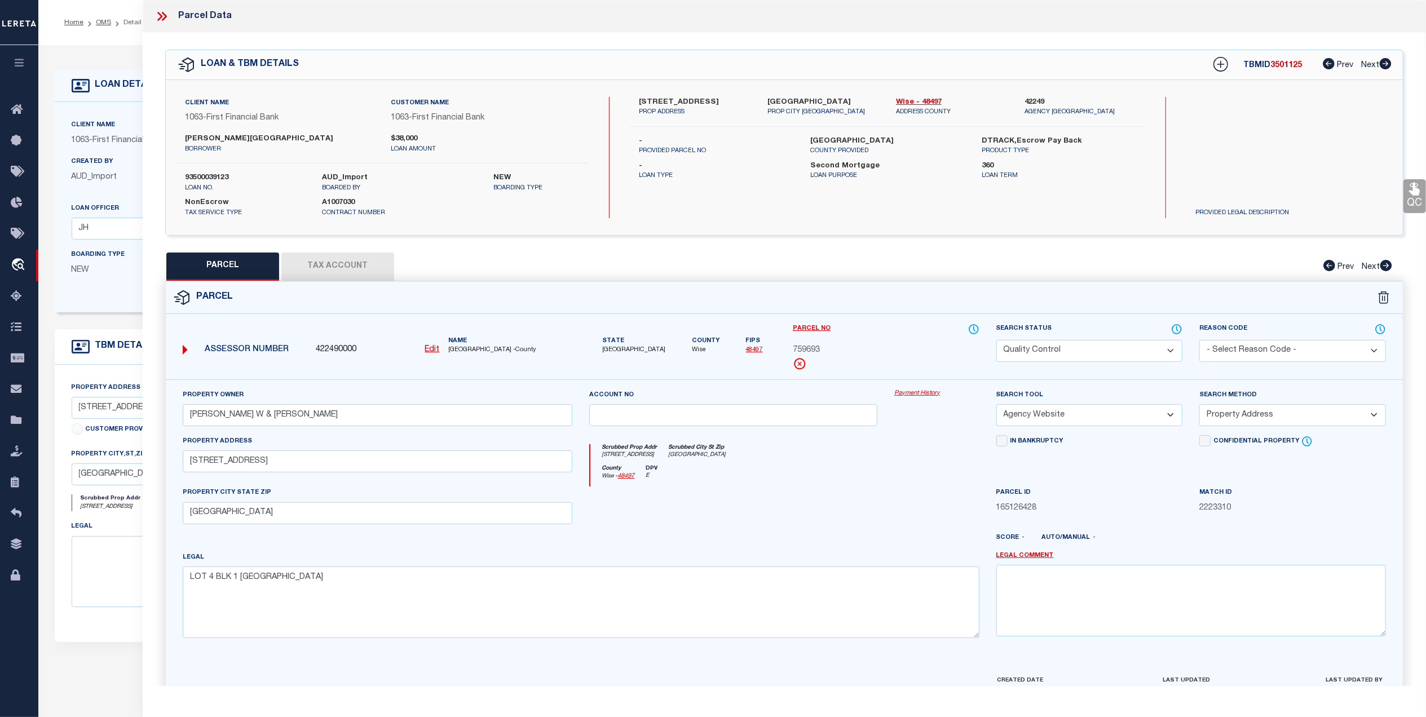
click at [1087, 350] on select "Automated Search Bad Parcel Complete Duplicate Parcel High Dollar Reporting In …" at bounding box center [1089, 351] width 187 height 22
click at [996, 340] on select "Automated Search Bad Parcel Complete Duplicate Parcel High Dollar Reporting In …" at bounding box center [1089, 351] width 187 height 22
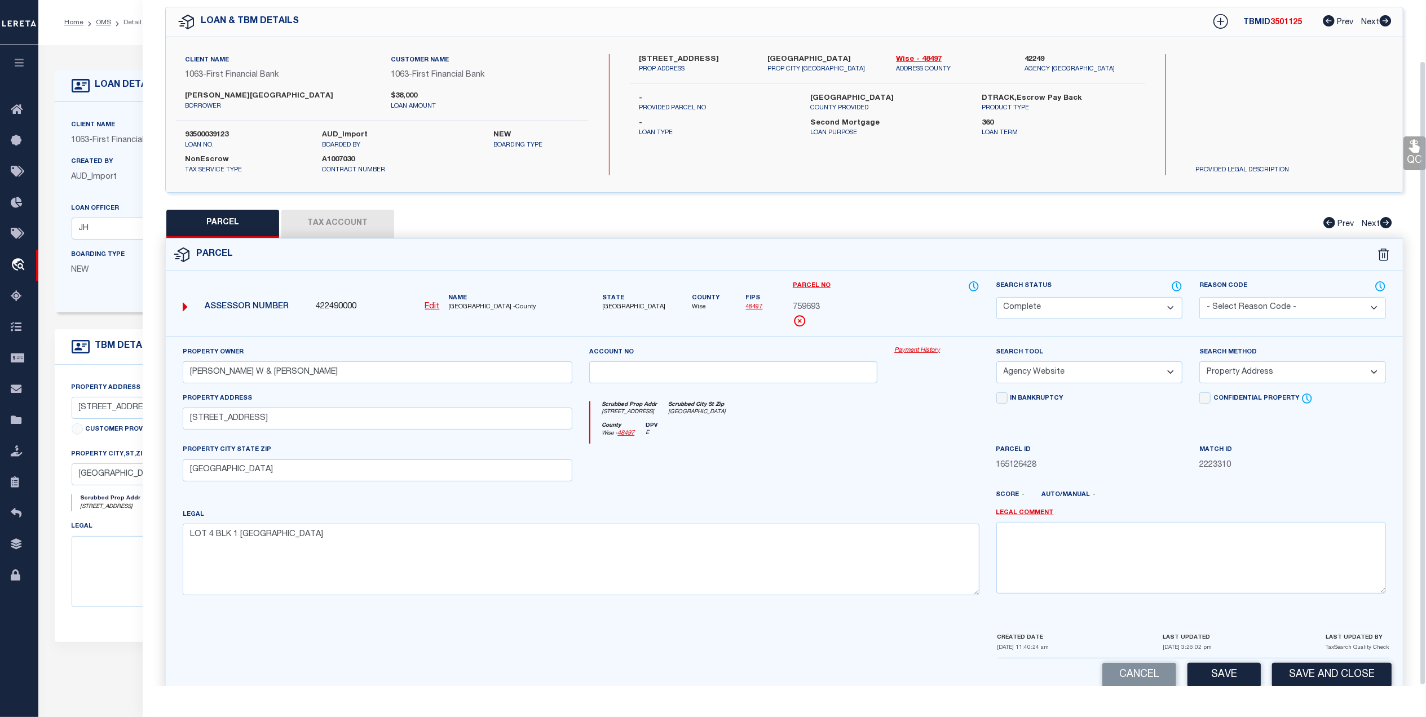
scroll to position [67, 0]
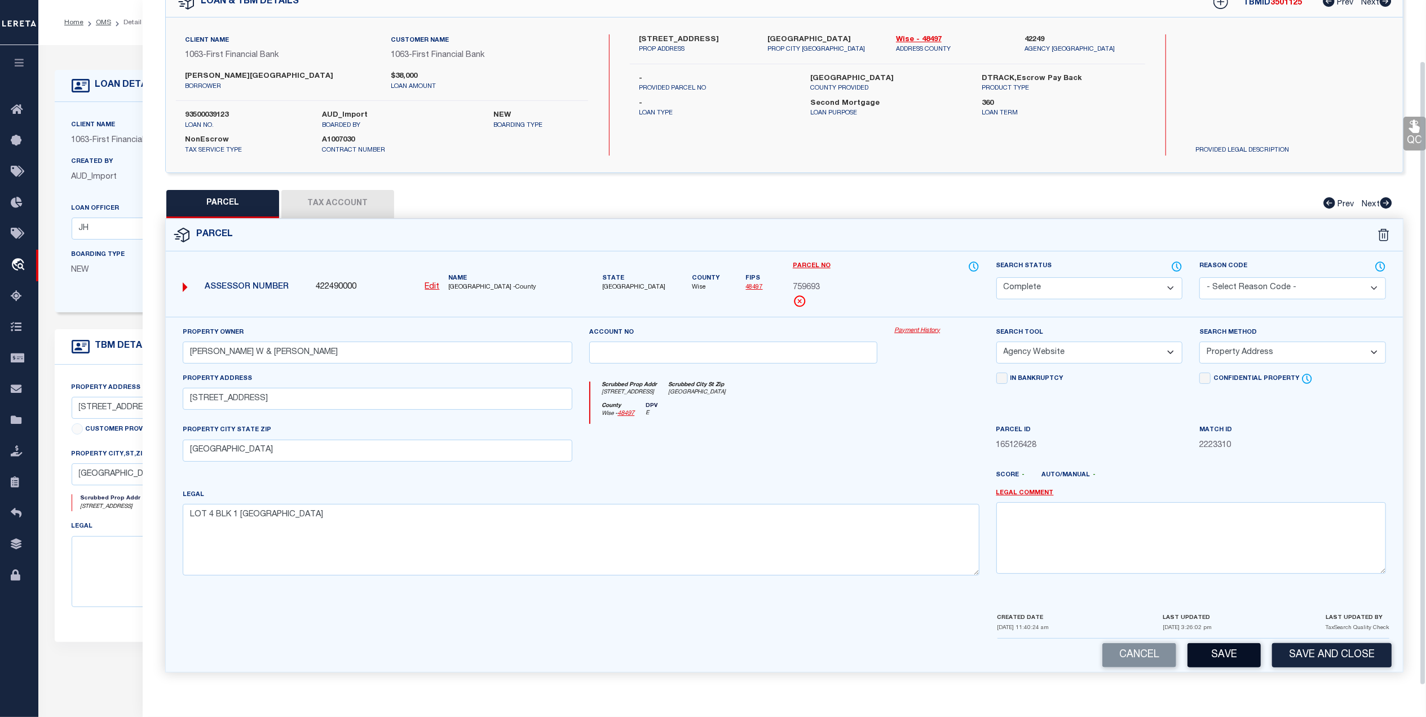
click at [1217, 655] on button "Save" at bounding box center [1224, 655] width 73 height 24
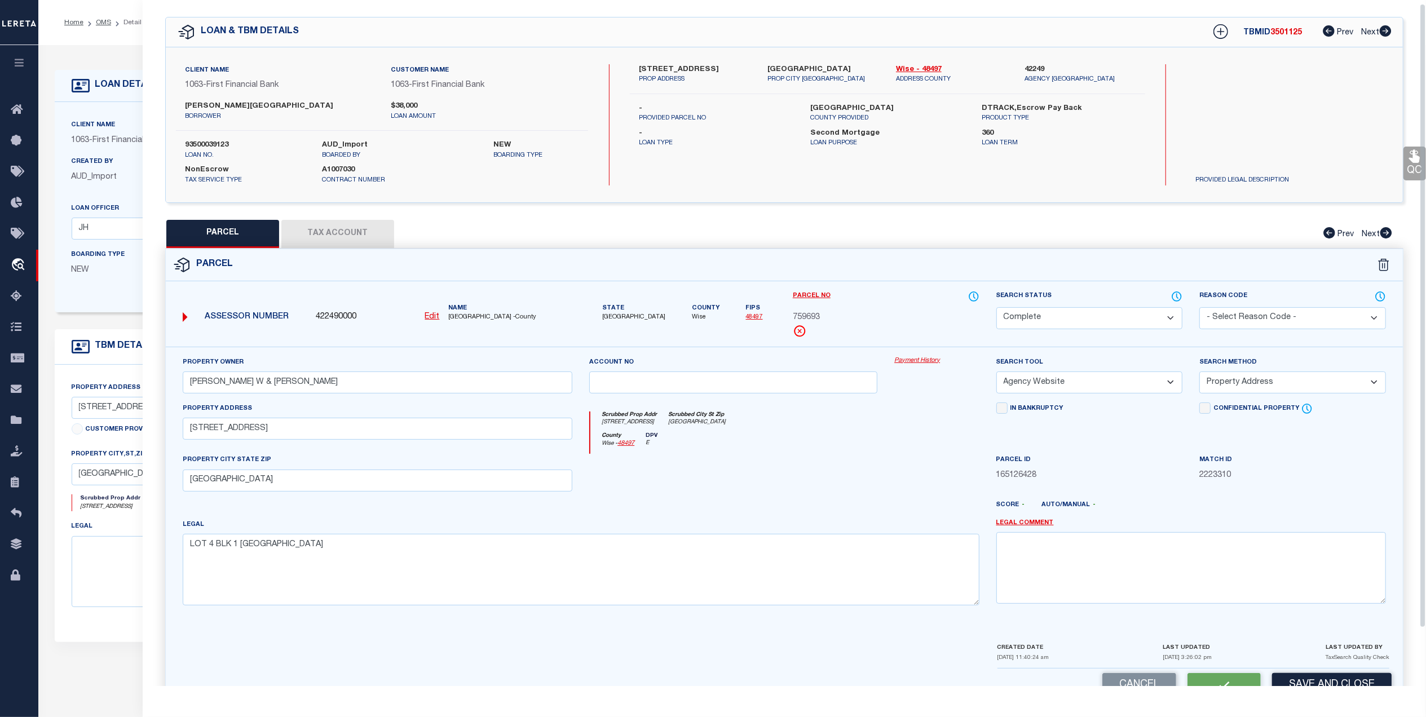
scroll to position [0, 0]
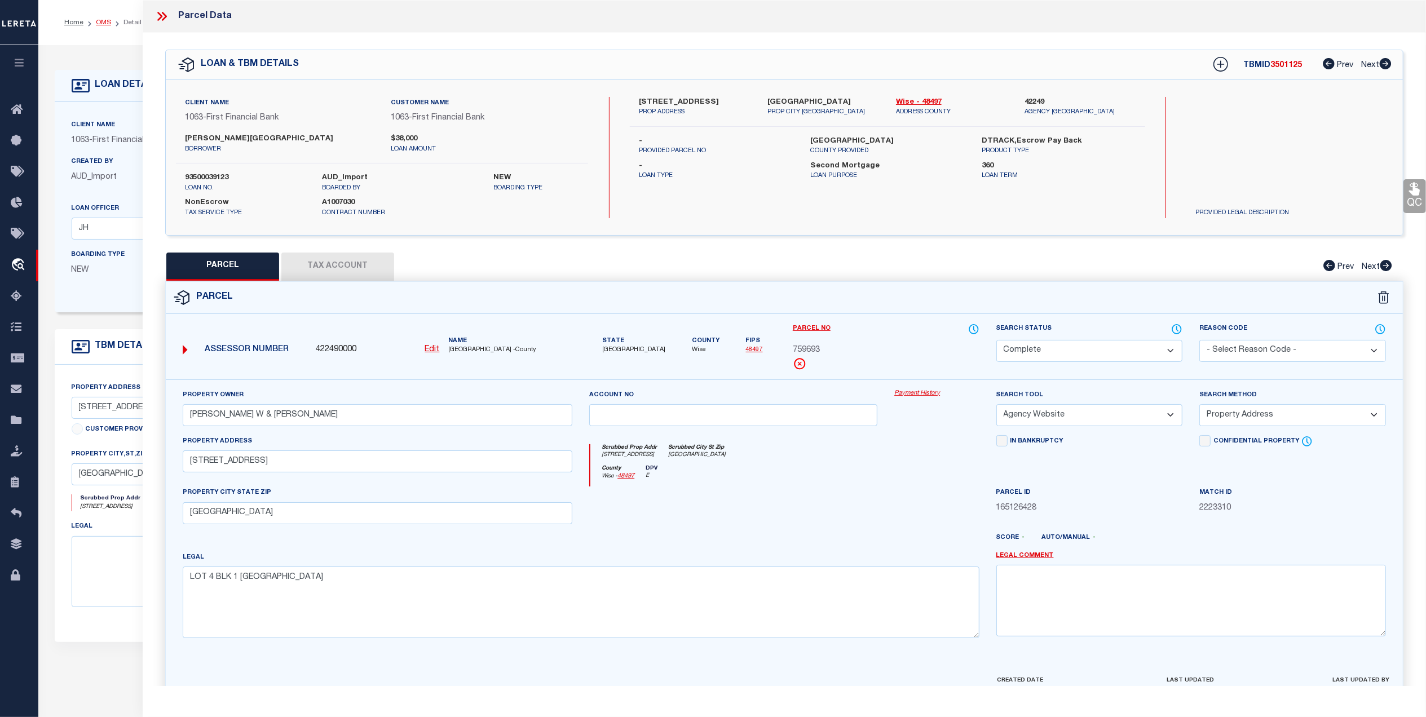
click at [107, 23] on link "OMS" at bounding box center [103, 22] width 15 height 7
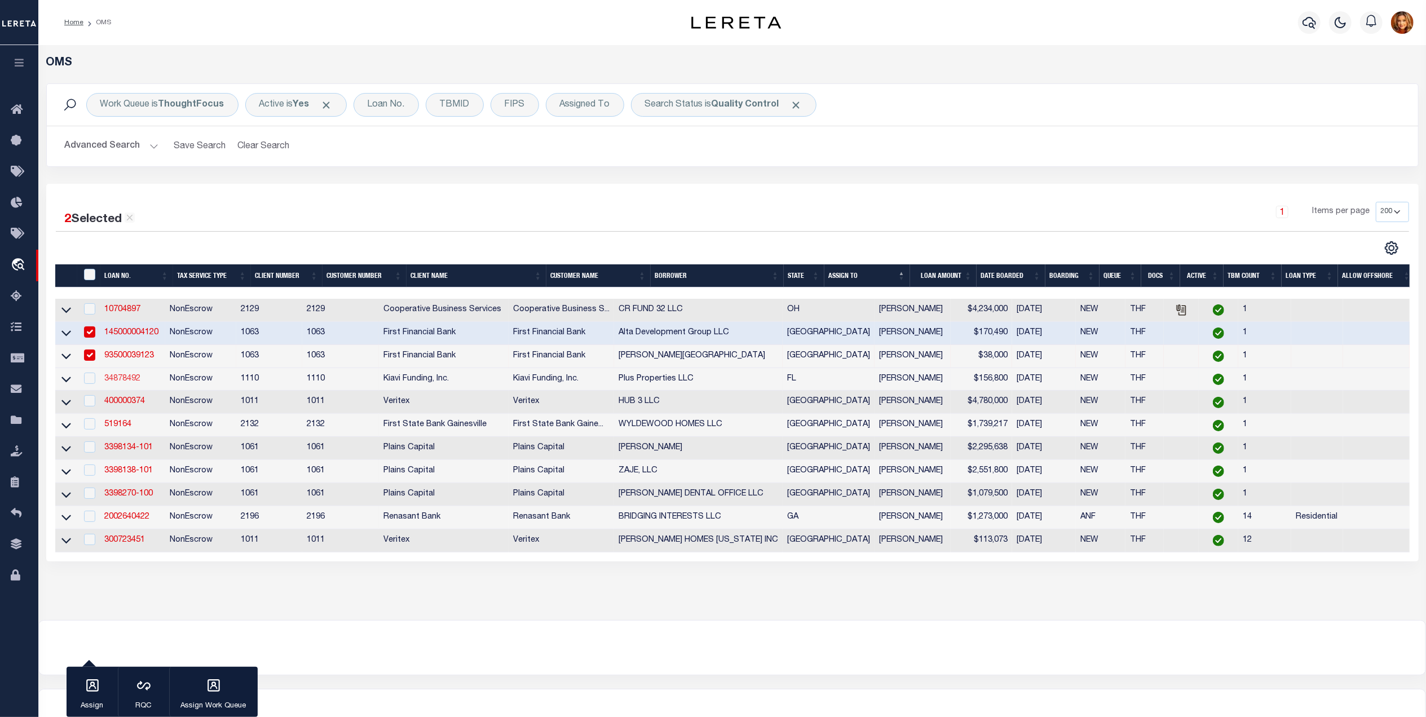
click at [125, 382] on link "34878492" at bounding box center [122, 379] width 36 height 8
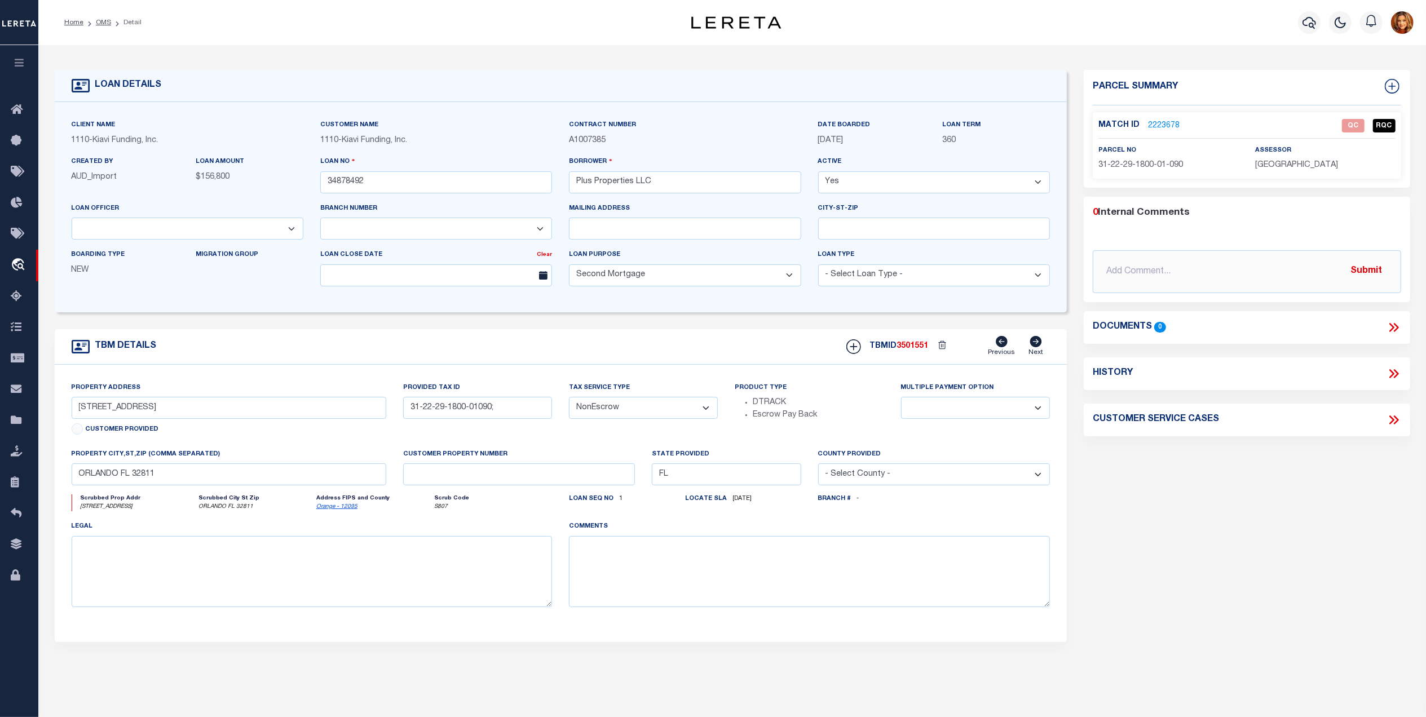
click at [1158, 124] on link "2223678" at bounding box center [1164, 126] width 32 height 12
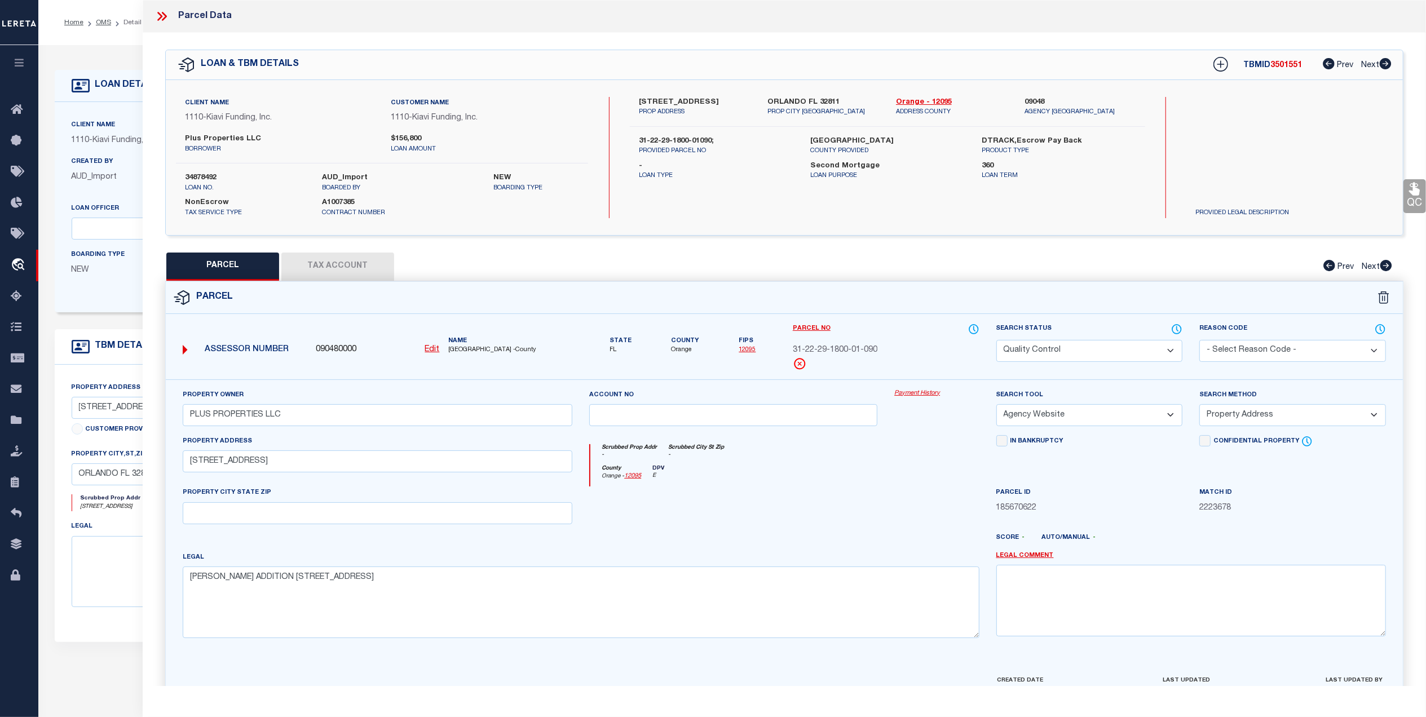
click at [1114, 359] on select "Automated Search Bad Parcel Complete Duplicate Parcel High Dollar Reporting In …" at bounding box center [1089, 351] width 187 height 22
click at [996, 340] on select "Automated Search Bad Parcel Complete Duplicate Parcel High Dollar Reporting In …" at bounding box center [1089, 351] width 187 height 22
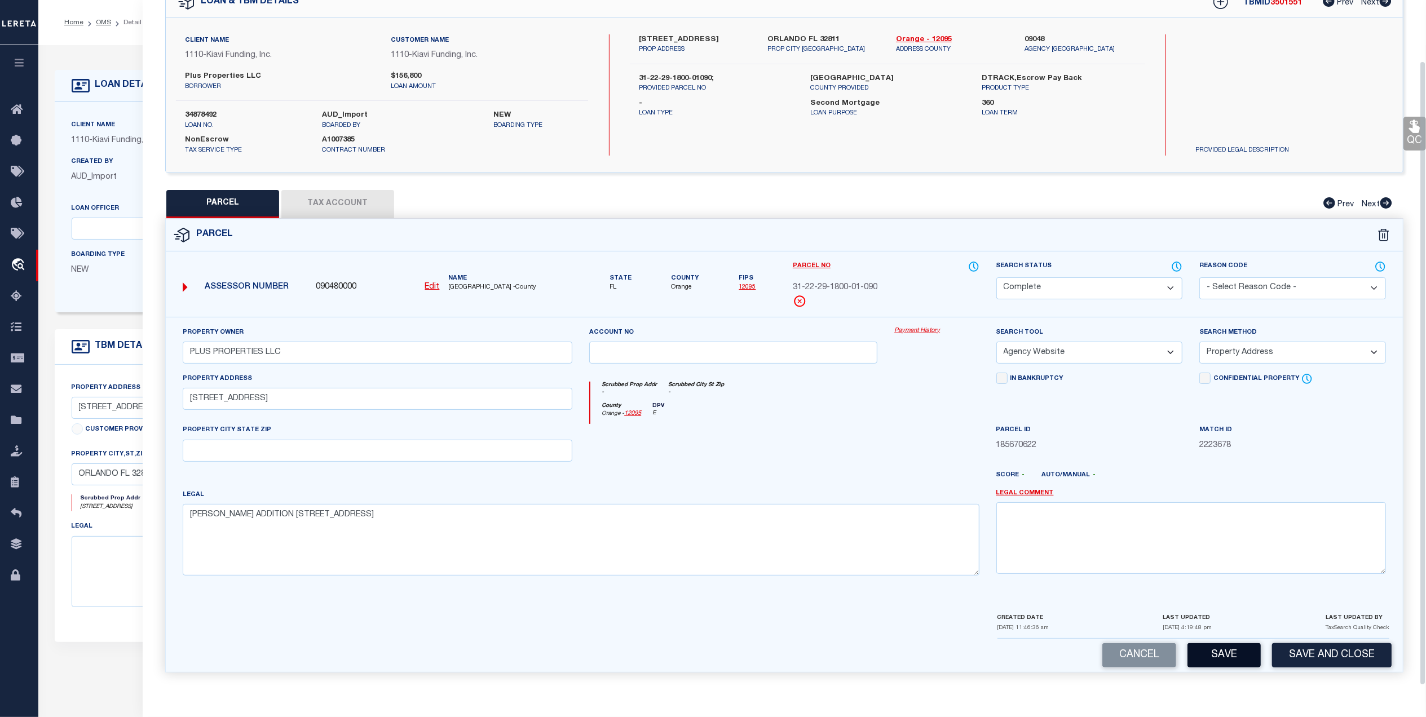
click at [1223, 656] on button "Save" at bounding box center [1224, 655] width 73 height 24
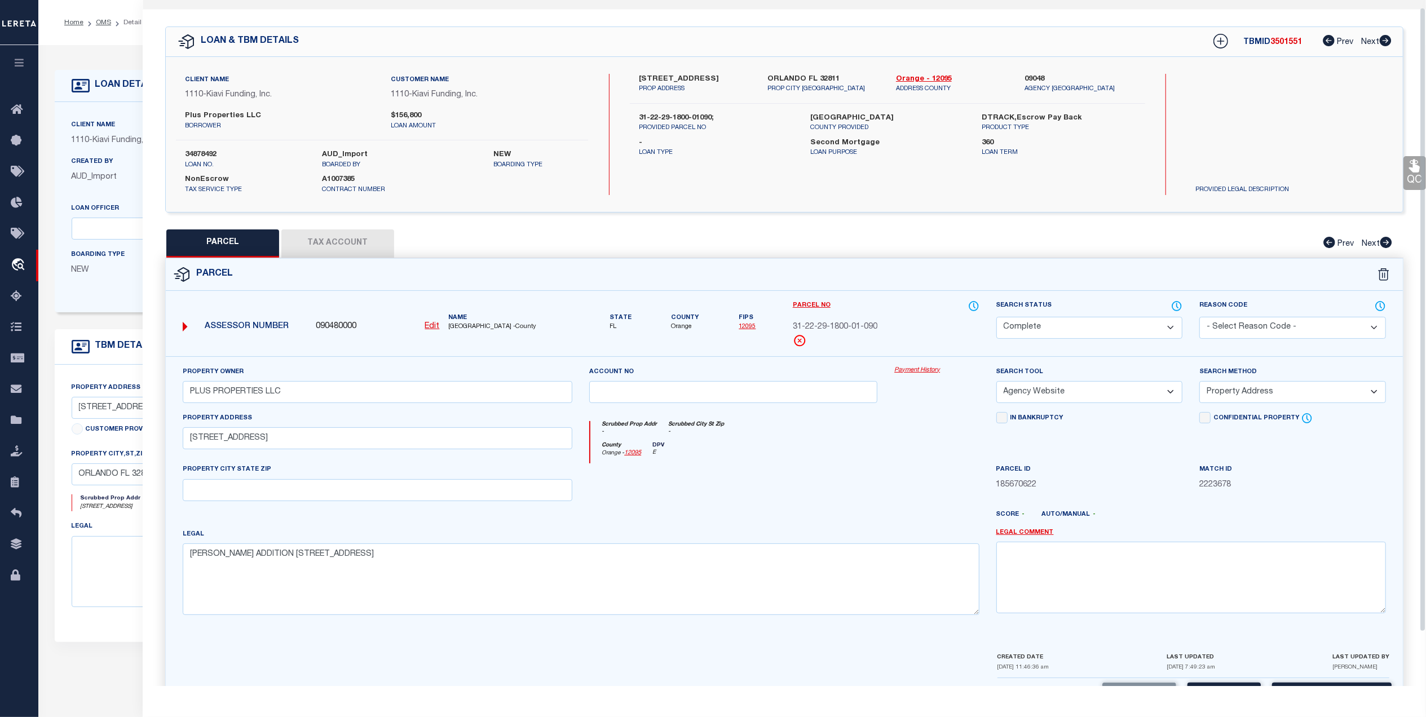
scroll to position [0, 0]
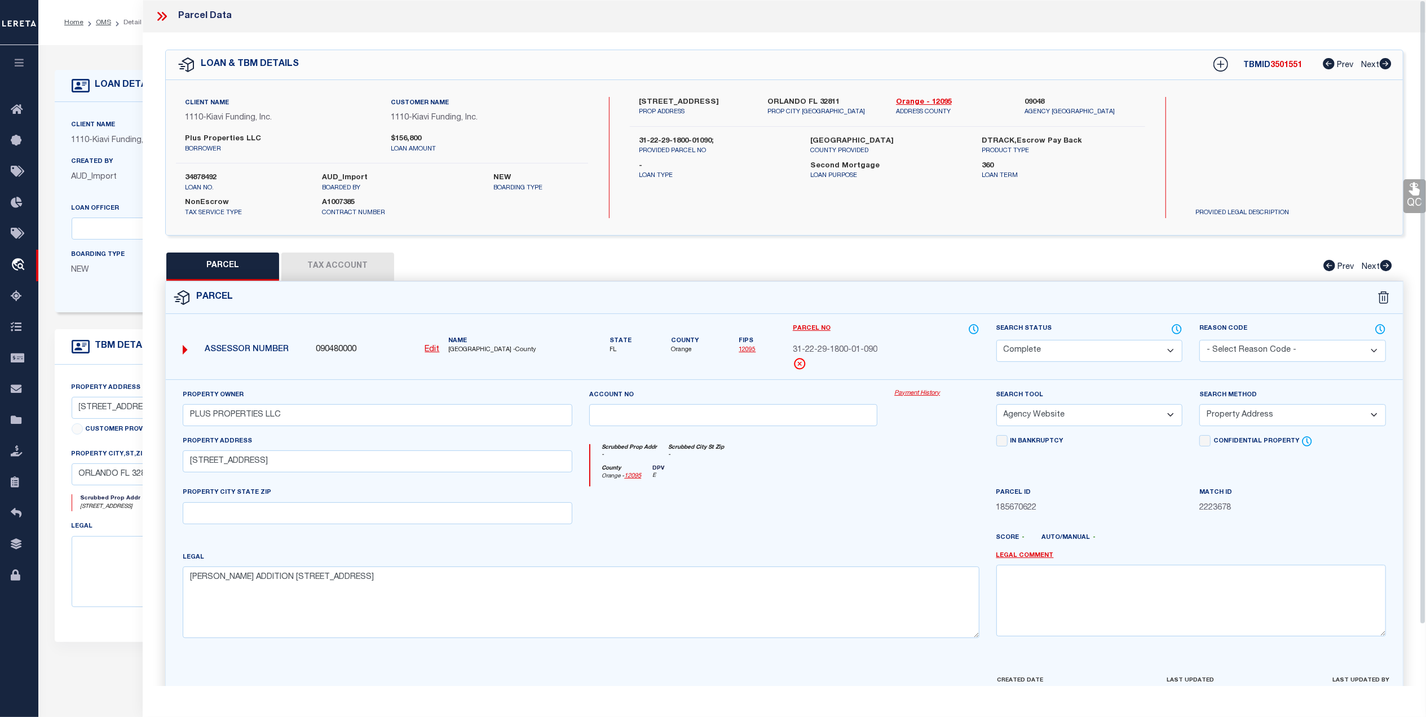
click at [100, 16] on ol "Home OMS Detail" at bounding box center [102, 23] width 95 height 24
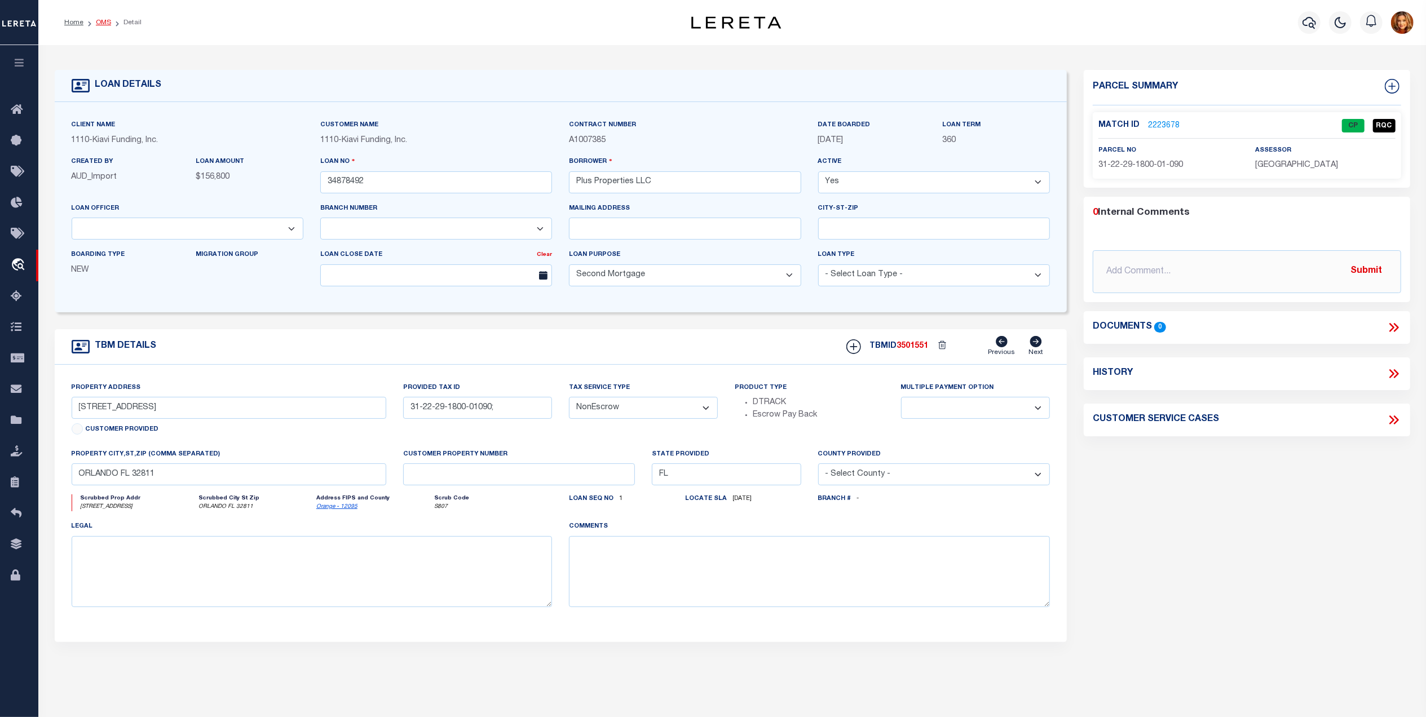
click at [103, 21] on link "OMS" at bounding box center [103, 22] width 15 height 7
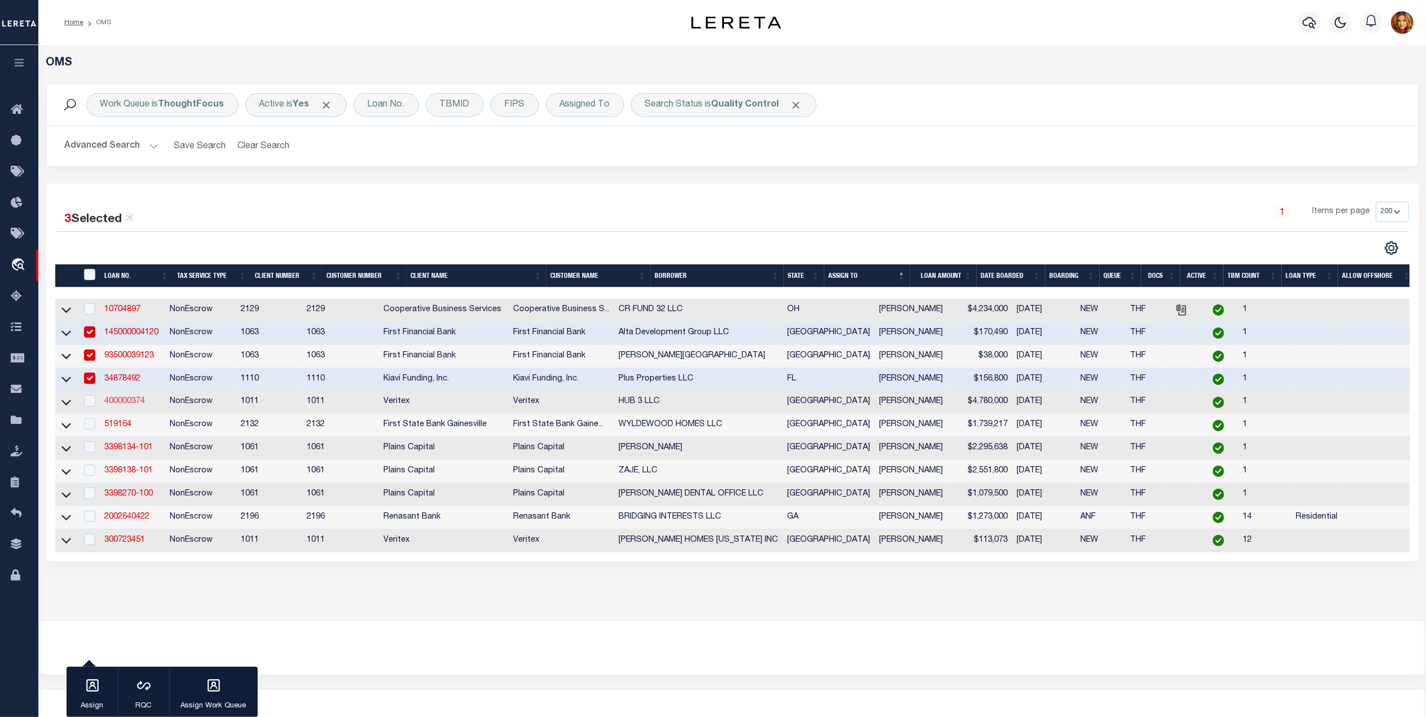
click at [124, 405] on link "400000374" at bounding box center [124, 402] width 41 height 8
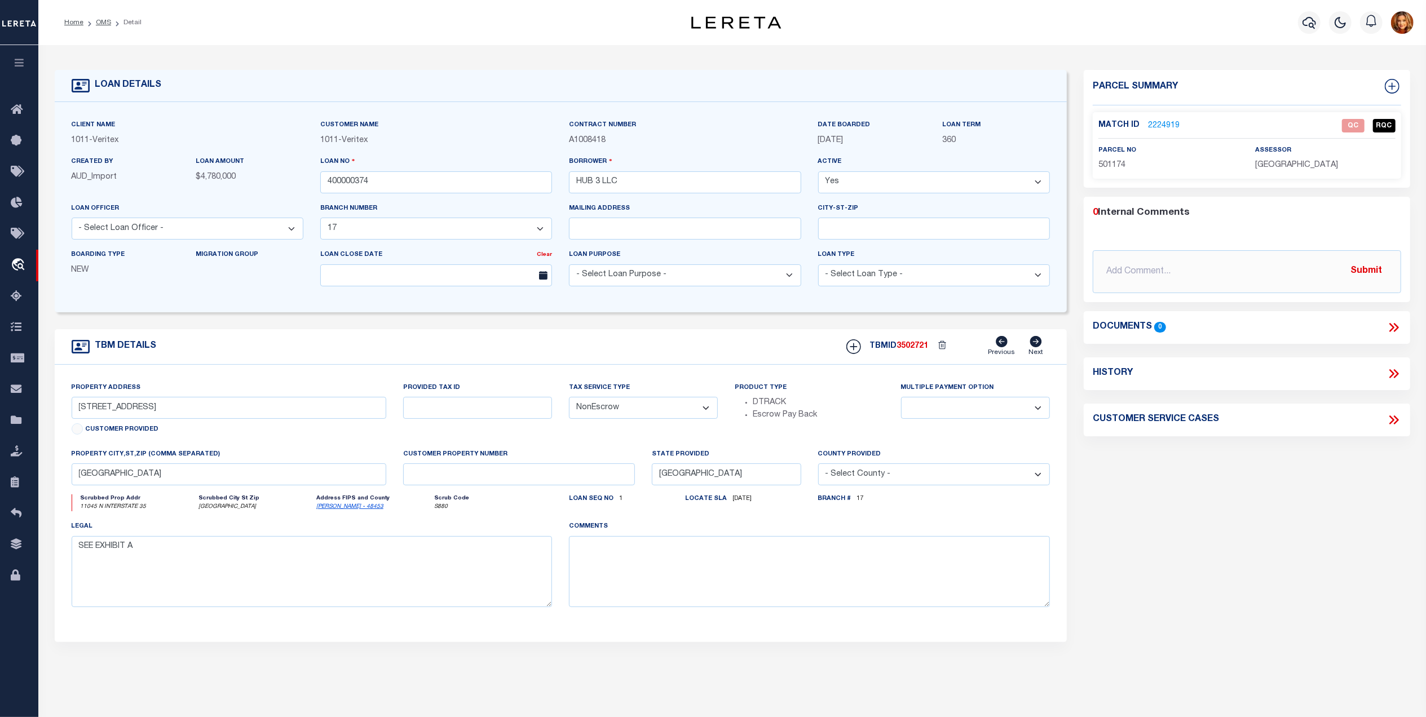
click at [1159, 124] on link "2224919" at bounding box center [1164, 126] width 32 height 12
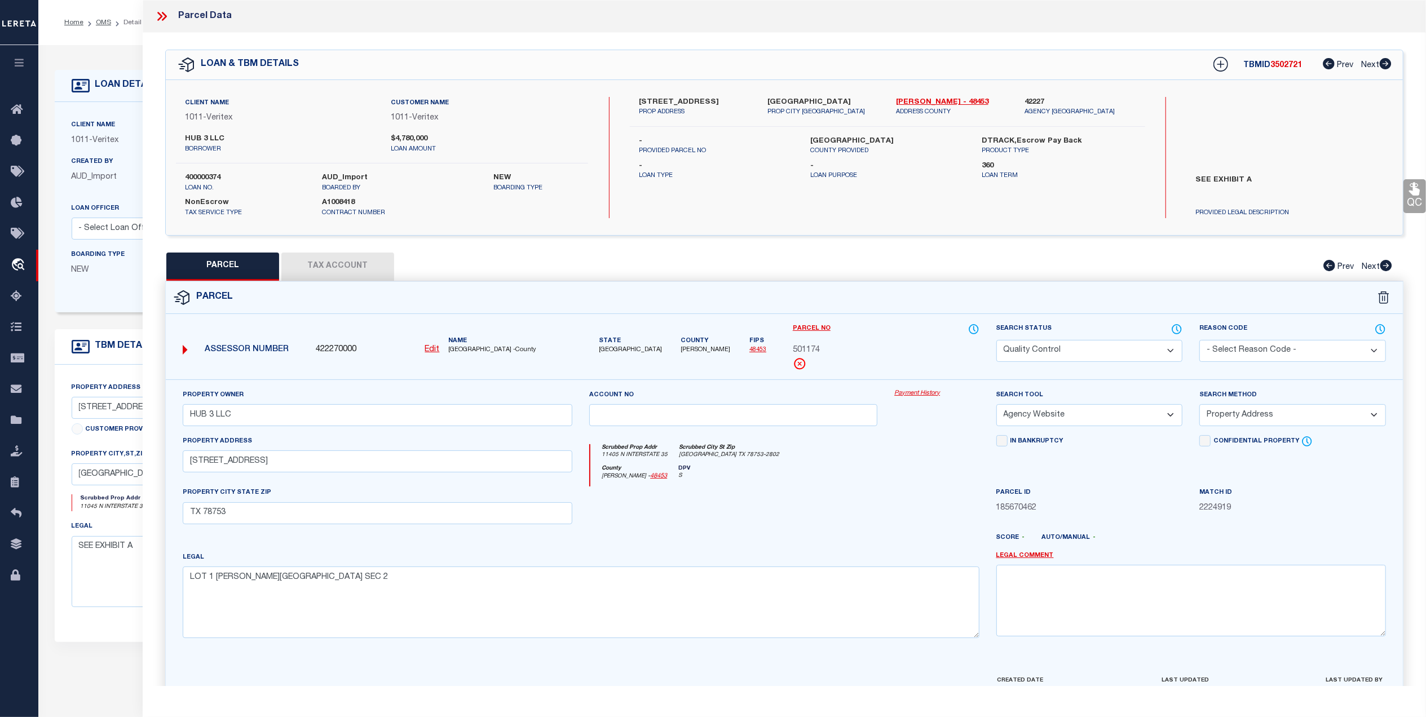
click at [1094, 350] on select "Automated Search Bad Parcel Complete Duplicate Parcel High Dollar Reporting In …" at bounding box center [1089, 351] width 187 height 22
click at [996, 340] on select "Automated Search Bad Parcel Complete Duplicate Parcel High Dollar Reporting In …" at bounding box center [1089, 351] width 187 height 22
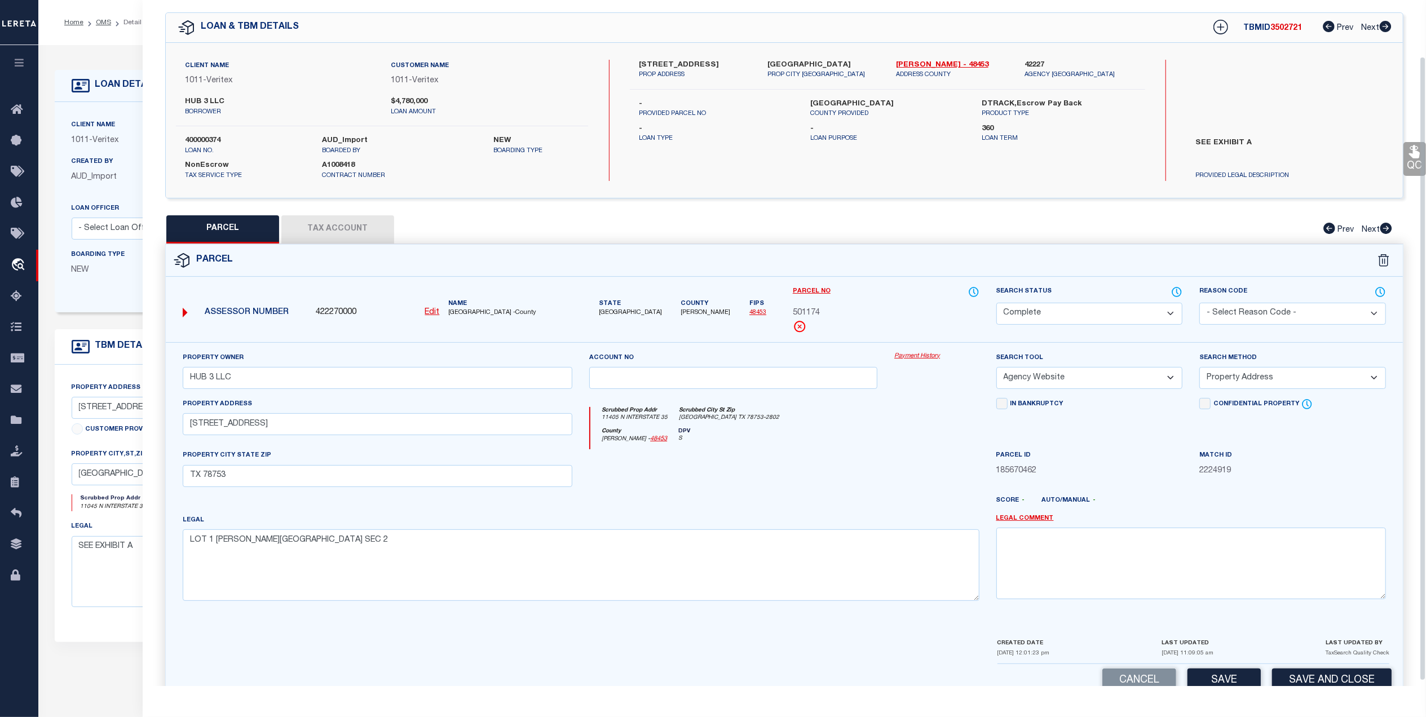
scroll to position [67, 0]
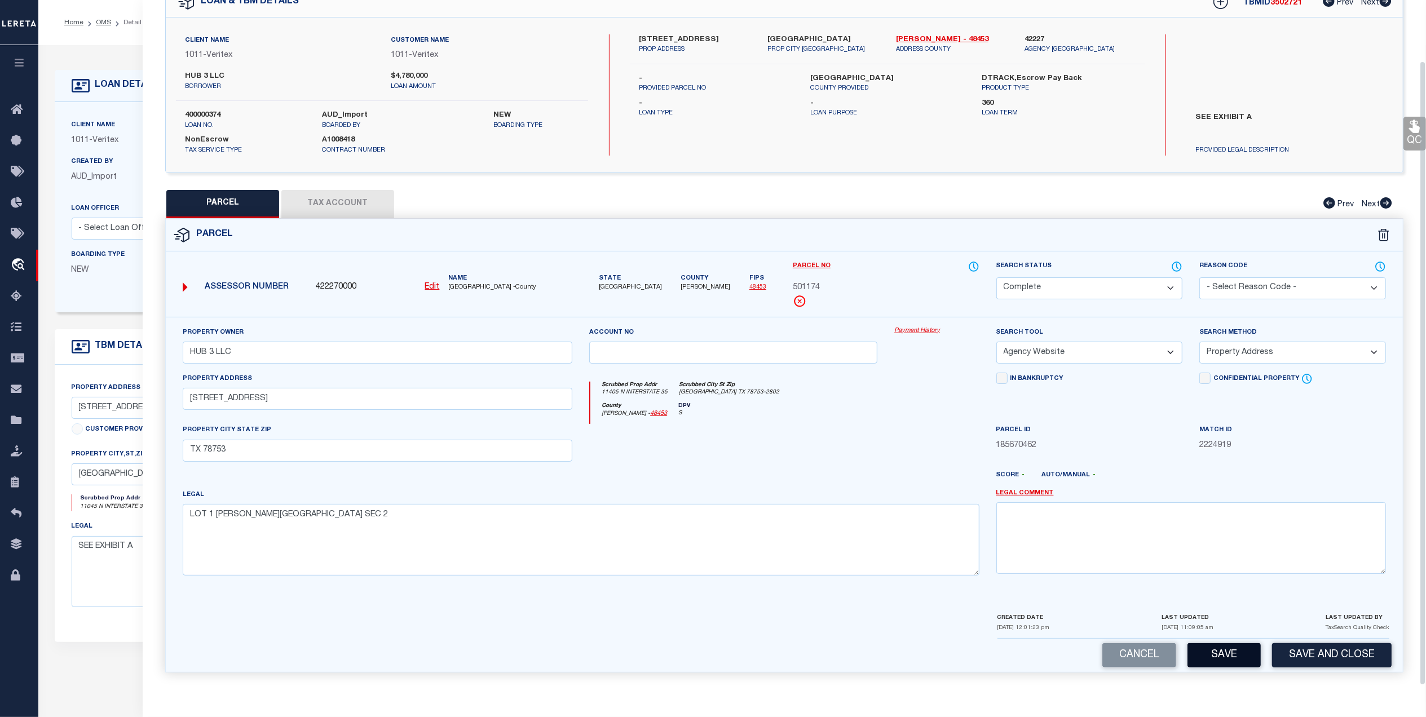
click at [1221, 656] on button "Save" at bounding box center [1224, 655] width 73 height 24
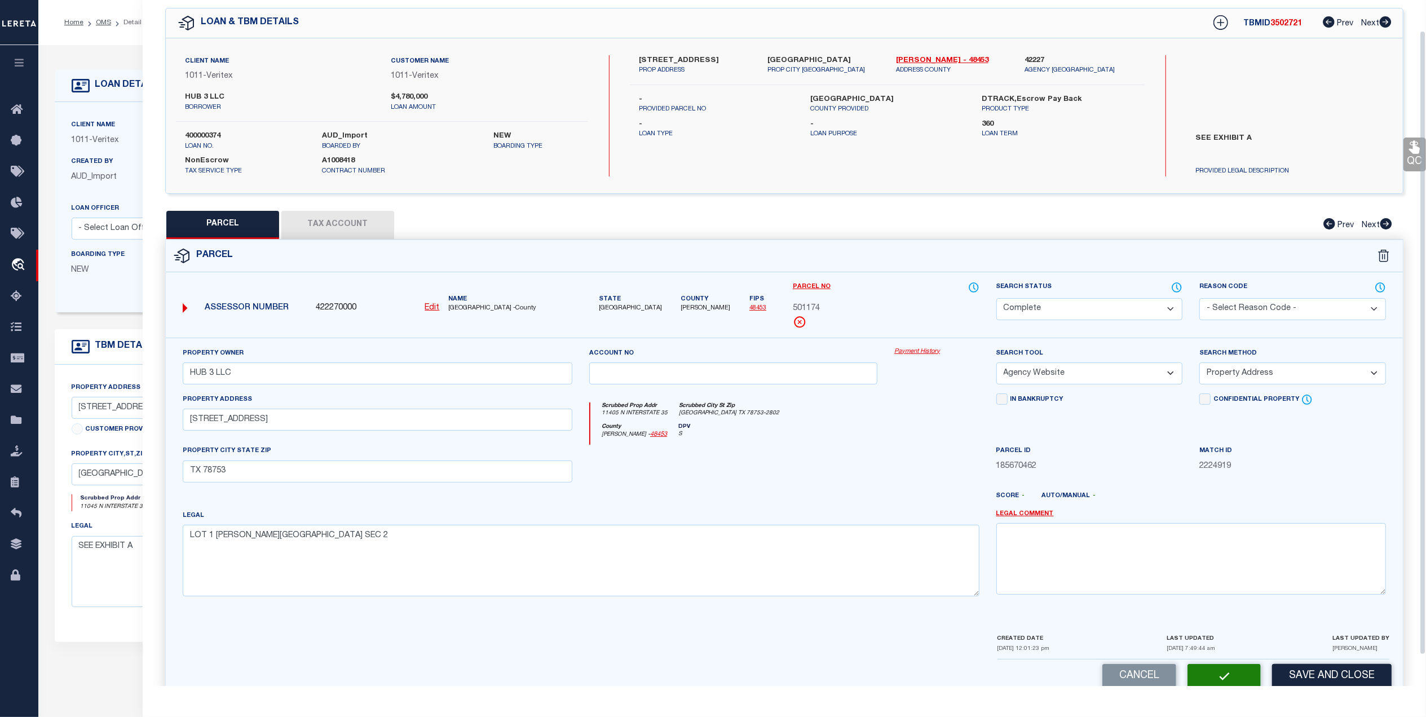
scroll to position [0, 0]
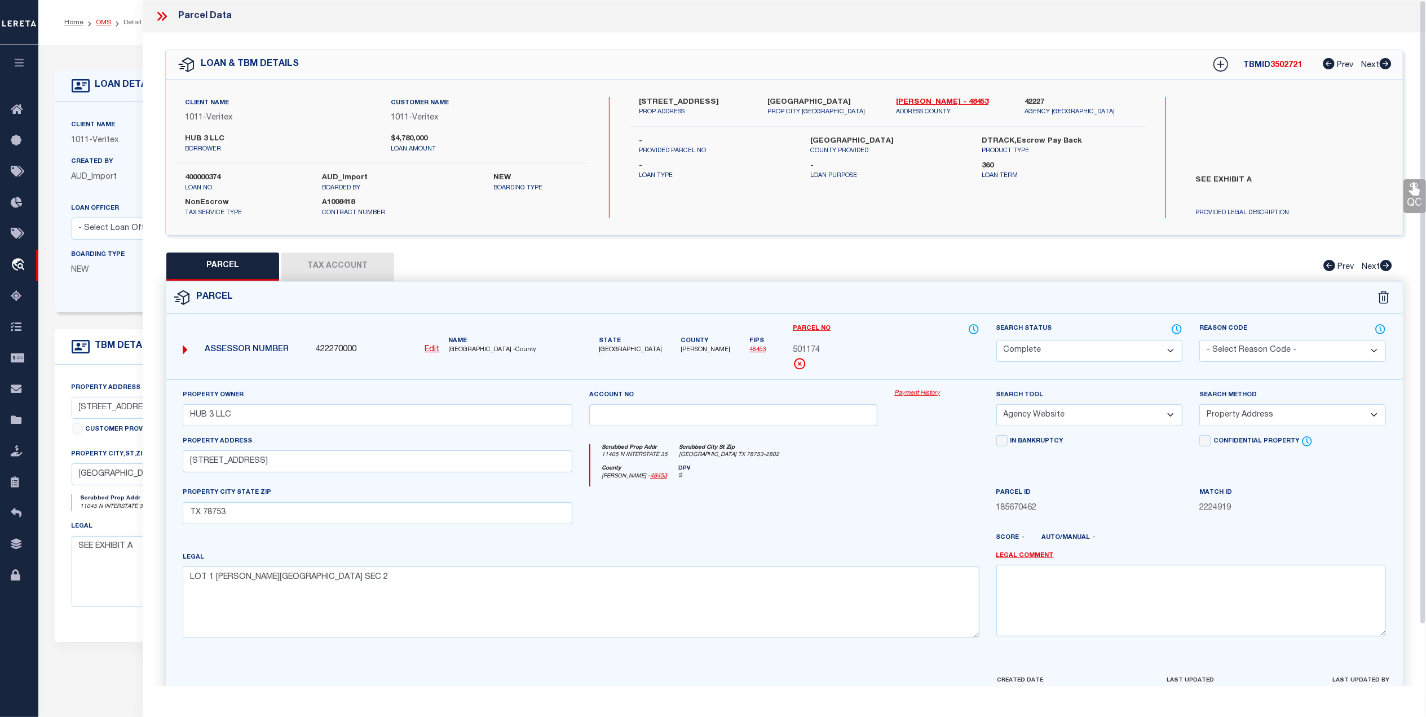
click at [104, 19] on link "OMS" at bounding box center [103, 22] width 15 height 7
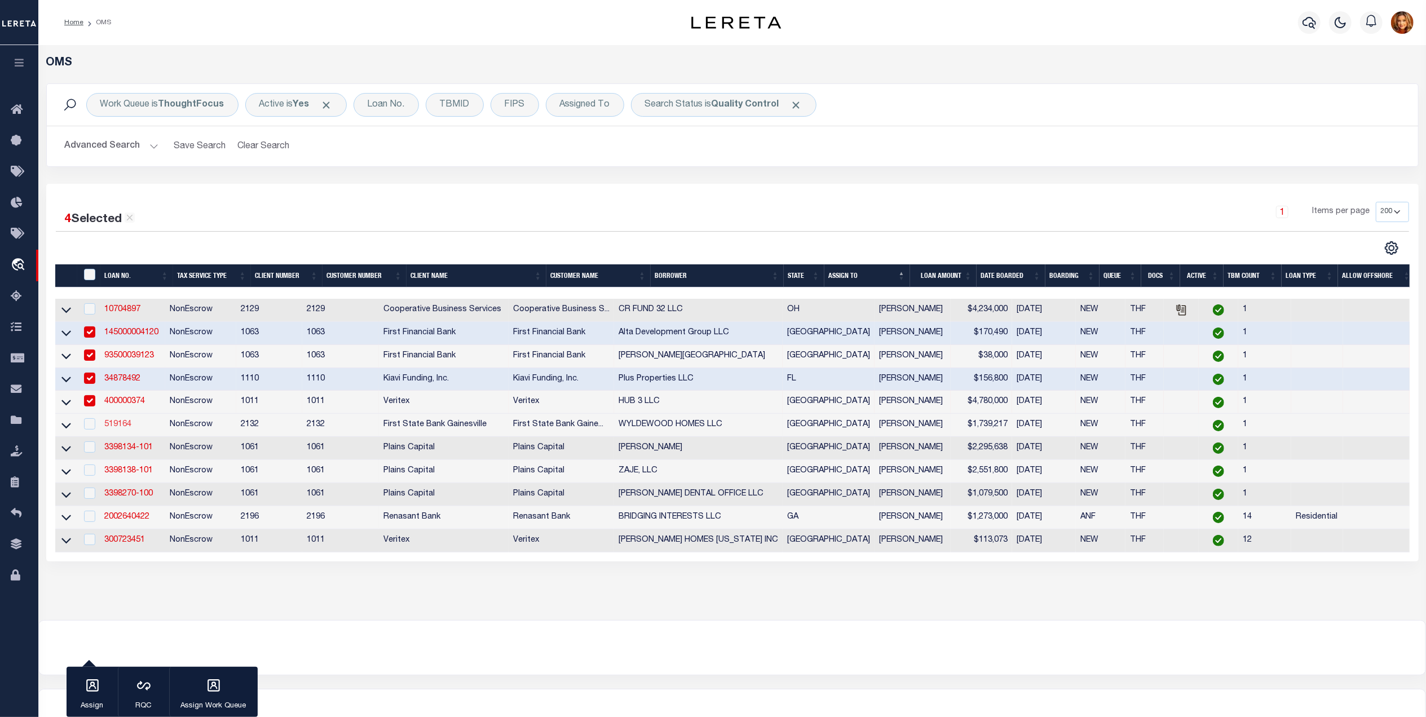
click at [113, 429] on link "519164" at bounding box center [117, 425] width 27 height 8
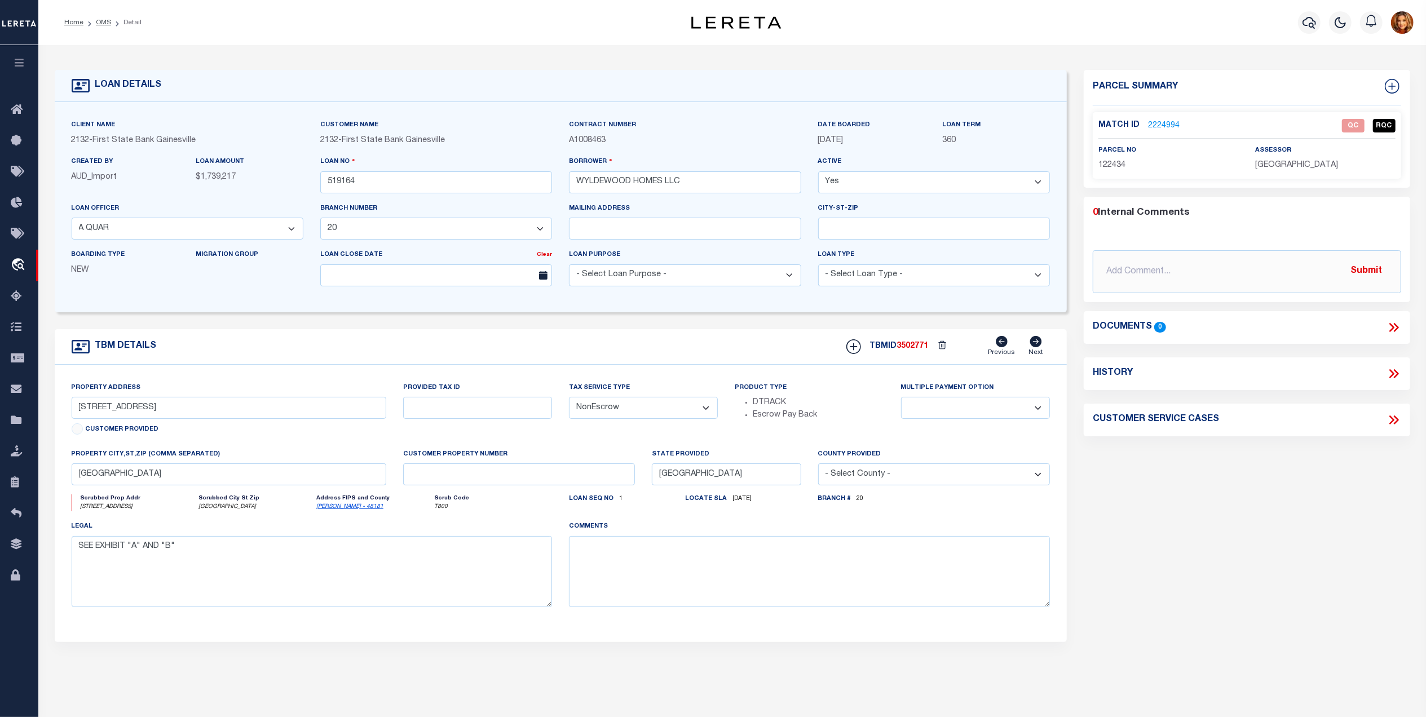
click at [1163, 127] on link "2224994" at bounding box center [1164, 126] width 32 height 12
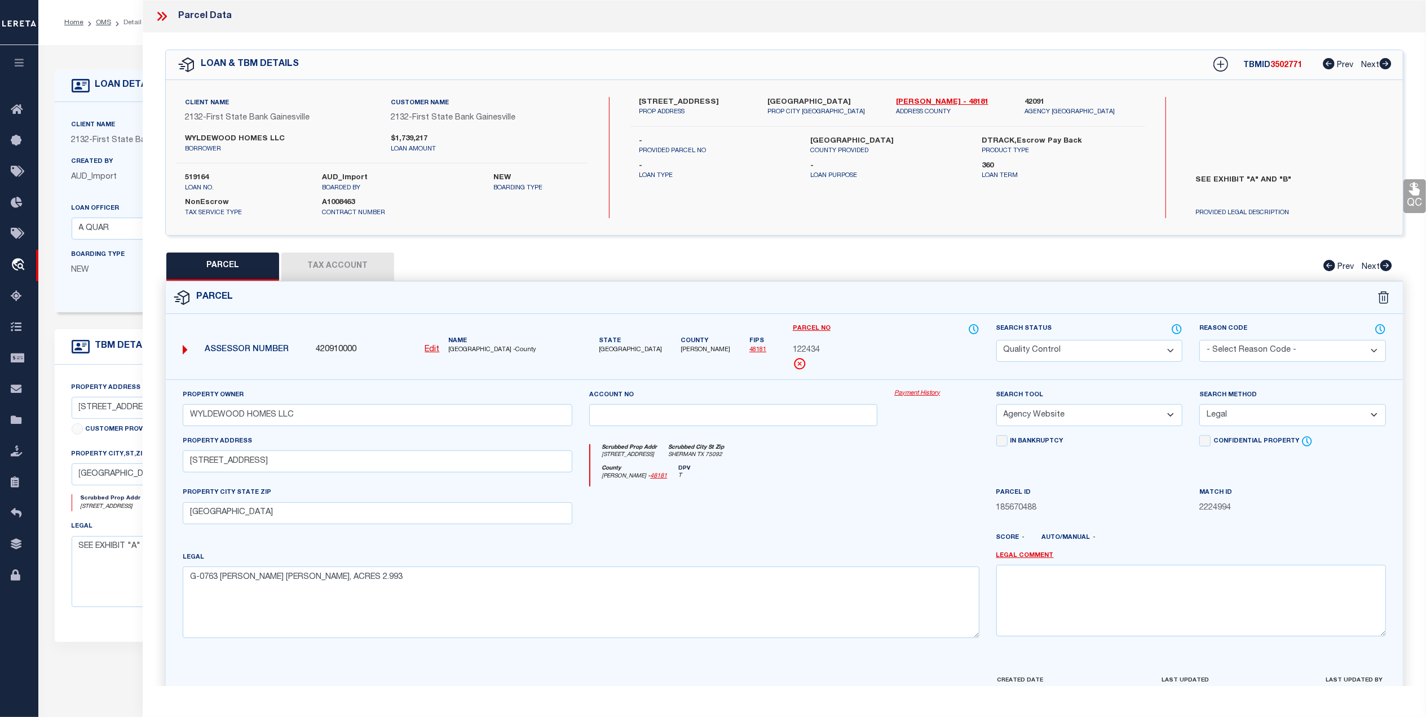
click at [1101, 342] on select "Automated Search Bad Parcel Complete Duplicate Parcel High Dollar Reporting In …" at bounding box center [1089, 351] width 187 height 22
click at [996, 340] on select "Automated Search Bad Parcel Complete Duplicate Parcel High Dollar Reporting In …" at bounding box center [1089, 351] width 187 height 22
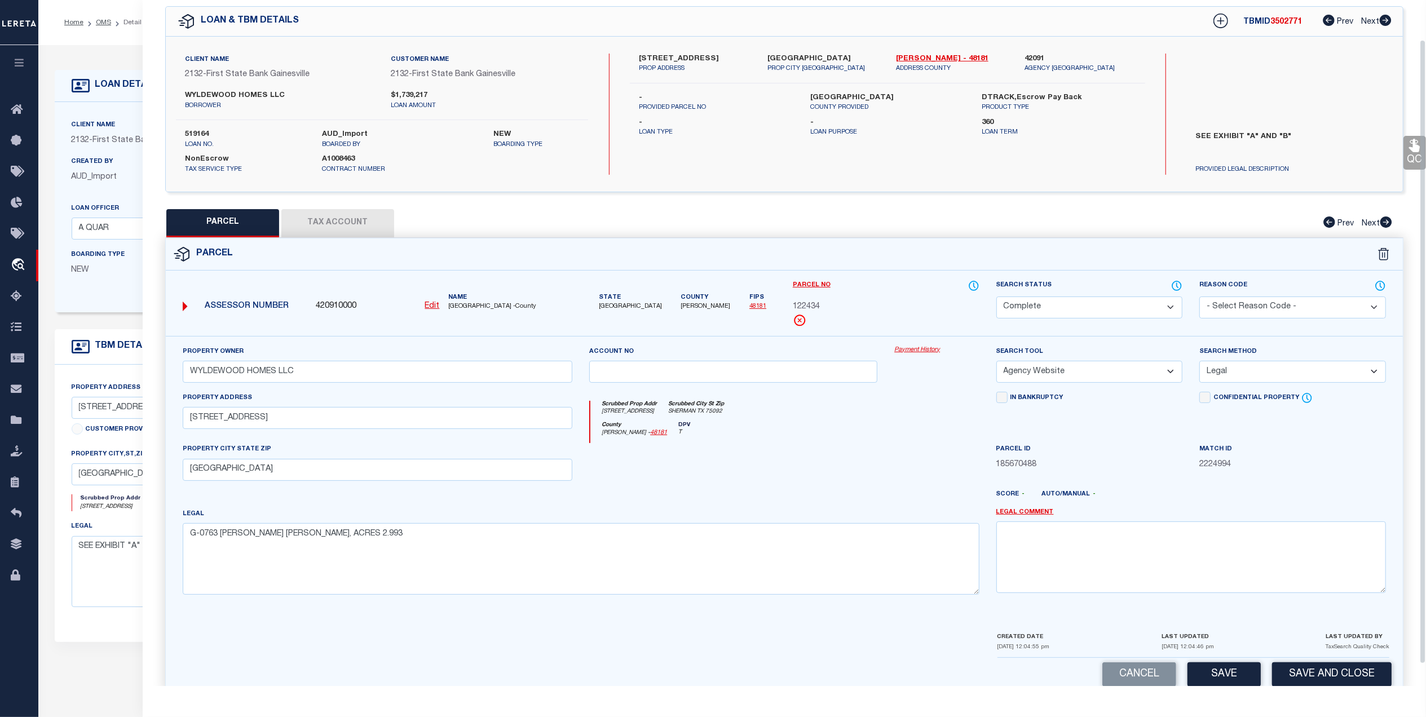
scroll to position [67, 0]
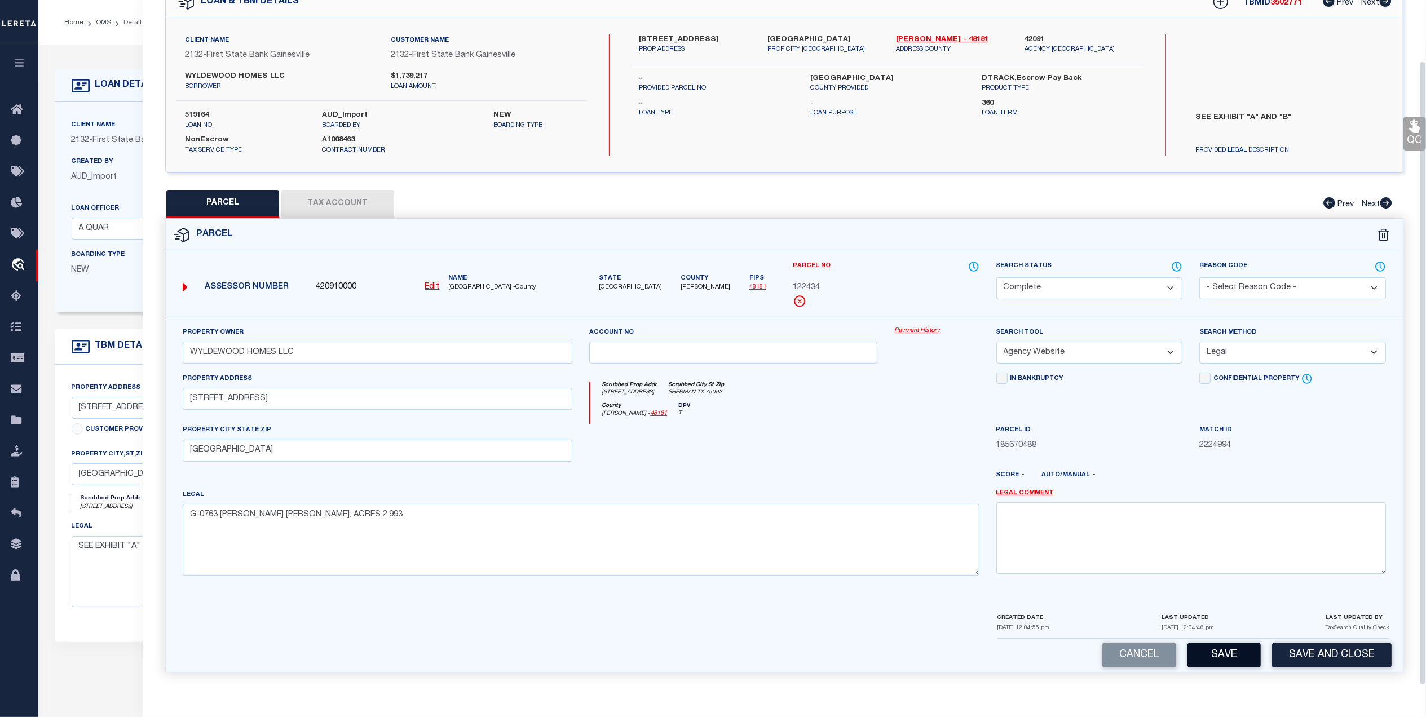
click at [1221, 654] on button "Save" at bounding box center [1224, 655] width 73 height 24
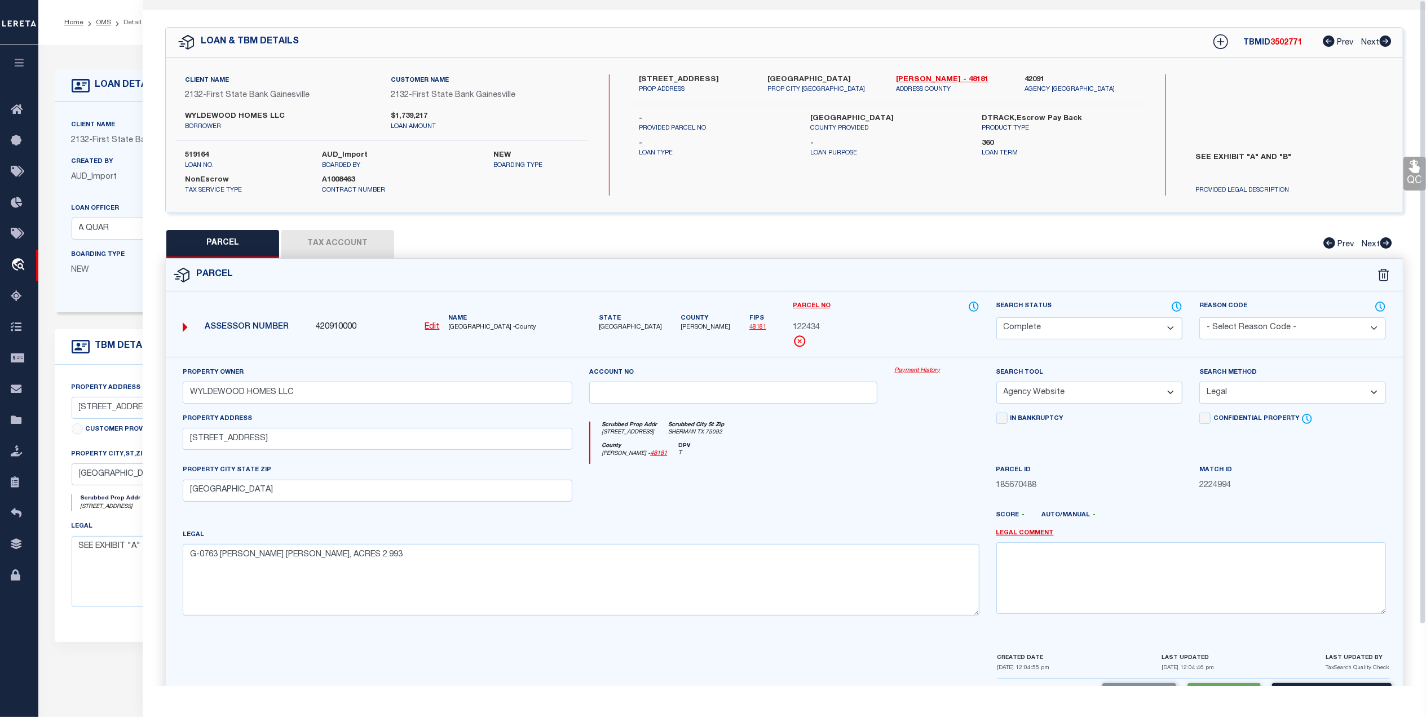
scroll to position [0, 0]
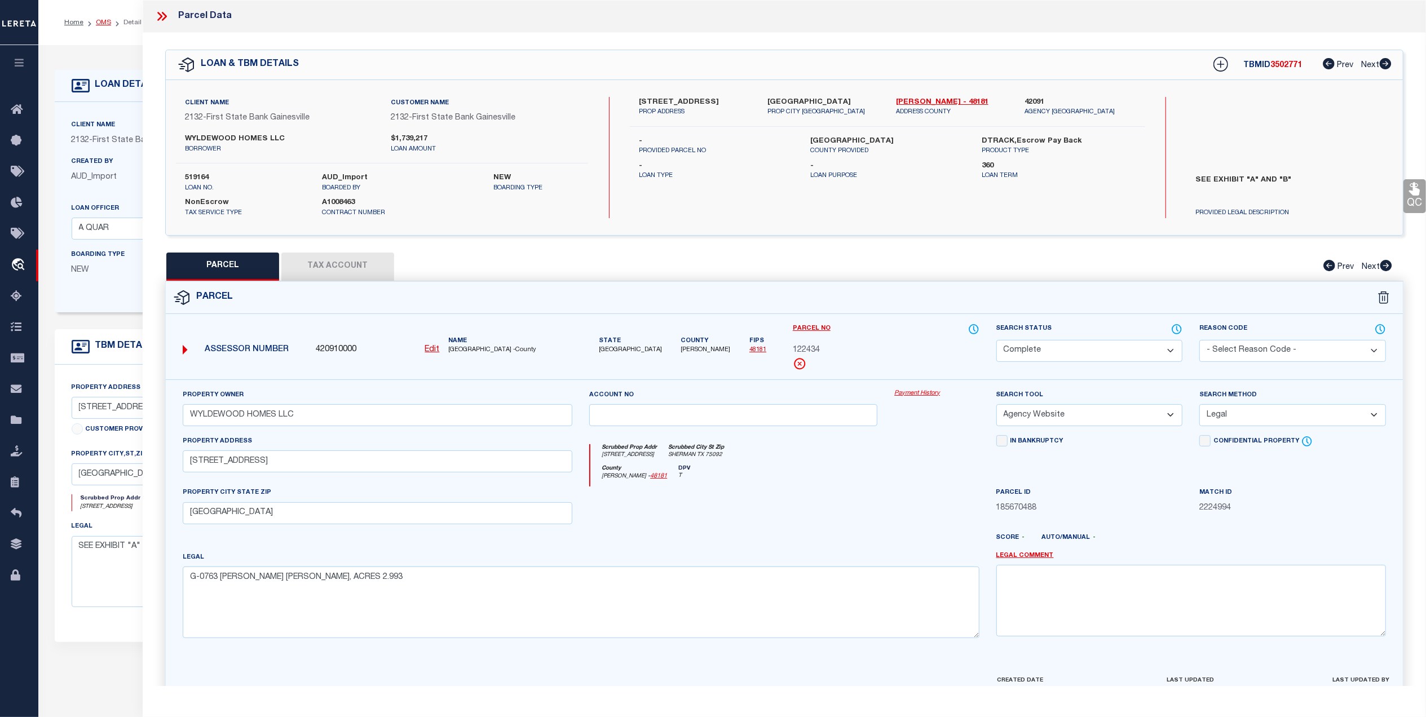
click at [100, 19] on link "OMS" at bounding box center [103, 22] width 15 height 7
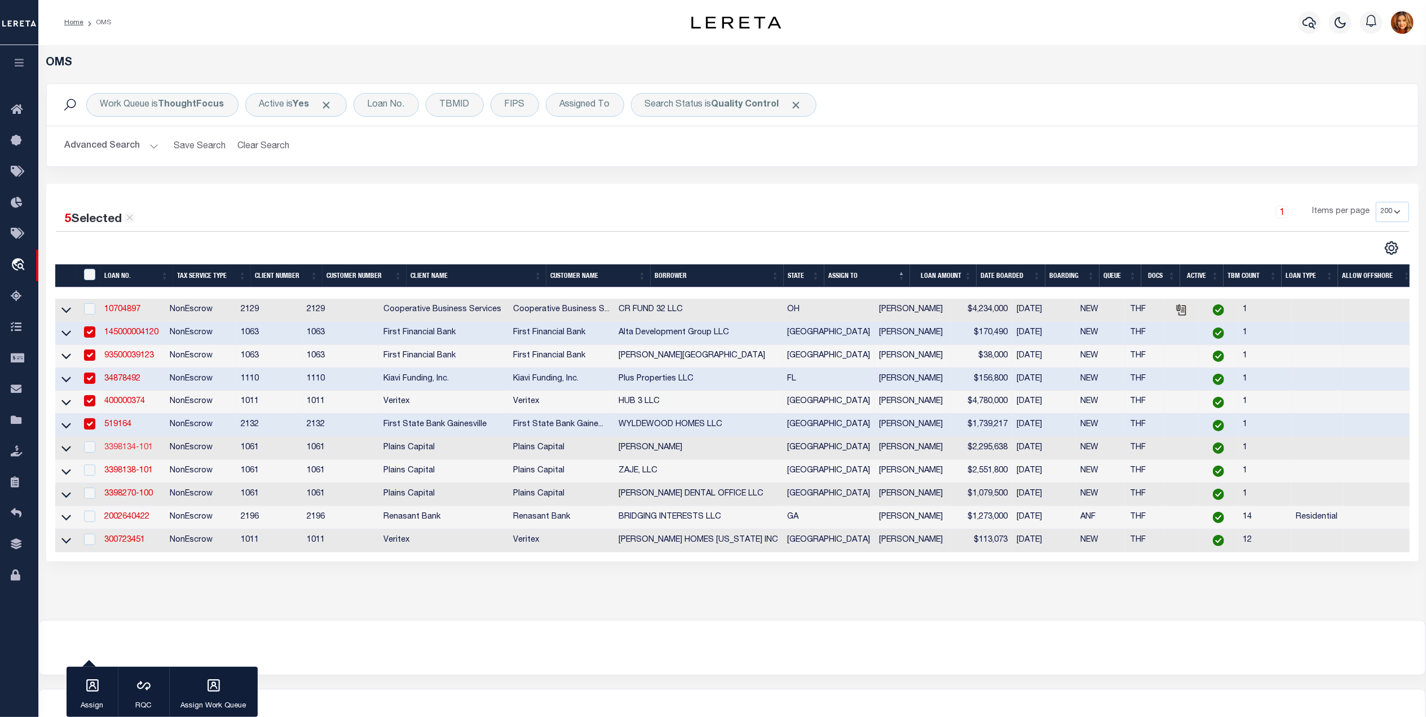
click at [115, 452] on link "3398134-101" at bounding box center [128, 448] width 48 height 8
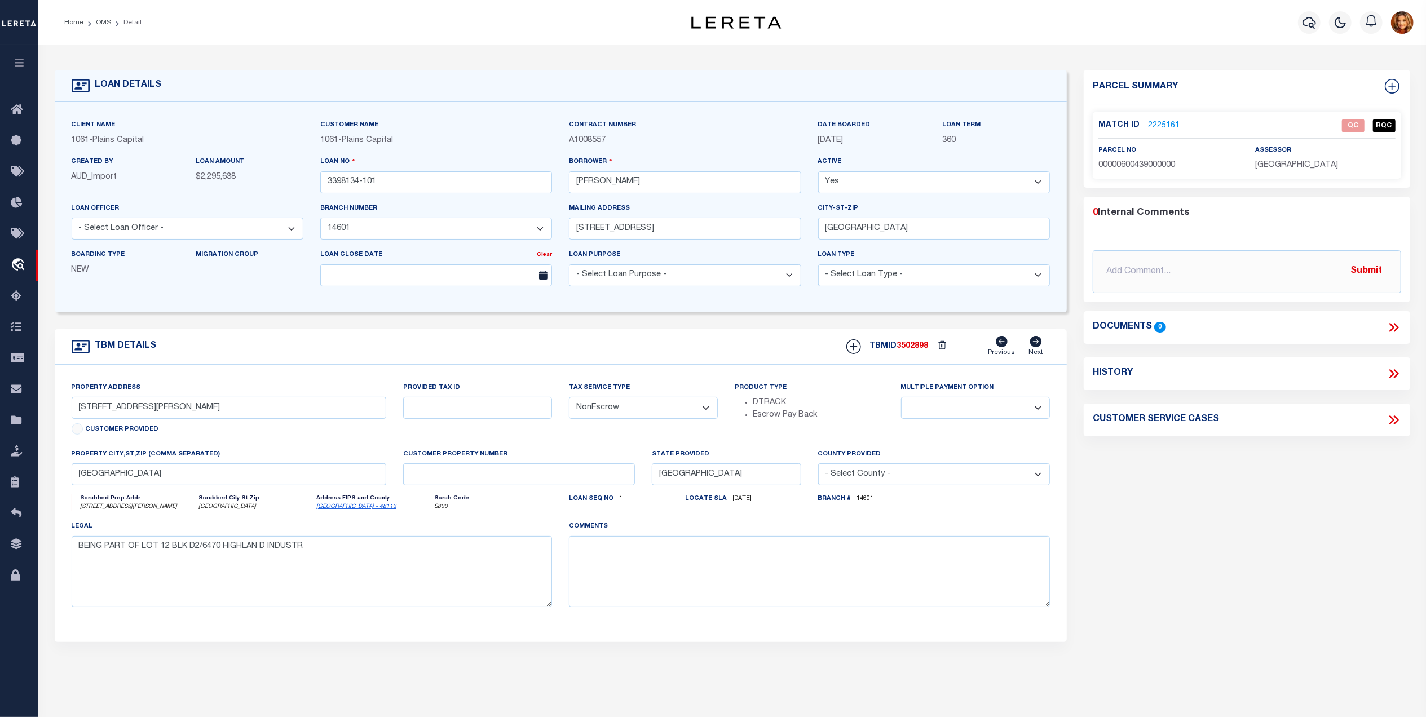
click at [1160, 122] on link "2225161" at bounding box center [1164, 126] width 32 height 12
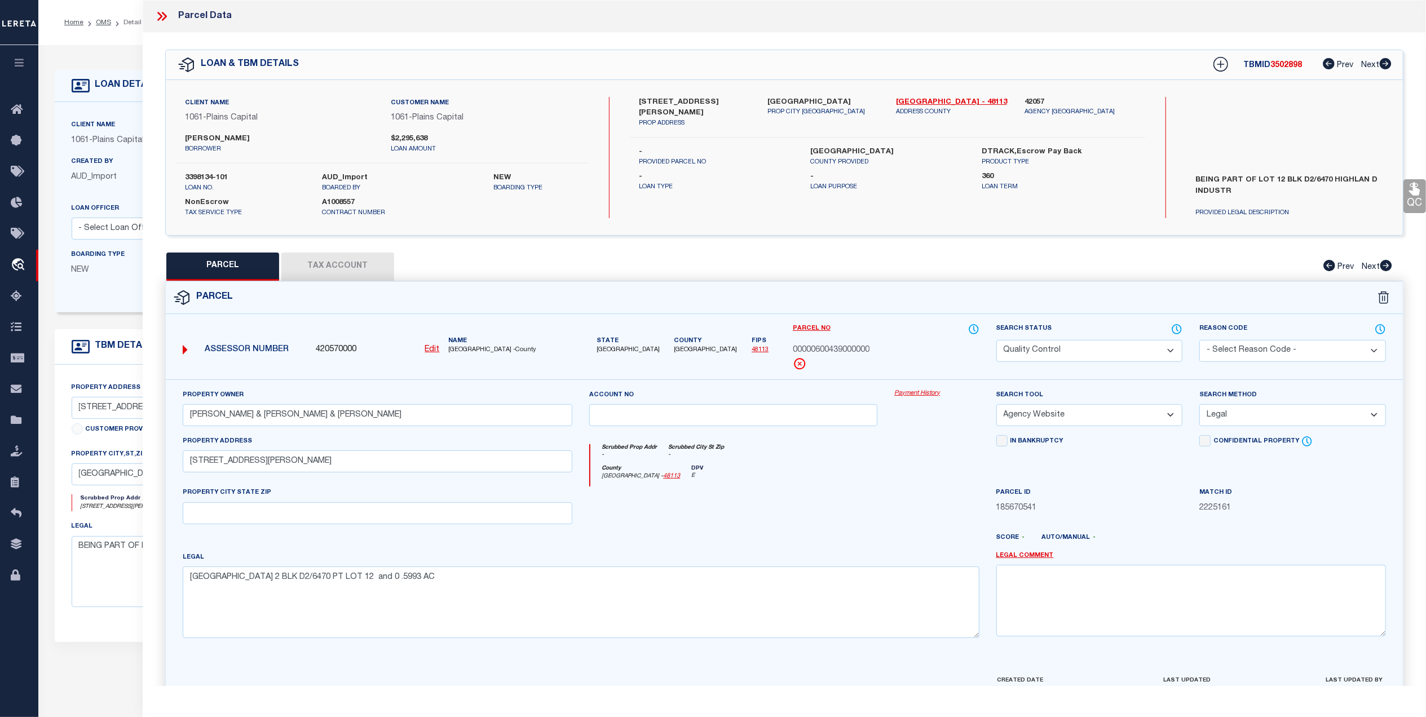
click at [1093, 345] on select "Automated Search Bad Parcel Complete Duplicate Parcel High Dollar Reporting In …" at bounding box center [1089, 351] width 187 height 22
click at [996, 340] on select "Automated Search Bad Parcel Complete Duplicate Parcel High Dollar Reporting In …" at bounding box center [1089, 351] width 187 height 22
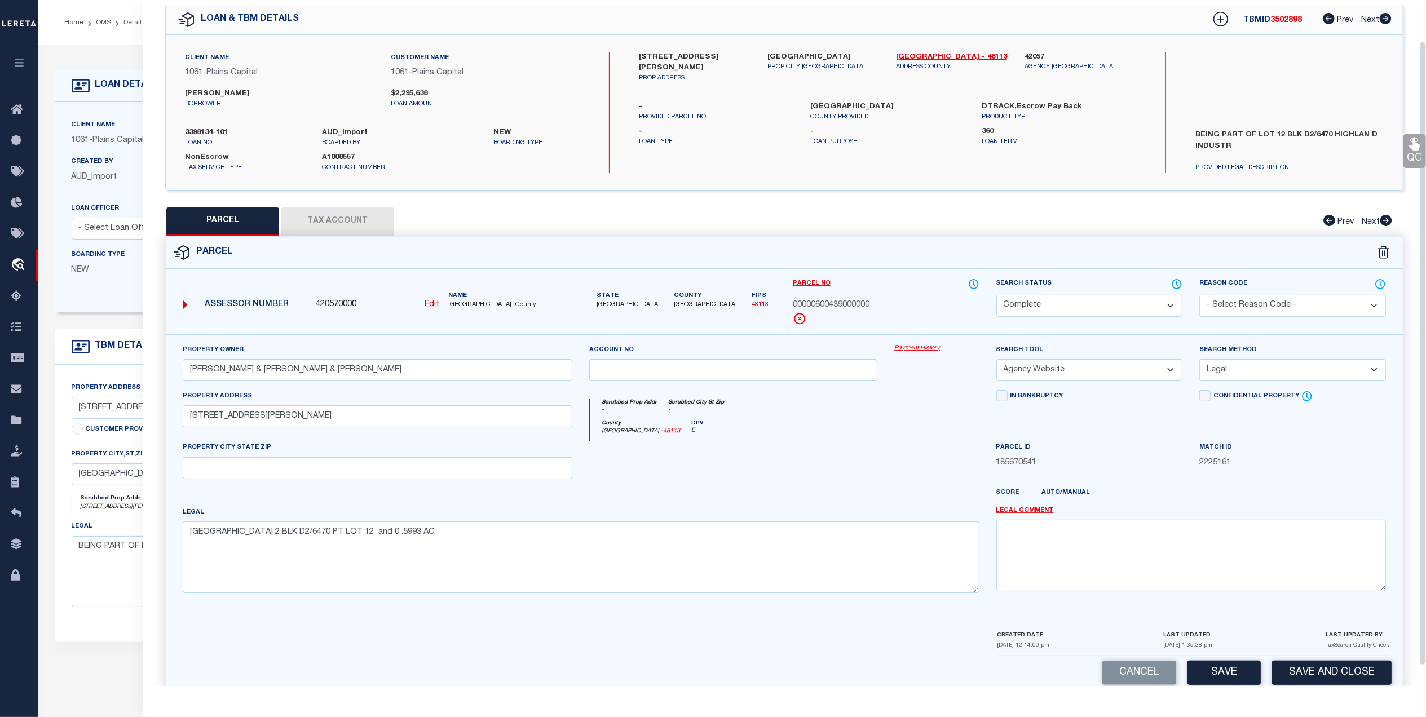
scroll to position [67, 0]
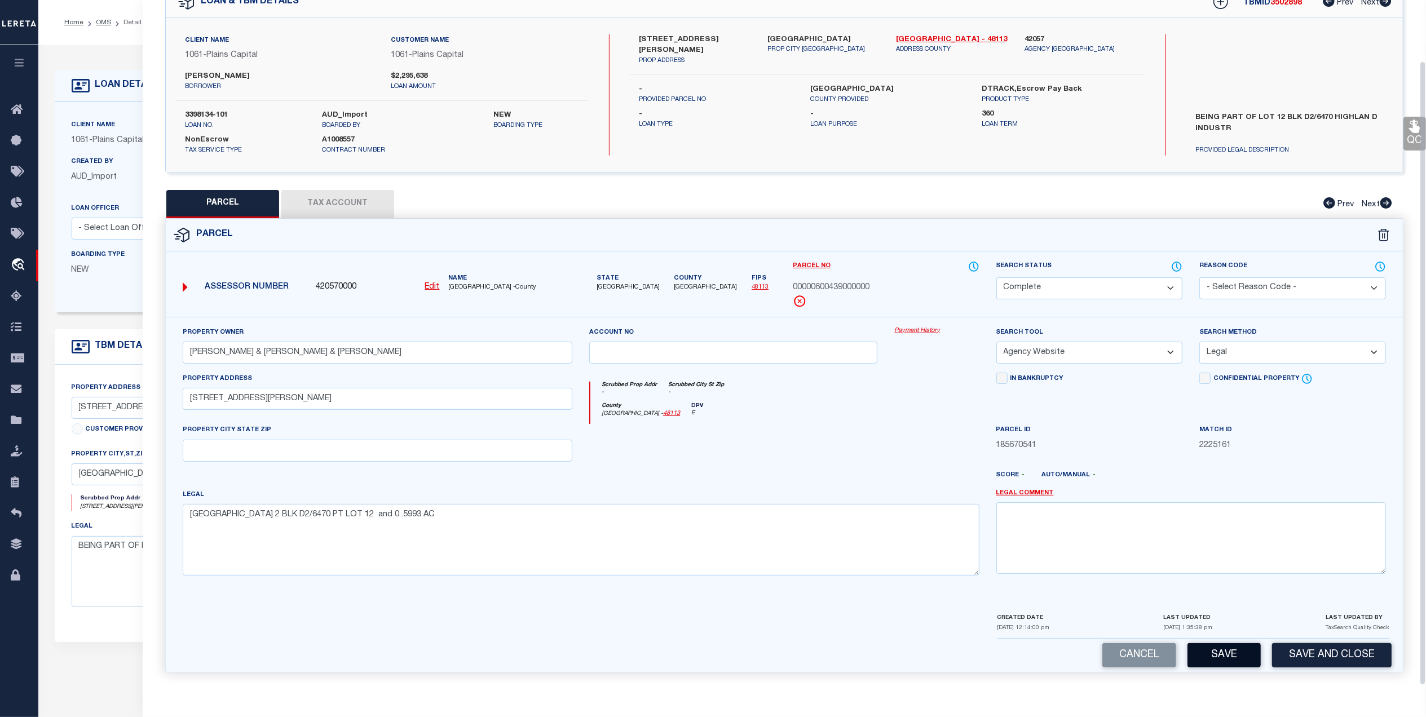
click at [1230, 652] on button "Save" at bounding box center [1224, 655] width 73 height 24
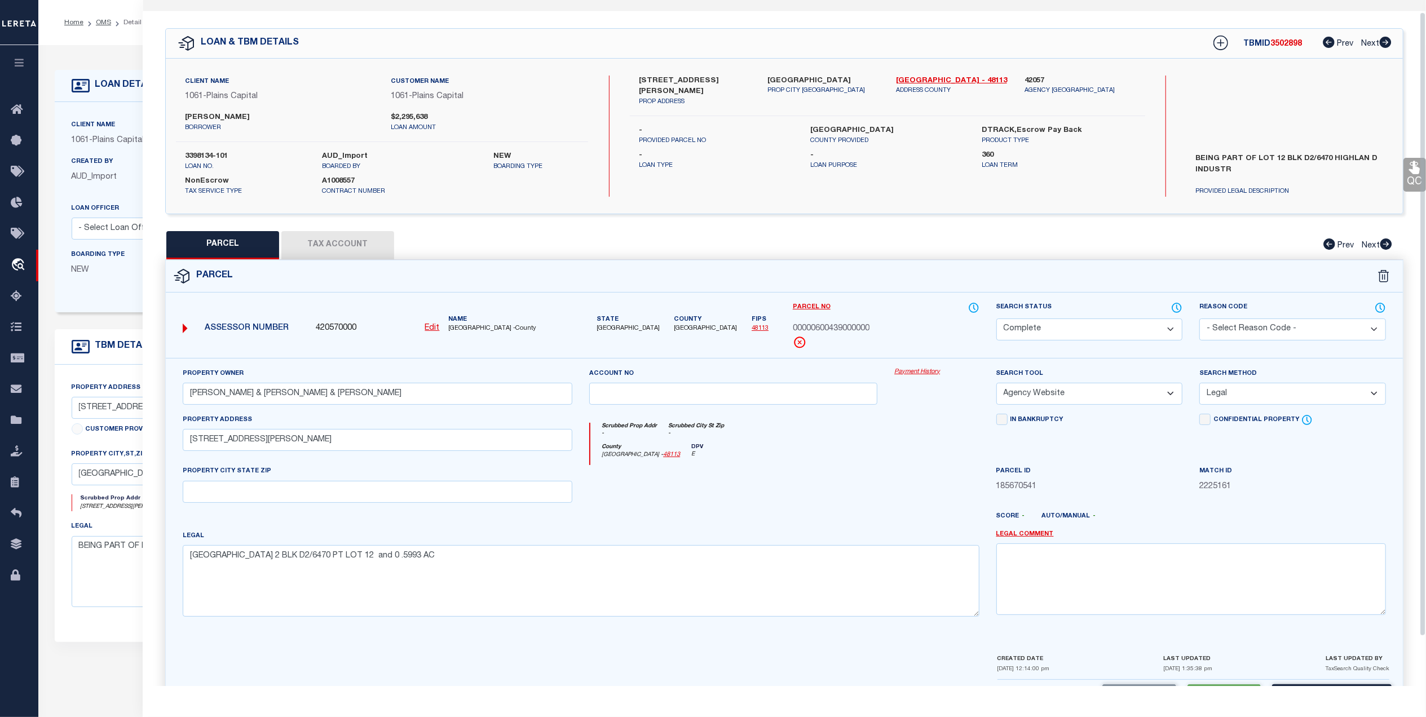
scroll to position [0, 0]
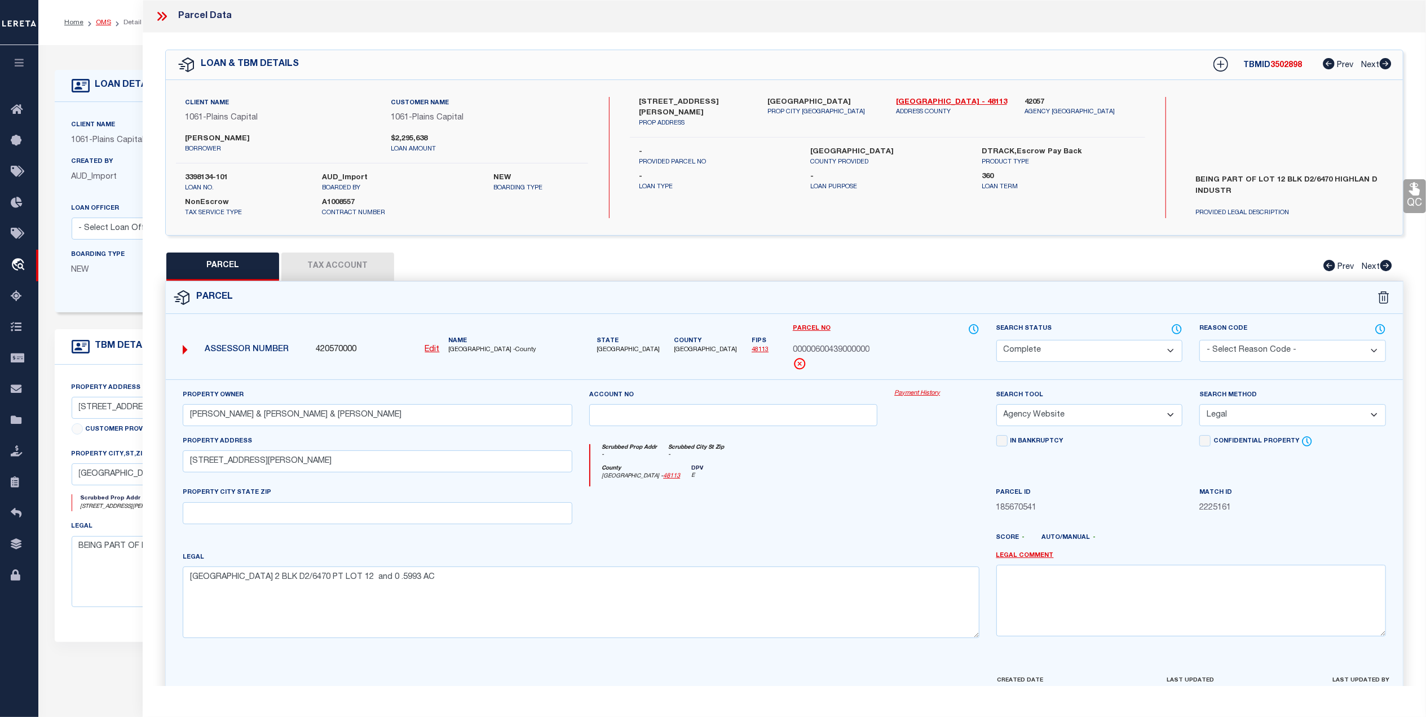
click at [99, 23] on link "OMS" at bounding box center [103, 22] width 15 height 7
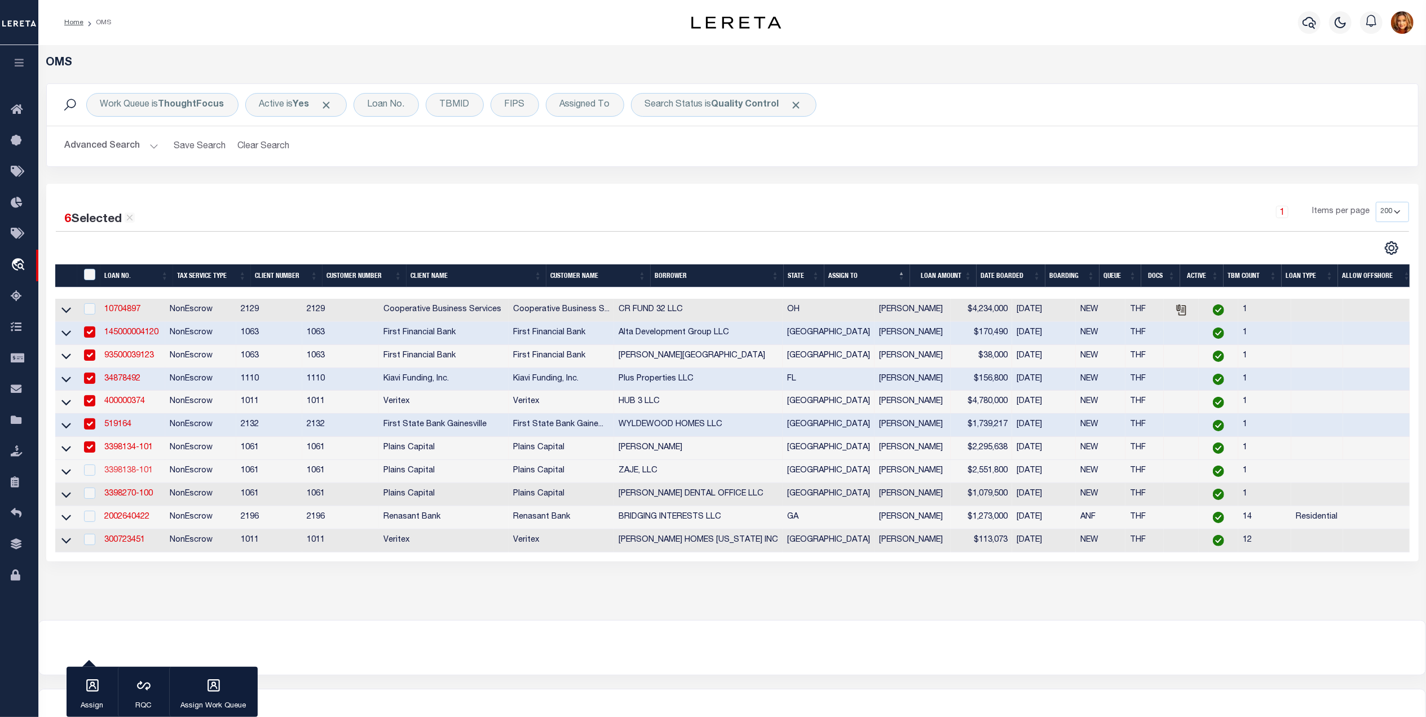
click at [120, 475] on link "3398138-101" at bounding box center [128, 471] width 48 height 8
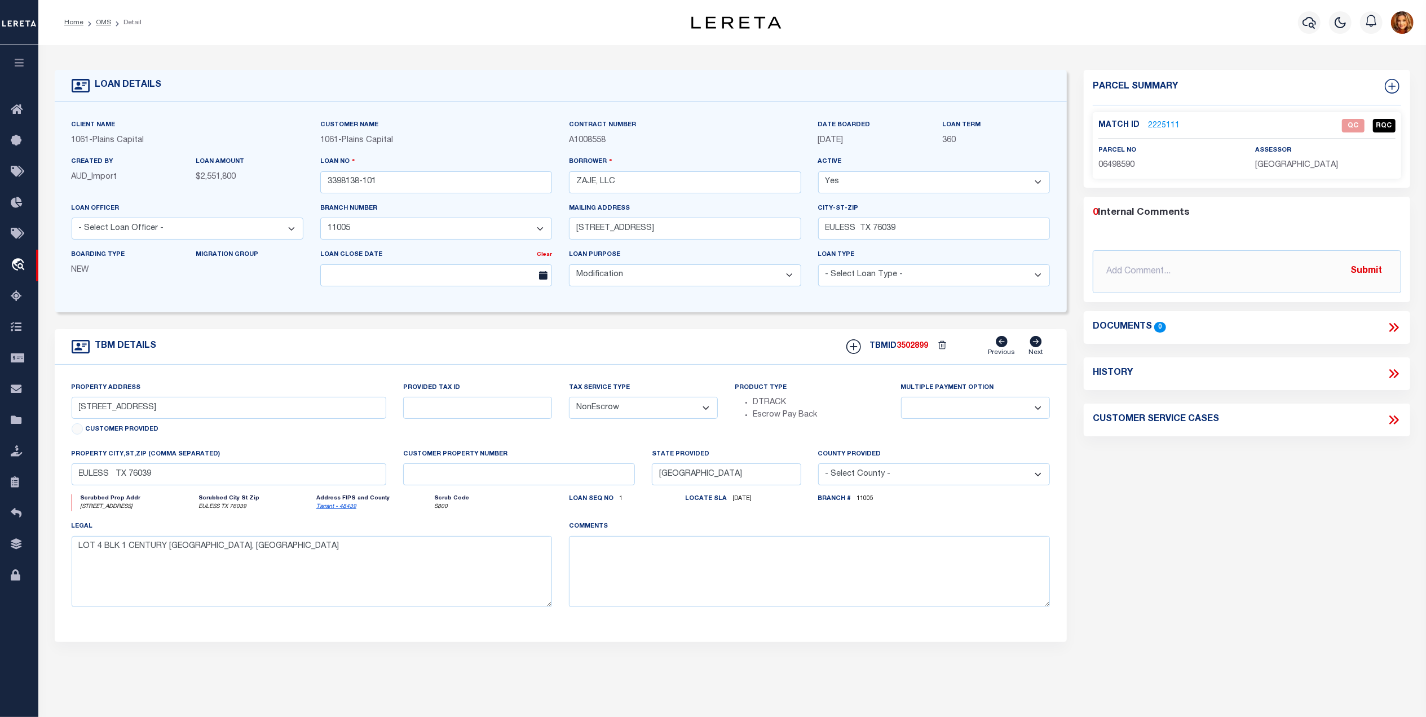
click at [1160, 129] on link "2225111" at bounding box center [1164, 126] width 32 height 12
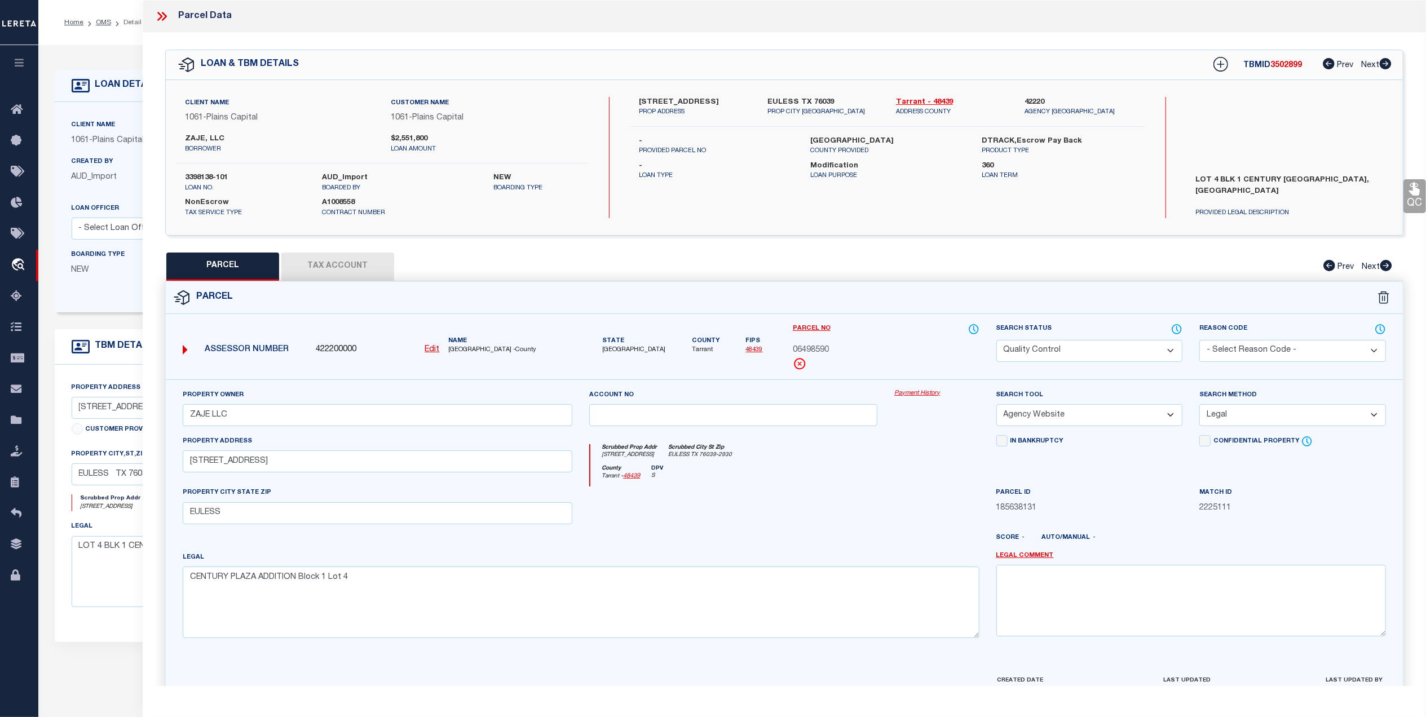
click at [1121, 352] on select "Automated Search Bad Parcel Complete Duplicate Parcel High Dollar Reporting In …" at bounding box center [1089, 351] width 187 height 22
click at [996, 340] on select "Automated Search Bad Parcel Complete Duplicate Parcel High Dollar Reporting In …" at bounding box center [1089, 351] width 187 height 22
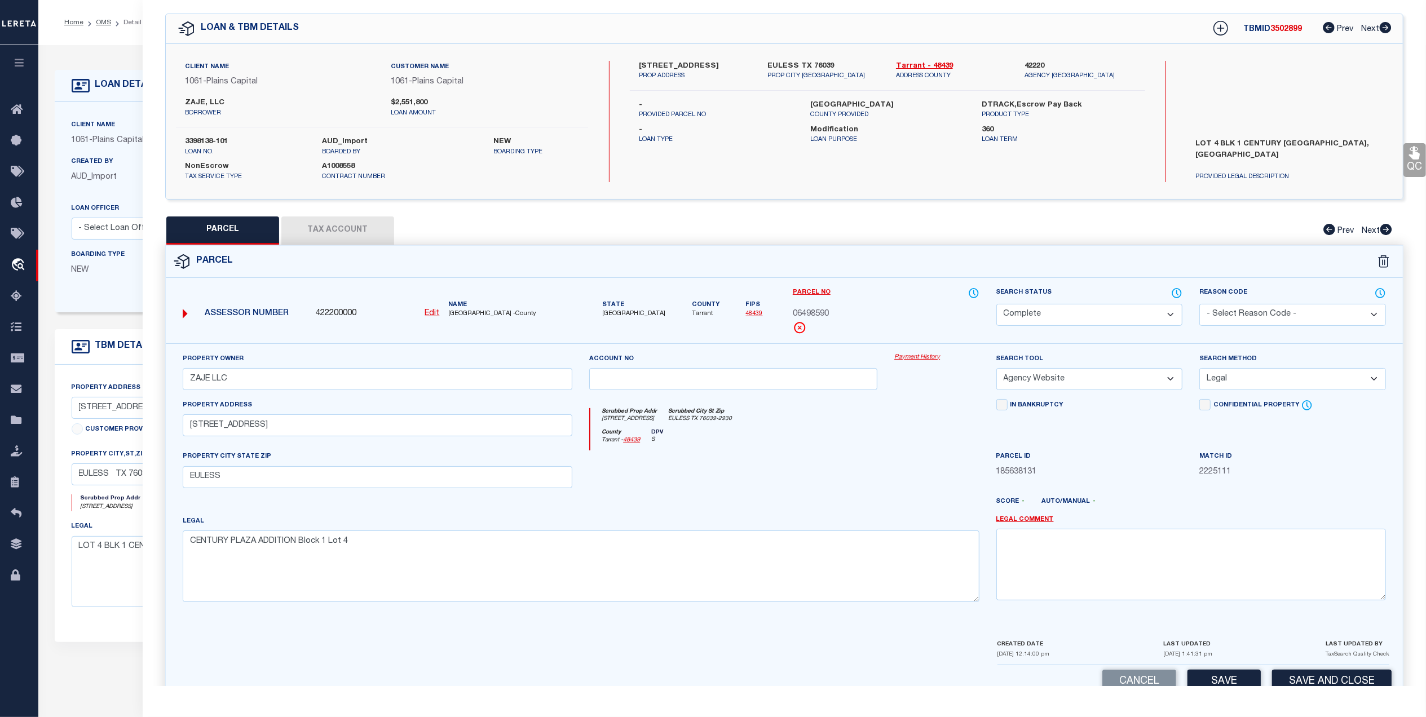
scroll to position [67, 0]
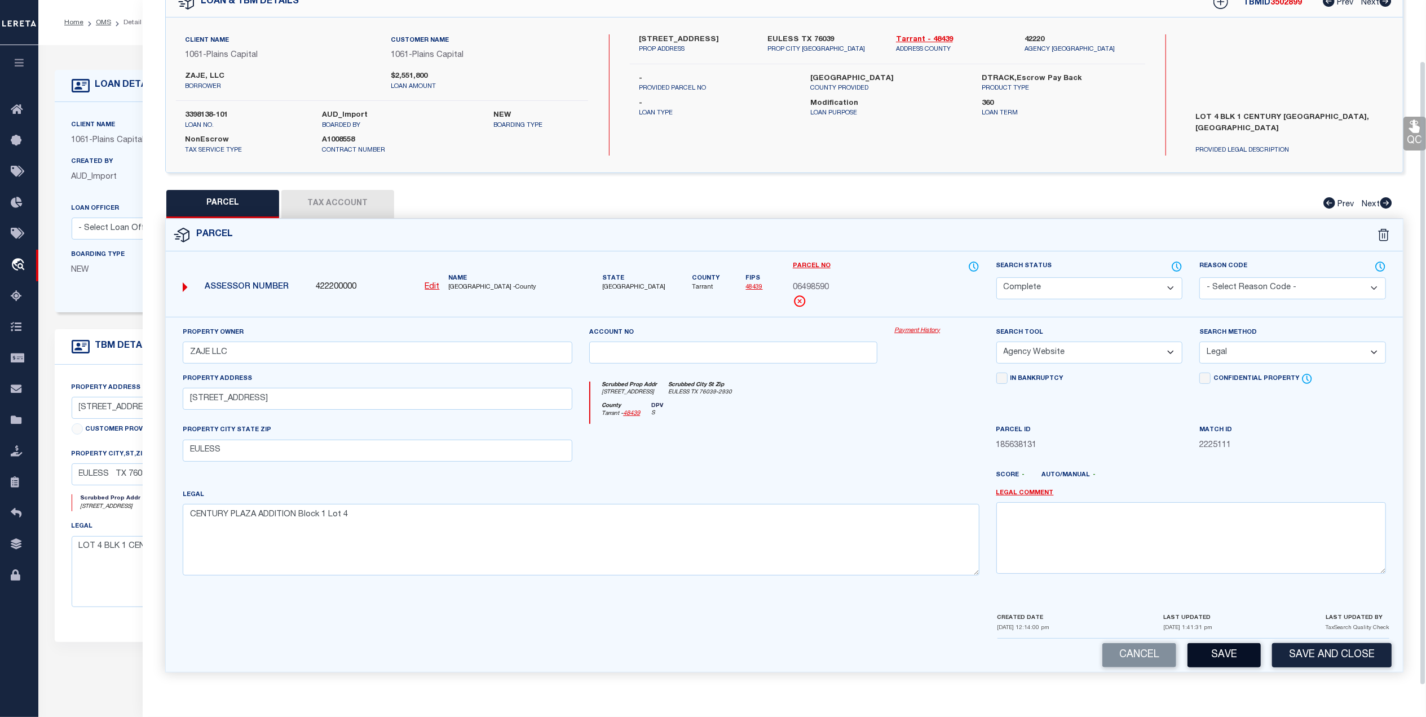
click at [1230, 662] on button "Save" at bounding box center [1224, 655] width 73 height 24
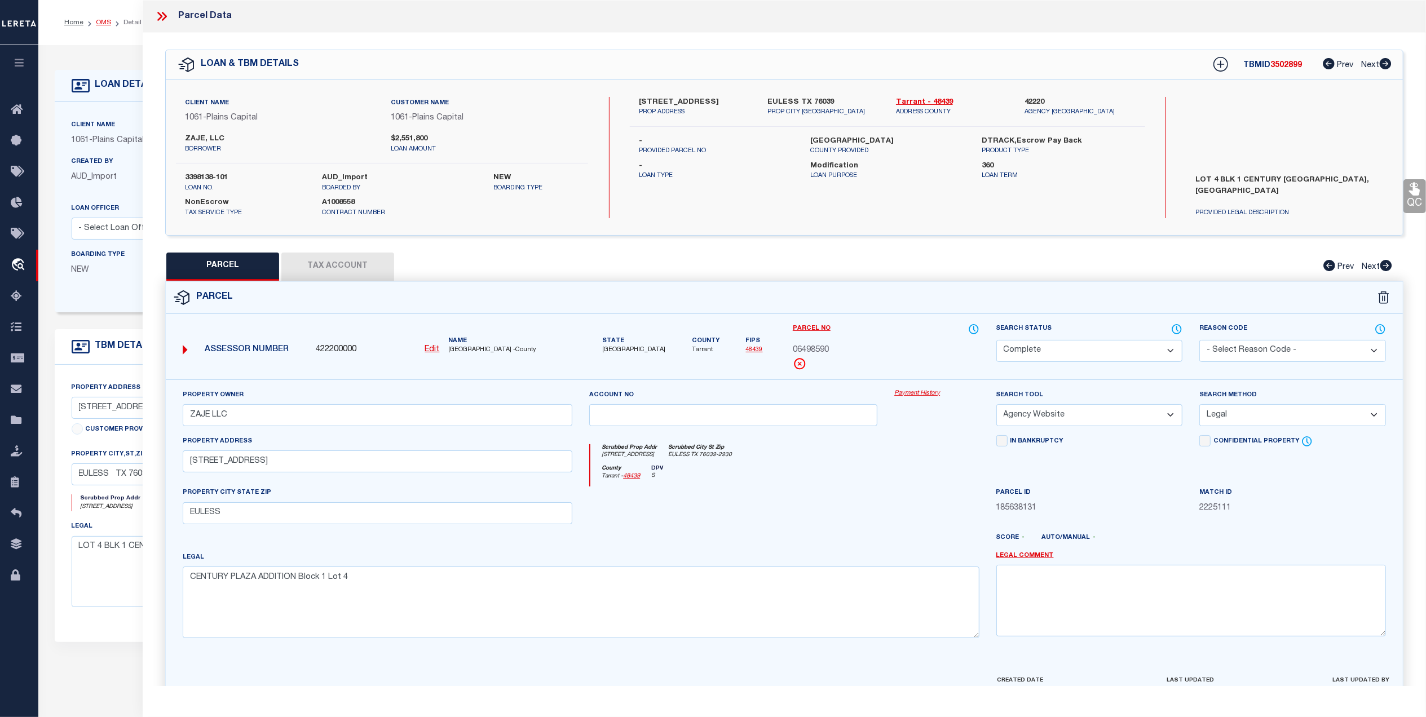
click at [104, 25] on link "OMS" at bounding box center [103, 22] width 15 height 7
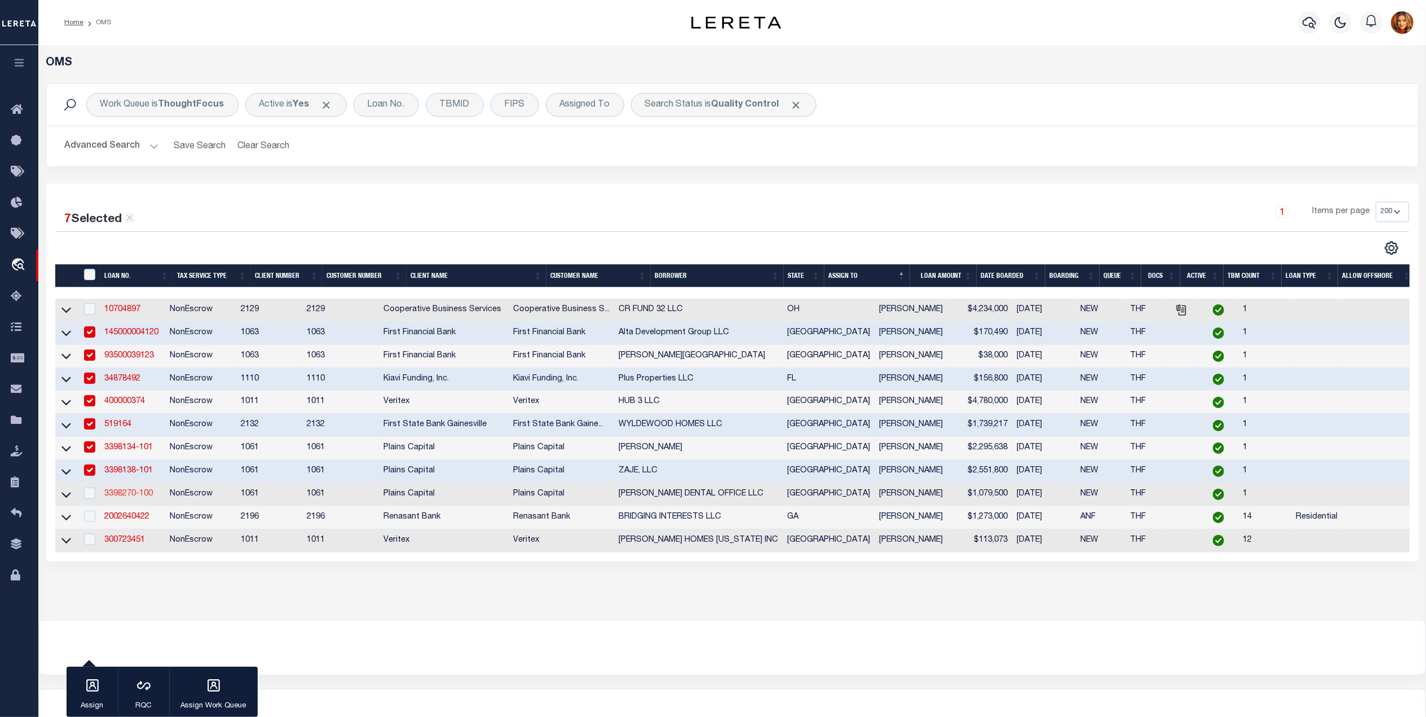
click at [123, 498] on link "3398270-100" at bounding box center [128, 494] width 48 height 8
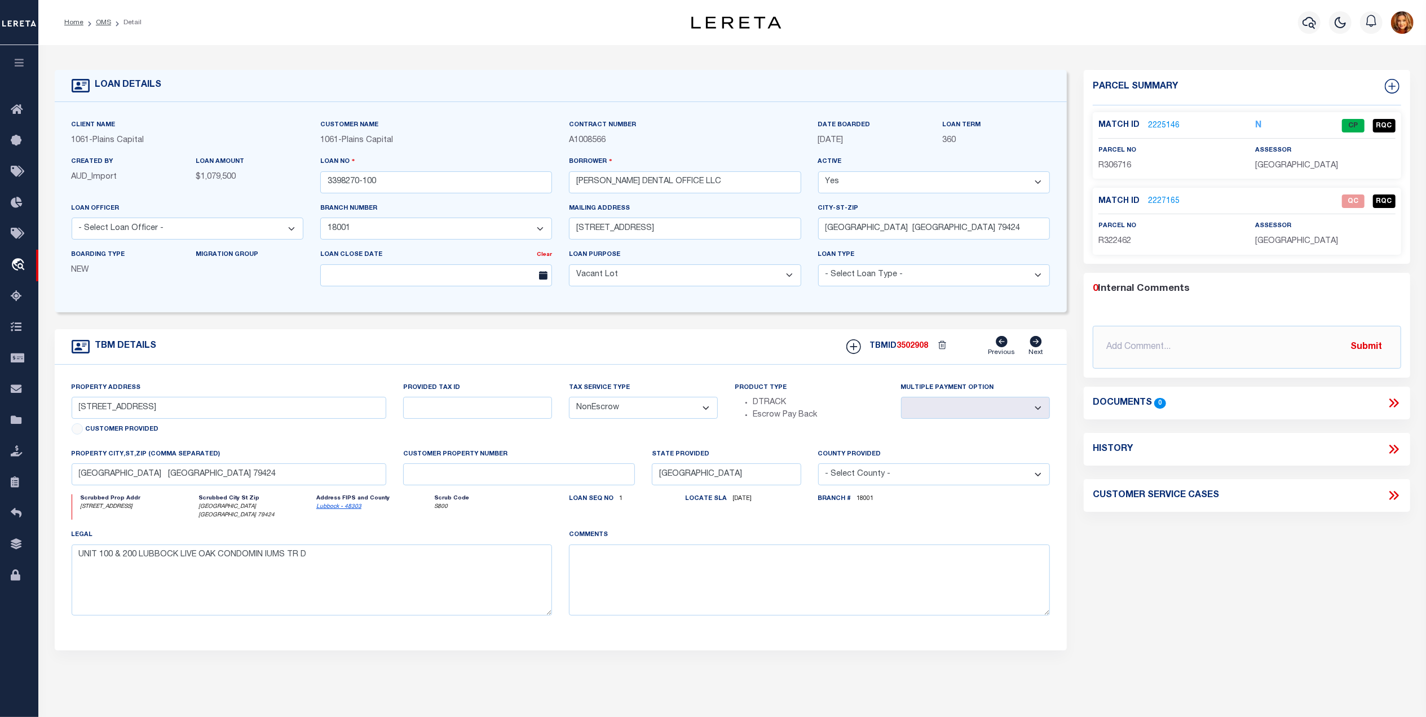
click at [1160, 201] on link "2227165" at bounding box center [1164, 202] width 32 height 12
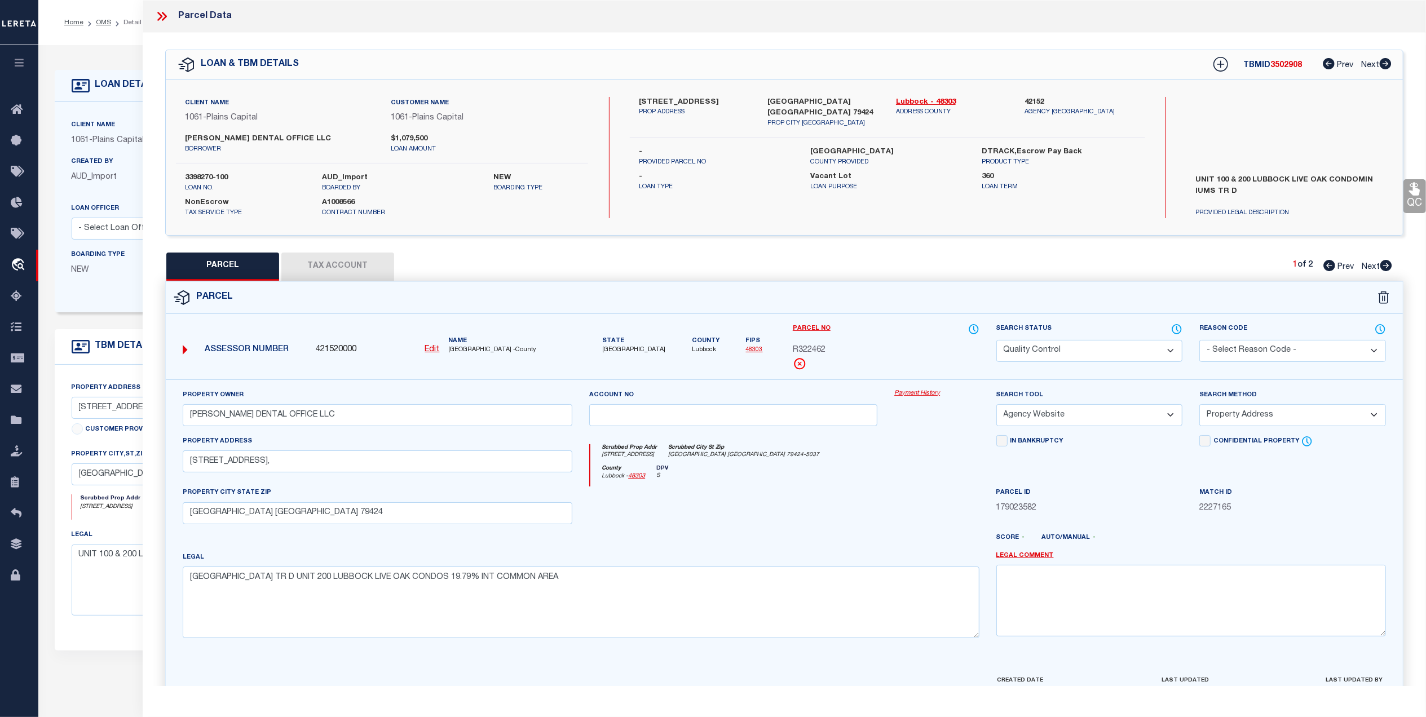
click at [1099, 345] on select "Automated Search Bad Parcel Complete Duplicate Parcel High Dollar Reporting In …" at bounding box center [1089, 351] width 187 height 22
click at [996, 340] on select "Automated Search Bad Parcel Complete Duplicate Parcel High Dollar Reporting In …" at bounding box center [1089, 351] width 187 height 22
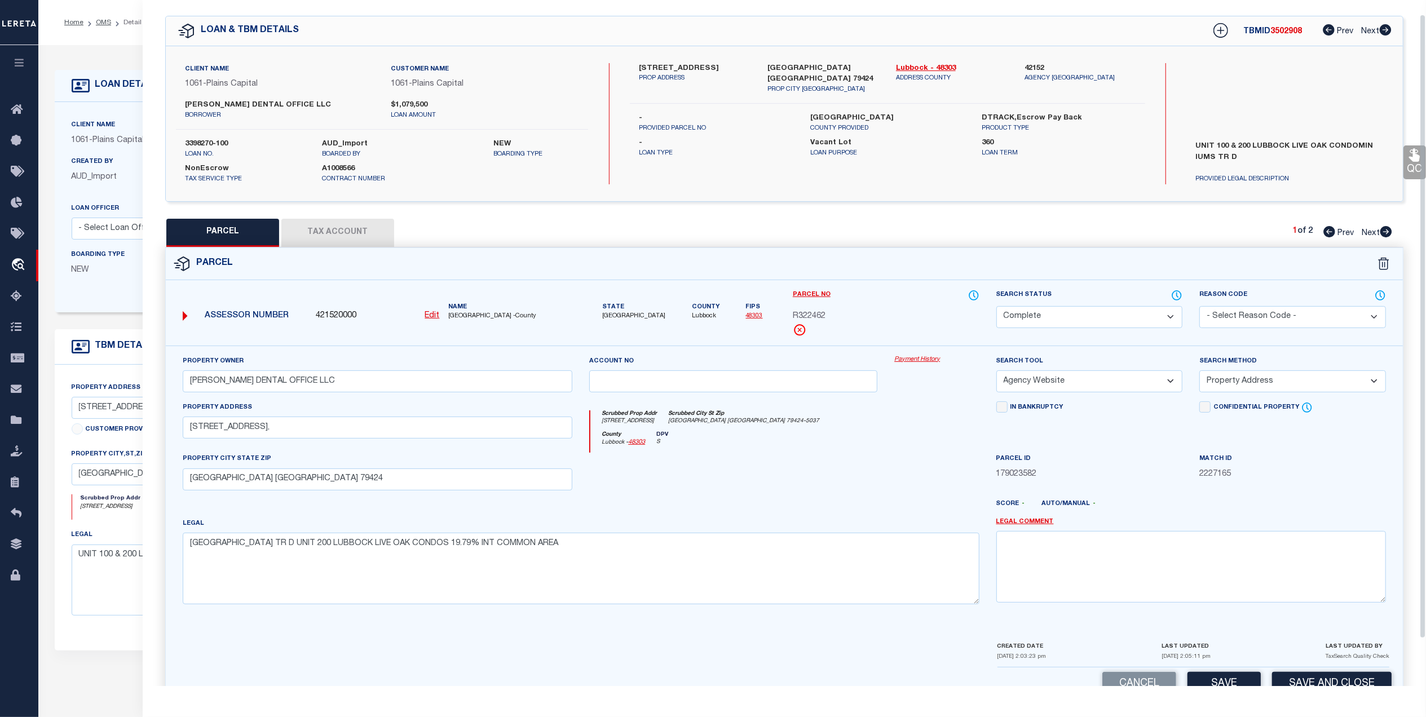
scroll to position [67, 0]
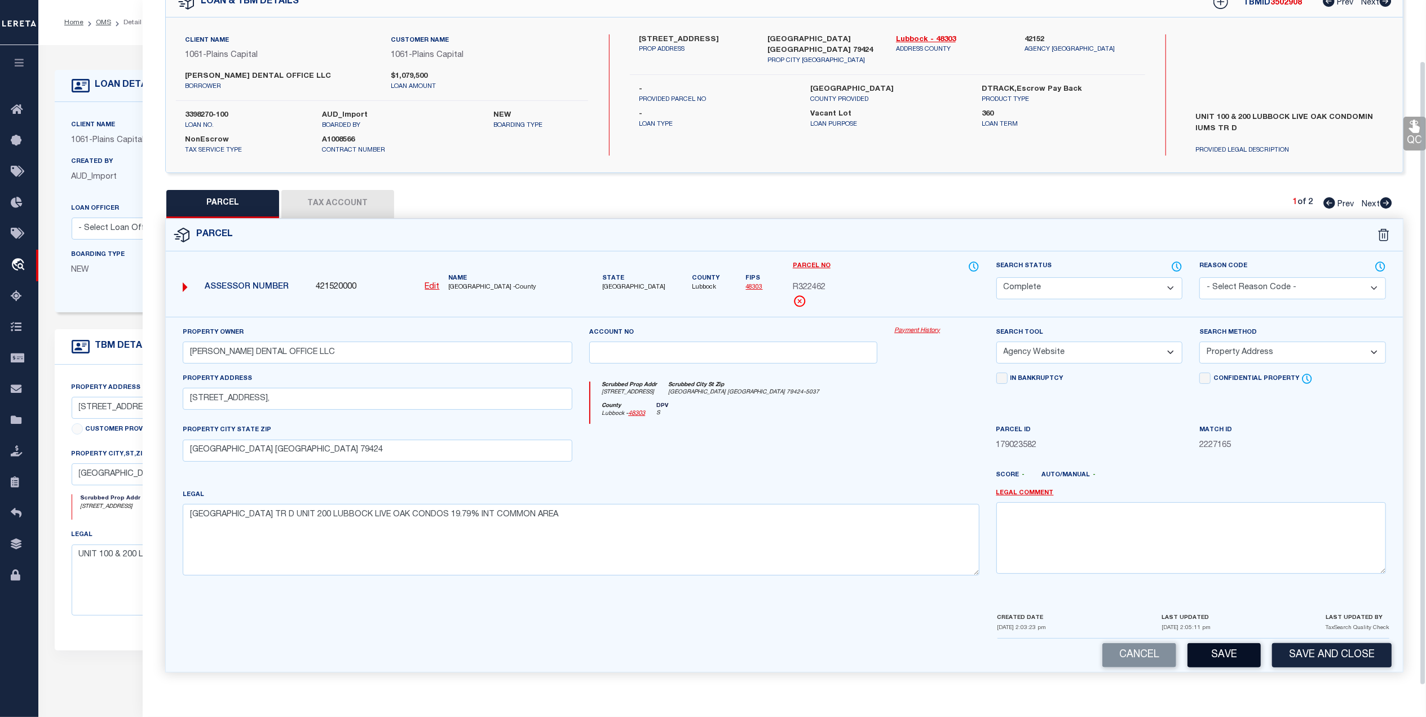
click at [1218, 643] on button "Save" at bounding box center [1224, 655] width 73 height 24
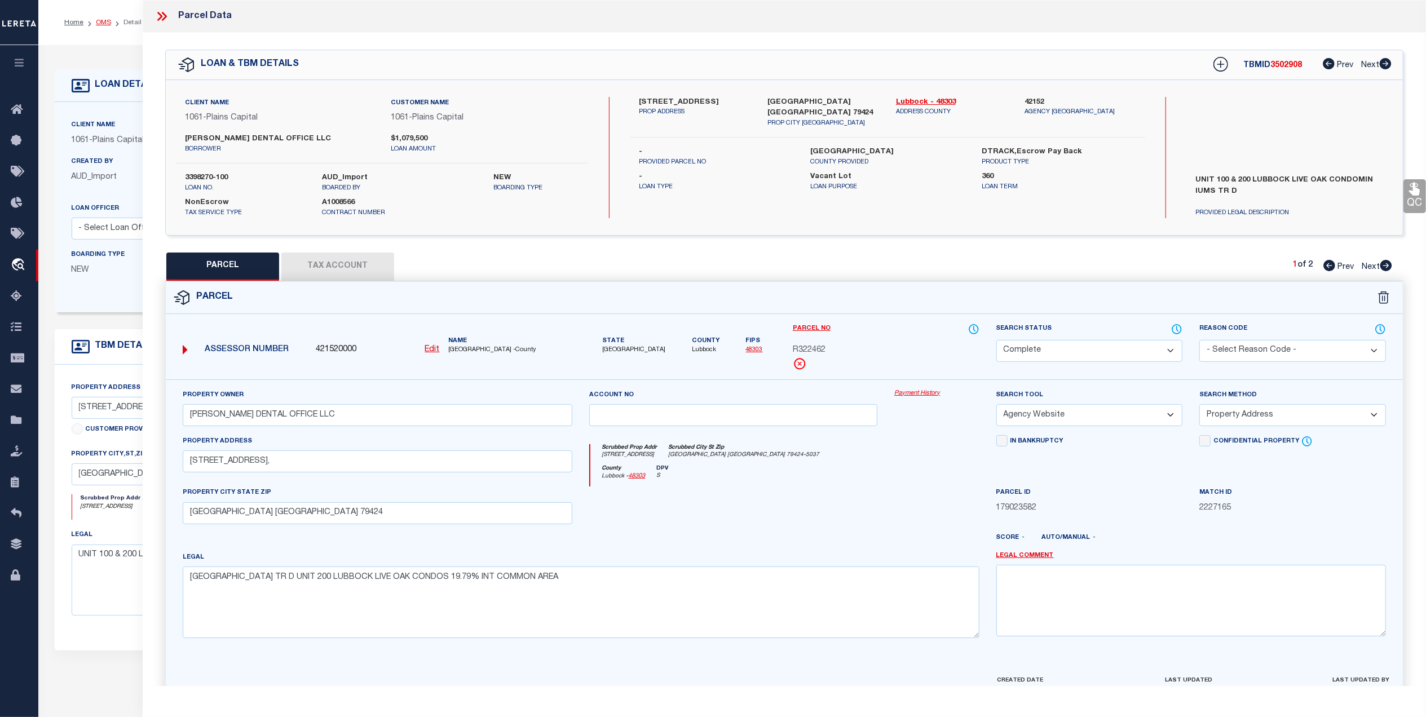
click at [100, 25] on link "OMS" at bounding box center [103, 22] width 15 height 7
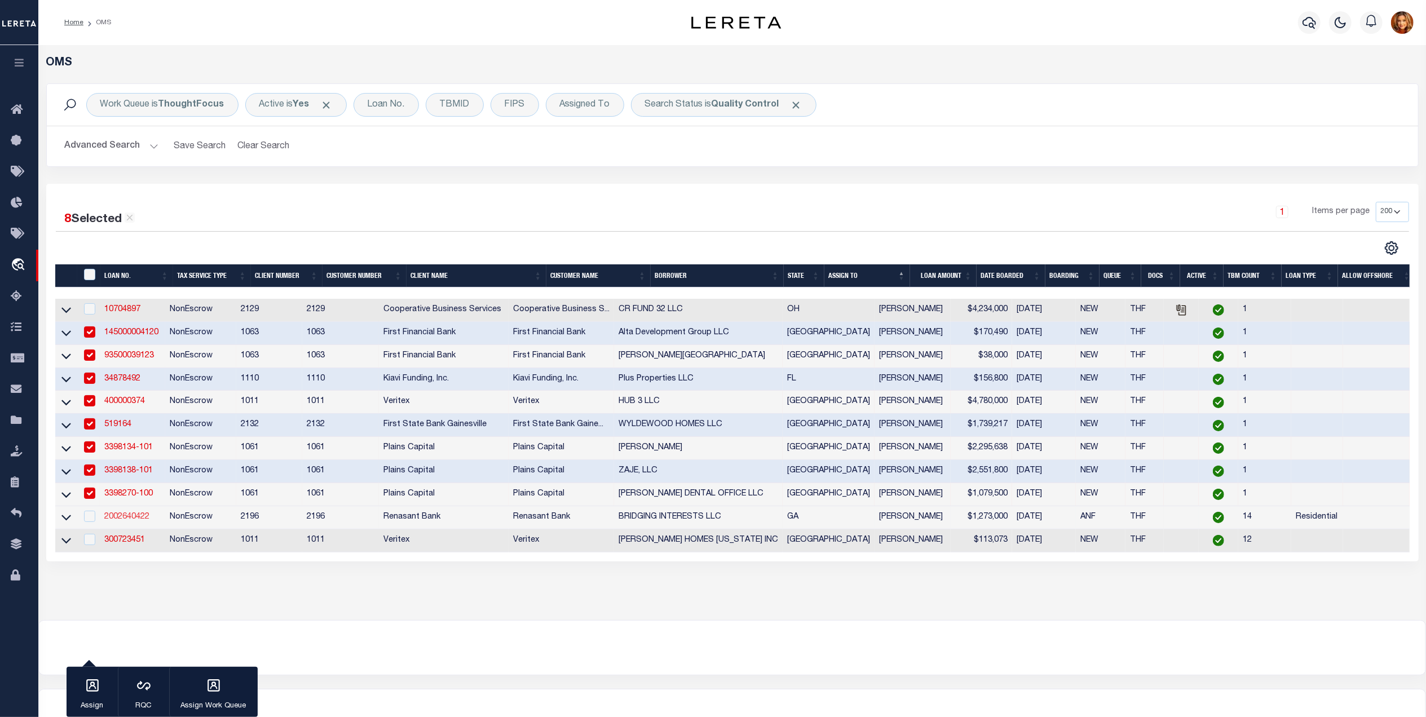
click at [121, 521] on link "2002640422" at bounding box center [126, 517] width 45 height 8
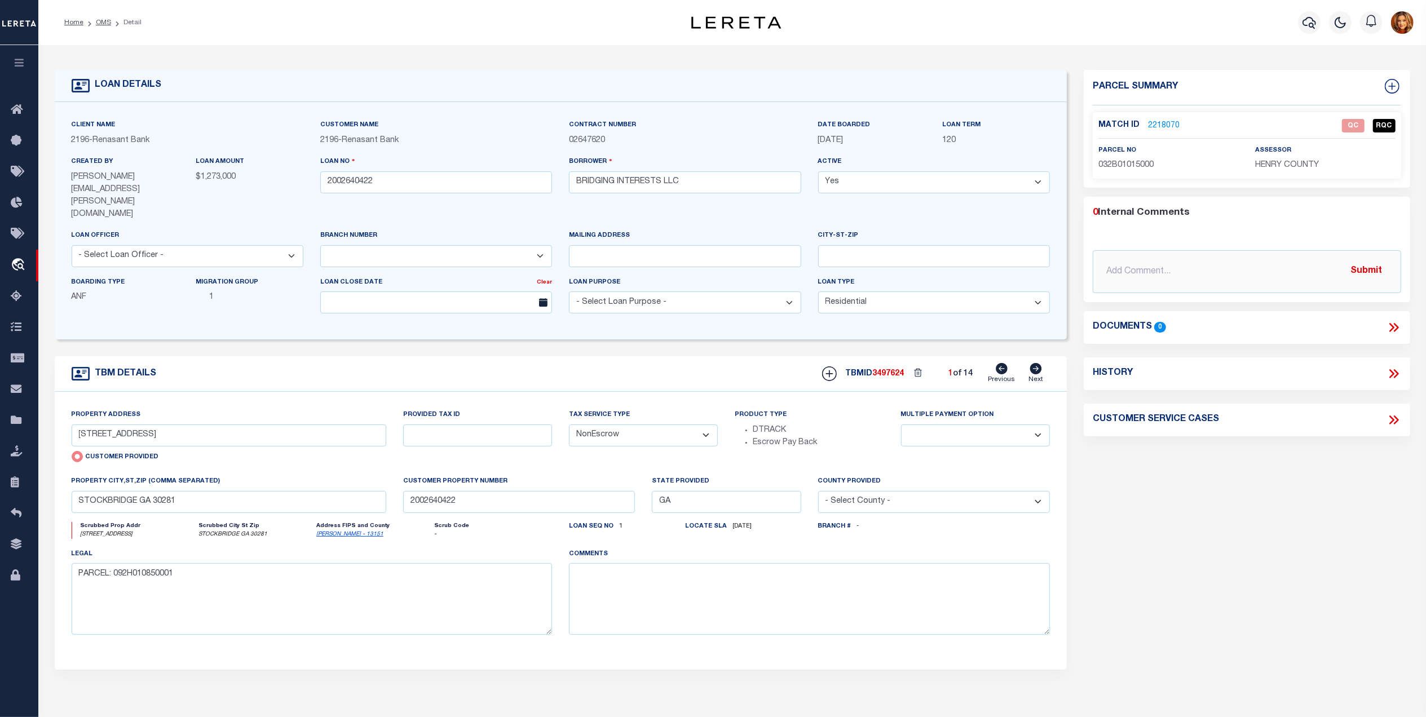
click at [1161, 116] on div "Match ID 2218070 QC RQC parcel no 032B01015000" at bounding box center [1247, 145] width 308 height 67
click at [1159, 127] on link "2218070" at bounding box center [1164, 126] width 32 height 12
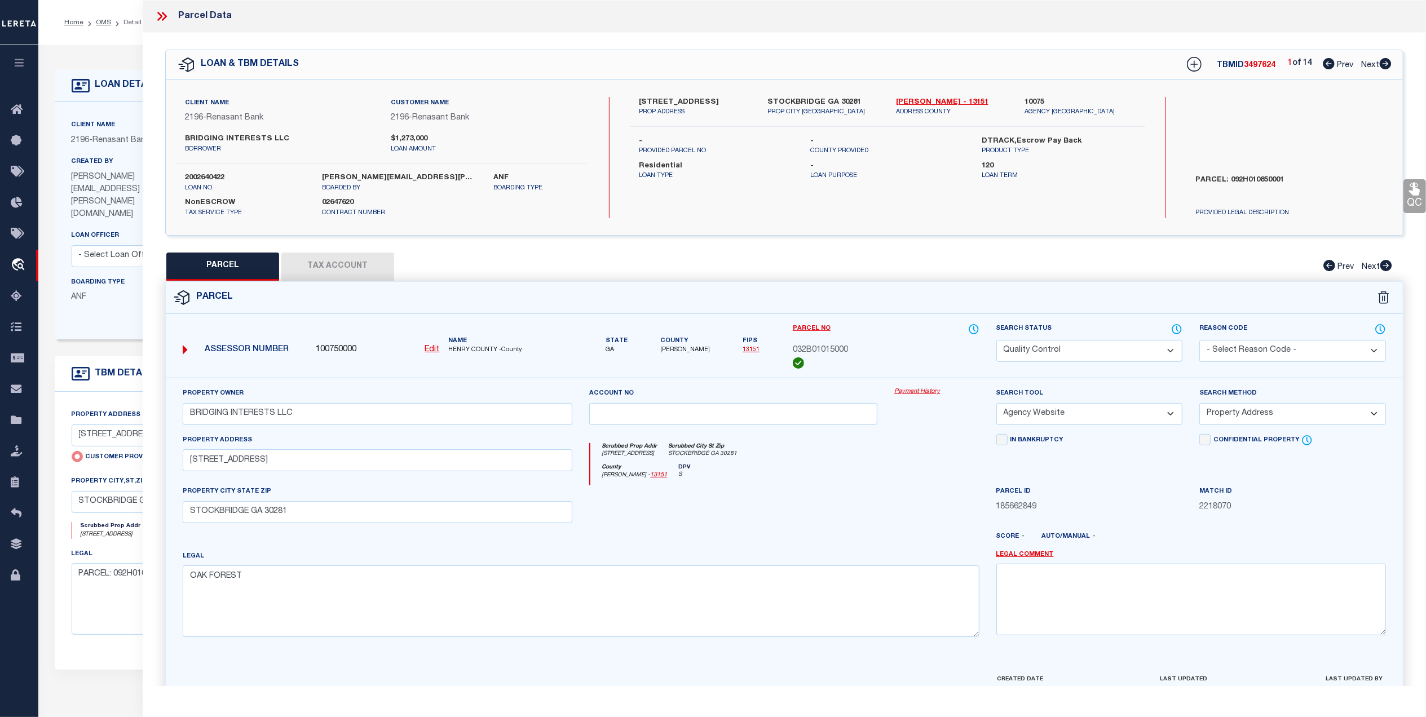
click at [1095, 350] on select "Automated Search Bad Parcel Complete Duplicate Parcel High Dollar Reporting In …" at bounding box center [1089, 351] width 187 height 22
click at [996, 340] on select "Automated Search Bad Parcel Complete Duplicate Parcel High Dollar Reporting In …" at bounding box center [1089, 351] width 187 height 22
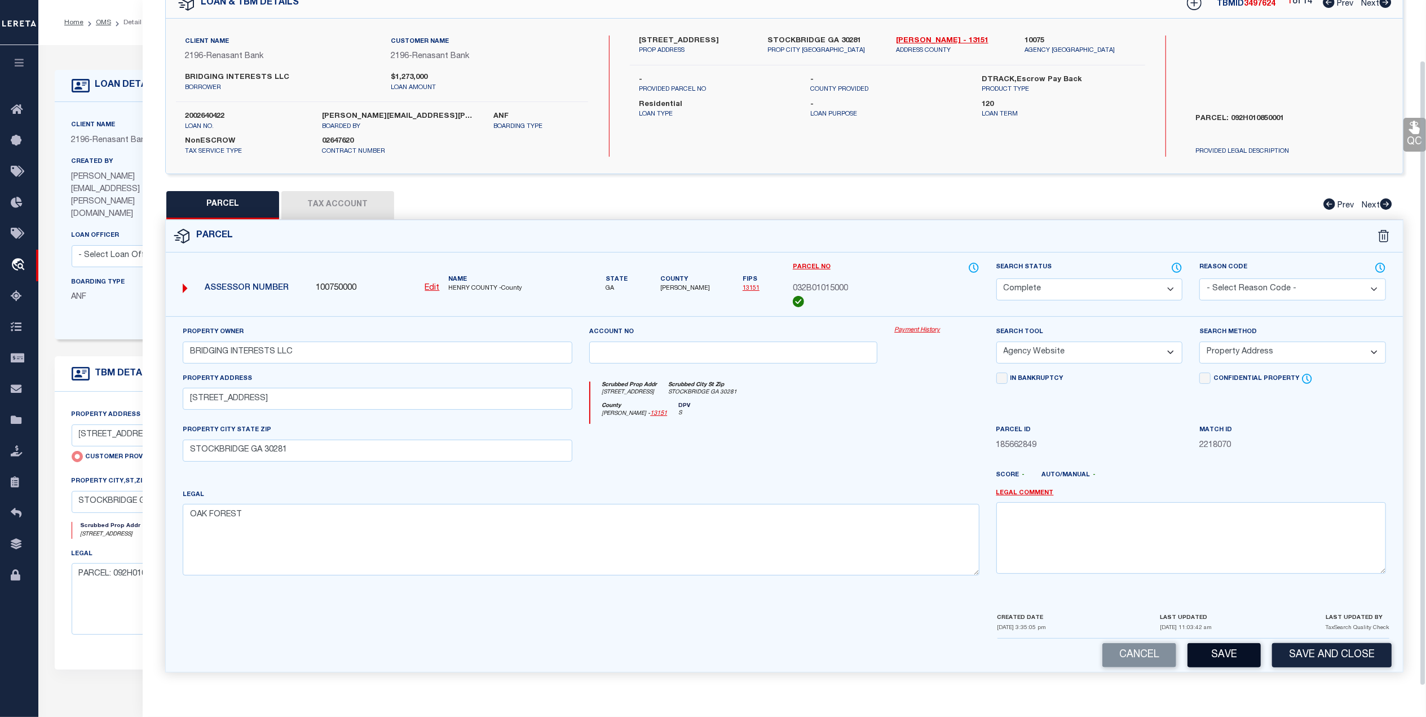
click at [1224, 646] on button "Save" at bounding box center [1224, 655] width 73 height 24
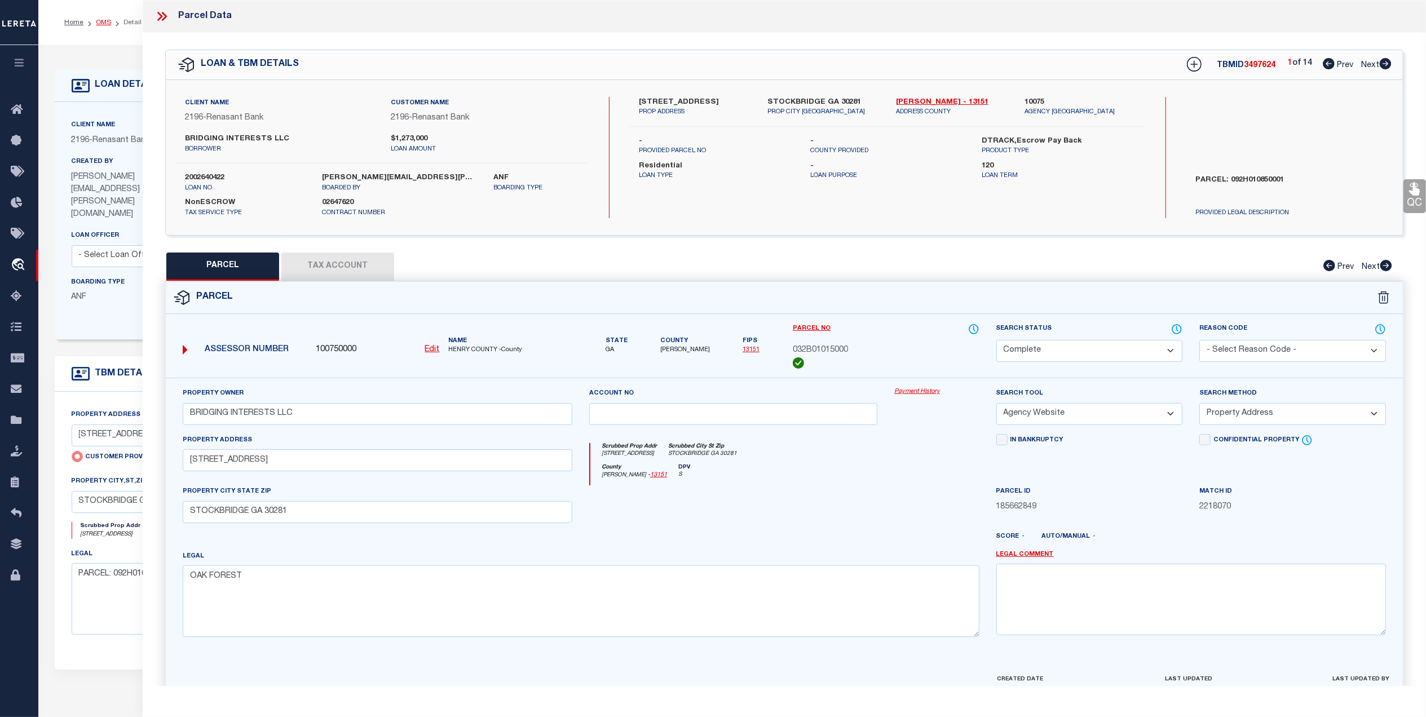
click at [102, 25] on link "OMS" at bounding box center [103, 22] width 15 height 7
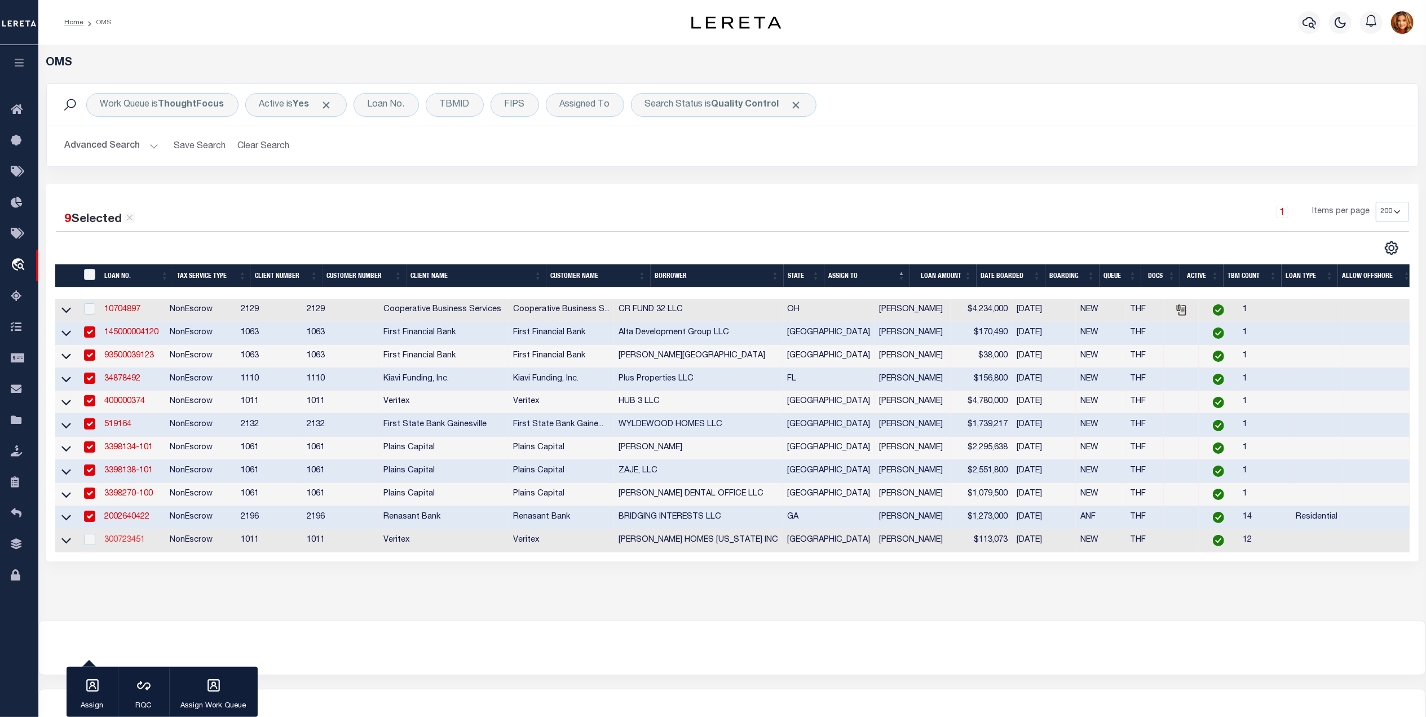
click at [122, 544] on link "300723451" at bounding box center [124, 540] width 41 height 8
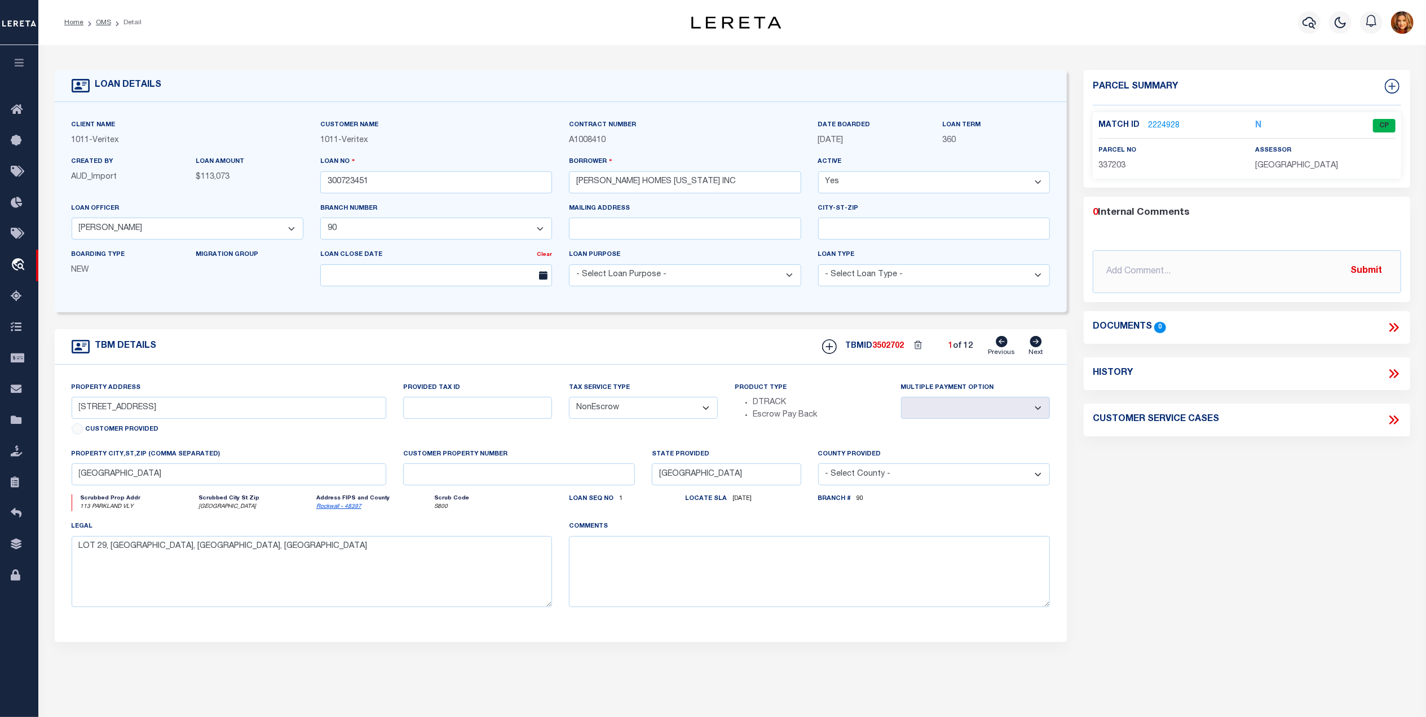
click at [1040, 343] on icon at bounding box center [1036, 341] width 12 height 11
click at [1159, 126] on link "2224922" at bounding box center [1164, 126] width 32 height 12
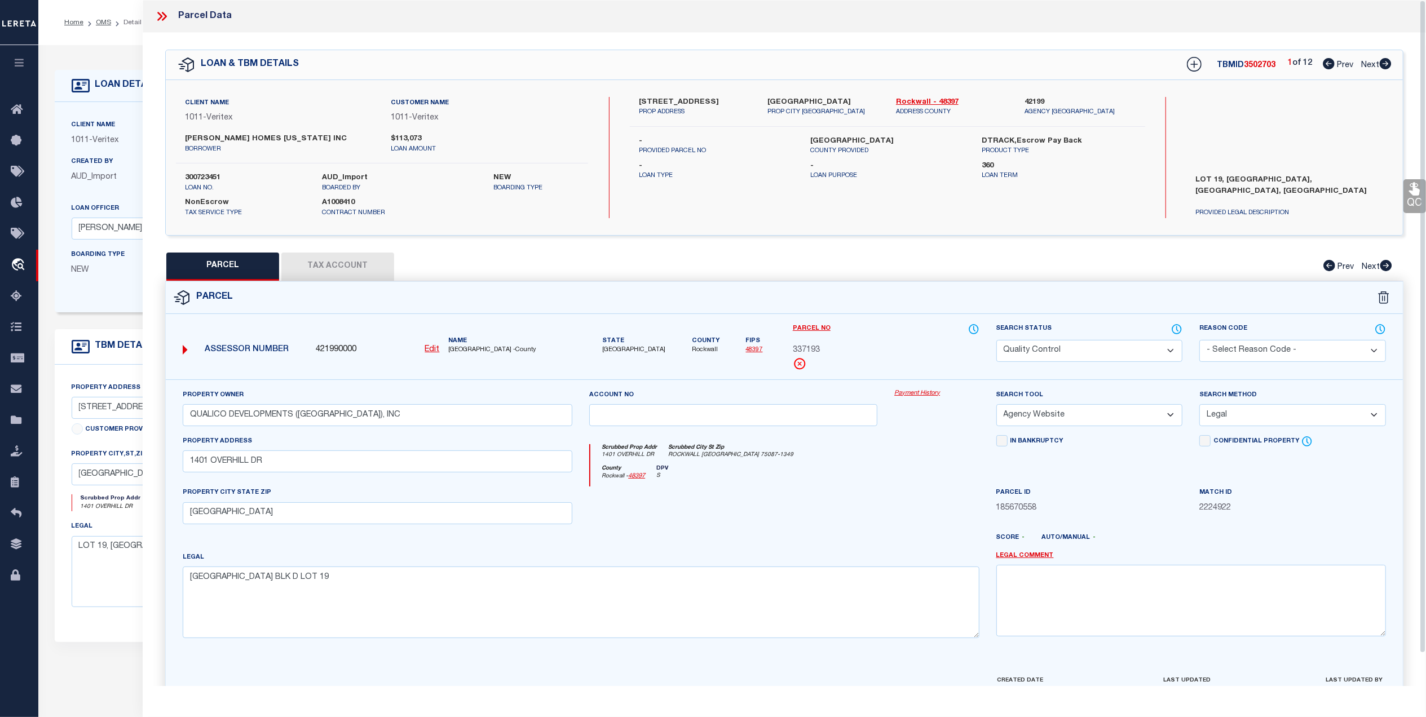
click at [1102, 350] on select "Automated Search Bad Parcel Complete Duplicate Parcel High Dollar Reporting In …" at bounding box center [1089, 351] width 187 height 22
click at [996, 340] on select "Automated Search Bad Parcel Complete Duplicate Parcel High Dollar Reporting In …" at bounding box center [1089, 351] width 187 height 22
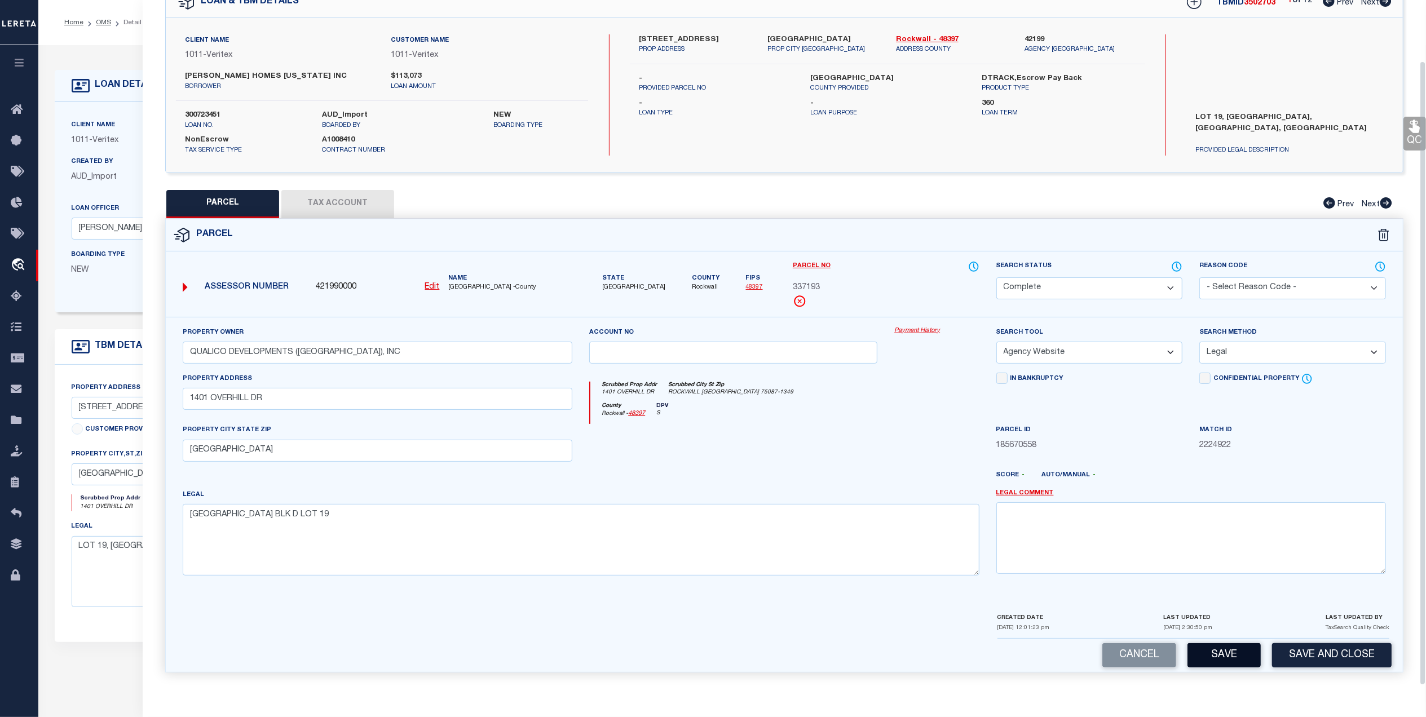
click at [1215, 656] on button "Save" at bounding box center [1224, 655] width 73 height 24
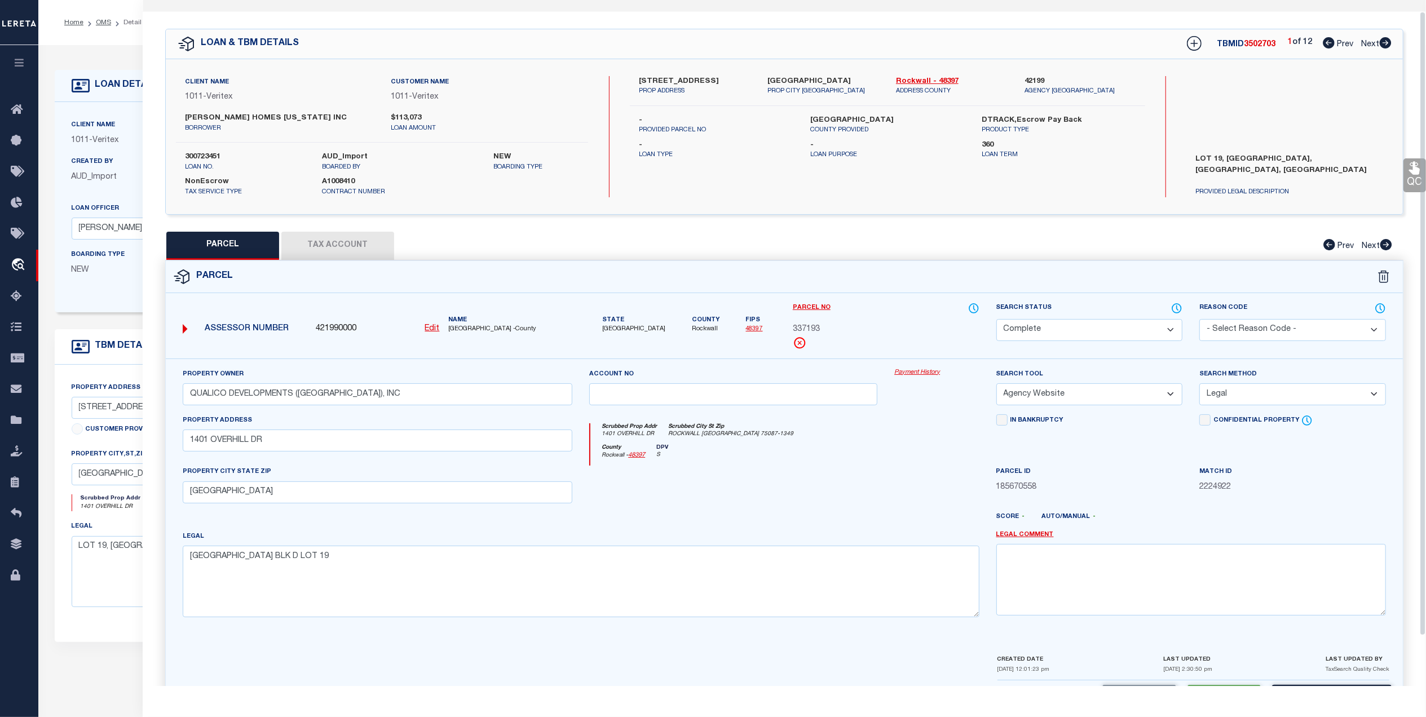
scroll to position [0, 0]
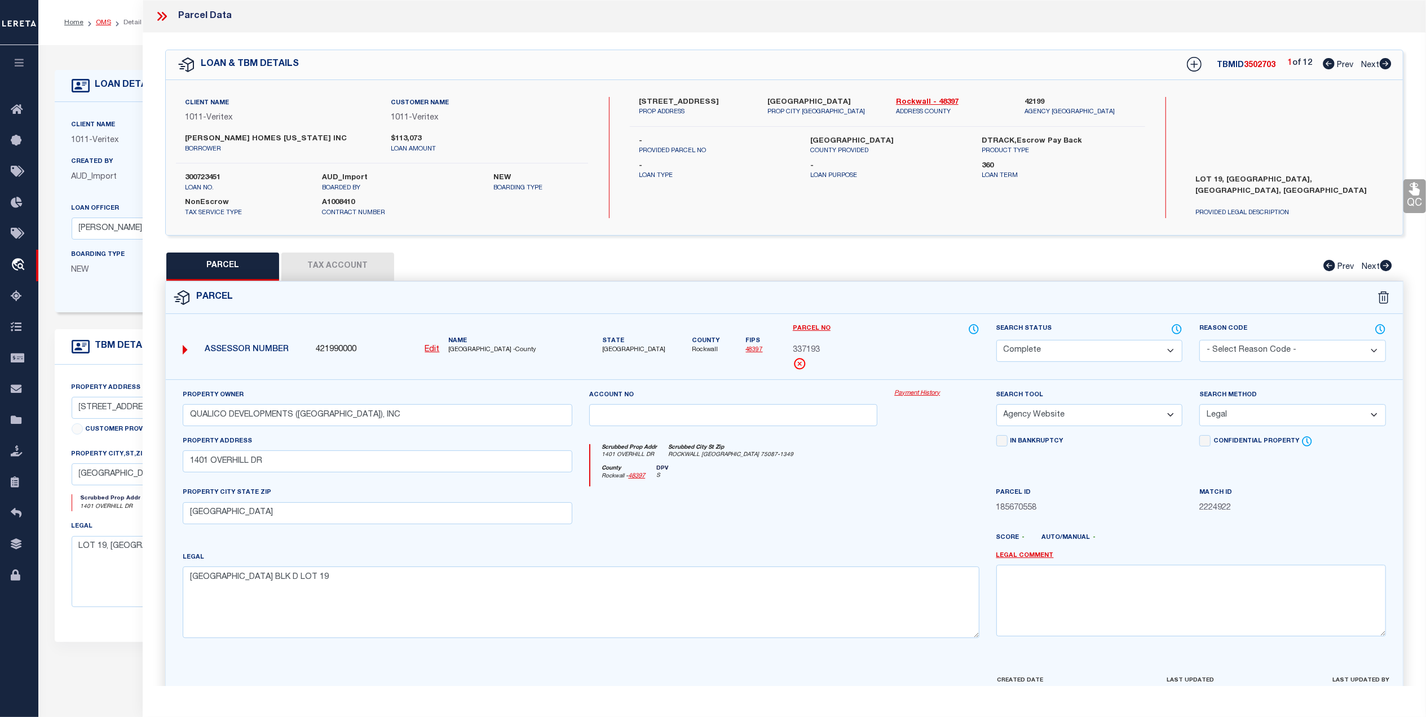
click at [102, 20] on link "OMS" at bounding box center [103, 22] width 15 height 7
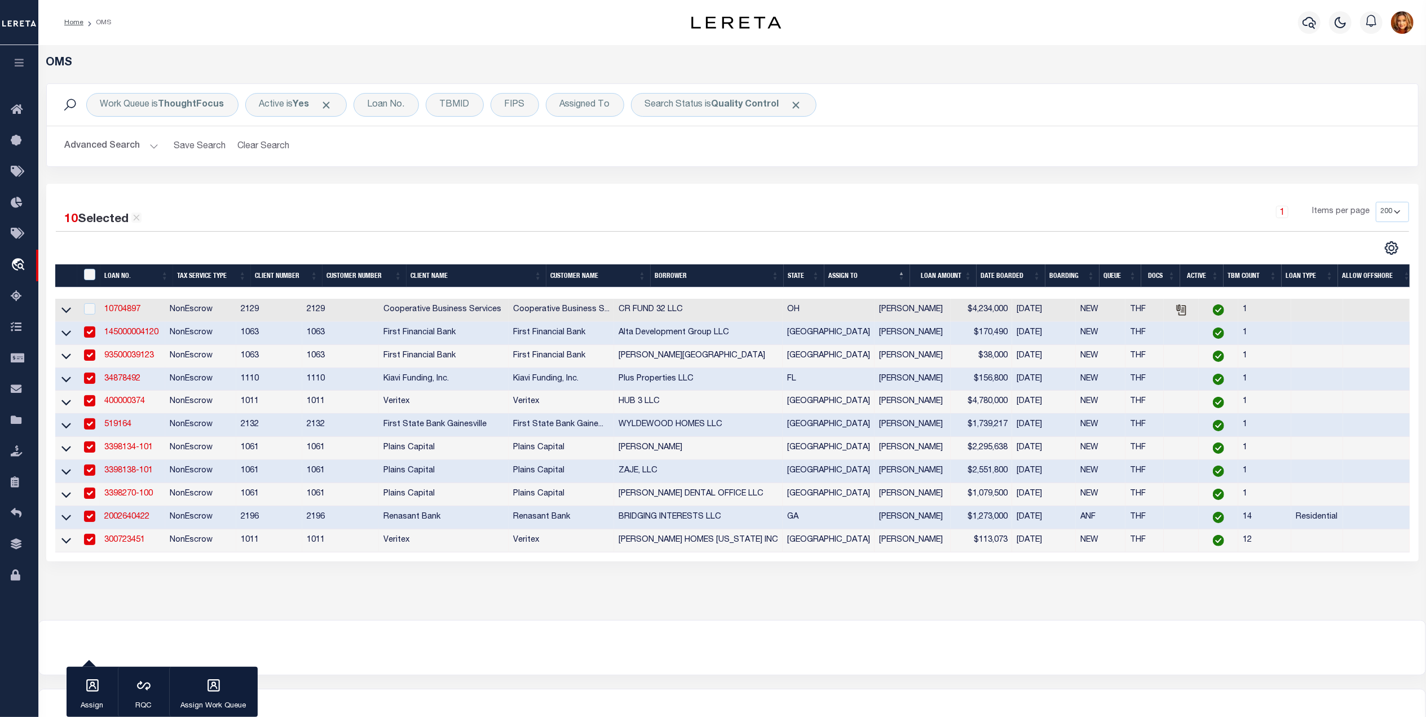
click at [105, 142] on button "Advanced Search" at bounding box center [112, 146] width 94 height 22
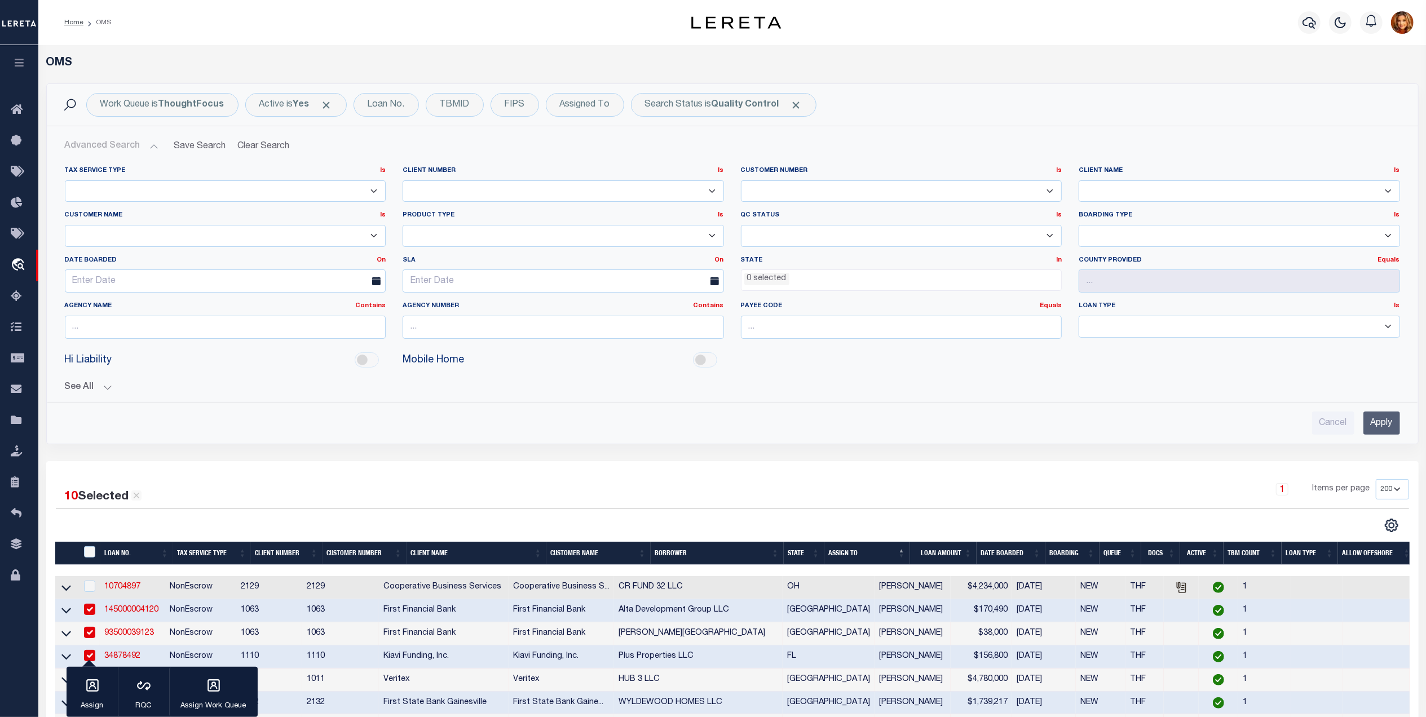
click at [1380, 423] on input "Apply" at bounding box center [1382, 423] width 37 height 23
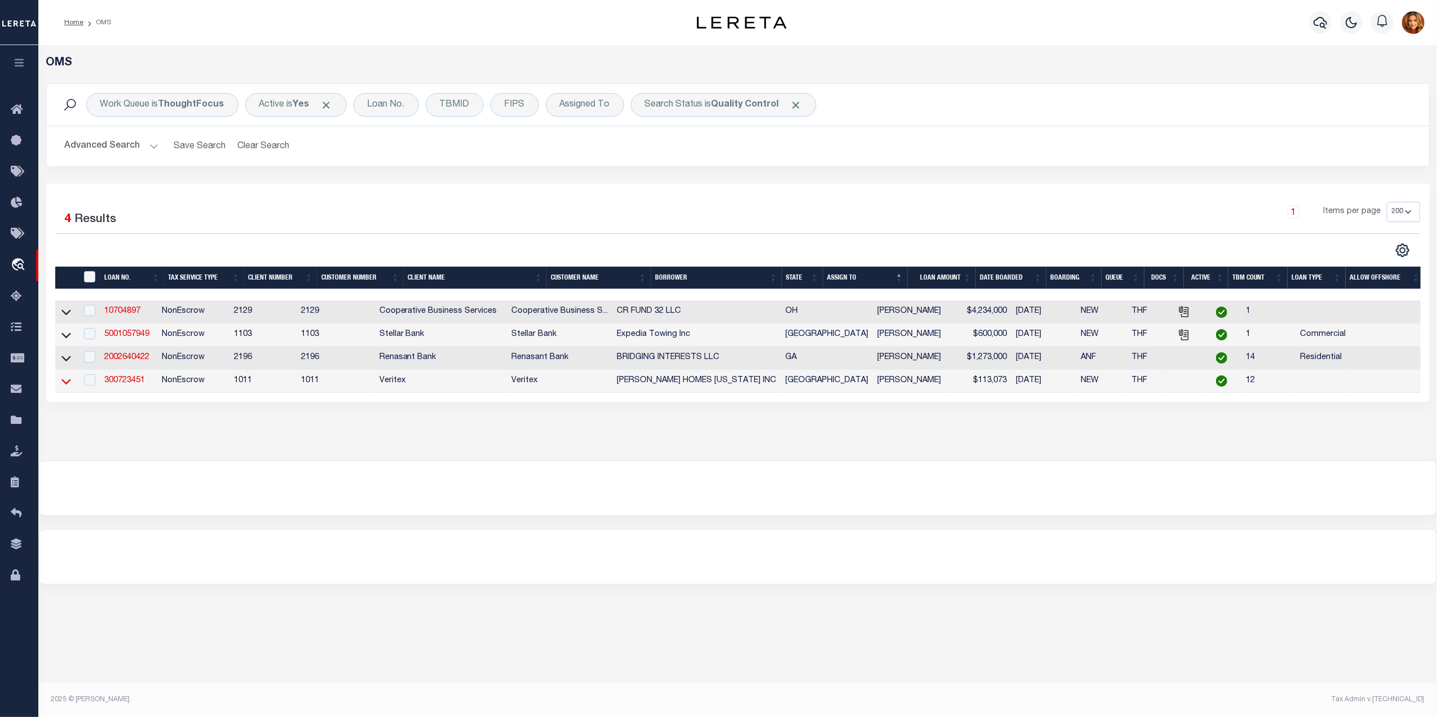
click at [63, 387] on icon at bounding box center [66, 382] width 10 height 12
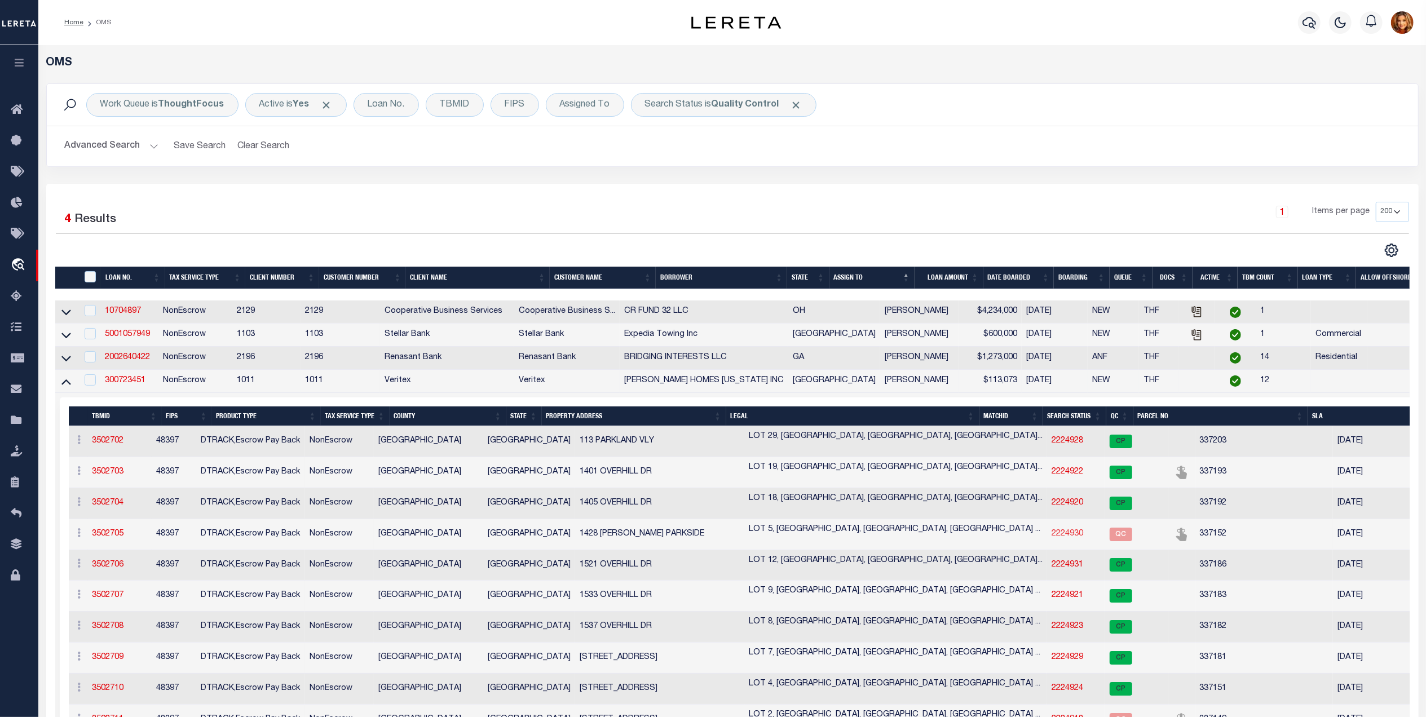
click at [1052, 535] on link "2224930" at bounding box center [1068, 534] width 32 height 8
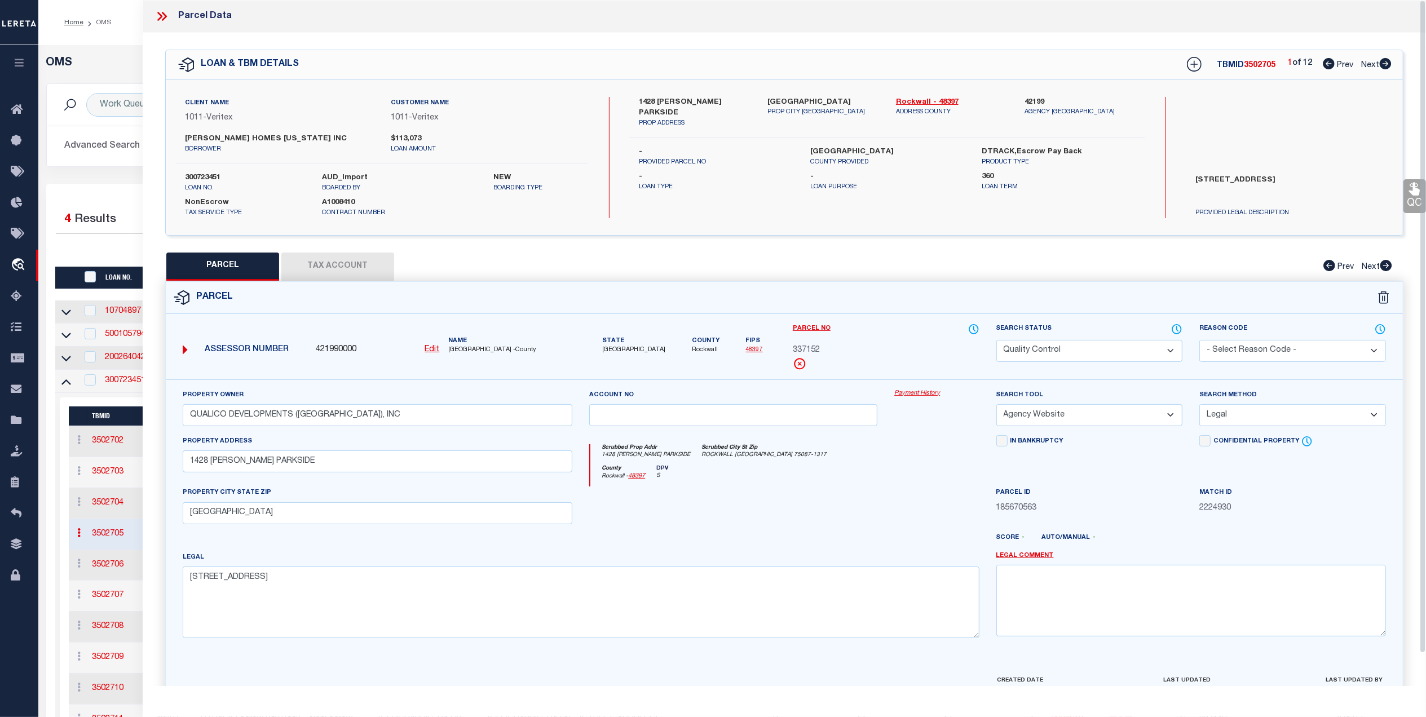
click at [1102, 343] on select "Automated Search Bad Parcel Complete Duplicate Parcel High Dollar Reporting In …" at bounding box center [1089, 351] width 187 height 22
click at [996, 340] on select "Automated Search Bad Parcel Complete Duplicate Parcel High Dollar Reporting In …" at bounding box center [1089, 351] width 187 height 22
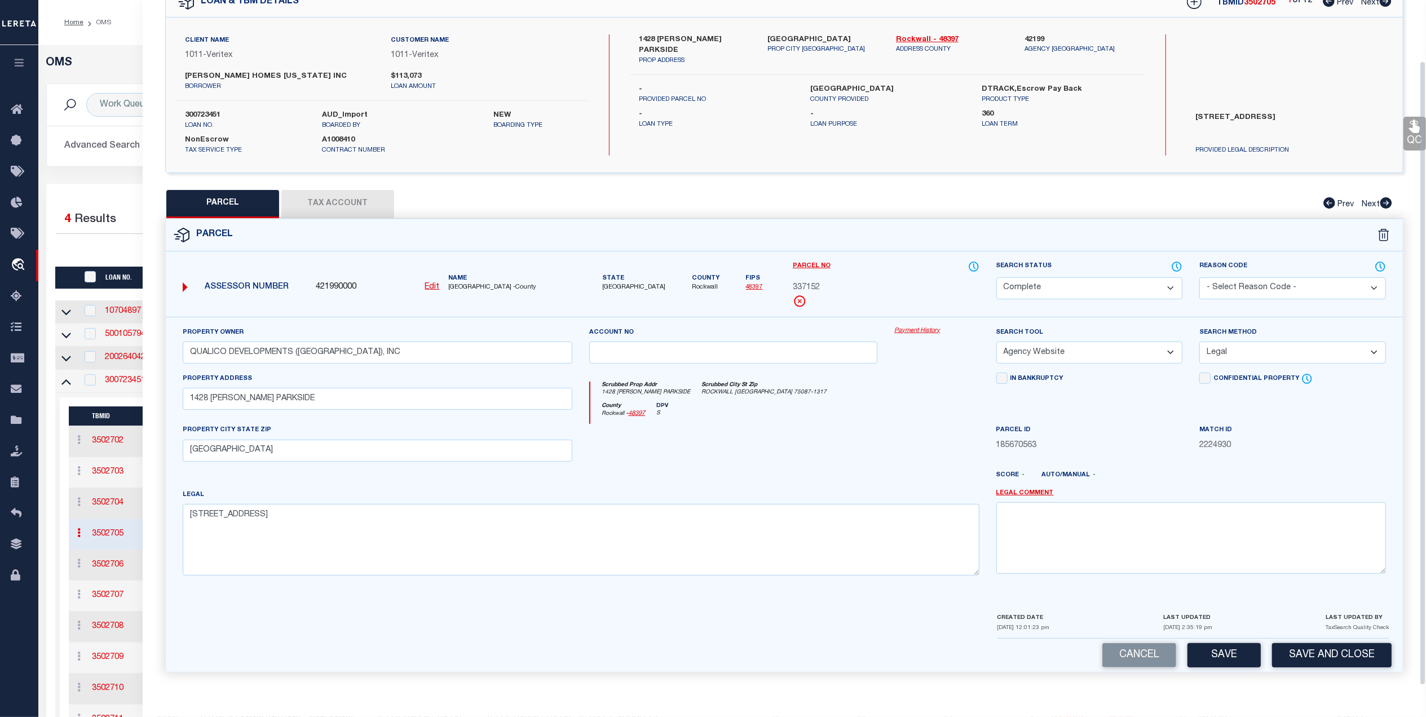
scroll to position [67, 0]
click at [1225, 643] on button "Save" at bounding box center [1224, 655] width 73 height 24
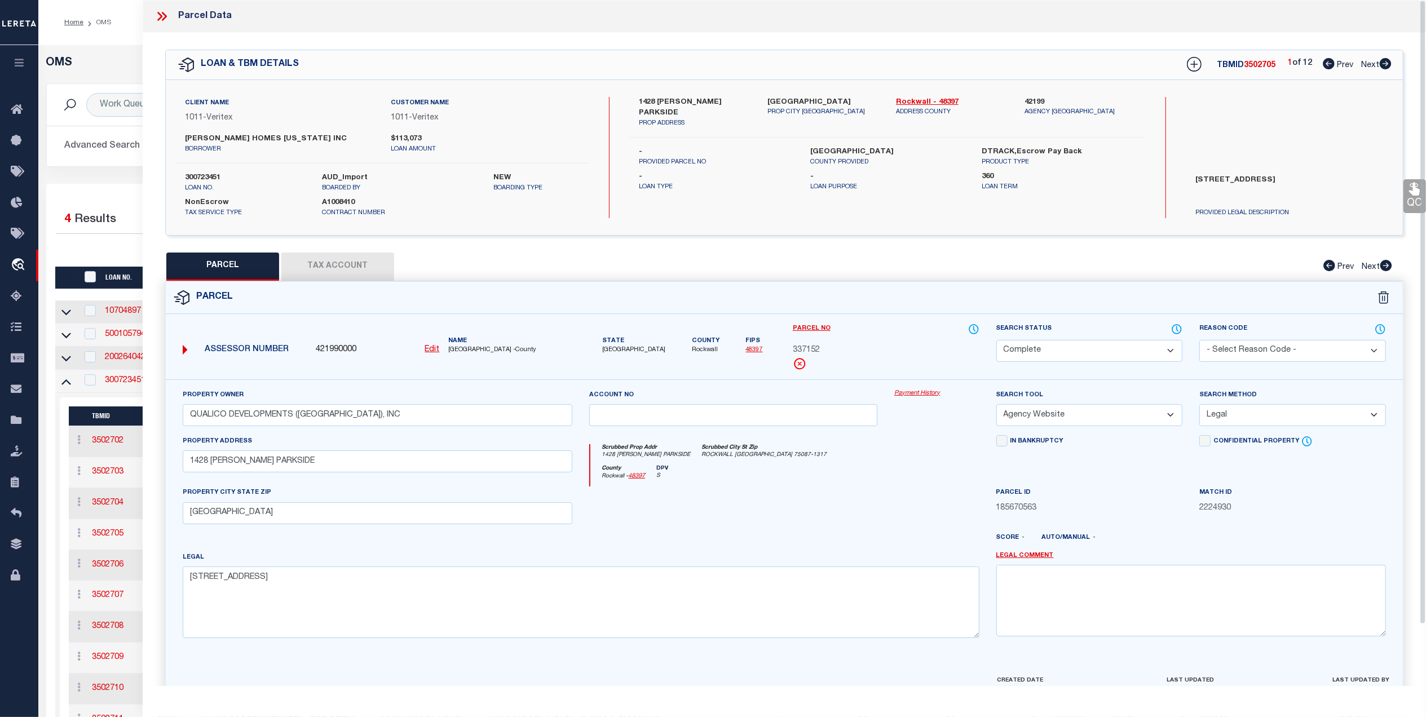
click at [114, 35] on div "Home OMS Profile Sign out" at bounding box center [732, 22] width 1388 height 45
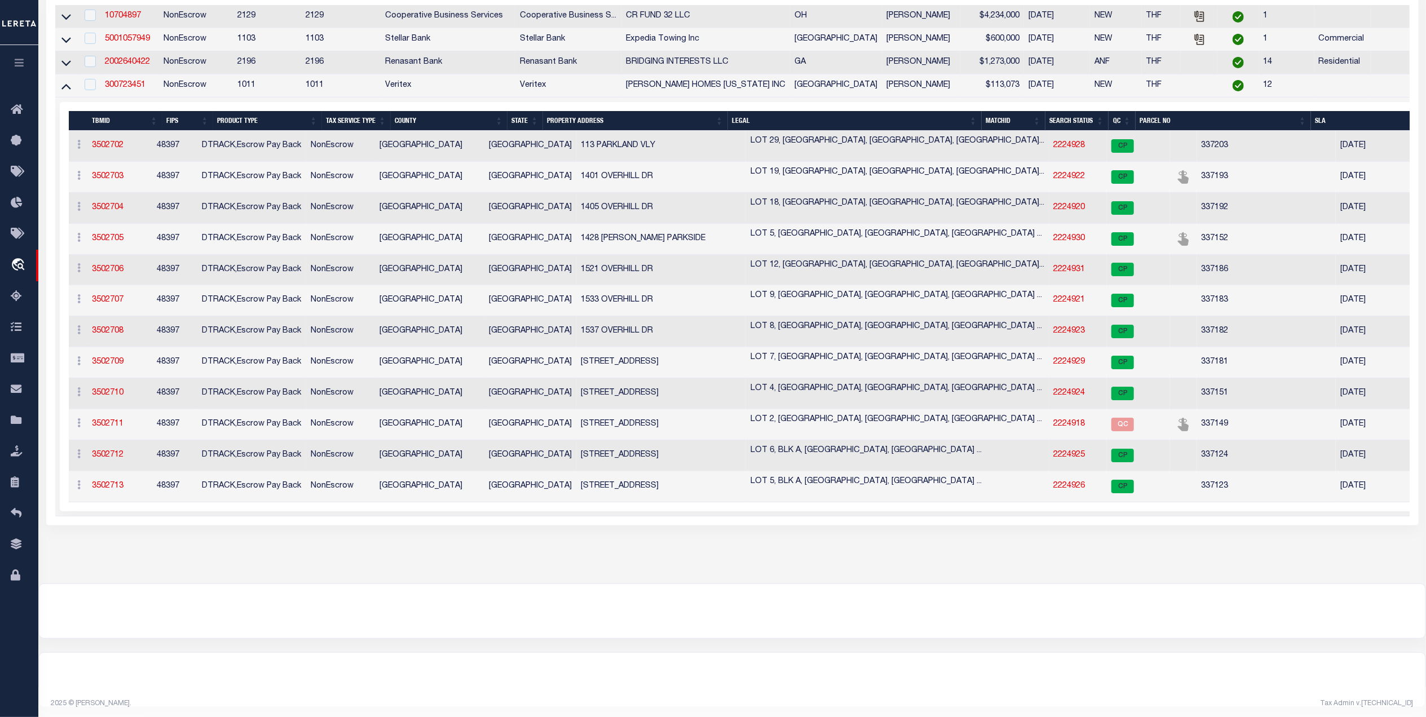
scroll to position [303, 0]
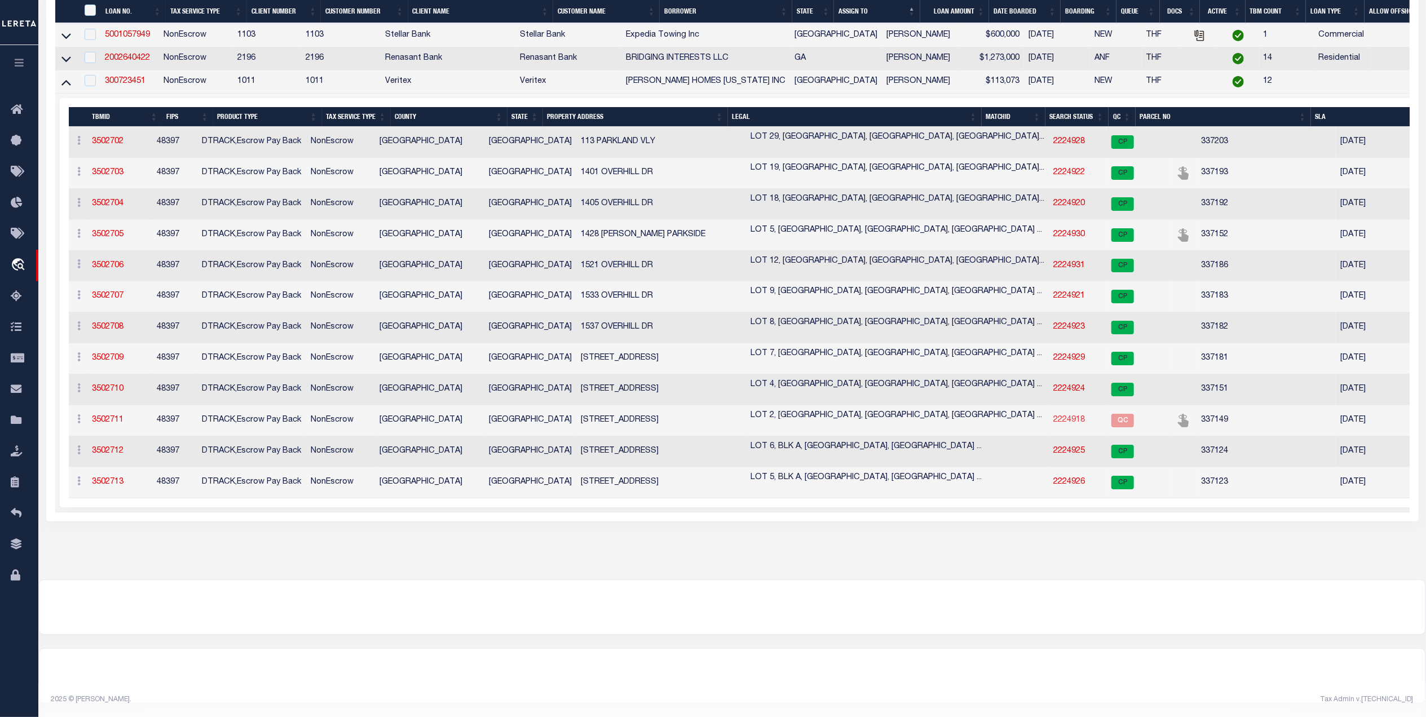
click at [1053, 416] on link "2224918" at bounding box center [1069, 420] width 32 height 8
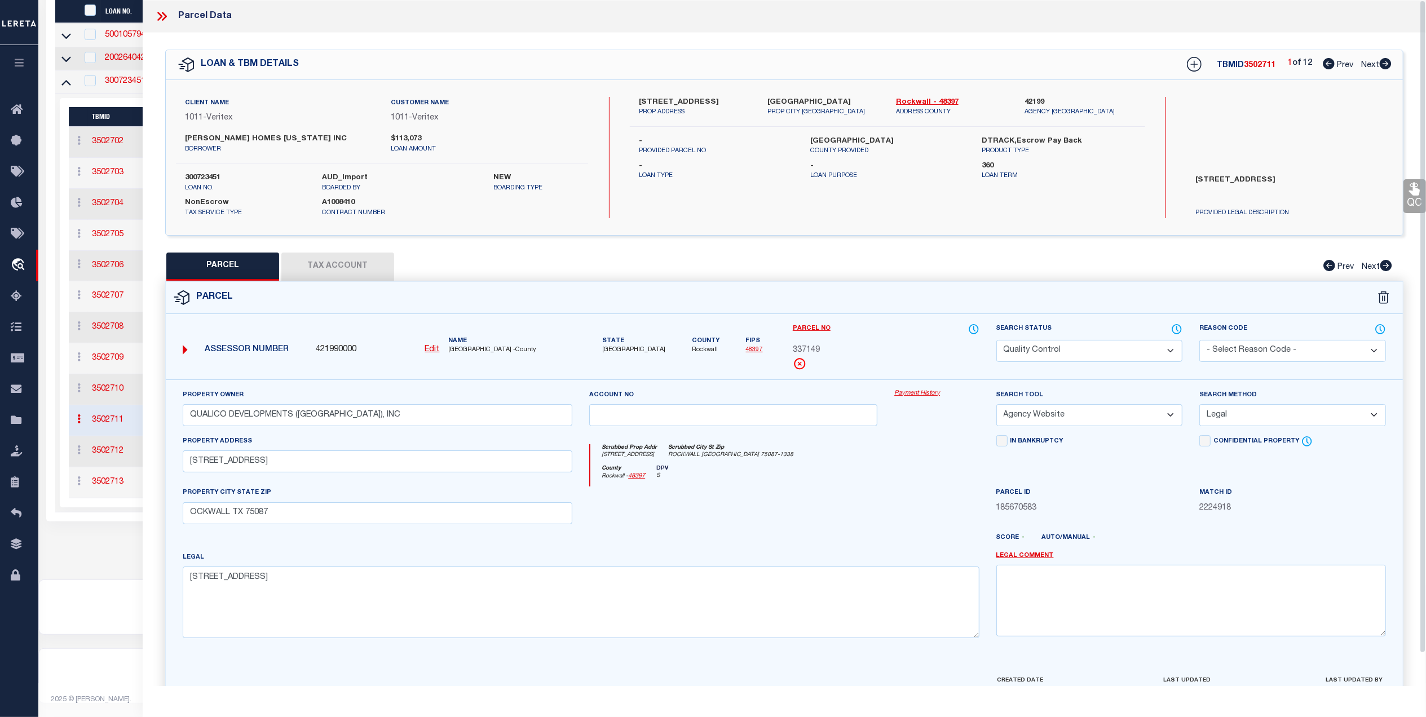
scroll to position [280, 0]
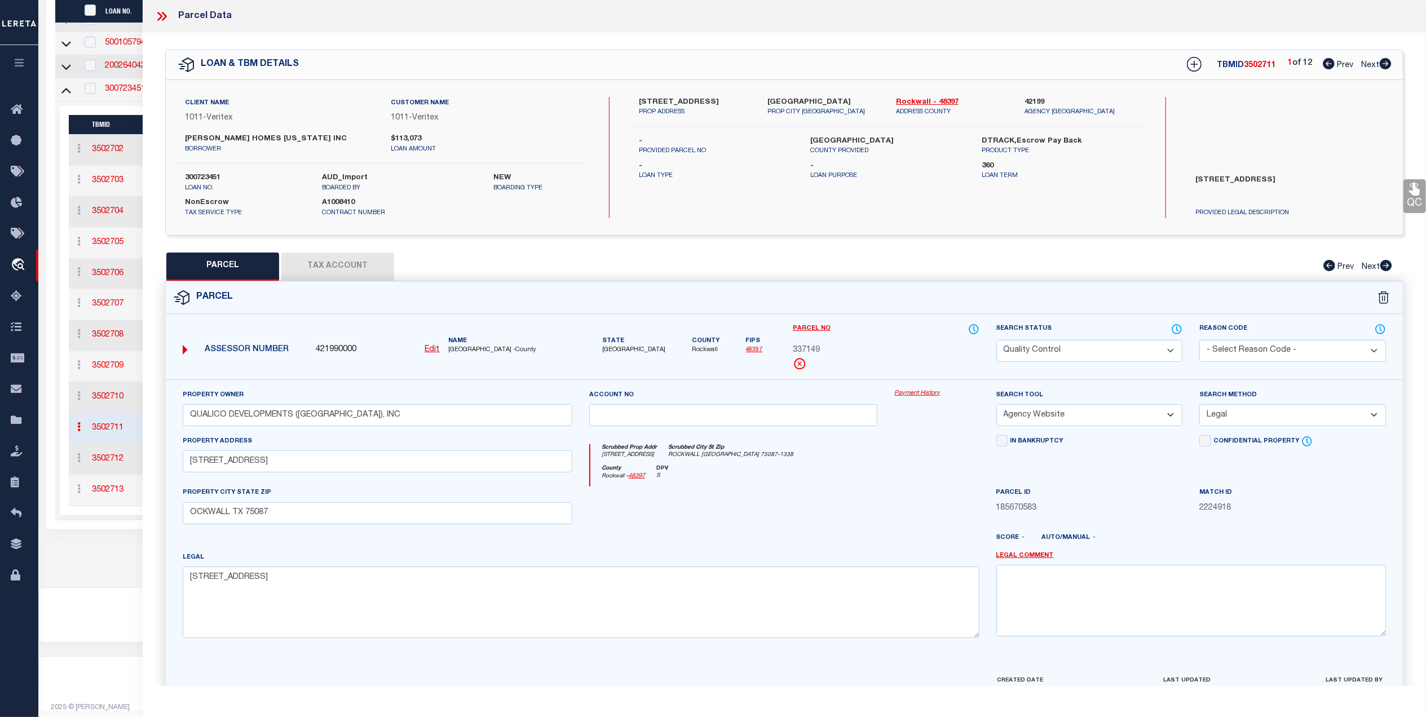
click at [1084, 354] on select "Automated Search Bad Parcel Complete Duplicate Parcel High Dollar Reporting In …" at bounding box center [1089, 351] width 187 height 22
click at [996, 340] on select "Automated Search Bad Parcel Complete Duplicate Parcel High Dollar Reporting In …" at bounding box center [1089, 351] width 187 height 22
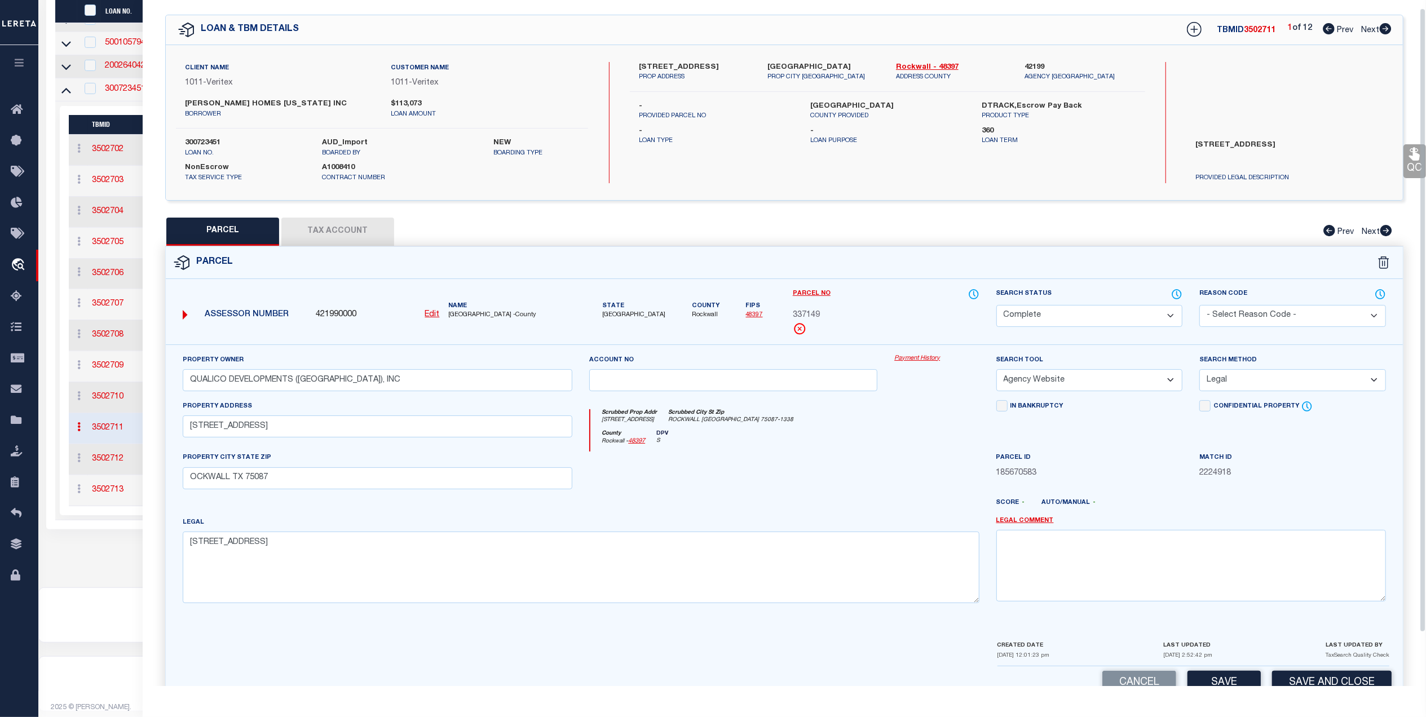
scroll to position [67, 0]
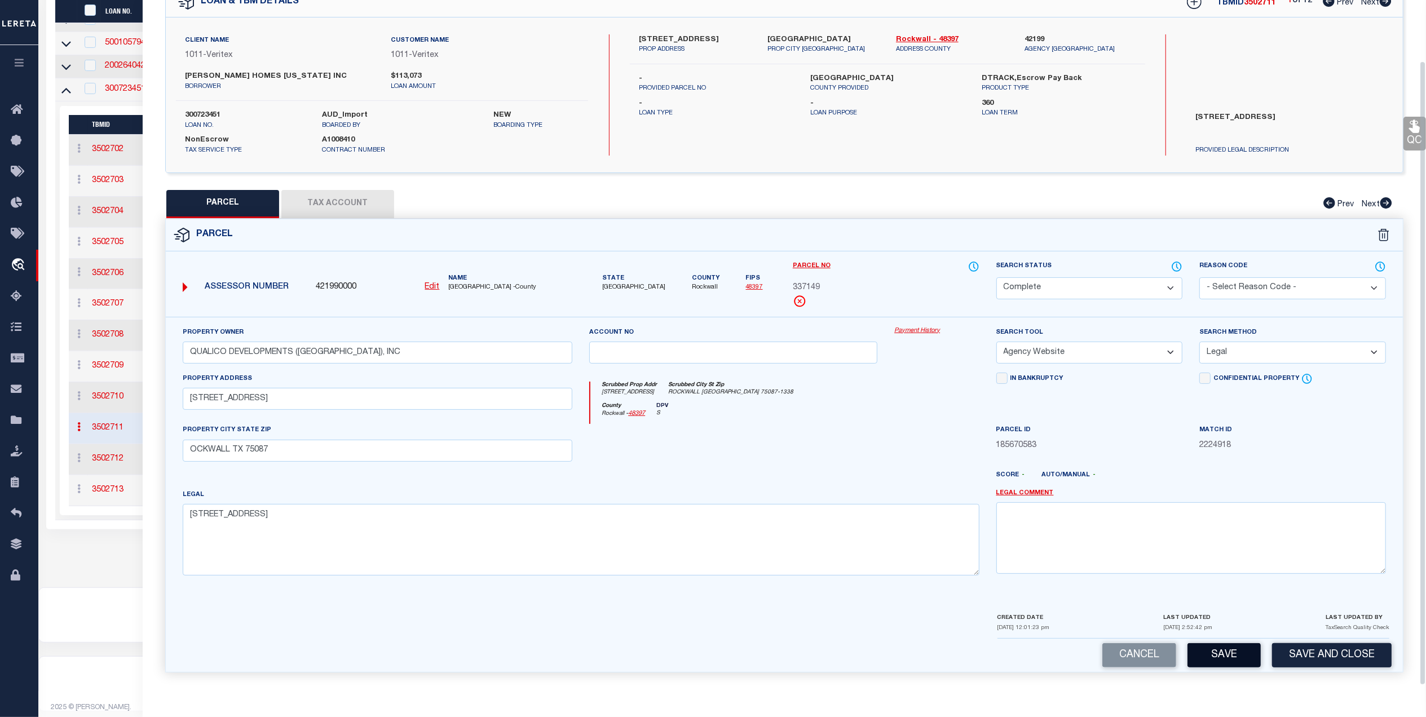
click at [1210, 653] on button "Save" at bounding box center [1224, 655] width 73 height 24
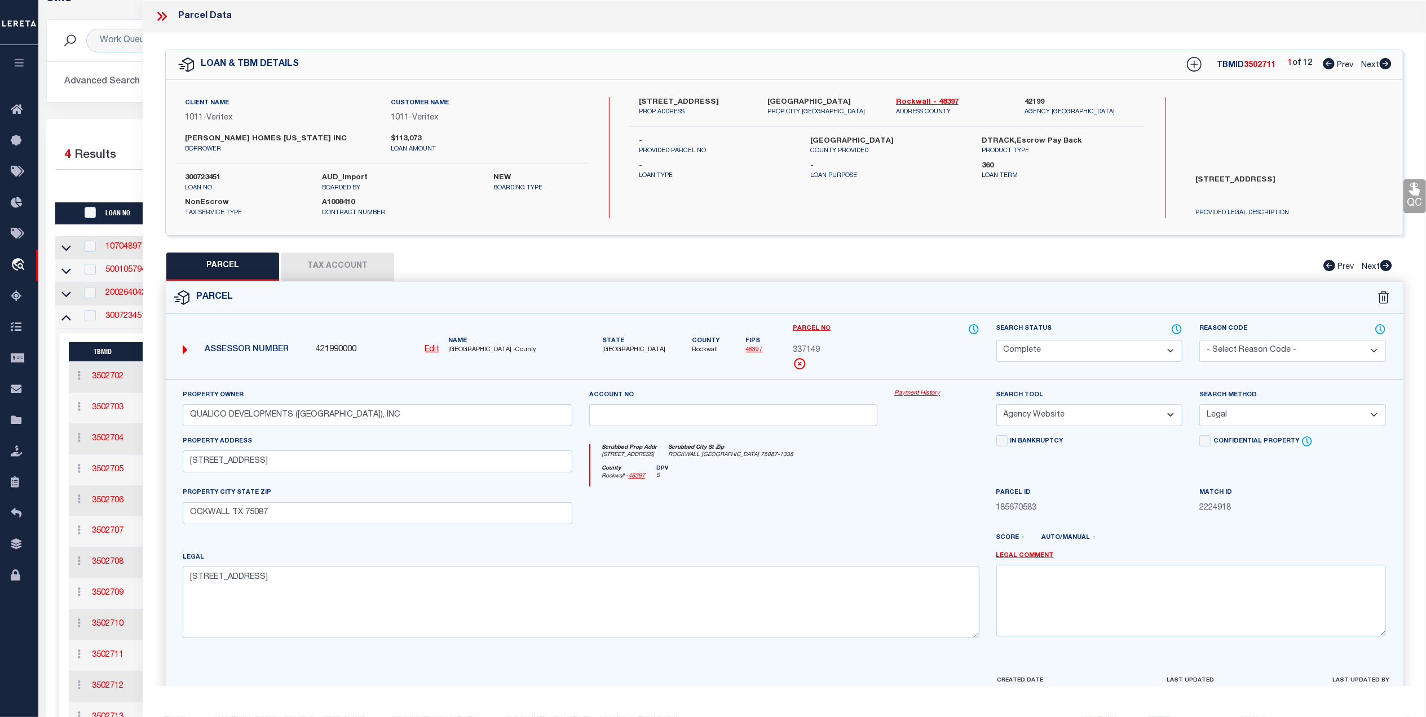
scroll to position [0, 0]
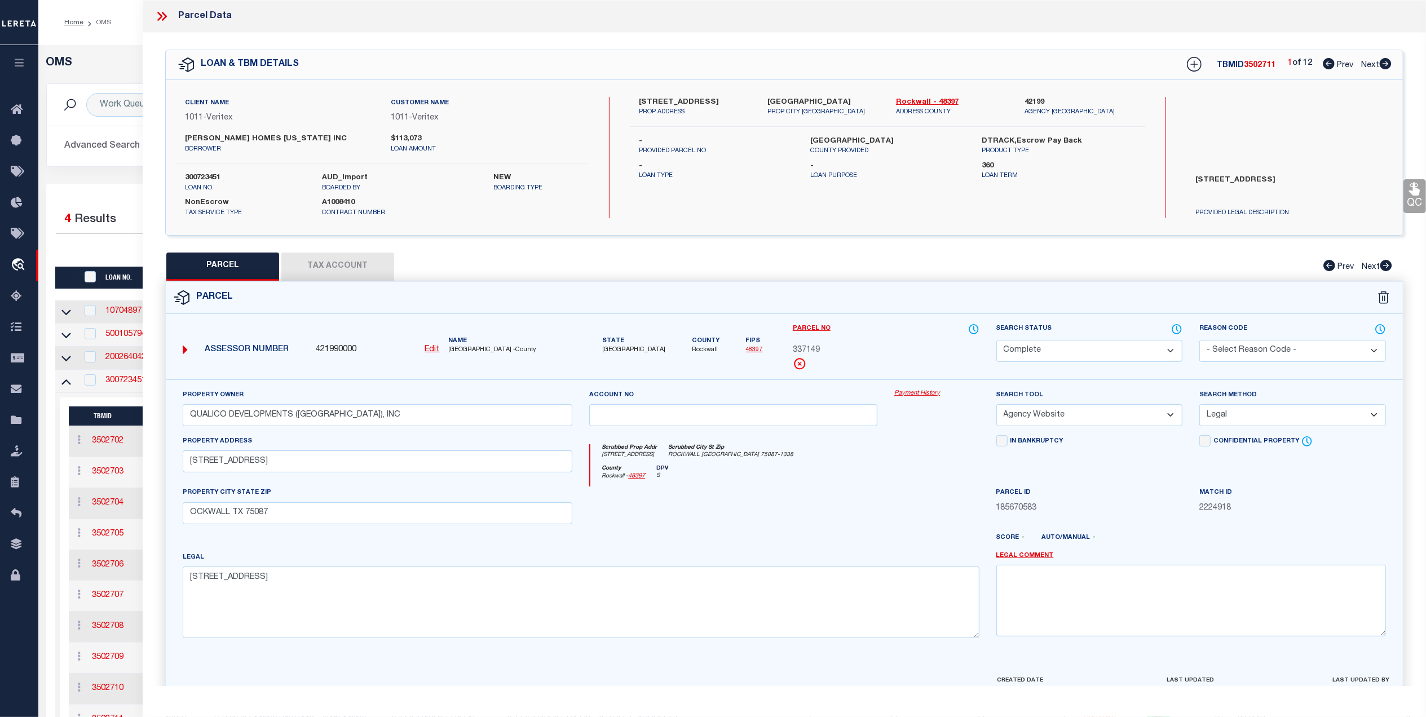
click at [121, 48] on div "OMS Work Queue is ThoughtFocus Active is Yes Loan No. TBMID FIPS Assigned To Se…" at bounding box center [732, 462] width 1388 height 834
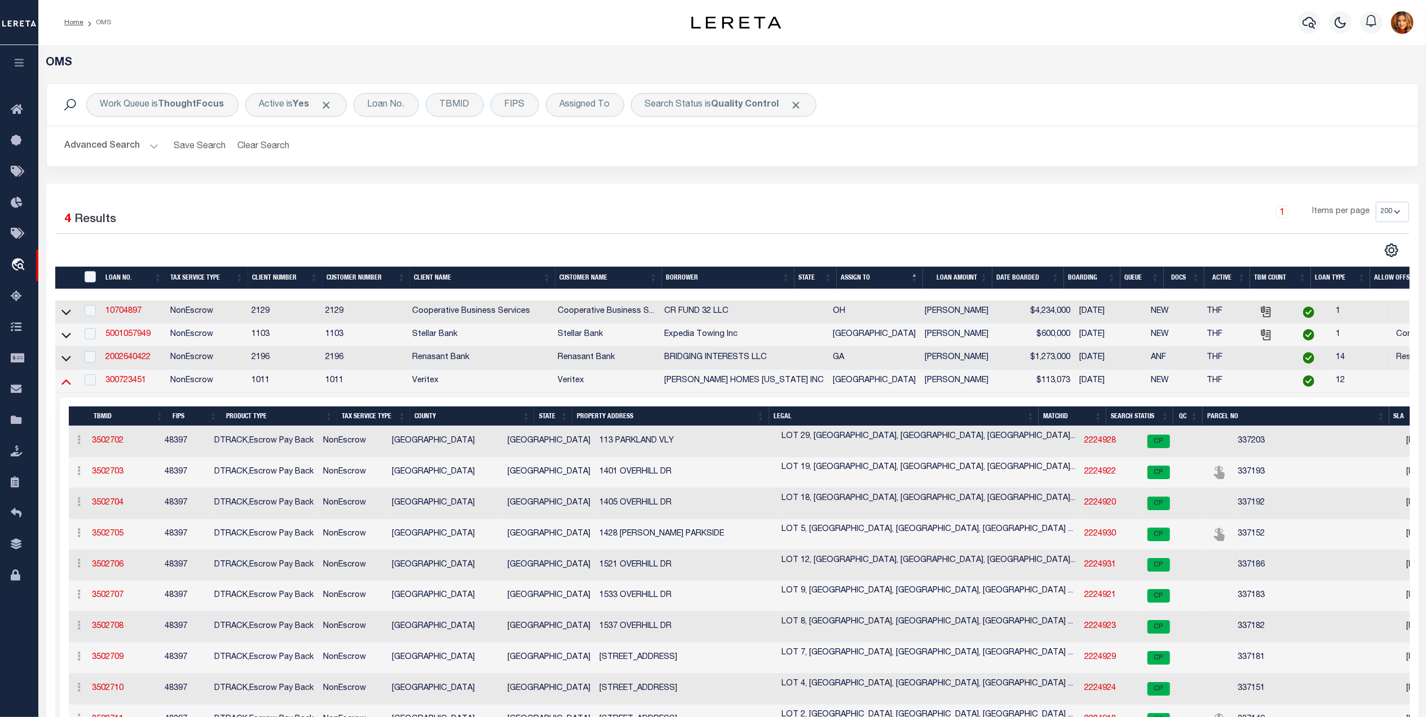
click at [62, 386] on icon at bounding box center [66, 382] width 10 height 12
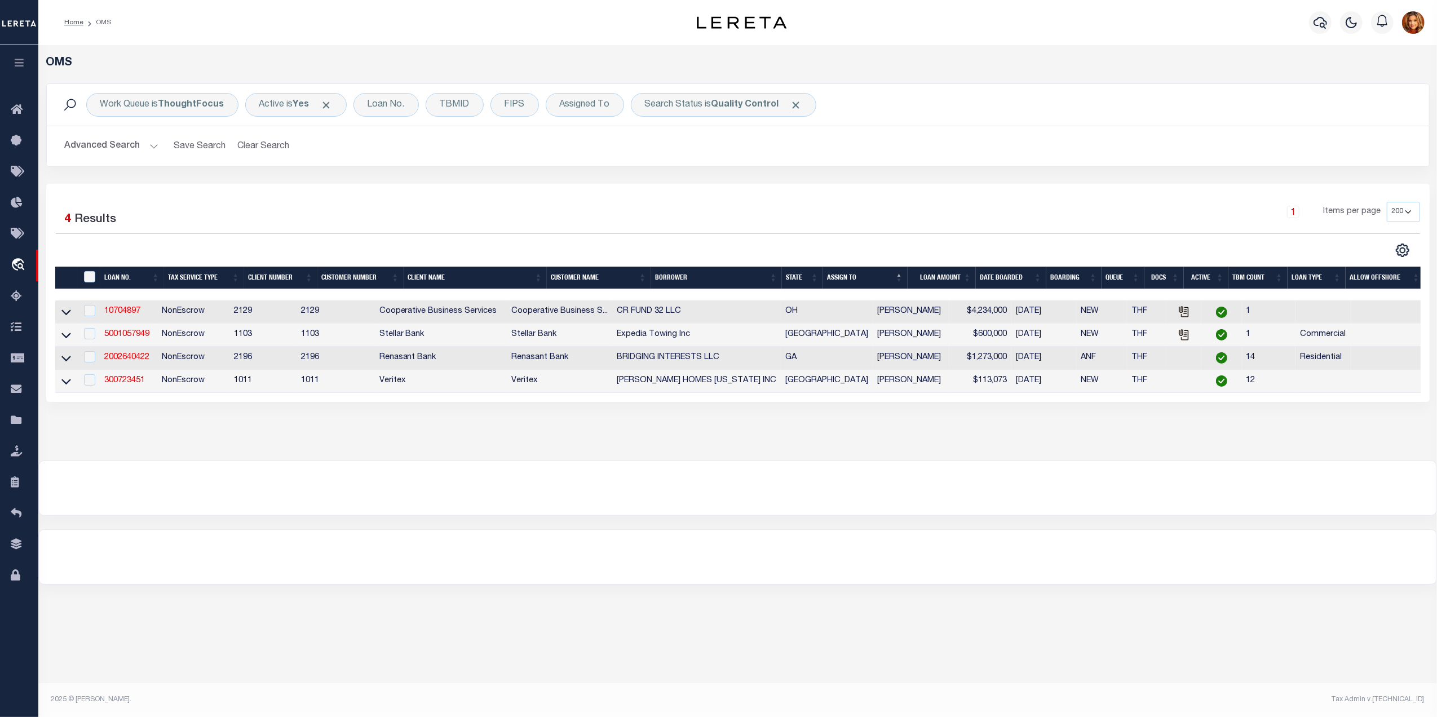
click at [114, 149] on button "Advanced Search" at bounding box center [112, 146] width 94 height 22
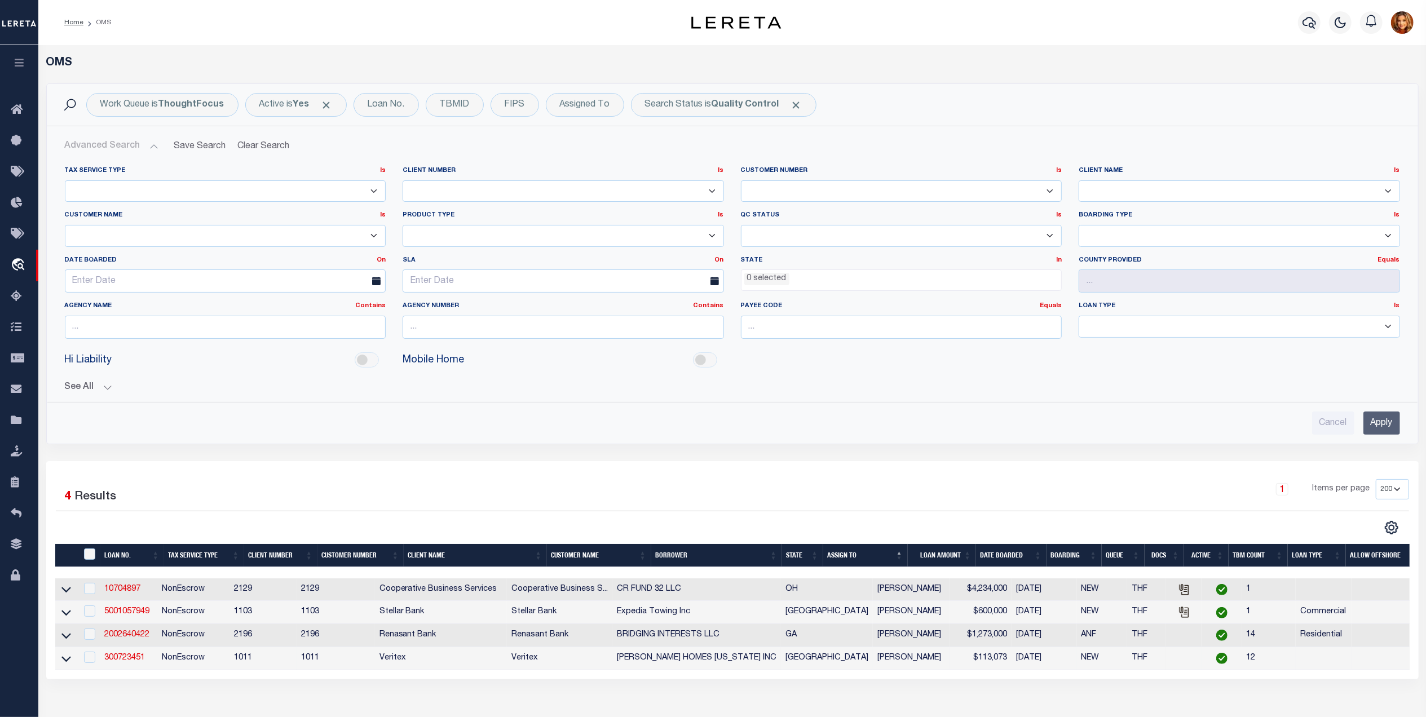
click at [1380, 425] on input "Apply" at bounding box center [1382, 423] width 37 height 23
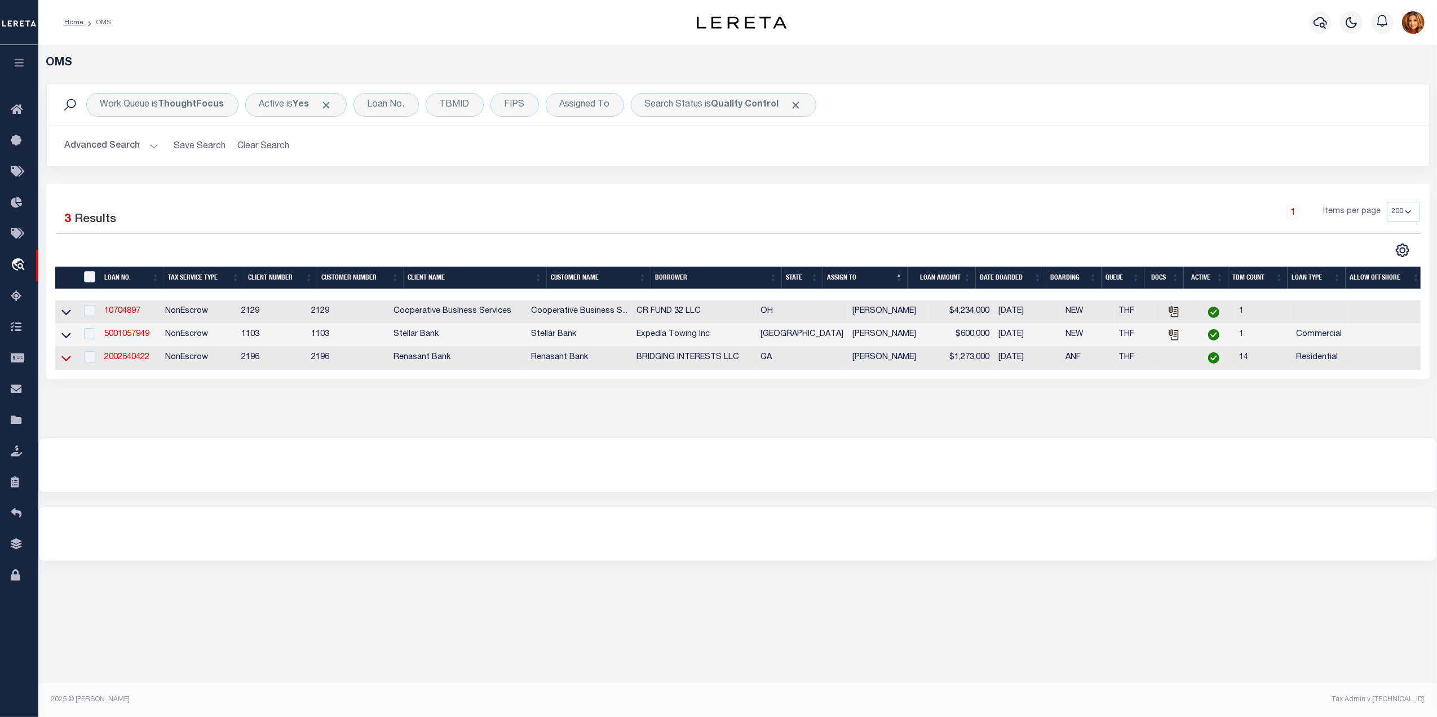
click at [66, 363] on icon at bounding box center [66, 358] width 10 height 12
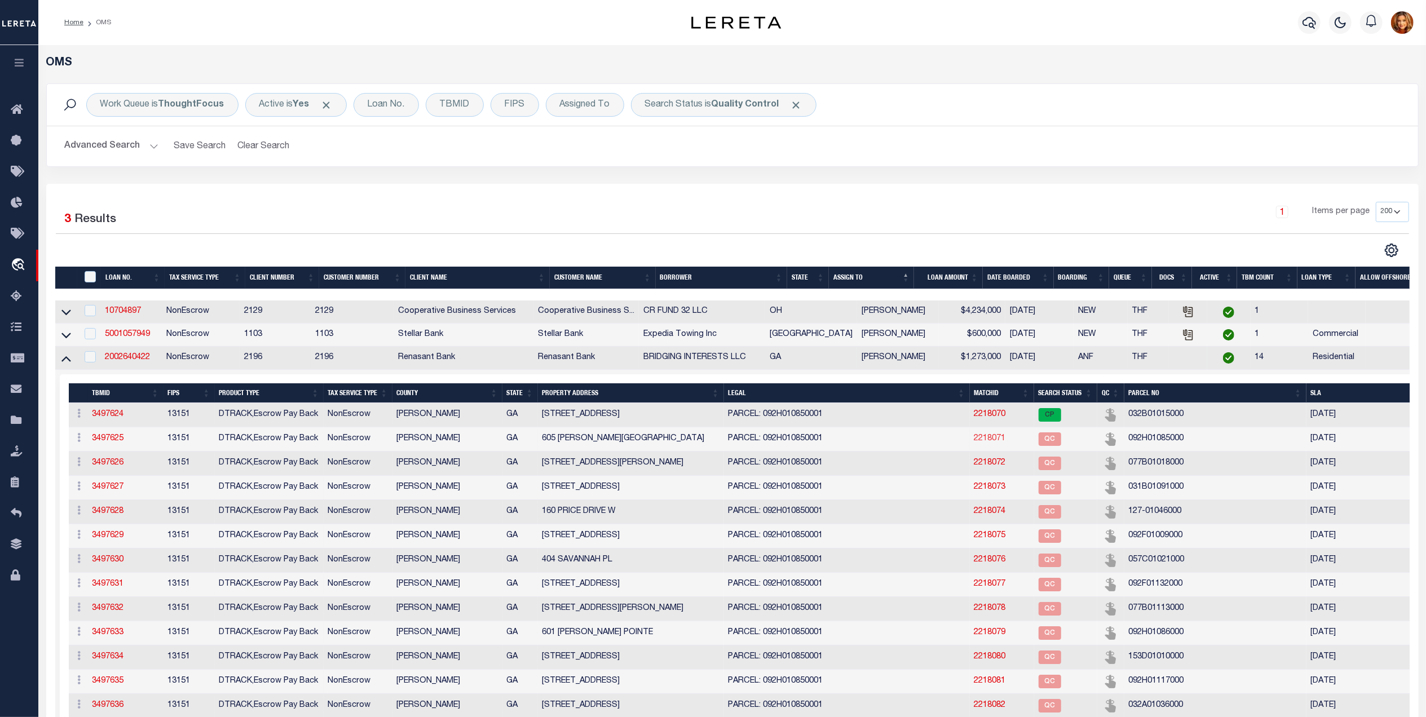
click at [991, 440] on link "2218071" at bounding box center [990, 439] width 32 height 8
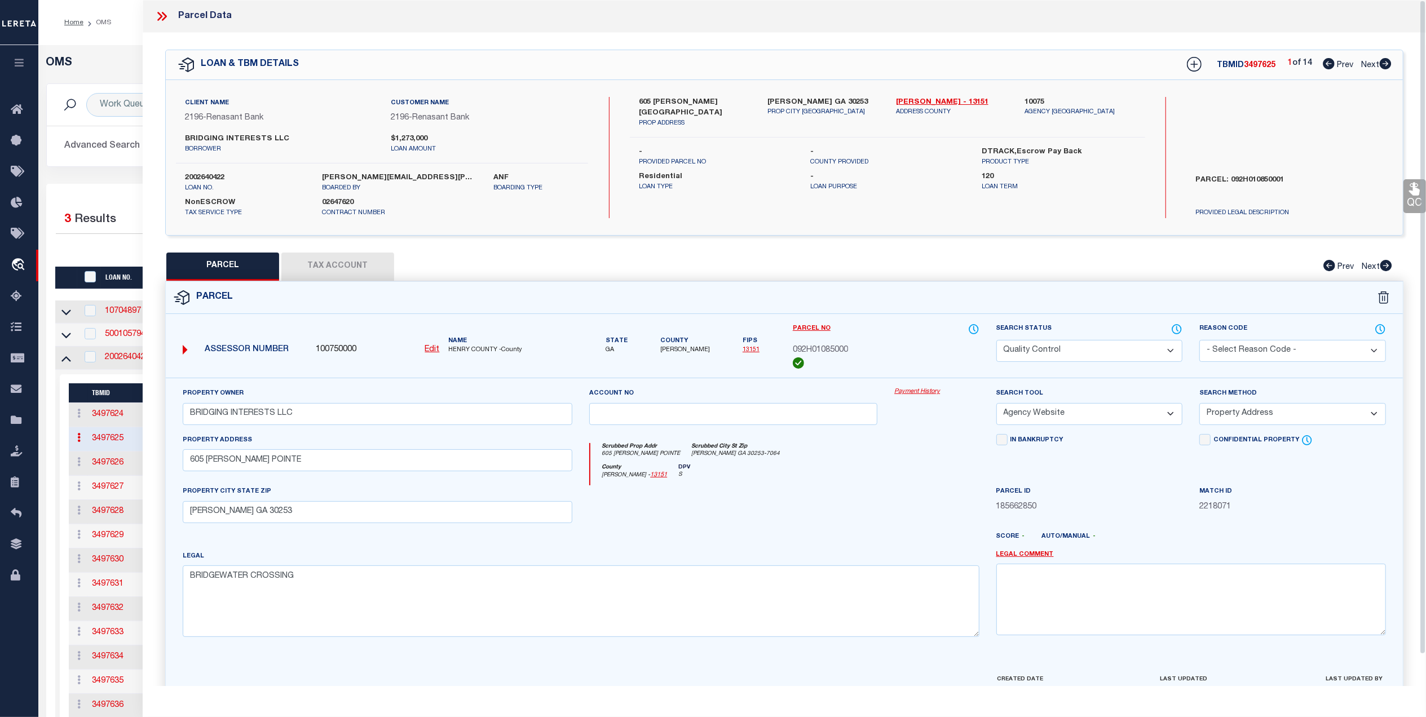
click at [1108, 351] on select "Automated Search Bad Parcel Complete Duplicate Parcel High Dollar Reporting In …" at bounding box center [1089, 351] width 187 height 22
click at [996, 340] on select "Automated Search Bad Parcel Complete Duplicate Parcel High Dollar Reporting In …" at bounding box center [1089, 351] width 187 height 22
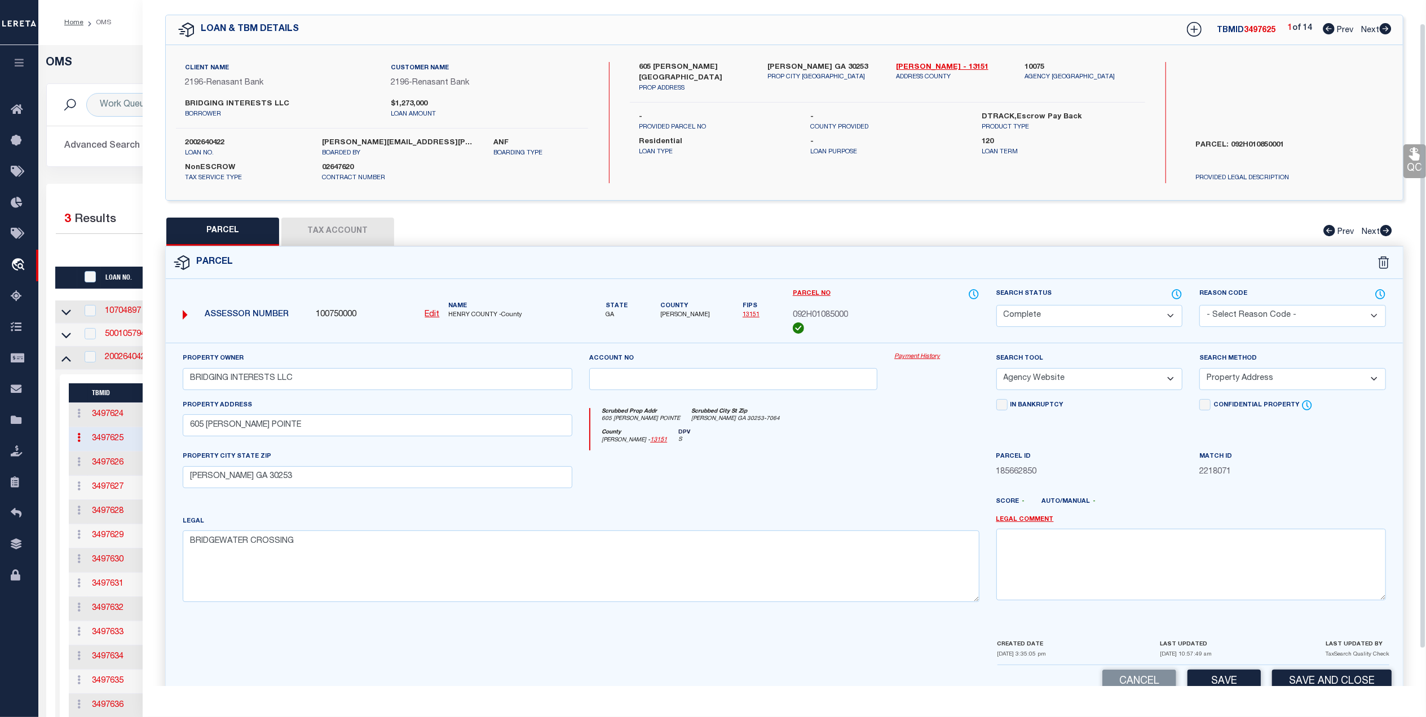
scroll to position [66, 0]
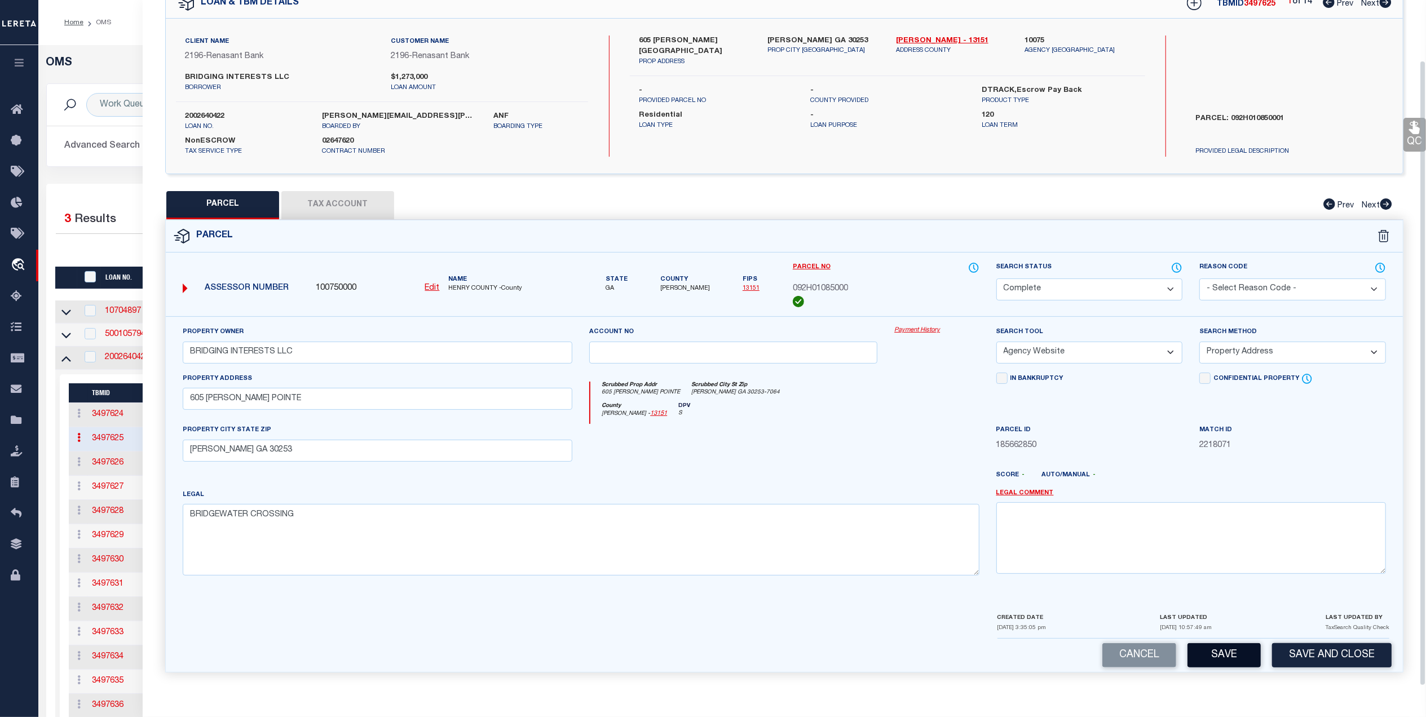
click at [1219, 656] on button "Save" at bounding box center [1224, 655] width 73 height 24
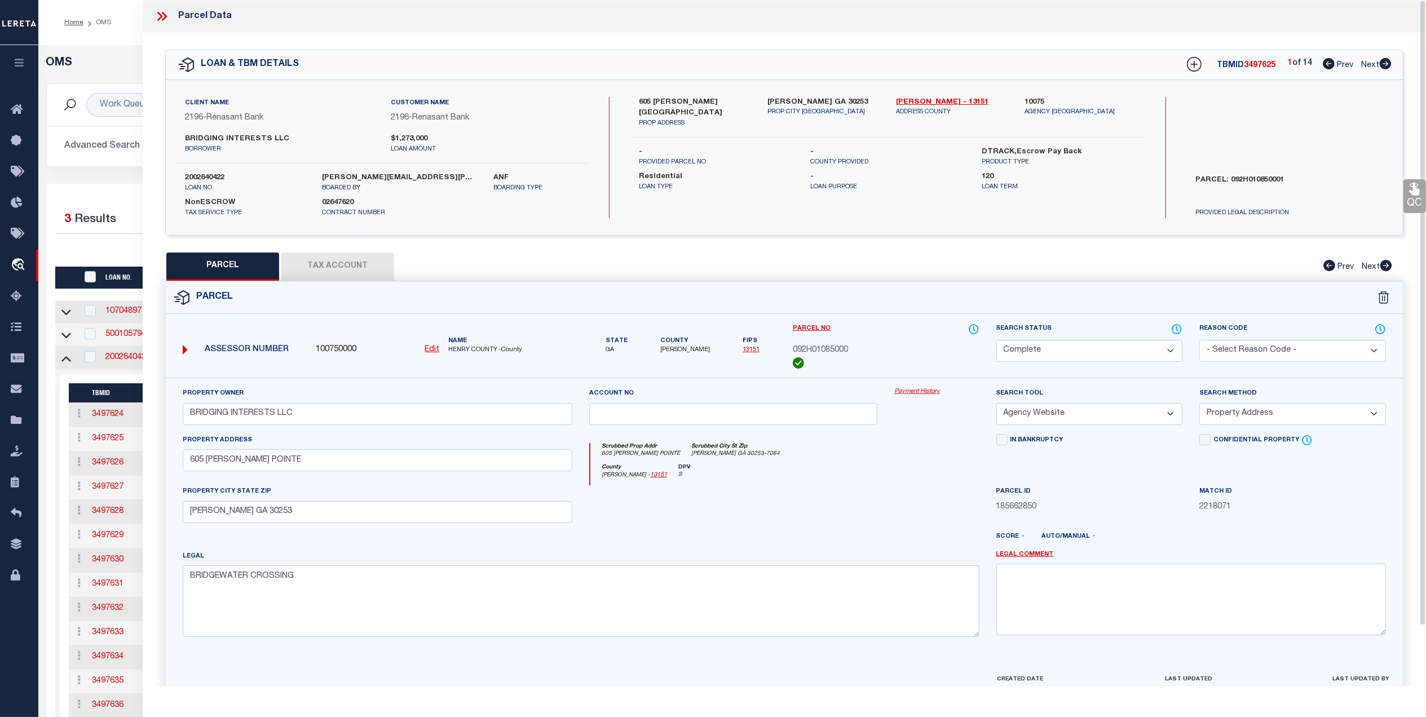
click at [1370, 66] on span "Next" at bounding box center [1370, 65] width 18 height 8
click at [1084, 350] on select "Automated Search Bad Parcel Complete Duplicate Parcel High Dollar Reporting In …" at bounding box center [1089, 351] width 187 height 22
click at [996, 340] on select "Automated Search Bad Parcel Complete Duplicate Parcel High Dollar Reporting In …" at bounding box center [1089, 351] width 187 height 22
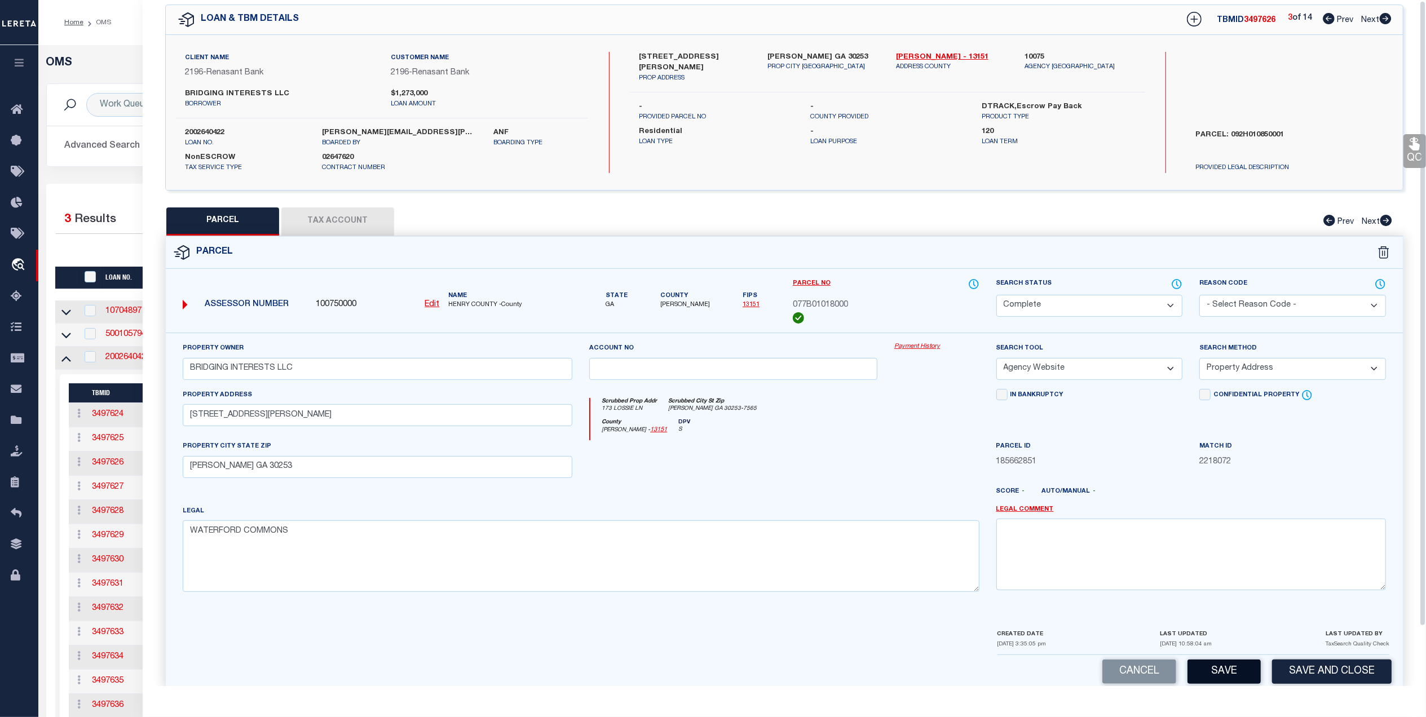
scroll to position [66, 0]
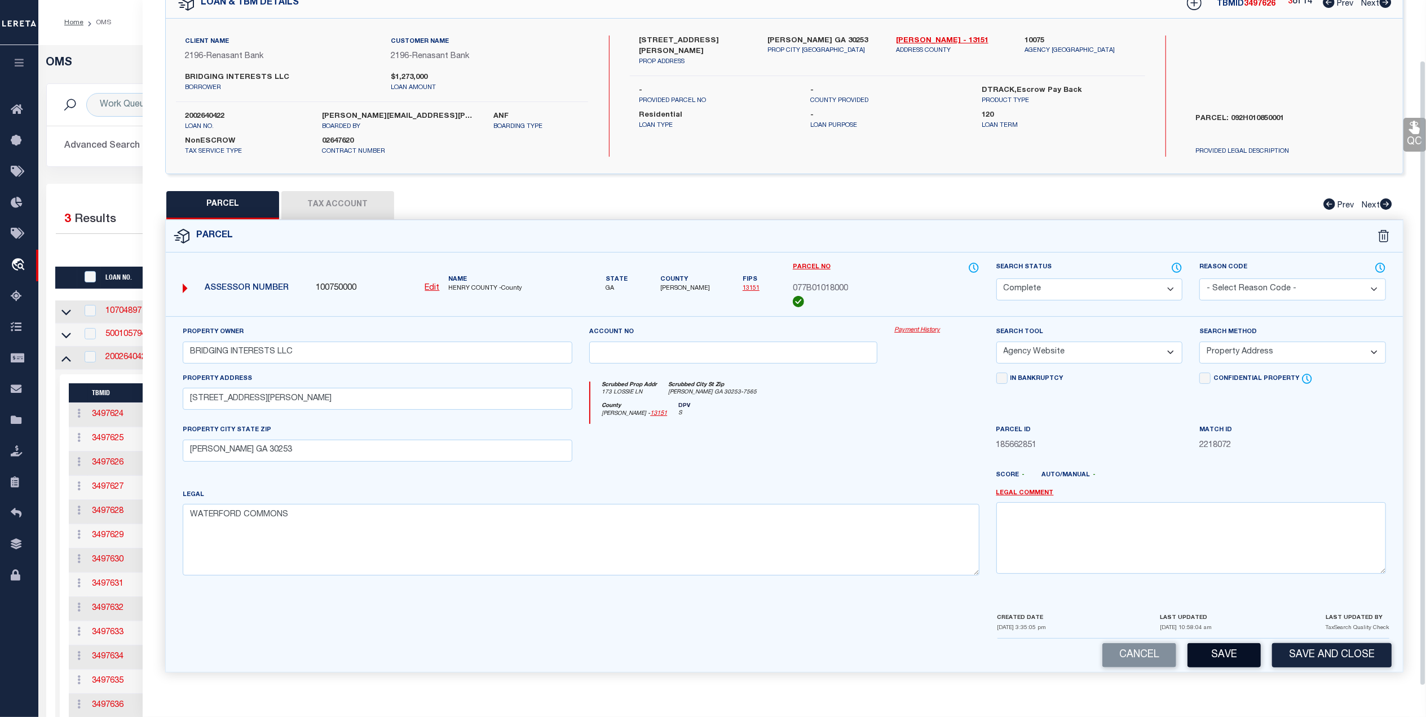
click at [1215, 643] on button "Save" at bounding box center [1224, 655] width 73 height 24
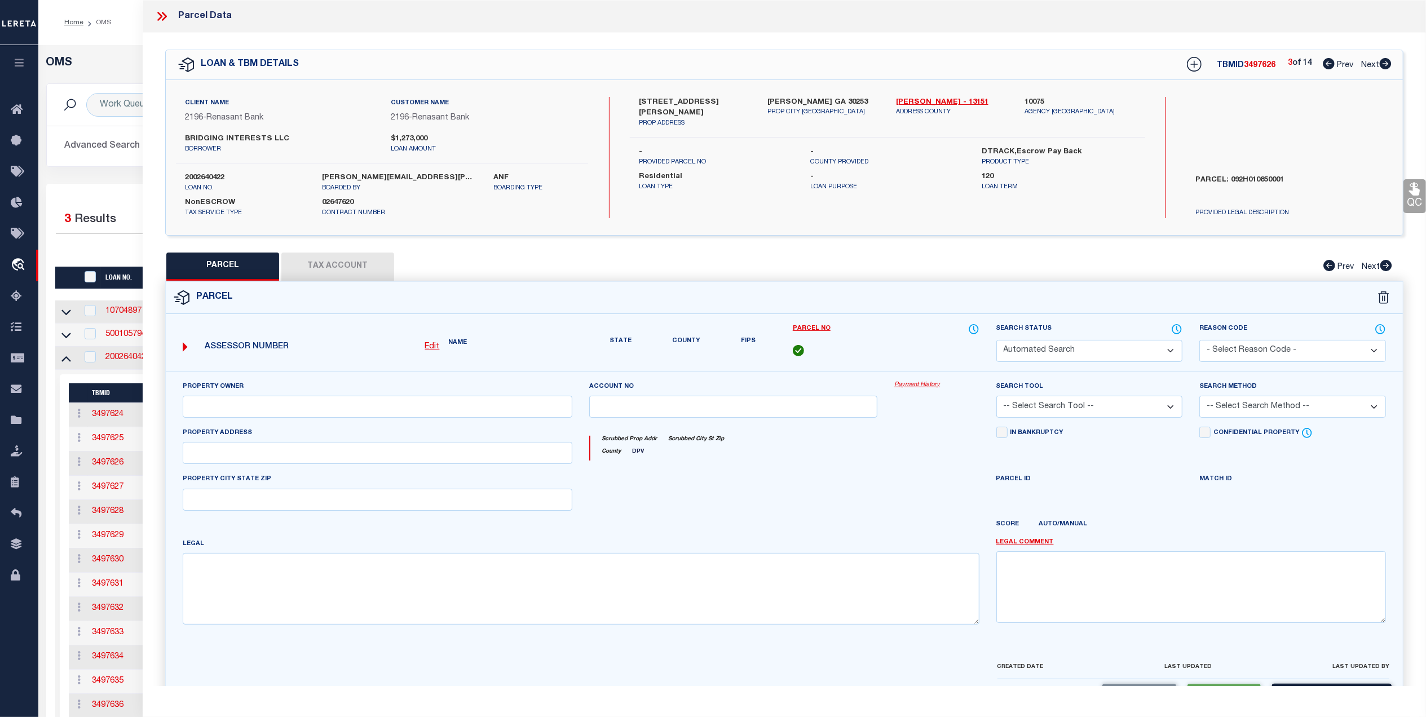
click at [1370, 68] on span "Next" at bounding box center [1370, 65] width 18 height 8
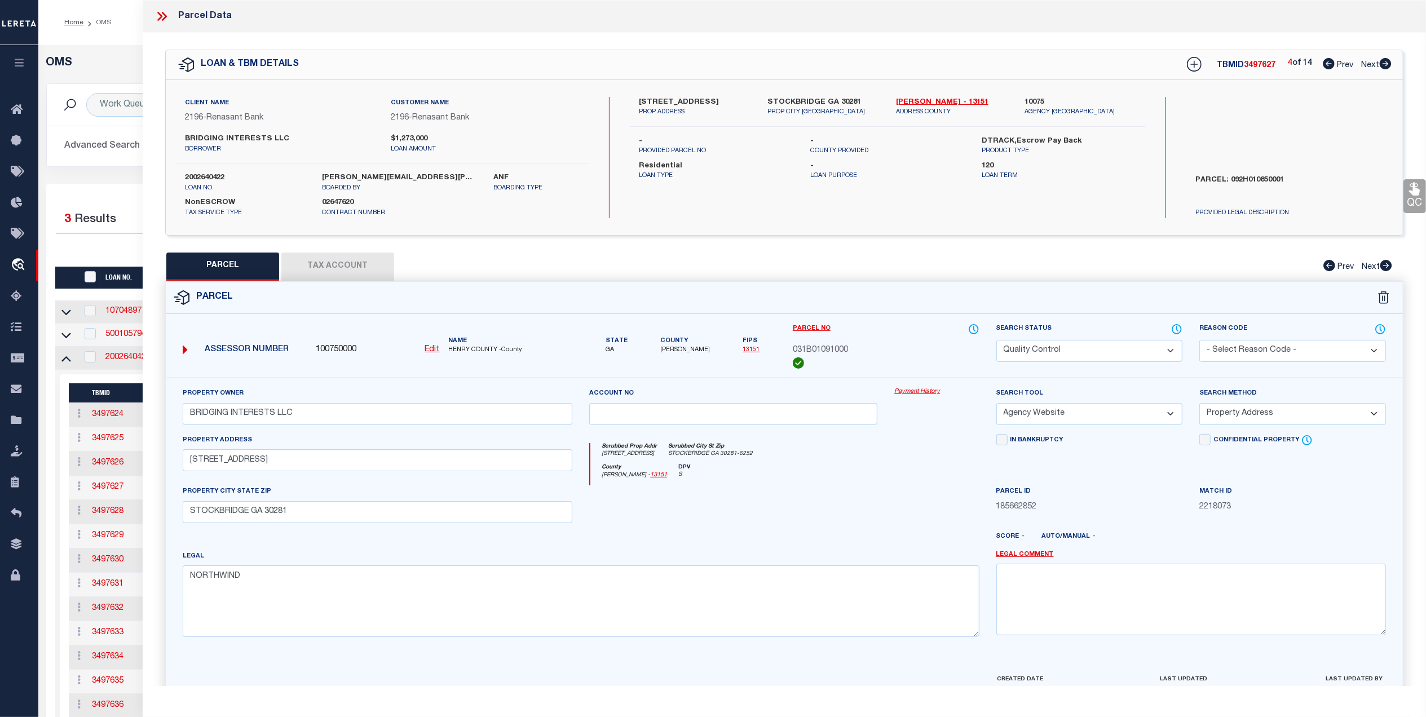
click at [1098, 356] on select "Automated Search Bad Parcel Complete Duplicate Parcel High Dollar Reporting In …" at bounding box center [1089, 351] width 187 height 22
click at [996, 340] on select "Automated Search Bad Parcel Complete Duplicate Parcel High Dollar Reporting In …" at bounding box center [1089, 351] width 187 height 22
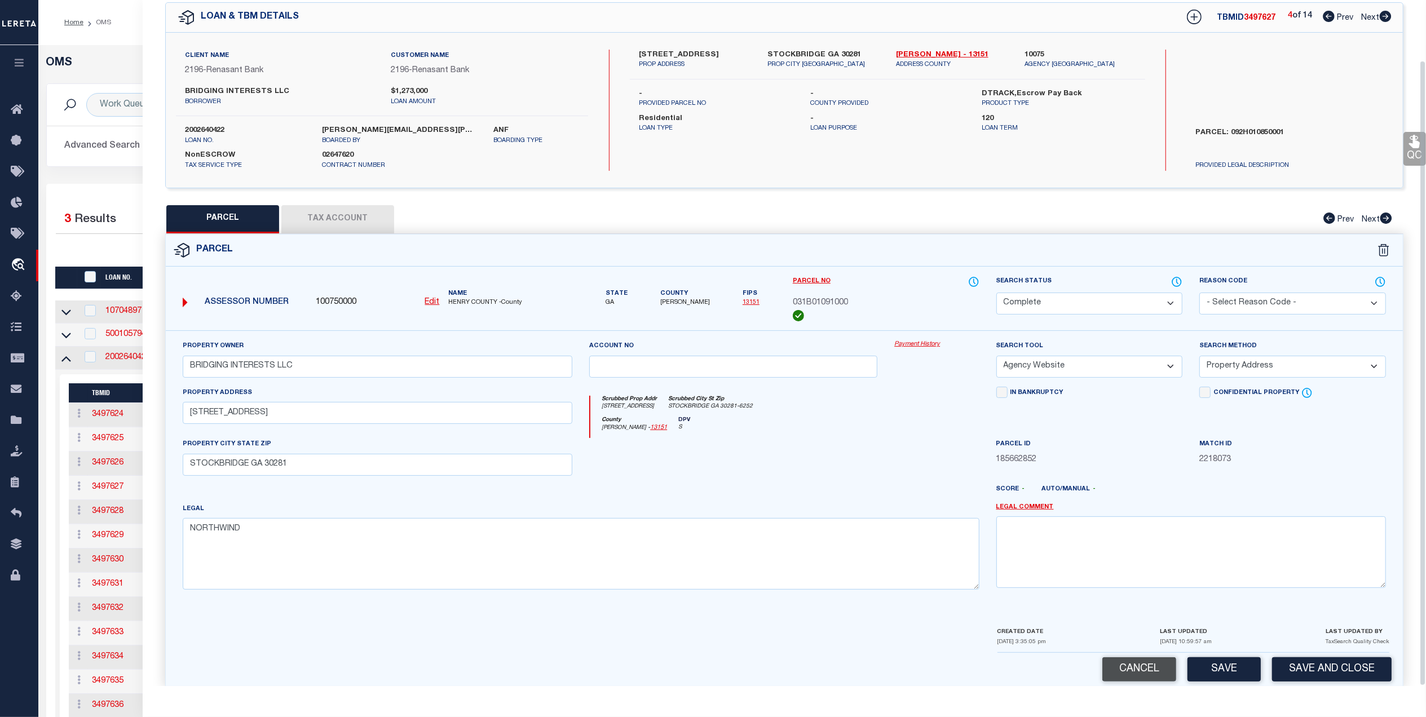
scroll to position [66, 0]
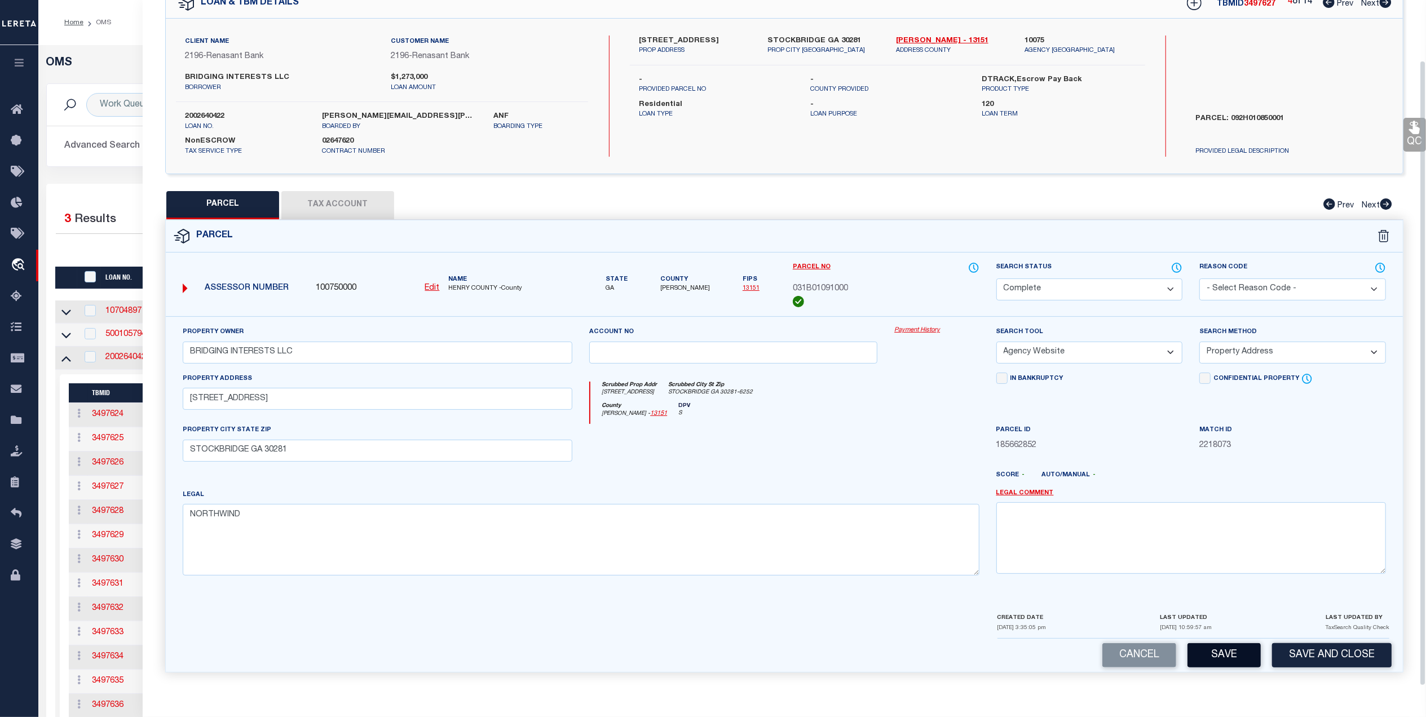
click at [1233, 651] on button "Save" at bounding box center [1224, 655] width 73 height 24
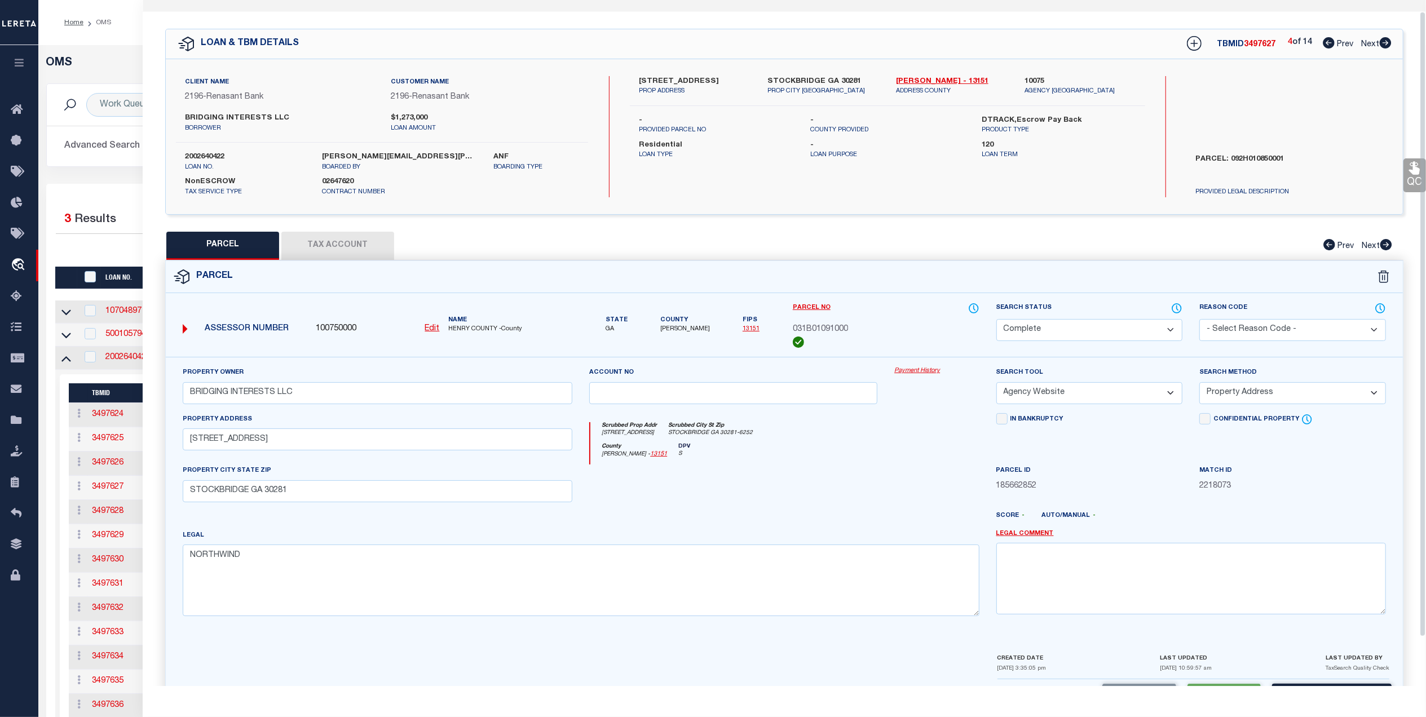
scroll to position [0, 0]
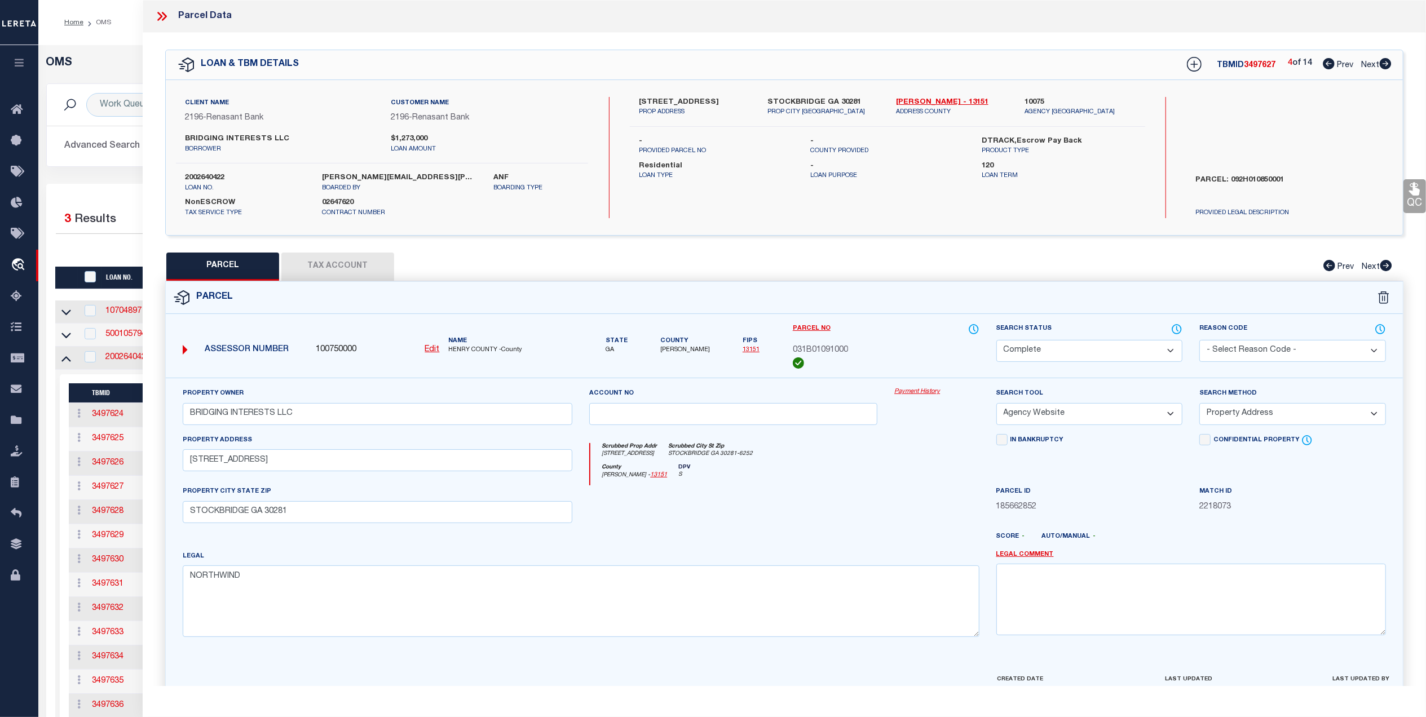
click at [1366, 65] on span "Next" at bounding box center [1370, 65] width 18 height 8
click at [1078, 352] on select "Automated Search Bad Parcel Complete Duplicate Parcel High Dollar Reporting In …" at bounding box center [1089, 351] width 187 height 22
click at [996, 340] on select "Automated Search Bad Parcel Complete Duplicate Parcel High Dollar Reporting In …" at bounding box center [1089, 351] width 187 height 22
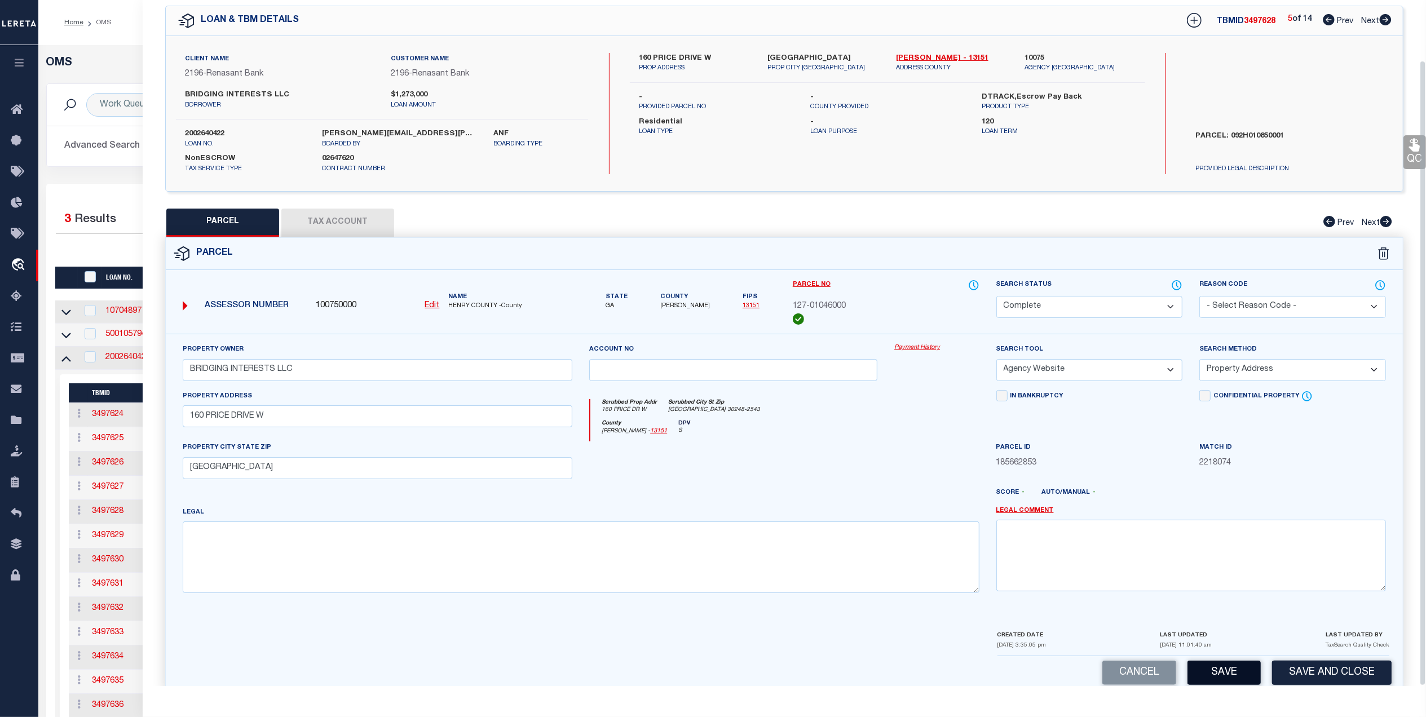
scroll to position [66, 0]
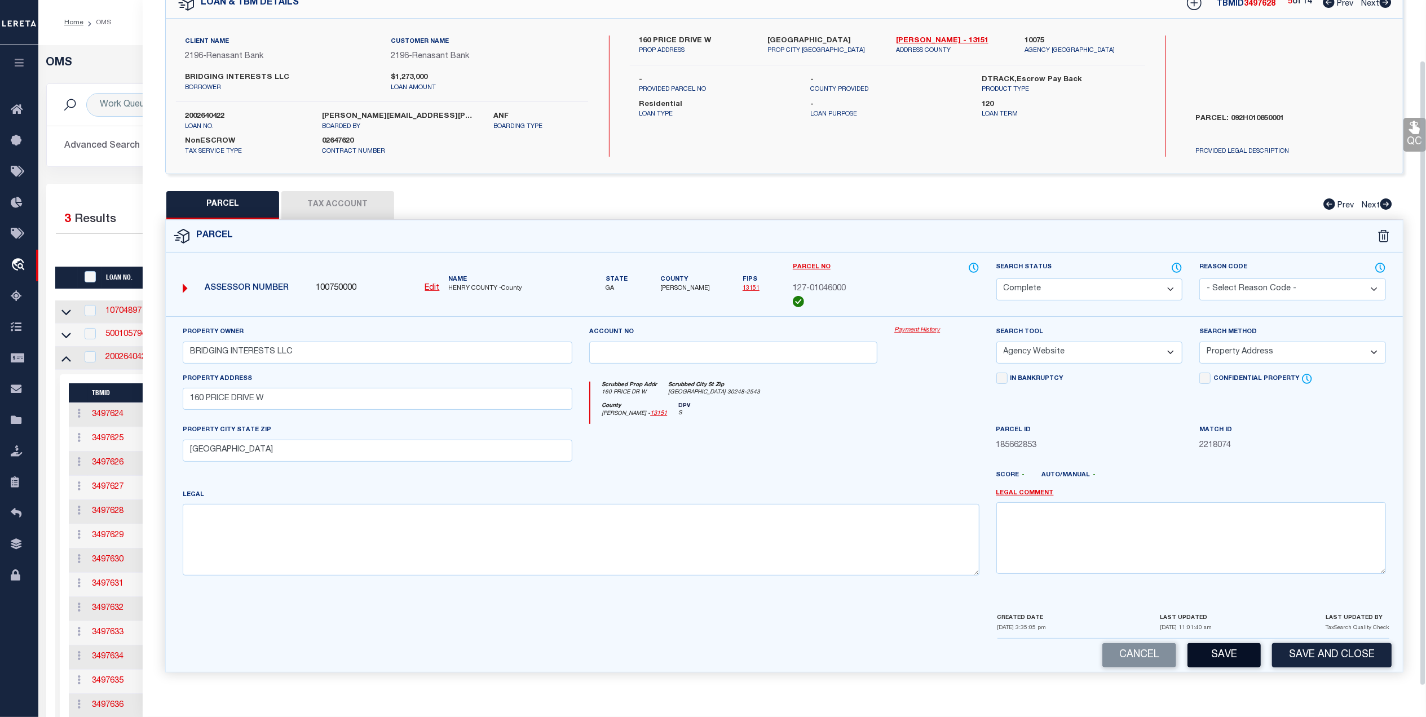
click at [1212, 654] on button "Save" at bounding box center [1224, 655] width 73 height 24
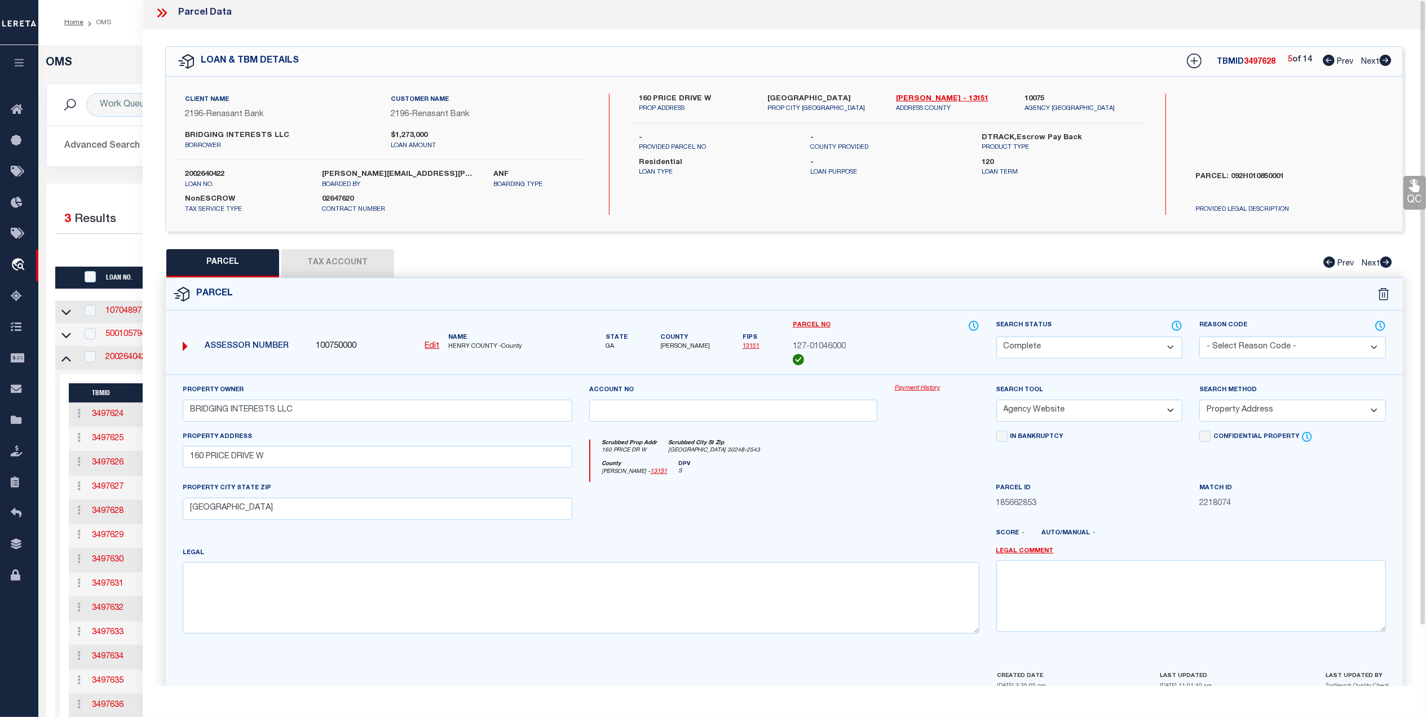
scroll to position [0, 0]
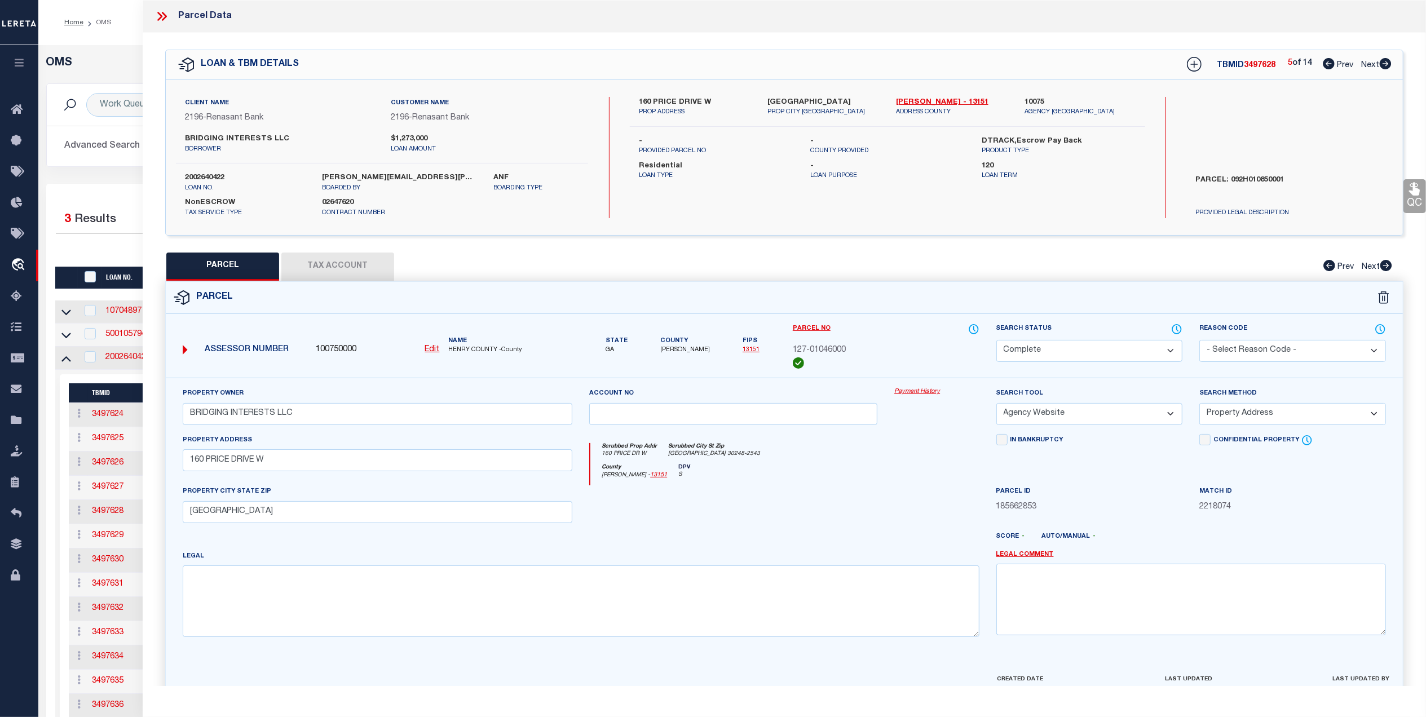
click at [1368, 64] on span "Next" at bounding box center [1370, 65] width 18 height 8
click at [1106, 351] on select "Automated Search Bad Parcel Complete Duplicate Parcel High Dollar Reporting In …" at bounding box center [1089, 351] width 187 height 22
click at [996, 340] on select "Automated Search Bad Parcel Complete Duplicate Parcel High Dollar Reporting In …" at bounding box center [1089, 351] width 187 height 22
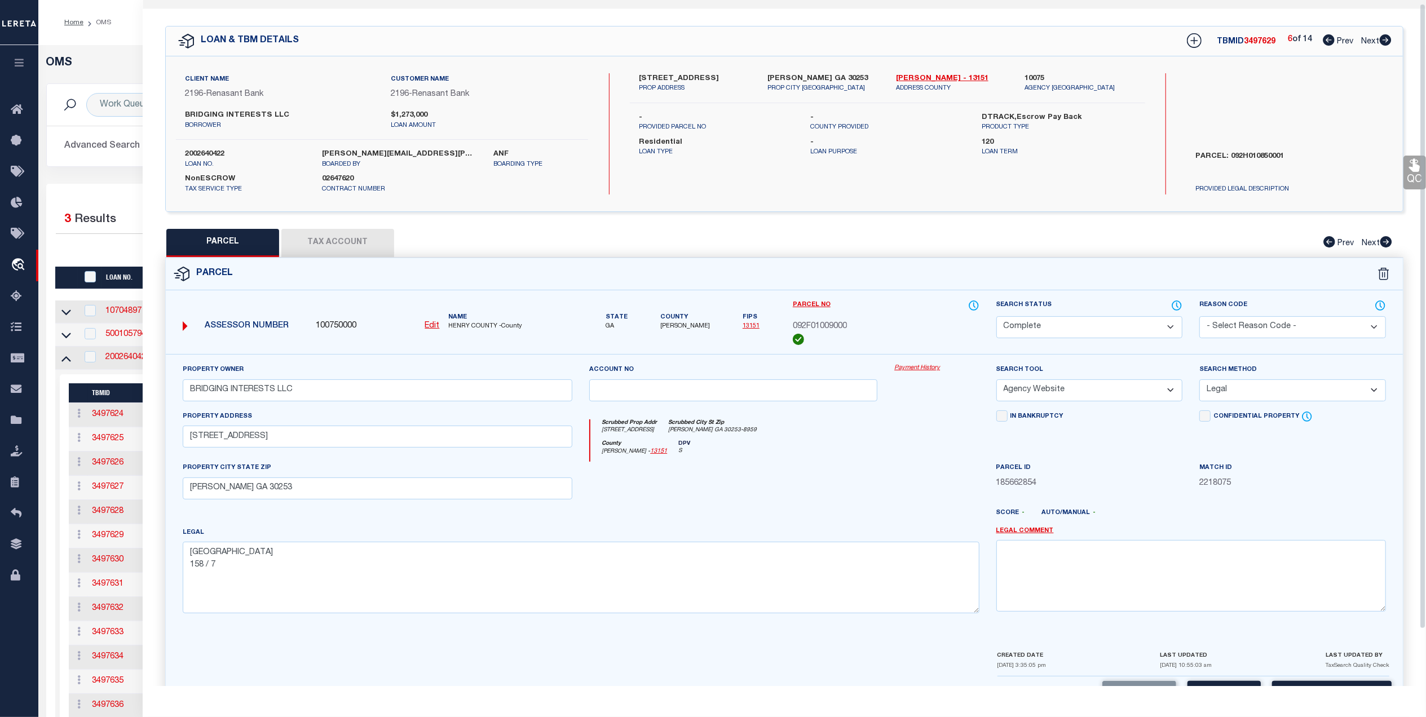
scroll to position [66, 0]
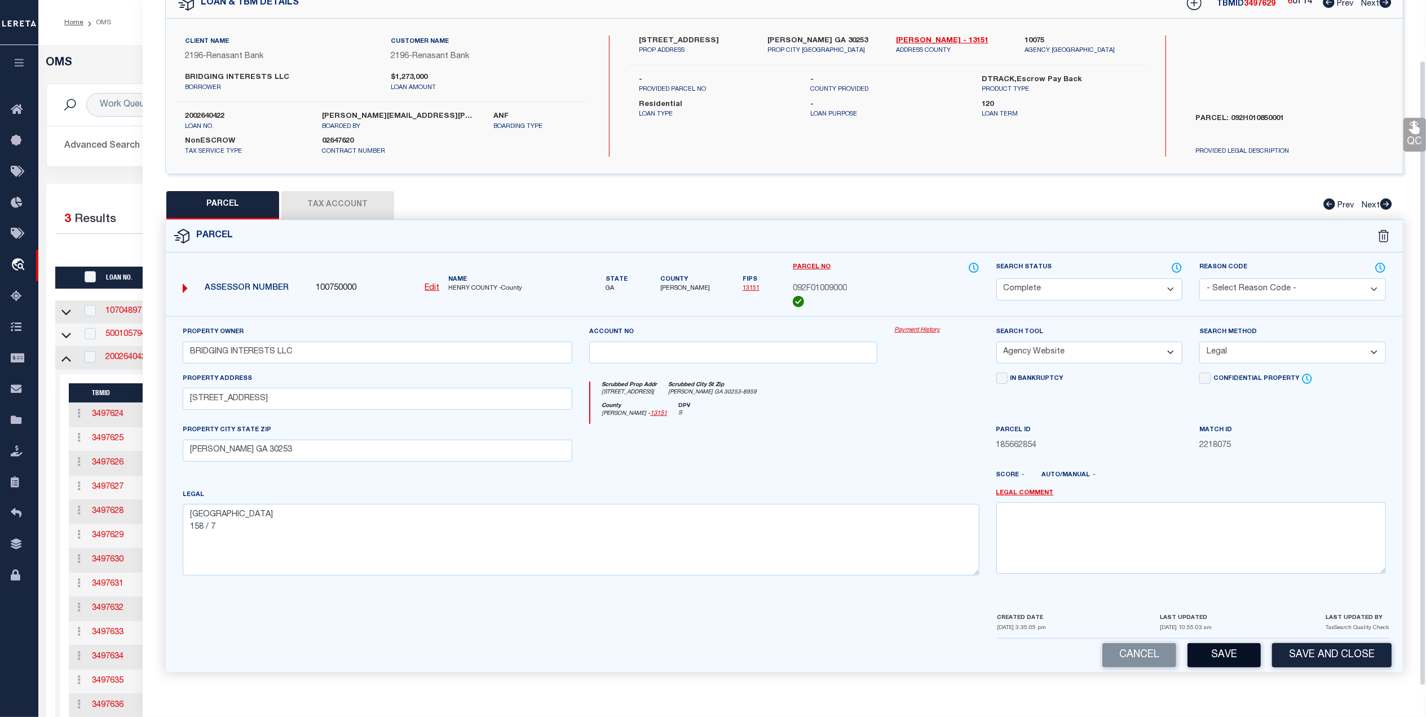
click at [1219, 652] on button "Save" at bounding box center [1224, 655] width 73 height 24
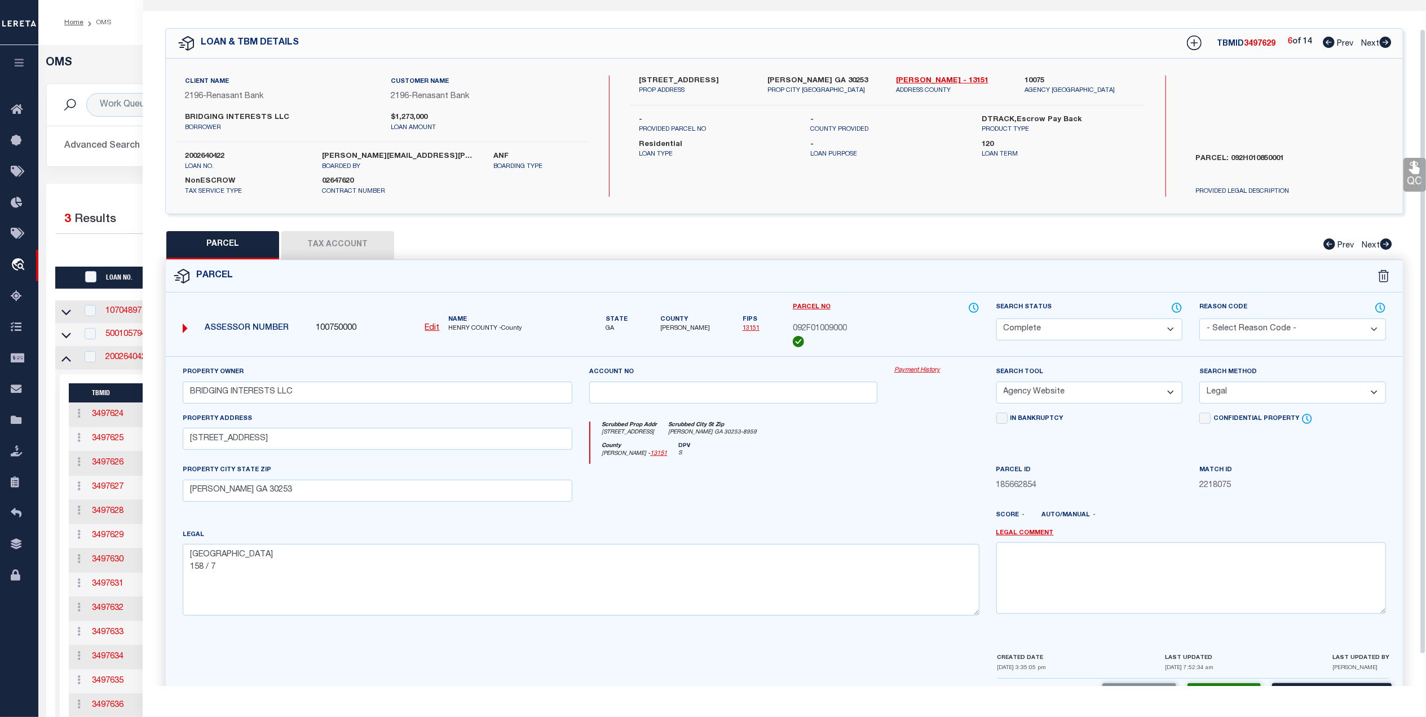
scroll to position [0, 0]
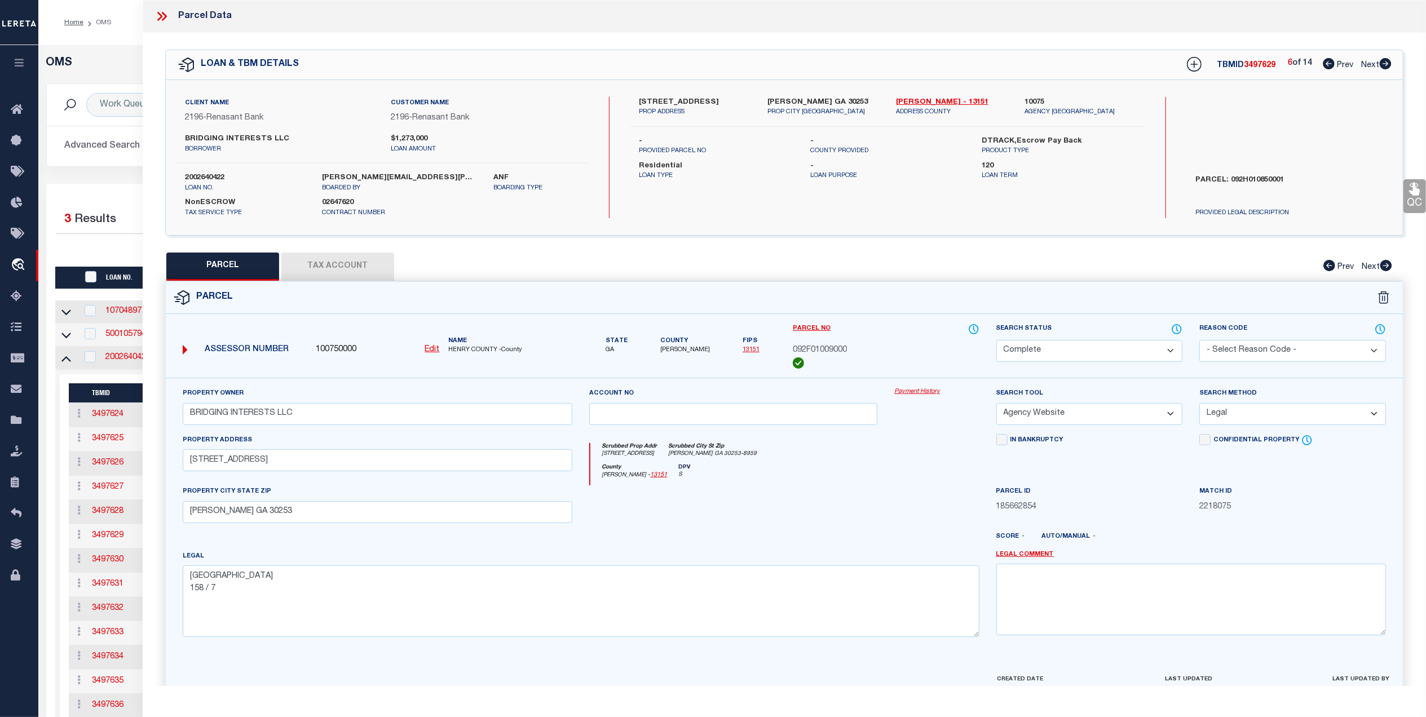
click at [1366, 67] on span "Next" at bounding box center [1370, 65] width 18 height 8
click at [1066, 347] on select "Automated Search Bad Parcel Complete Duplicate Parcel High Dollar Reporting In …" at bounding box center [1089, 351] width 187 height 22
click at [996, 340] on select "Automated Search Bad Parcel Complete Duplicate Parcel High Dollar Reporting In …" at bounding box center [1089, 351] width 187 height 22
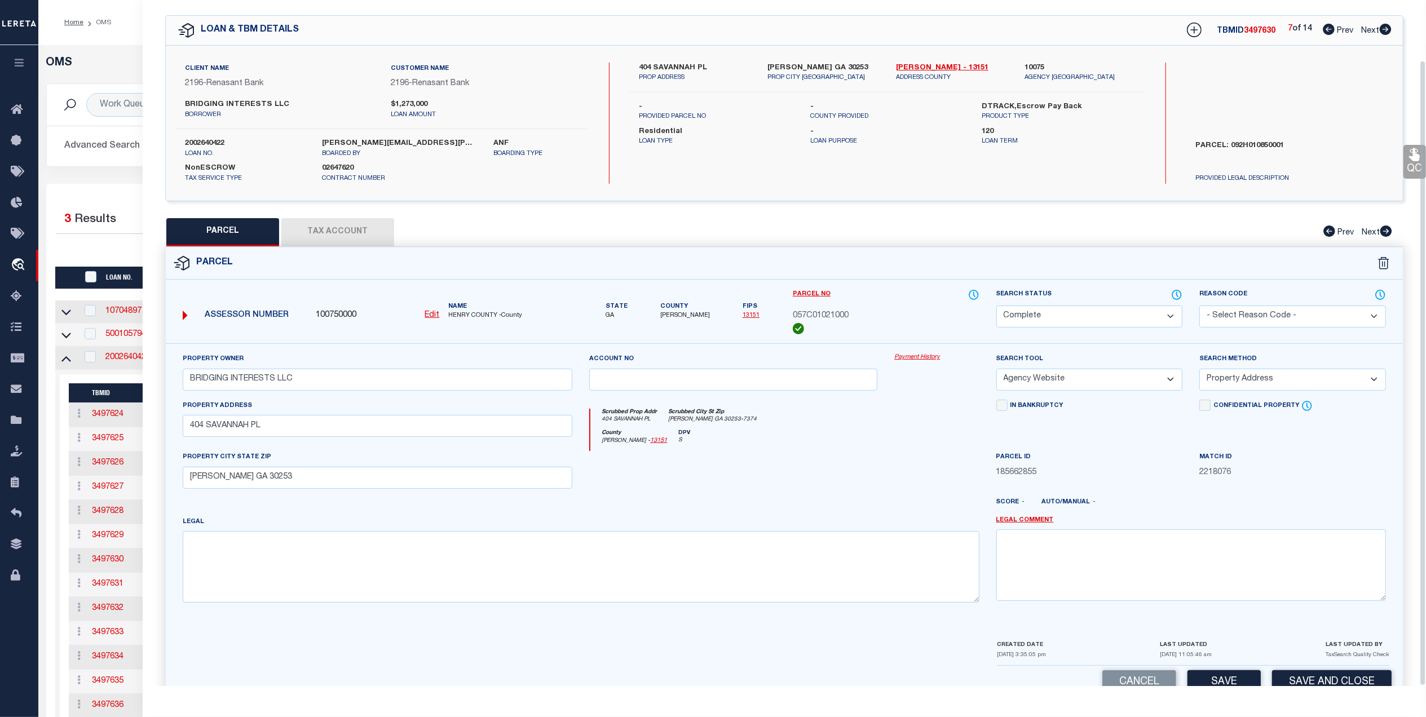
scroll to position [66, 0]
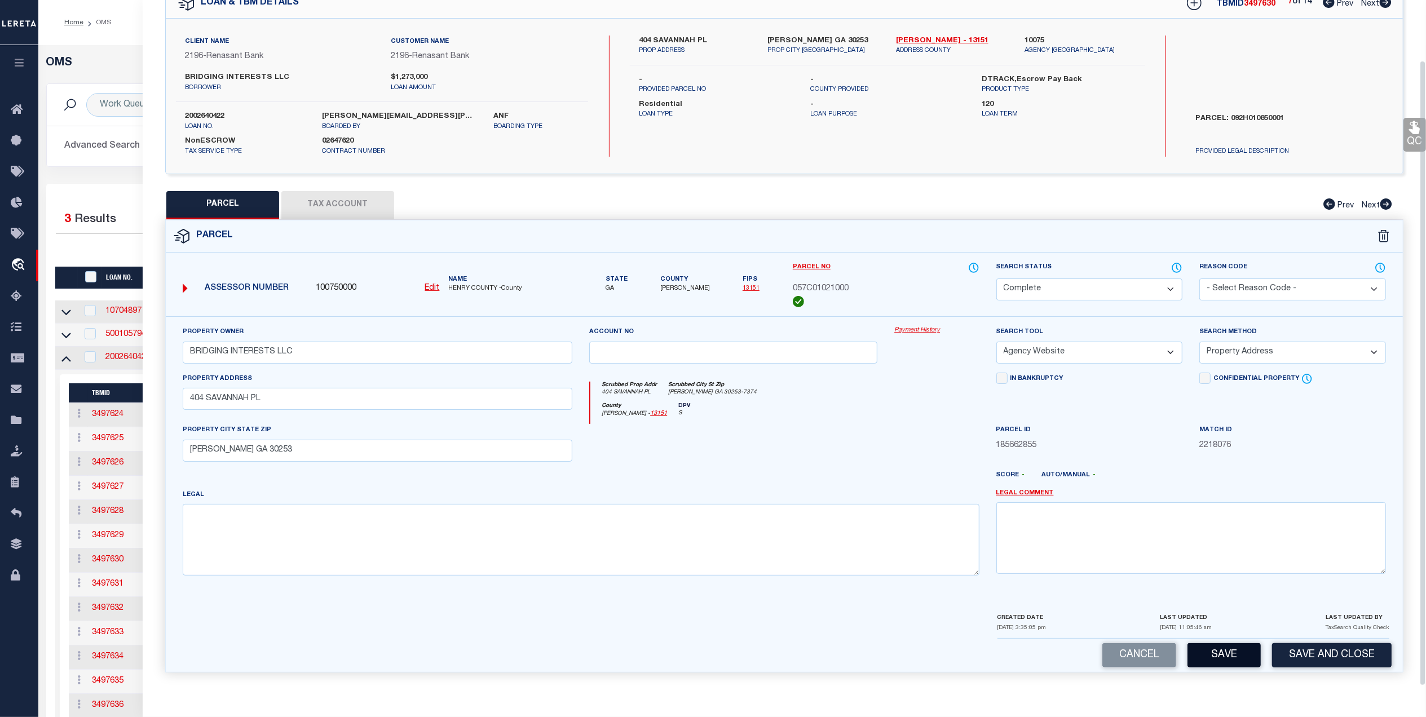
click at [1216, 655] on button "Save" at bounding box center [1224, 655] width 73 height 24
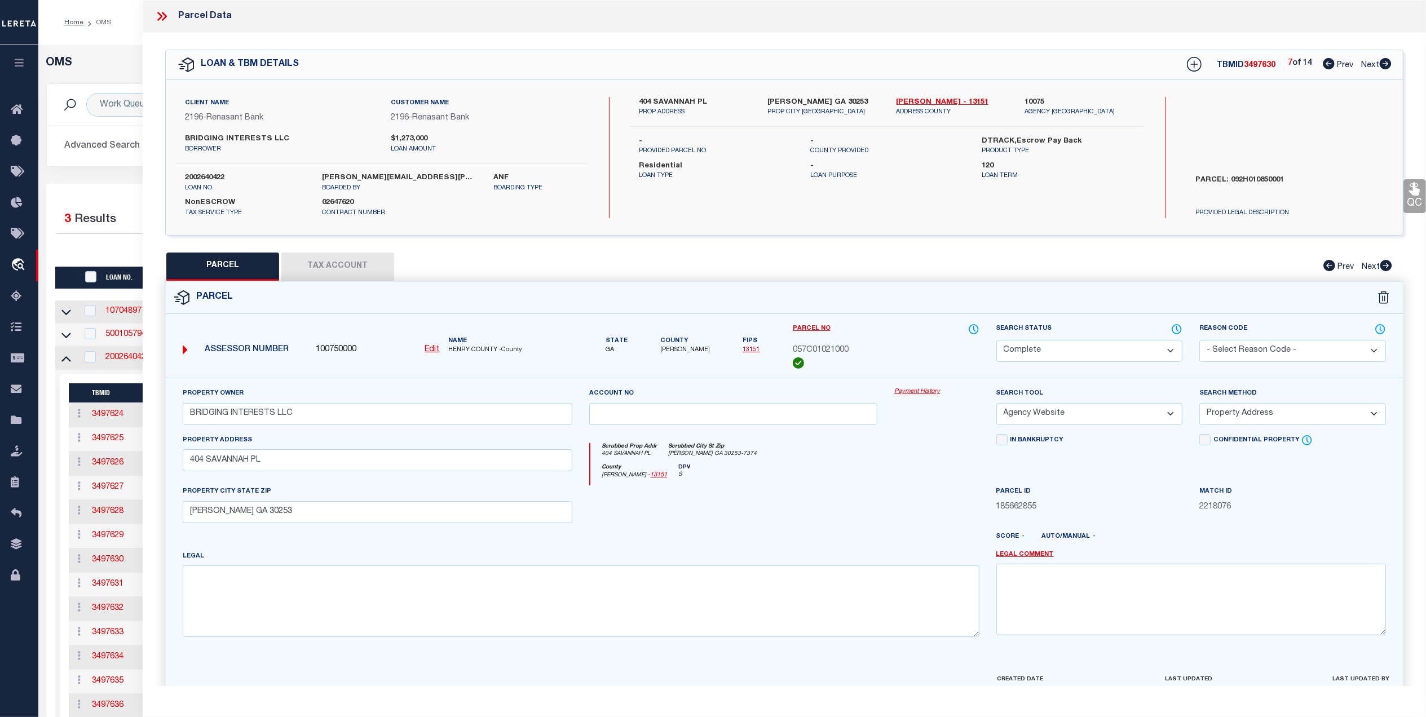
click at [1368, 63] on span "Next" at bounding box center [1370, 65] width 18 height 8
click at [1084, 346] on select "Automated Search Bad Parcel Complete Duplicate Parcel High Dollar Reporting In …" at bounding box center [1089, 351] width 187 height 22
click at [996, 340] on select "Automated Search Bad Parcel Complete Duplicate Parcel High Dollar Reporting In …" at bounding box center [1089, 351] width 187 height 22
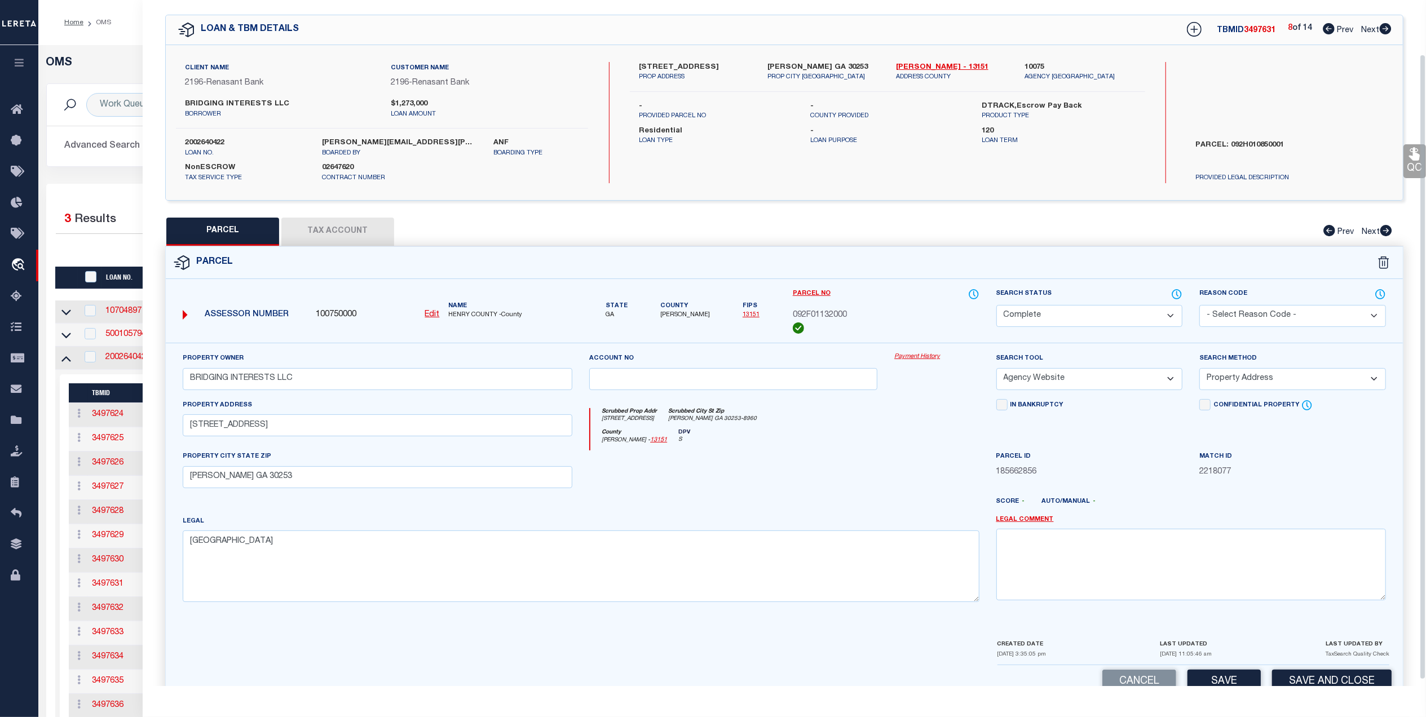
scroll to position [66, 0]
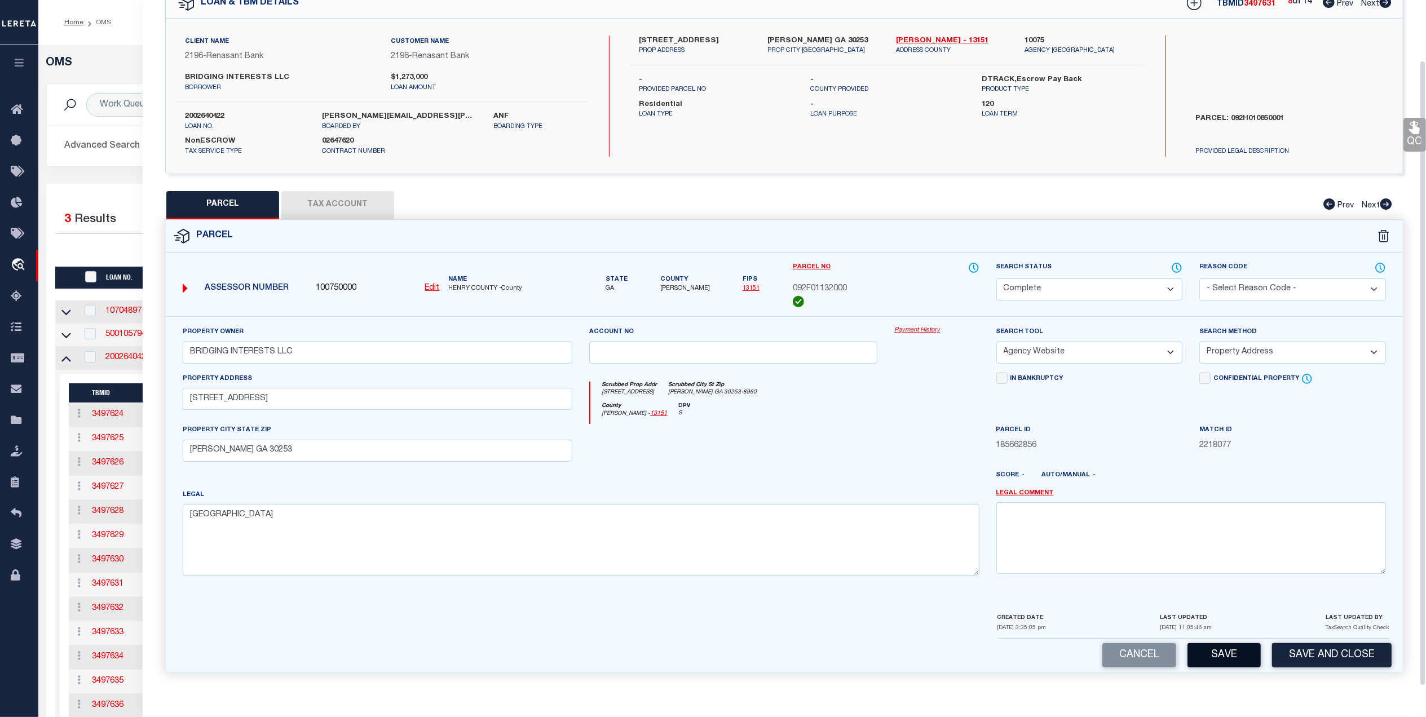
click at [1227, 655] on button "Save" at bounding box center [1224, 655] width 73 height 24
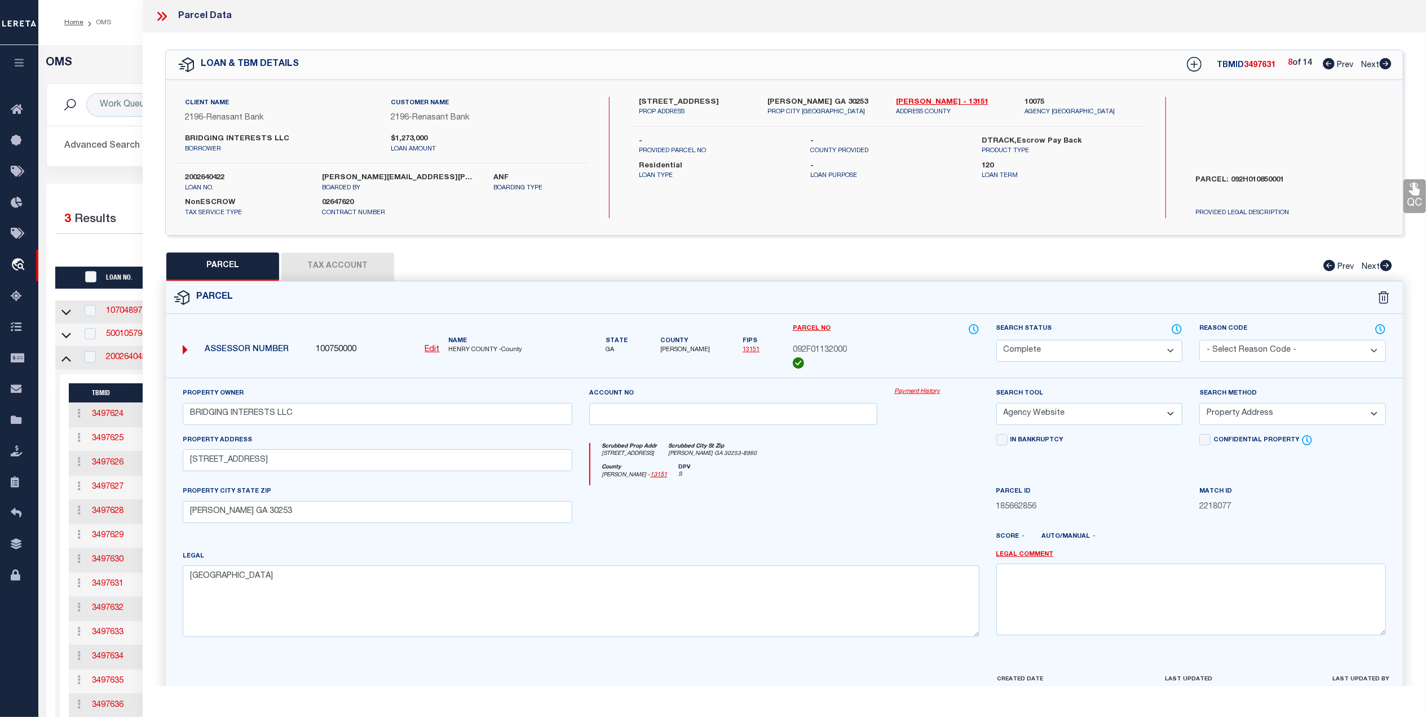
click at [1366, 67] on span "Next" at bounding box center [1370, 65] width 18 height 8
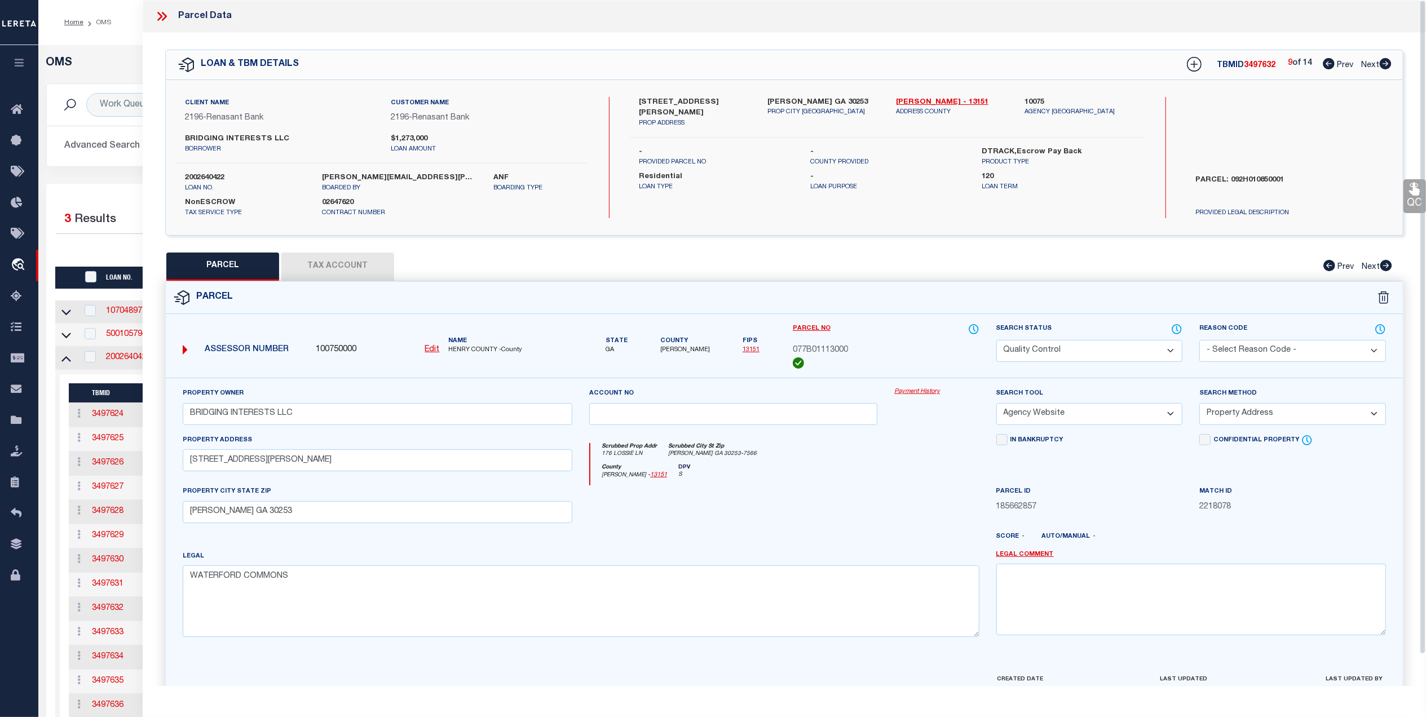
click at [1079, 347] on select "Automated Search Bad Parcel Complete Duplicate Parcel High Dollar Reporting In …" at bounding box center [1089, 351] width 187 height 22
click at [996, 340] on select "Automated Search Bad Parcel Complete Duplicate Parcel High Dollar Reporting In …" at bounding box center [1089, 351] width 187 height 22
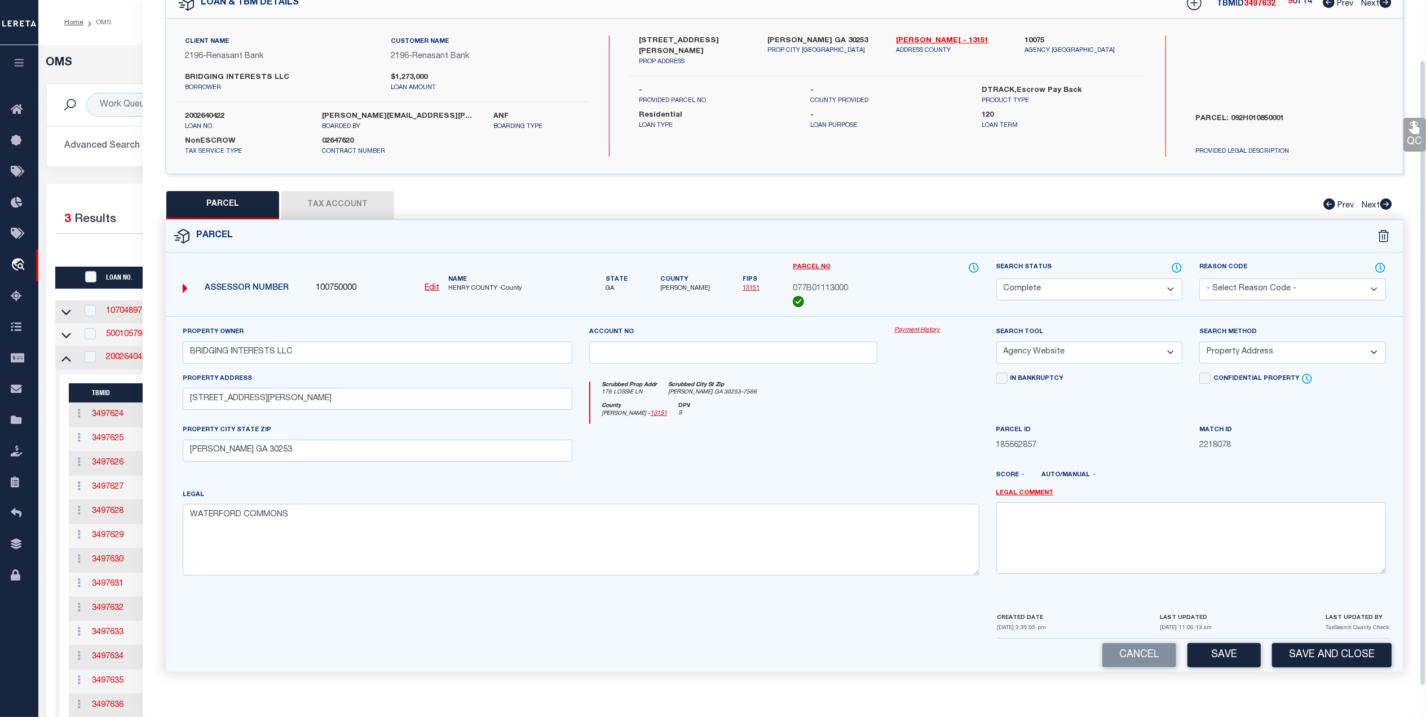
click at [1215, 651] on button "Save" at bounding box center [1224, 655] width 73 height 24
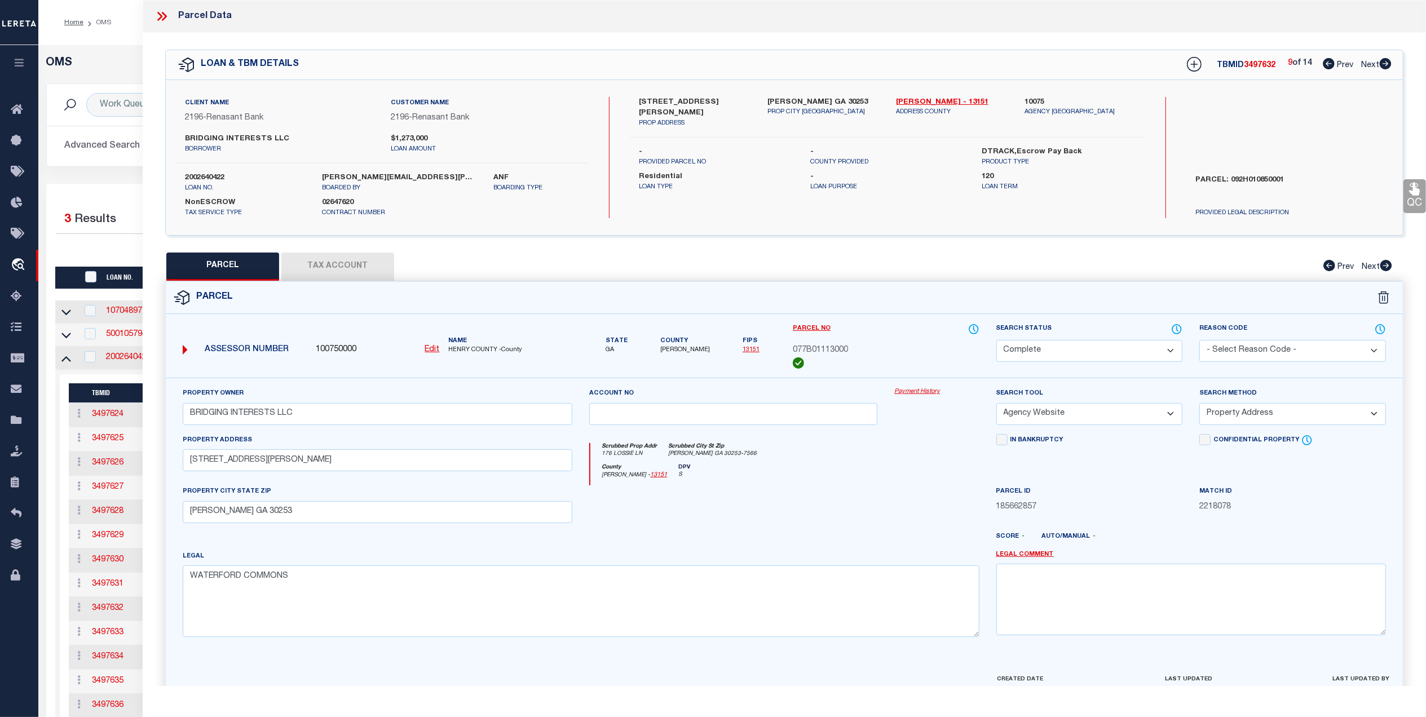
click at [1370, 62] on span "Next" at bounding box center [1370, 65] width 18 height 8
click at [1079, 353] on select "Automated Search Bad Parcel Complete Duplicate Parcel High Dollar Reporting In …" at bounding box center [1089, 351] width 187 height 22
click at [996, 340] on select "Automated Search Bad Parcel Complete Duplicate Parcel High Dollar Reporting In …" at bounding box center [1089, 351] width 187 height 22
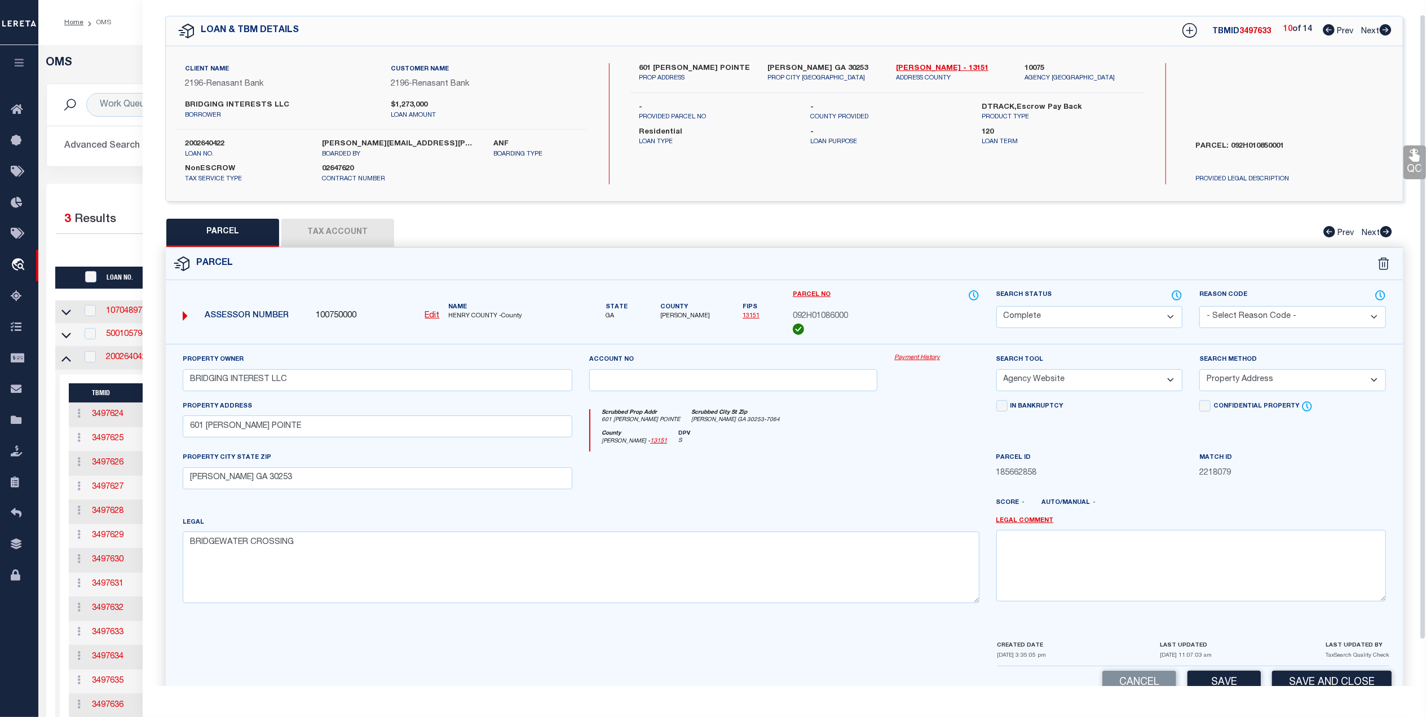
scroll to position [66, 0]
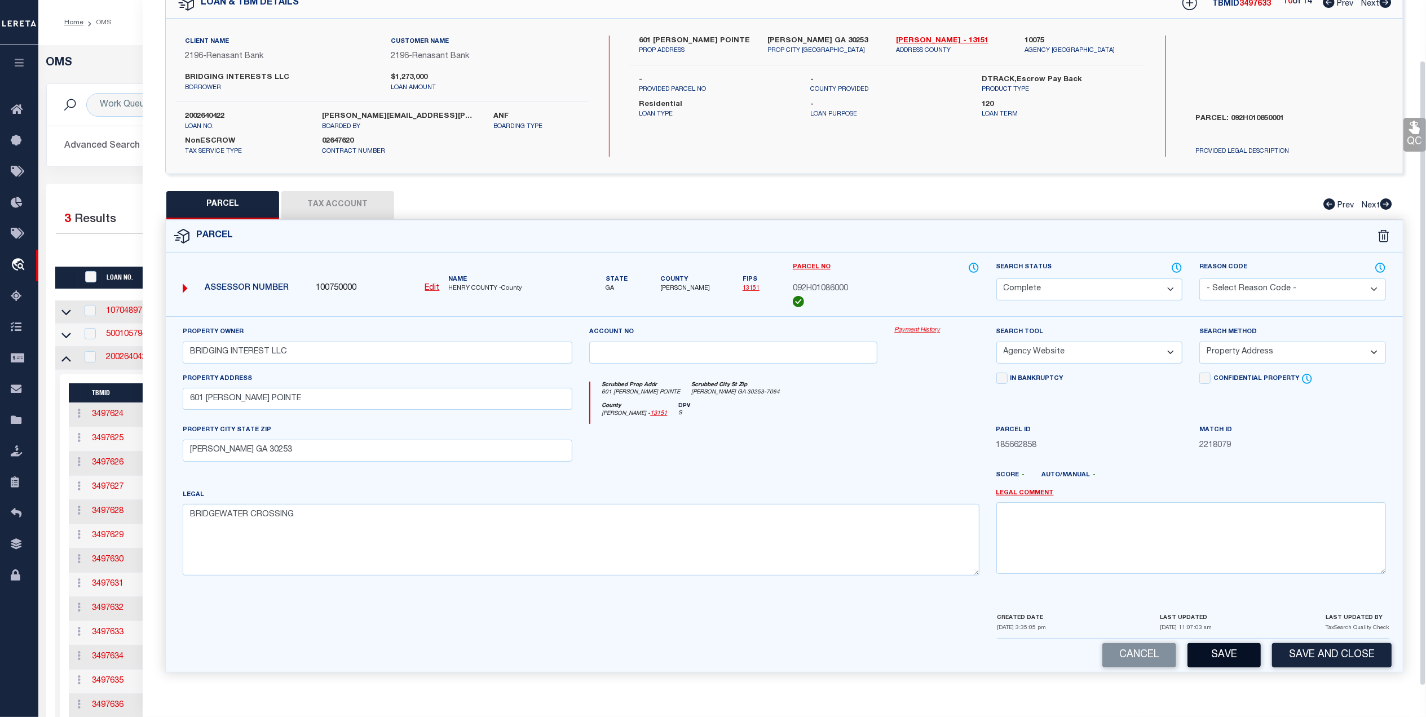
click at [1226, 653] on button "Save" at bounding box center [1224, 655] width 73 height 24
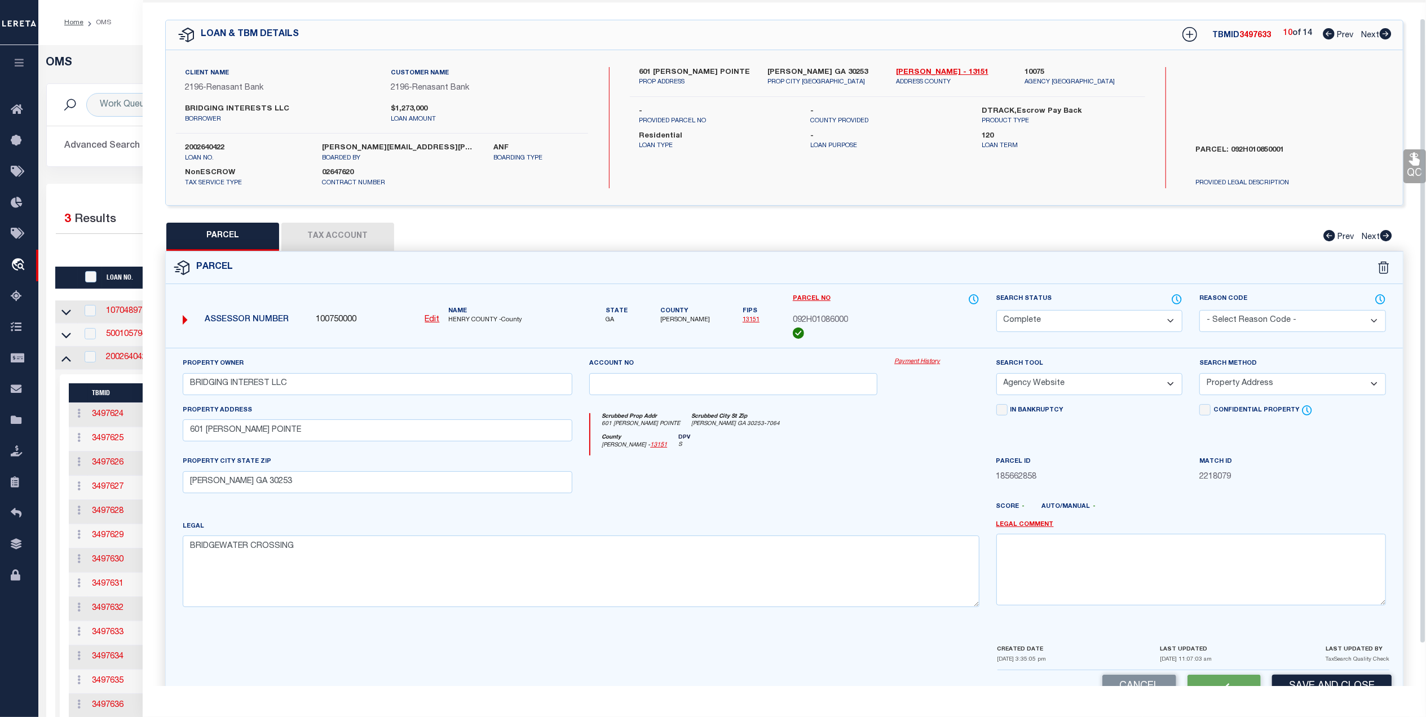
scroll to position [0, 0]
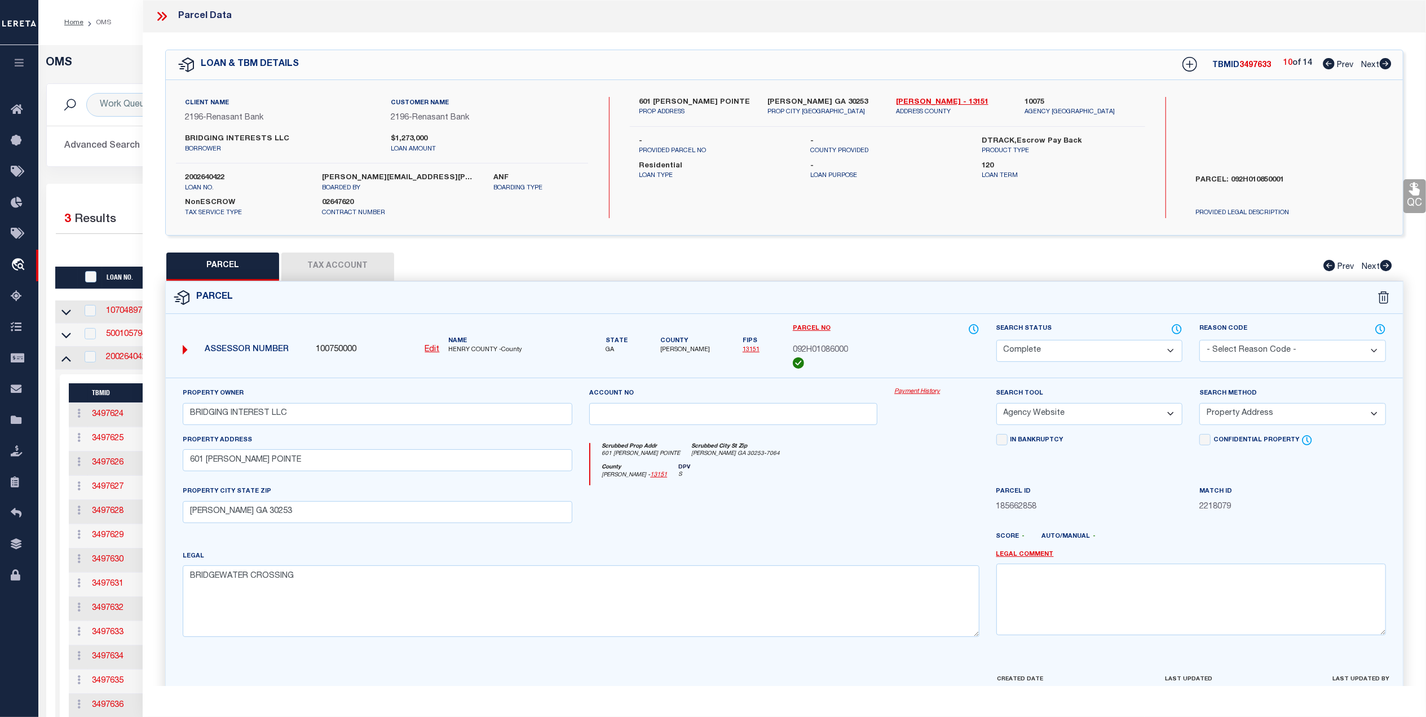
click at [1368, 66] on span "Next" at bounding box center [1370, 65] width 18 height 8
click at [1087, 348] on select "Automated Search Bad Parcel Complete Duplicate Parcel High Dollar Reporting In …" at bounding box center [1089, 351] width 187 height 22
click at [996, 340] on select "Automated Search Bad Parcel Complete Duplicate Parcel High Dollar Reporting In …" at bounding box center [1089, 351] width 187 height 22
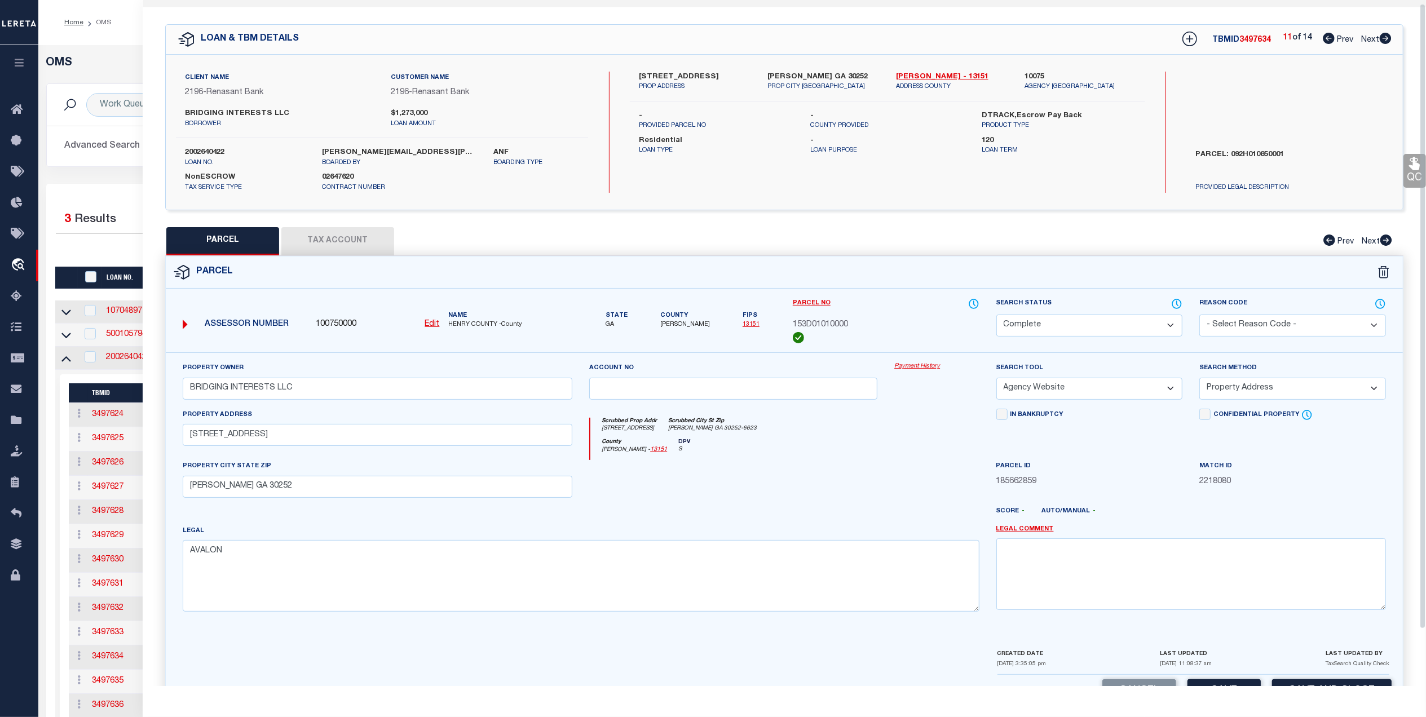
scroll to position [66, 0]
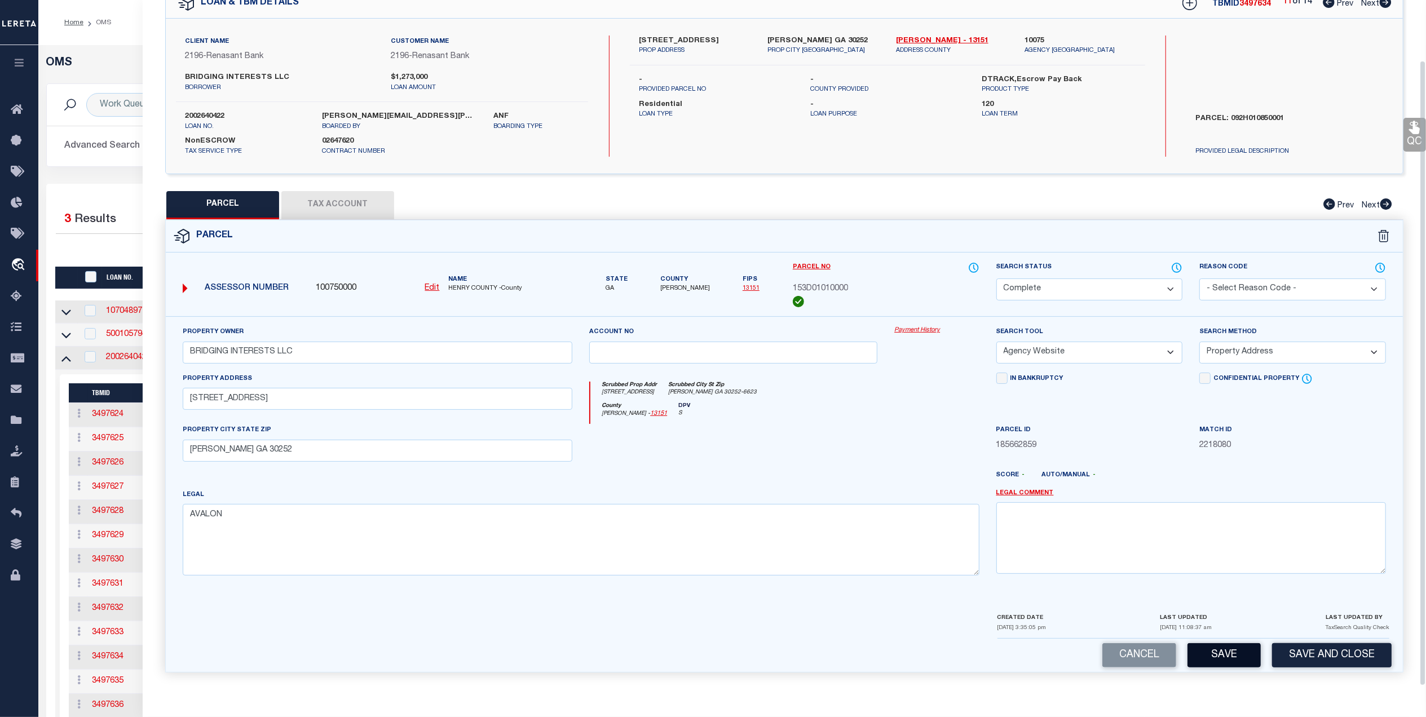
click at [1236, 656] on button "Save" at bounding box center [1224, 655] width 73 height 24
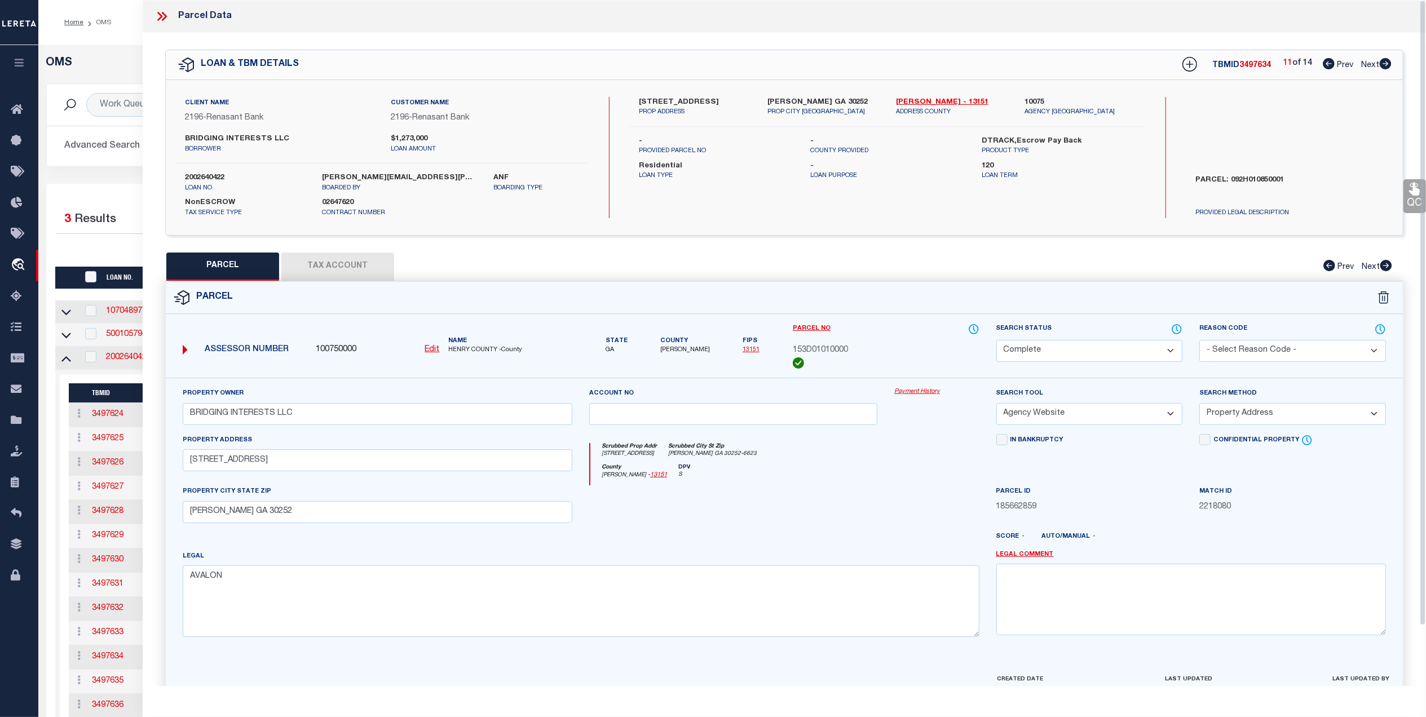
click at [1367, 64] on span "Next" at bounding box center [1370, 65] width 18 height 8
click at [1086, 345] on select "Automated Search Bad Parcel Complete Duplicate Parcel High Dollar Reporting In …" at bounding box center [1089, 351] width 187 height 22
click at [996, 340] on select "Automated Search Bad Parcel Complete Duplicate Parcel High Dollar Reporting In …" at bounding box center [1089, 351] width 187 height 22
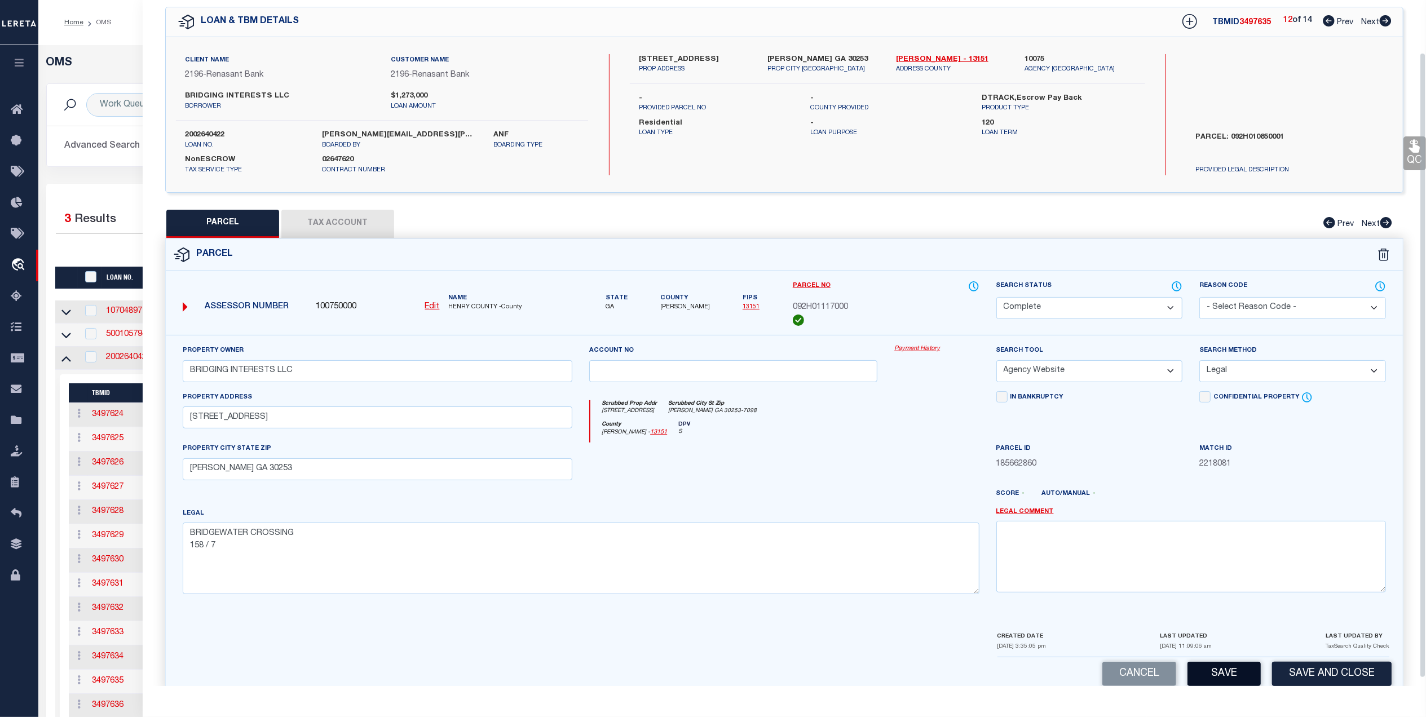
scroll to position [66, 0]
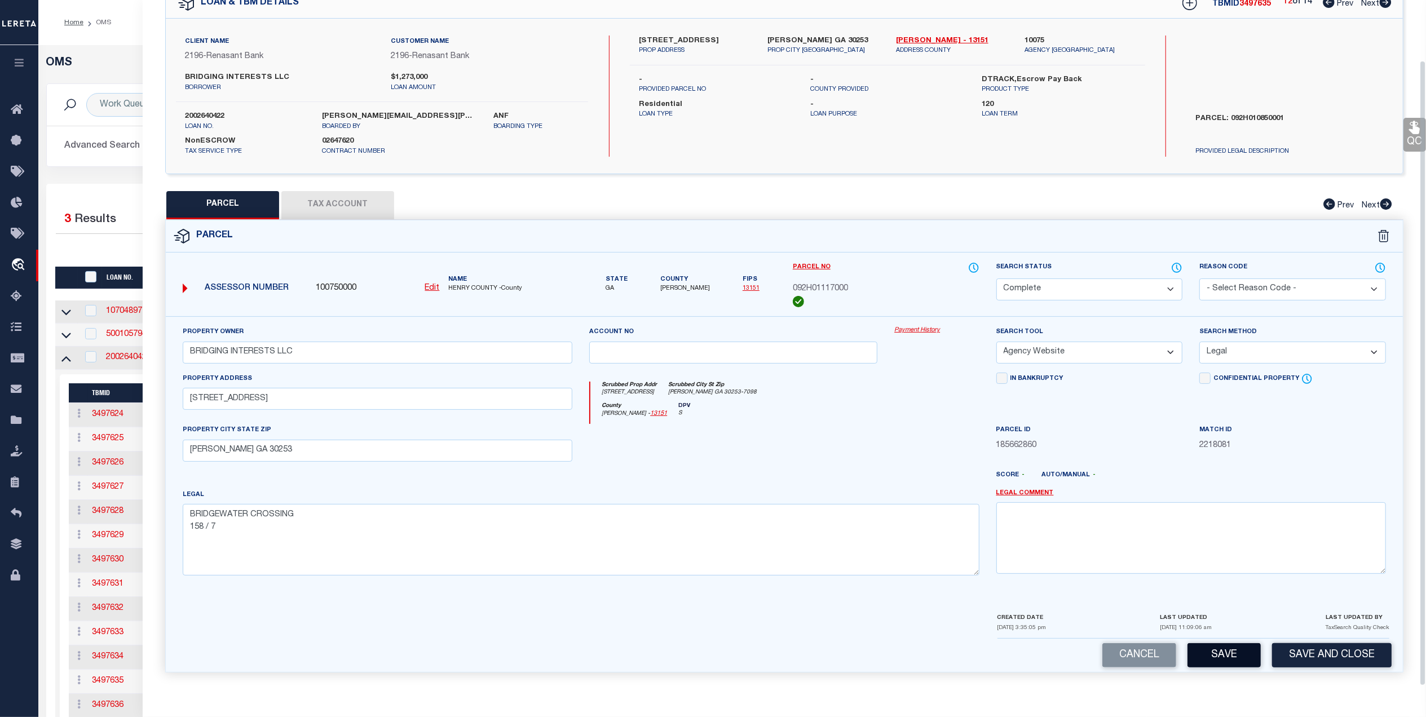
click at [1234, 651] on button "Save" at bounding box center [1224, 655] width 73 height 24
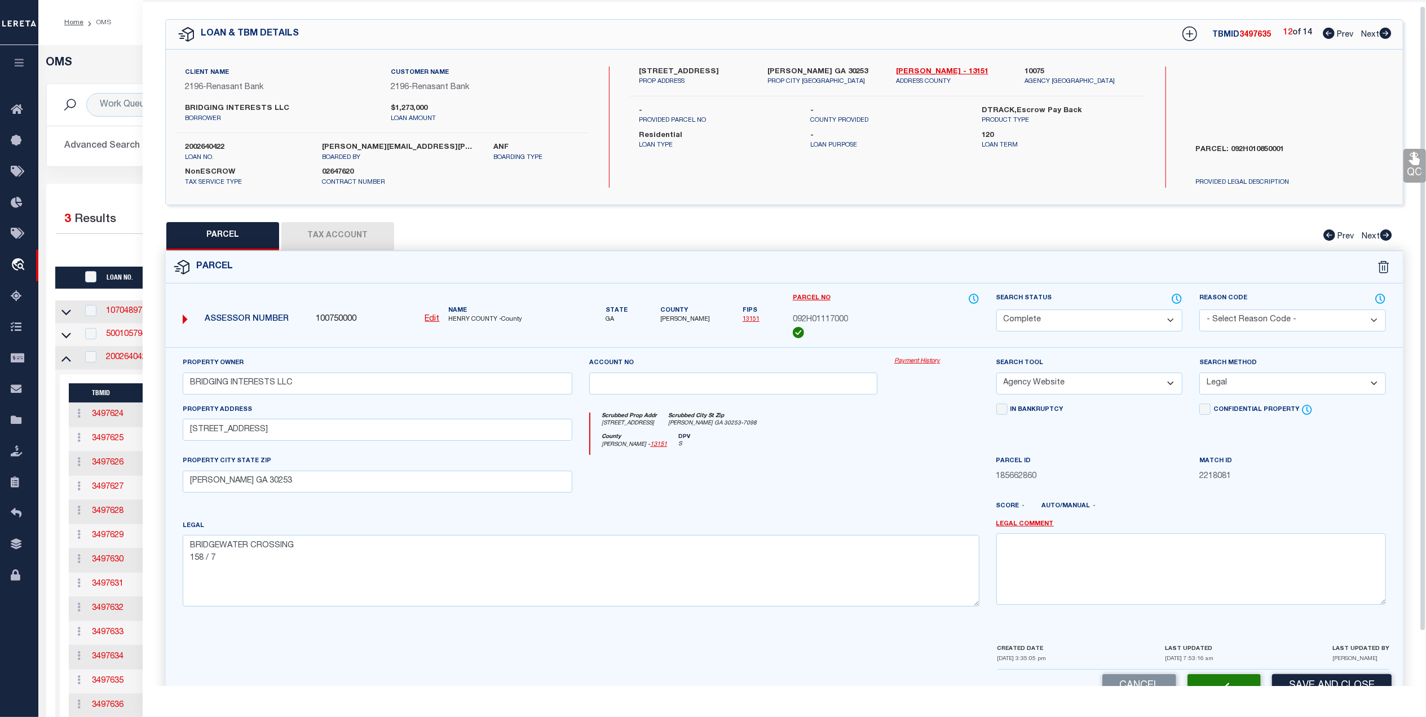
scroll to position [0, 0]
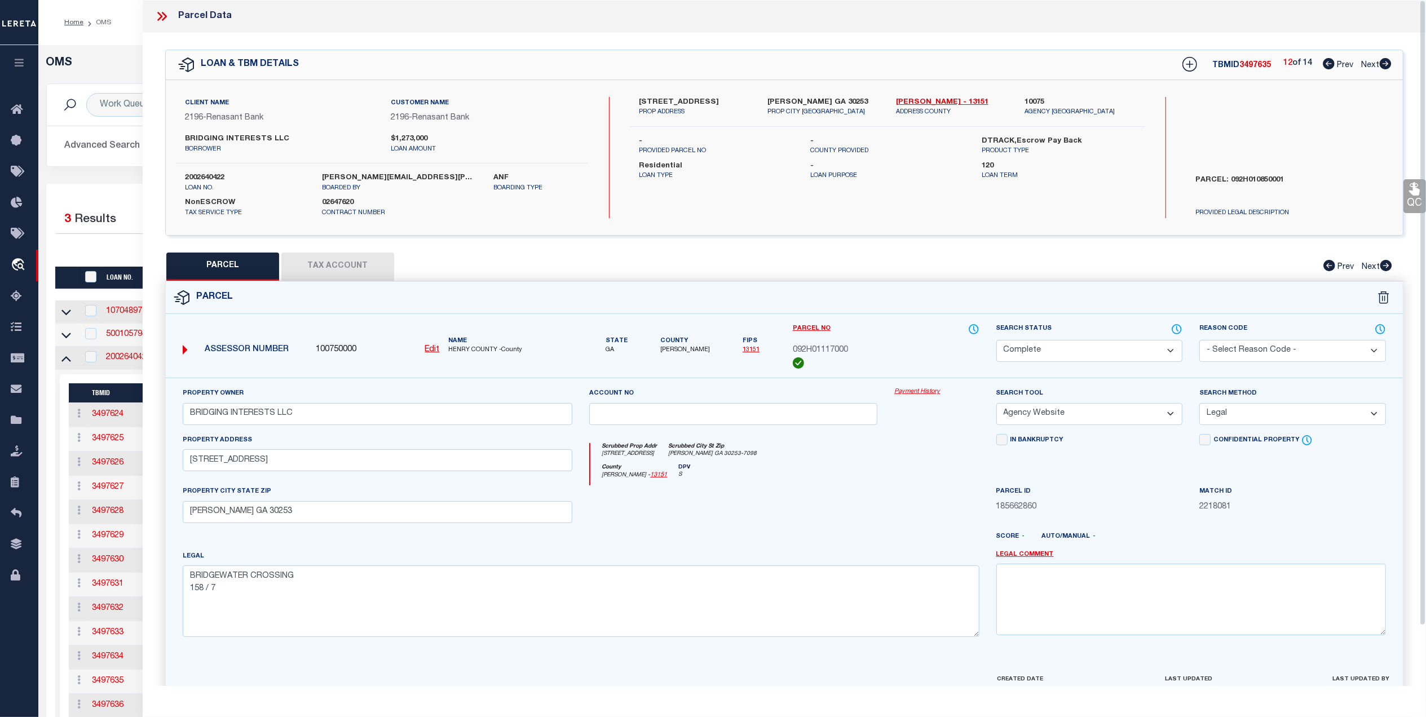
click at [1367, 61] on span "Next" at bounding box center [1370, 65] width 18 height 8
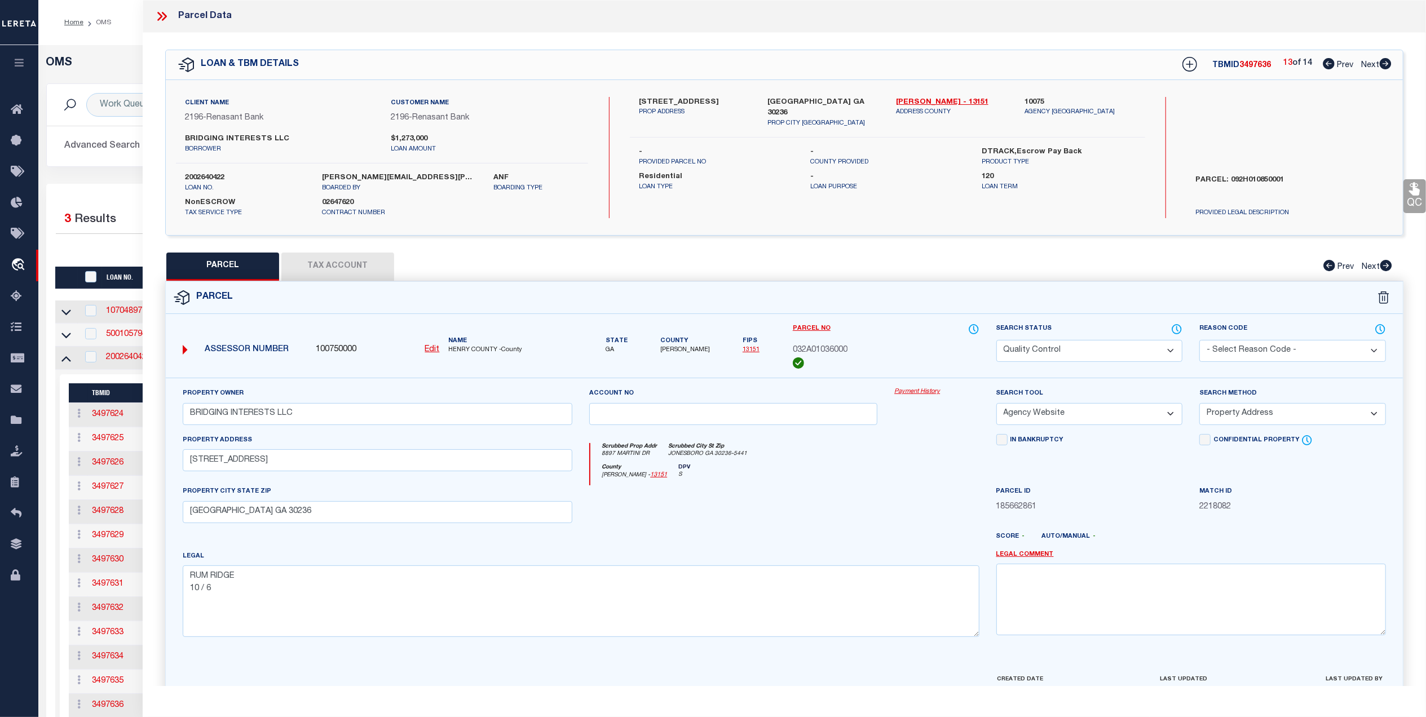
click at [1067, 353] on select "Automated Search Bad Parcel Complete Duplicate Parcel High Dollar Reporting In …" at bounding box center [1089, 351] width 187 height 22
click at [996, 340] on select "Automated Search Bad Parcel Complete Duplicate Parcel High Dollar Reporting In …" at bounding box center [1089, 351] width 187 height 22
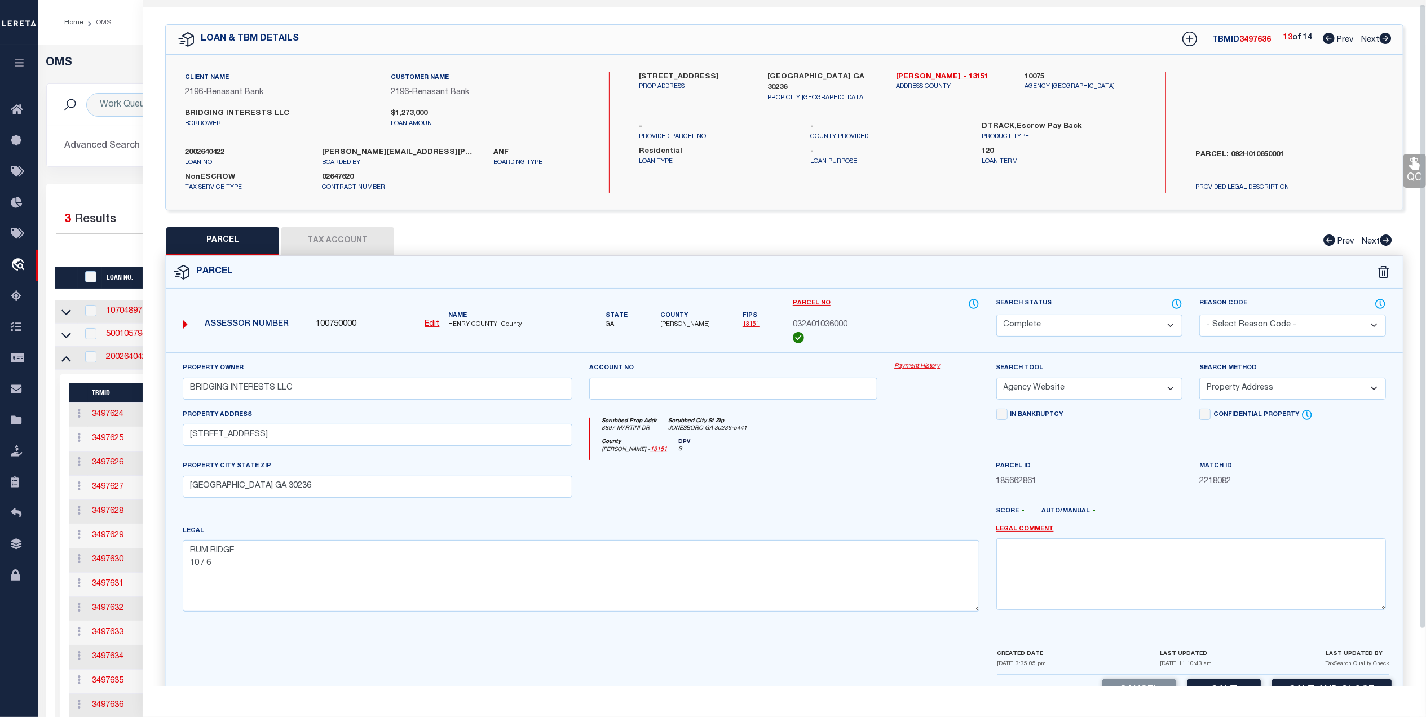
scroll to position [66, 0]
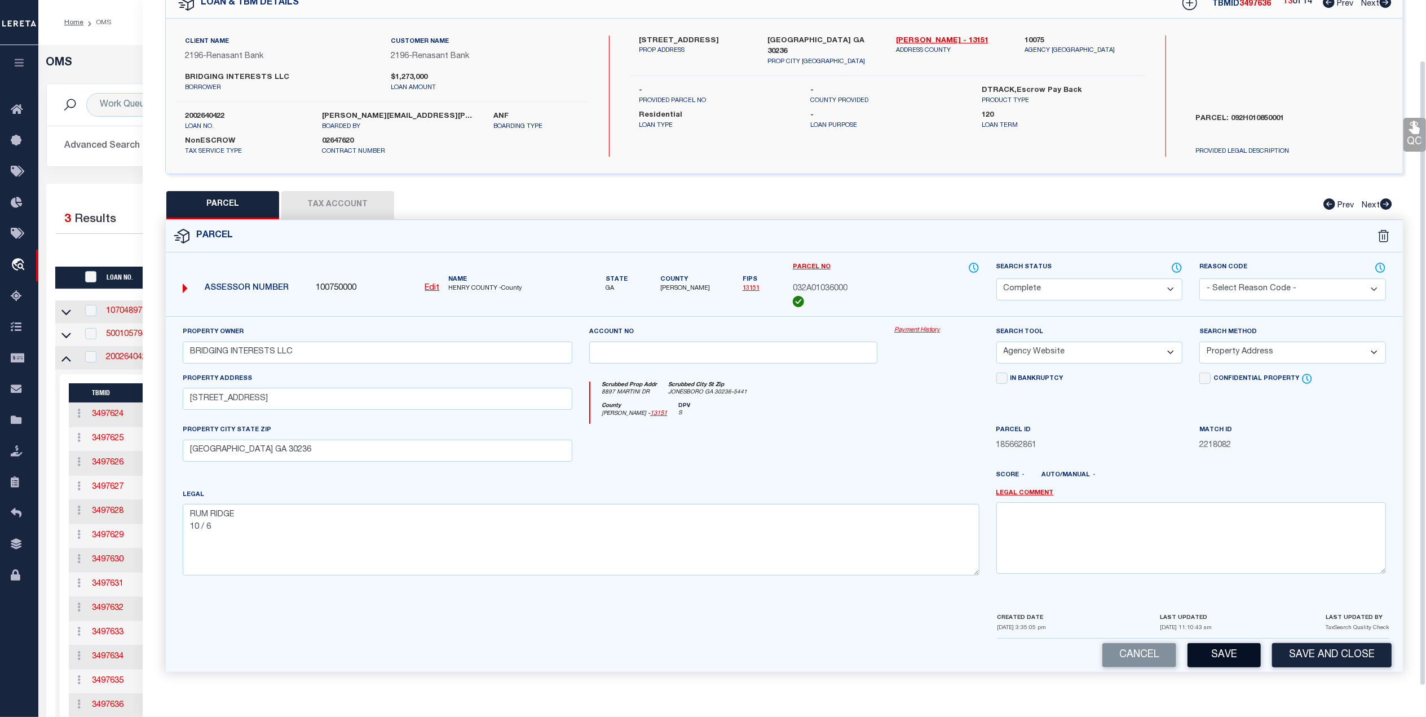
click at [1230, 648] on button "Save" at bounding box center [1224, 655] width 73 height 24
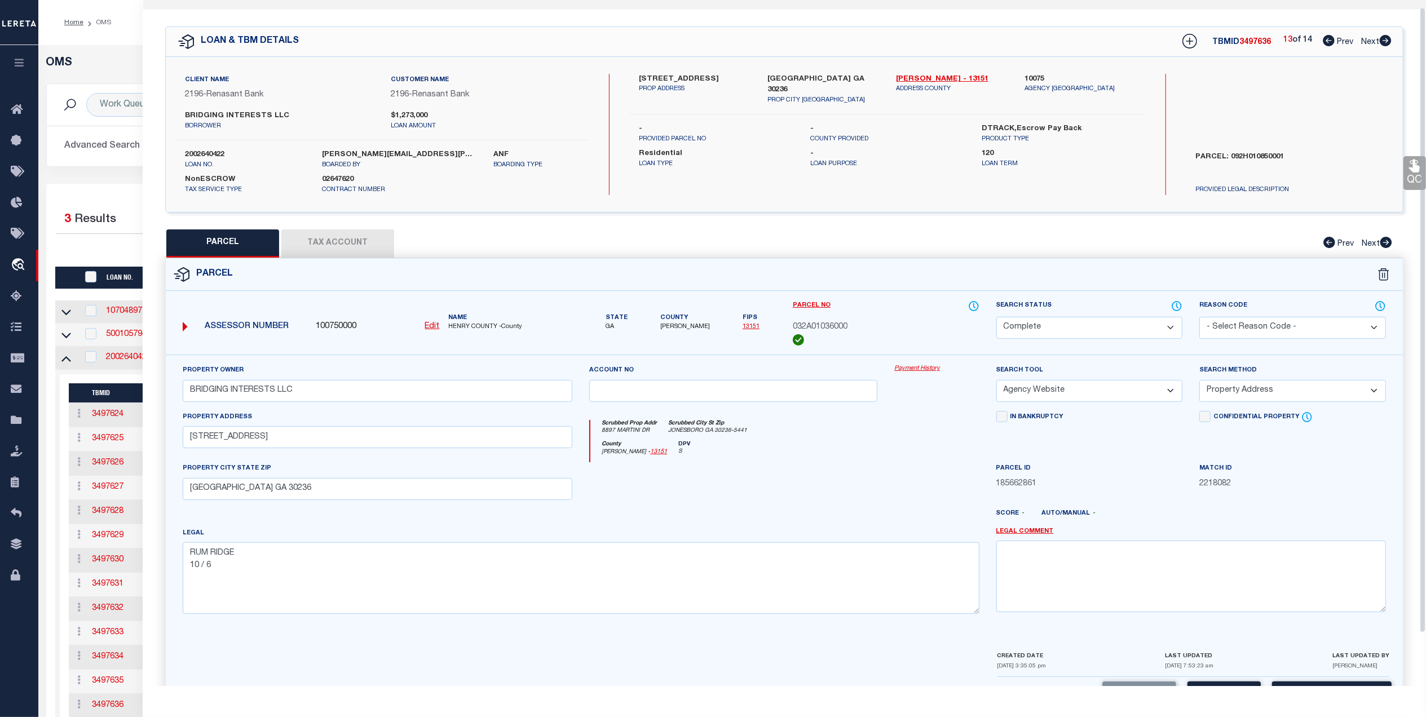
scroll to position [0, 0]
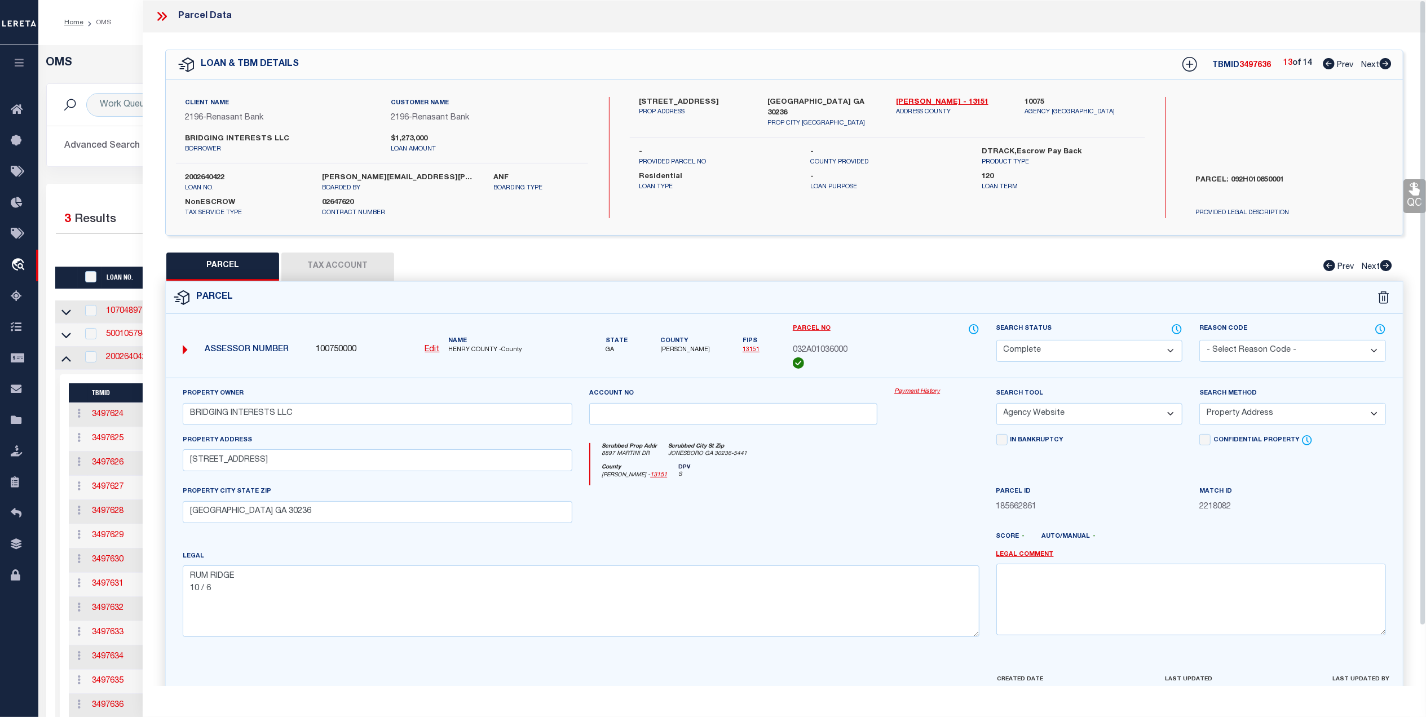
click at [1368, 67] on span "Next" at bounding box center [1370, 65] width 18 height 8
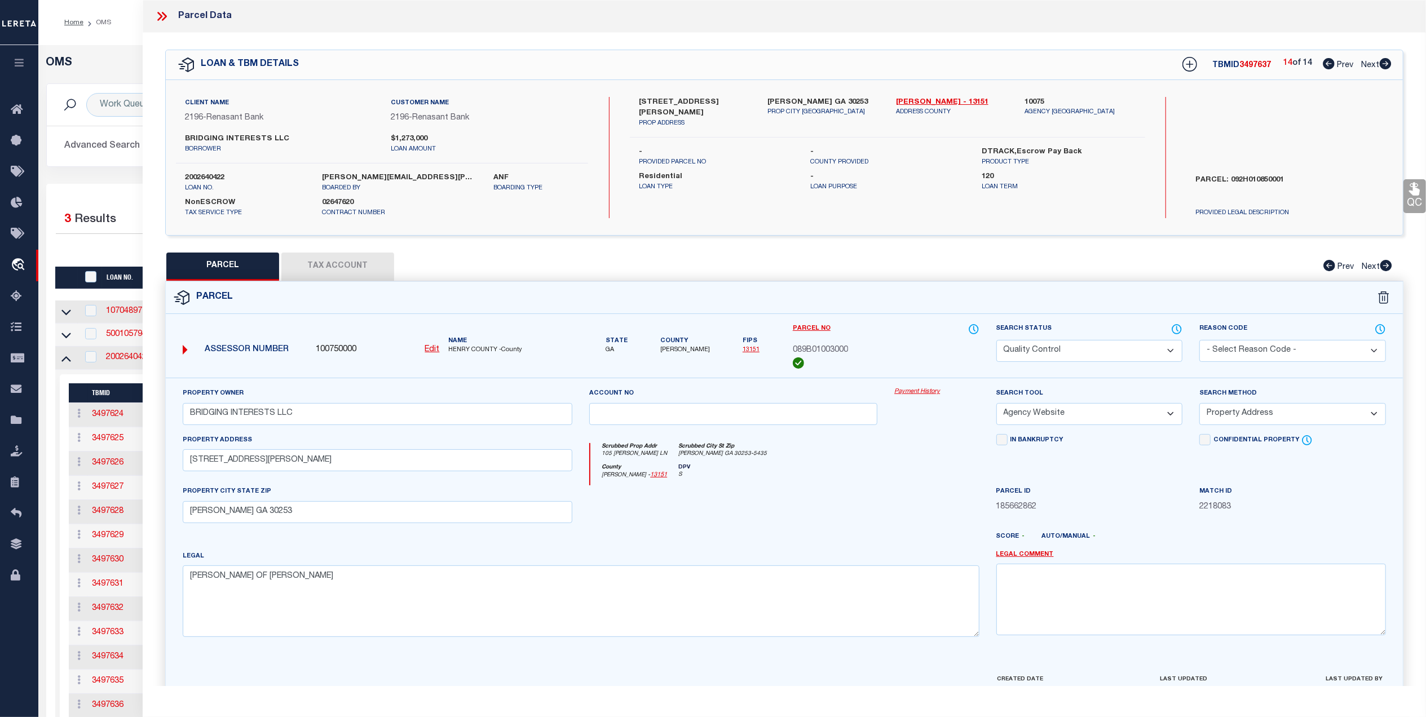
click at [1078, 348] on select "Automated Search Bad Parcel Complete Duplicate Parcel High Dollar Reporting In …" at bounding box center [1089, 351] width 187 height 22
click at [996, 340] on select "Automated Search Bad Parcel Complete Duplicate Parcel High Dollar Reporting In …" at bounding box center [1089, 351] width 187 height 22
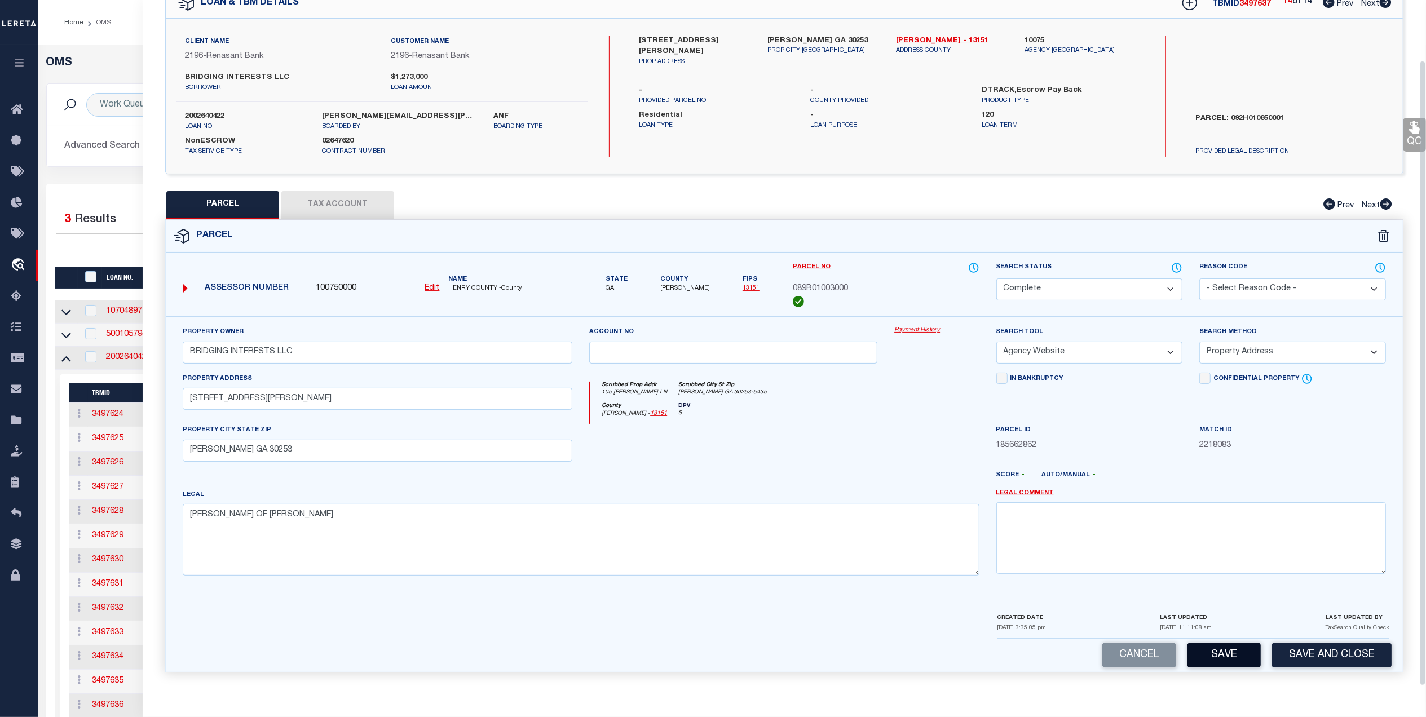
click at [1219, 659] on button "Save" at bounding box center [1224, 655] width 73 height 24
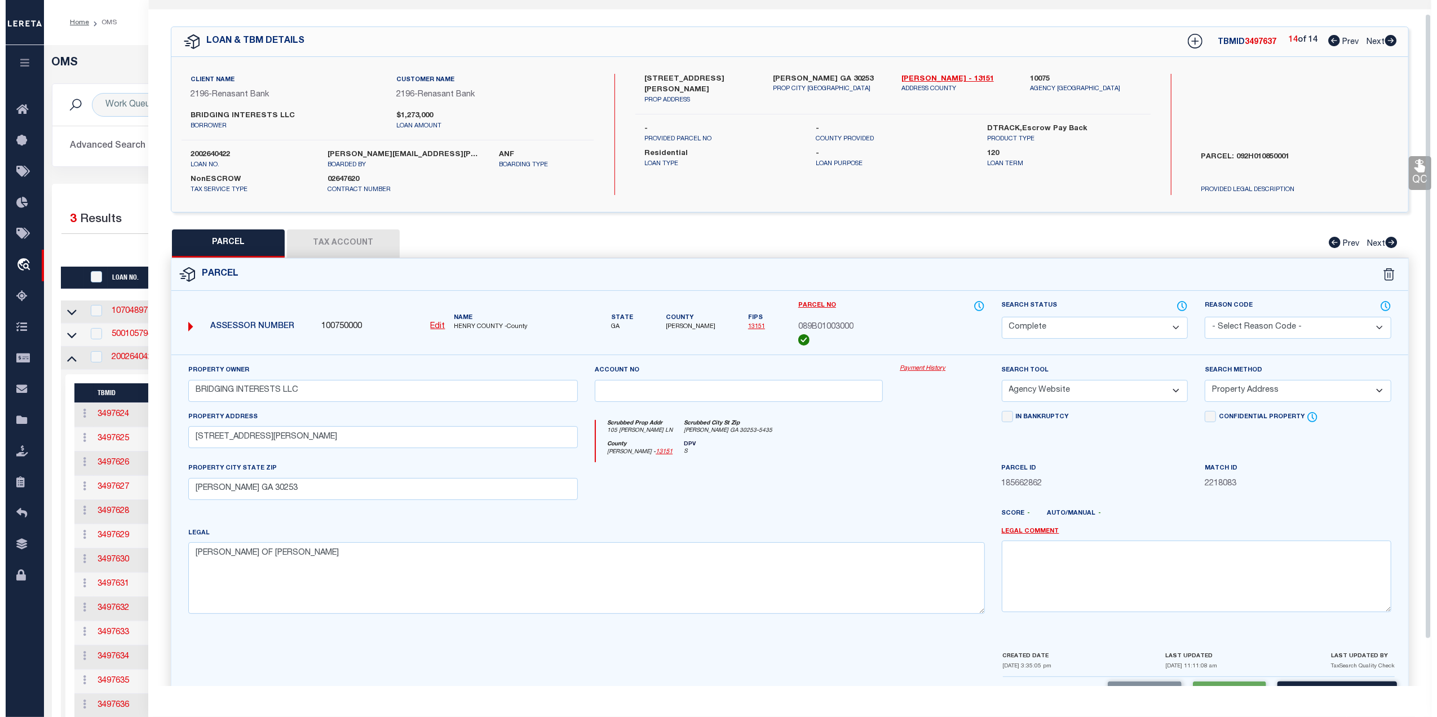
scroll to position [0, 0]
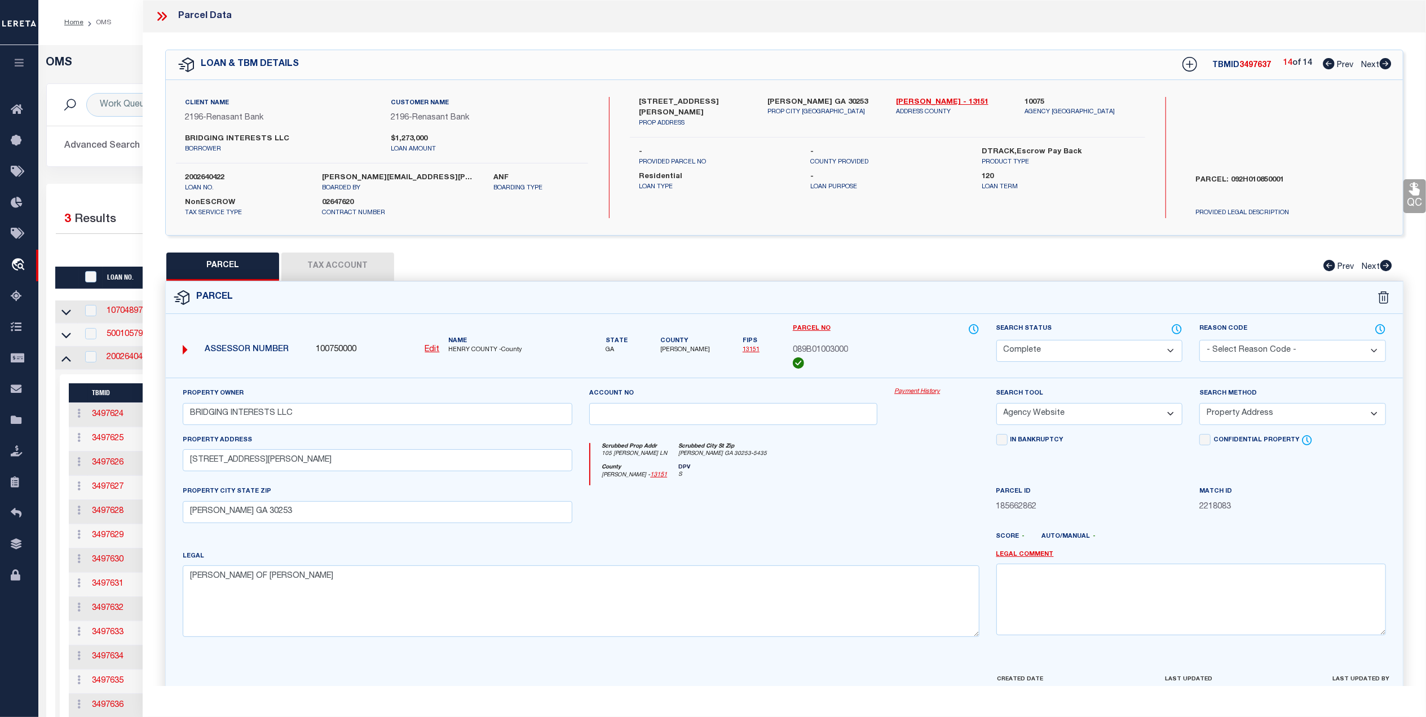
click at [113, 57] on h5 "OMS" at bounding box center [732, 63] width 1373 height 14
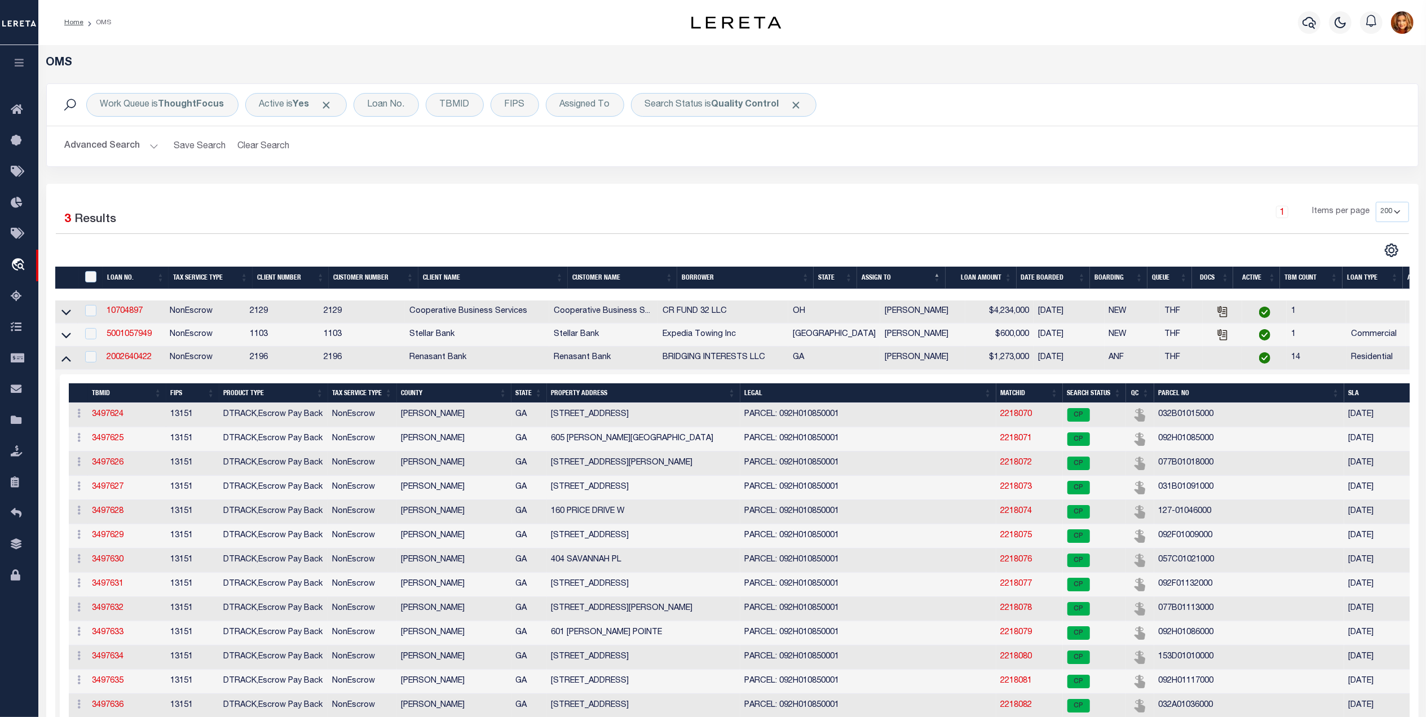
click at [104, 149] on button "Advanced Search" at bounding box center [112, 146] width 94 height 22
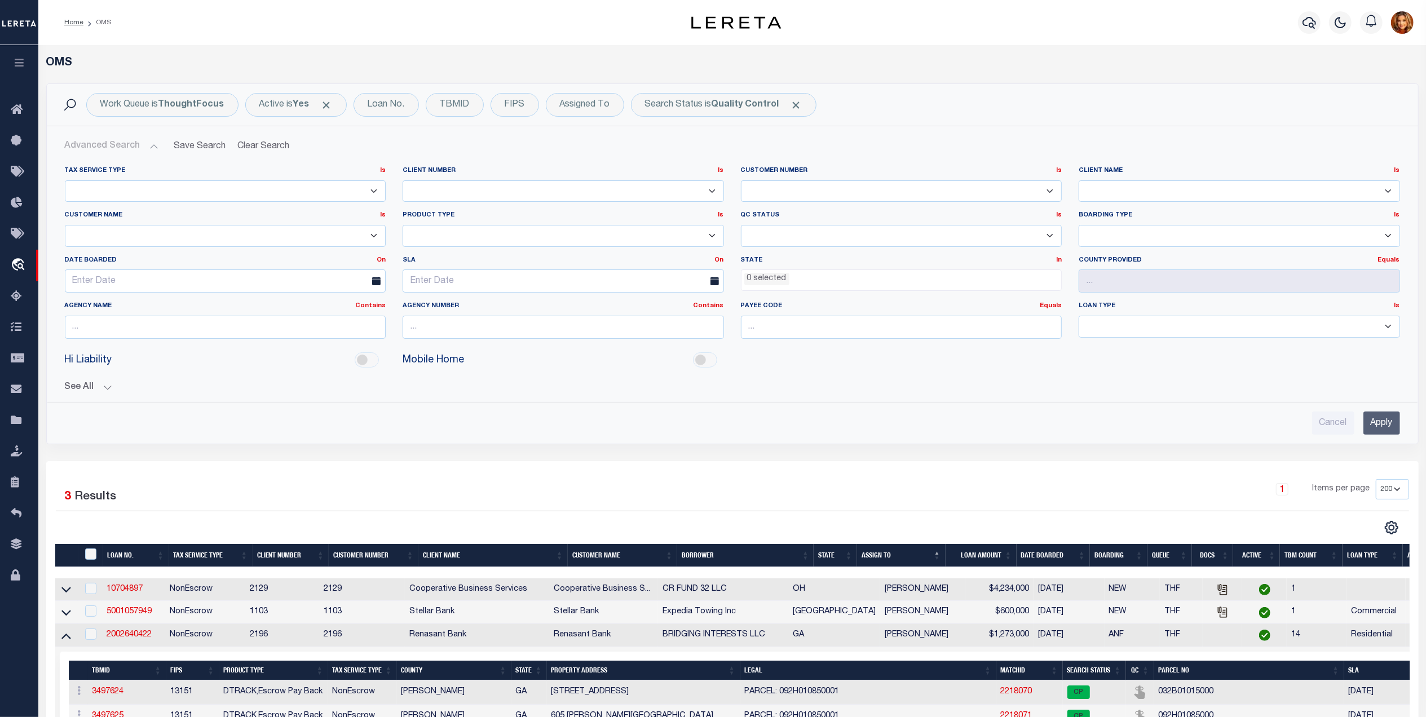
click at [1376, 421] on input "Apply" at bounding box center [1382, 423] width 37 height 23
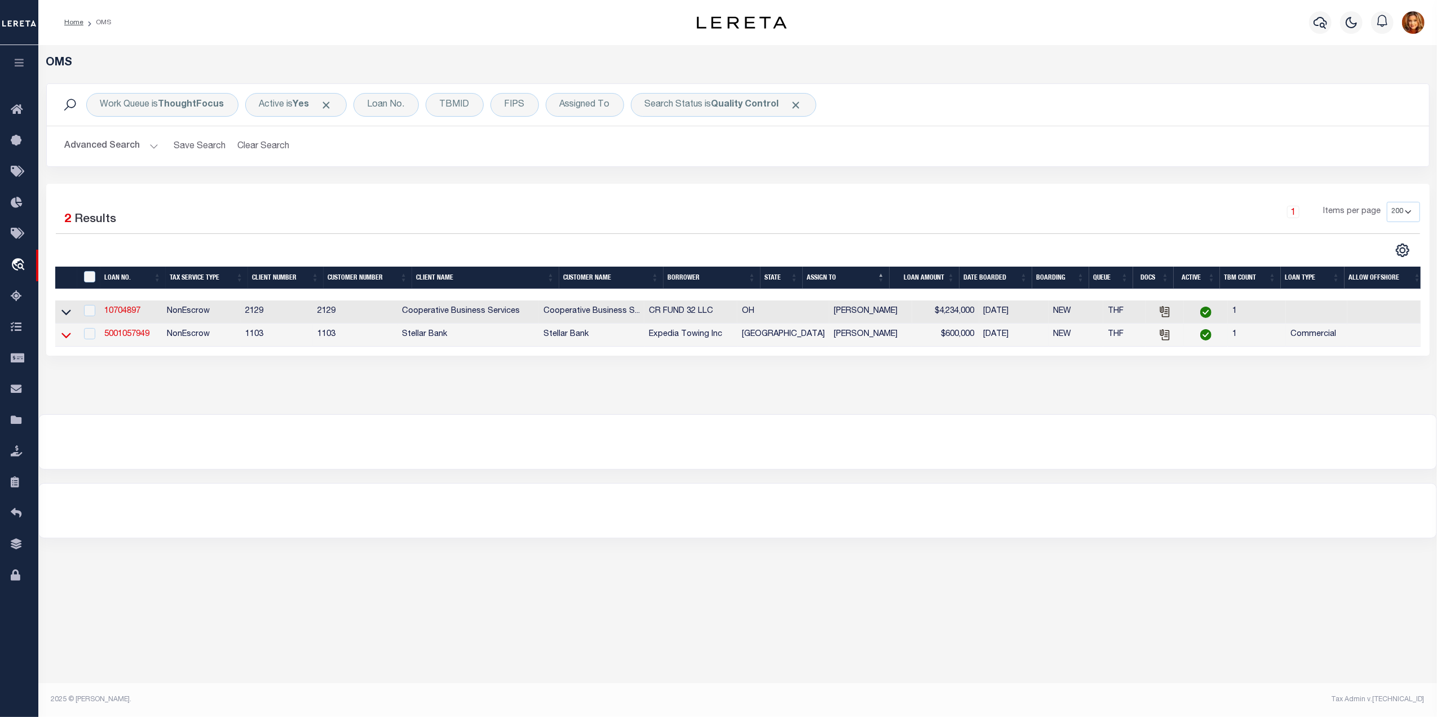
click at [64, 338] on icon at bounding box center [66, 336] width 10 height 6
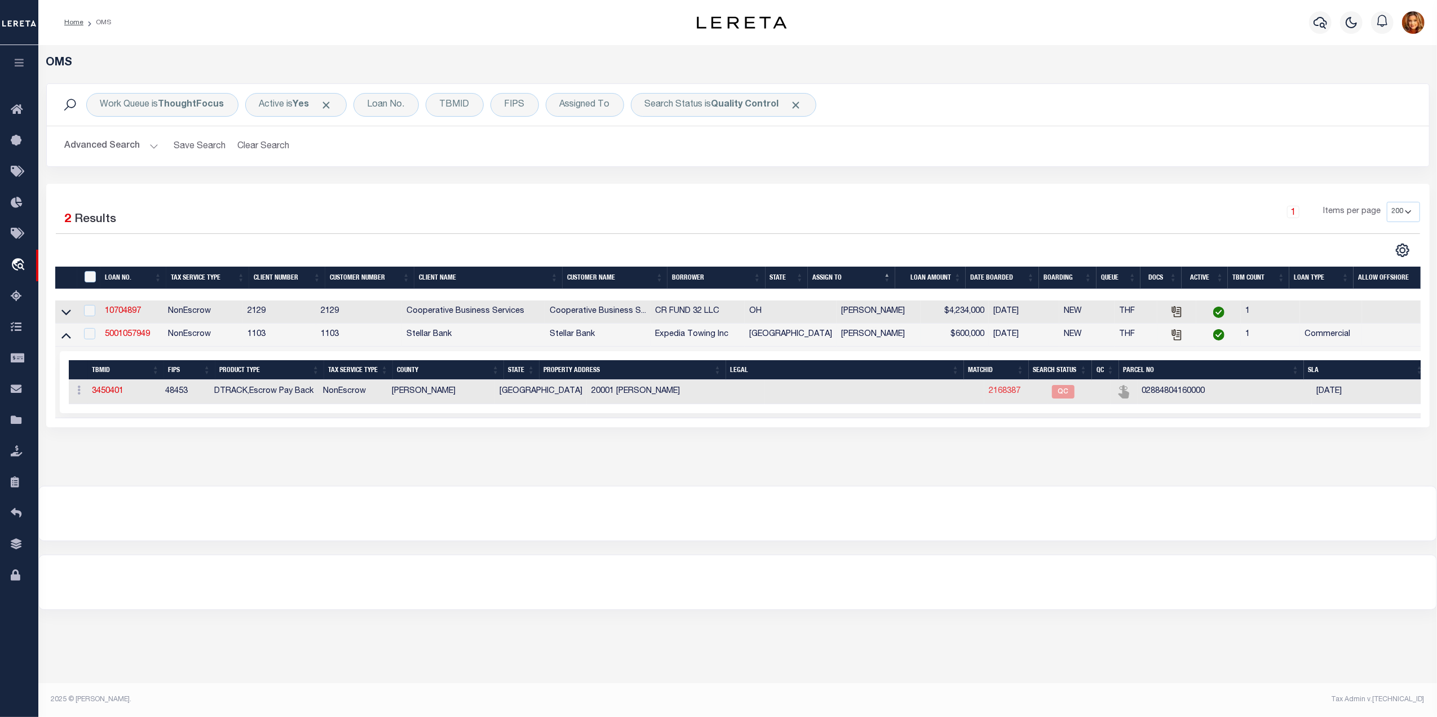
click at [989, 395] on link "2168387" at bounding box center [1005, 391] width 32 height 8
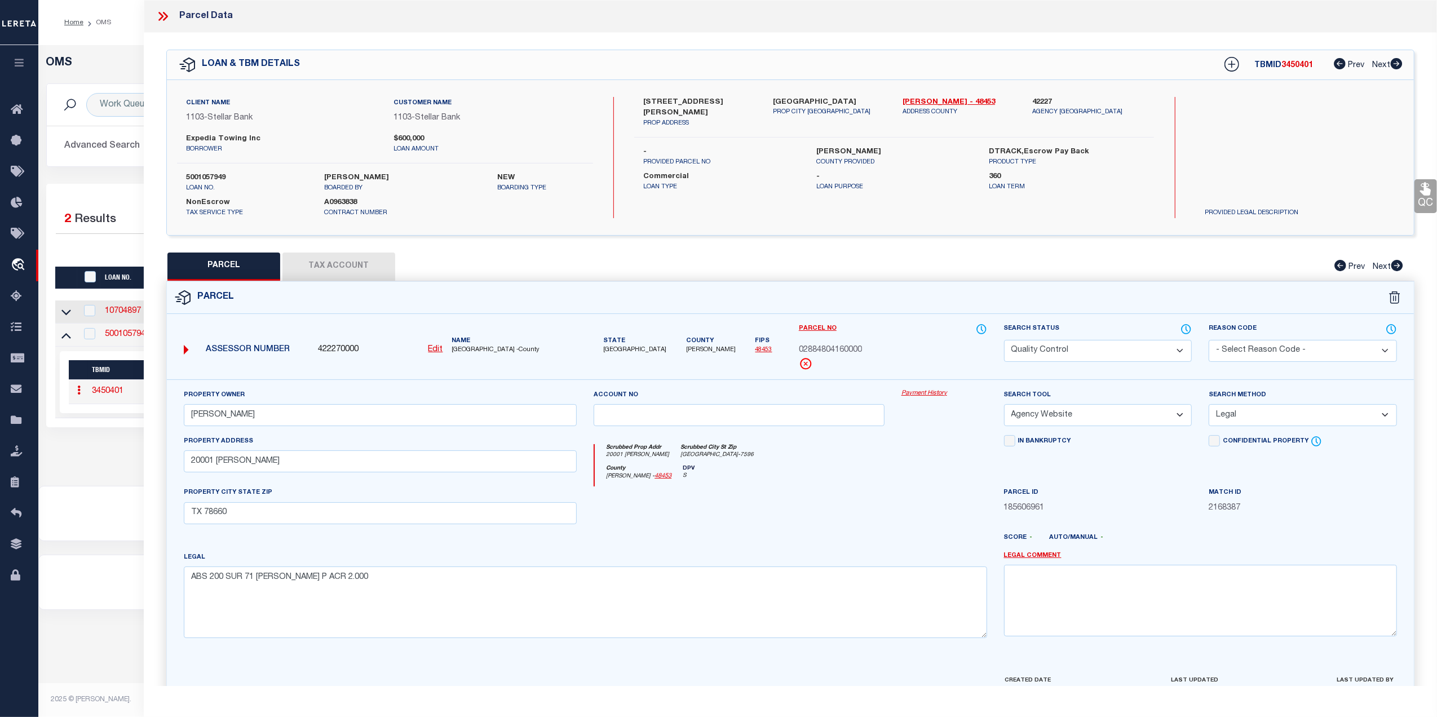
click at [1090, 351] on select "Automated Search Bad Parcel Complete Duplicate Parcel High Dollar Reporting In …" at bounding box center [1098, 351] width 188 height 22
click at [1004, 340] on select "Automated Search Bad Parcel Complete Duplicate Parcel High Dollar Reporting In …" at bounding box center [1098, 351] width 188 height 22
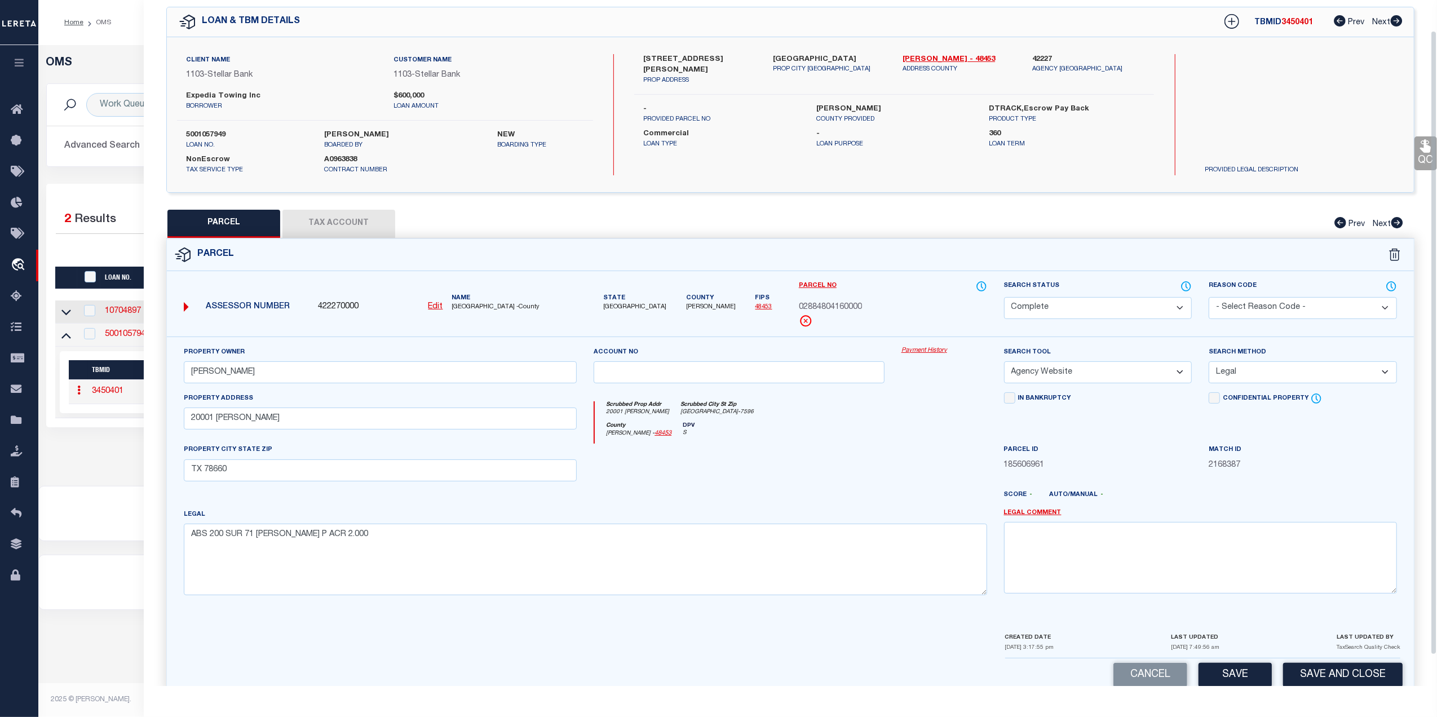
scroll to position [67, 0]
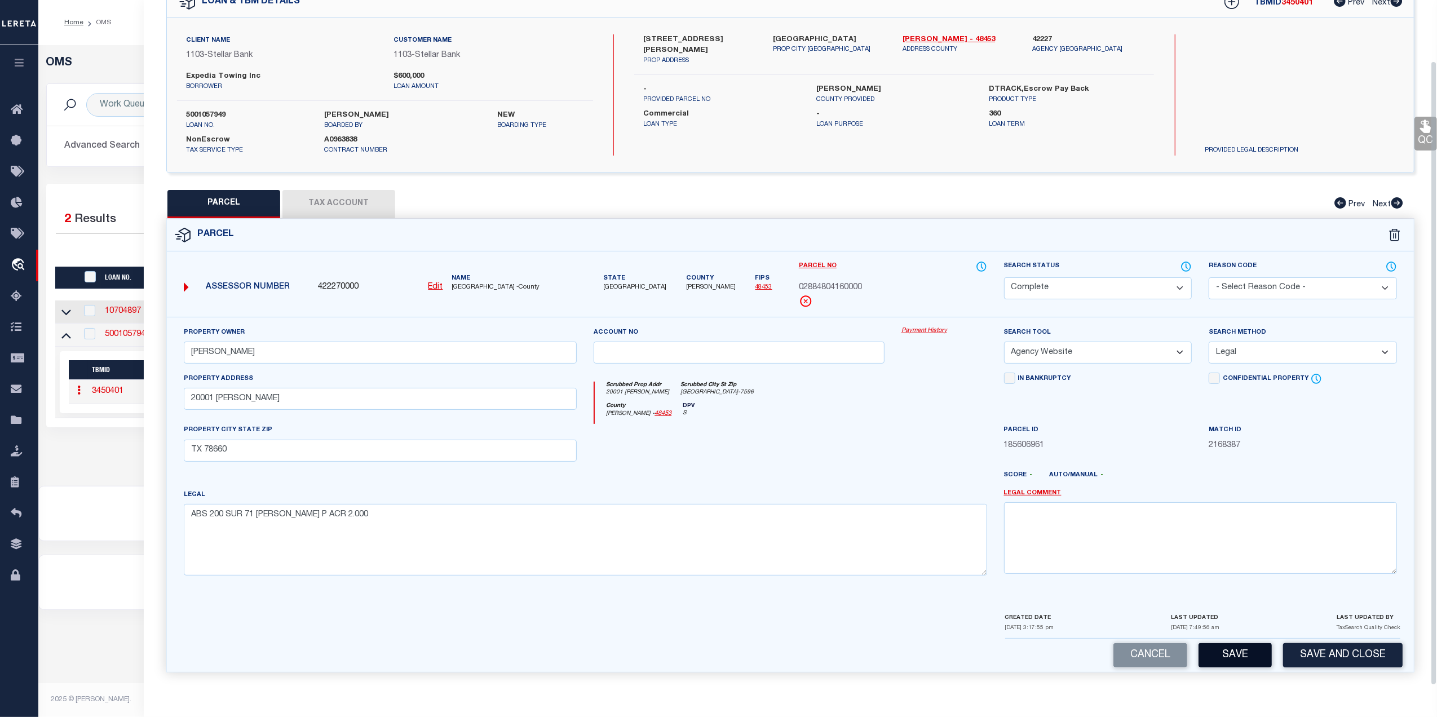
click at [1225, 652] on button "Save" at bounding box center [1235, 655] width 73 height 24
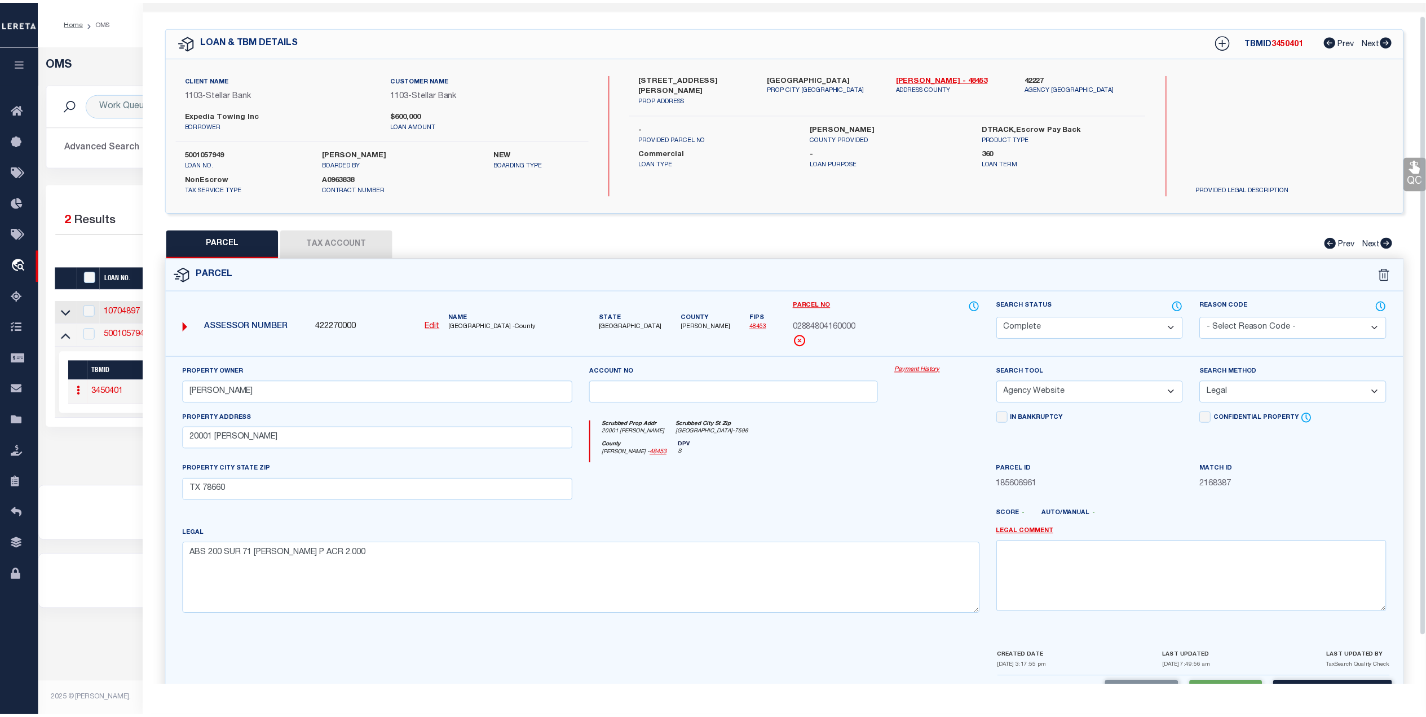
scroll to position [0, 0]
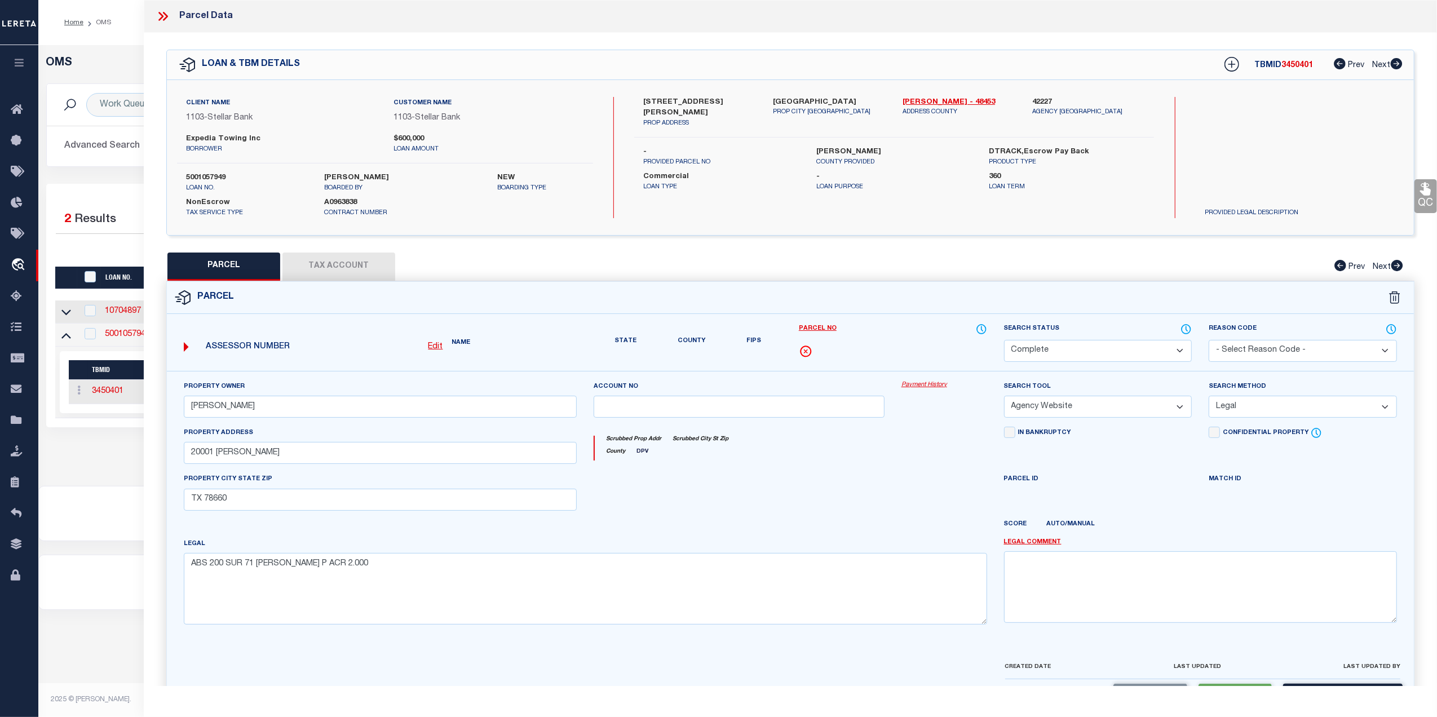
click at [99, 28] on ol "Home OMS" at bounding box center [87, 23] width 65 height 24
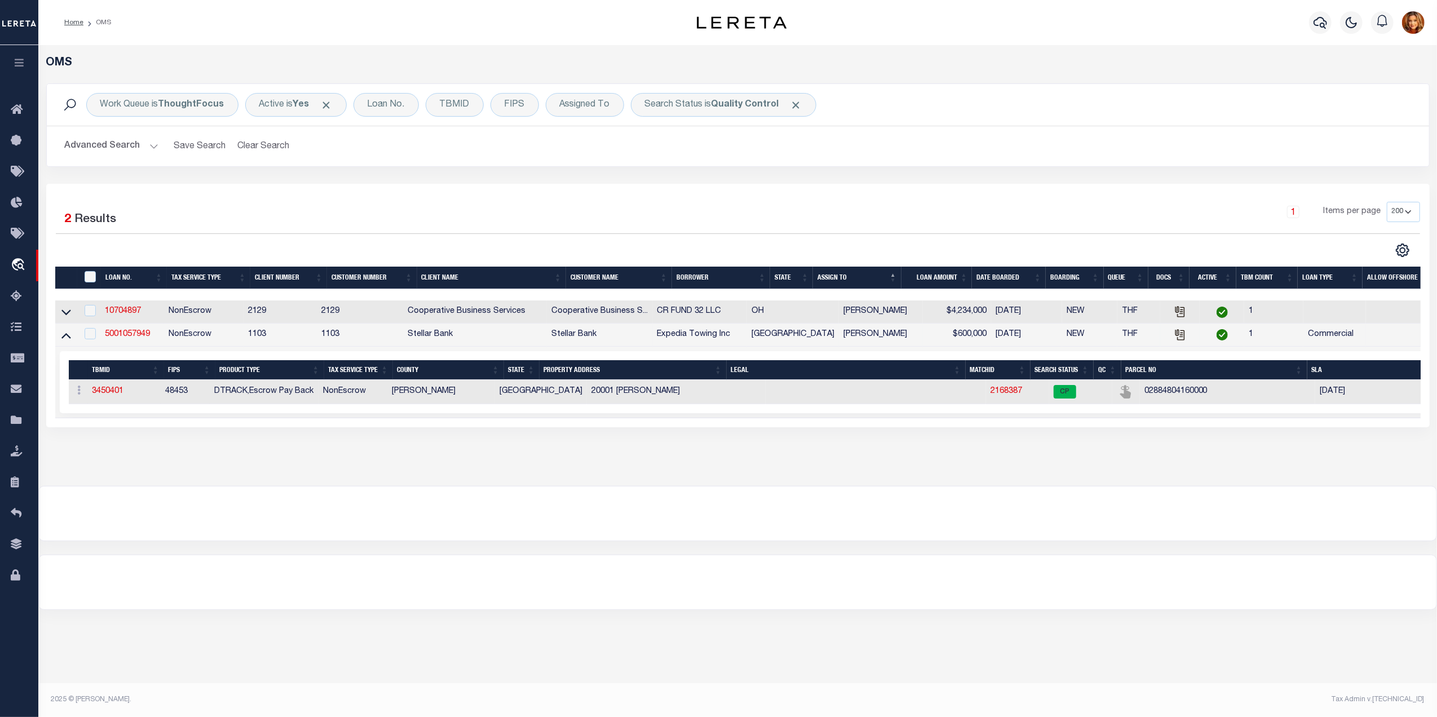
click at [84, 150] on button "Advanced Search" at bounding box center [112, 146] width 94 height 22
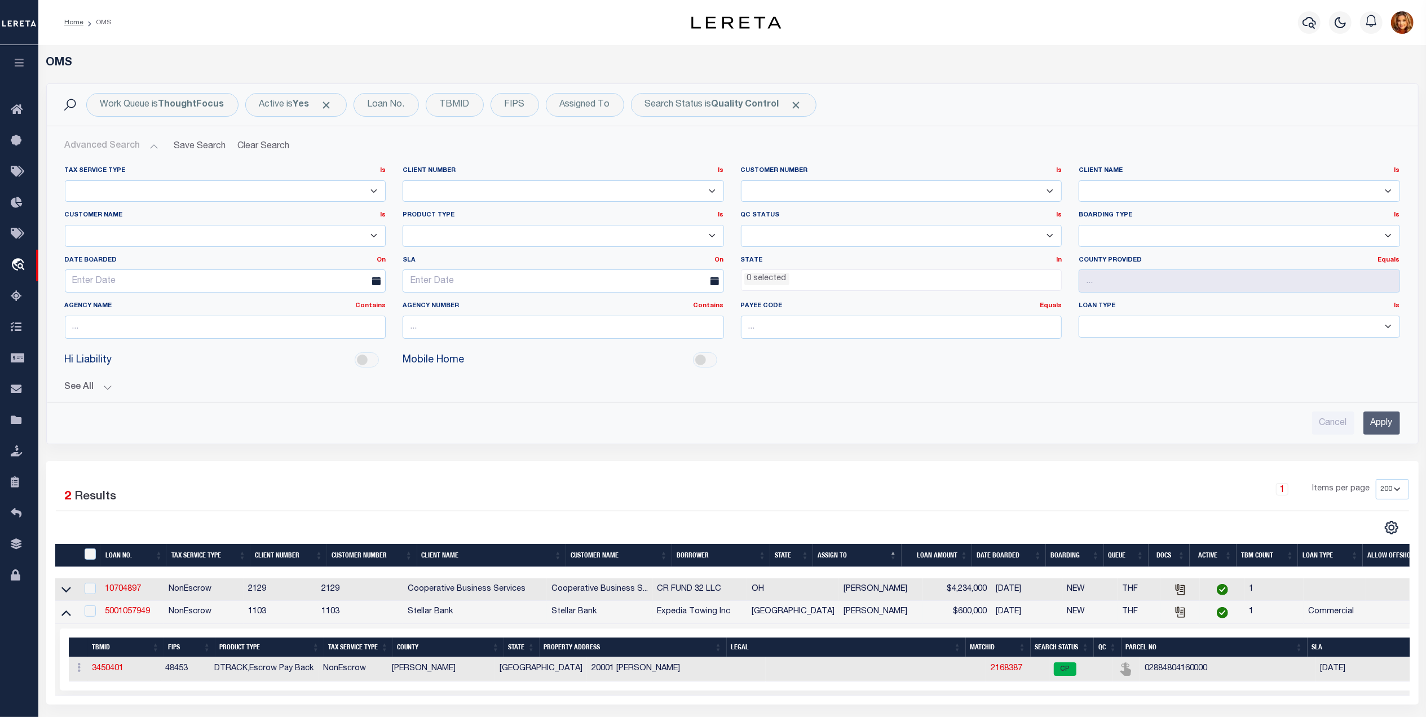
click at [1380, 425] on input "Apply" at bounding box center [1382, 423] width 37 height 23
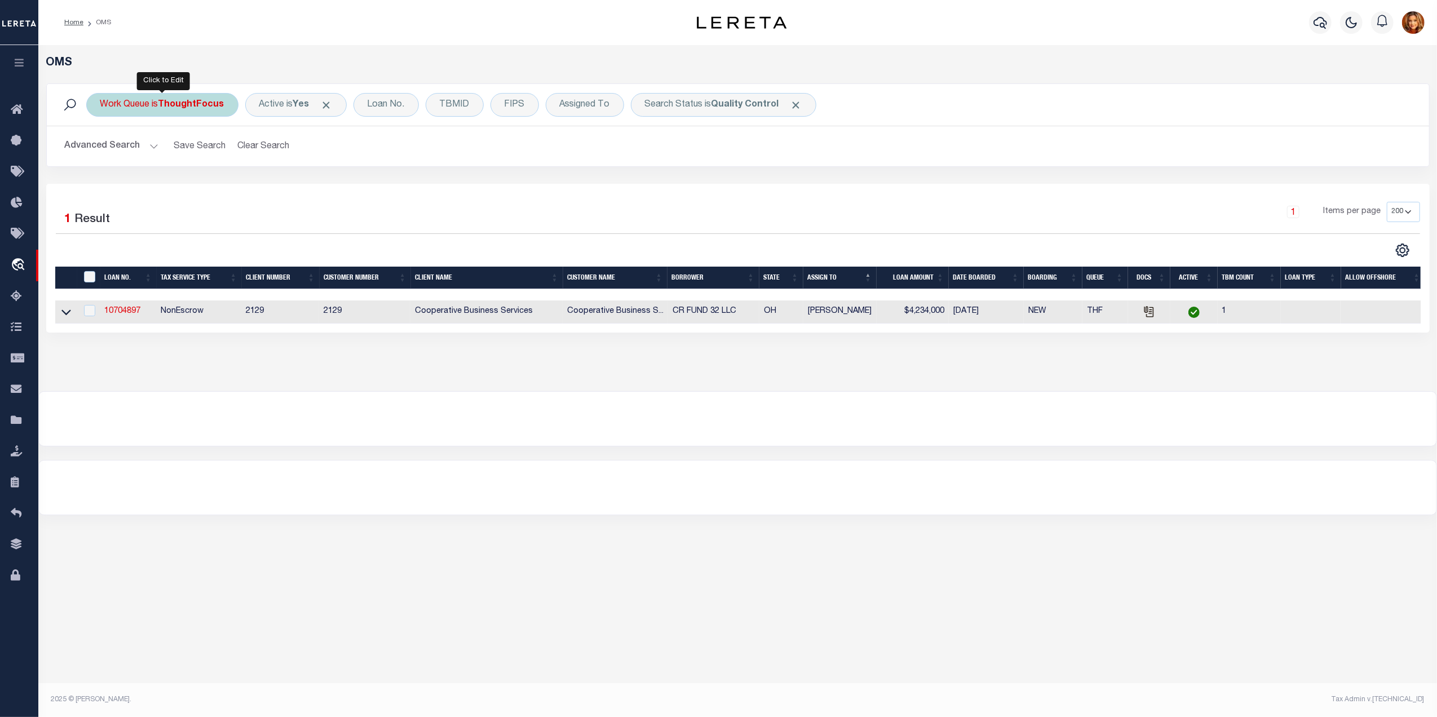
click at [197, 112] on div "Work Queue is ThoughtFocus" at bounding box center [162, 105] width 152 height 24
click at [153, 158] on select "--ALL-- factRSystems General ThoughtFocus" at bounding box center [184, 159] width 166 height 21
click at [101, 150] on select "--ALL-- factRSystems General ThoughtFocus" at bounding box center [184, 159] width 166 height 21
click at [248, 184] on input "Apply" at bounding box center [249, 184] width 33 height 19
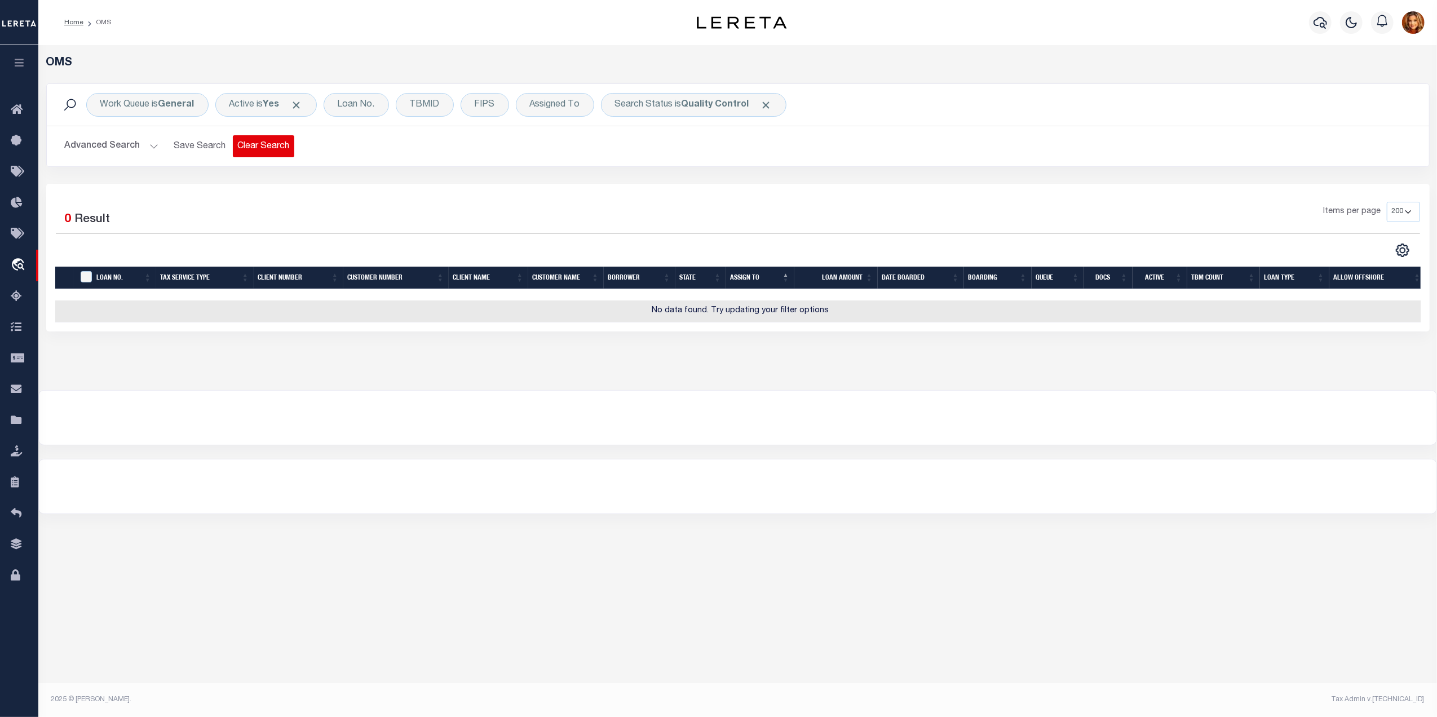
click at [279, 148] on button "Clear Search" at bounding box center [263, 146] width 61 height 22
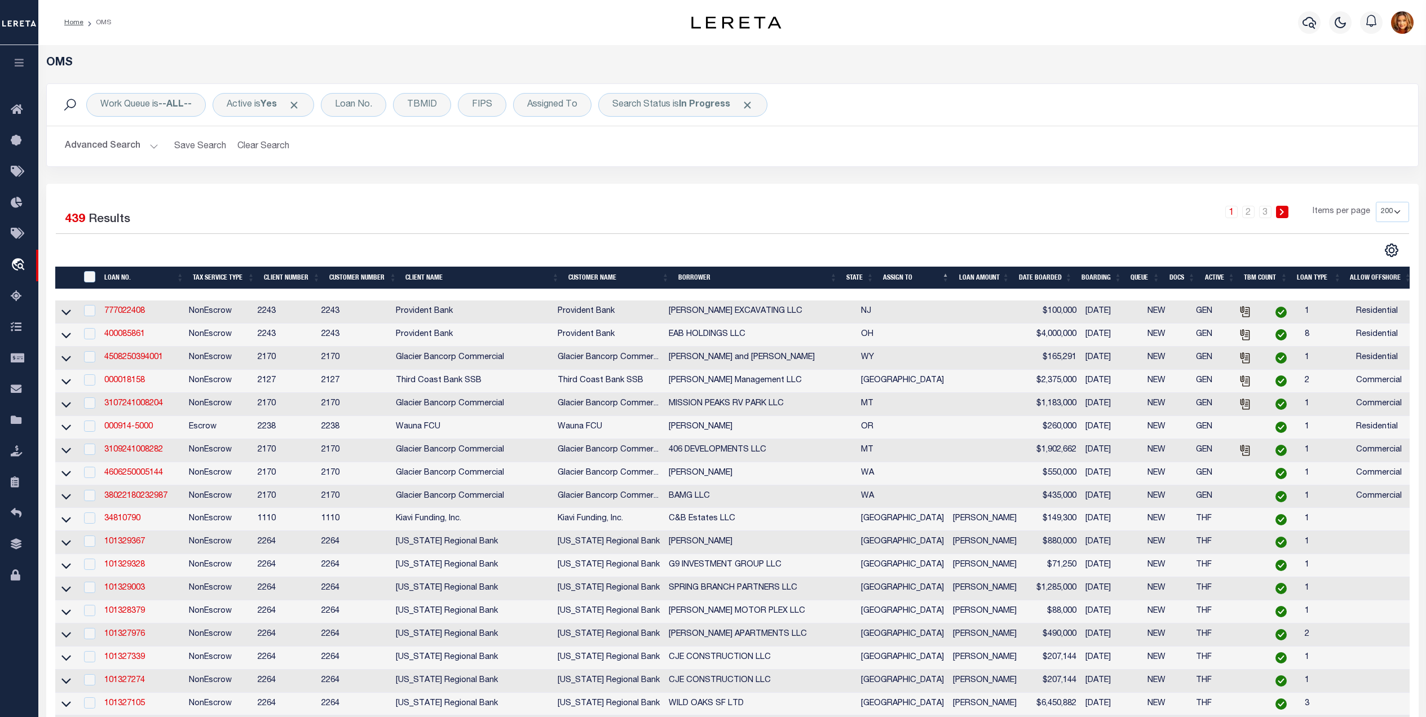
select select "200"
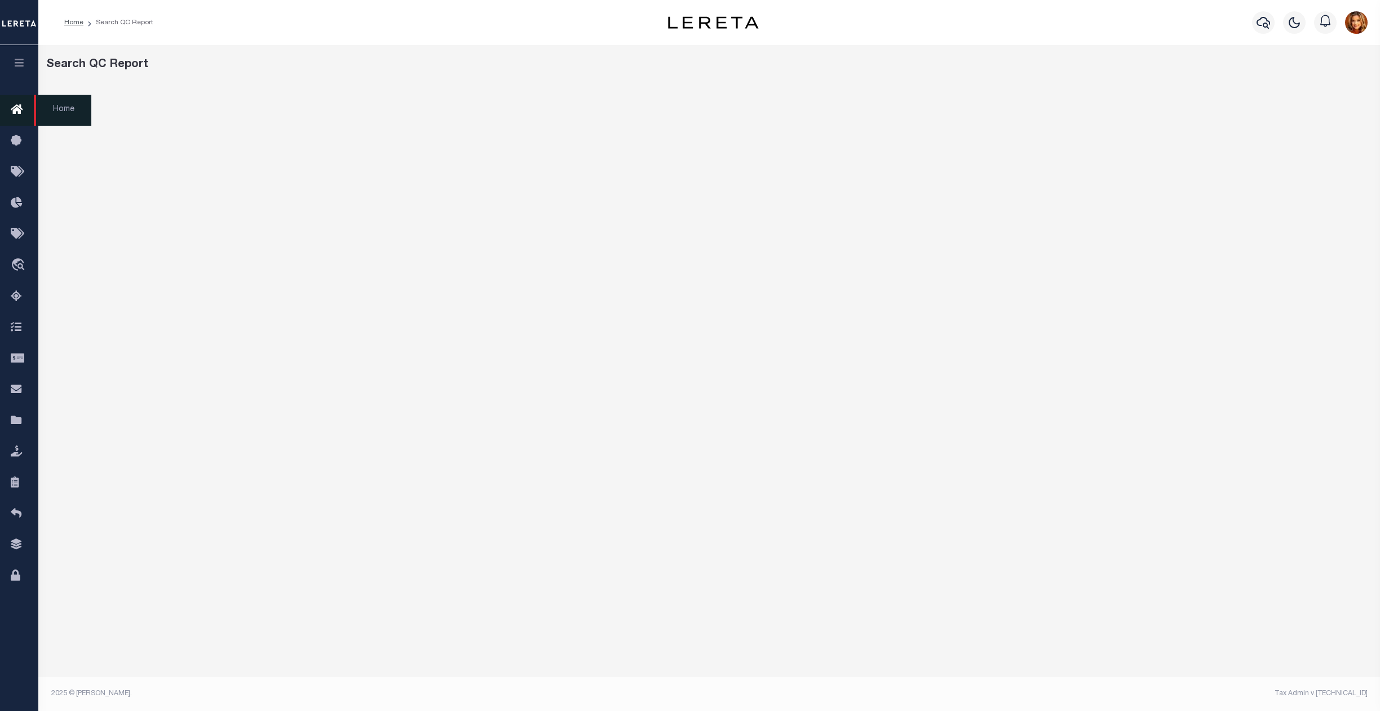
click at [18, 109] on icon at bounding box center [20, 110] width 18 height 14
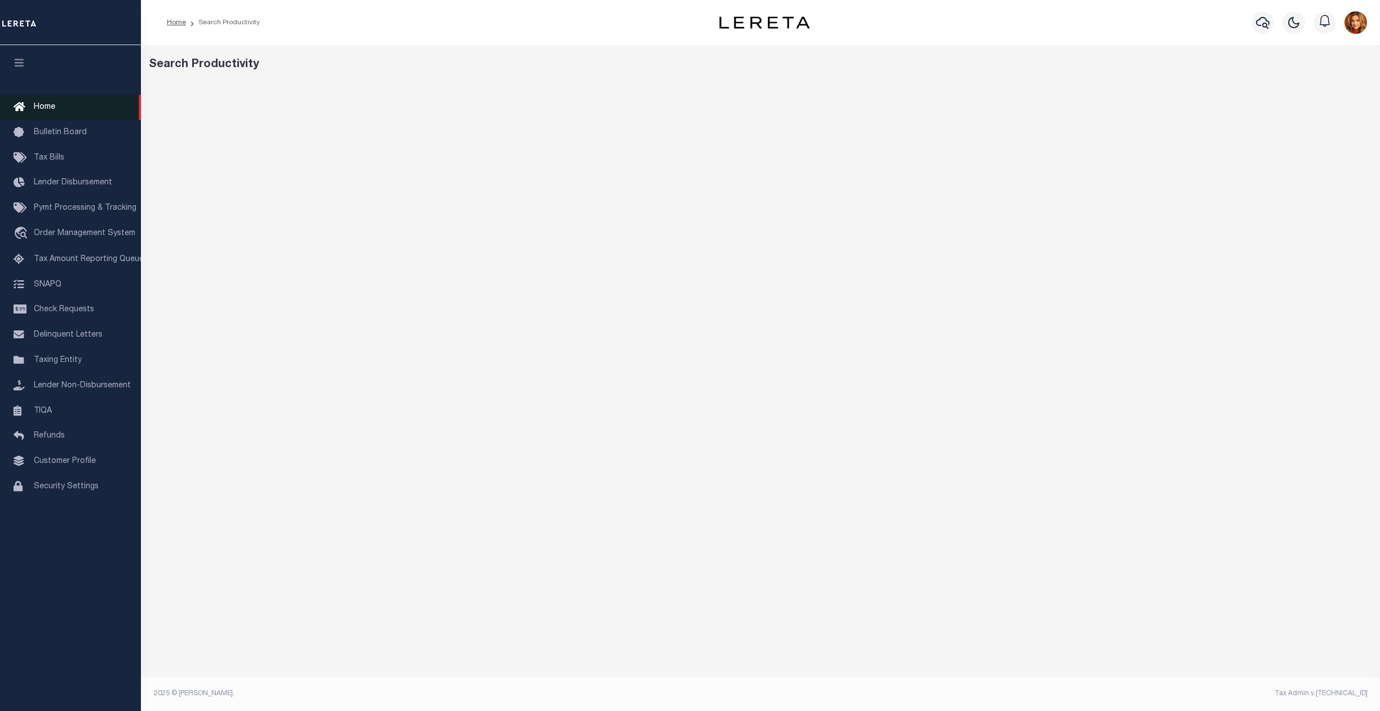
click at [46, 105] on span "Home" at bounding box center [44, 107] width 21 height 8
